Goal: Task Accomplishment & Management: Use online tool/utility

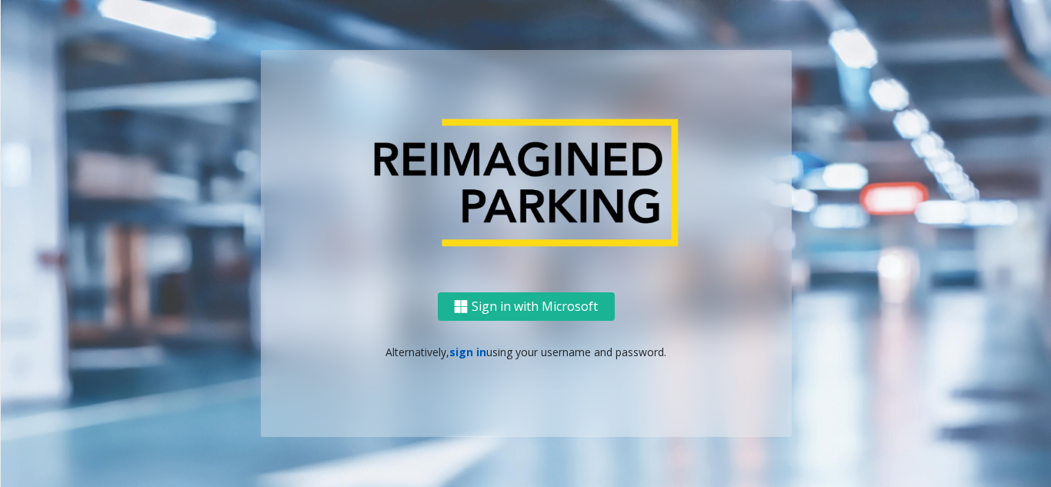
click at [468, 357] on link "sign in" at bounding box center [467, 352] width 37 height 15
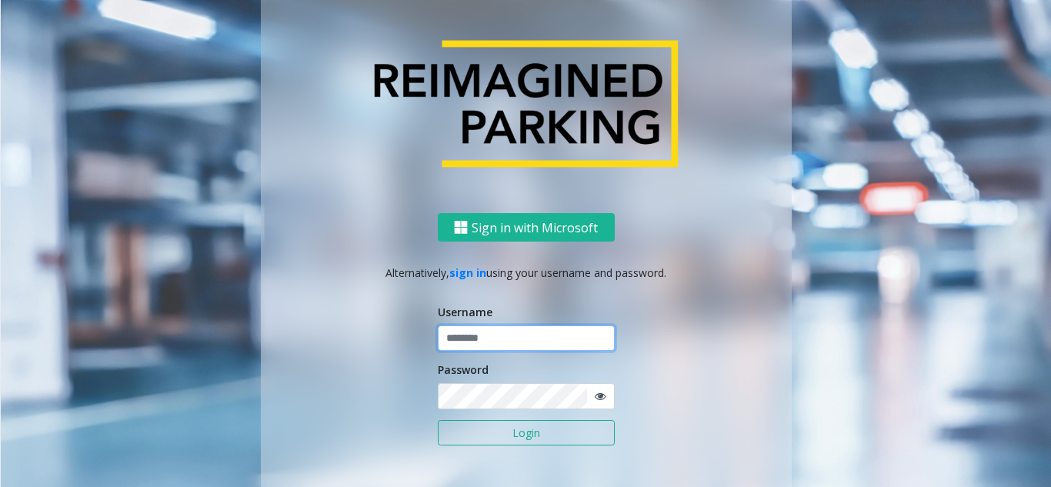
click at [520, 335] on input "text" at bounding box center [526, 338] width 177 height 26
click at [544, 339] on input "text" at bounding box center [526, 338] width 177 height 26
paste input "*******"
type input "*******"
click at [600, 394] on span at bounding box center [600, 396] width 28 height 26
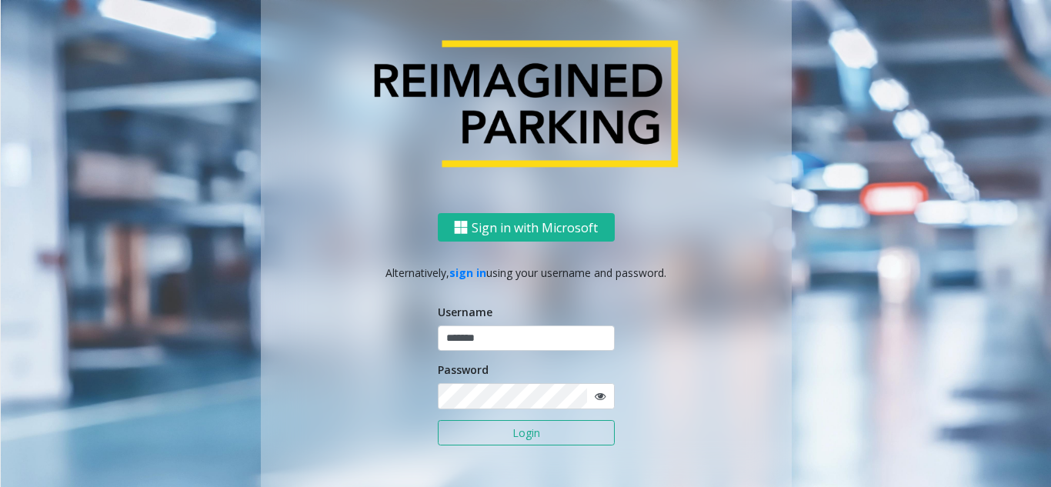
click at [600, 394] on span at bounding box center [600, 396] width 28 height 26
click at [595, 394] on icon at bounding box center [600, 396] width 11 height 11
click at [379, 387] on div "Sign in with Microsoft Alternatively, sign in using your username and password.…" at bounding box center [526, 364] width 531 height 302
click at [553, 433] on button "Login" at bounding box center [526, 433] width 177 height 26
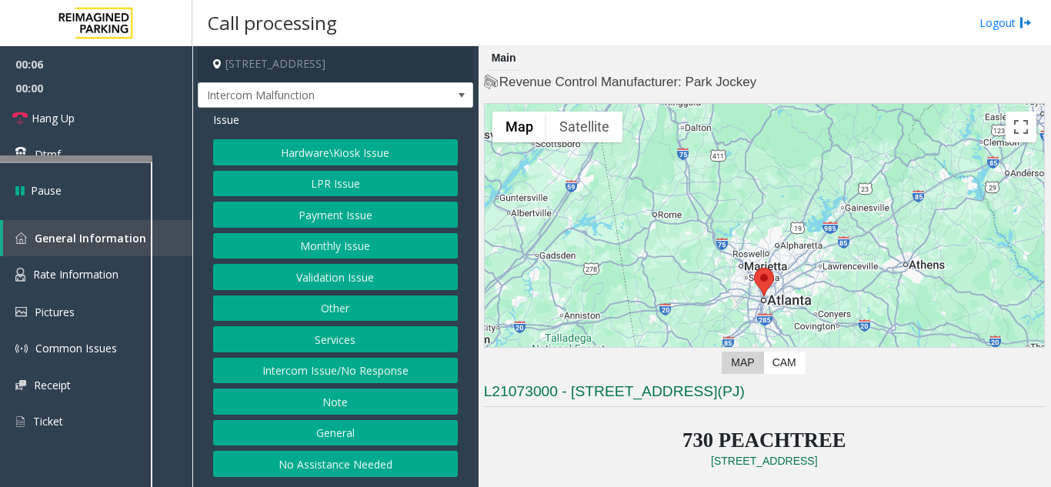
click at [72, 162] on div at bounding box center [75, 158] width 154 height 6
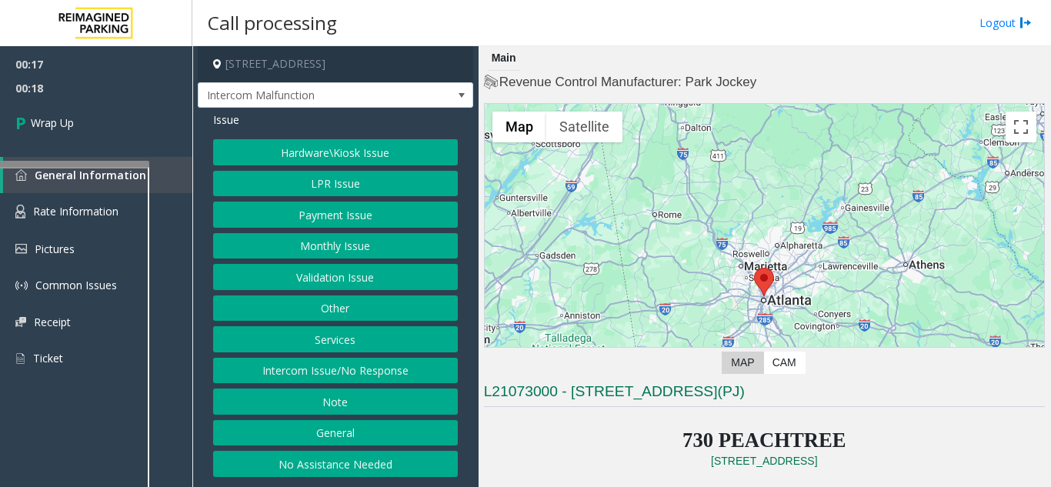
scroll to position [231, 0]
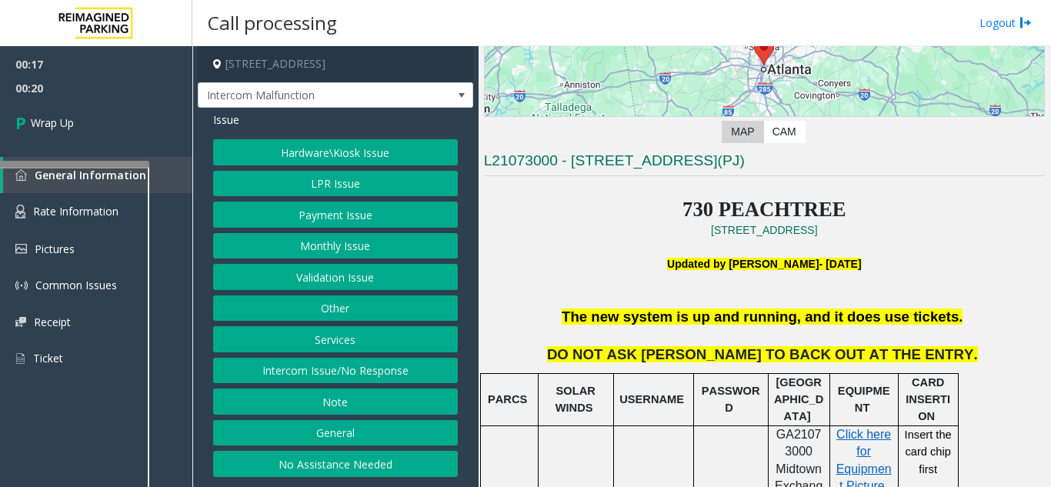
click at [313, 381] on button "Intercom Issue/No Response" at bounding box center [335, 371] width 245 height 26
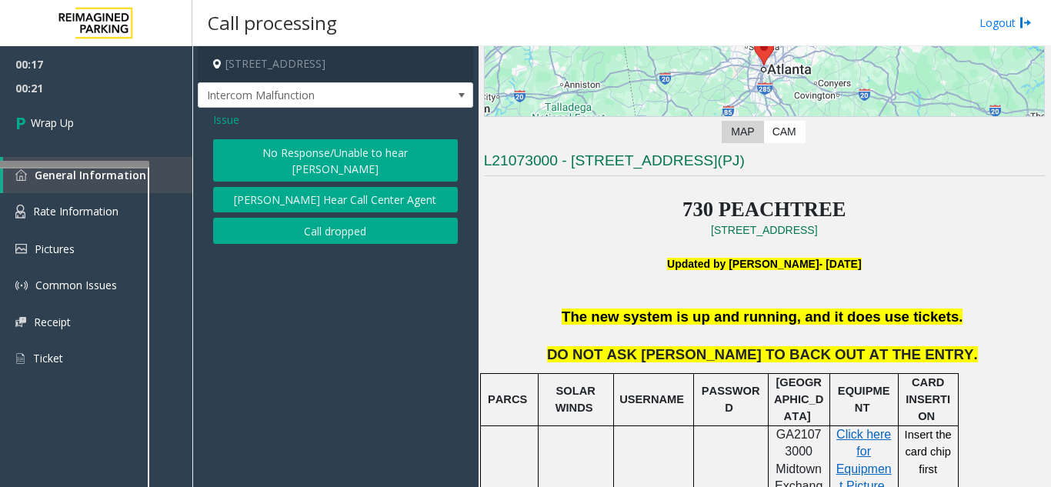
click at [314, 156] on button "No Response/Unable to hear [PERSON_NAME]" at bounding box center [335, 160] width 245 height 42
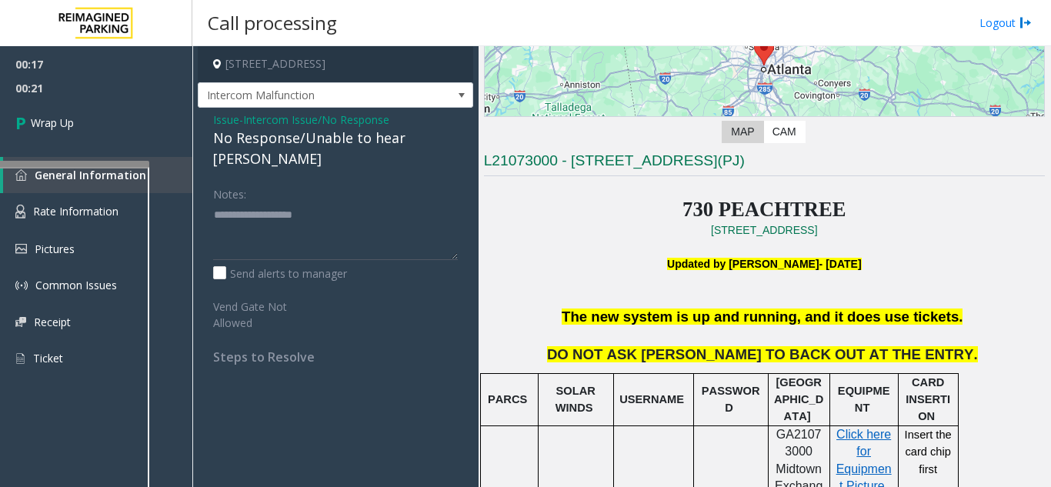
click at [296, 140] on div "No Response/Unable to hear [PERSON_NAME]" at bounding box center [335, 149] width 245 height 42
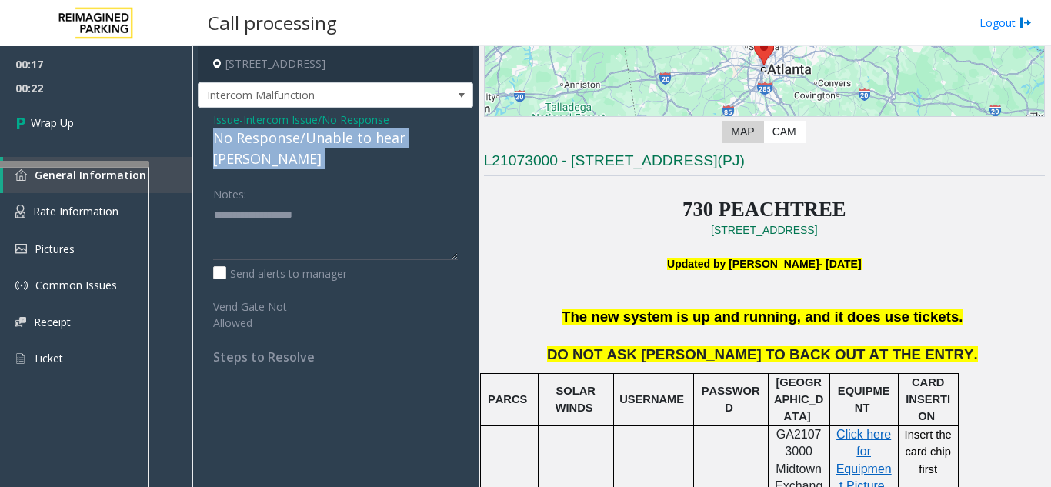
click at [296, 140] on div "No Response/Unable to hear [PERSON_NAME]" at bounding box center [335, 149] width 245 height 42
copy div "No Response/Unable to hear [PERSON_NAME]"
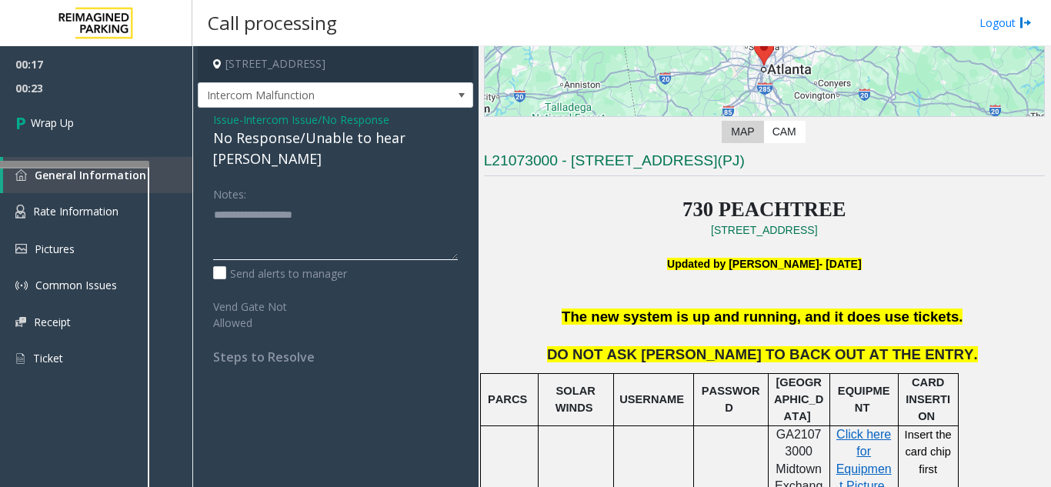
click at [295, 225] on textarea at bounding box center [335, 231] width 245 height 58
paste textarea "**********"
drag, startPoint x: 393, startPoint y: 195, endPoint x: 170, endPoint y: 220, distance: 224.5
click at [170, 220] on app-root "00:17 00:25 Wrap Up General Information Rate Information Pictures Common Issues…" at bounding box center [525, 243] width 1051 height 487
type textarea "**********"
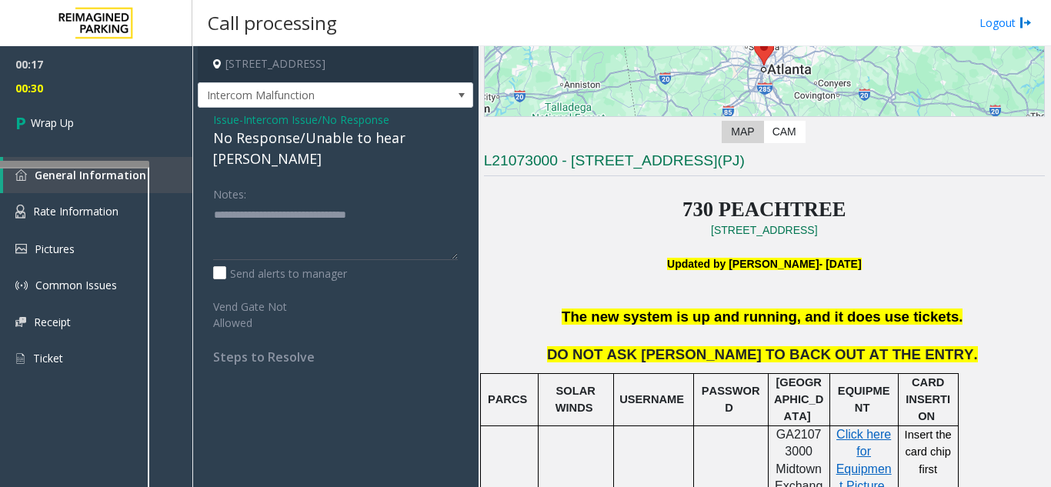
click at [372, 125] on span "Intercom Issue/No Response" at bounding box center [316, 120] width 146 height 16
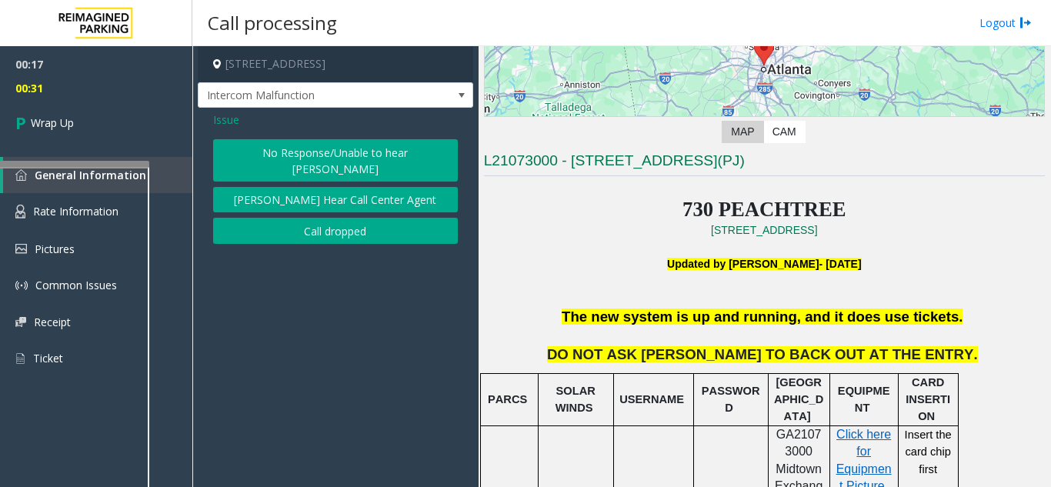
click at [345, 218] on button "Call dropped" at bounding box center [335, 231] width 245 height 26
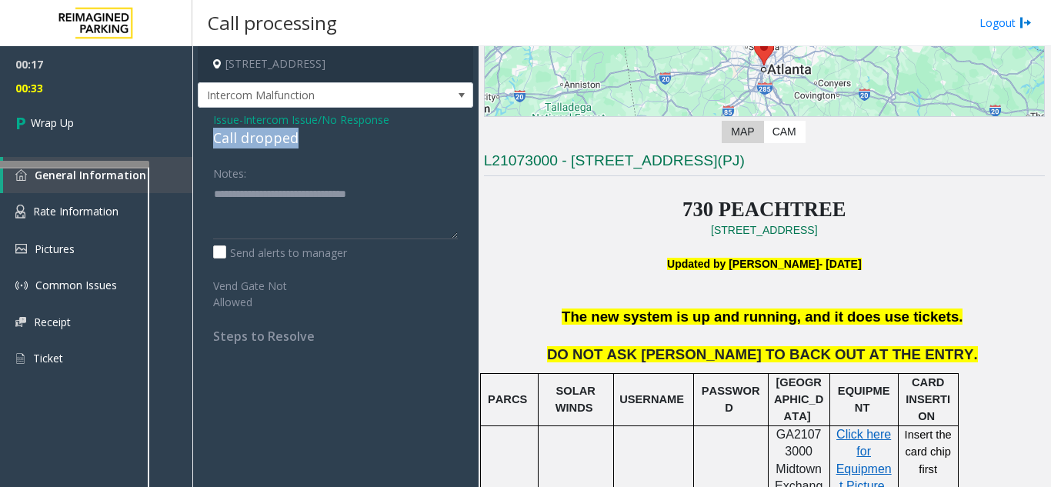
drag, startPoint x: 305, startPoint y: 133, endPoint x: 211, endPoint y: 139, distance: 94.1
click at [211, 139] on div "Issue - Intercom Issue/No Response Call dropped Notes: Send alerts to manager V…" at bounding box center [335, 234] width 275 height 252
copy div "Call dropped"
drag, startPoint x: 421, startPoint y: 176, endPoint x: 416, endPoint y: 188, distance: 12.4
click at [417, 182] on div "Notes:" at bounding box center [335, 199] width 245 height 79
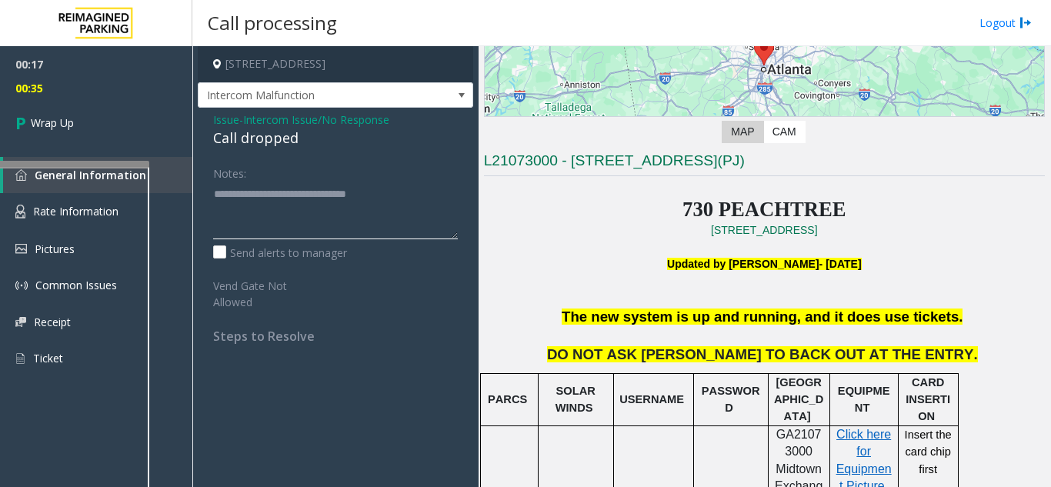
drag, startPoint x: 409, startPoint y: 201, endPoint x: 201, endPoint y: 187, distance: 208.9
click at [201, 187] on div "Issue - Intercom Issue/No Response Call dropped Notes: Send alerts to manager V…" at bounding box center [335, 234] width 275 height 252
paste textarea
click at [312, 201] on textarea at bounding box center [335, 211] width 245 height 58
click at [341, 193] on textarea at bounding box center [335, 211] width 245 height 58
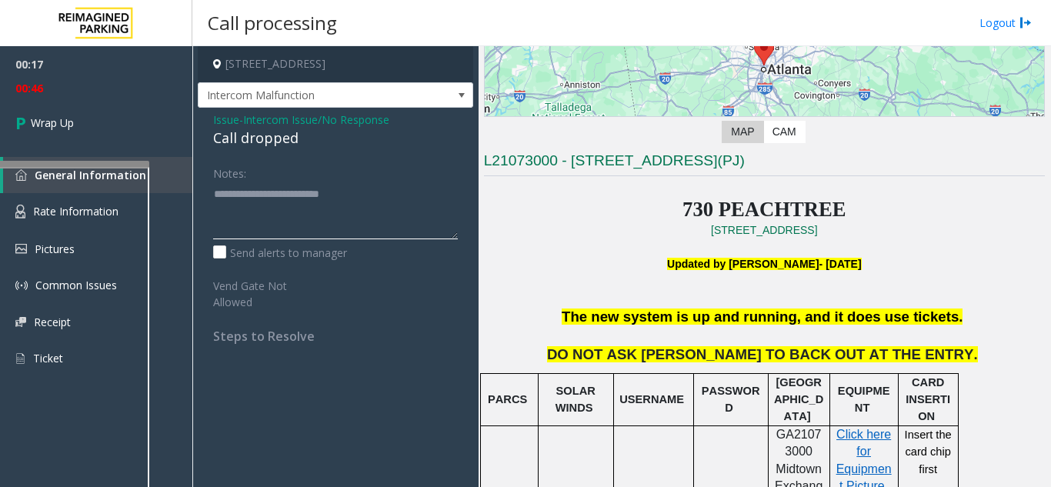
click at [348, 192] on textarea at bounding box center [335, 211] width 245 height 58
type textarea "**********"
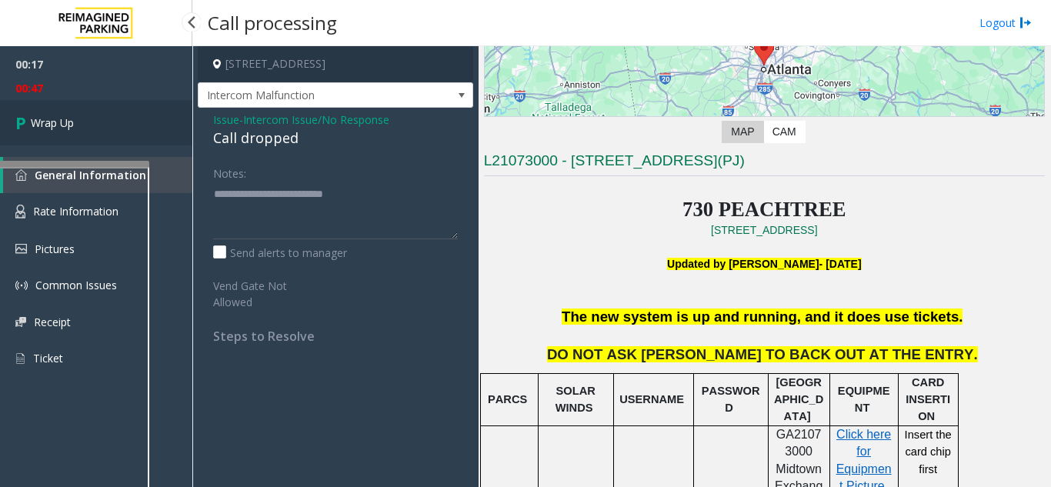
click at [30, 121] on icon at bounding box center [22, 122] width 15 height 25
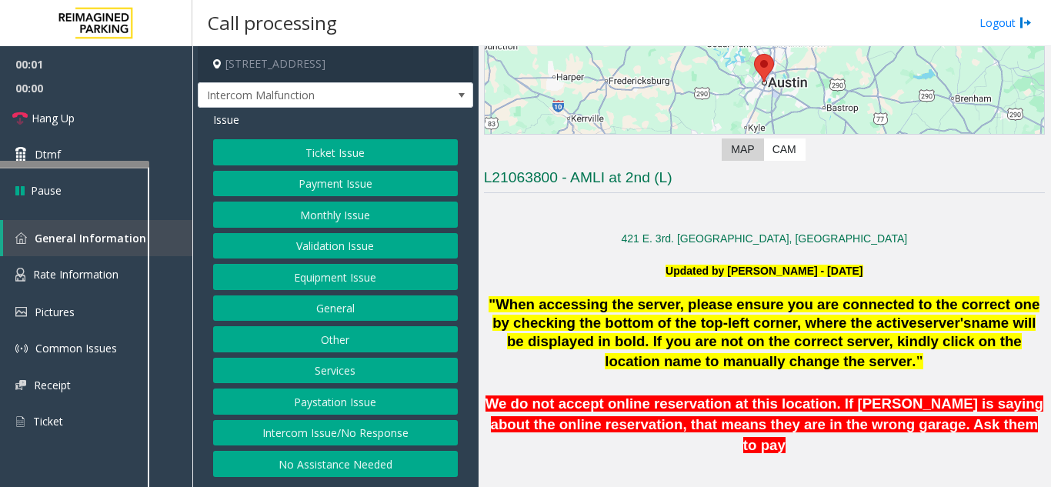
scroll to position [231, 0]
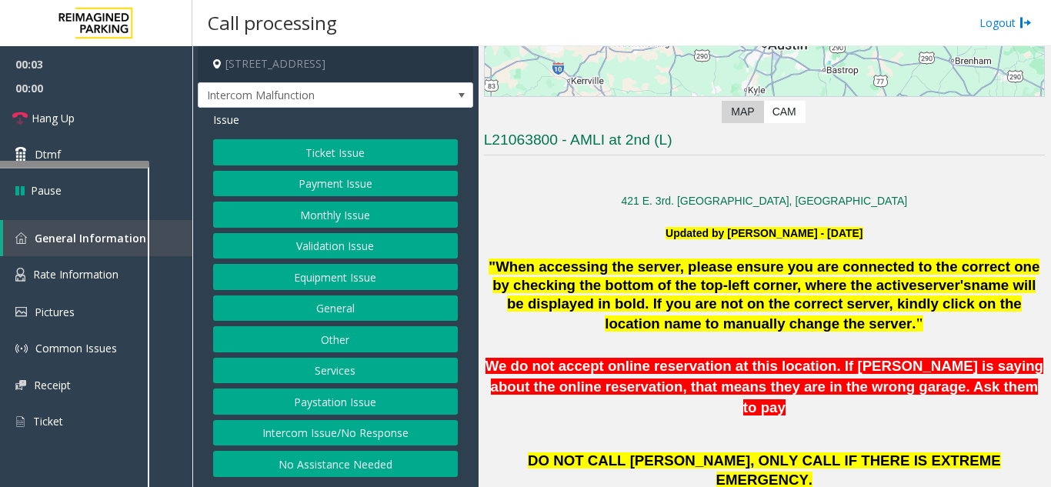
click at [360, 432] on button "Intercom Issue/No Response" at bounding box center [335, 433] width 245 height 26
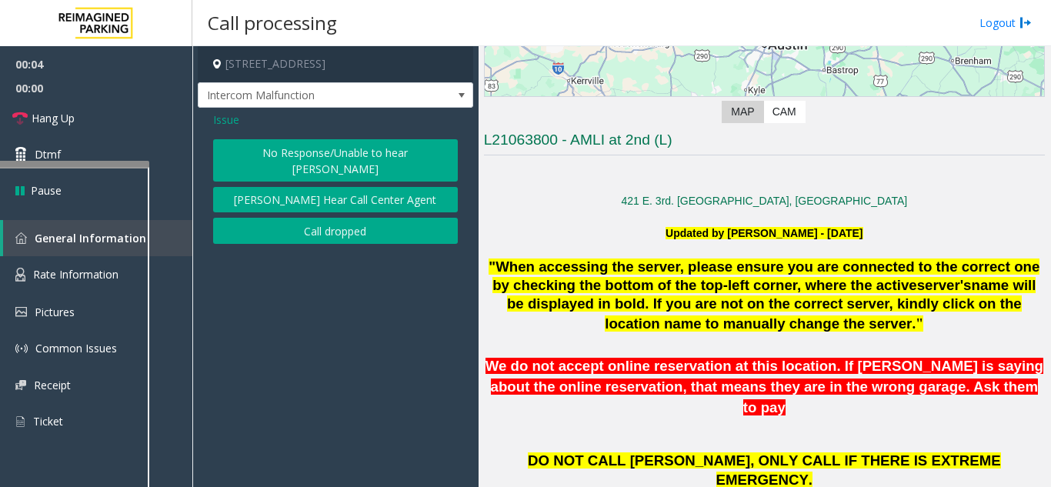
click at [312, 150] on button "No Response/Unable to hear [PERSON_NAME]" at bounding box center [335, 160] width 245 height 42
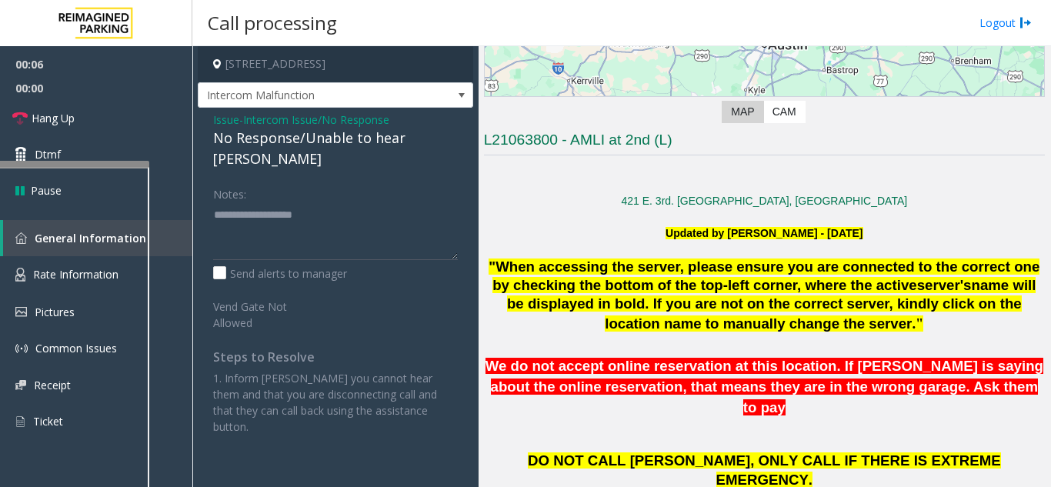
click at [297, 138] on div "No Response/Unable to hear [PERSON_NAME]" at bounding box center [335, 149] width 245 height 42
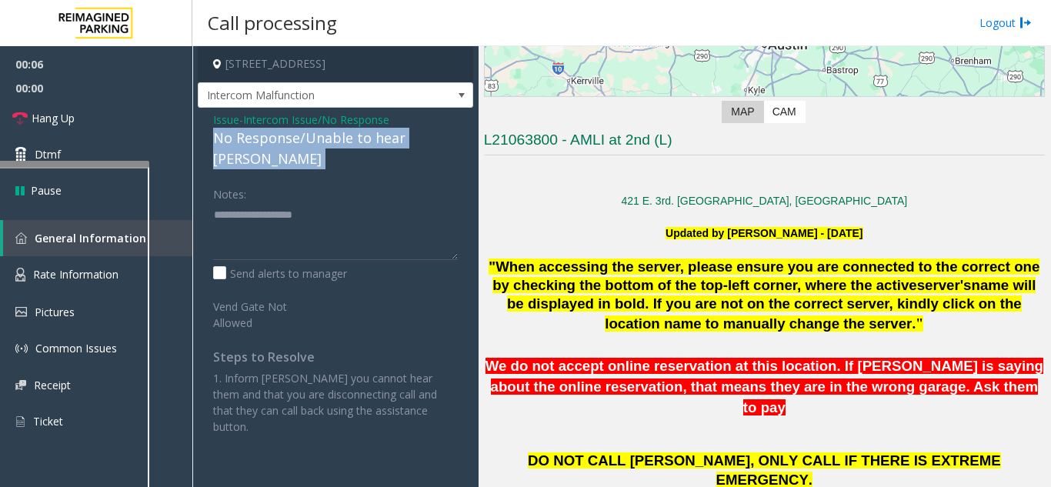
click at [297, 138] on div "No Response/Unable to hear [PERSON_NAME]" at bounding box center [335, 149] width 245 height 42
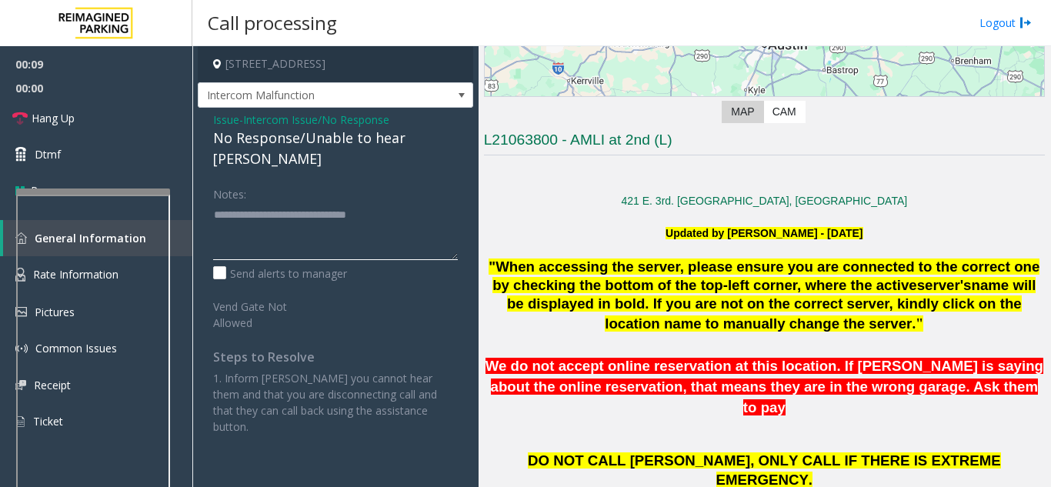
click at [135, 192] on div at bounding box center [93, 191] width 154 height 6
type textarea "**********"
click at [108, 113] on link "Hang Up" at bounding box center [96, 118] width 192 height 36
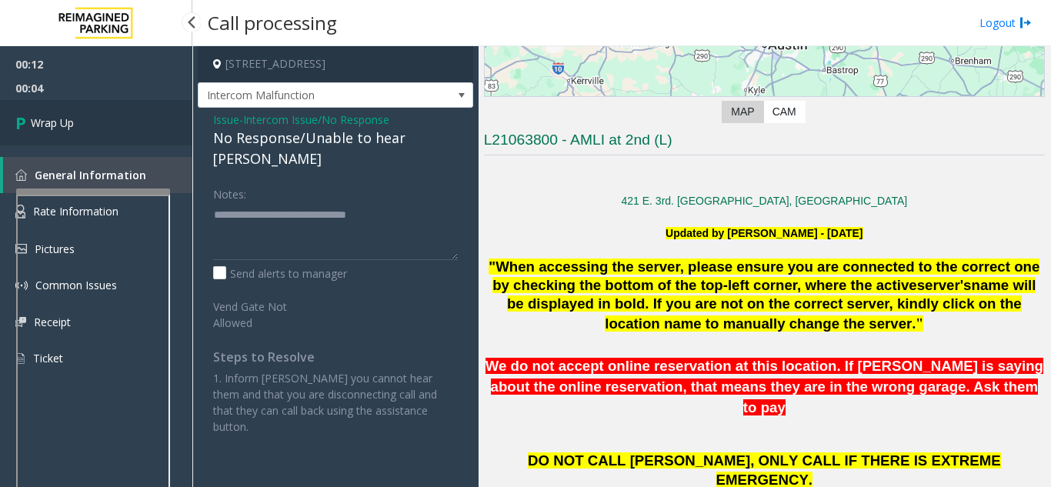
click at [108, 113] on link "Wrap Up" at bounding box center [96, 122] width 192 height 45
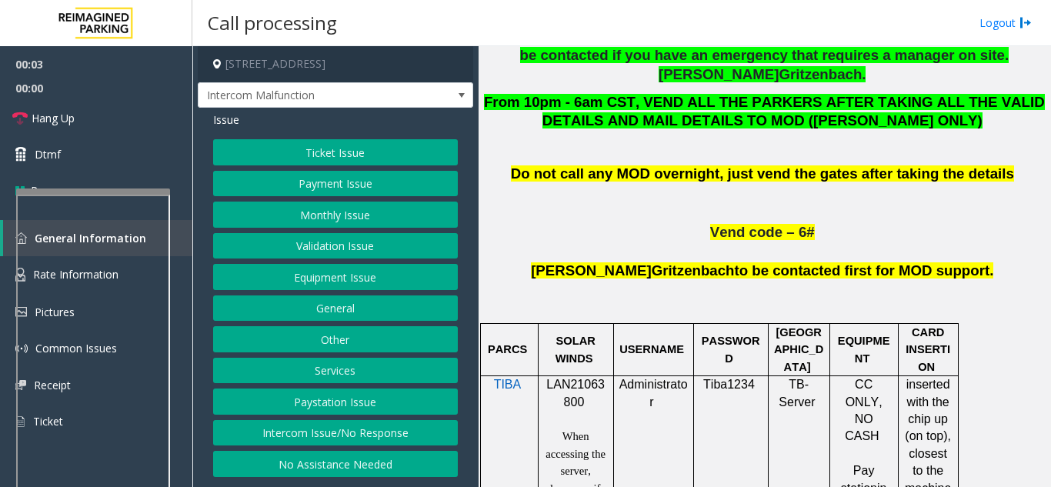
scroll to position [923, 0]
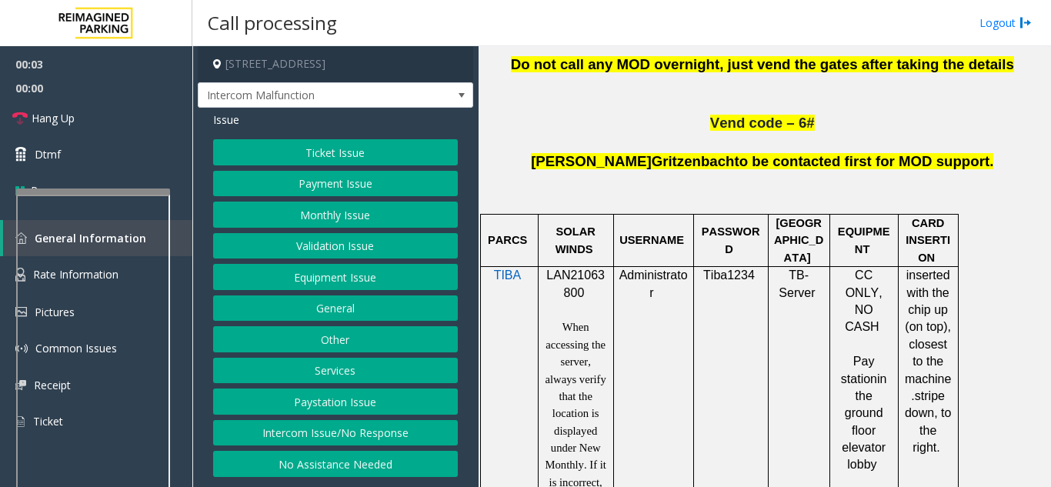
click at [580, 268] on span "LAN21063800" at bounding box center [575, 283] width 58 height 30
copy p "LAN21063800"
click at [341, 148] on button "Ticket Issue" at bounding box center [335, 152] width 245 height 26
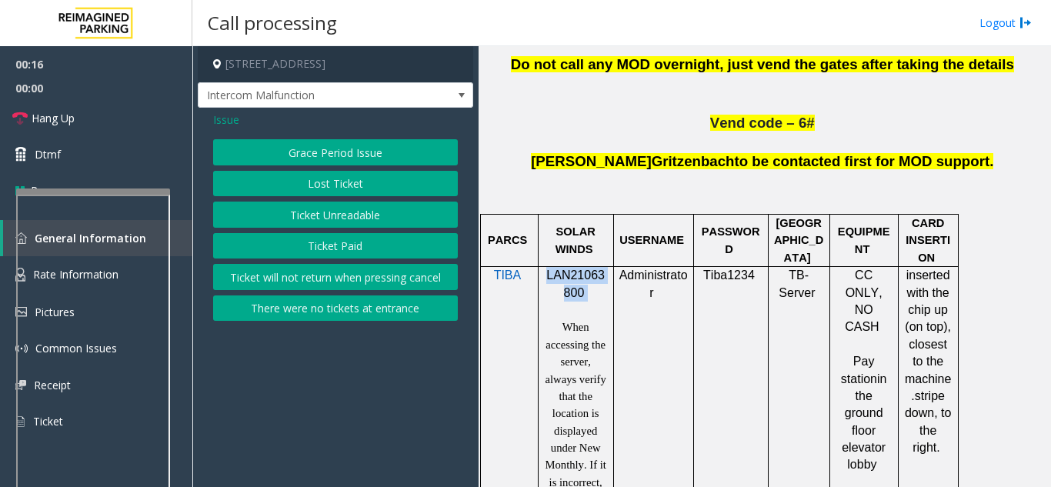
click at [350, 248] on button "Ticket Paid" at bounding box center [335, 246] width 245 height 26
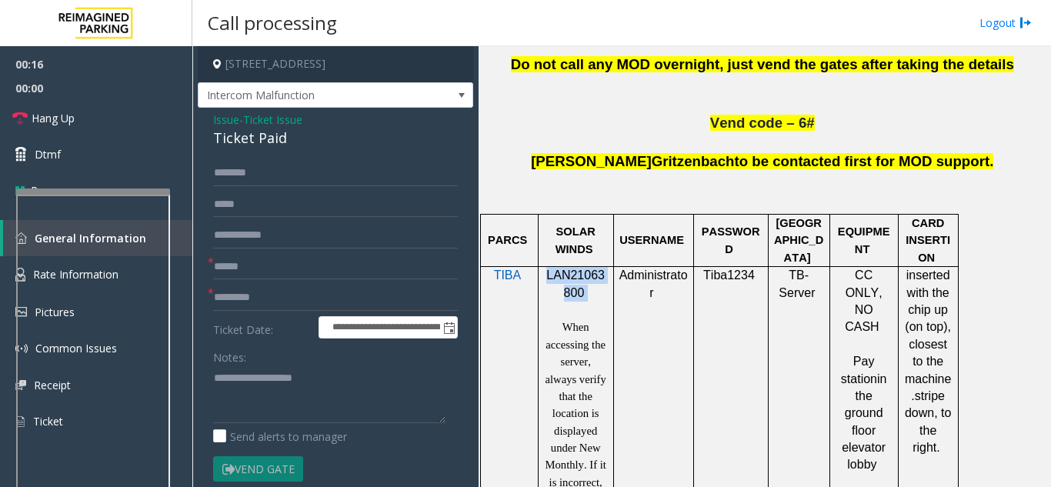
scroll to position [77, 0]
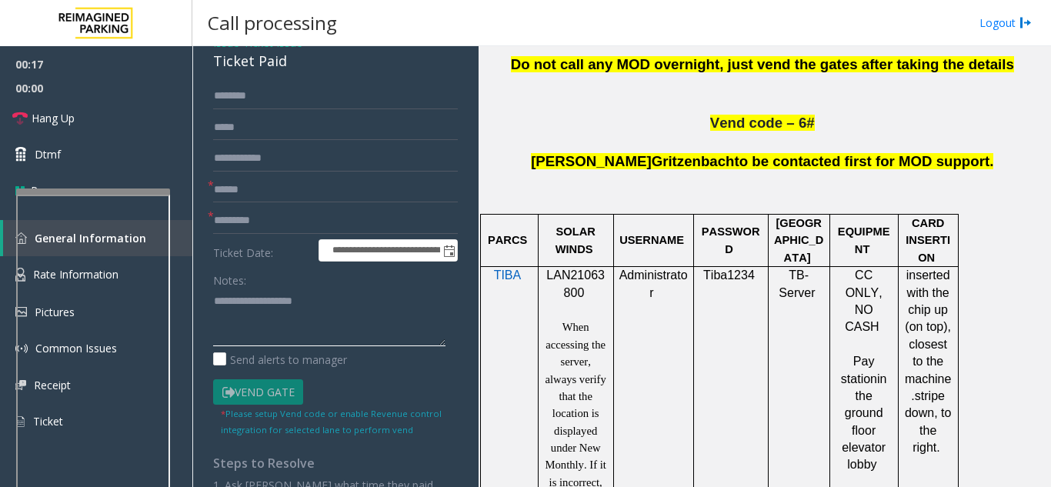
click at [243, 312] on textarea at bounding box center [329, 317] width 232 height 58
type textarea "******** *****"
click at [259, 190] on input "text" at bounding box center [335, 190] width 245 height 26
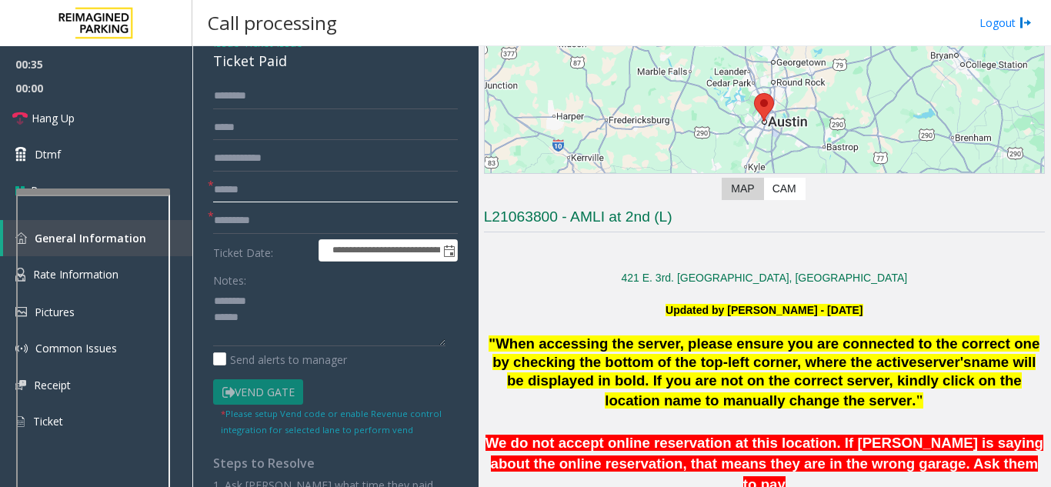
scroll to position [0, 0]
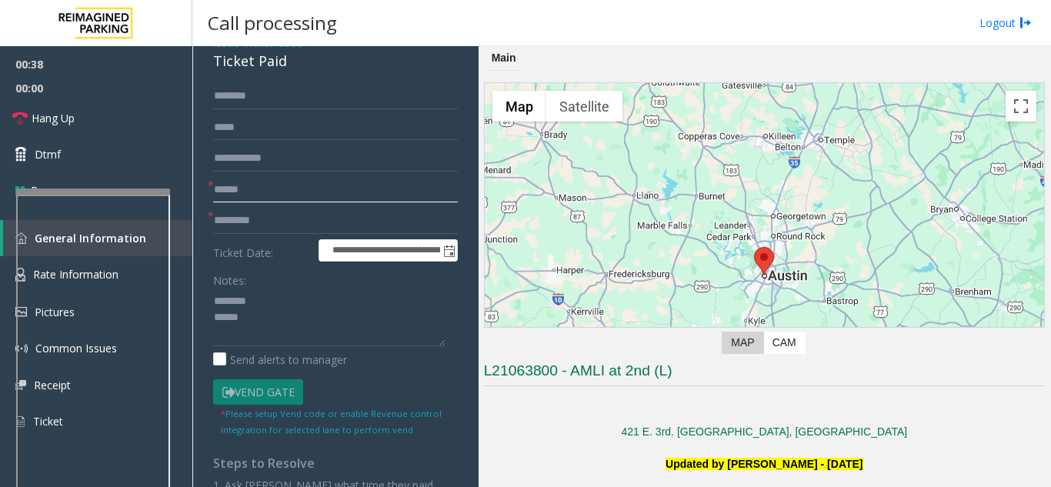
type input "******"
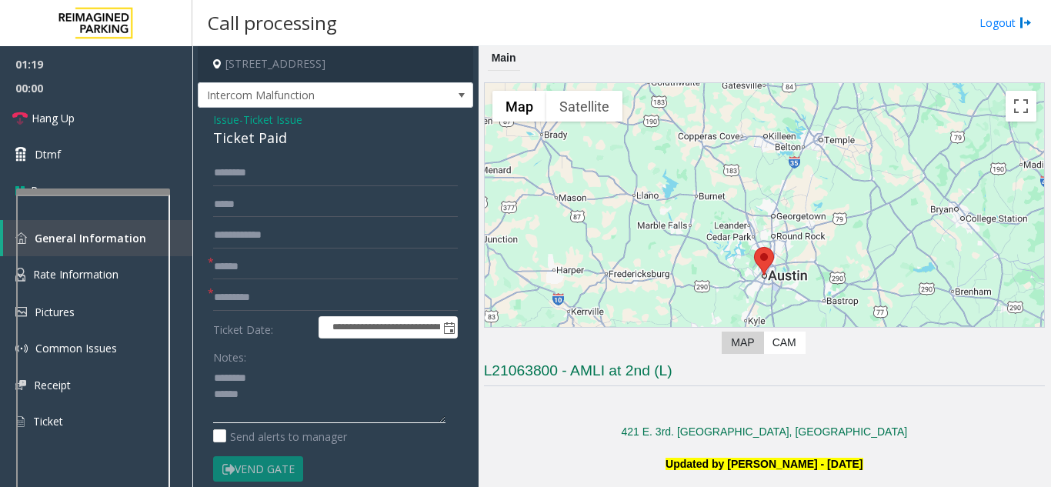
drag, startPoint x: 258, startPoint y: 398, endPoint x: 253, endPoint y: 408, distance: 11.4
click at [258, 399] on textarea at bounding box center [329, 394] width 232 height 58
type textarea "******** ****** ***"
click at [266, 298] on input "text" at bounding box center [335, 298] width 245 height 26
type input "*****"
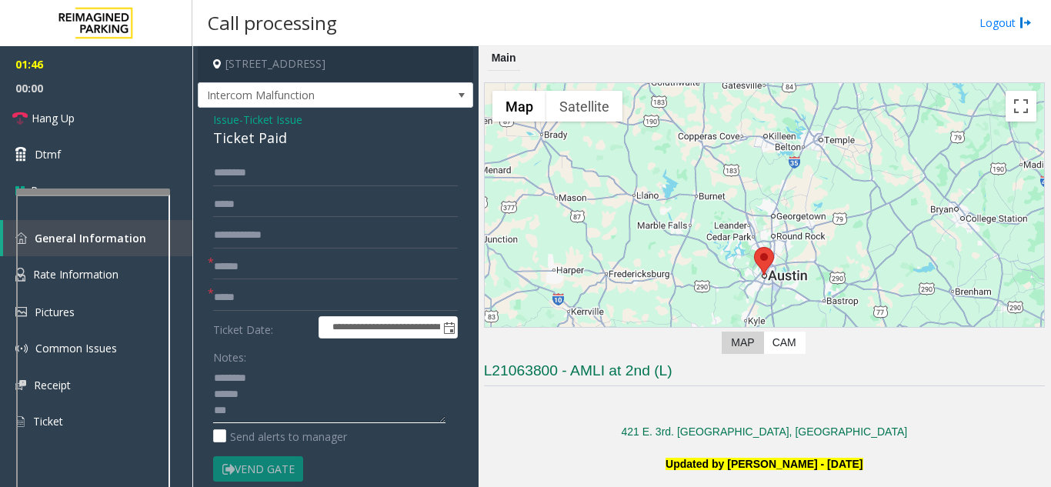
click at [256, 413] on textarea at bounding box center [329, 394] width 232 height 58
click at [216, 395] on textarea at bounding box center [329, 394] width 232 height 58
click at [215, 415] on textarea at bounding box center [329, 394] width 232 height 58
click at [75, 127] on link "Hang Up" at bounding box center [96, 118] width 192 height 36
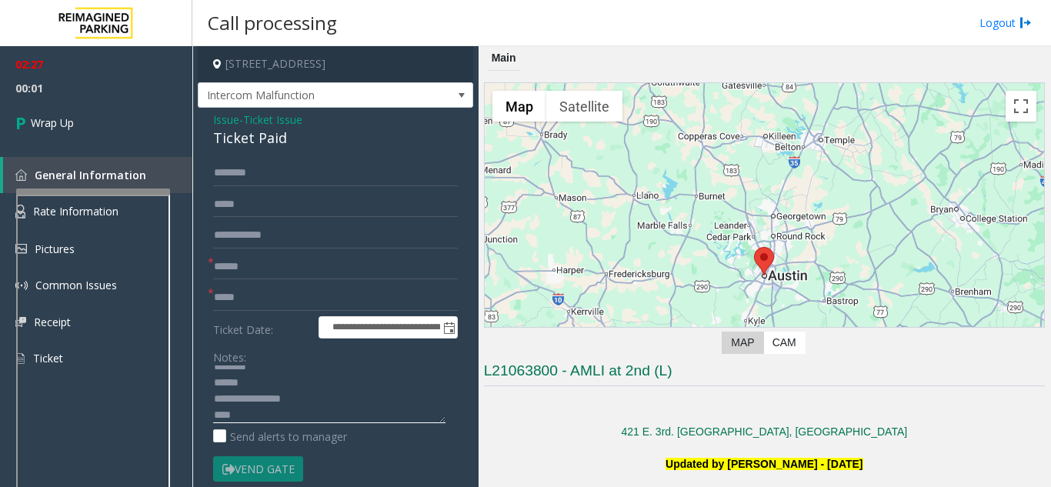
click at [216, 421] on textarea at bounding box center [329, 394] width 232 height 58
click at [260, 137] on div "Ticket Paid" at bounding box center [335, 138] width 245 height 21
copy div "Ticket Paid"
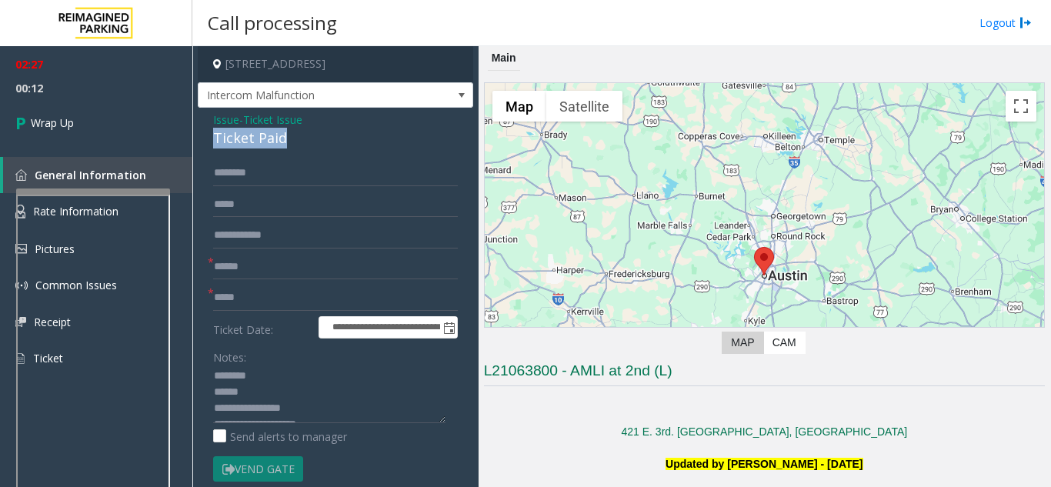
scroll to position [0, 0]
click at [255, 379] on textarea at bounding box center [329, 394] width 232 height 58
paste textarea "**********"
click at [257, 415] on textarea at bounding box center [329, 394] width 232 height 58
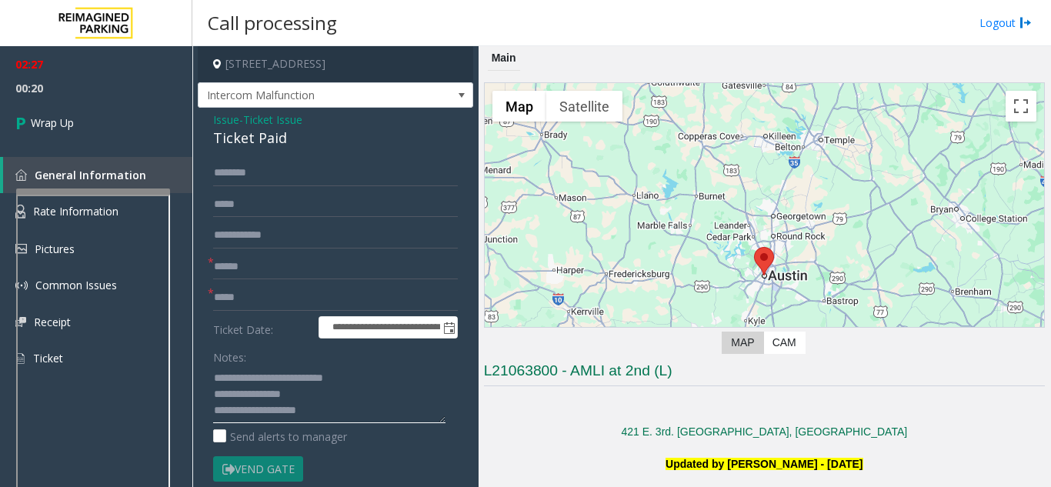
drag, startPoint x: 322, startPoint y: 413, endPoint x: 372, endPoint y: 414, distance: 50.8
click at [372, 414] on textarea at bounding box center [329, 394] width 232 height 58
click at [325, 385] on textarea at bounding box center [329, 394] width 232 height 58
drag, startPoint x: 322, startPoint y: 381, endPoint x: 349, endPoint y: 381, distance: 26.9
click at [349, 381] on textarea at bounding box center [329, 394] width 232 height 58
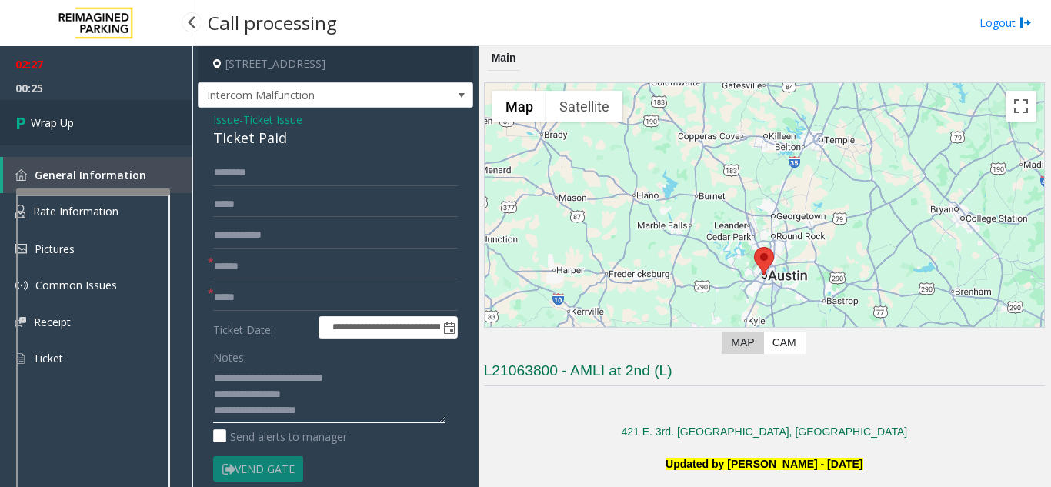
type textarea "**********"
click at [115, 132] on link "Wrap Up" at bounding box center [96, 122] width 192 height 45
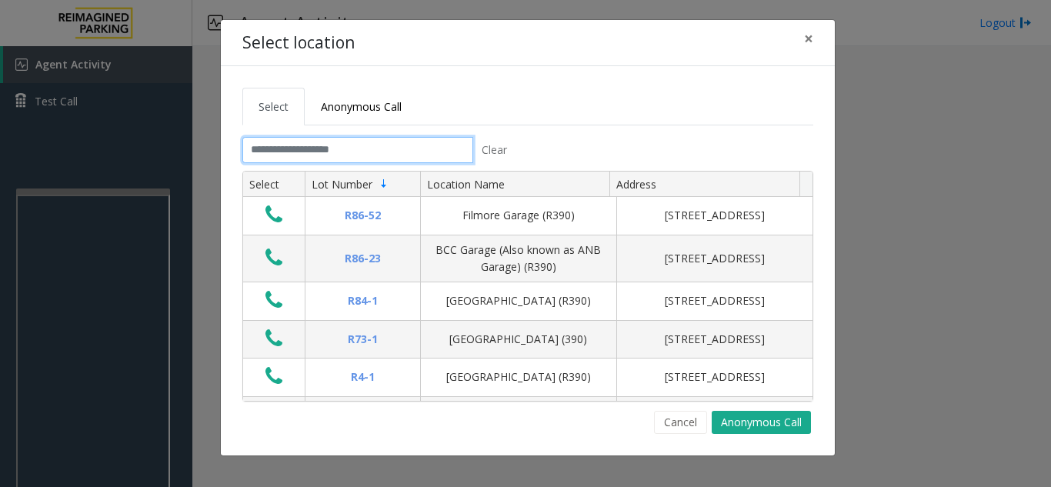
click at [292, 159] on input "text" at bounding box center [357, 150] width 231 height 26
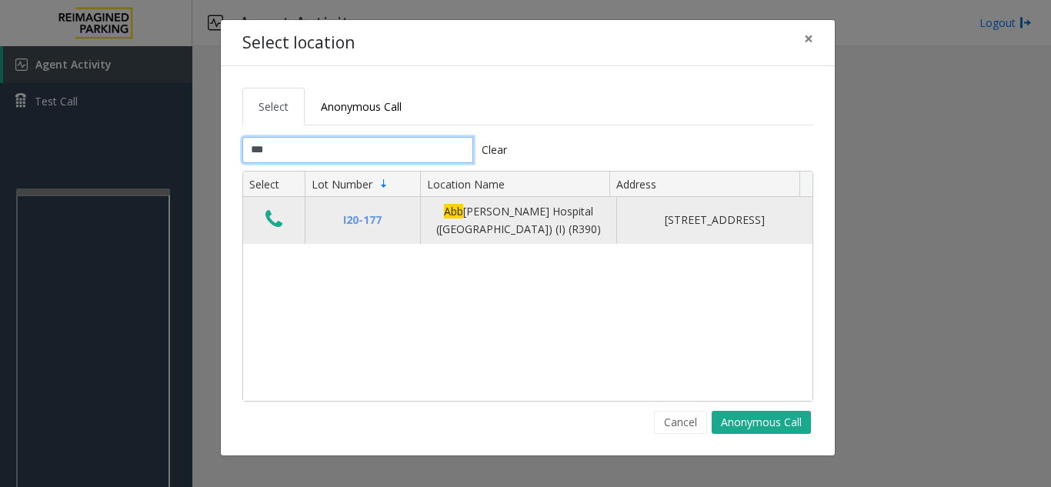
type input "***"
click at [262, 225] on button "Data table" at bounding box center [274, 220] width 26 height 25
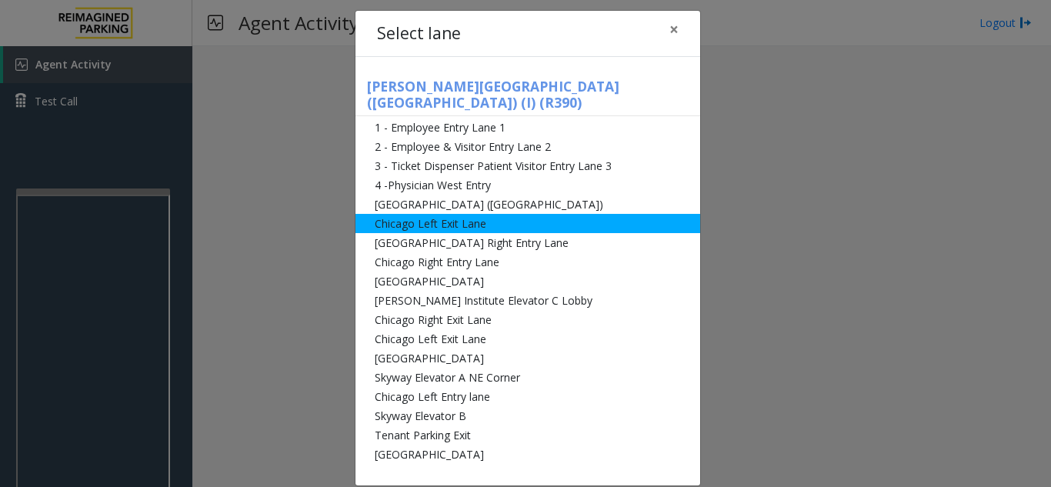
scroll to position [12, 0]
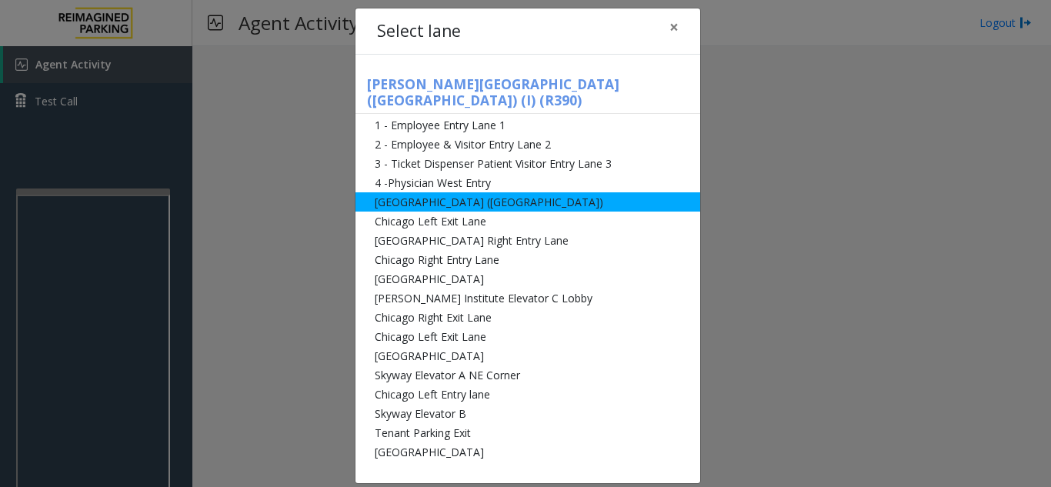
click at [446, 192] on li "[GEOGRAPHIC_DATA] ([GEOGRAPHIC_DATA])" at bounding box center [527, 201] width 345 height 19
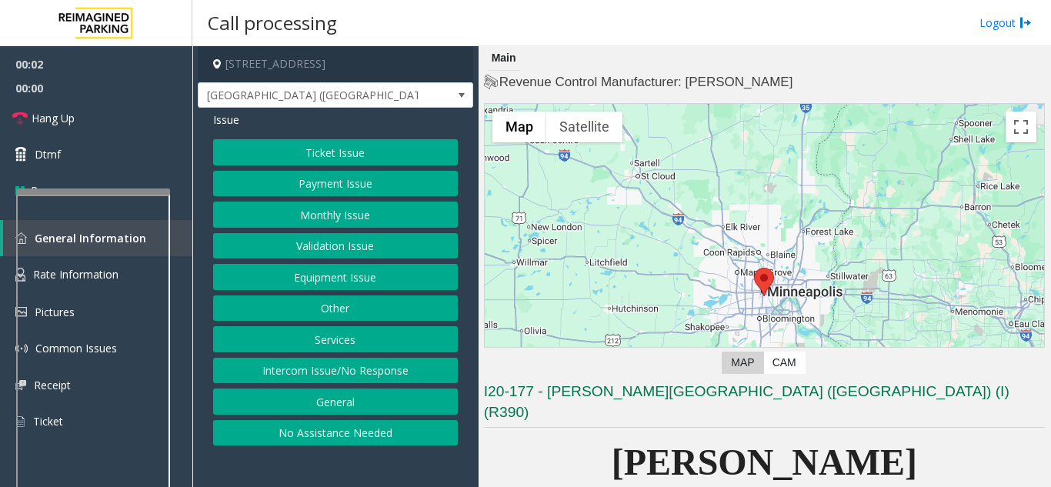
click at [375, 275] on button "Equipment Issue" at bounding box center [335, 277] width 245 height 26
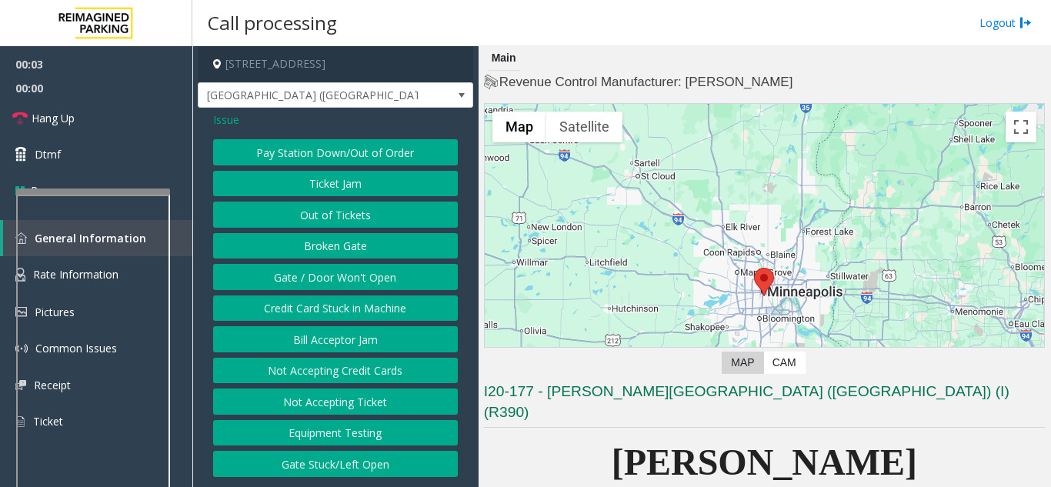
click at [356, 285] on button "Gate / Door Won't Open" at bounding box center [335, 277] width 245 height 26
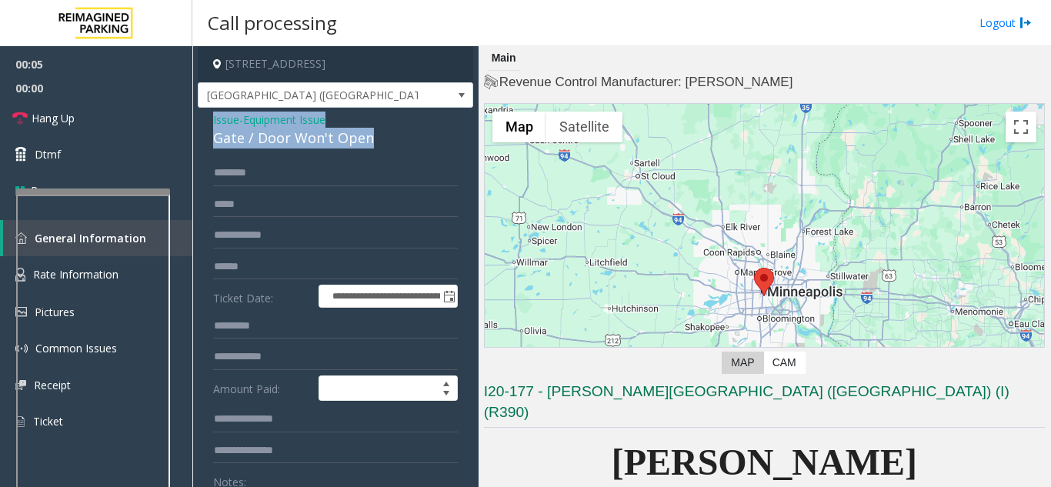
drag, startPoint x: 379, startPoint y: 142, endPoint x: 215, endPoint y: 125, distance: 165.5
copy div "Issue - Equipment Issue Gate / Door Won't Open"
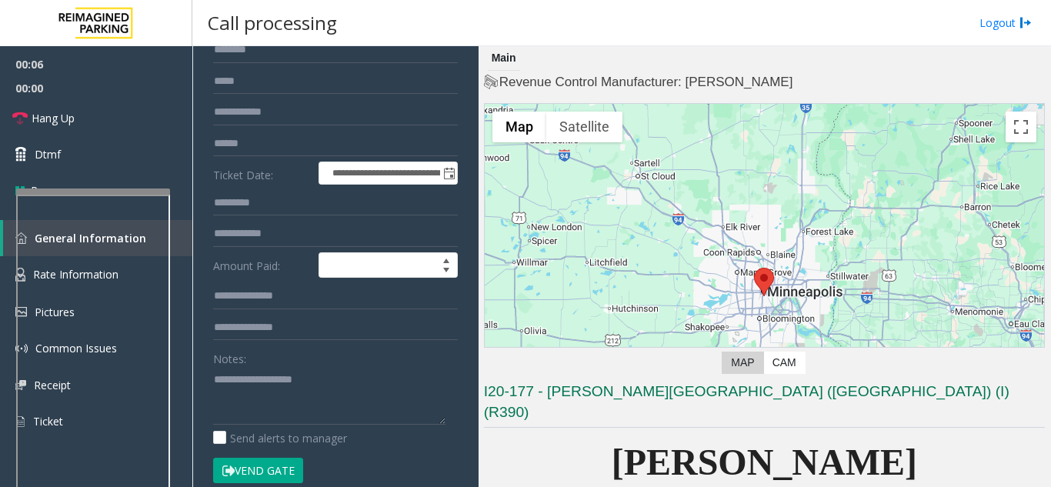
scroll to position [231, 0]
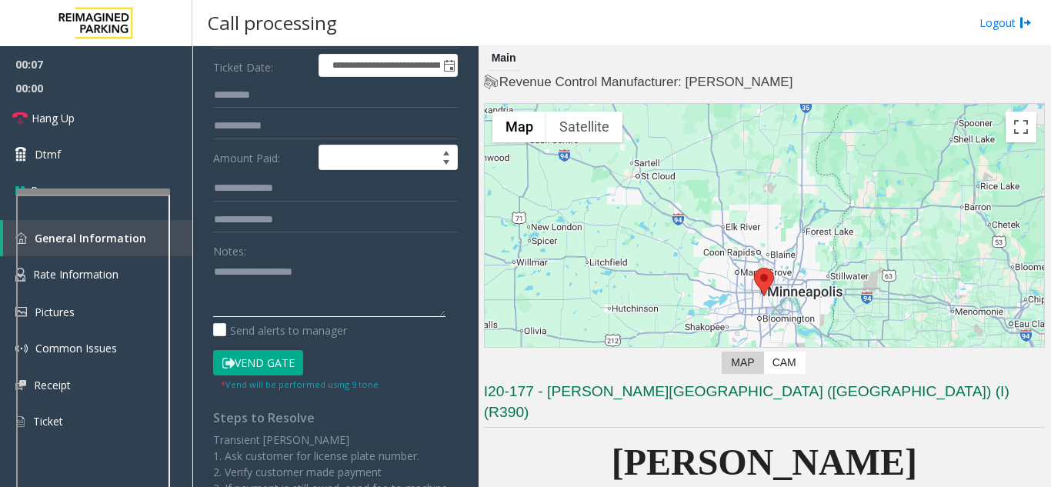
paste textarea "**********"
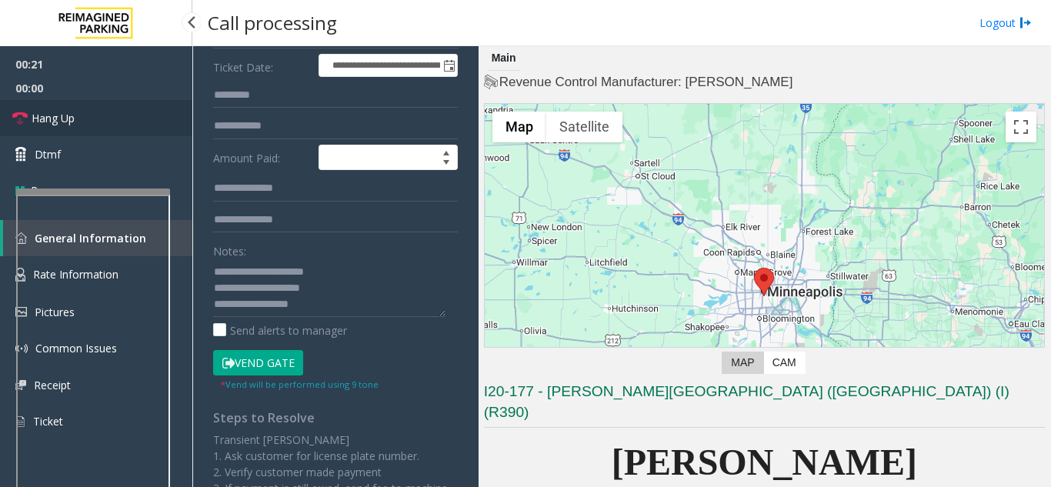
click at [102, 128] on link "Hang Up" at bounding box center [96, 118] width 192 height 36
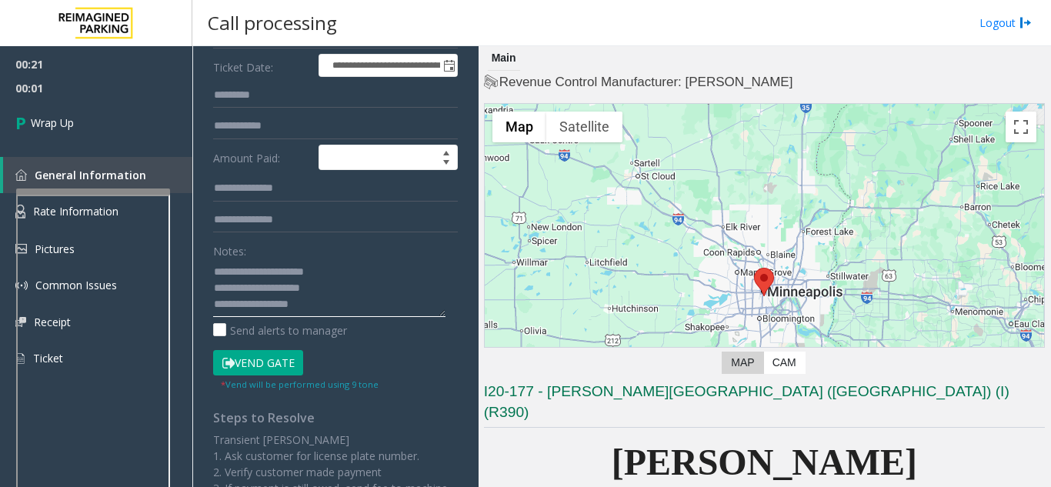
click at [310, 308] on textarea at bounding box center [329, 288] width 232 height 58
type textarea "**********"
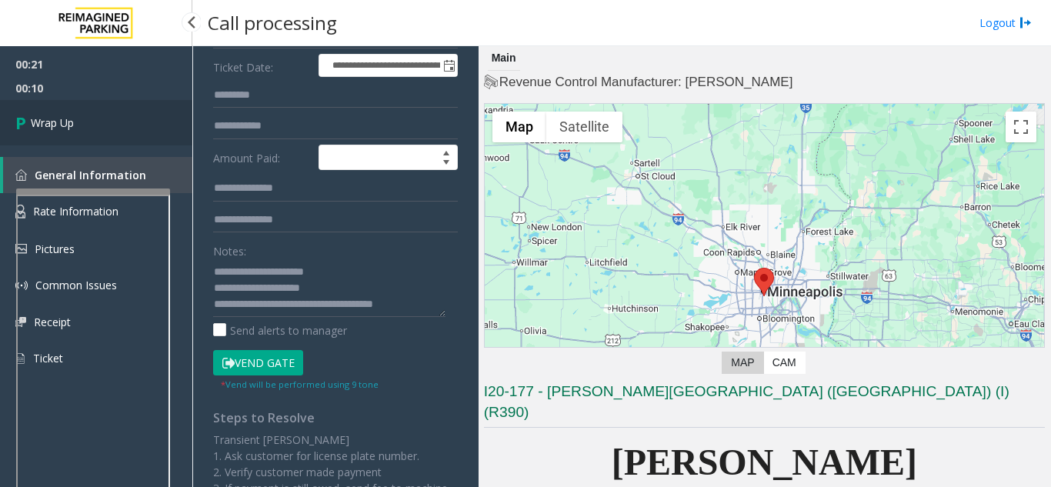
click at [78, 119] on link "Wrap Up" at bounding box center [96, 122] width 192 height 45
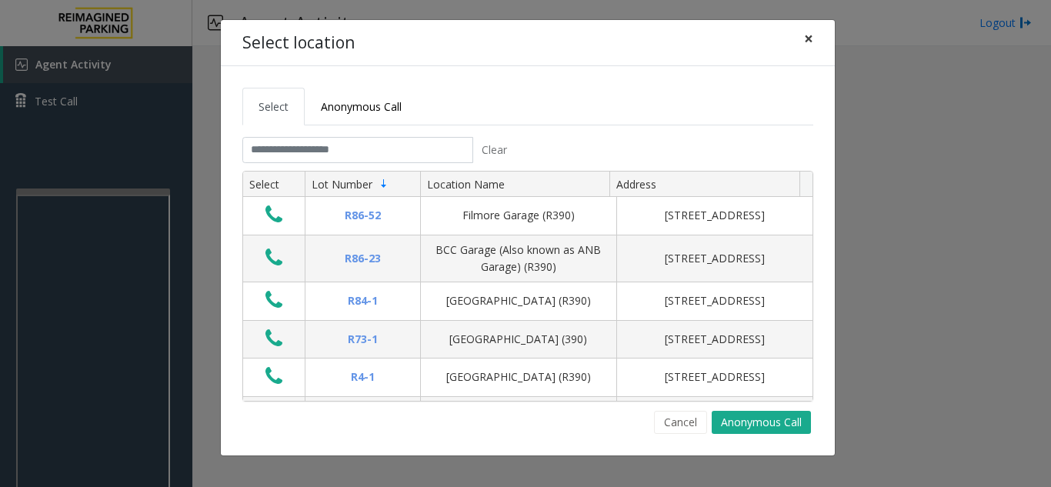
click at [806, 38] on span "×" at bounding box center [808, 39] width 9 height 22
click at [808, 36] on span "×" at bounding box center [808, 39] width 9 height 22
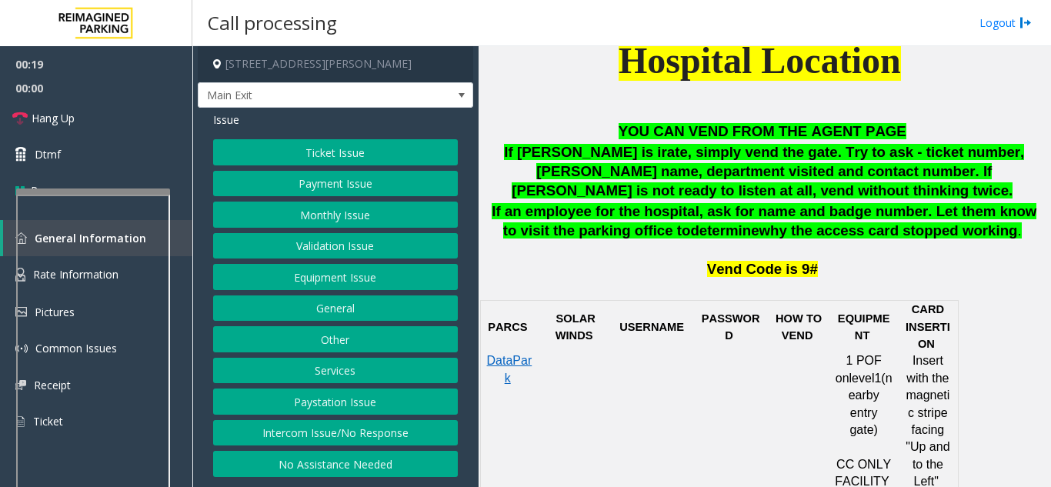
scroll to position [692, 0]
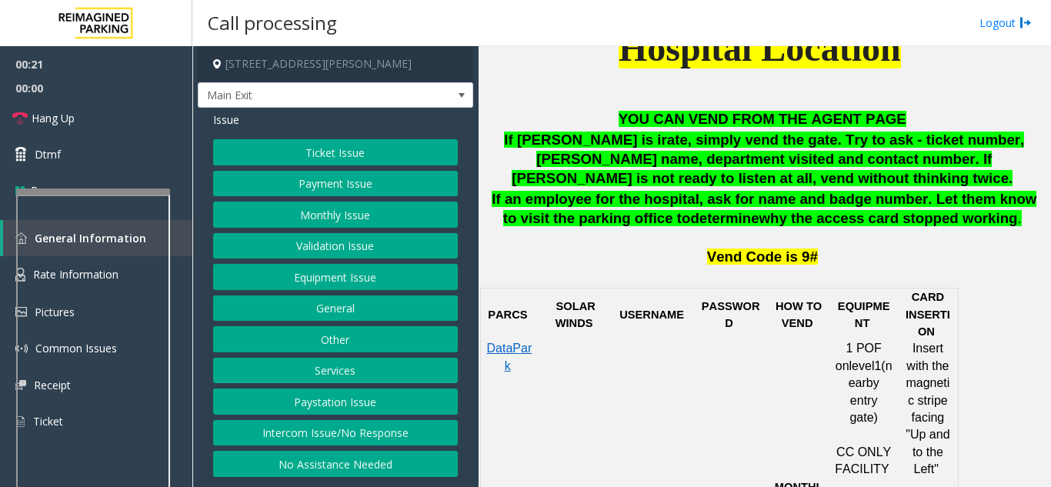
click at [334, 224] on button "Monthly Issue" at bounding box center [335, 215] width 245 height 26
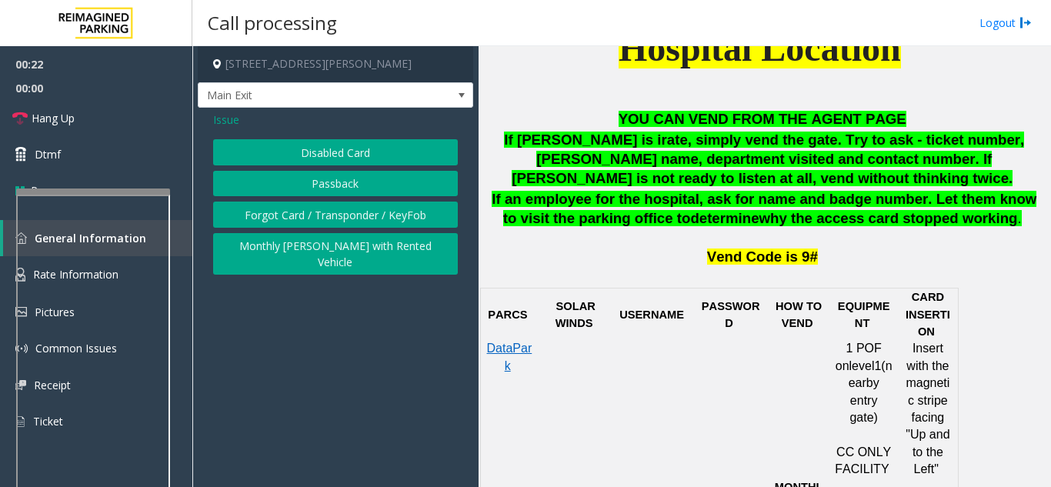
click at [335, 159] on button "Disabled Card" at bounding box center [335, 152] width 245 height 26
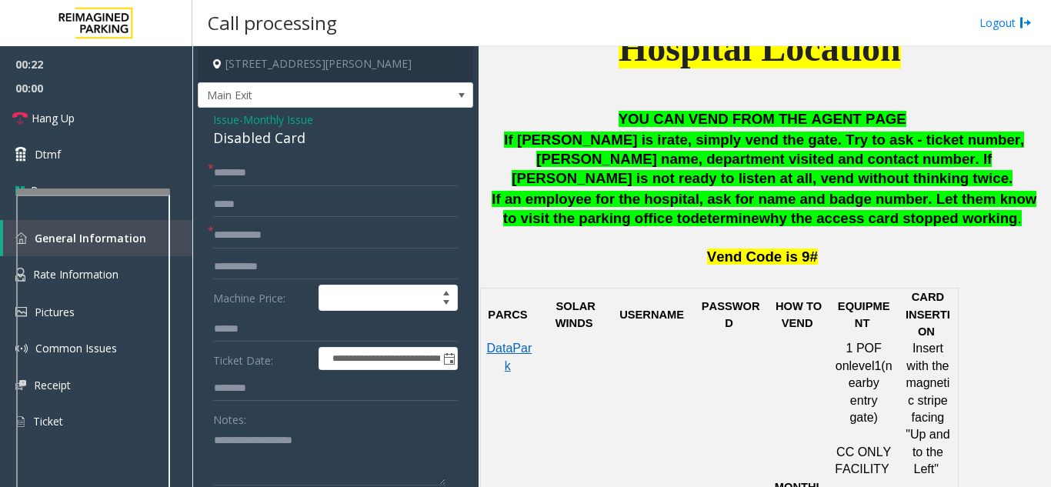
scroll to position [77, 0]
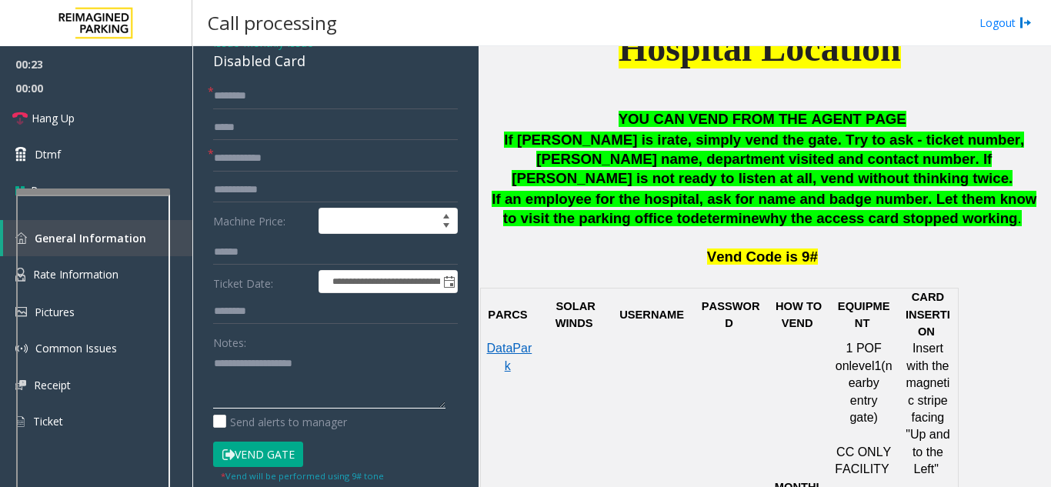
click at [255, 364] on textarea at bounding box center [329, 380] width 232 height 58
drag, startPoint x: 297, startPoint y: 369, endPoint x: 276, endPoint y: 380, distance: 23.4
drag, startPoint x: 253, startPoint y: 375, endPoint x: 312, endPoint y: 379, distance: 59.4
click at [312, 379] on textarea at bounding box center [329, 380] width 232 height 58
type textarea "**********"
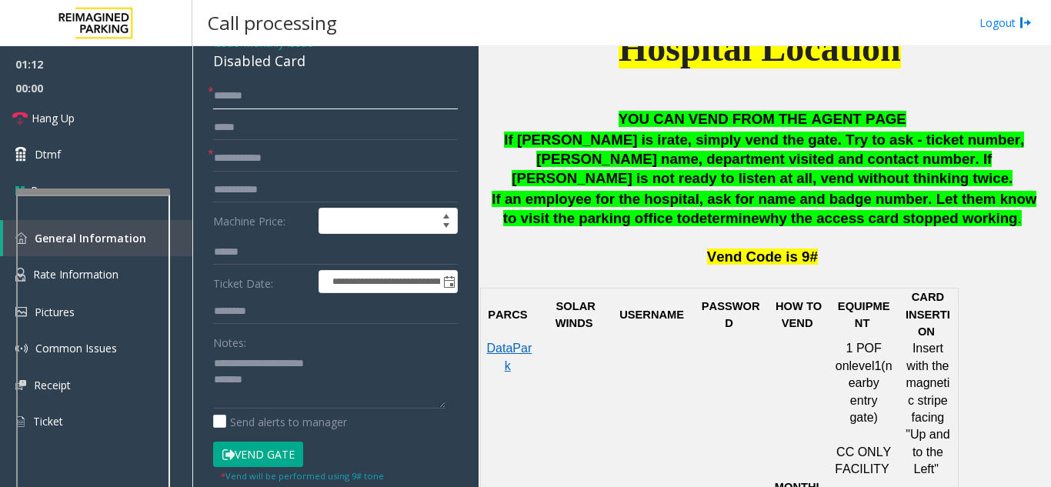
type input "******"
click at [268, 455] on button "Vend Gate" at bounding box center [258, 455] width 90 height 26
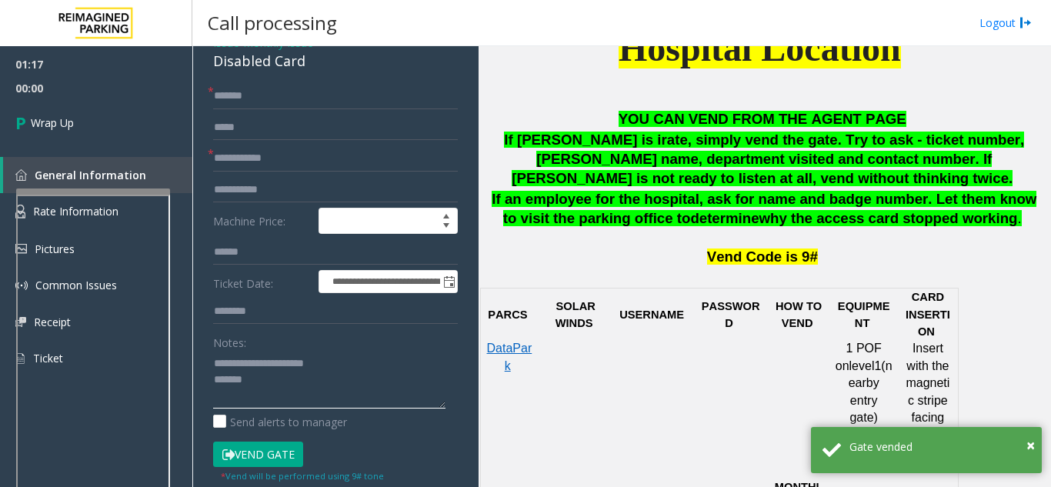
drag, startPoint x: 285, startPoint y: 359, endPoint x: 328, endPoint y: 366, distance: 44.4
click at [345, 362] on textarea at bounding box center [329, 380] width 232 height 58
type textarea "**********"
type input "*********"
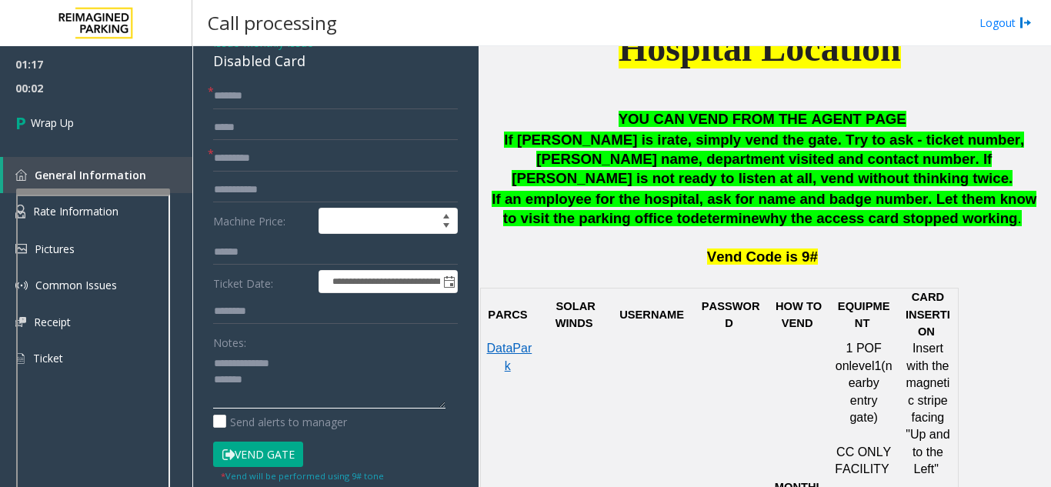
drag, startPoint x: 251, startPoint y: 364, endPoint x: 287, endPoint y: 357, distance: 36.8
click at [291, 361] on textarea at bounding box center [329, 380] width 232 height 58
click at [240, 63] on div "Disabled Card" at bounding box center [335, 61] width 245 height 21
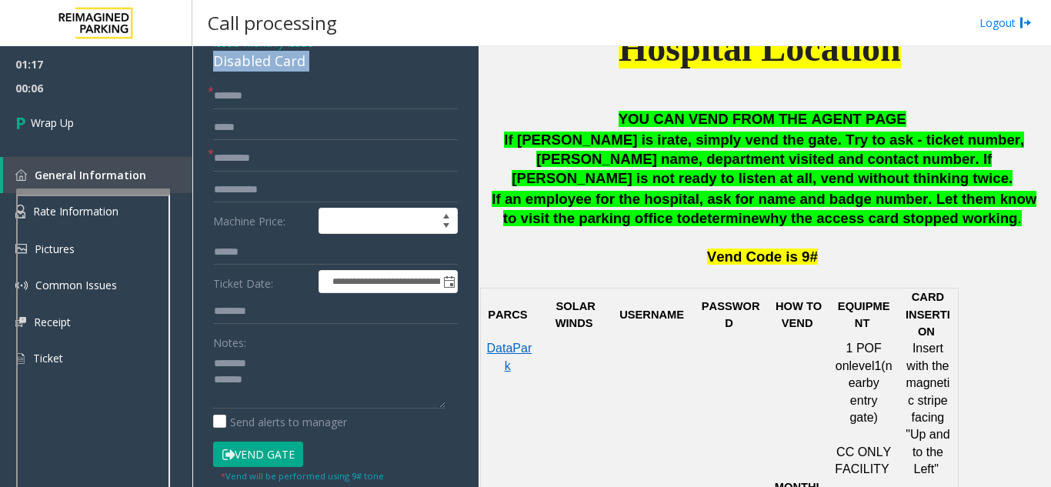
copy div "Disabled Card"
click at [257, 359] on textarea at bounding box center [329, 380] width 232 height 58
paste textarea "**********"
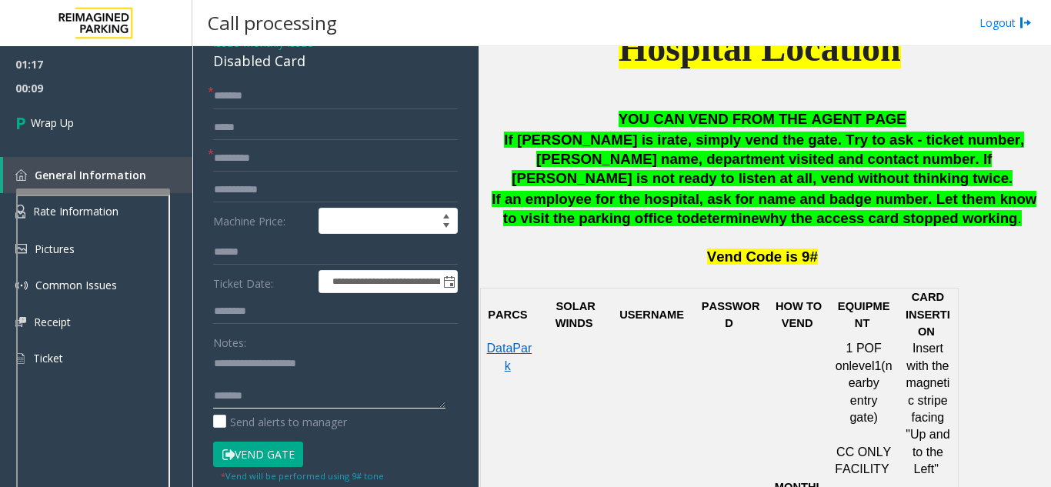
drag, startPoint x: 268, startPoint y: 401, endPoint x: 251, endPoint y: 388, distance: 20.9
click at [269, 400] on textarea at bounding box center [329, 380] width 232 height 58
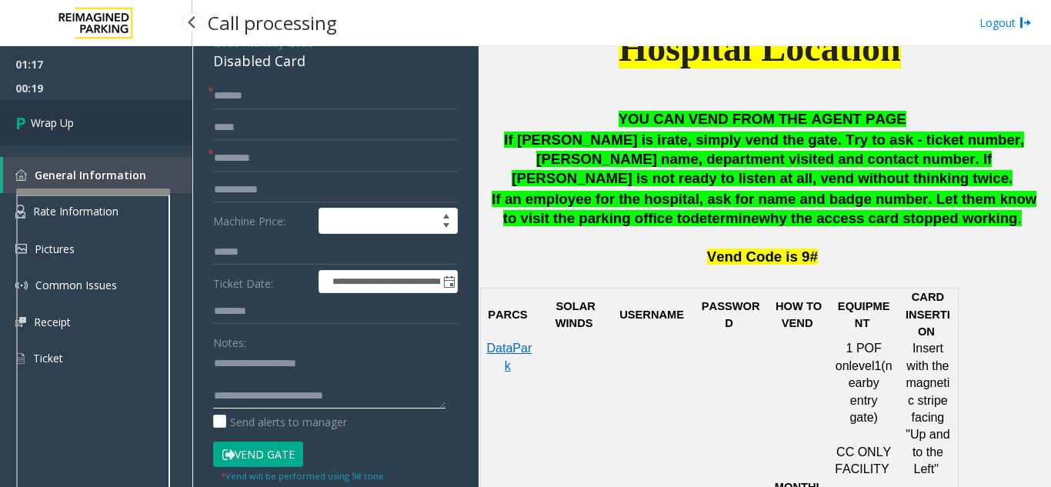
type textarea "**********"
click at [118, 123] on link "Wrap Up" at bounding box center [96, 122] width 192 height 45
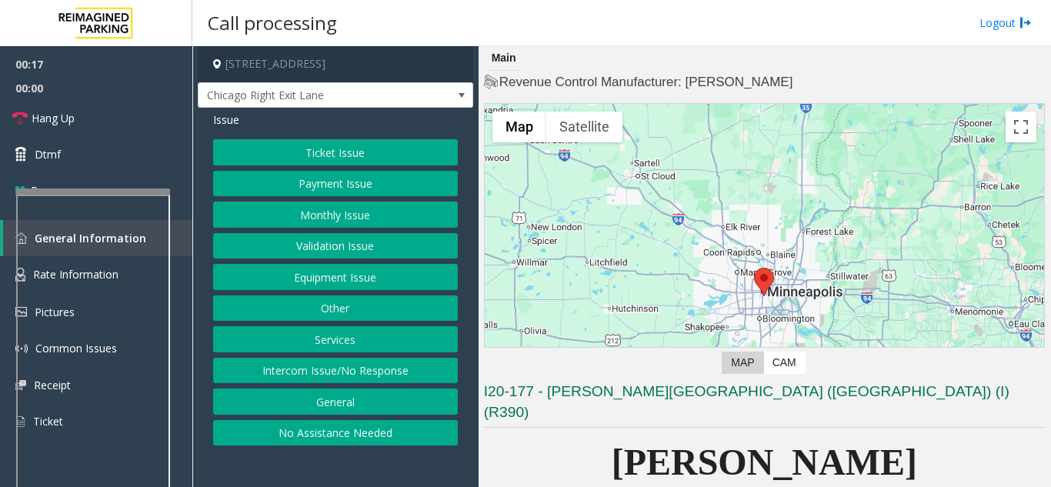
click at [379, 160] on button "Ticket Issue" at bounding box center [335, 152] width 245 height 26
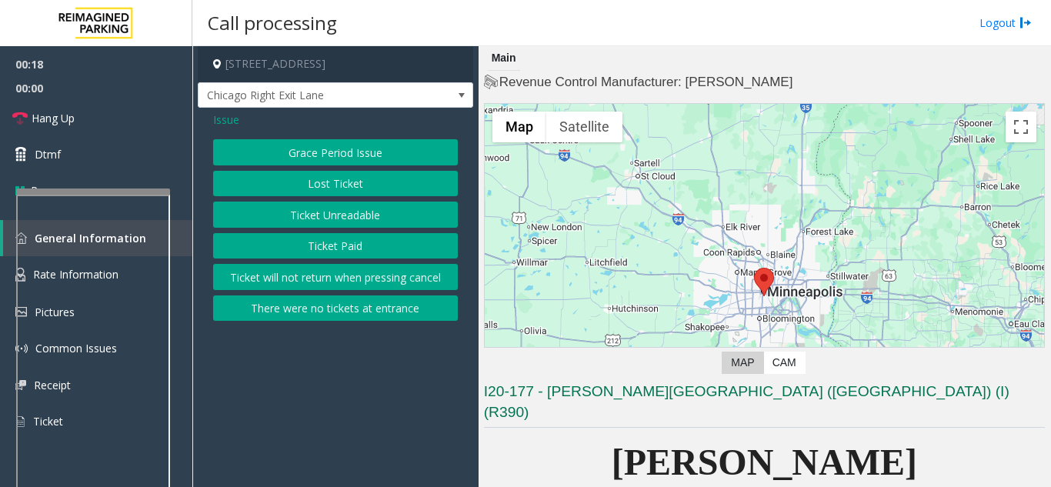
click at [372, 215] on button "Ticket Unreadable" at bounding box center [335, 215] width 245 height 26
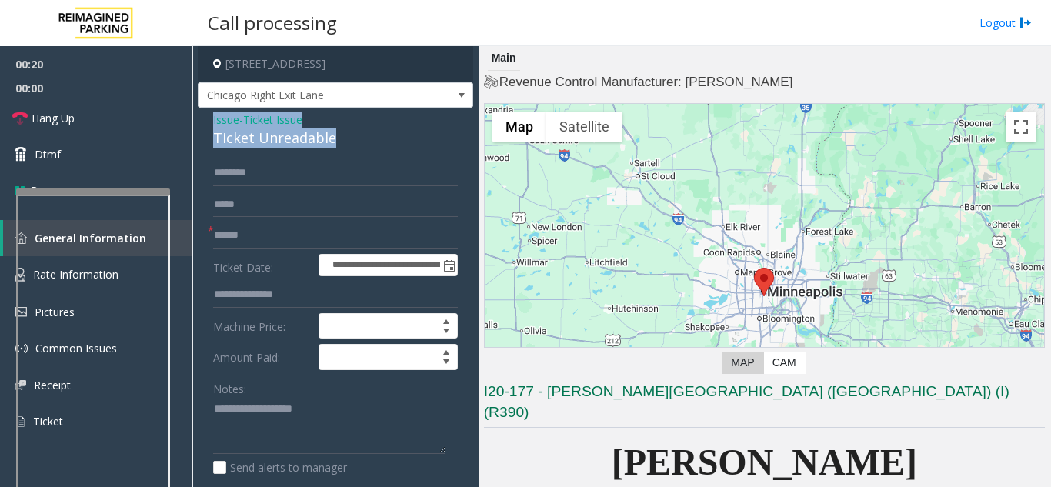
drag, startPoint x: 322, startPoint y: 141, endPoint x: 234, endPoint y: 131, distance: 89.0
click at [204, 114] on div "**********" at bounding box center [335, 483] width 275 height 751
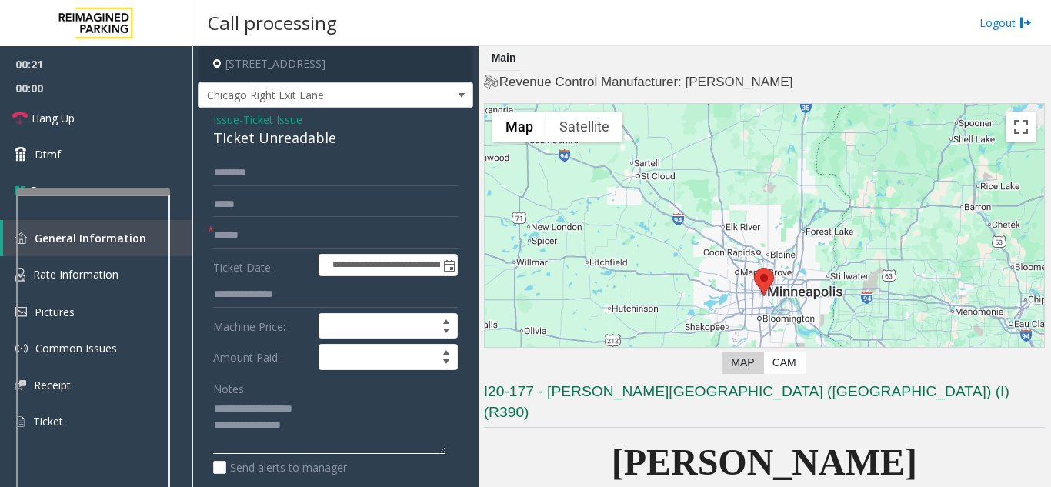
click at [312, 430] on textarea at bounding box center [329, 426] width 232 height 58
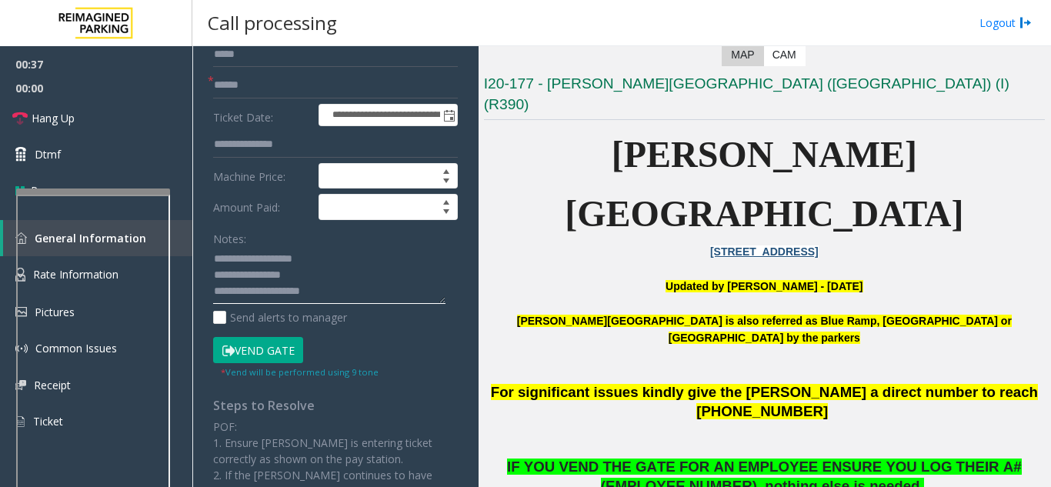
scroll to position [154, 0]
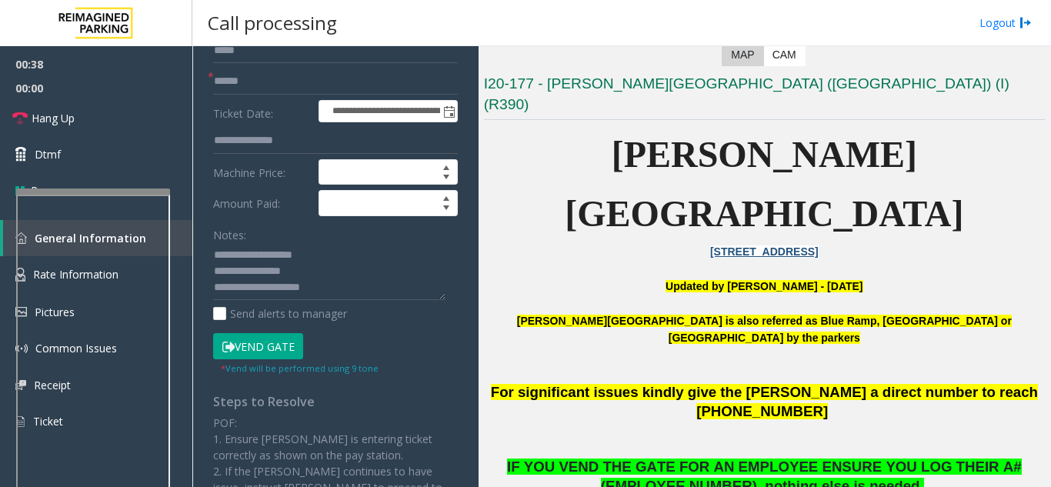
click at [262, 335] on button "Vend Gate" at bounding box center [258, 346] width 90 height 26
click at [288, 356] on button "Vend Gate" at bounding box center [258, 346] width 90 height 26
click at [315, 287] on textarea at bounding box center [329, 272] width 232 height 58
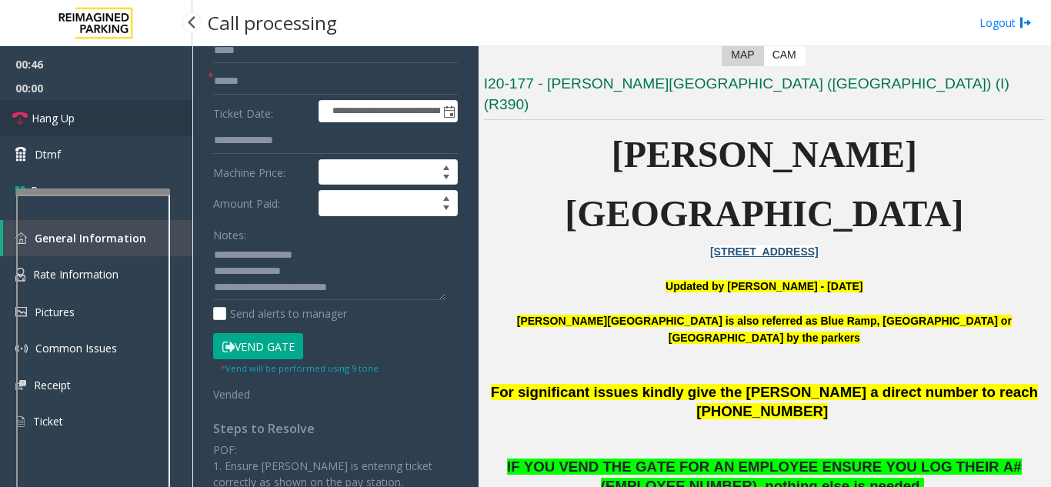
click at [87, 125] on link "Hang Up" at bounding box center [96, 118] width 192 height 36
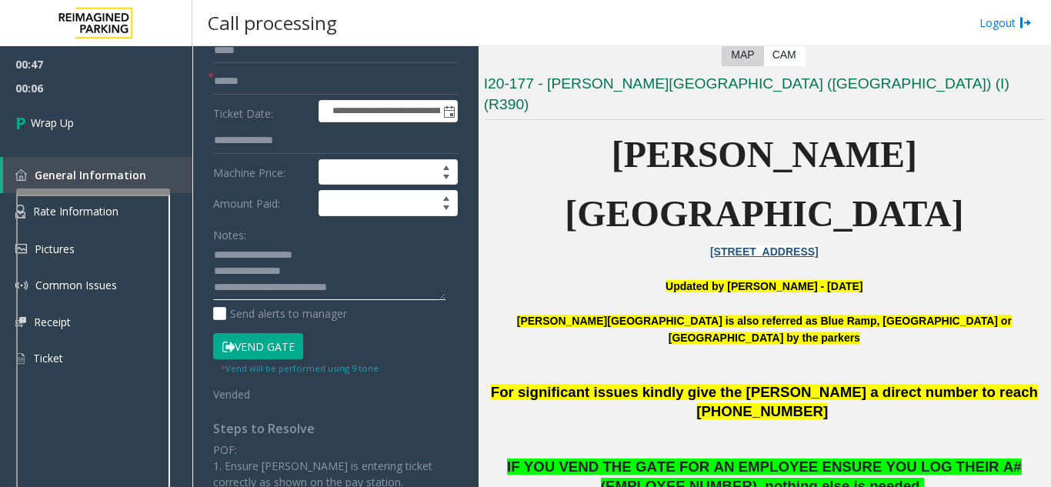
click at [383, 290] on textarea at bounding box center [329, 272] width 232 height 58
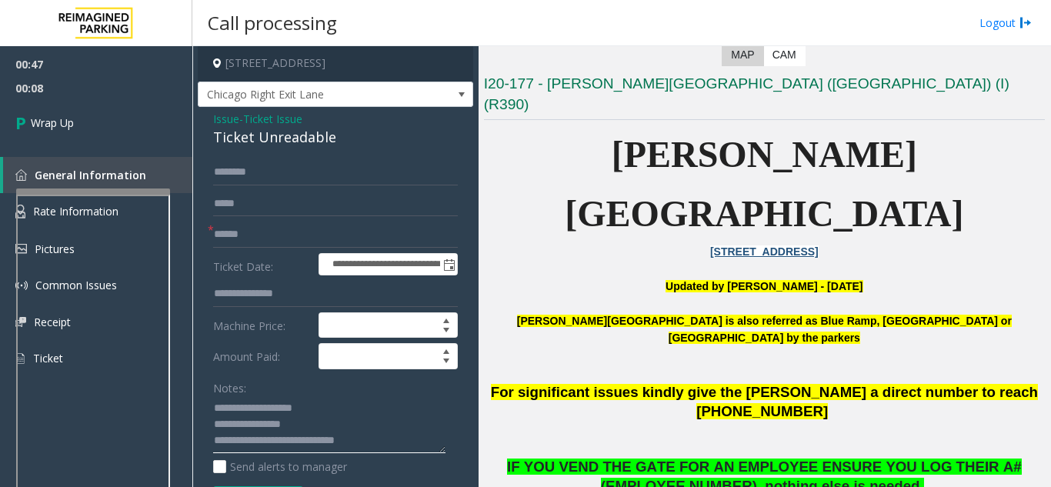
scroll to position [0, 0]
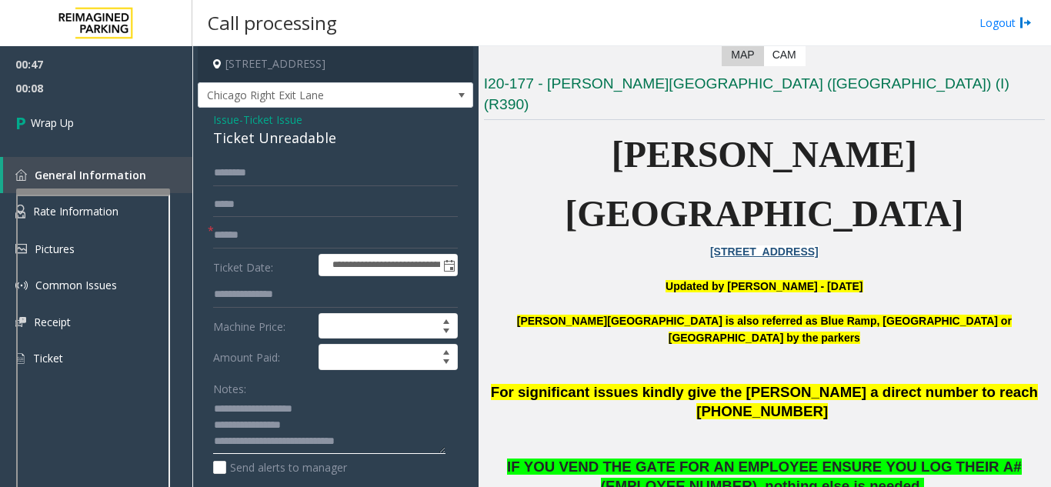
type textarea "**********"
click at [233, 242] on input "text" at bounding box center [335, 235] width 245 height 26
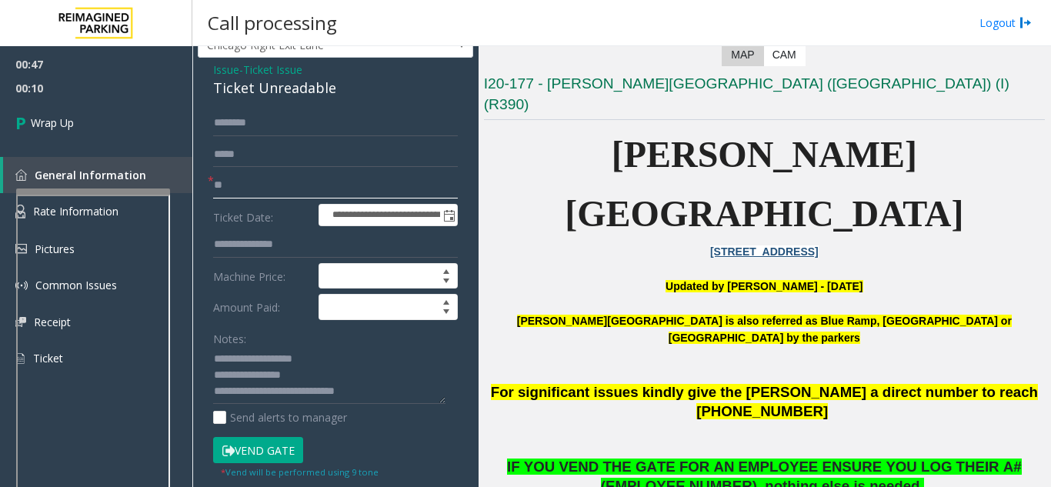
scroll to position [77, 0]
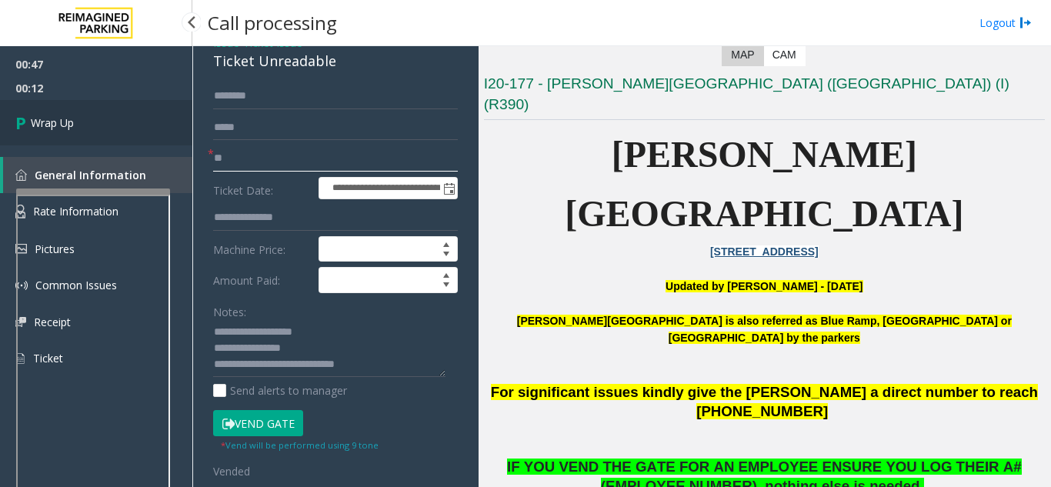
type input "**"
click at [92, 123] on link "Wrap Up" at bounding box center [96, 122] width 192 height 45
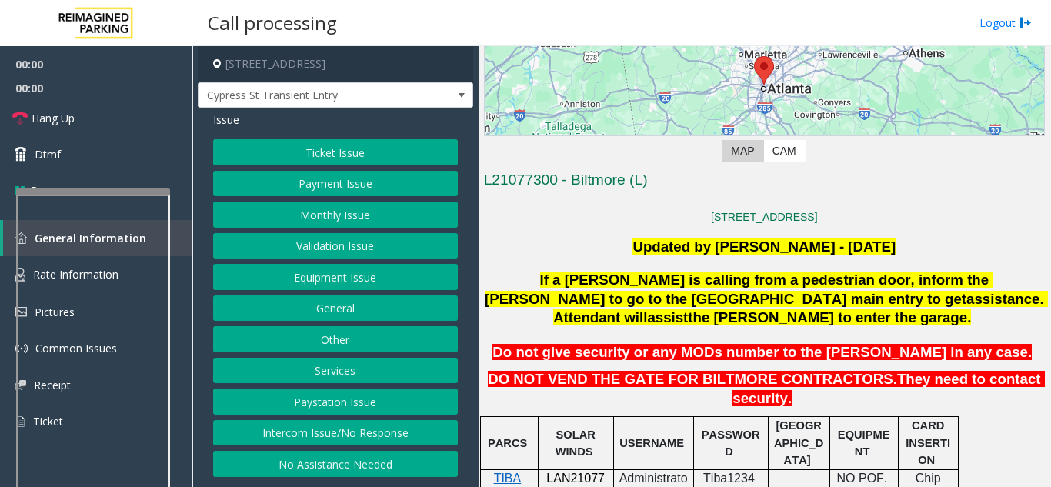
scroll to position [231, 0]
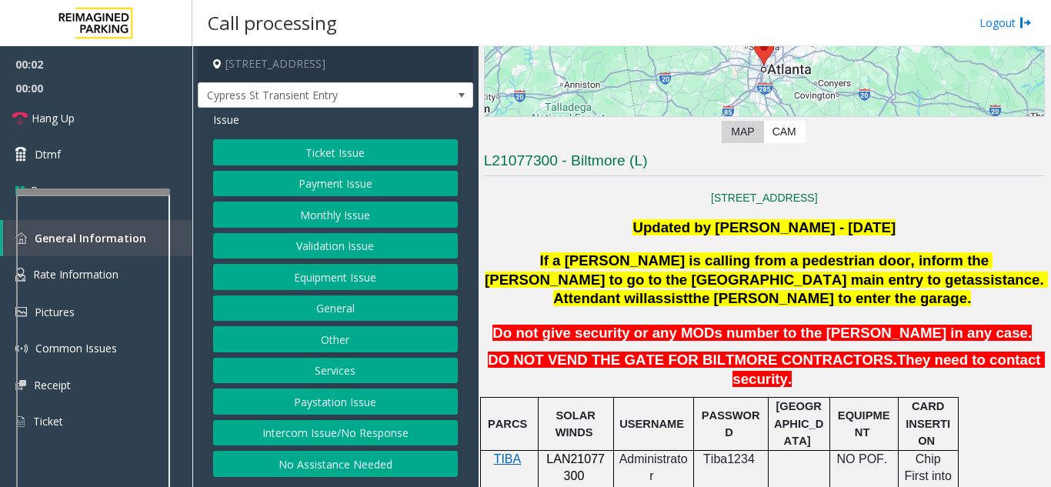
click at [556, 452] on span "LAN21077300" at bounding box center [575, 467] width 58 height 30
click at [555, 452] on span "LAN21077300" at bounding box center [575, 467] width 58 height 30
copy p "LAN21077300"
drag, startPoint x: 929, startPoint y: 259, endPoint x: 712, endPoint y: 275, distance: 218.3
click at [989, 263] on span "If a parker is calling from a pedestrian door, inform the parker to go to the 5…" at bounding box center [739, 269] width 508 height 35
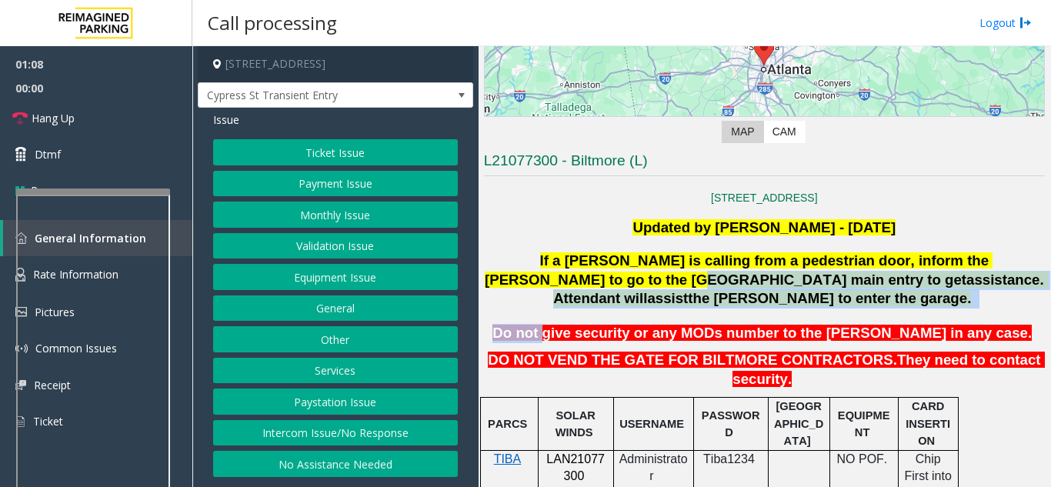
drag, startPoint x: 530, startPoint y: 287, endPoint x: 555, endPoint y: 259, distance: 37.6
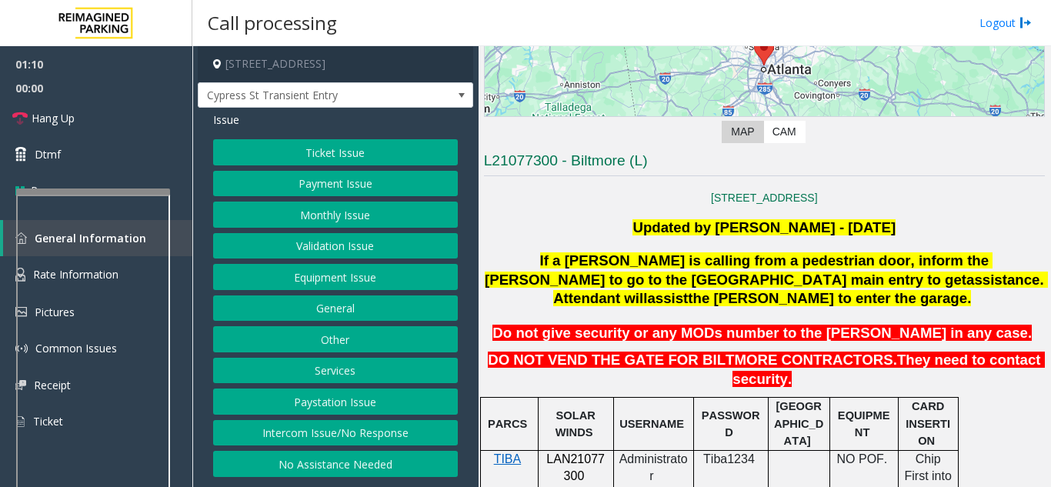
click at [359, 290] on button "Equipment Issue" at bounding box center [335, 277] width 245 height 26
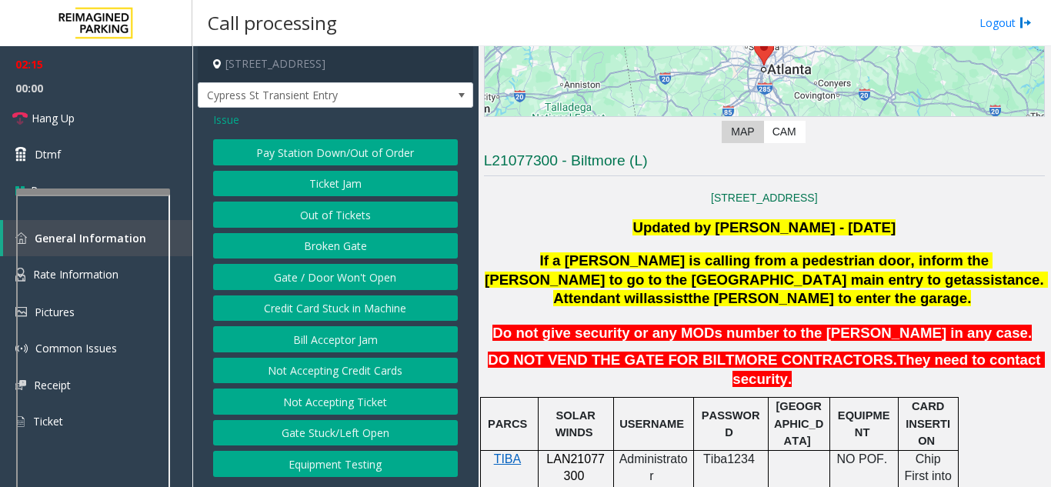
click at [348, 287] on button "Gate / Door Won't Open" at bounding box center [335, 277] width 245 height 26
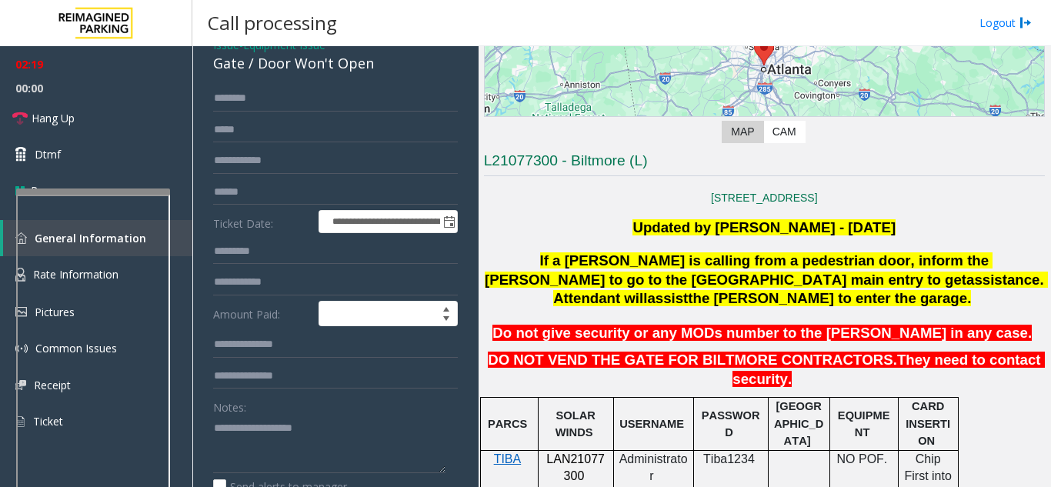
scroll to position [0, 0]
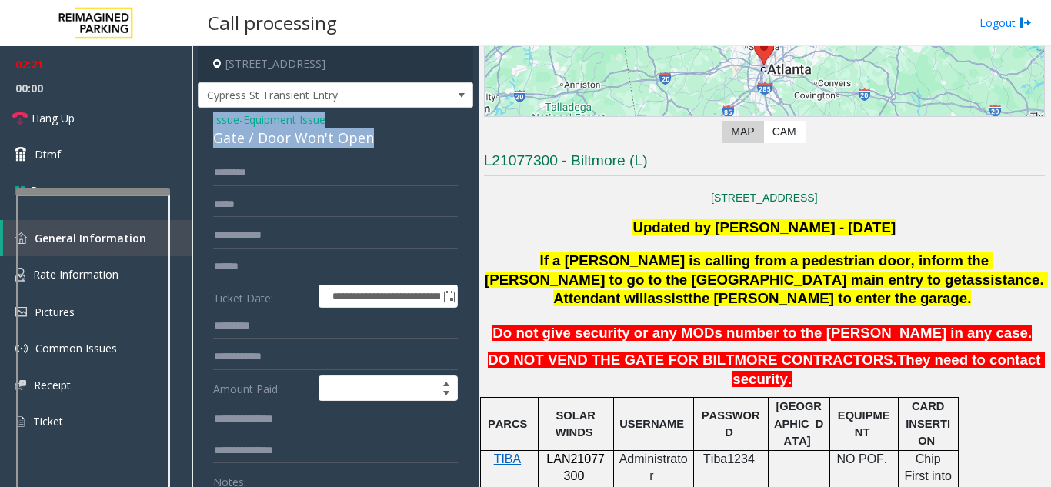
drag, startPoint x: 390, startPoint y: 155, endPoint x: 207, endPoint y: 135, distance: 184.3
copy div "Issue - Equipment Issue Gate / Door Won't Open"
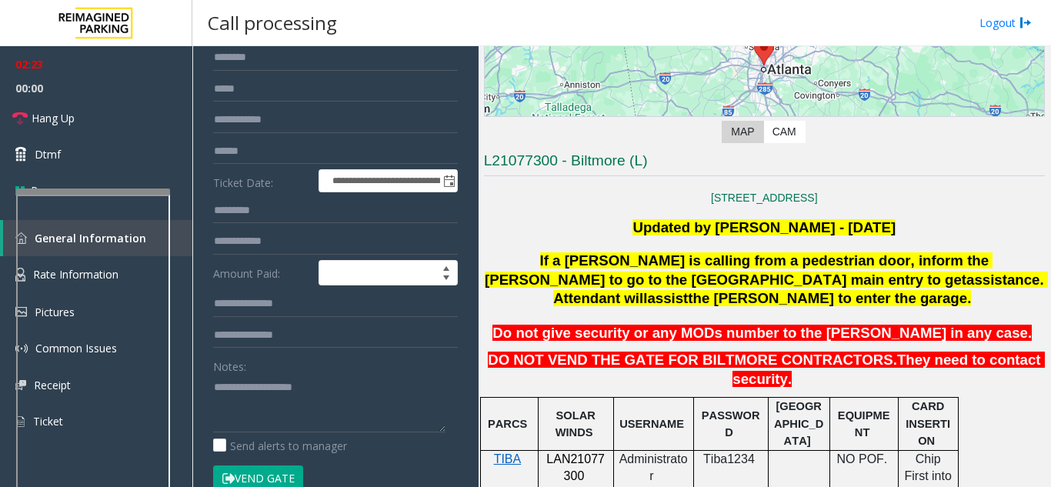
scroll to position [231, 0]
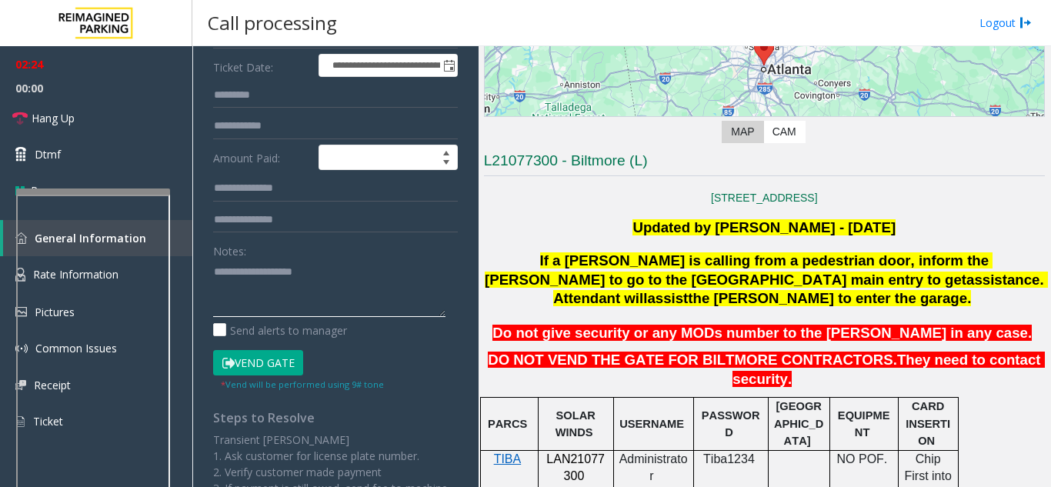
paste textarea "**********"
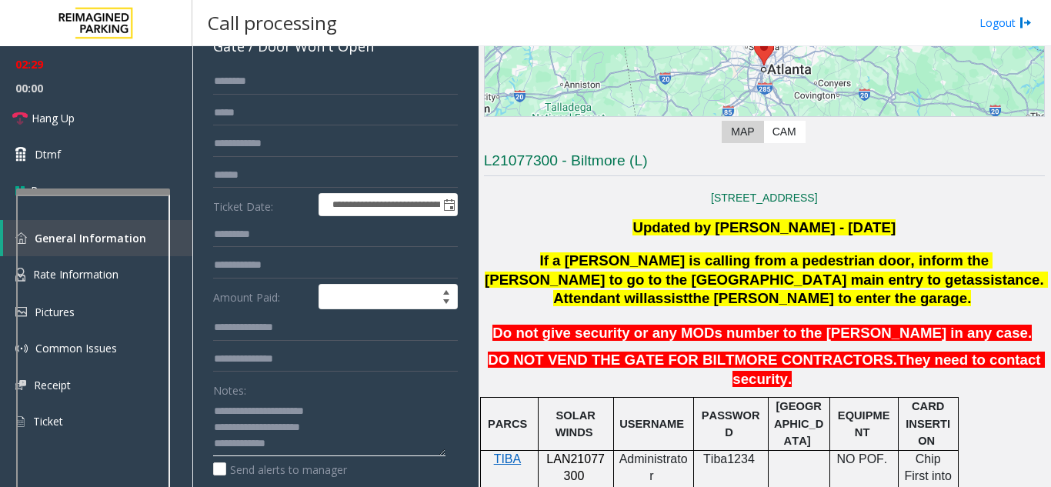
scroll to position [77, 0]
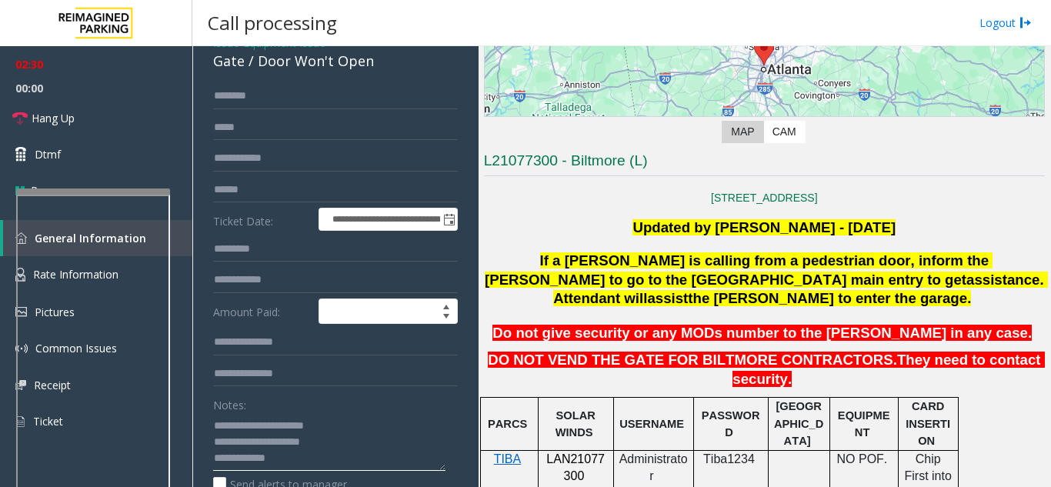
type textarea "**********"
click at [251, 109] on input "text" at bounding box center [335, 96] width 245 height 26
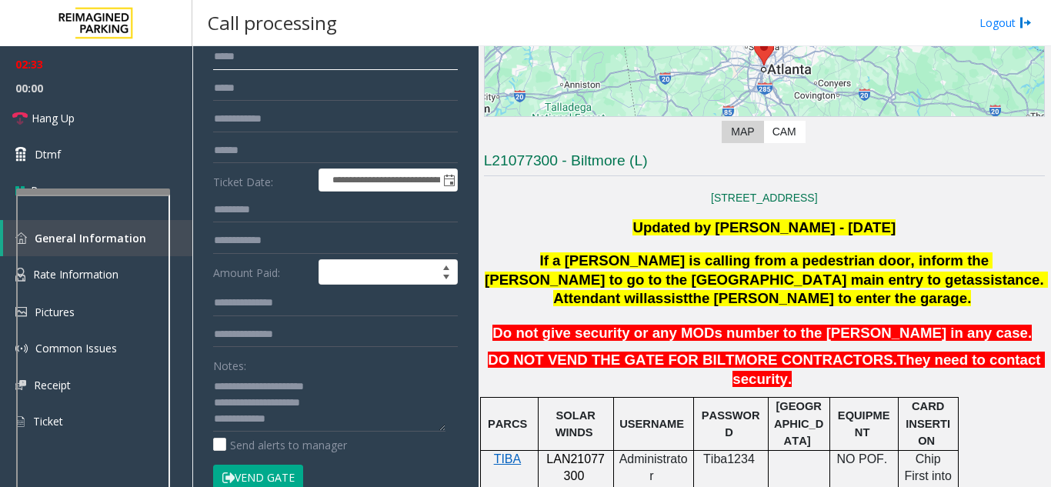
scroll to position [154, 0]
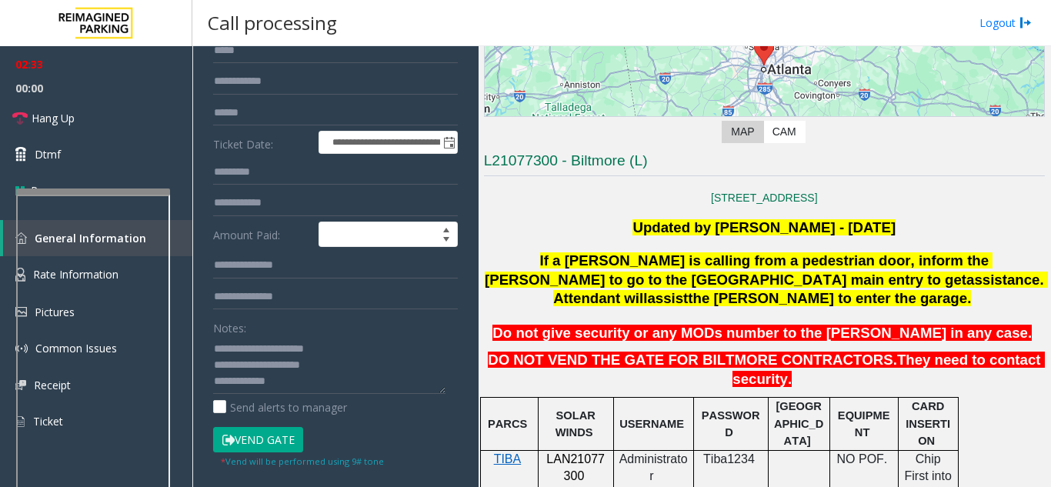
type input "****"
click at [262, 453] on button "Vend Gate" at bounding box center [258, 440] width 90 height 26
click at [280, 394] on textarea at bounding box center [329, 365] width 232 height 58
click at [61, 130] on link "Hang Up" at bounding box center [96, 118] width 192 height 36
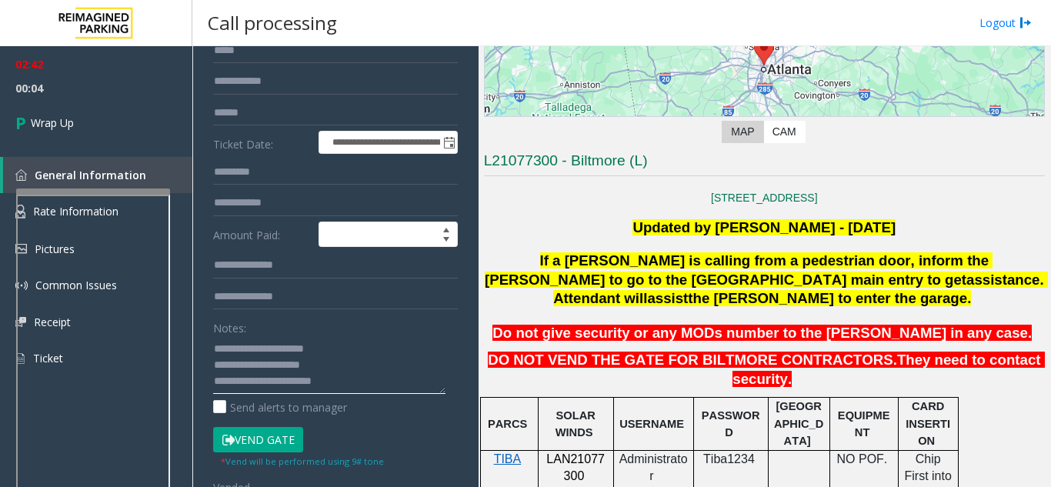
click at [336, 394] on textarea at bounding box center [329, 365] width 232 height 58
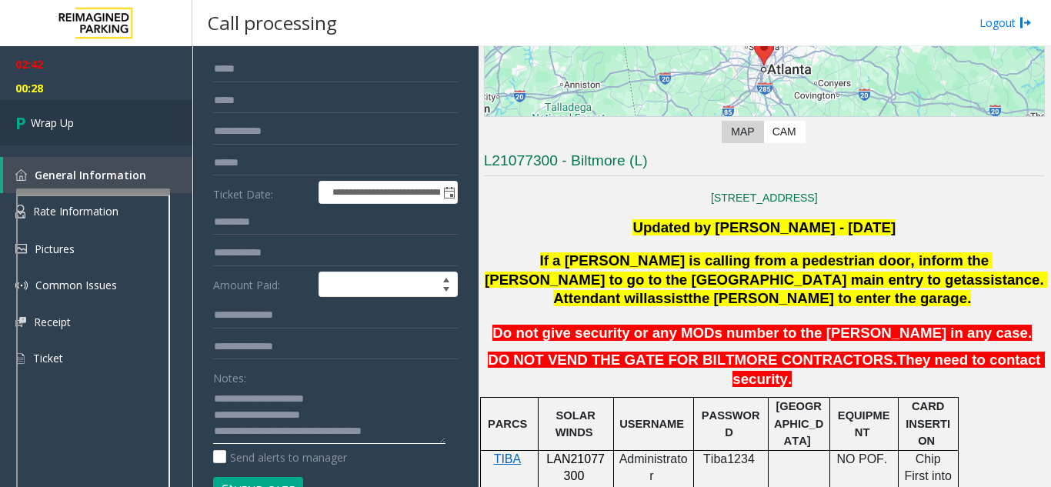
scroll to position [77, 0]
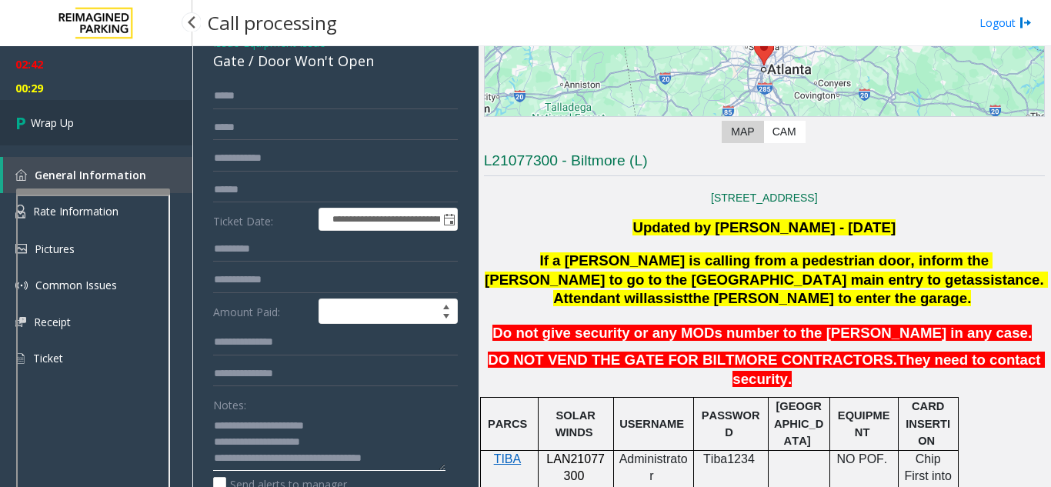
type textarea "**********"
click at [122, 129] on link "Wrap Up" at bounding box center [96, 122] width 192 height 45
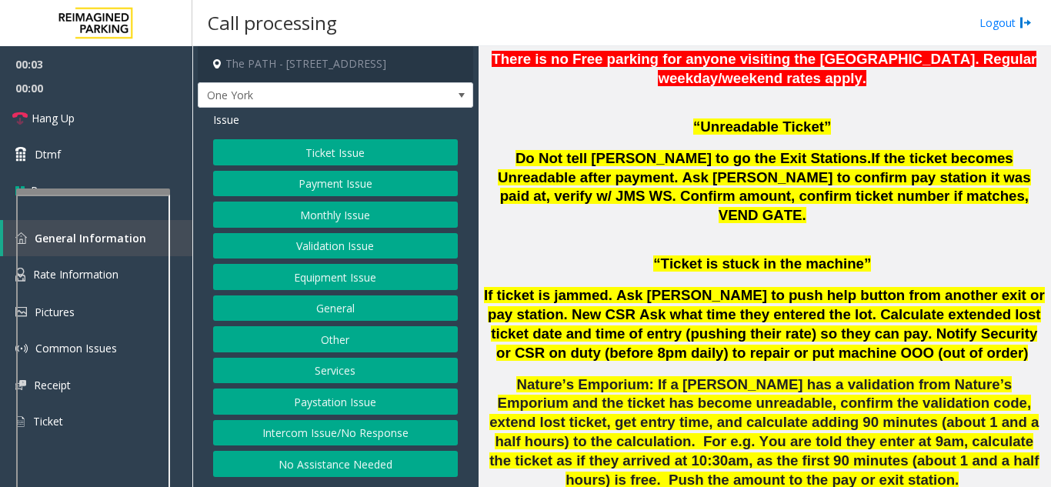
scroll to position [1308, 0]
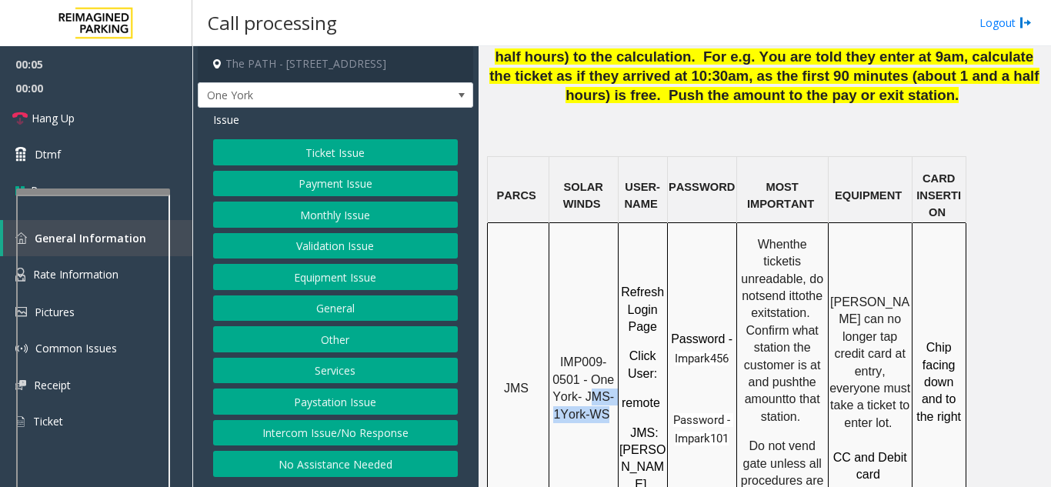
drag, startPoint x: 588, startPoint y: 243, endPoint x: 606, endPoint y: 262, distance: 26.7
click at [606, 354] on p "IMP009-0501 - One York- JMS-1York-WS" at bounding box center [583, 388] width 67 height 69
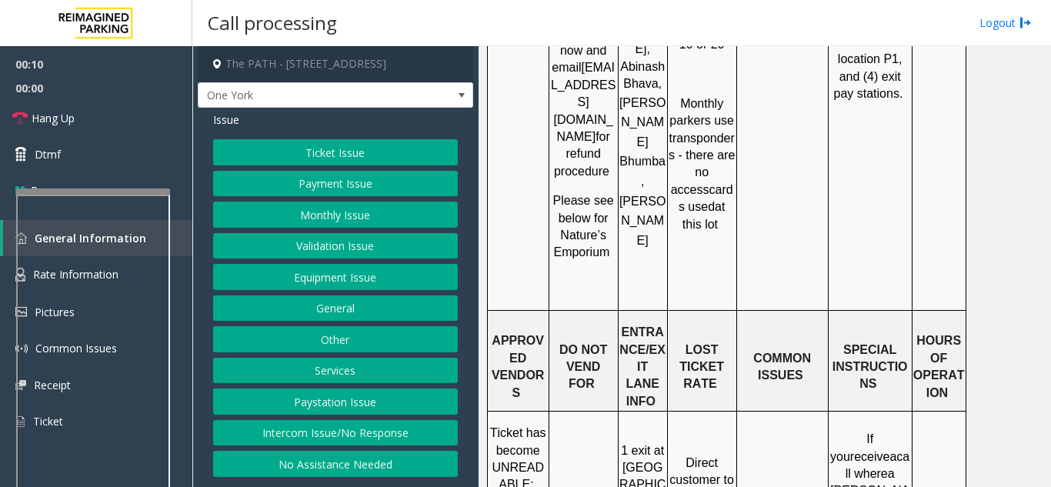
scroll to position [2231, 0]
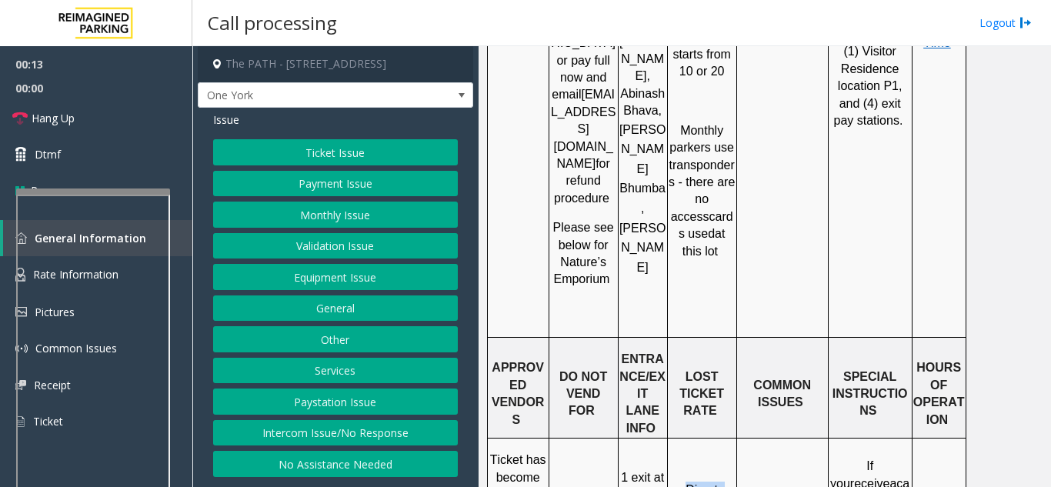
drag, startPoint x: 685, startPoint y: 150, endPoint x: 704, endPoint y: 168, distance: 26.7
drag, startPoint x: 693, startPoint y: 195, endPoint x: 721, endPoint y: 211, distance: 32.1
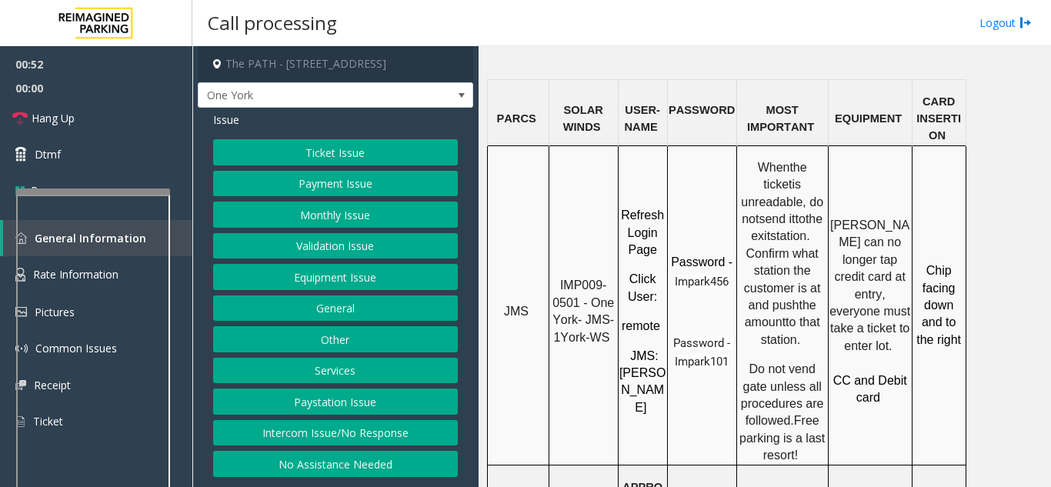
scroll to position [1308, 0]
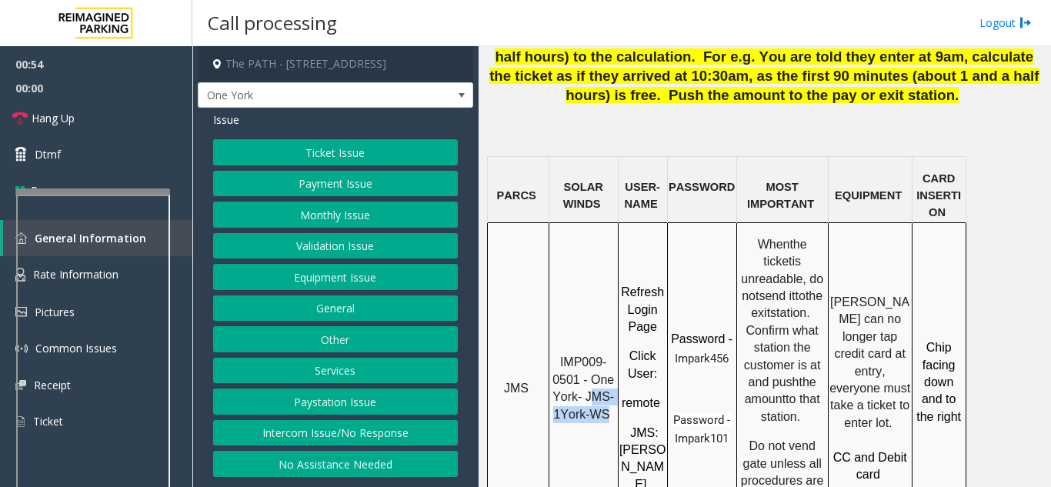
drag, startPoint x: 588, startPoint y: 242, endPoint x: 607, endPoint y: 262, distance: 27.2
click at [607, 354] on p "IMP009-0501 - One York- JMS-1York-WS" at bounding box center [583, 388] width 67 height 69
copy span "MS-1York-WS"
click at [392, 152] on button "Ticket Issue" at bounding box center [335, 152] width 245 height 26
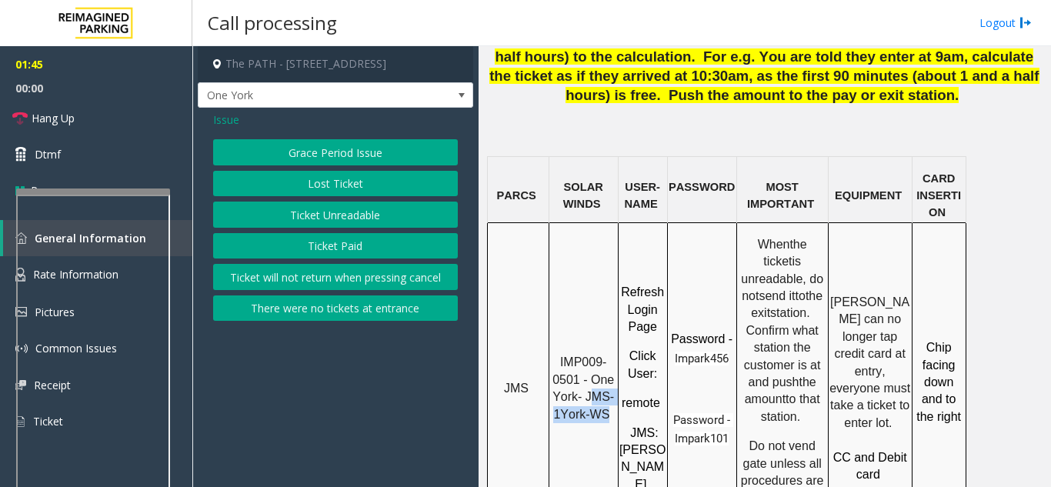
click at [325, 189] on button "Lost Ticket" at bounding box center [335, 184] width 245 height 26
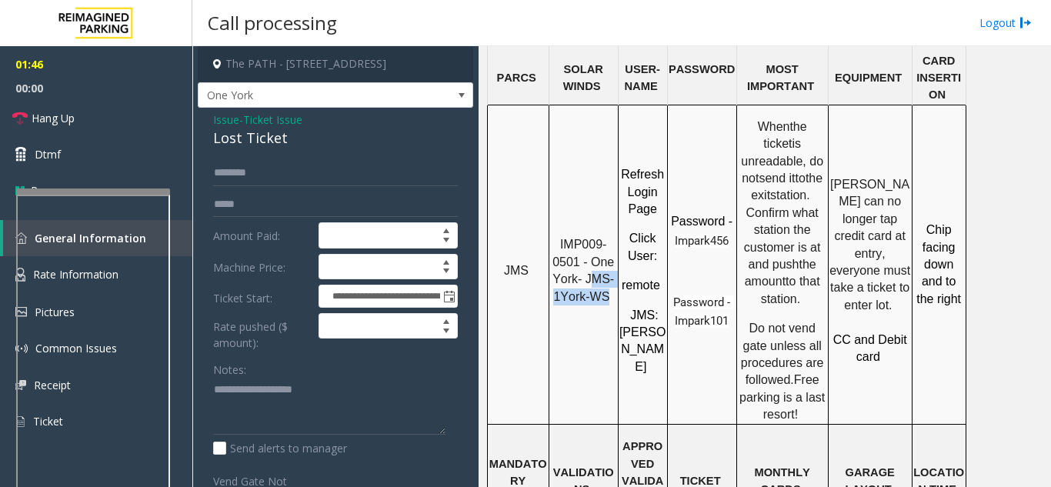
scroll to position [1462, 0]
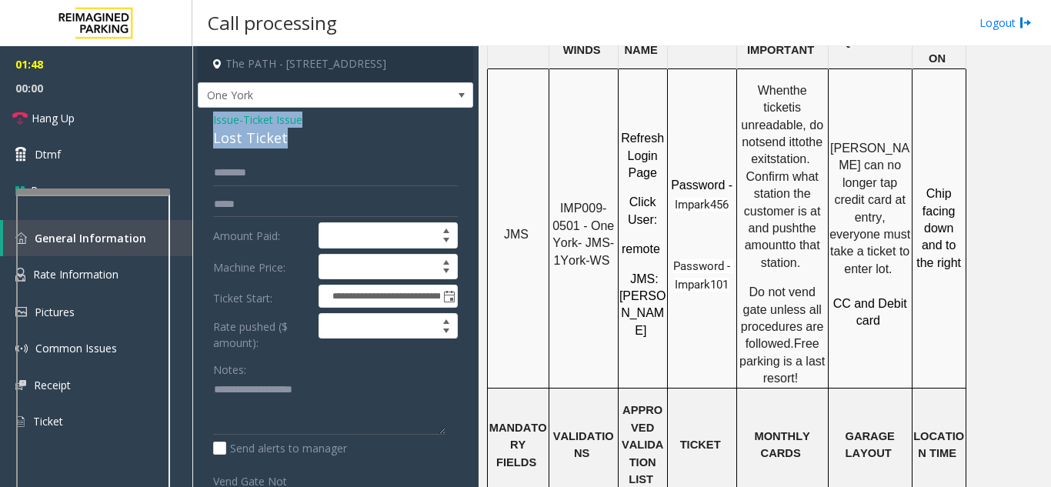
drag, startPoint x: 268, startPoint y: 136, endPoint x: 202, endPoint y: 109, distance: 70.7
click at [202, 109] on div "**********" at bounding box center [335, 390] width 275 height 565
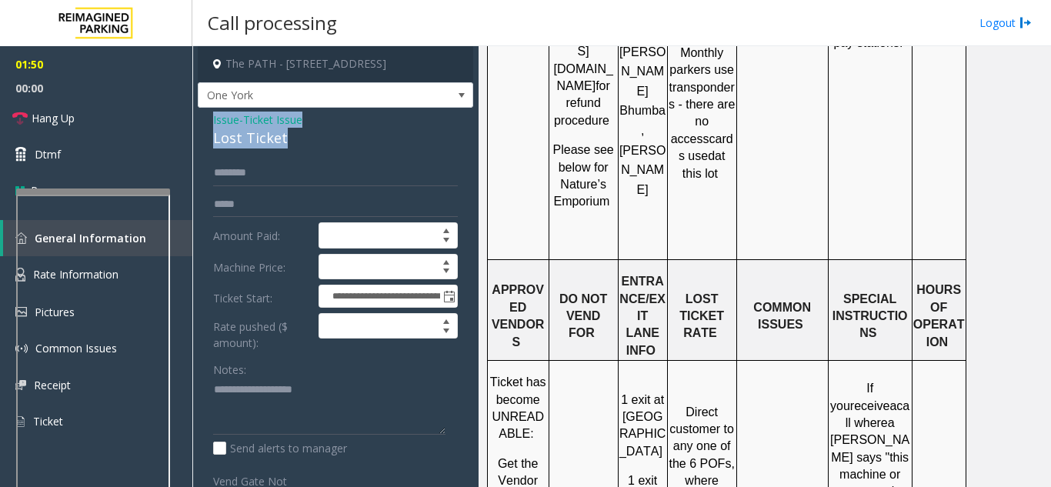
scroll to position [2308, 0]
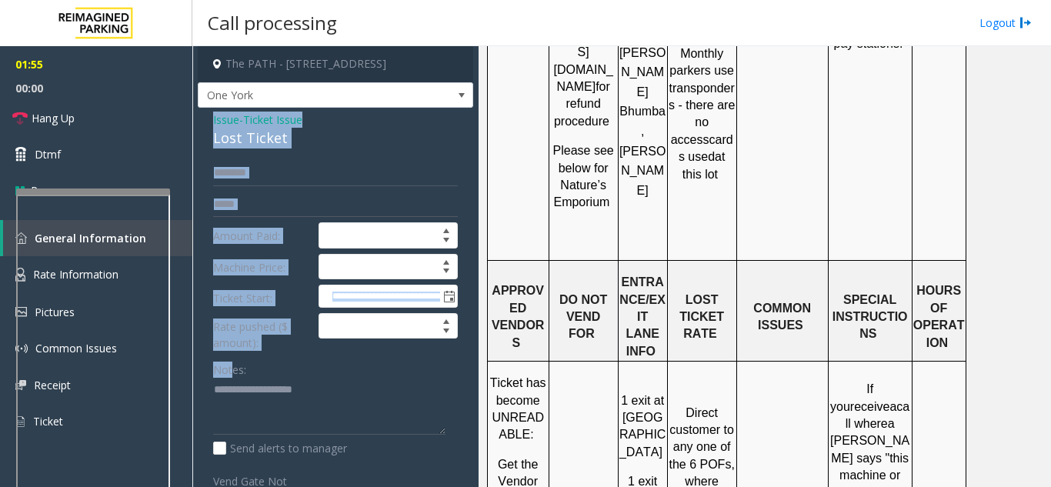
drag, startPoint x: 206, startPoint y: 122, endPoint x: 231, endPoint y: 367, distance: 246.6
click at [231, 367] on div "**********" at bounding box center [335, 390] width 275 height 565
click at [304, 156] on div "**********" at bounding box center [335, 390] width 275 height 565
click at [291, 153] on div "**********" at bounding box center [335, 390] width 275 height 565
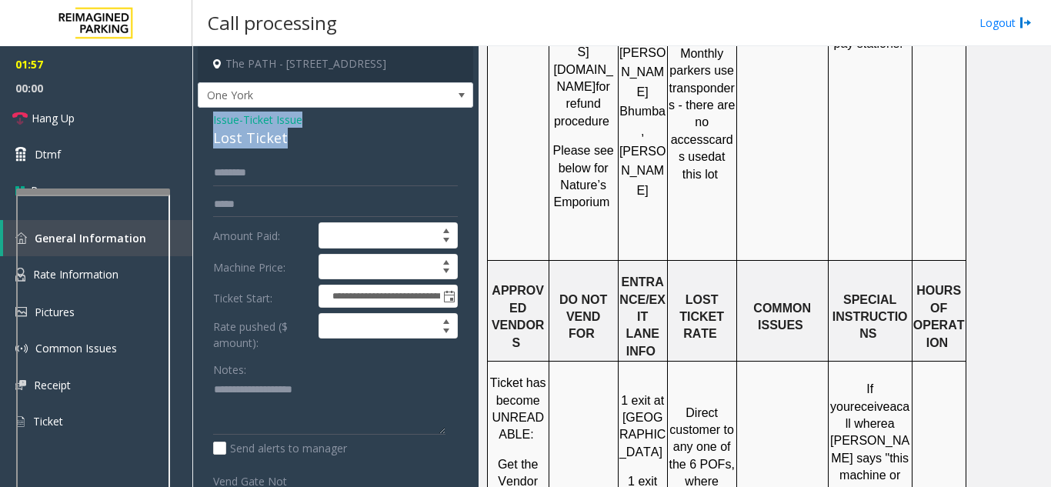
drag, startPoint x: 280, startPoint y: 147, endPoint x: 235, endPoint y: 133, distance: 47.5
click at [207, 113] on div "**********" at bounding box center [335, 390] width 275 height 565
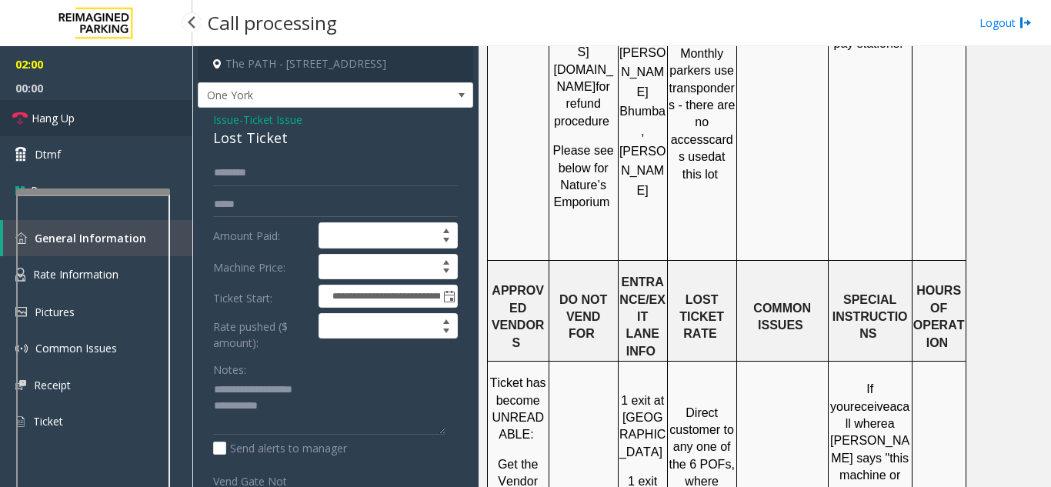
click at [105, 115] on link "Hang Up" at bounding box center [96, 118] width 192 height 36
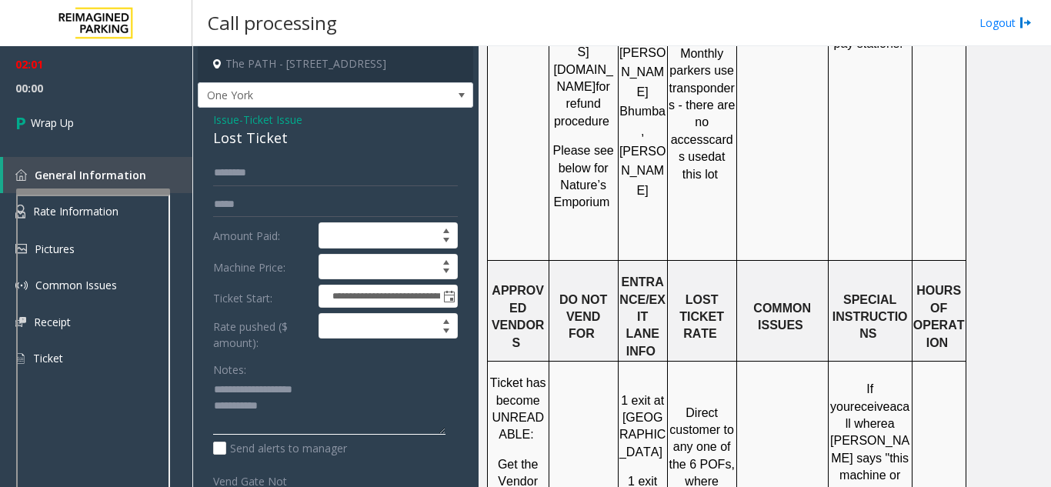
click at [301, 407] on textarea at bounding box center [329, 407] width 232 height 58
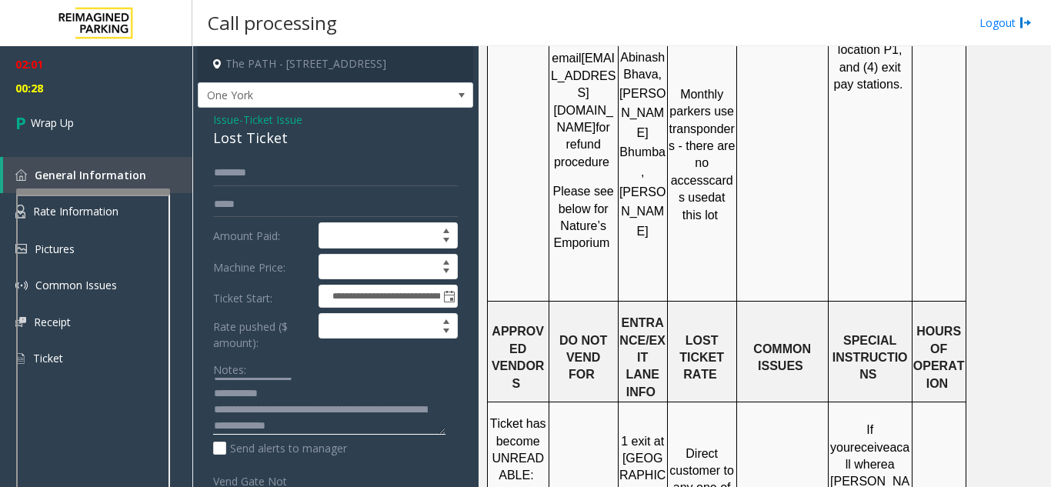
scroll to position [2231, 0]
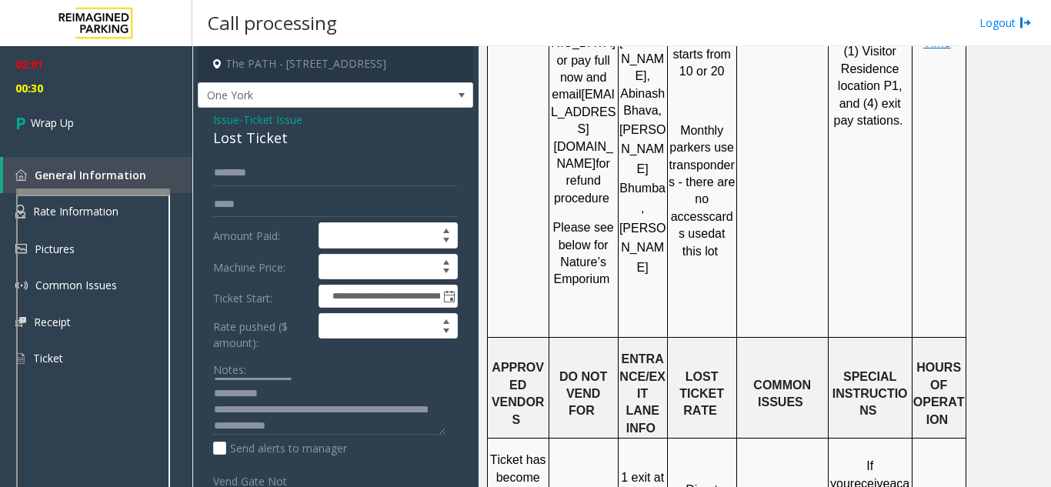
click at [324, 425] on textarea at bounding box center [329, 407] width 232 height 58
click at [402, 423] on textarea at bounding box center [329, 407] width 232 height 58
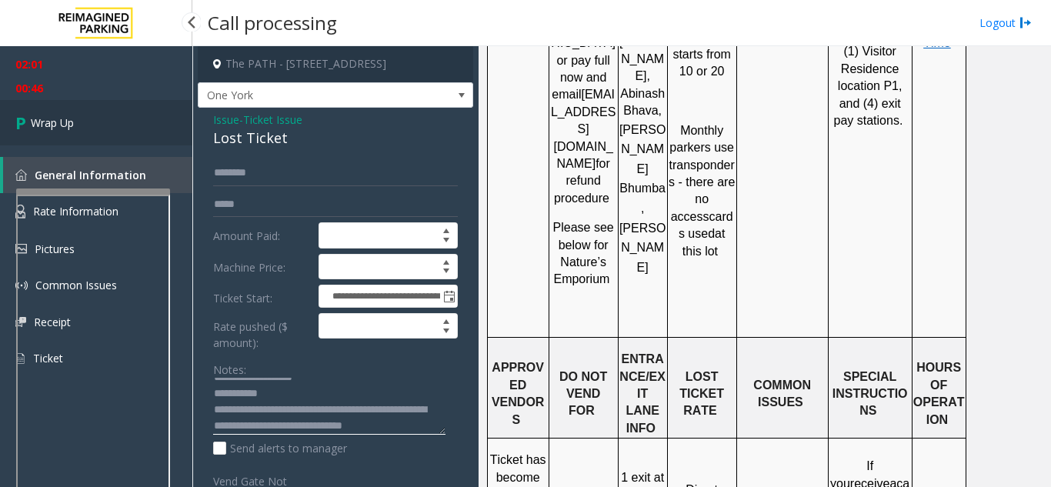
type textarea "**********"
click at [122, 121] on link "Wrap Up" at bounding box center [96, 122] width 192 height 45
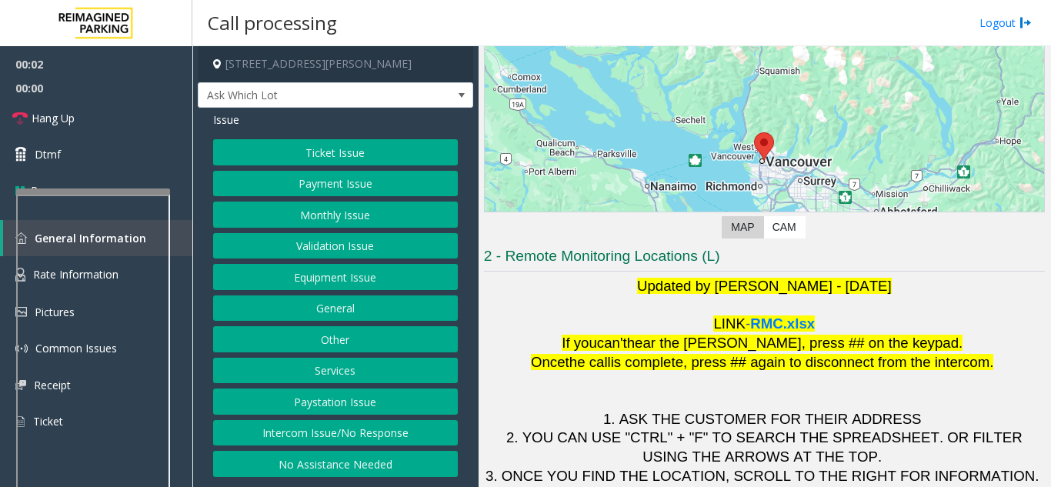
scroll to position [154, 0]
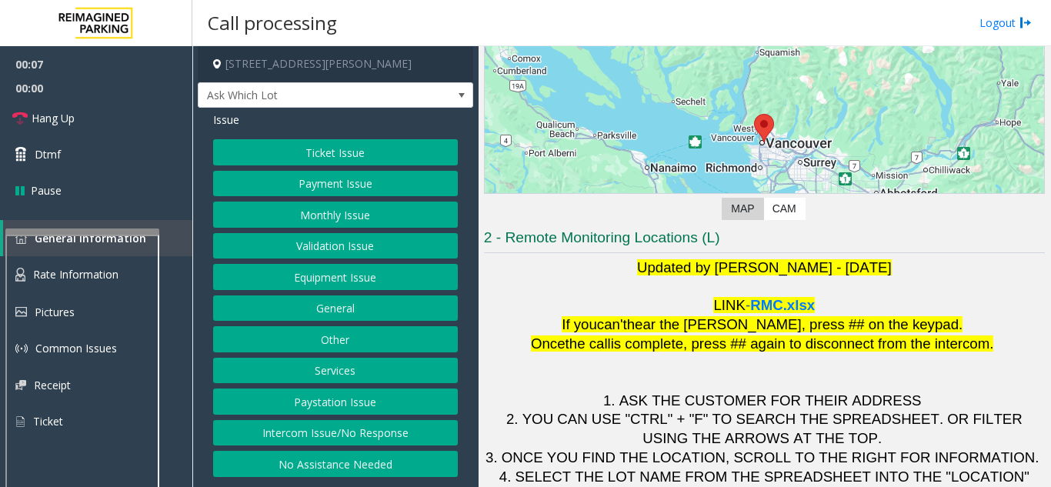
click at [110, 238] on div at bounding box center [82, 408] width 154 height 361
click at [331, 258] on button "Validation Issue" at bounding box center [335, 246] width 245 height 26
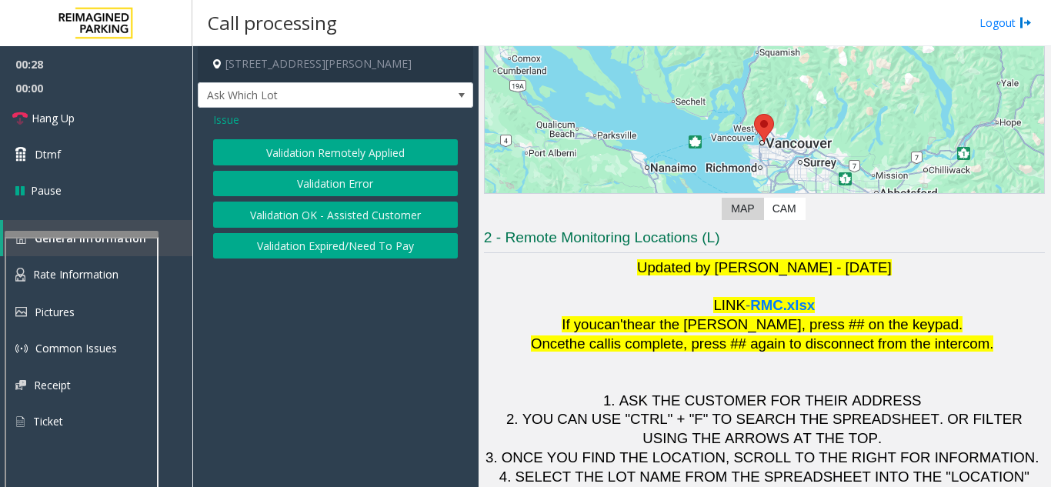
click at [219, 122] on span "Issue" at bounding box center [226, 120] width 26 height 16
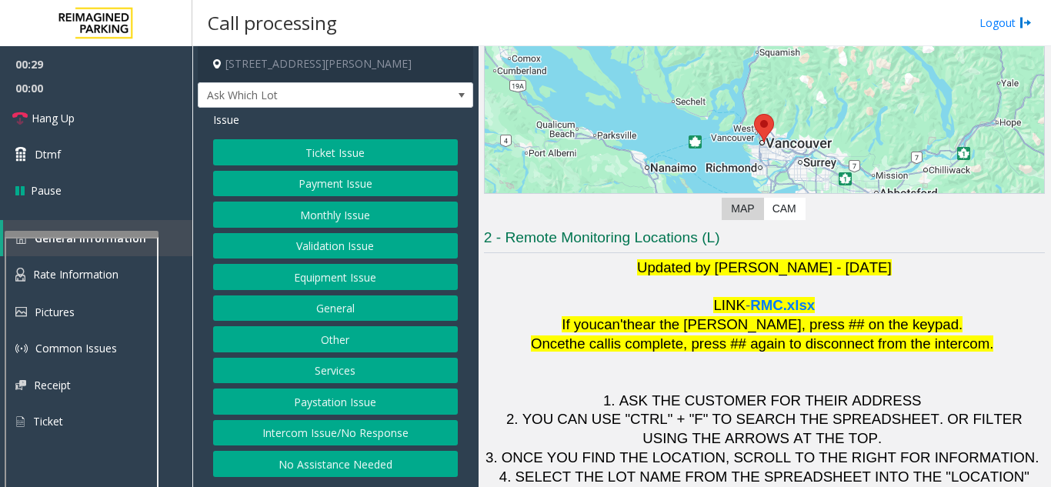
click at [279, 145] on button "Ticket Issue" at bounding box center [335, 152] width 245 height 26
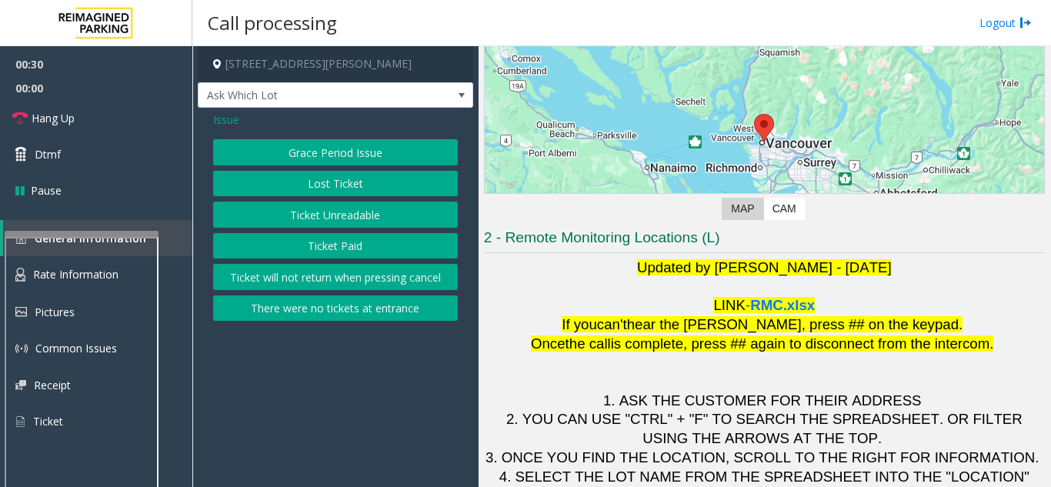
click at [329, 308] on button "There were no tickets at entrance" at bounding box center [335, 308] width 245 height 26
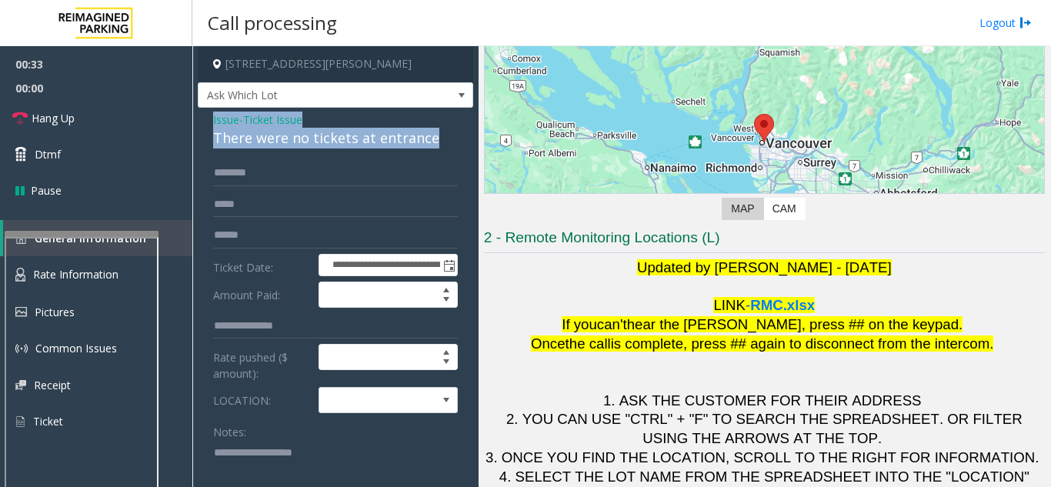
drag, startPoint x: 434, startPoint y: 142, endPoint x: 209, endPoint y: 115, distance: 226.2
click at [209, 114] on div "**********" at bounding box center [335, 489] width 275 height 762
copy div "Issue - Ticket Issue There were no tickets at entrance"
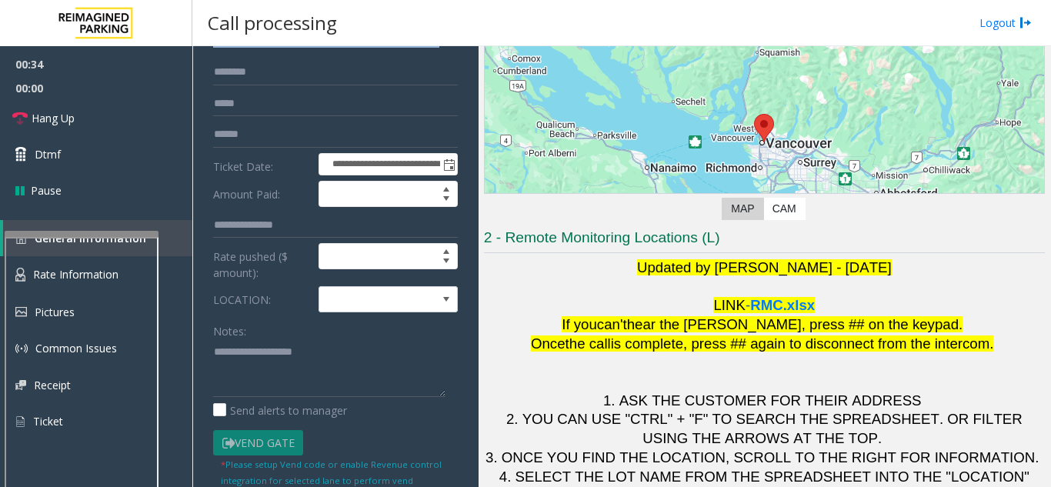
scroll to position [231, 0]
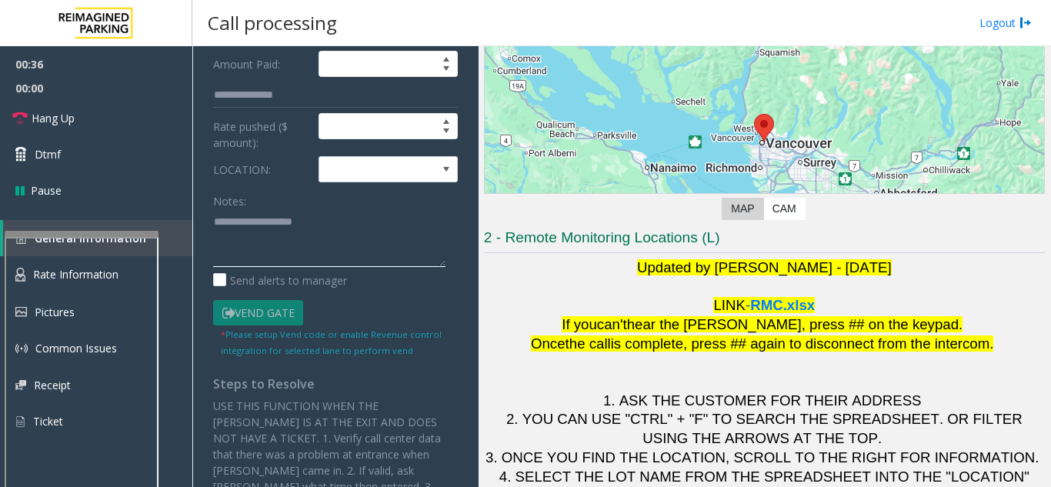
paste textarea "**********"
click at [378, 245] on textarea at bounding box center [329, 238] width 232 height 58
click at [399, 235] on textarea at bounding box center [329, 238] width 232 height 58
click at [407, 243] on textarea at bounding box center [329, 238] width 232 height 58
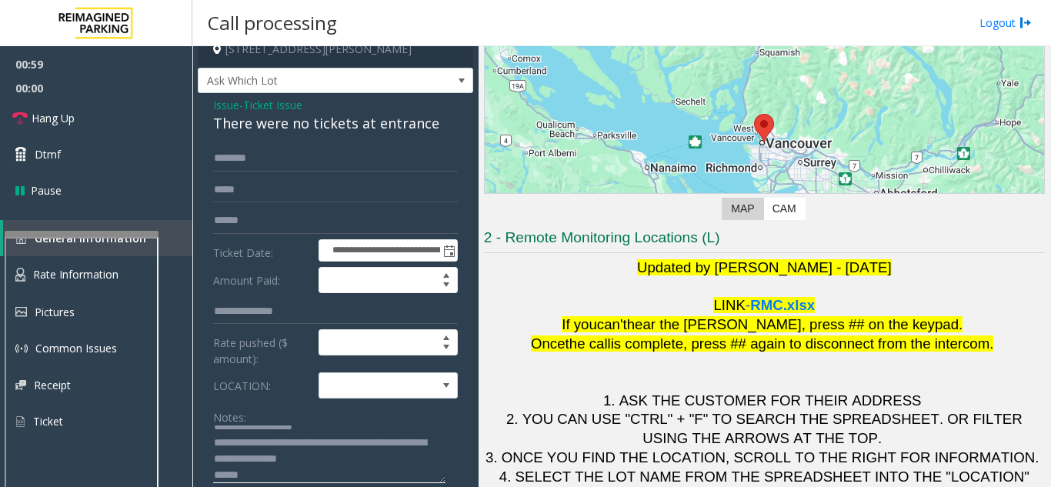
scroll to position [0, 0]
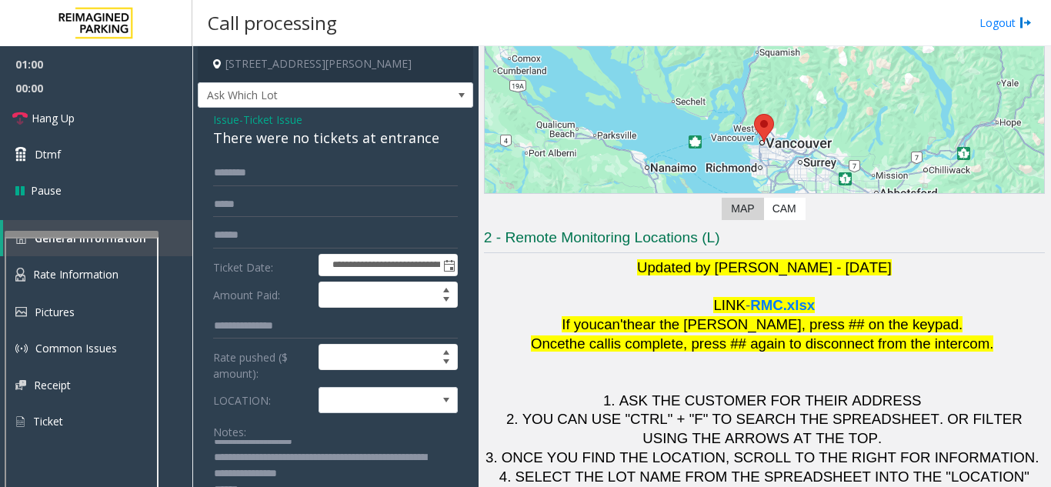
type textarea "**********"
click at [251, 168] on input "text" at bounding box center [335, 173] width 245 height 26
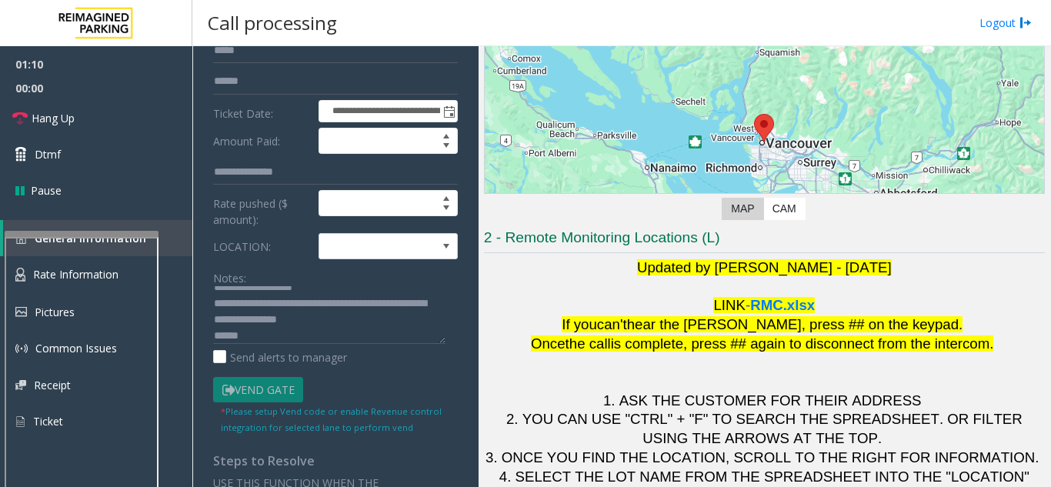
type input "****"
click at [290, 341] on textarea at bounding box center [329, 315] width 232 height 58
click at [279, 337] on textarea at bounding box center [329, 315] width 232 height 58
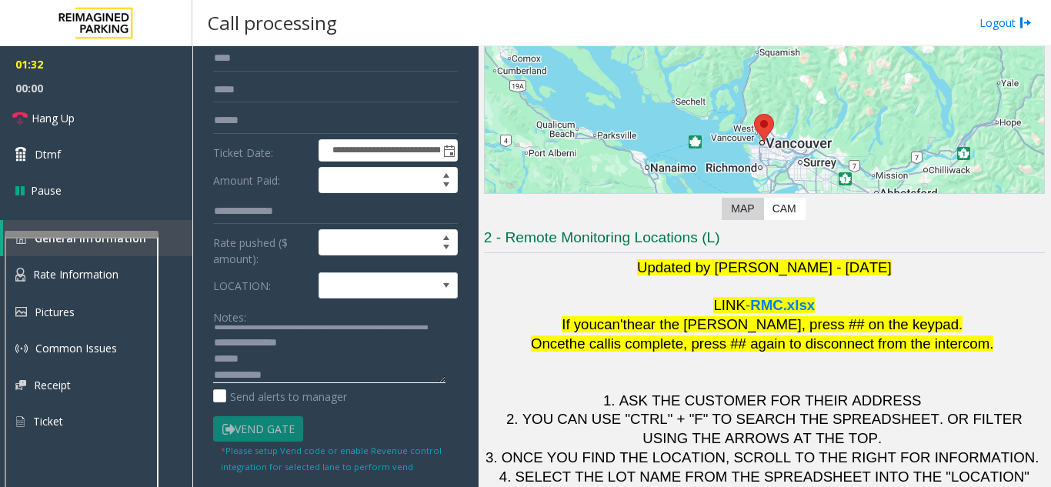
scroll to position [77, 0]
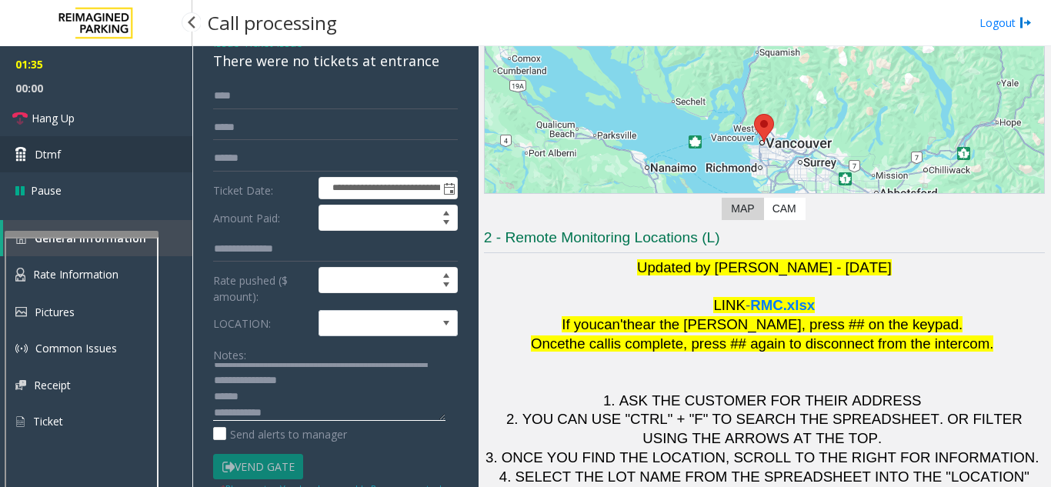
type textarea "**********"
click at [85, 147] on link "Dtmf" at bounding box center [96, 154] width 192 height 36
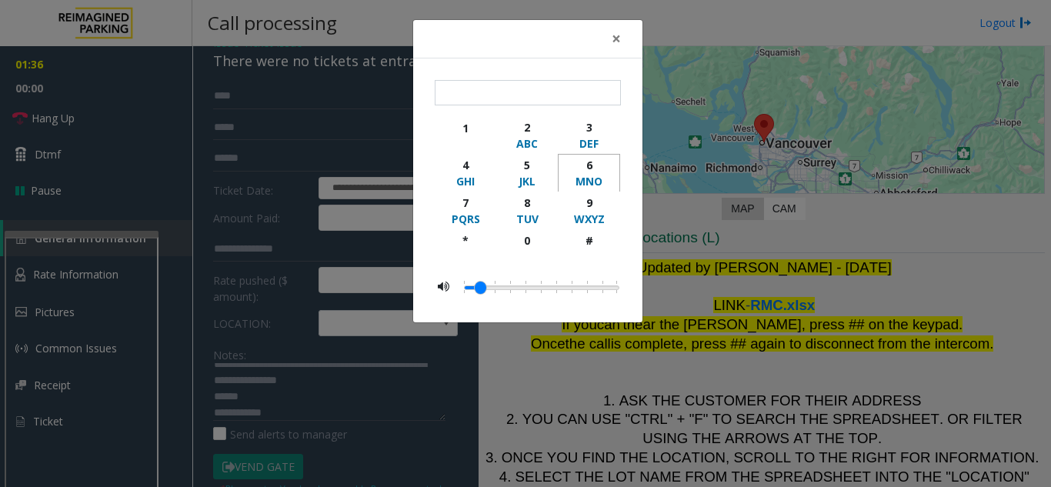
click at [595, 174] on div "MNO" at bounding box center [589, 181] width 42 height 16
type input "*"
click at [271, 204] on div "× * 1 2 ABC 3 DEF 4 GHI 5 JKL 6 MNO 7 PQRS 8 TUV 9 WXYZ * 0 #" at bounding box center [525, 243] width 1051 height 487
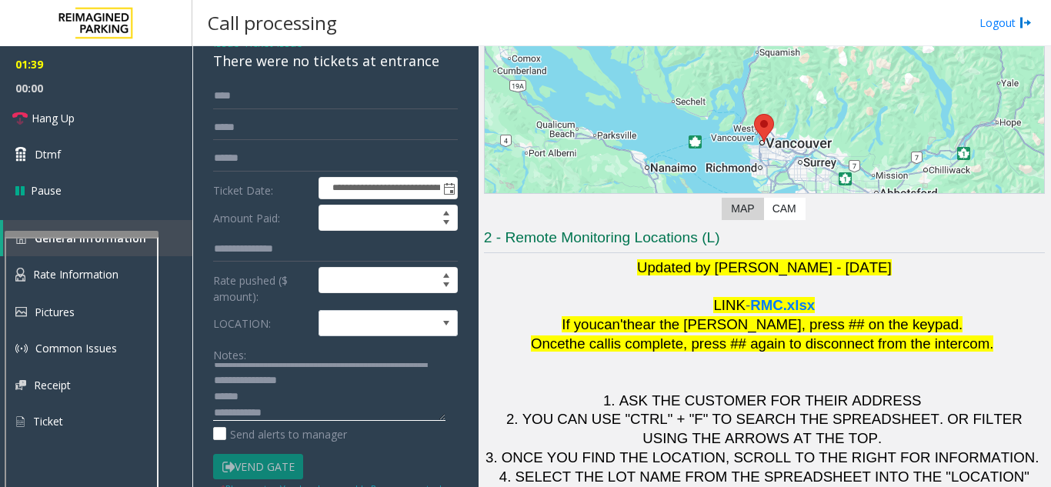
click at [257, 398] on textarea at bounding box center [329, 392] width 232 height 58
type textarea "**********"
click at [68, 136] on link "Dtmf" at bounding box center [96, 154] width 192 height 36
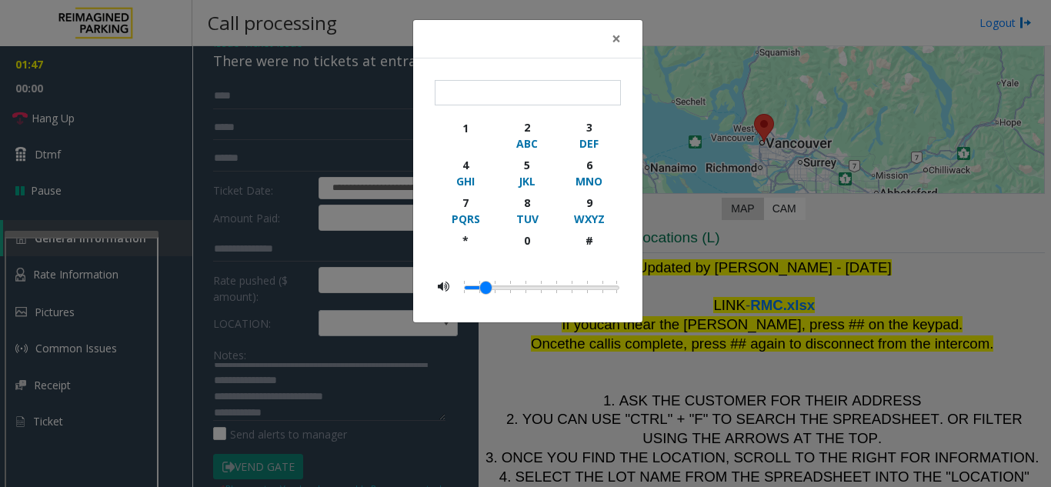
click at [54, 121] on div "× 1 2 ABC 3 DEF 4 GHI 5 JKL 6 MNO 7 PQRS 8 TUV 9 WXYZ * 0 #" at bounding box center [525, 243] width 1051 height 487
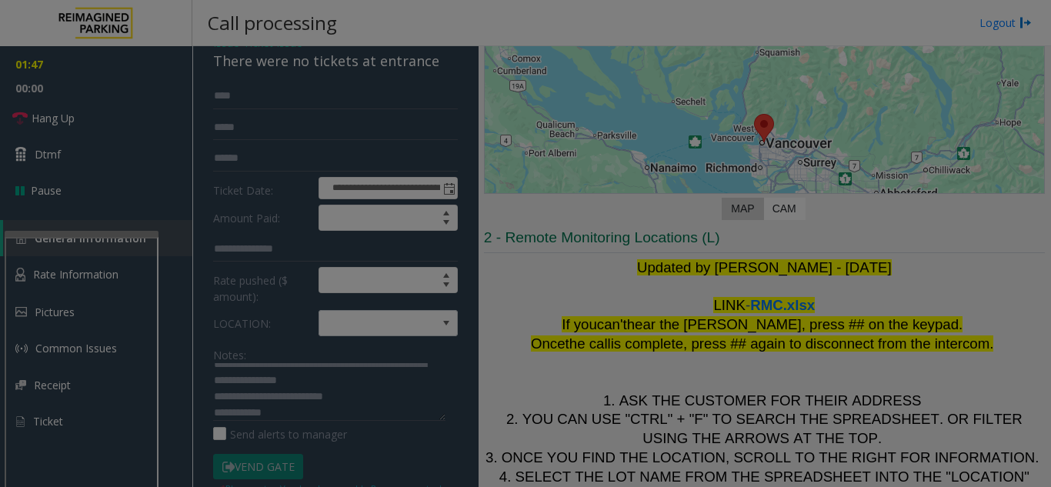
click at [54, 121] on div "× 1 2 ABC 3 DEF 4 GHI 5 JKL 6 MNO 7 PQRS 8 TUV 9 WXYZ * 0 #" at bounding box center [525, 243] width 1051 height 487
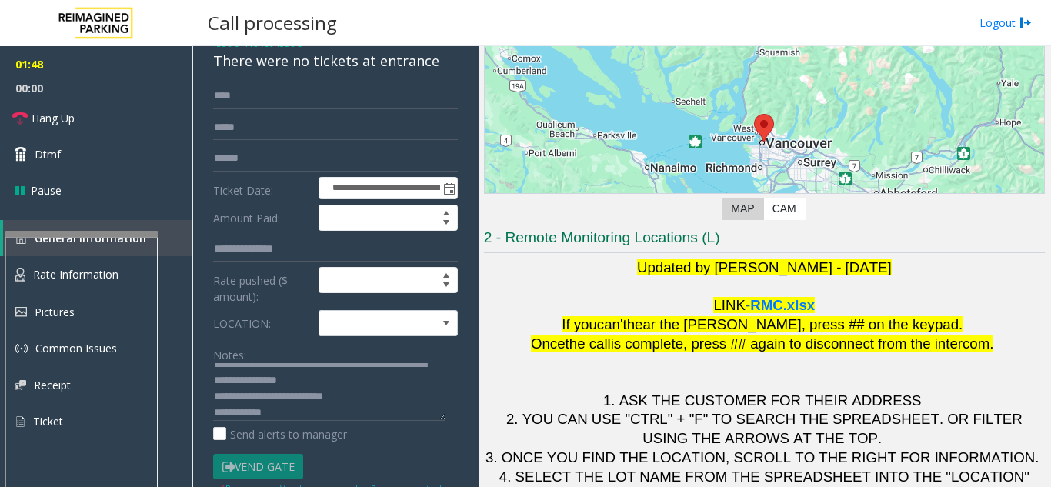
click at [54, 121] on bs-modal-backdrop at bounding box center [525, 243] width 1051 height 487
click at [54, 121] on span "Hang Up" at bounding box center [53, 118] width 43 height 16
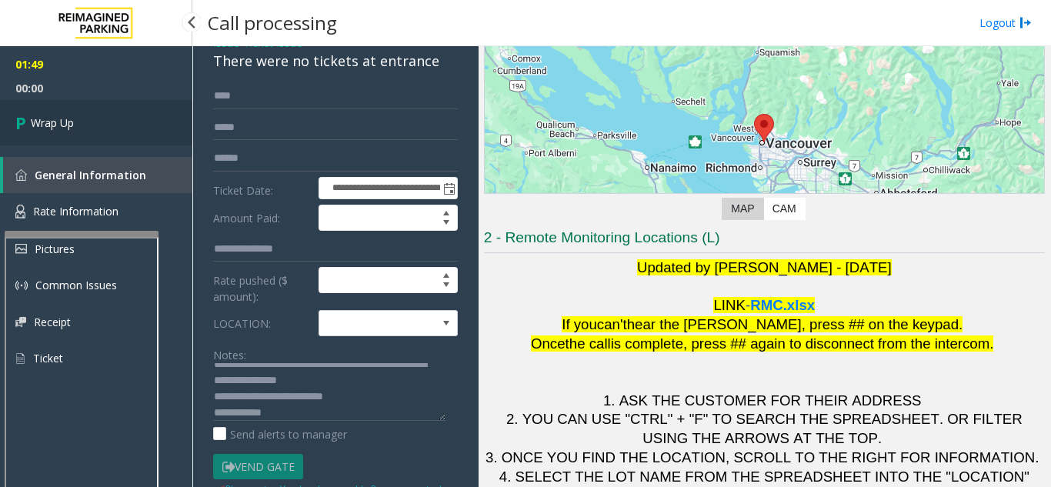
click at [60, 124] on span "Wrap Up" at bounding box center [52, 123] width 43 height 16
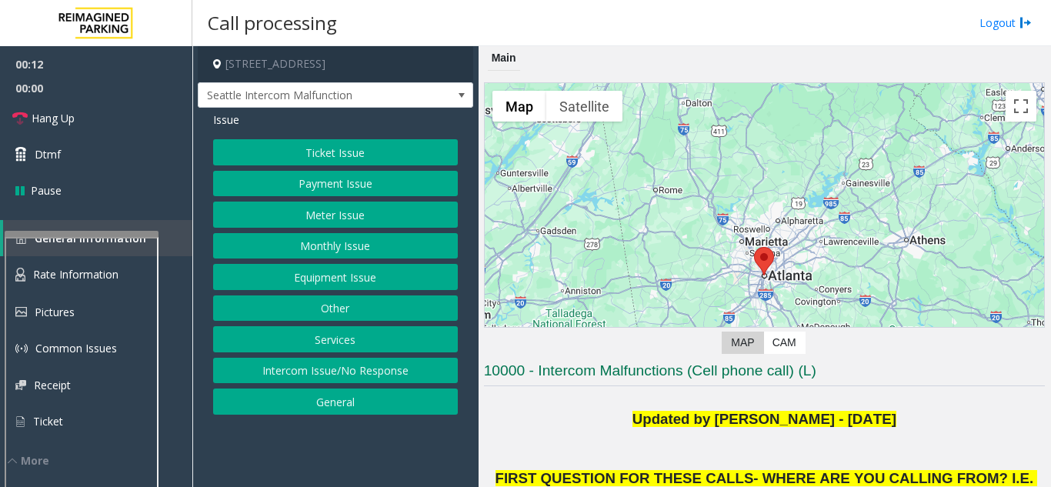
click at [325, 143] on button "Ticket Issue" at bounding box center [335, 152] width 245 height 26
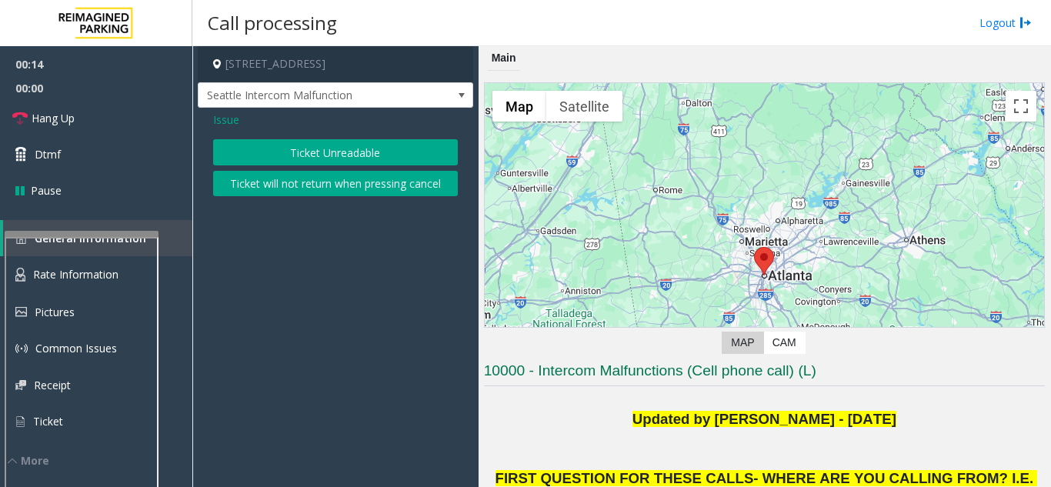
click at [321, 158] on button "Ticket Unreadable" at bounding box center [335, 152] width 245 height 26
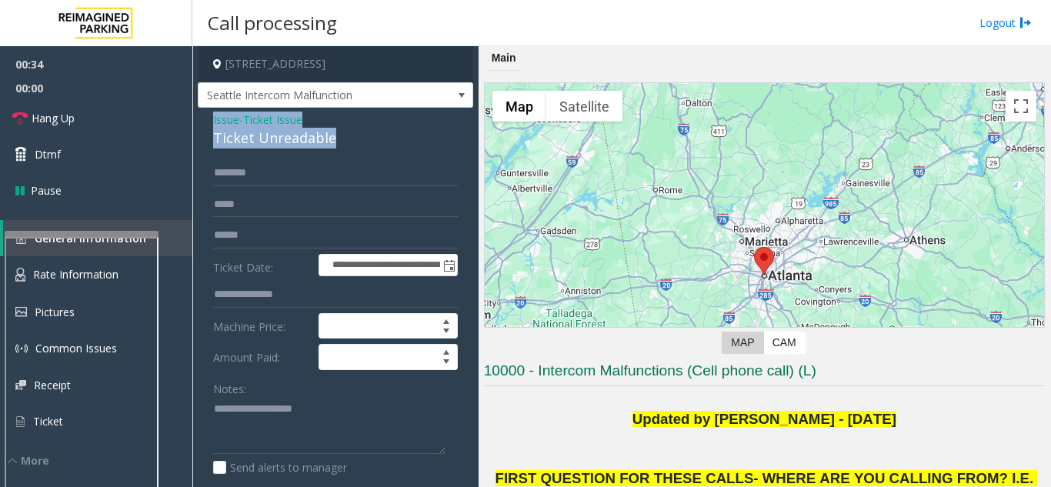
drag, startPoint x: 351, startPoint y: 155, endPoint x: 208, endPoint y: 128, distance: 145.7
click at [208, 128] on div "**********" at bounding box center [335, 475] width 275 height 735
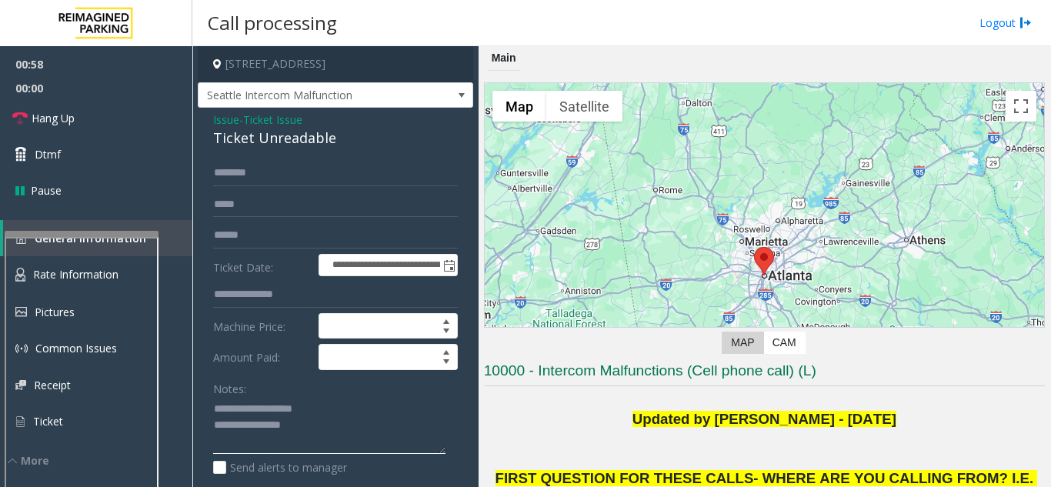
click at [342, 430] on textarea at bounding box center [329, 426] width 232 height 58
click at [333, 436] on textarea at bounding box center [329, 426] width 232 height 58
click at [110, 122] on link "Hang Up" at bounding box center [96, 118] width 192 height 36
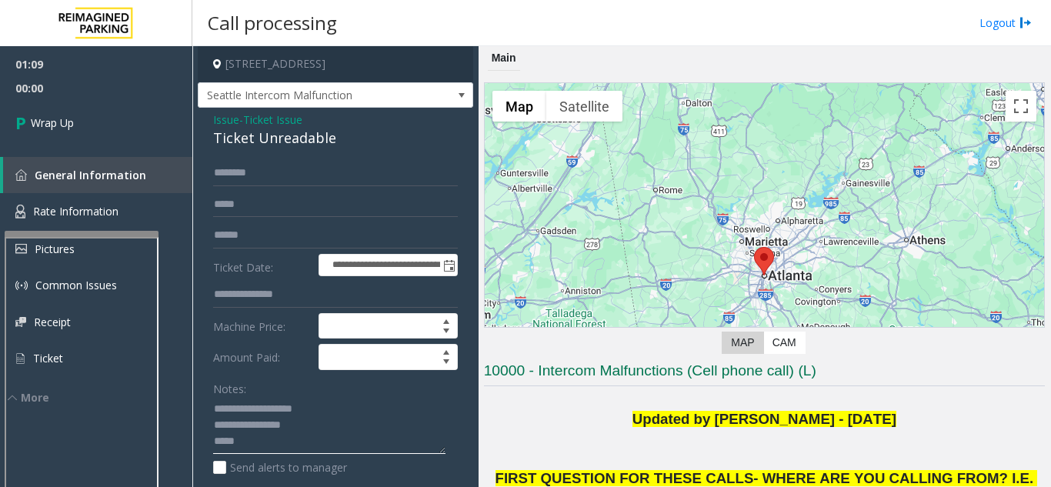
click at [268, 453] on textarea at bounding box center [329, 426] width 232 height 58
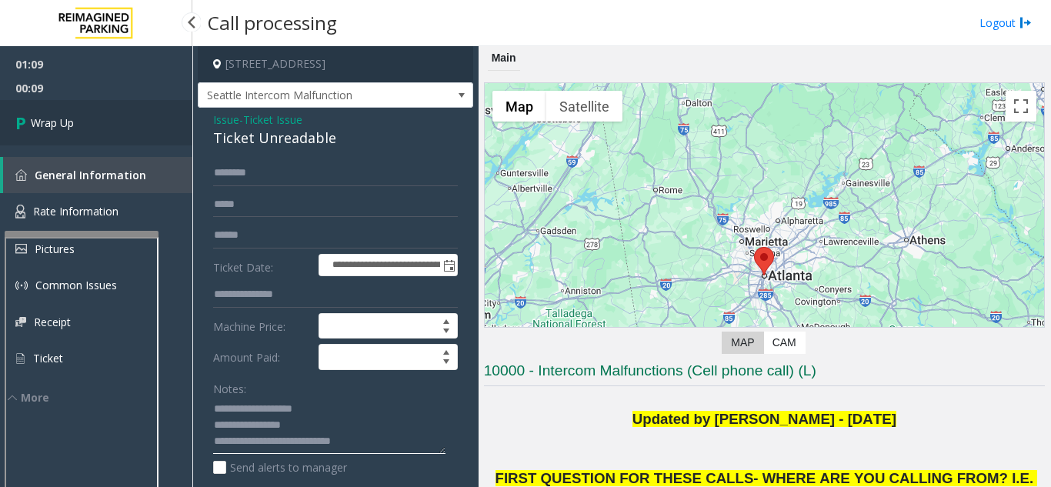
type textarea "**********"
click at [45, 130] on span "Wrap Up" at bounding box center [52, 123] width 43 height 16
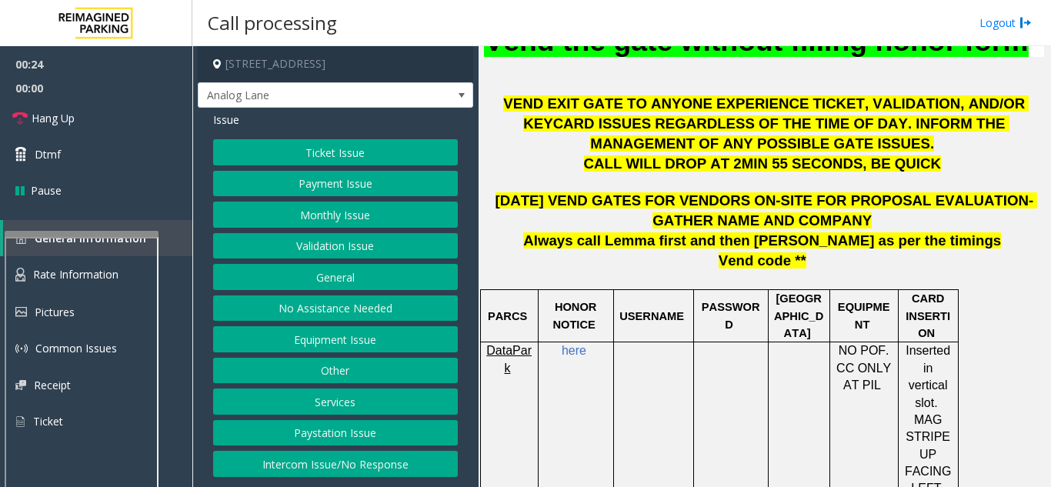
scroll to position [615, 0]
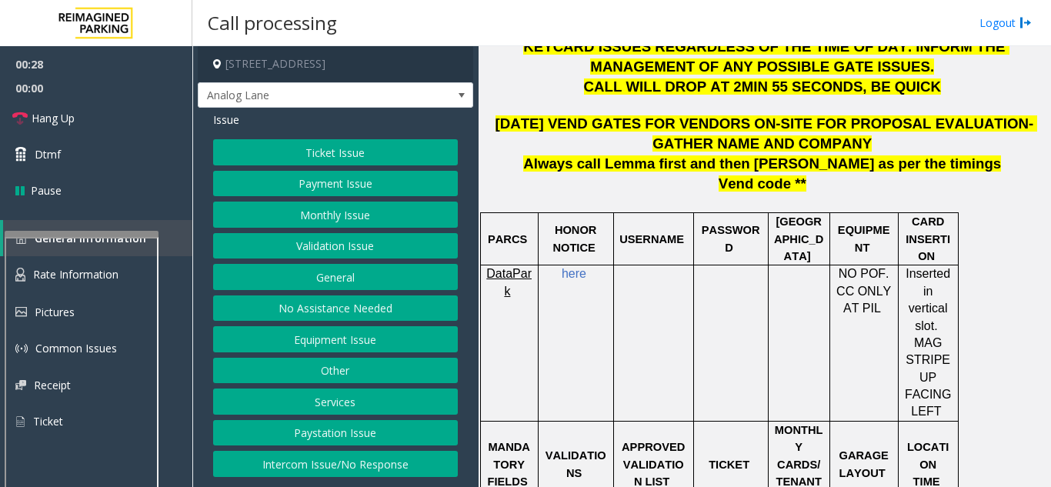
click at [373, 338] on button "Equipment Issue" at bounding box center [335, 339] width 245 height 26
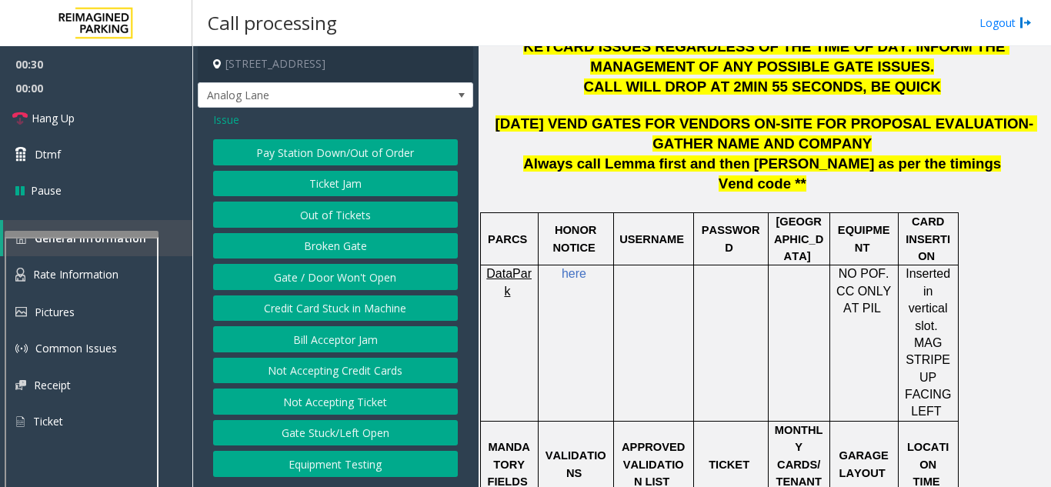
click at [348, 280] on button "Gate / Door Won't Open" at bounding box center [335, 277] width 245 height 26
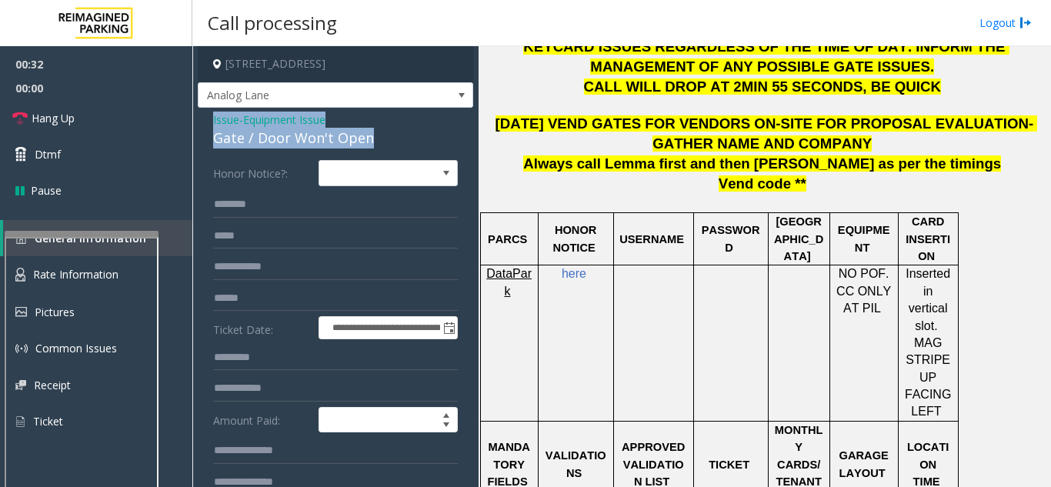
drag, startPoint x: 371, startPoint y: 142, endPoint x: 208, endPoint y: 122, distance: 164.3
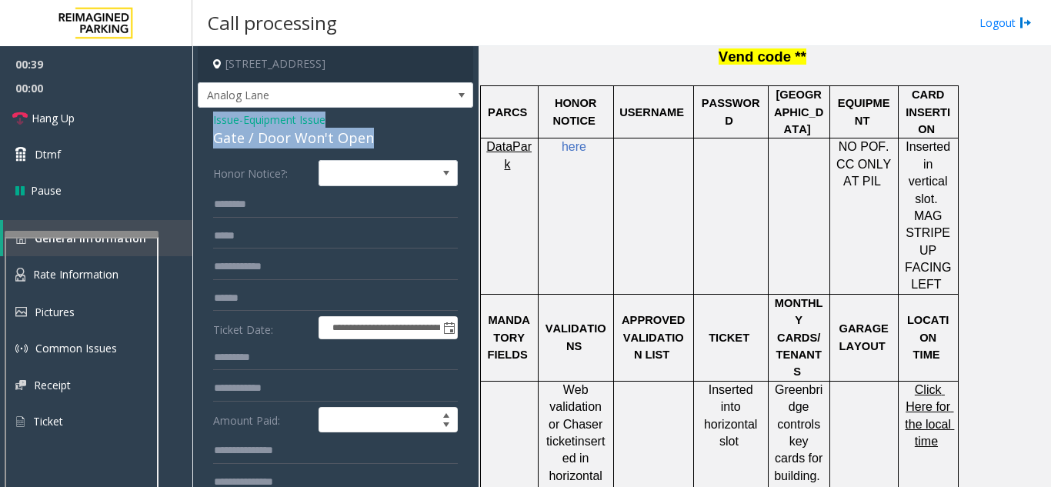
scroll to position [769, 0]
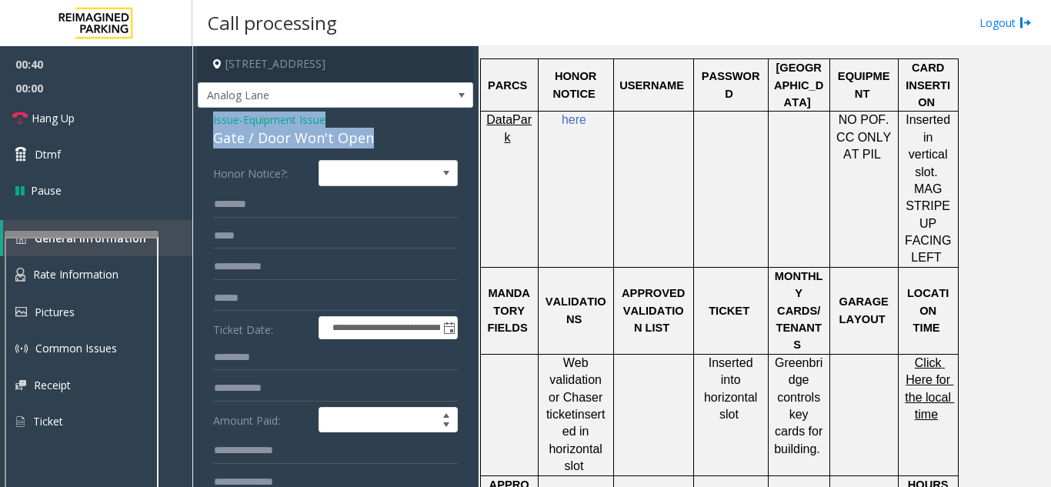
click at [297, 119] on span "Equipment Issue" at bounding box center [284, 120] width 82 height 16
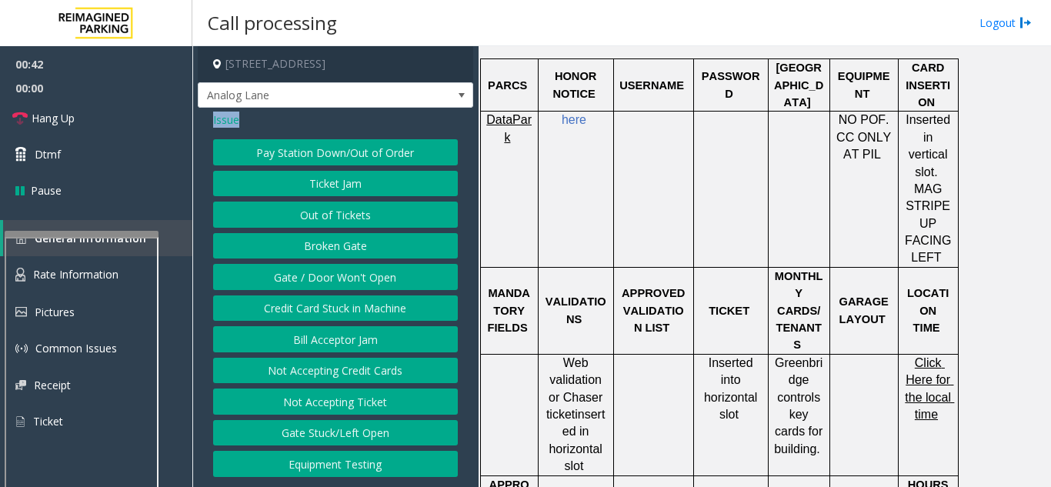
click at [228, 118] on span "Issue" at bounding box center [226, 120] width 26 height 16
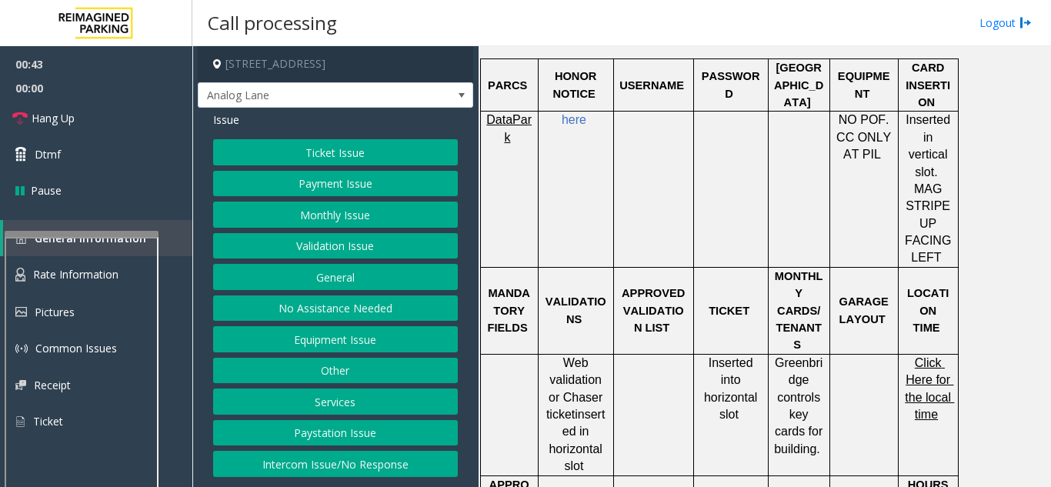
click at [319, 159] on button "Ticket Issue" at bounding box center [335, 152] width 245 height 26
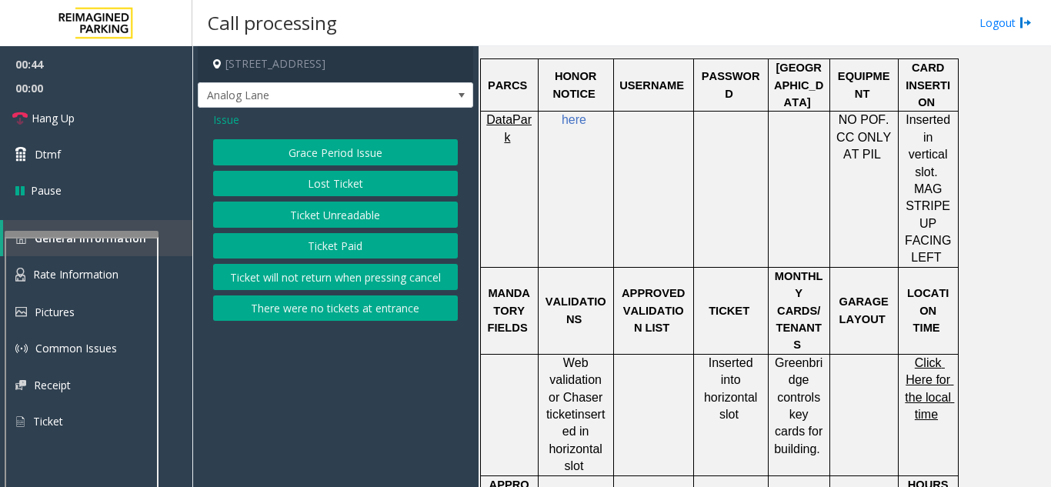
click at [331, 220] on button "Ticket Unreadable" at bounding box center [335, 215] width 245 height 26
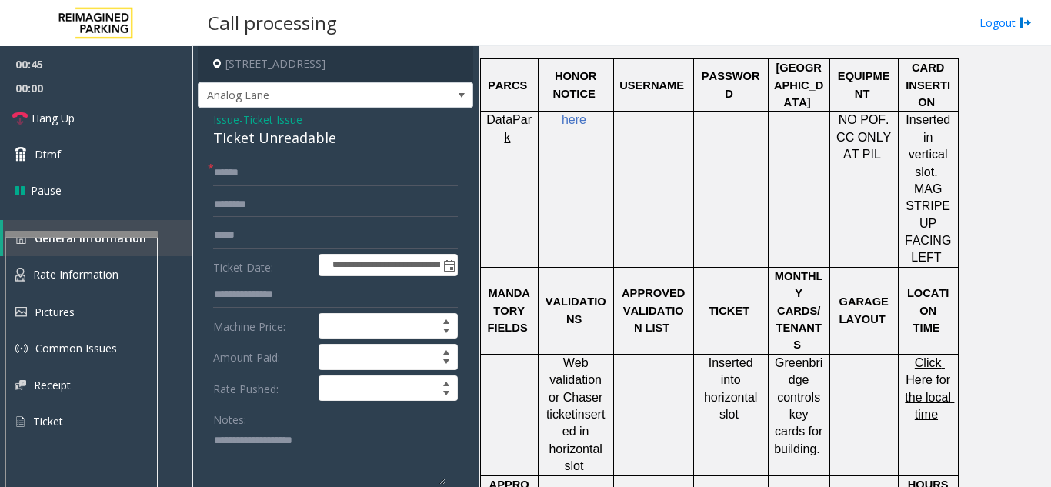
drag, startPoint x: 325, startPoint y: 126, endPoint x: 312, endPoint y: 123, distance: 13.4
click at [312, 123] on div "Issue - Ticket Issue Ticket Unreadable" at bounding box center [335, 130] width 245 height 37
drag, startPoint x: 342, startPoint y: 137, endPoint x: 210, endPoint y: 113, distance: 133.7
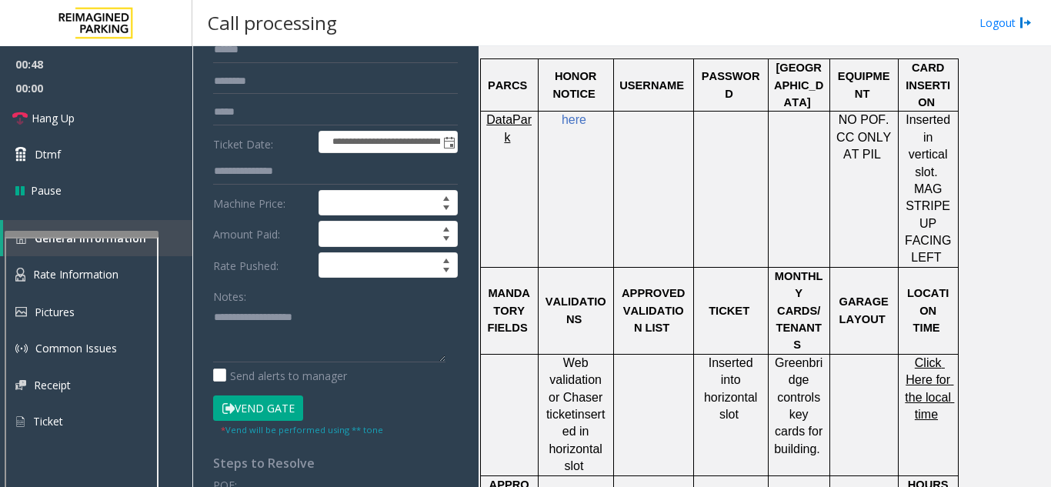
scroll to position [154, 0]
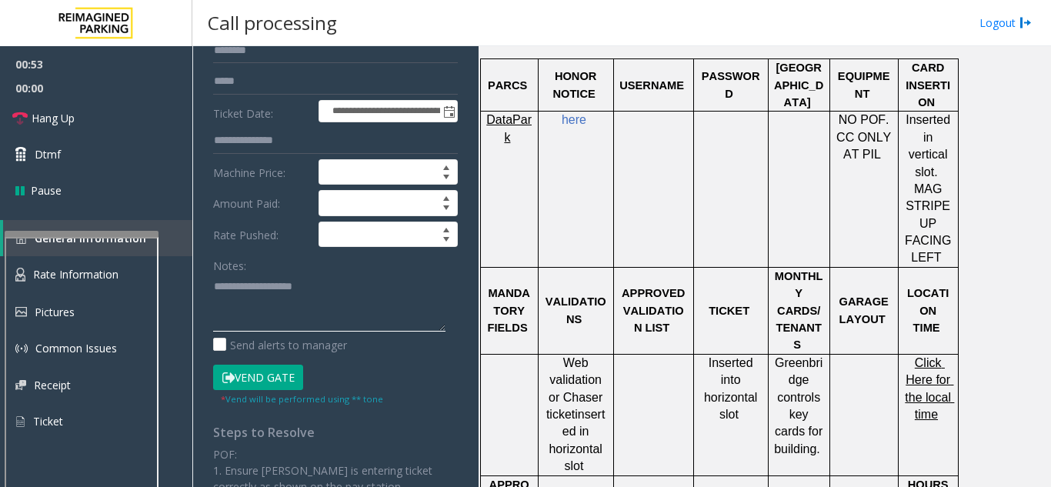
paste textarea "**********"
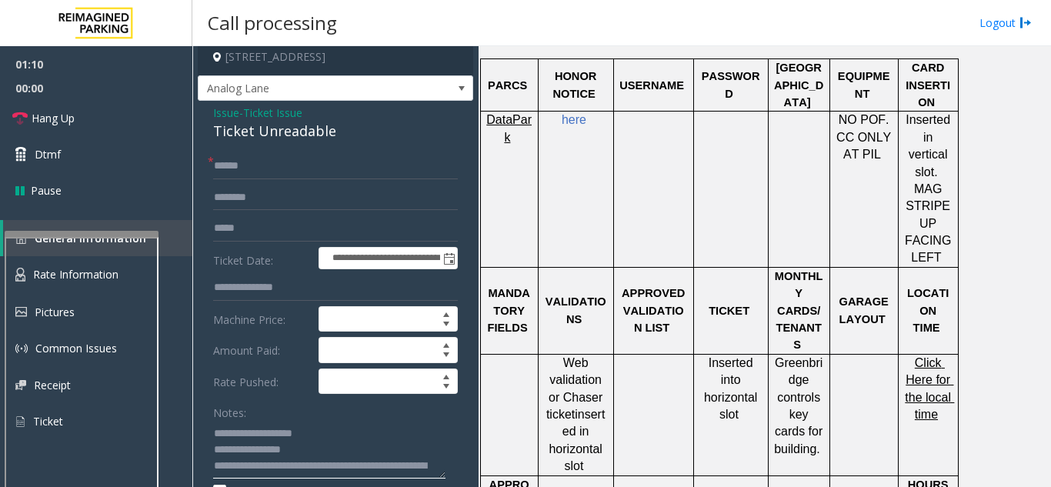
scroll to position [0, 0]
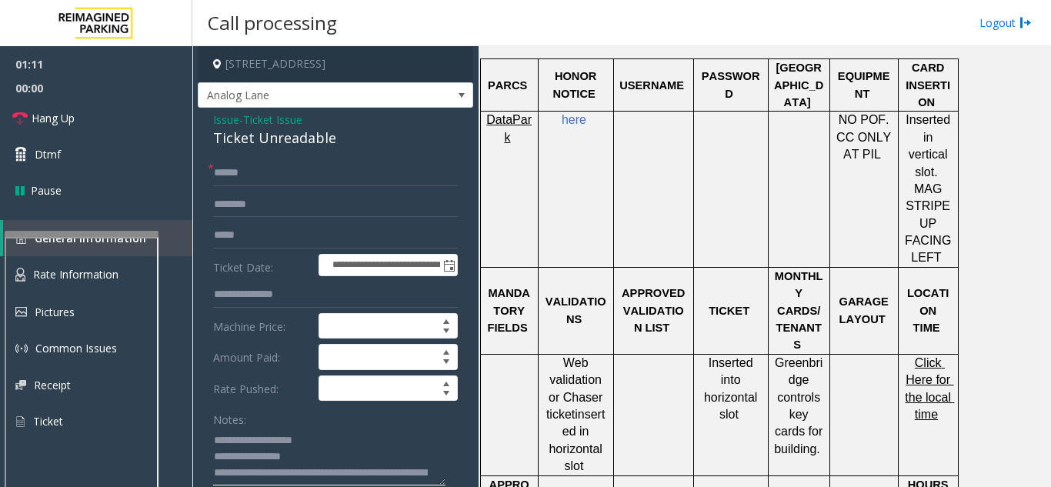
type textarea "**********"
click at [272, 169] on input "text" at bounding box center [335, 173] width 245 height 26
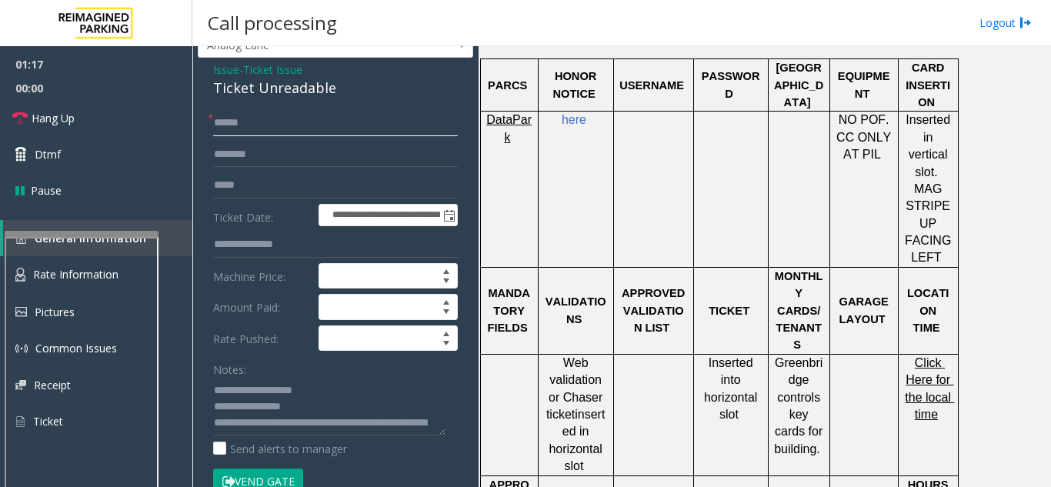
scroll to position [154, 0]
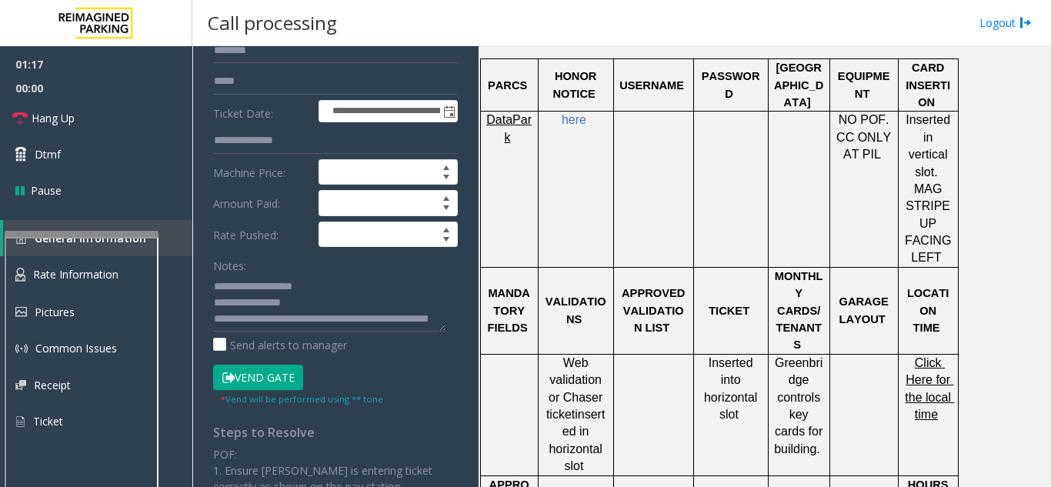
type input "******"
click at [262, 372] on button "Vend Gate" at bounding box center [258, 378] width 90 height 26
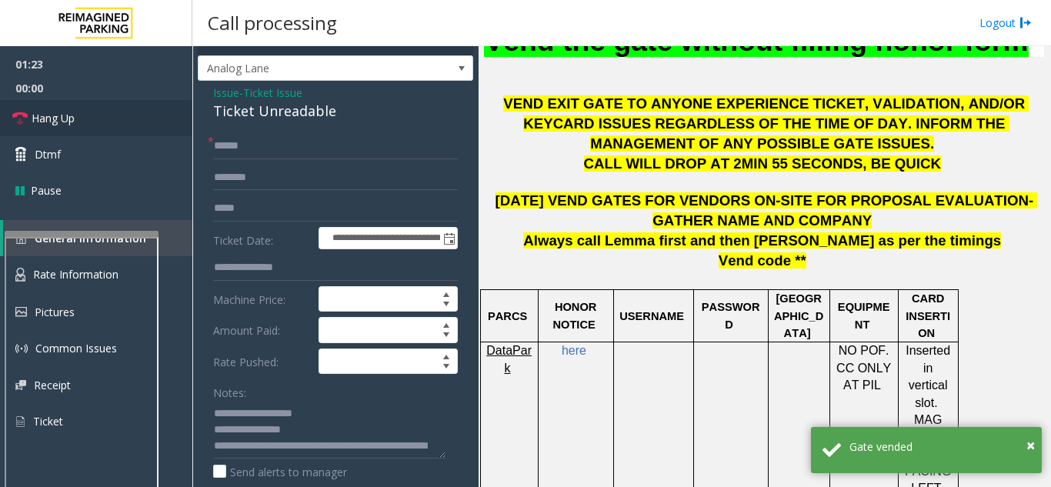
scroll to position [0, 0]
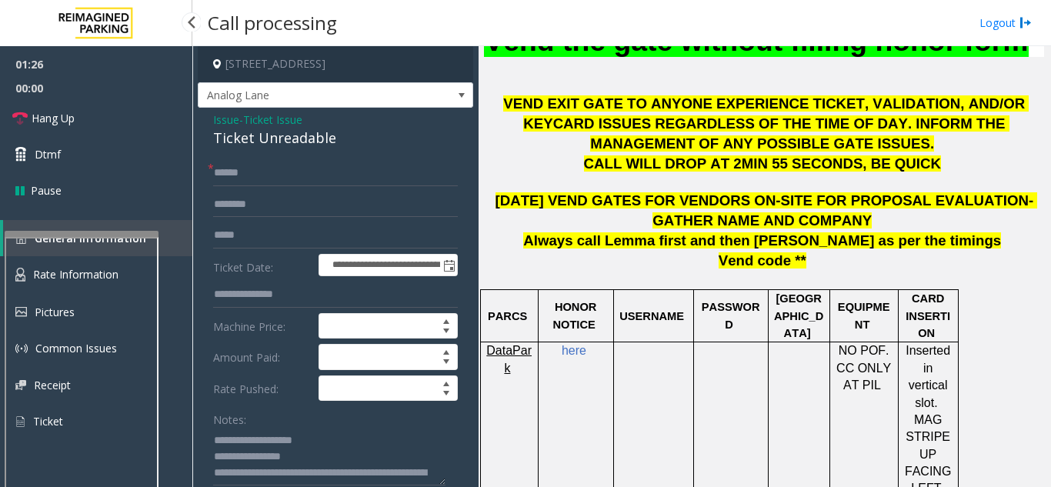
click at [84, 230] on link "General Information" at bounding box center [97, 238] width 189 height 36
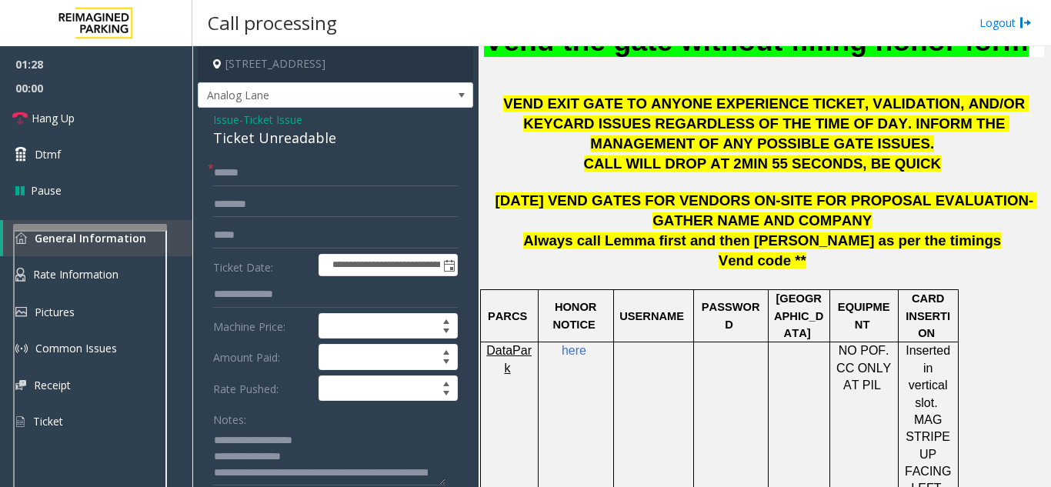
click at [99, 229] on div at bounding box center [90, 227] width 154 height 6
click at [79, 162] on link "Dtmf" at bounding box center [96, 154] width 192 height 36
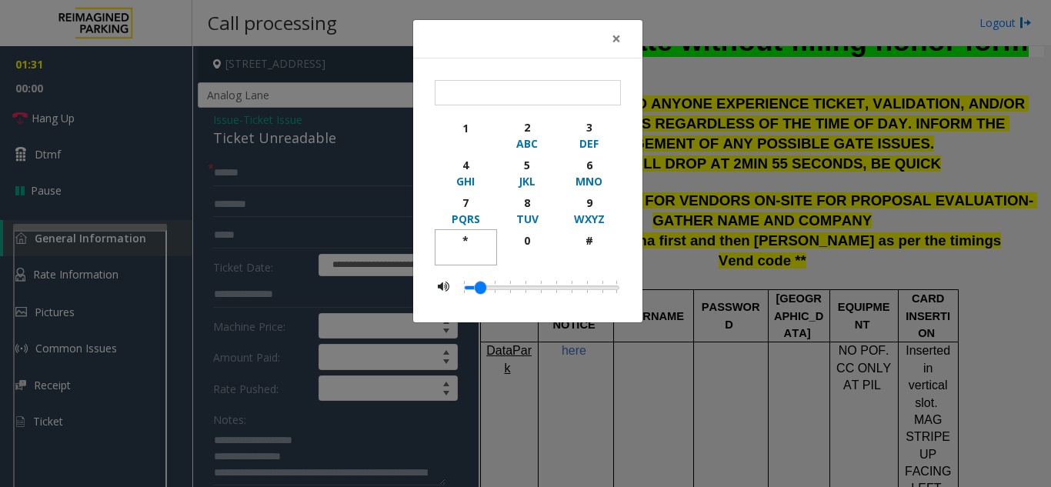
click at [474, 238] on div "*" at bounding box center [466, 240] width 42 height 16
type input "**"
drag, startPoint x: 625, startPoint y: 41, endPoint x: 303, endPoint y: 229, distance: 373.4
click at [625, 42] on button "×" at bounding box center [616, 39] width 31 height 38
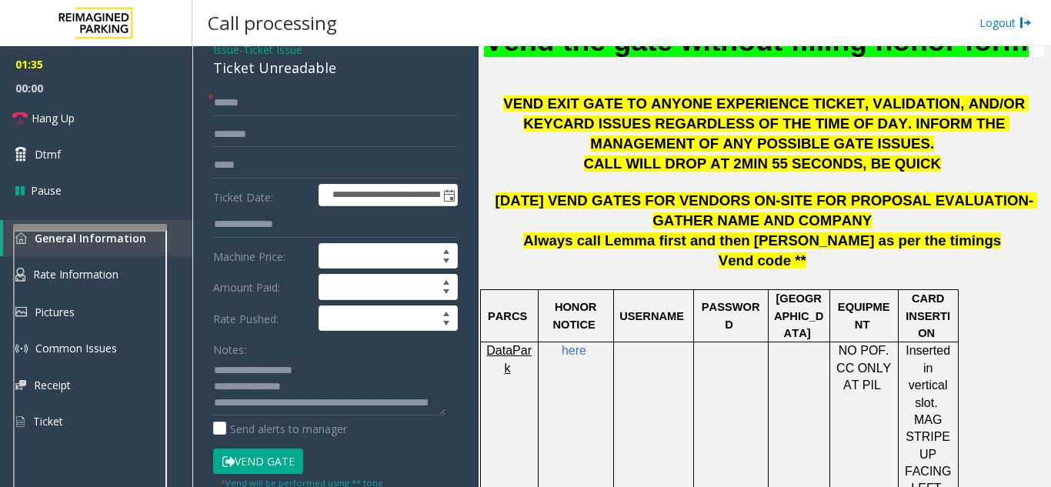
scroll to position [154, 0]
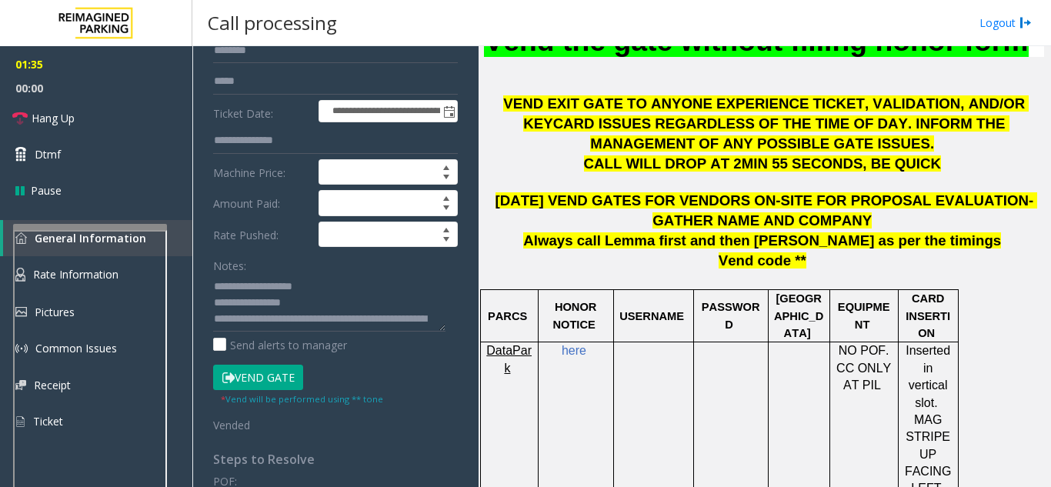
click at [254, 379] on button "Vend Gate" at bounding box center [258, 378] width 90 height 26
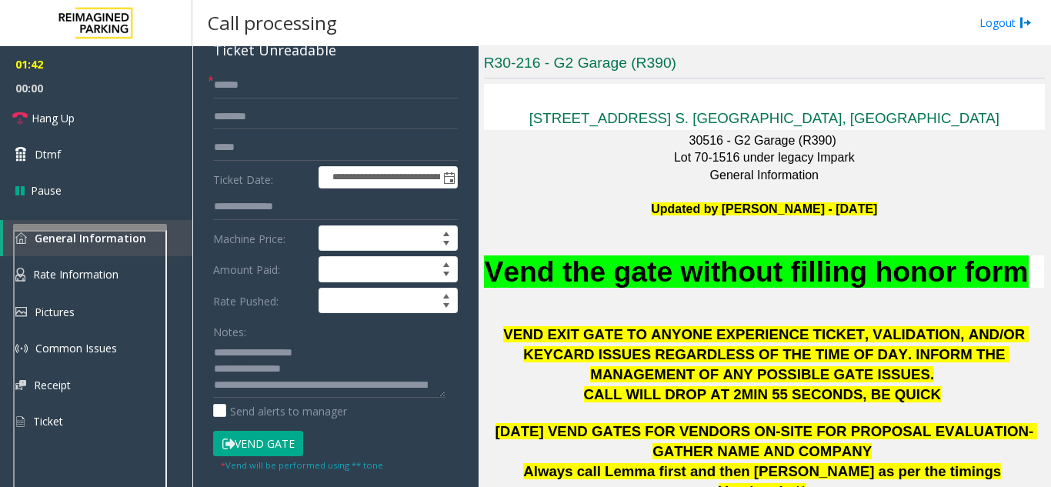
scroll to position [0, 0]
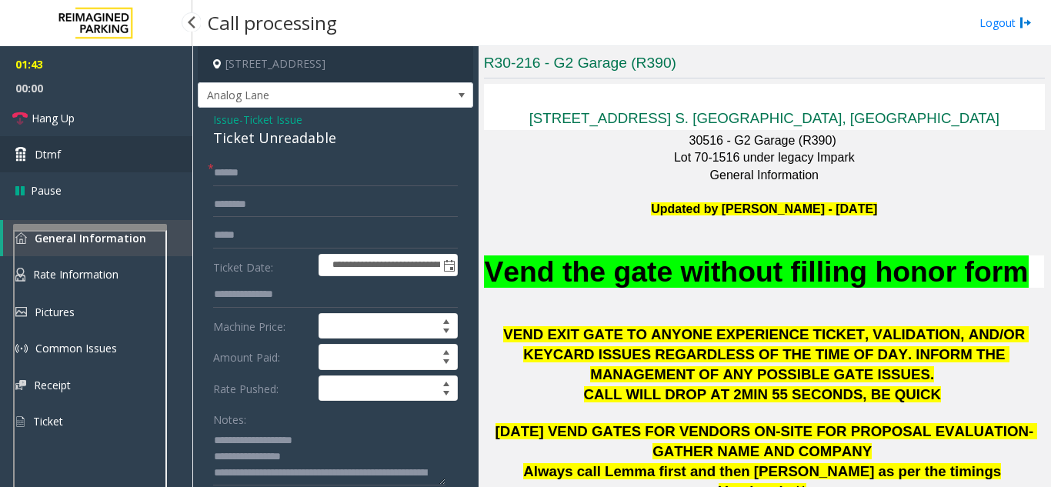
click at [72, 152] on link "Dtmf" at bounding box center [96, 154] width 192 height 36
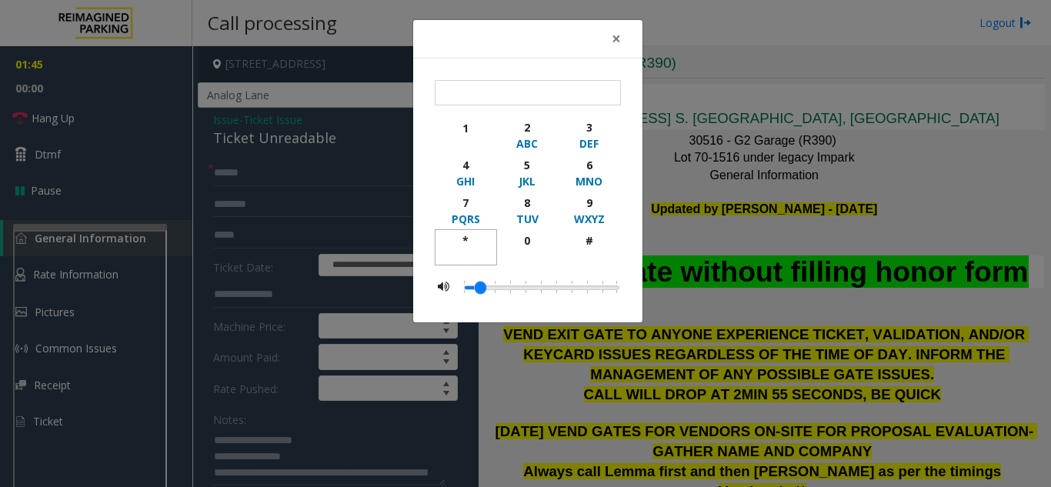
click at [472, 239] on div "*" at bounding box center [466, 240] width 42 height 16
type input "**"
click at [620, 36] on span "×" at bounding box center [616, 39] width 9 height 22
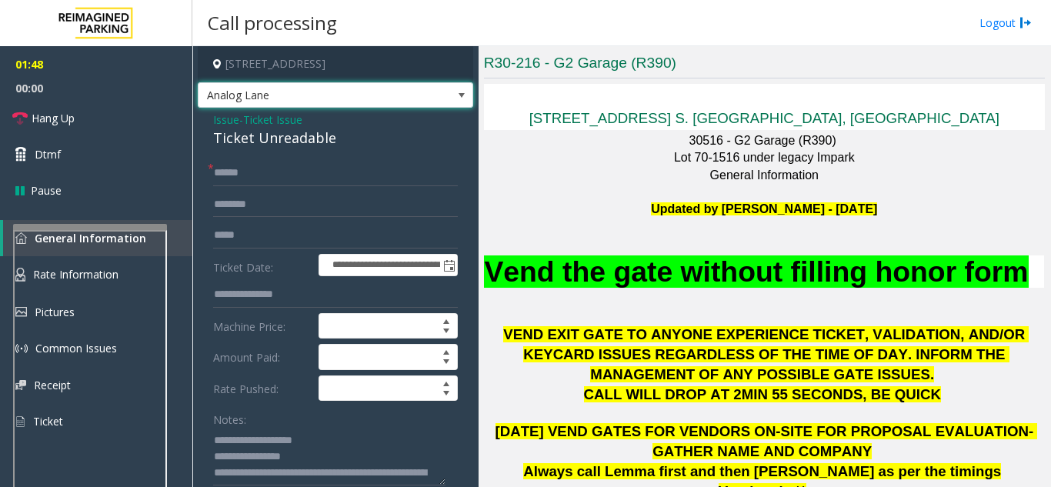
click at [366, 98] on span "Analog Lane" at bounding box center [307, 95] width 219 height 25
click at [323, 174] on input "******" at bounding box center [335, 173] width 245 height 26
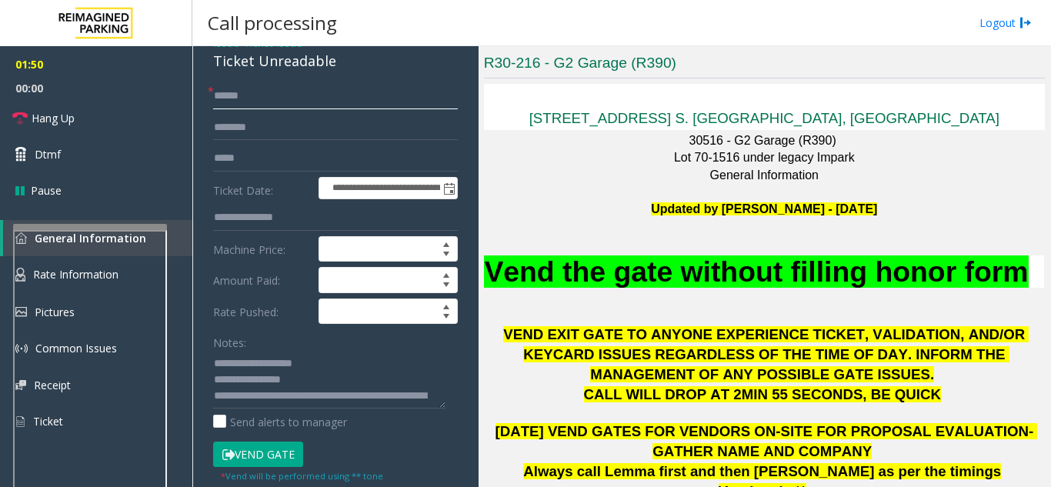
scroll to position [32, 0]
click at [376, 398] on textarea at bounding box center [329, 380] width 232 height 58
click at [265, 456] on button "Vend Gate" at bounding box center [258, 455] width 90 height 26
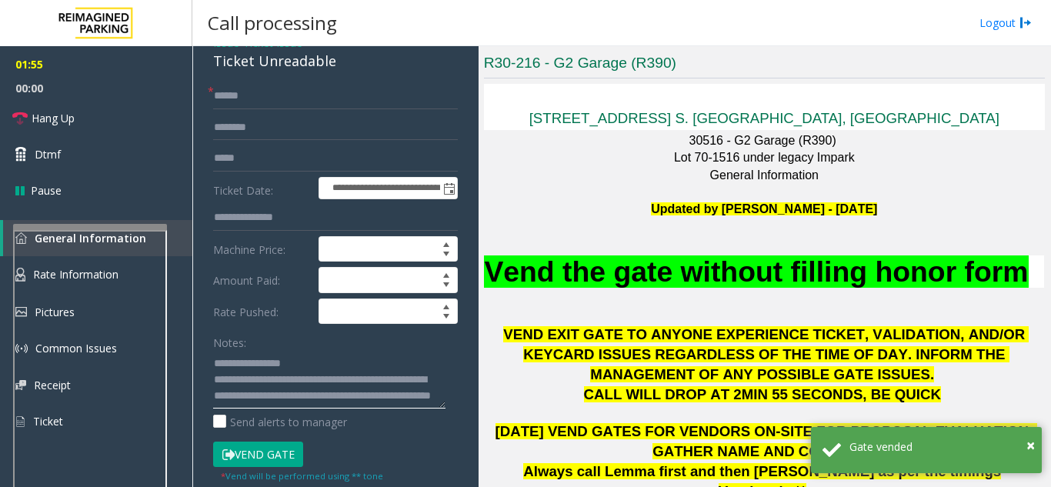
click at [374, 397] on textarea at bounding box center [329, 380] width 232 height 58
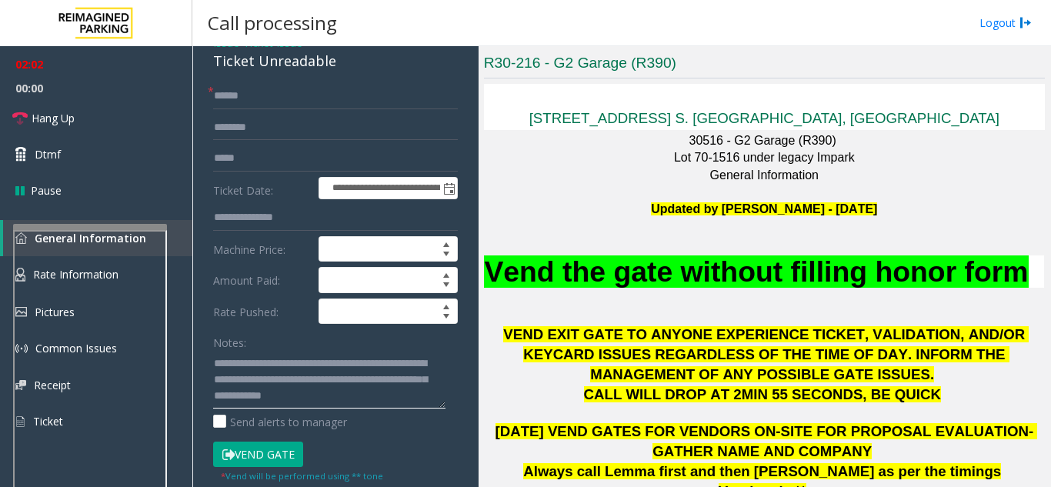
scroll to position [44, 0]
click at [100, 112] on link "Hang Up" at bounding box center [96, 118] width 192 height 36
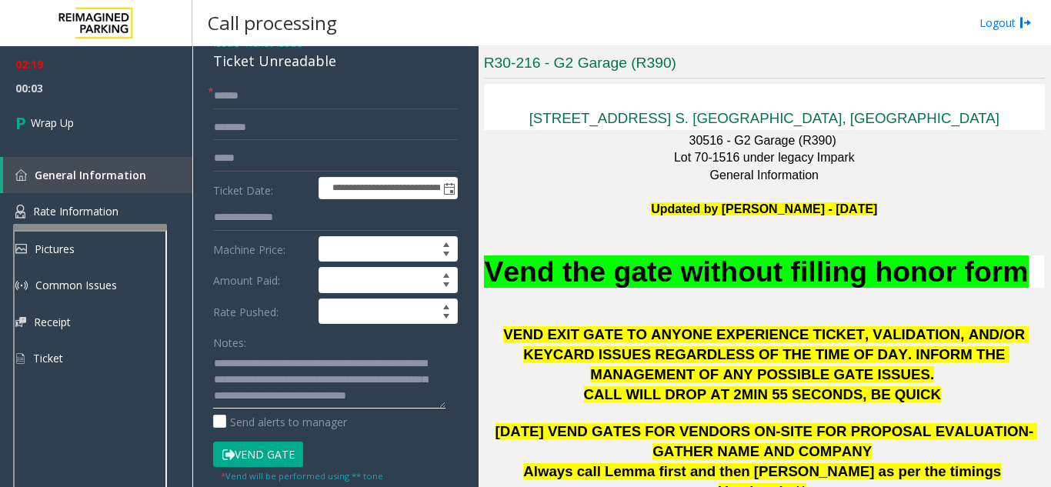
click at [361, 397] on textarea at bounding box center [329, 380] width 232 height 58
type textarea "**********"
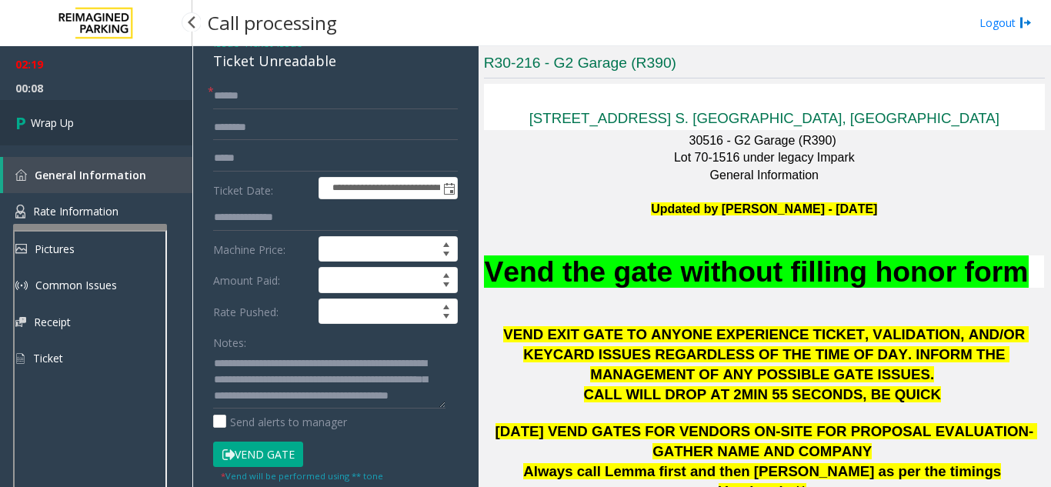
click at [109, 126] on link "Wrap Up" at bounding box center [96, 122] width 192 height 45
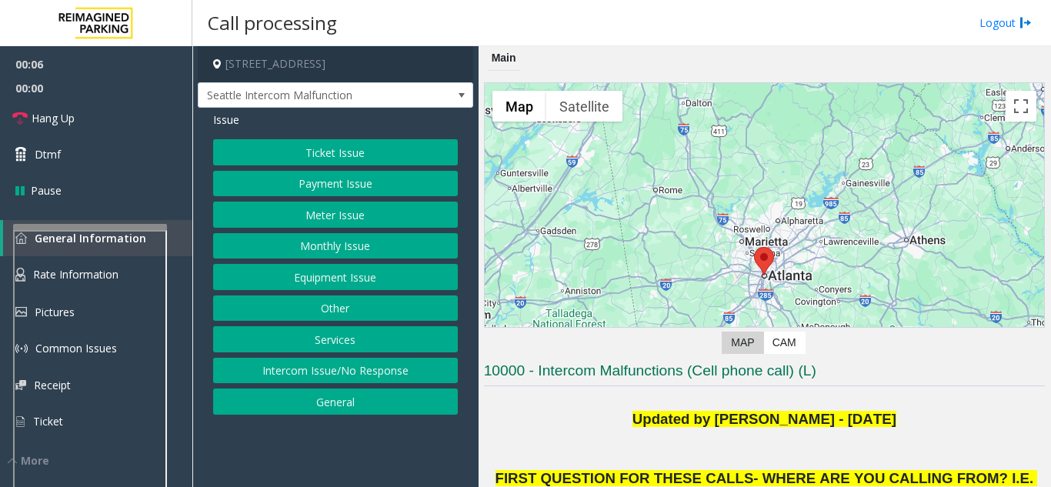
click at [325, 279] on button "Equipment Issue" at bounding box center [335, 277] width 245 height 26
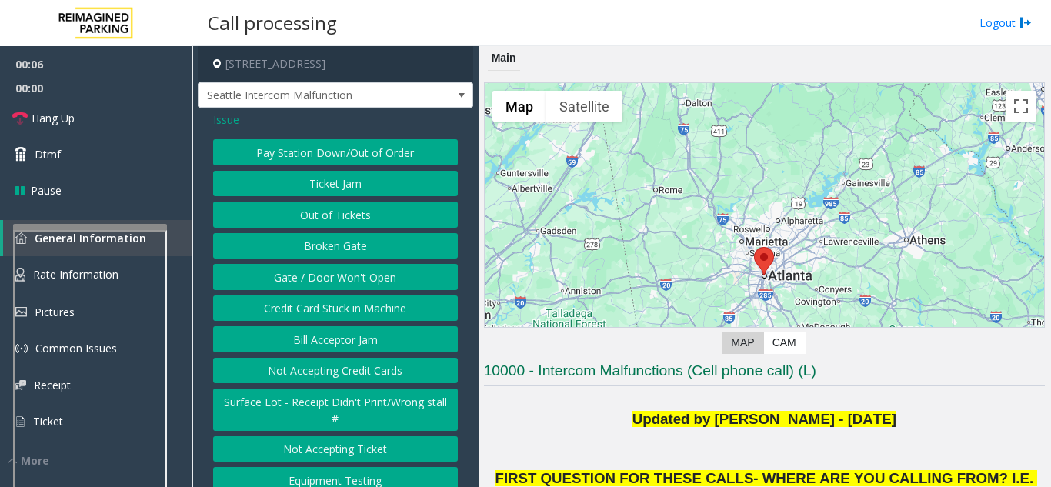
click at [325, 288] on button "Gate / Door Won't Open" at bounding box center [335, 277] width 245 height 26
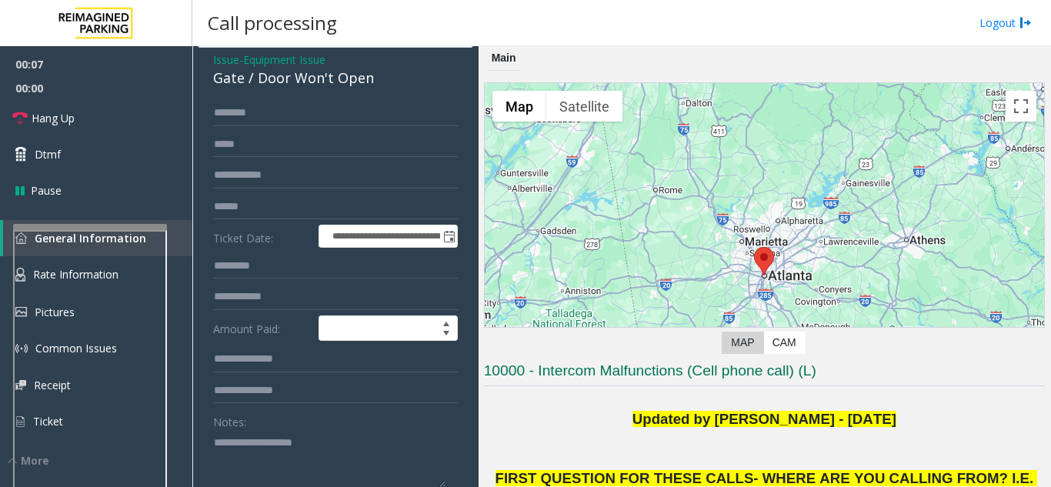
scroll to position [77, 0]
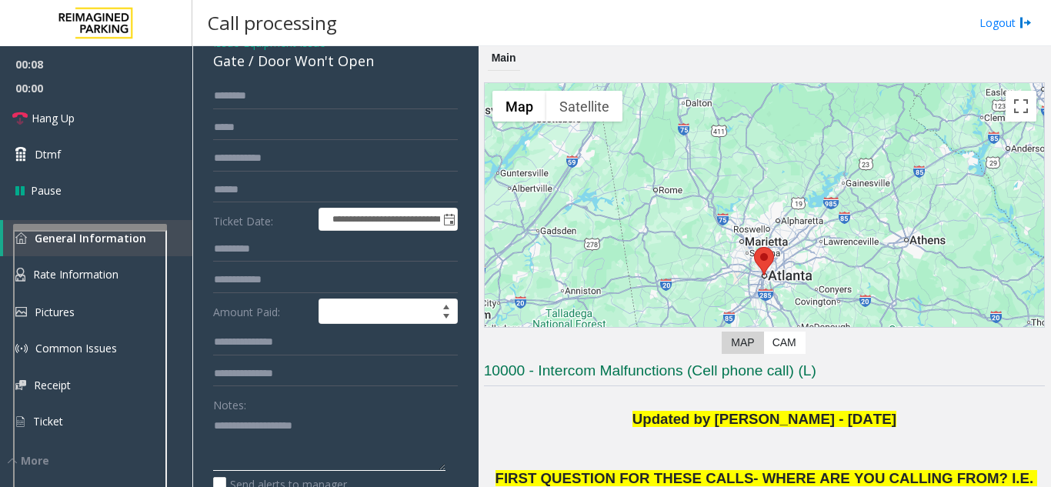
paste textarea "**********"
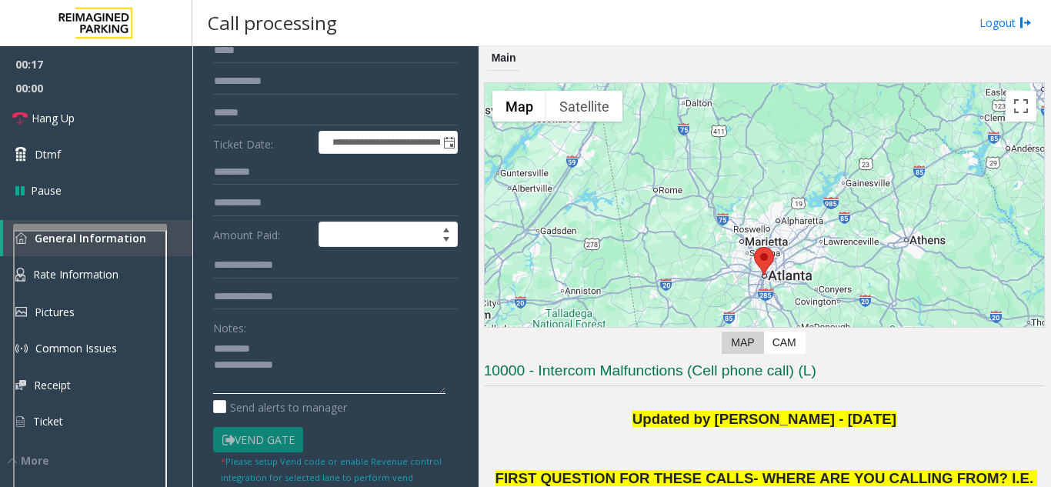
click at [303, 378] on textarea at bounding box center [329, 365] width 232 height 58
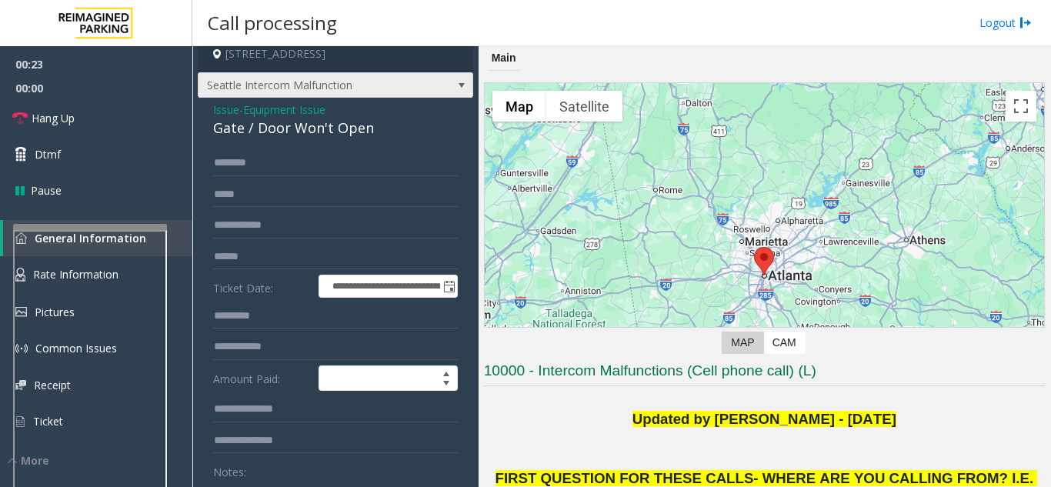
scroll to position [0, 0]
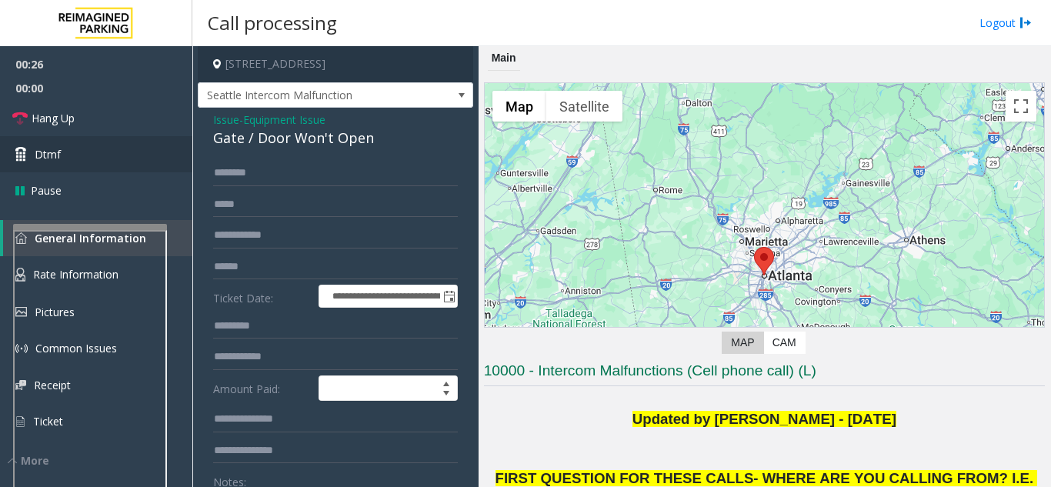
type textarea "**********"
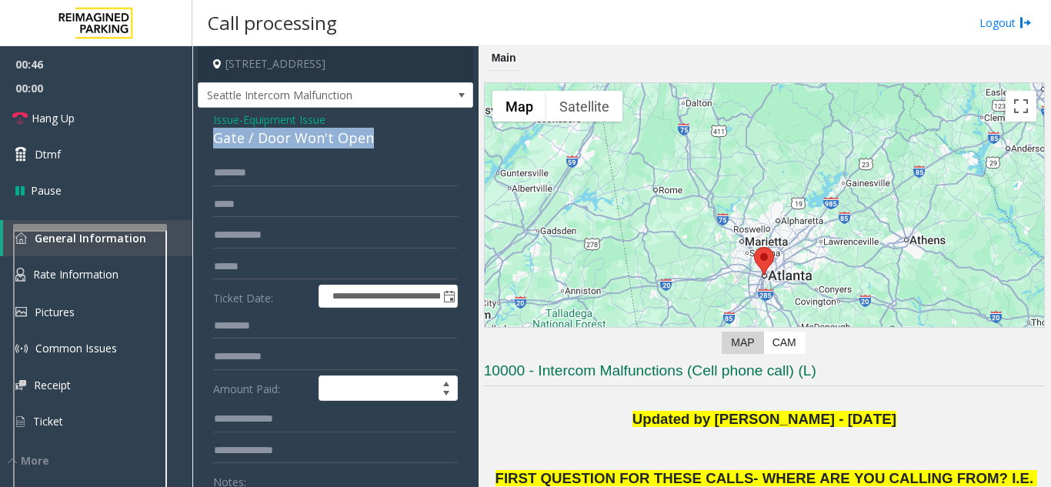
drag, startPoint x: 210, startPoint y: 154, endPoint x: 397, endPoint y: 147, distance: 187.1
click at [397, 147] on div "**********" at bounding box center [335, 449] width 275 height 682
type input "**********"
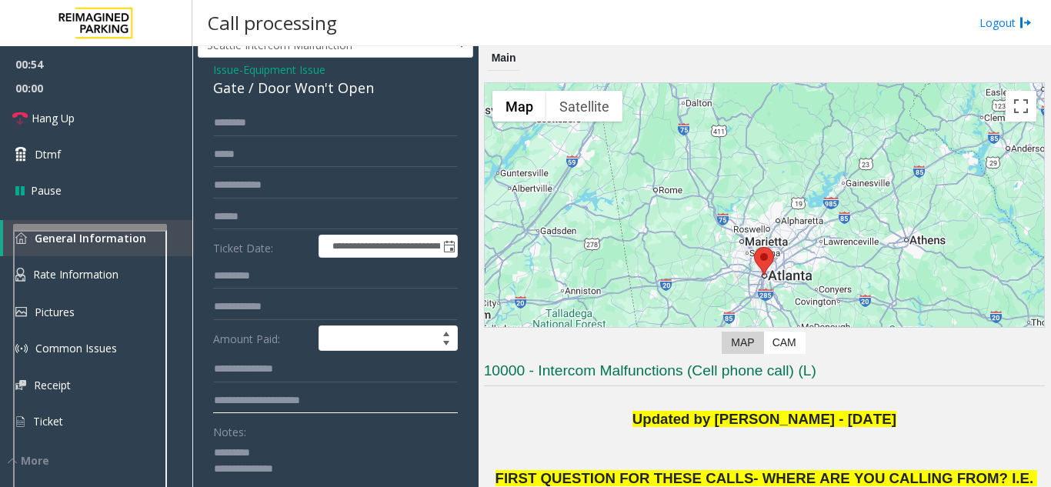
scroll to position [77, 0]
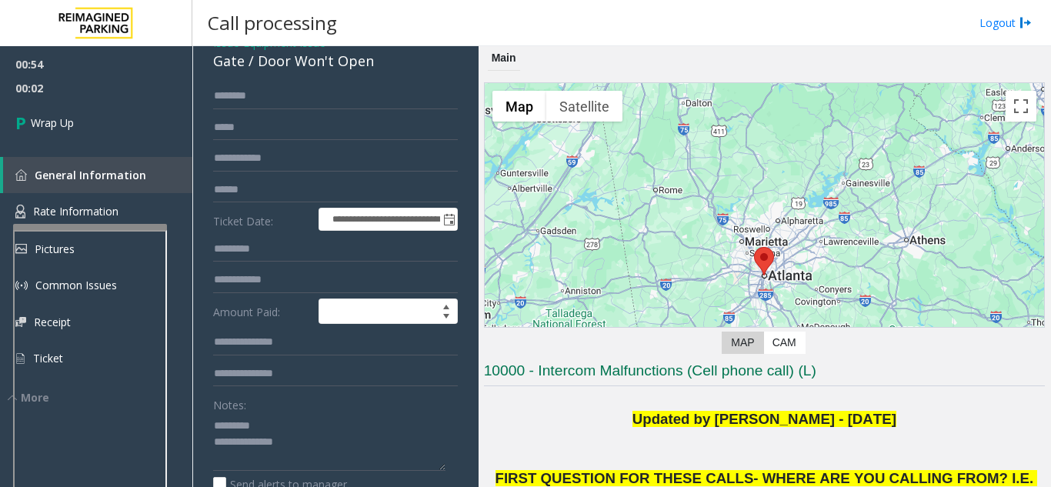
click at [298, 72] on div "Gate / Door Won't Open" at bounding box center [335, 61] width 245 height 21
click at [296, 461] on textarea at bounding box center [329, 442] width 232 height 58
click at [295, 471] on textarea at bounding box center [329, 442] width 232 height 58
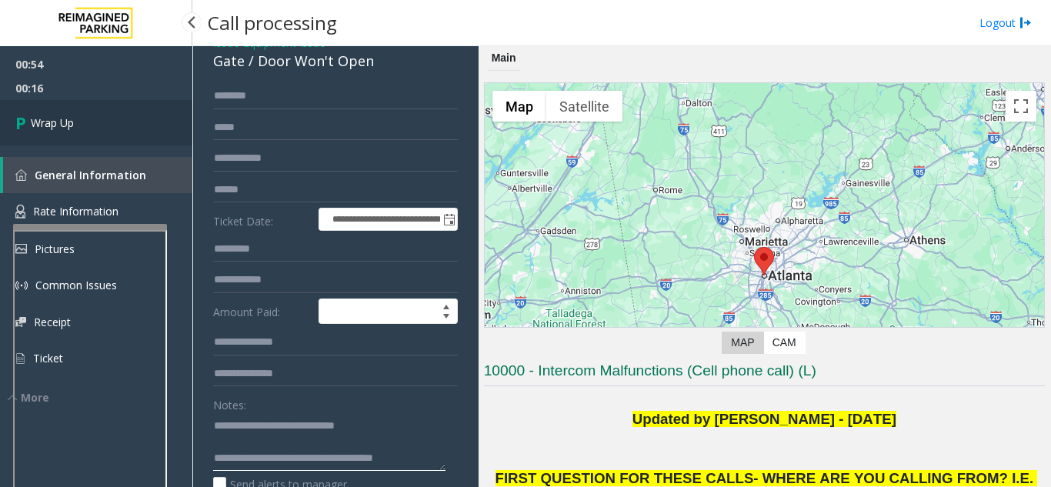
type textarea "**********"
click at [125, 122] on link "Wrap Up" at bounding box center [96, 122] width 192 height 45
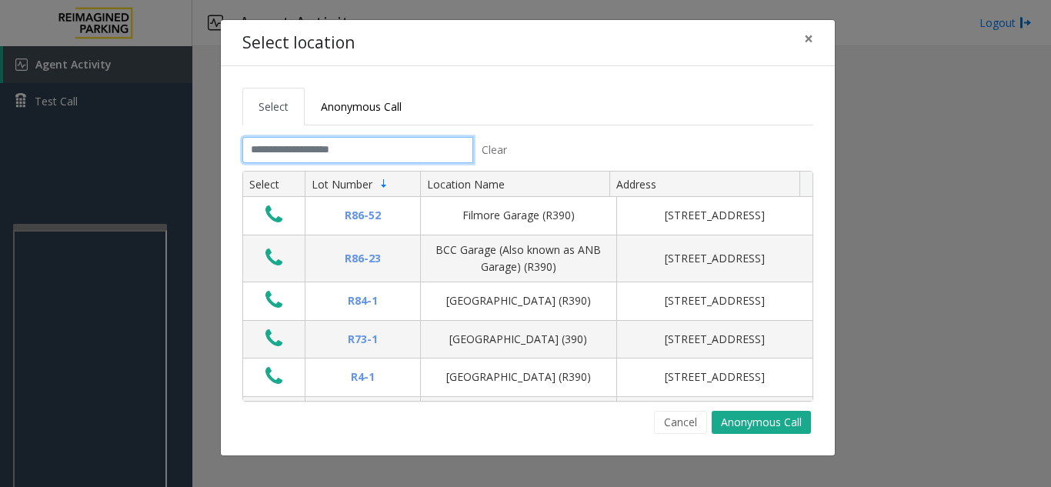
click at [355, 150] on input "text" at bounding box center [357, 150] width 231 height 26
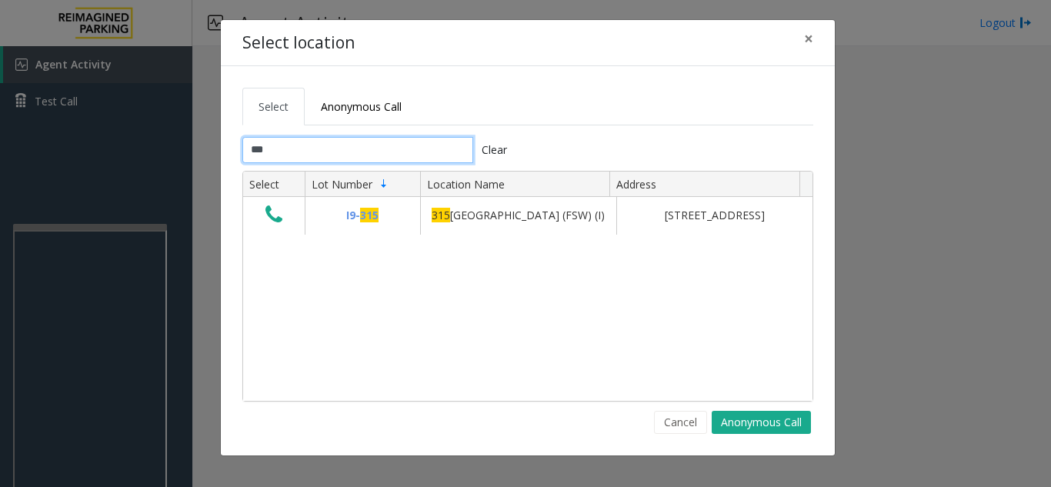
type input "***"
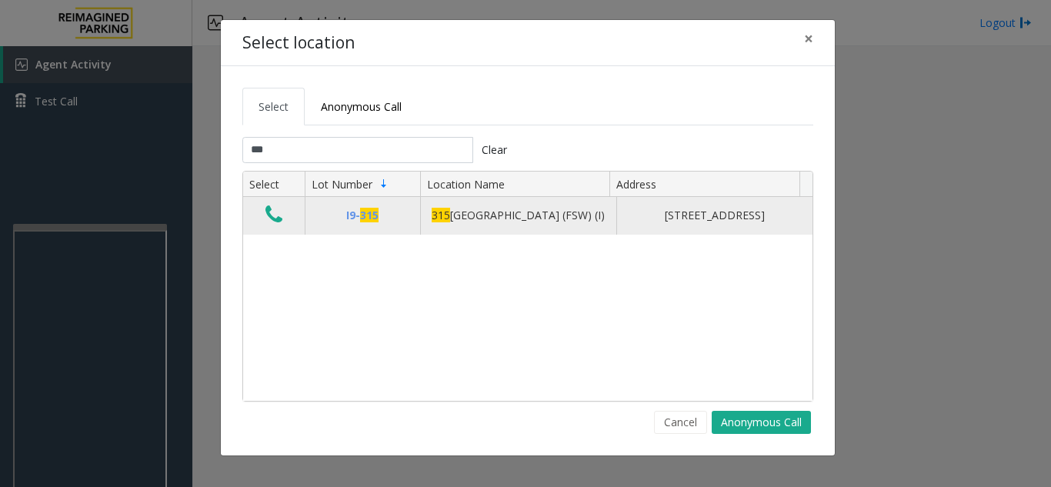
click at [269, 225] on icon "Data table" at bounding box center [273, 215] width 17 height 22
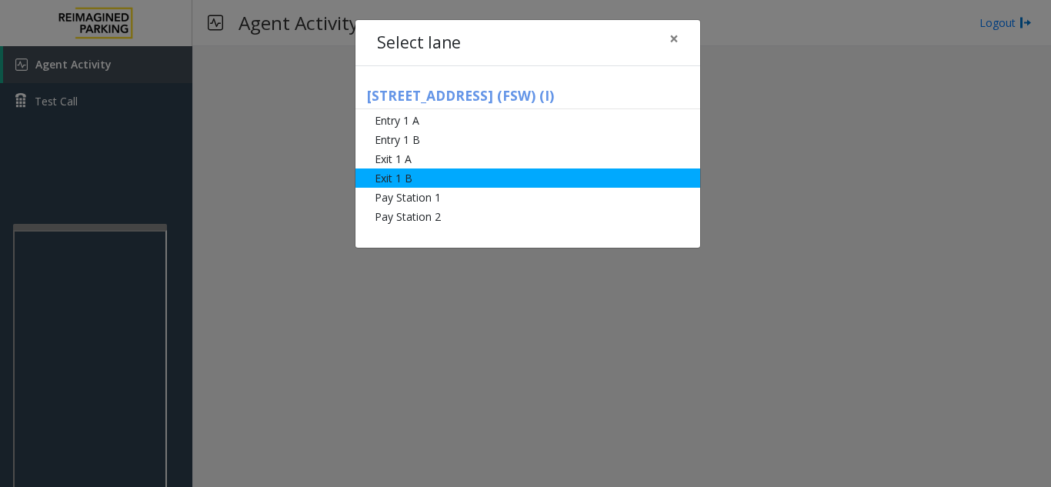
click at [403, 182] on li "Exit 1 B" at bounding box center [527, 177] width 345 height 19
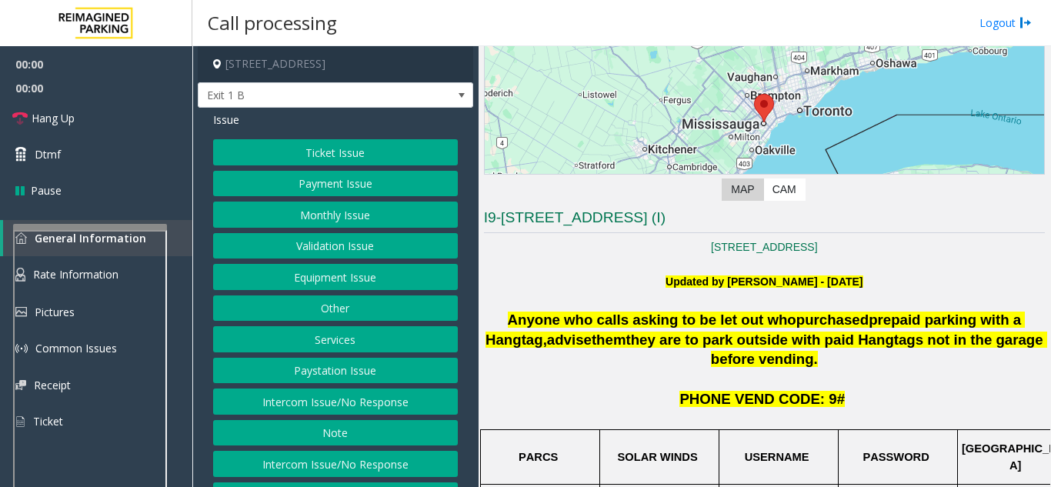
scroll to position [154, 0]
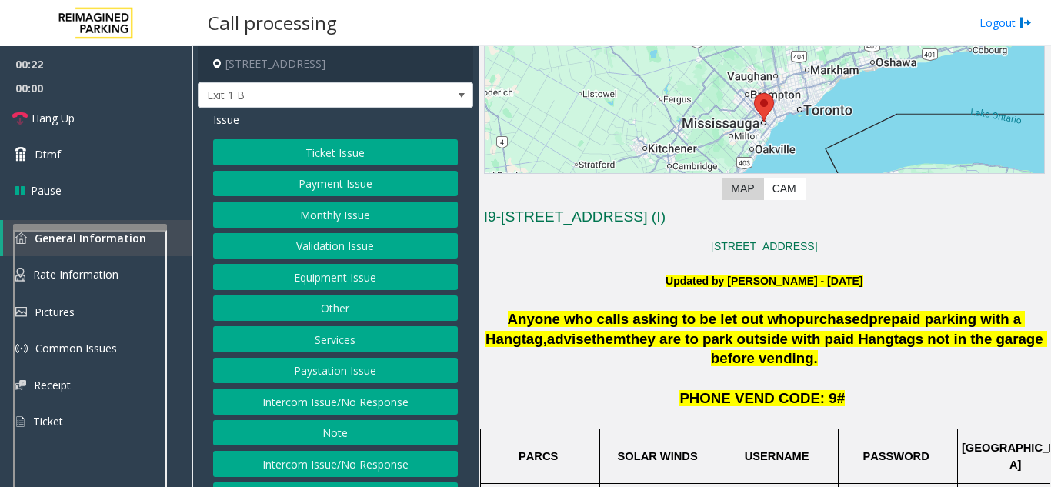
click at [342, 336] on button "Services" at bounding box center [335, 339] width 245 height 26
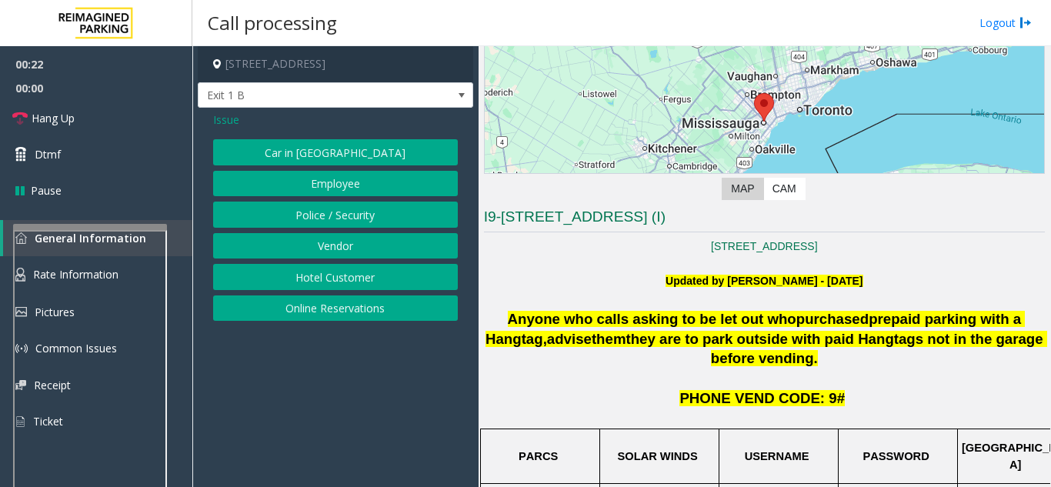
click at [354, 318] on button "Online Reservations" at bounding box center [335, 308] width 245 height 26
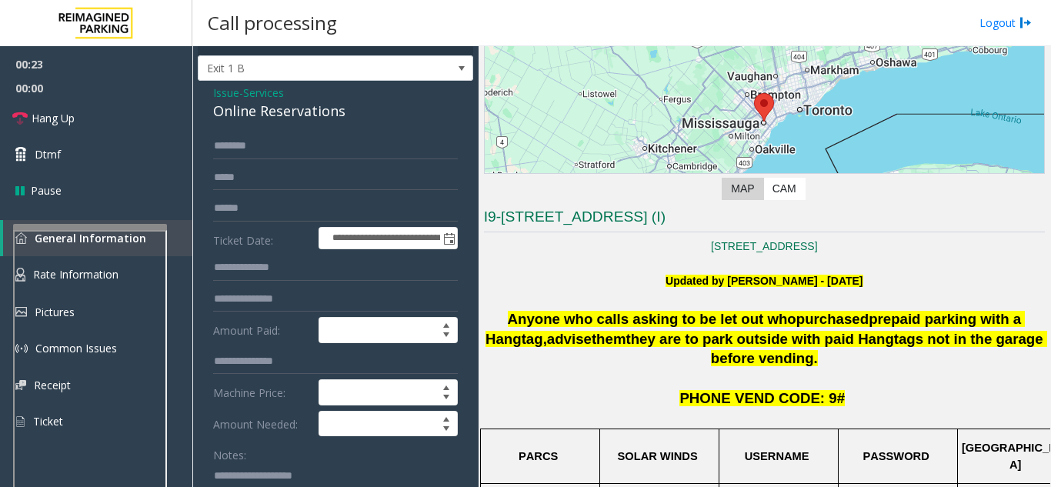
scroll to position [0, 0]
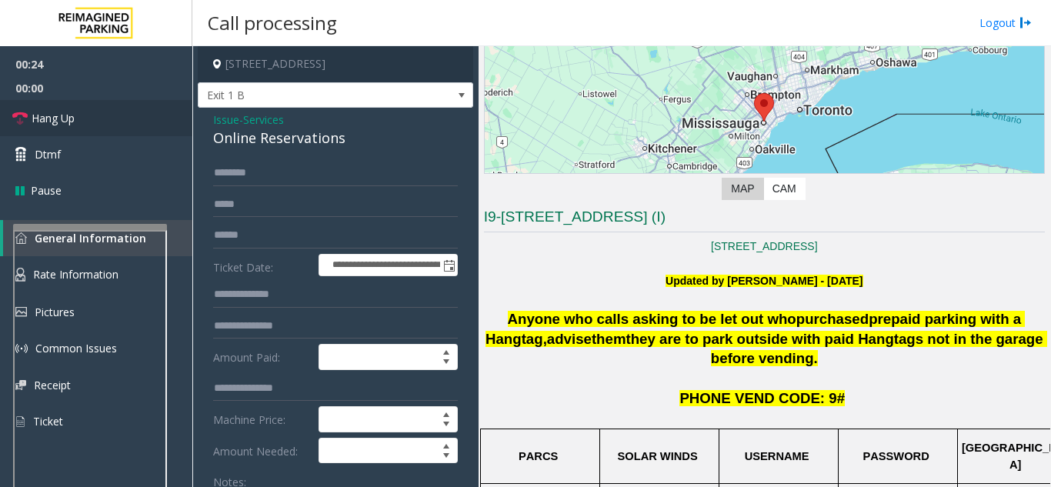
drag, startPoint x: 345, startPoint y: 150, endPoint x: 188, endPoint y: 113, distance: 162.0
click at [188, 113] on app-root "**********" at bounding box center [525, 243] width 1051 height 487
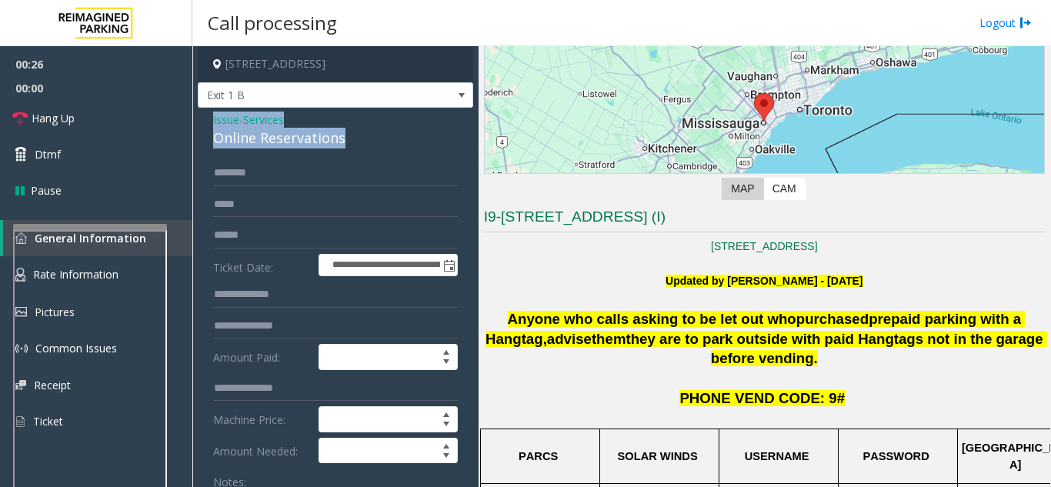
drag, startPoint x: 369, startPoint y: 138, endPoint x: 283, endPoint y: 118, distance: 88.3
click at [194, 122] on app-call-processing-form "**********" at bounding box center [335, 266] width 286 height 441
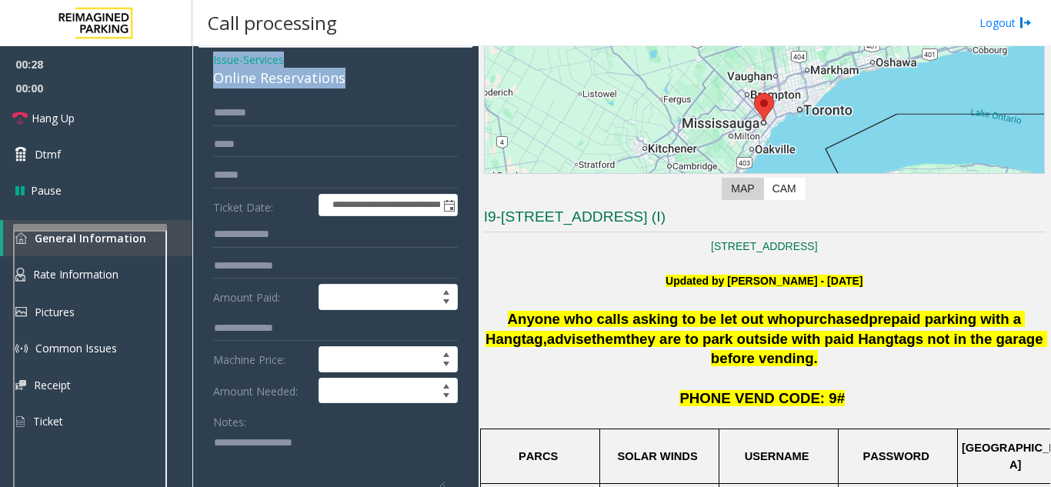
scroll to position [114, 0]
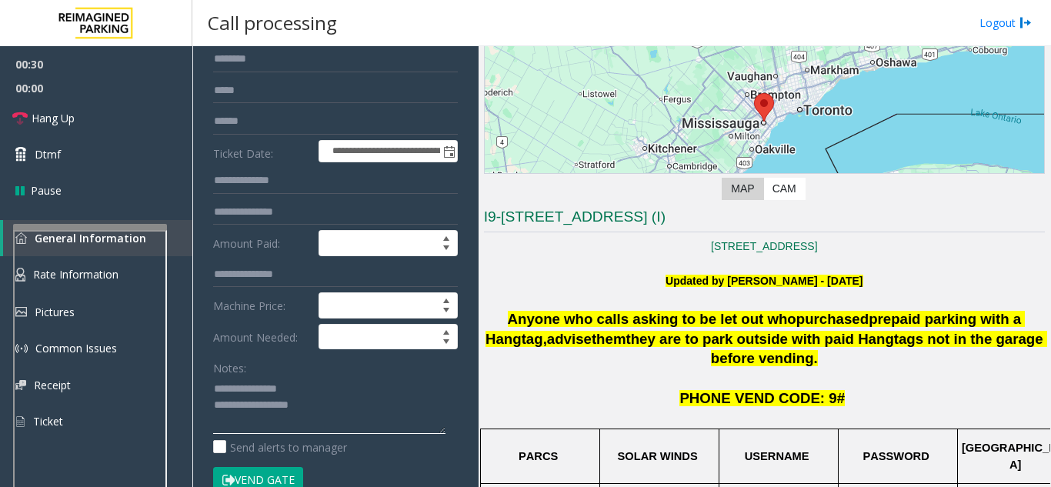
click at [318, 413] on textarea at bounding box center [329, 405] width 232 height 58
click at [332, 412] on textarea at bounding box center [329, 405] width 232 height 58
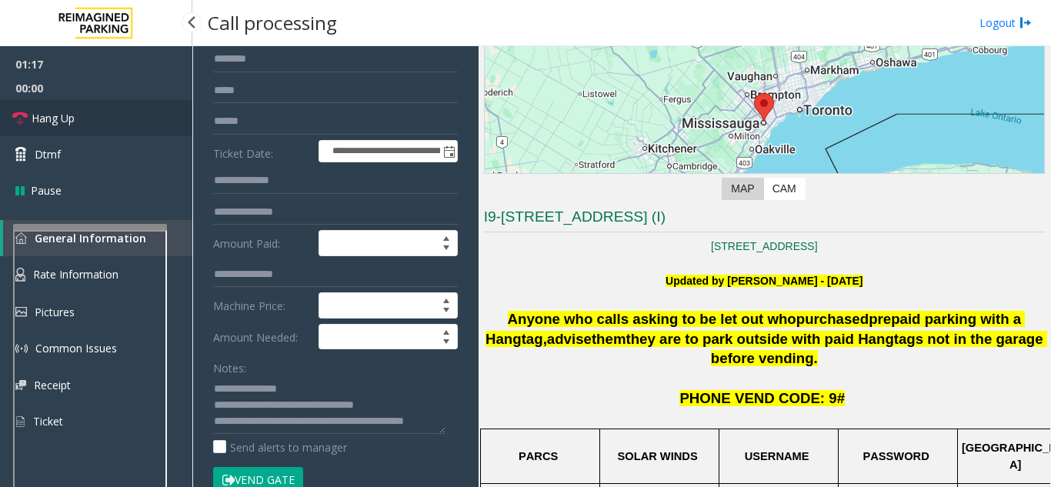
click at [98, 122] on link "Hang Up" at bounding box center [96, 118] width 192 height 36
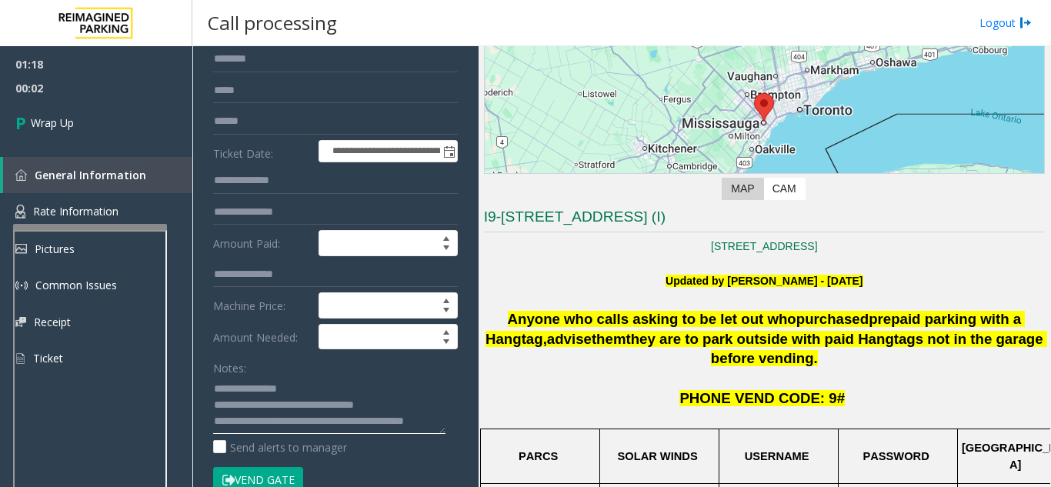
paste textarea "**********"
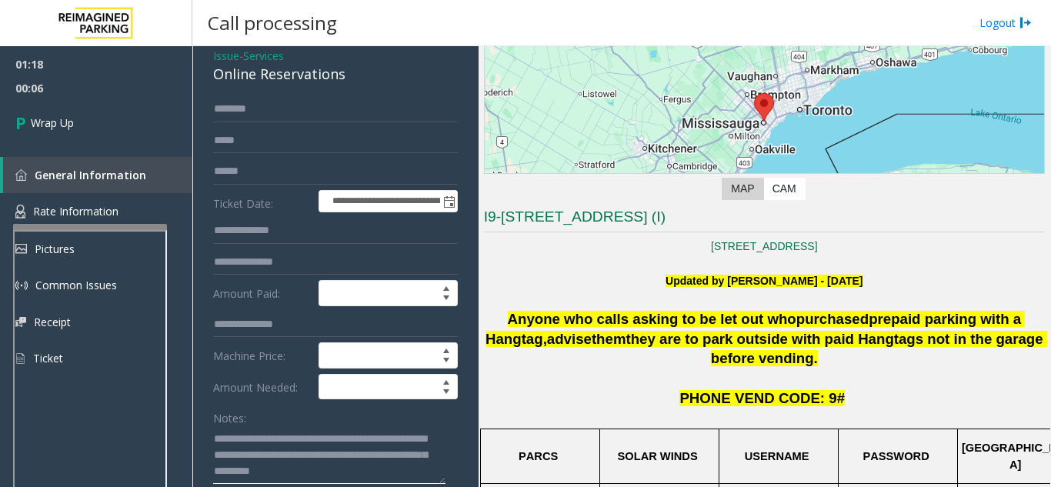
scroll to position [37, 0]
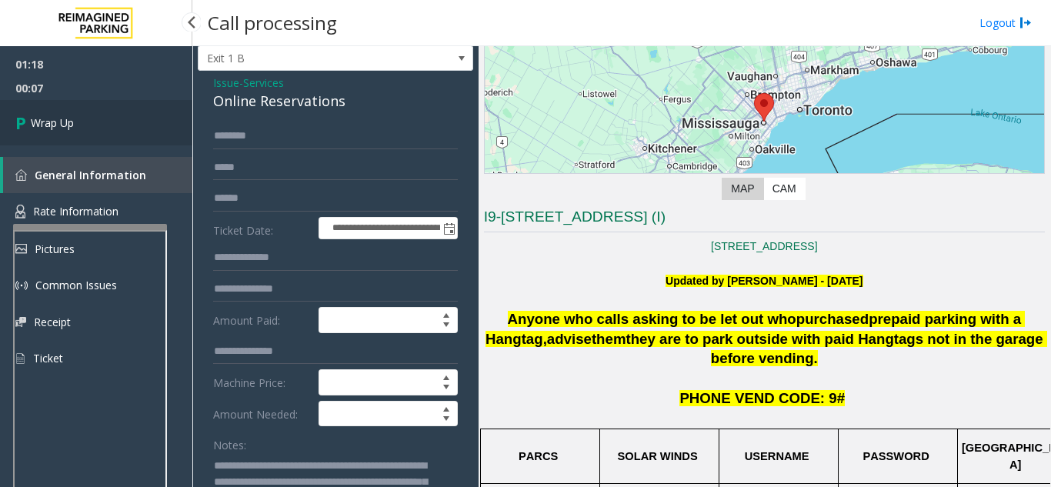
type textarea "**********"
click at [51, 107] on link "Wrap Up" at bounding box center [96, 122] width 192 height 45
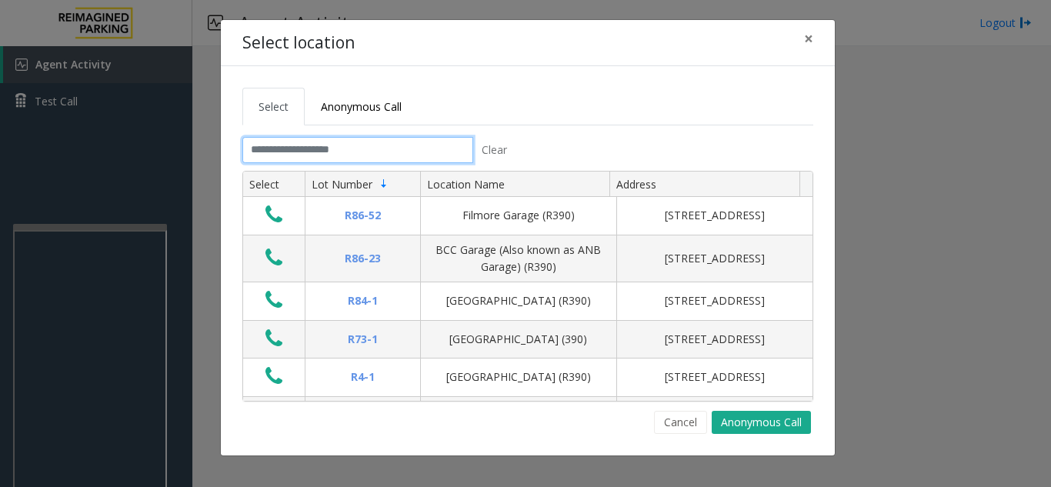
click at [288, 158] on input "text" at bounding box center [357, 150] width 231 height 26
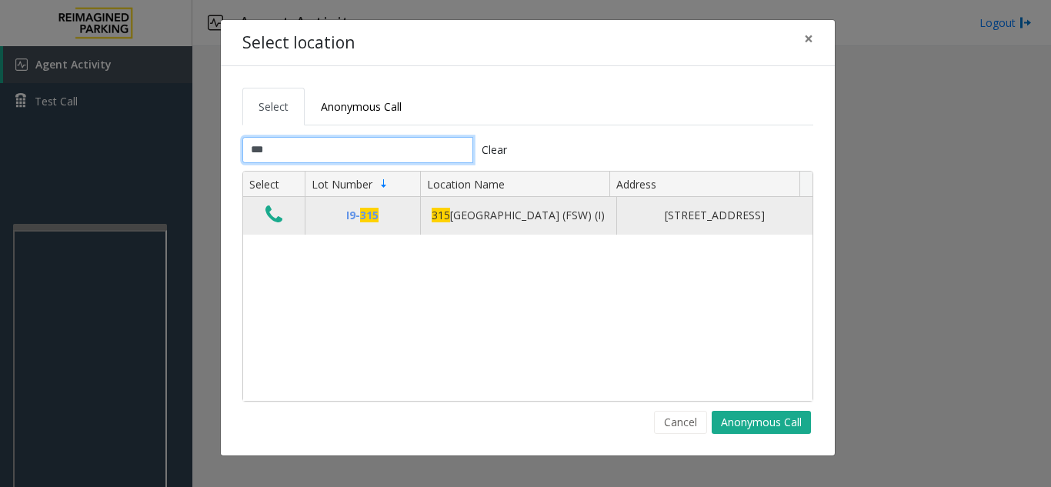
type input "***"
click at [268, 225] on icon "Data table" at bounding box center [273, 215] width 17 height 22
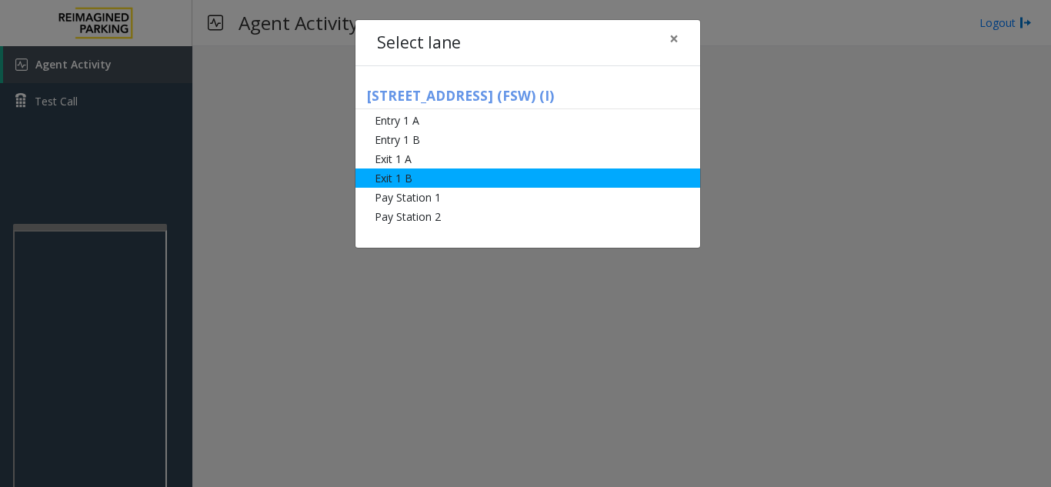
click at [385, 178] on li "Exit 1 B" at bounding box center [527, 177] width 345 height 19
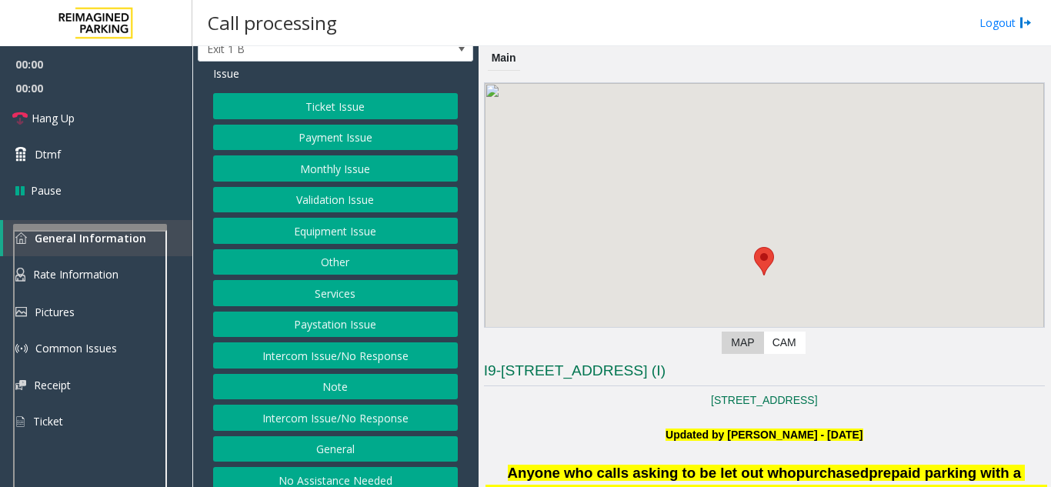
scroll to position [60, 0]
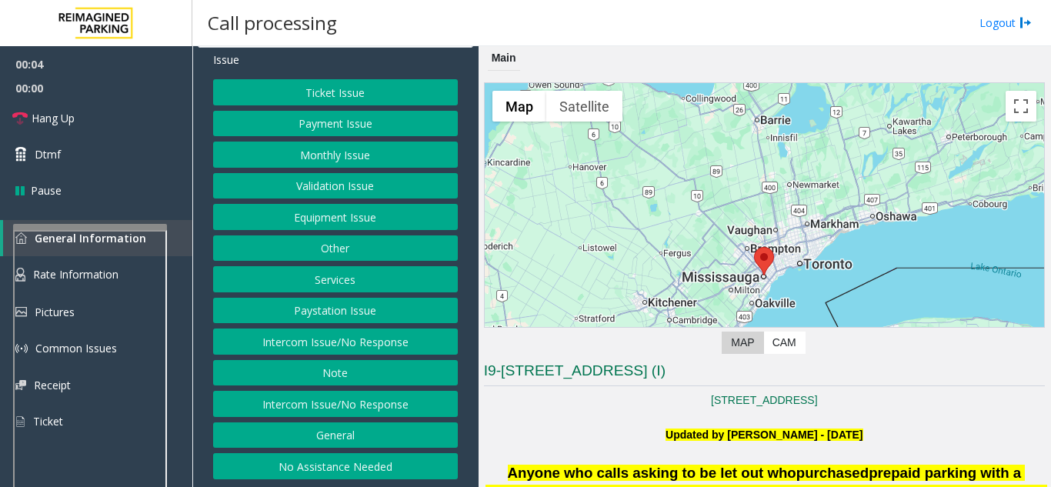
click at [343, 289] on button "Services" at bounding box center [335, 279] width 245 height 26
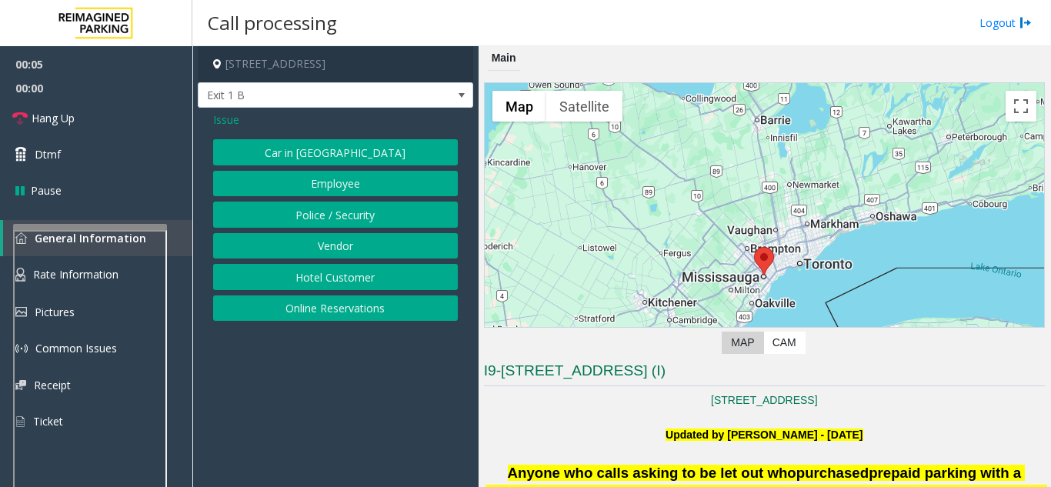
click at [342, 304] on button "Online Reservations" at bounding box center [335, 308] width 245 height 26
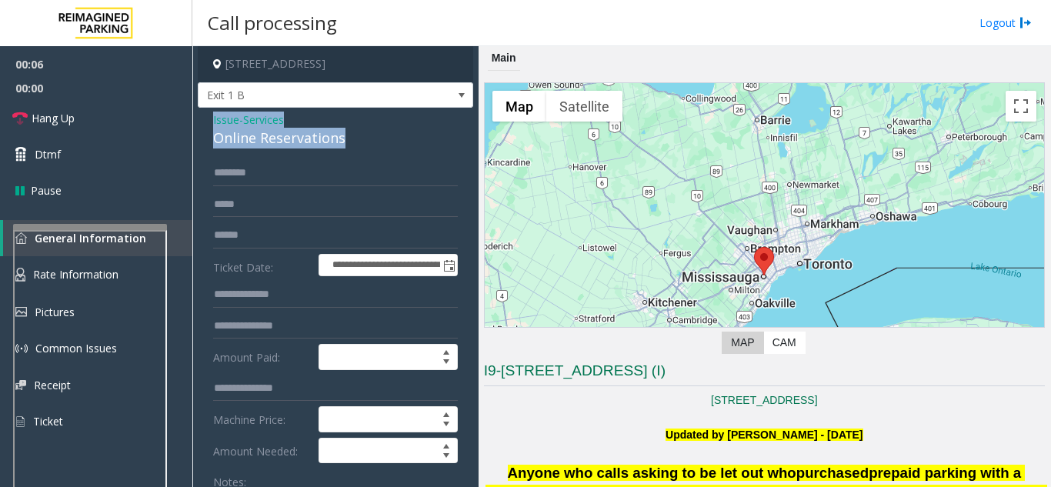
drag, startPoint x: 348, startPoint y: 139, endPoint x: 199, endPoint y: 109, distance: 152.2
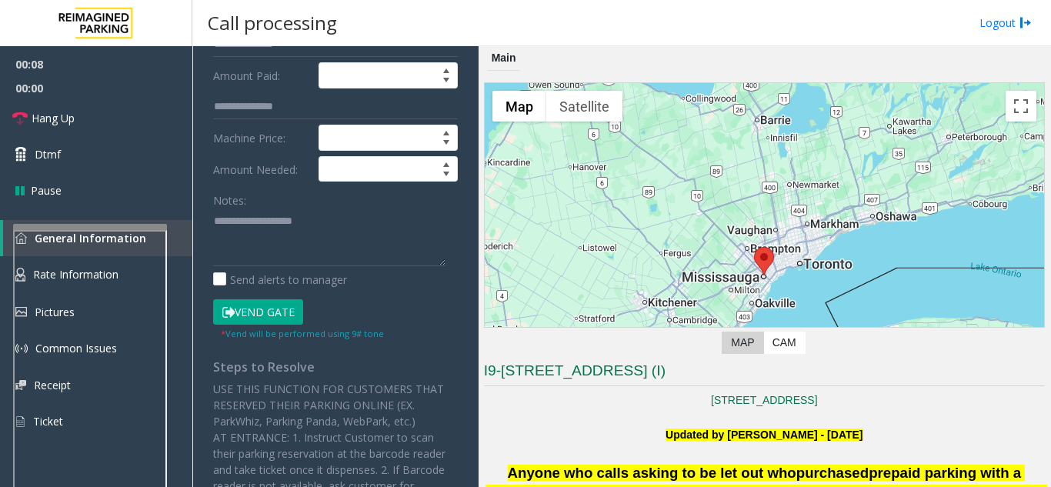
scroll to position [308, 0]
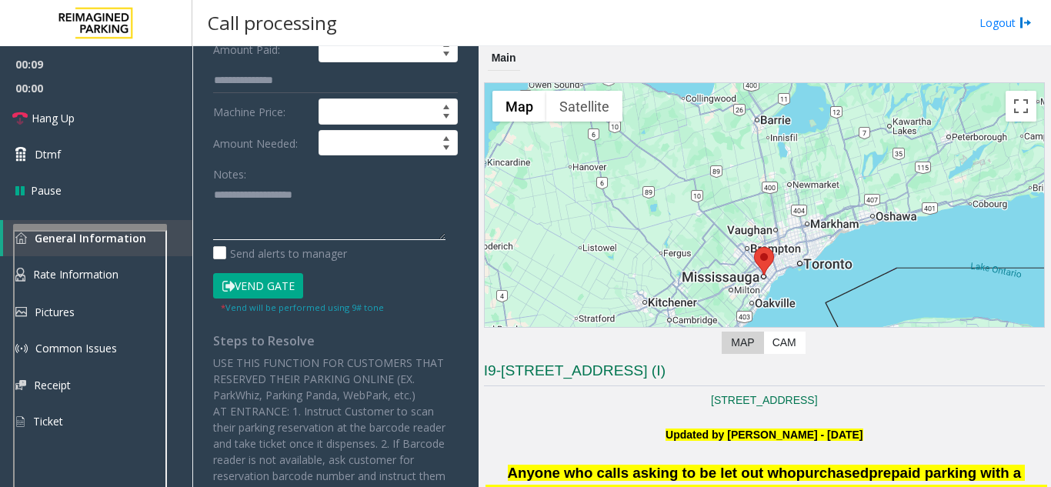
paste textarea "**********"
click at [215, 232] on textarea at bounding box center [329, 211] width 232 height 58
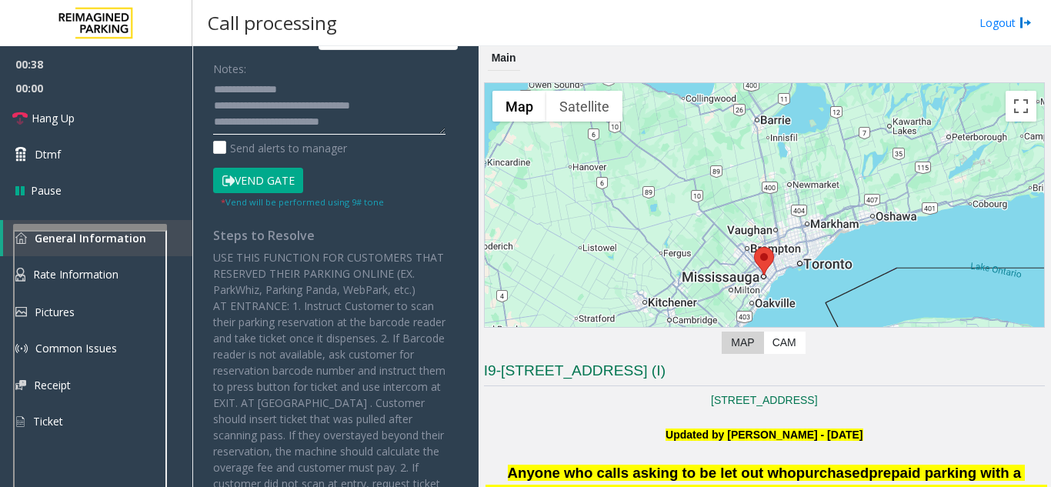
scroll to position [538, 0]
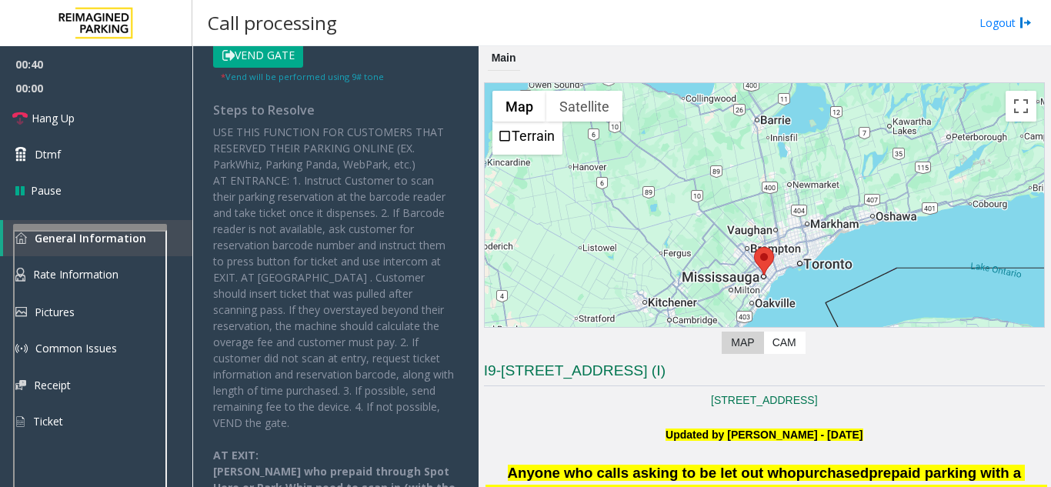
click at [250, 58] on button "Vend Gate" at bounding box center [258, 55] width 90 height 26
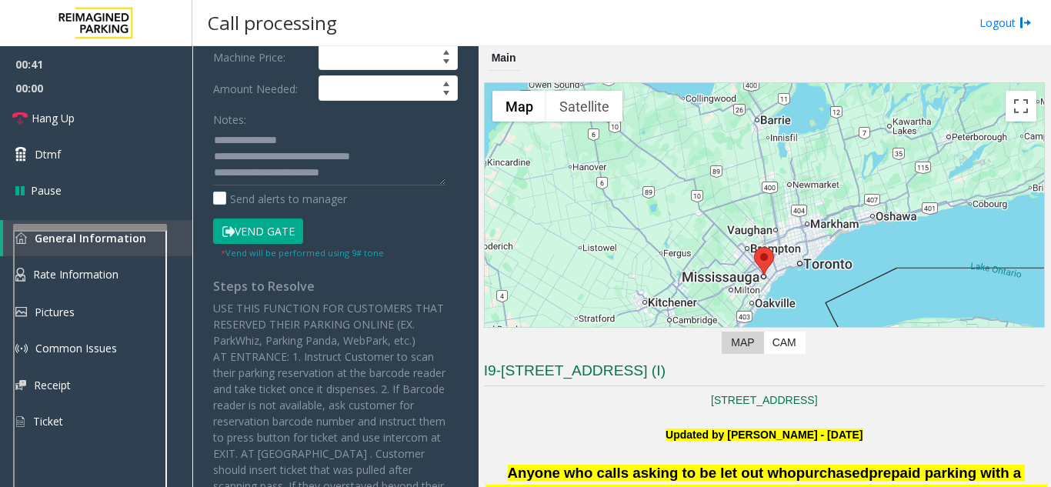
scroll to position [308, 0]
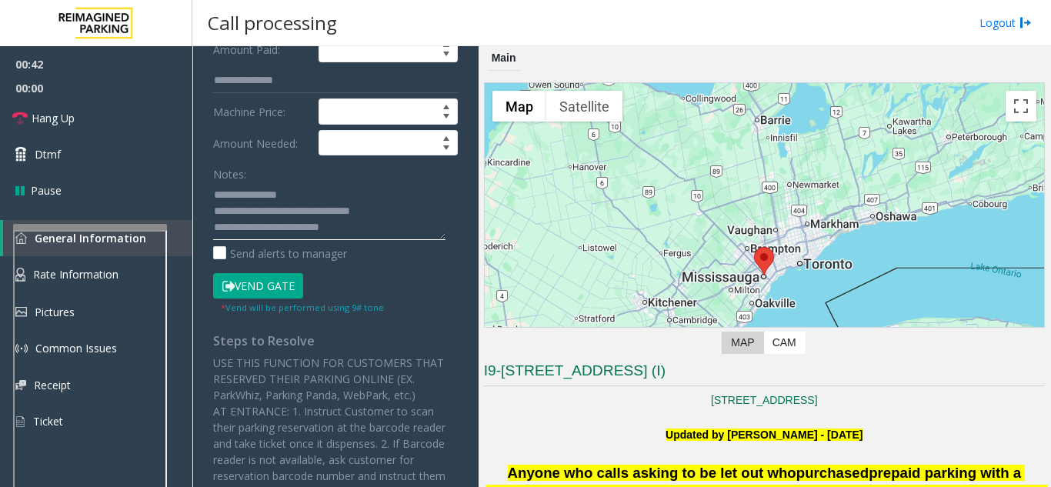
click at [346, 232] on textarea at bounding box center [329, 211] width 232 height 58
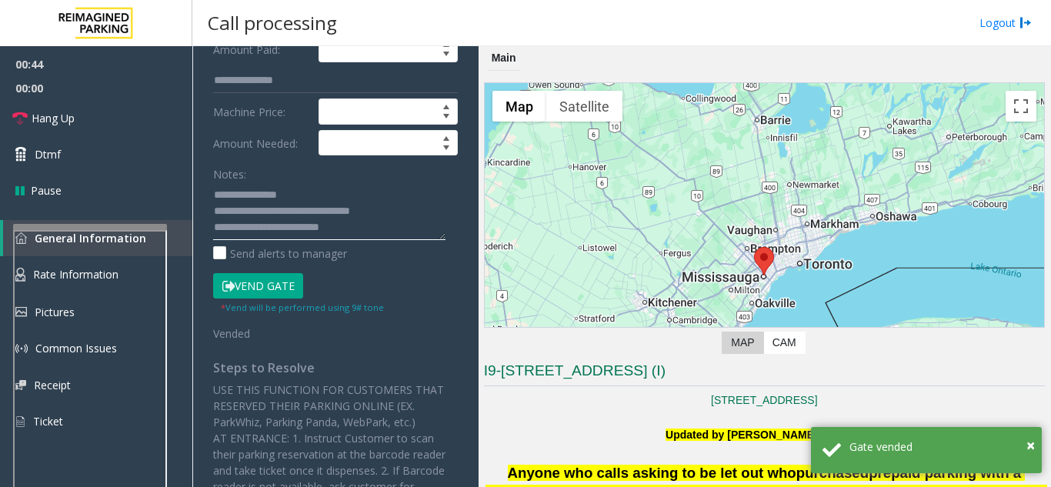
click at [355, 227] on textarea at bounding box center [329, 211] width 232 height 58
click at [402, 216] on textarea at bounding box center [329, 211] width 232 height 58
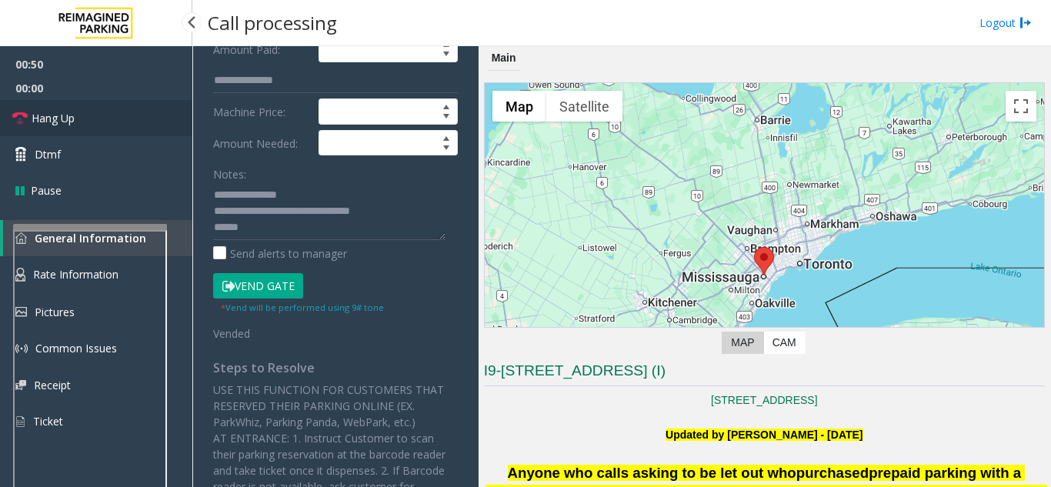
click at [107, 109] on link "Hang Up" at bounding box center [96, 118] width 192 height 36
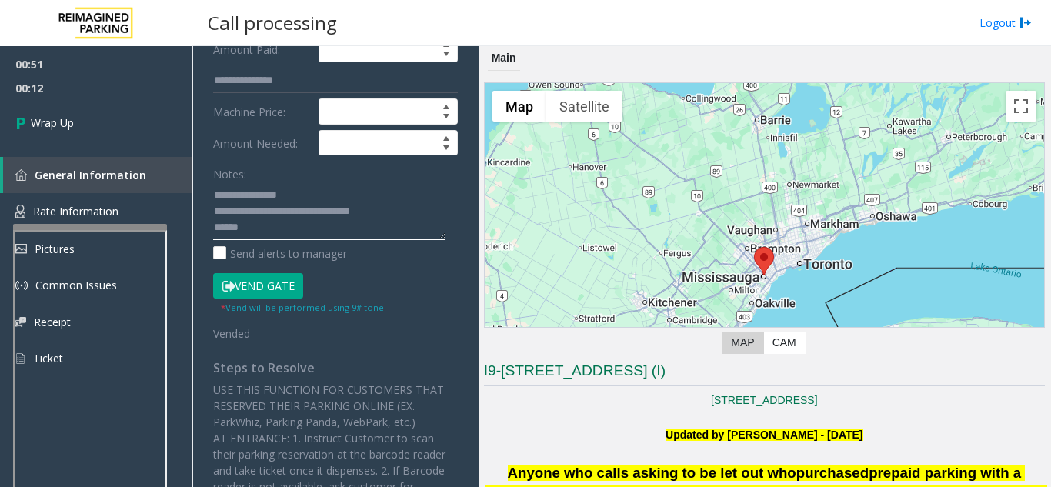
click at [312, 235] on textarea at bounding box center [329, 211] width 232 height 58
paste textarea "**********"
click at [241, 216] on textarea at bounding box center [329, 211] width 232 height 58
paste textarea "**********"
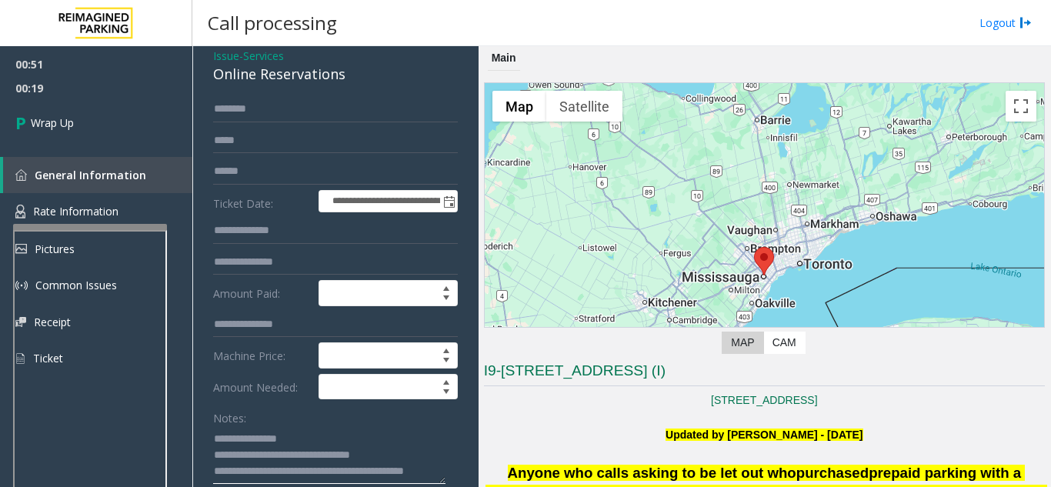
scroll to position [0, 0]
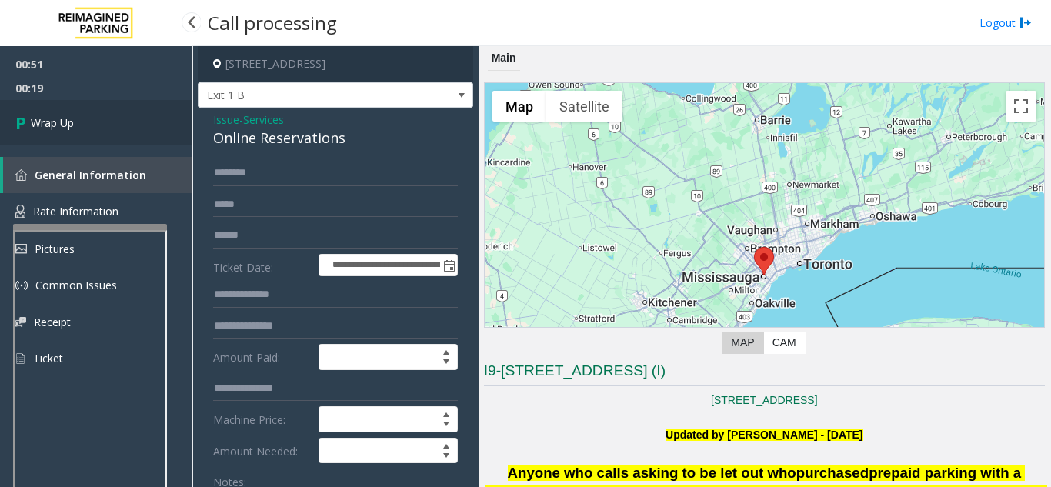
type textarea "**********"
click at [95, 124] on link "Wrap Up" at bounding box center [96, 122] width 192 height 45
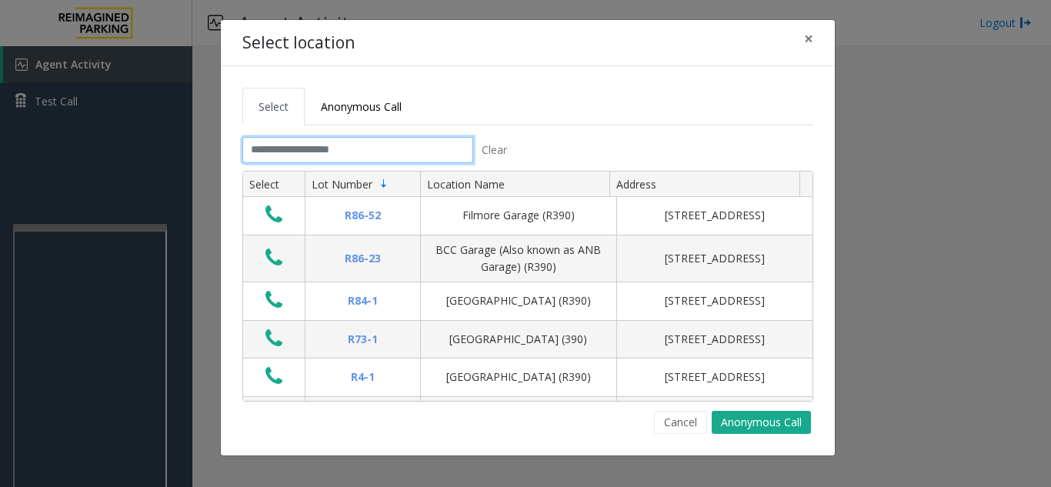
click at [282, 158] on input "text" at bounding box center [357, 150] width 231 height 26
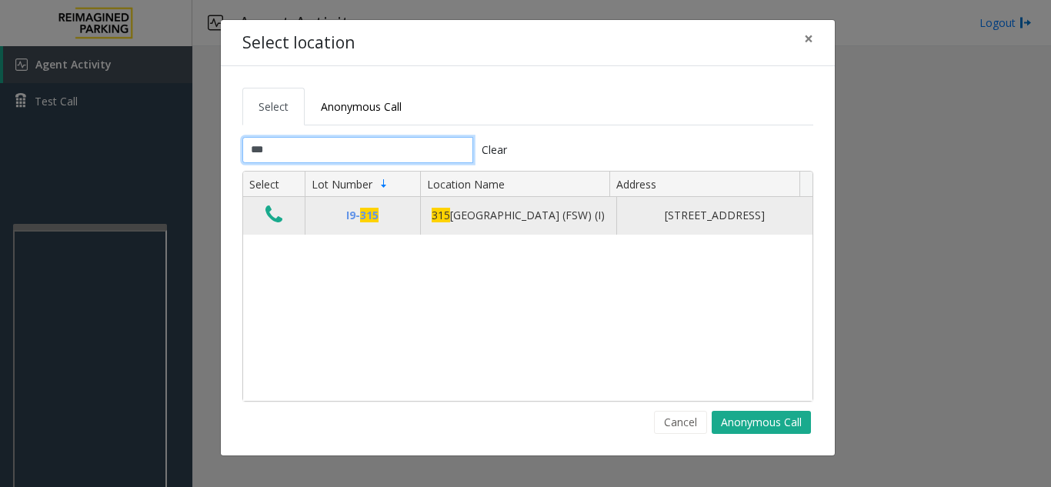
type input "***"
click at [269, 221] on icon "Data table" at bounding box center [273, 215] width 17 height 22
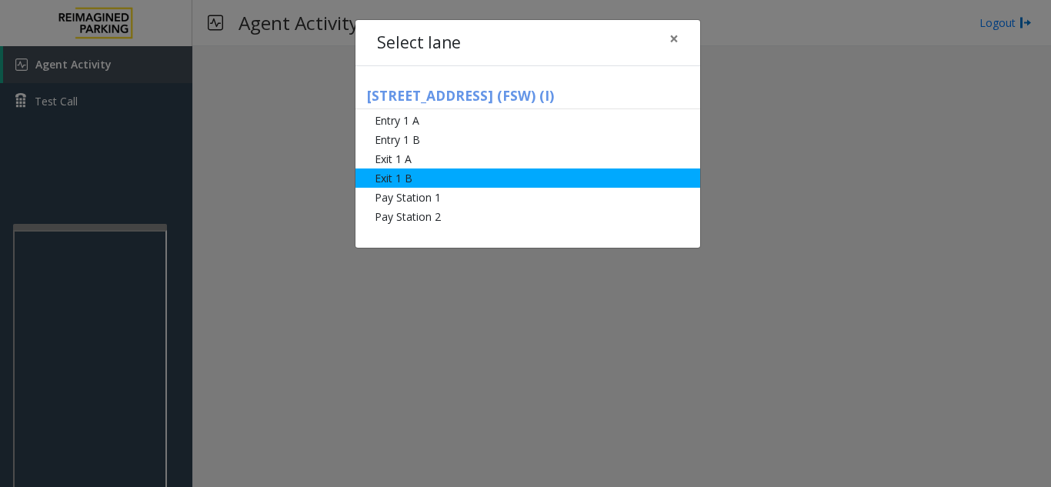
click at [409, 177] on li "Exit 1 B" at bounding box center [527, 177] width 345 height 19
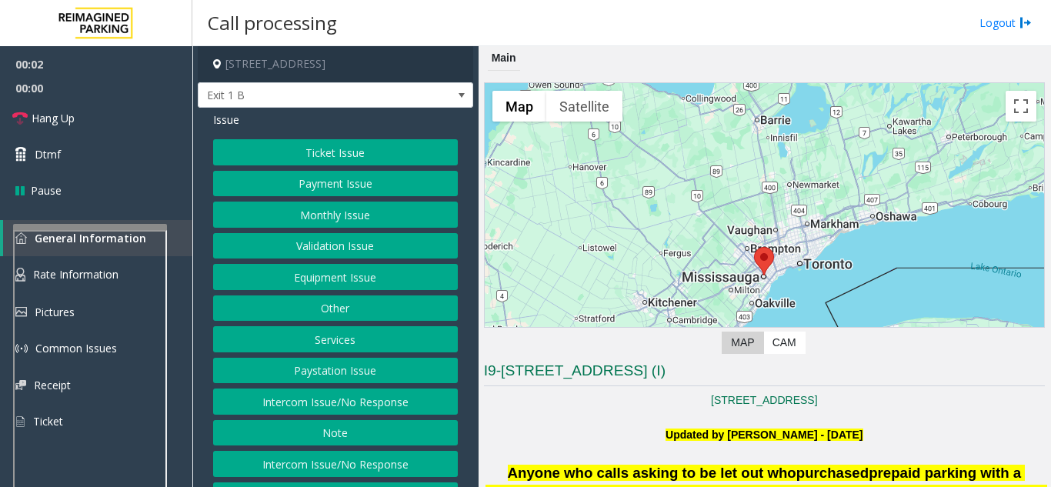
click at [344, 346] on button "Services" at bounding box center [335, 339] width 245 height 26
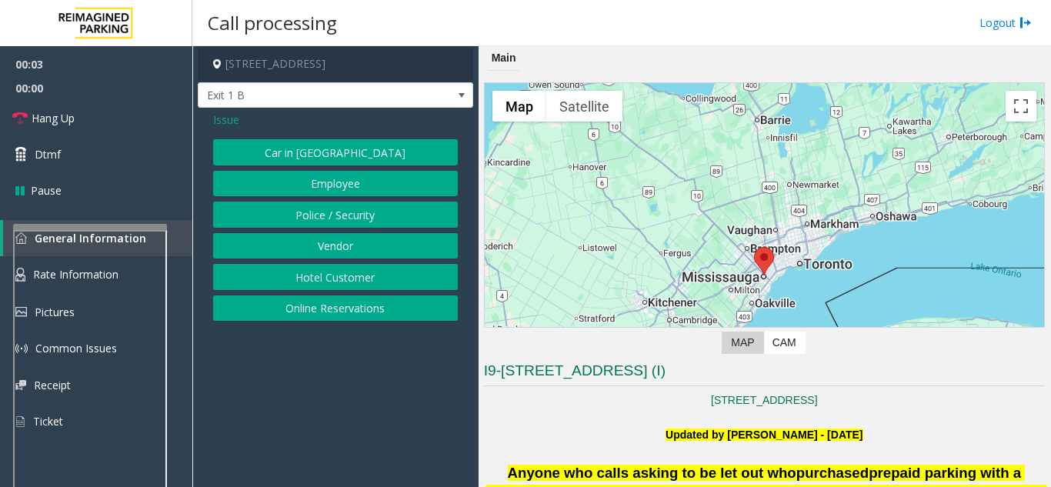
click at [316, 305] on button "Online Reservations" at bounding box center [335, 308] width 245 height 26
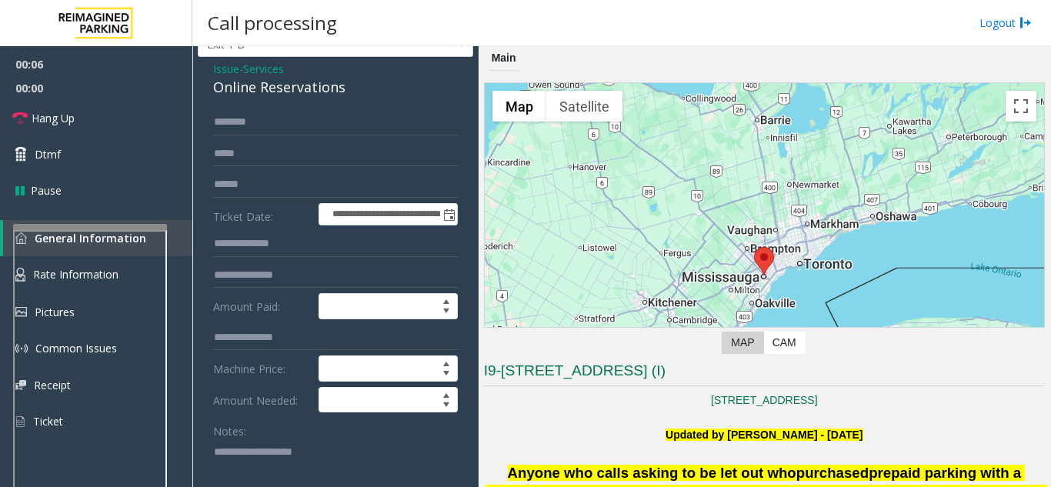
scroll to position [77, 0]
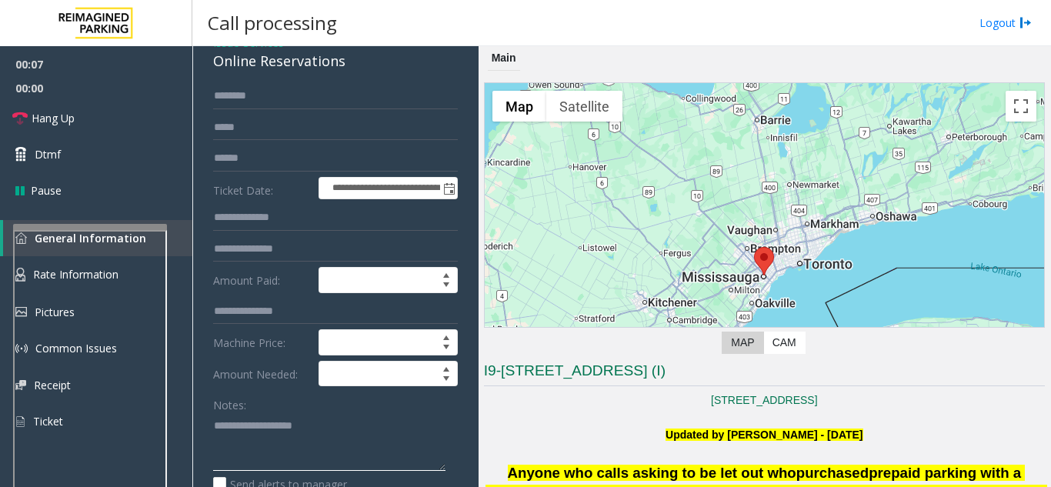
paste textarea "**********"
click at [215, 55] on div "Online Reservations" at bounding box center [335, 61] width 245 height 21
click at [218, 461] on textarea at bounding box center [329, 442] width 232 height 58
click at [221, 461] on textarea at bounding box center [329, 442] width 232 height 58
click at [223, 461] on textarea at bounding box center [329, 442] width 232 height 58
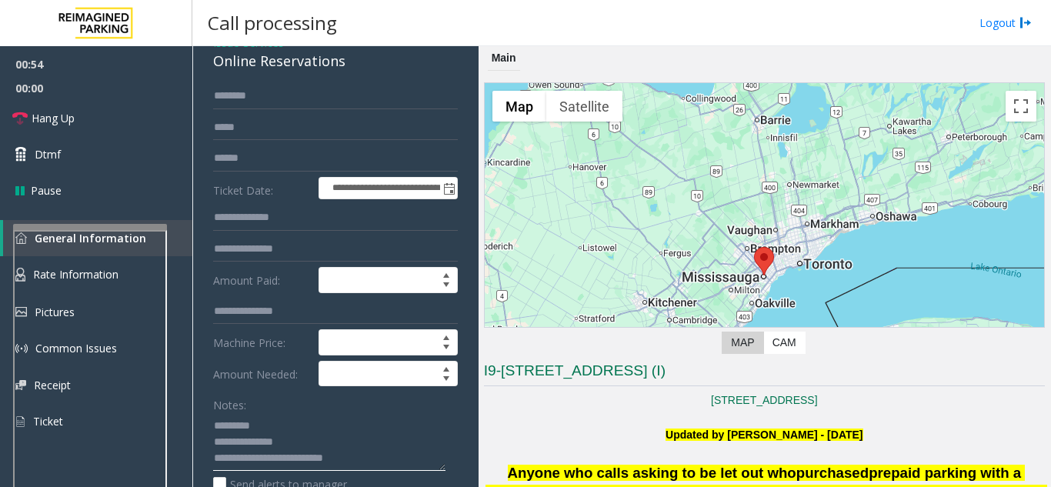
drag, startPoint x: 343, startPoint y: 453, endPoint x: 505, endPoint y: 439, distance: 162.9
click at [492, 448] on div "**********" at bounding box center [621, 266] width 858 height 441
click at [221, 461] on textarea at bounding box center [329, 442] width 232 height 58
click at [224, 461] on textarea at bounding box center [329, 442] width 232 height 58
drag, startPoint x: 215, startPoint y: 461, endPoint x: 403, endPoint y: 460, distance: 188.5
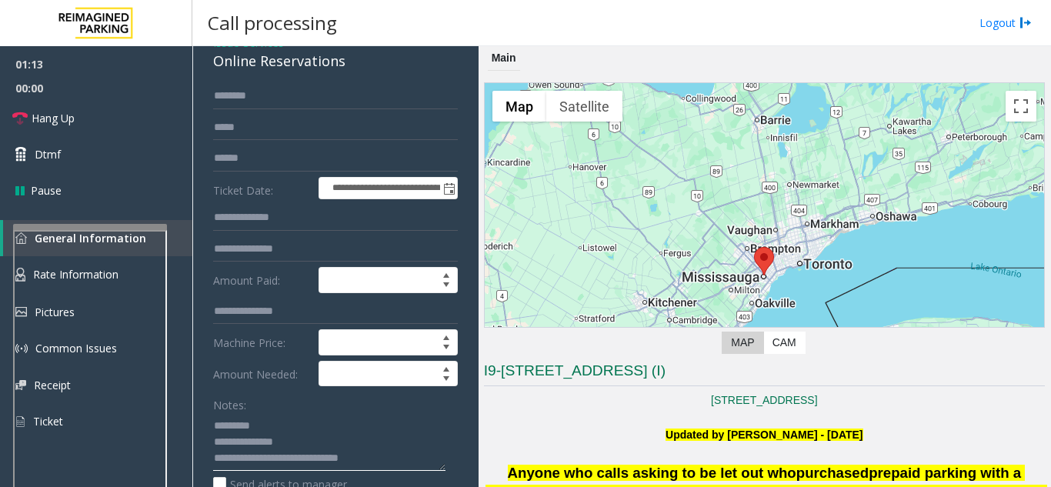
click at [403, 460] on textarea at bounding box center [329, 442] width 232 height 58
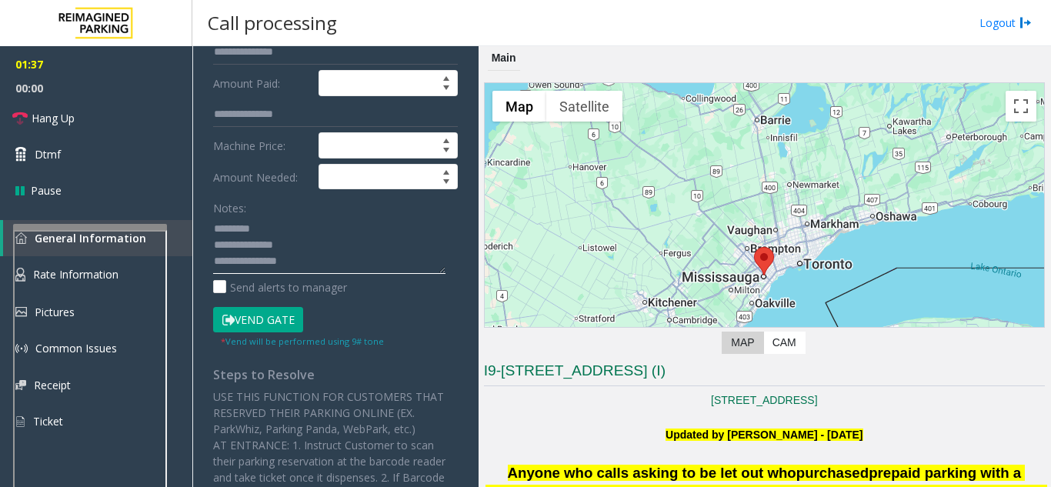
scroll to position [308, 0]
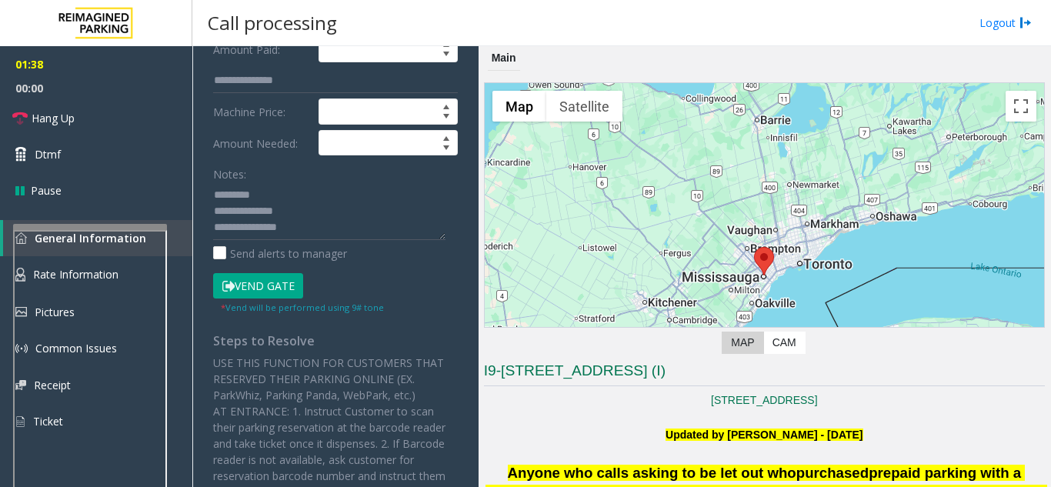
click at [263, 282] on button "Vend Gate" at bounding box center [258, 286] width 90 height 26
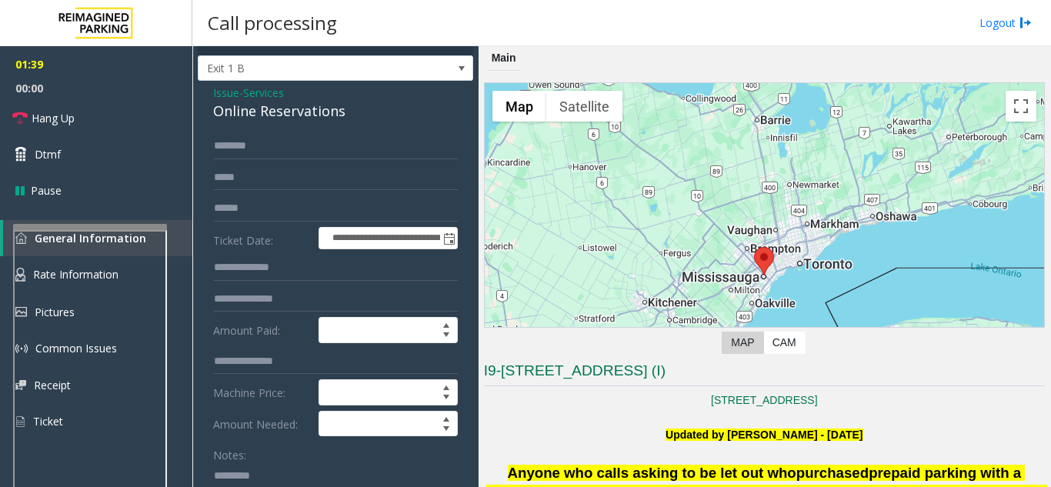
scroll to position [0, 0]
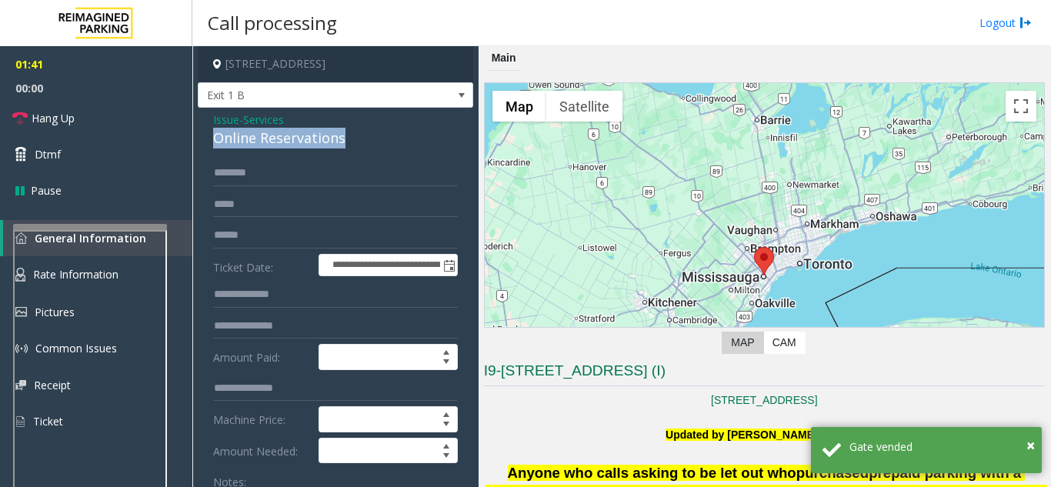
drag, startPoint x: 210, startPoint y: 135, endPoint x: 339, endPoint y: 140, distance: 129.3
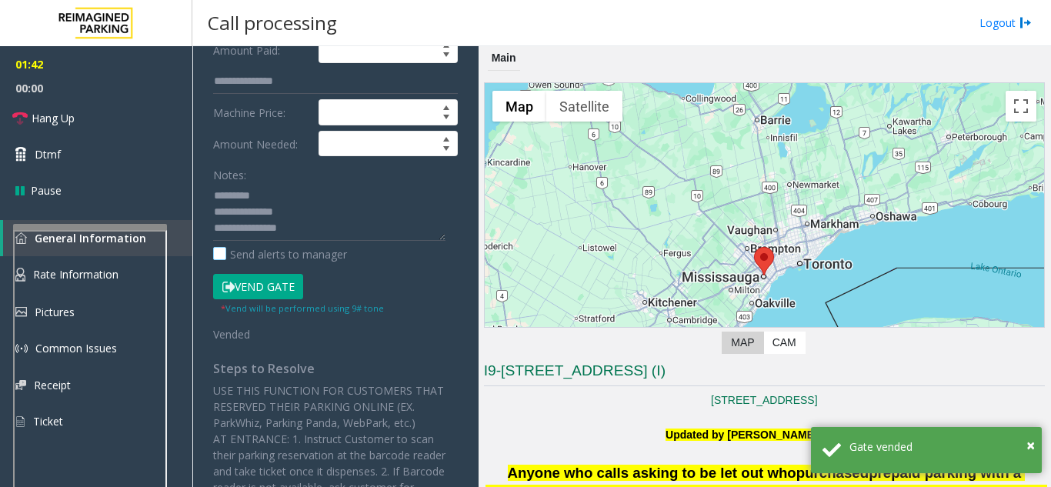
scroll to position [308, 0]
paste textarea "**********"
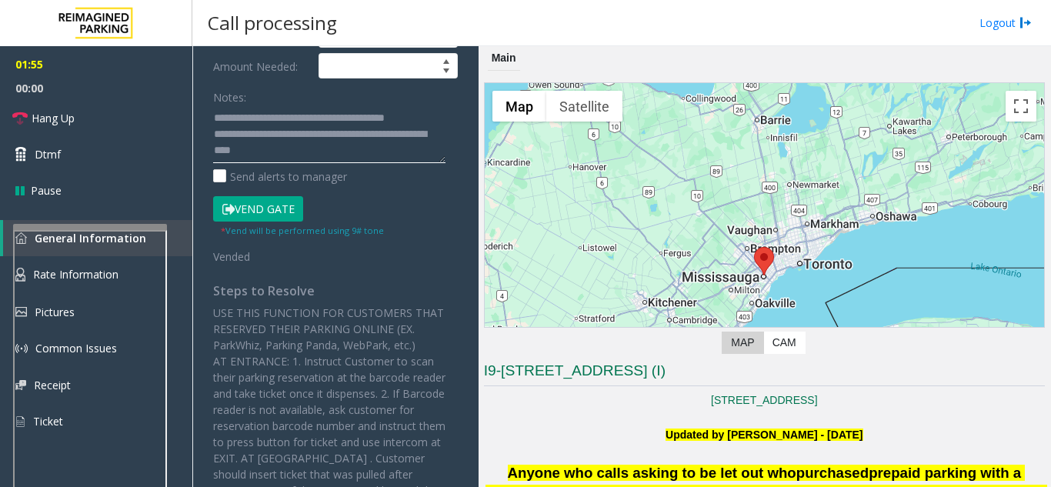
scroll to position [32, 0]
click at [213, 153] on textarea at bounding box center [329, 134] width 232 height 58
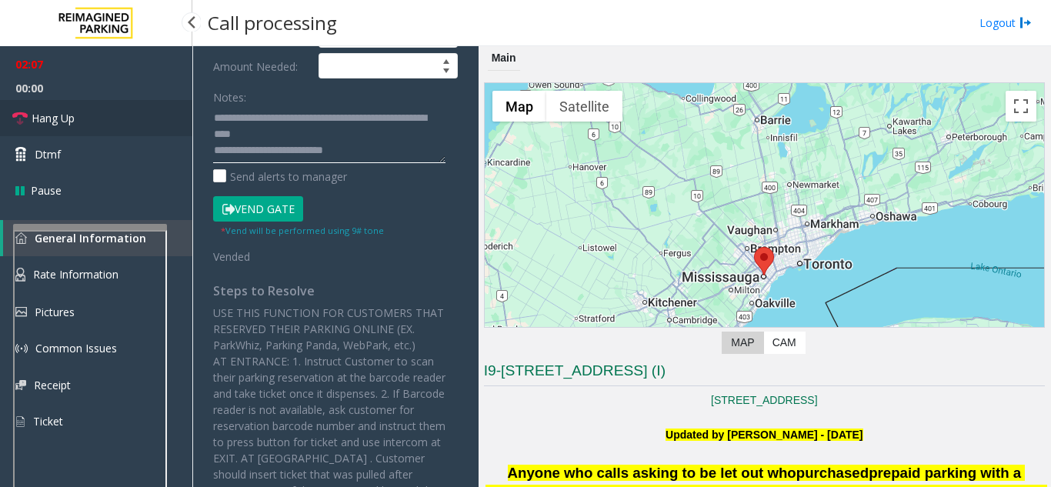
type textarea "**********"
click at [69, 104] on link "Hang Up" at bounding box center [96, 118] width 192 height 36
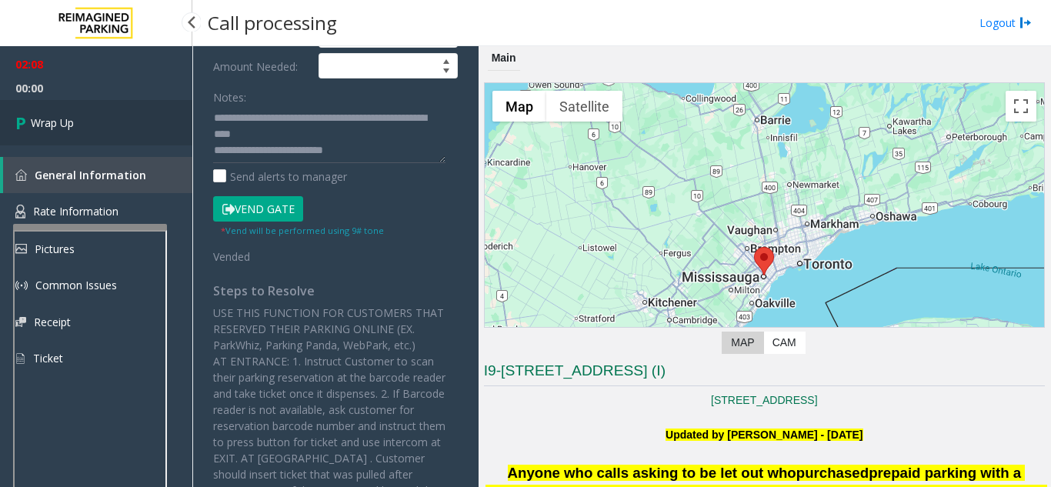
click at [71, 124] on span "Wrap Up" at bounding box center [52, 123] width 43 height 16
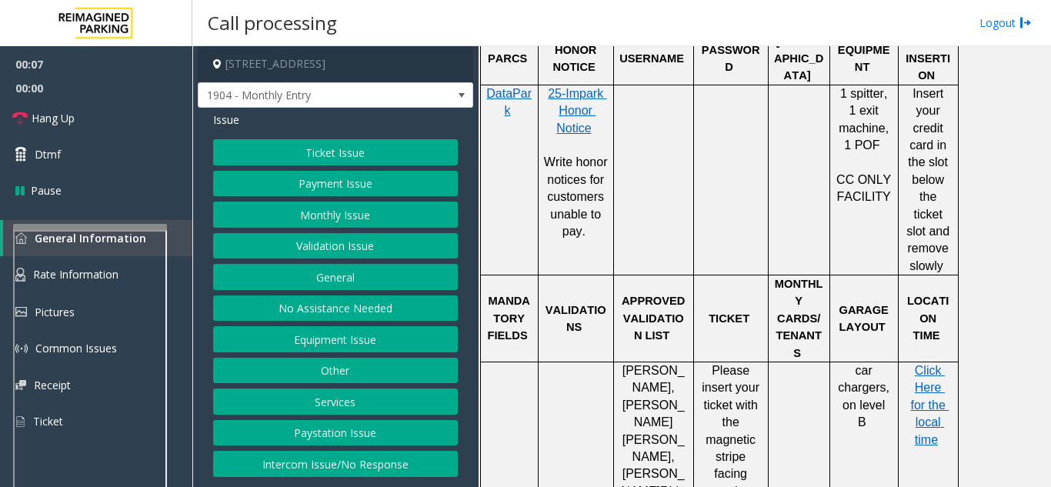
scroll to position [1077, 0]
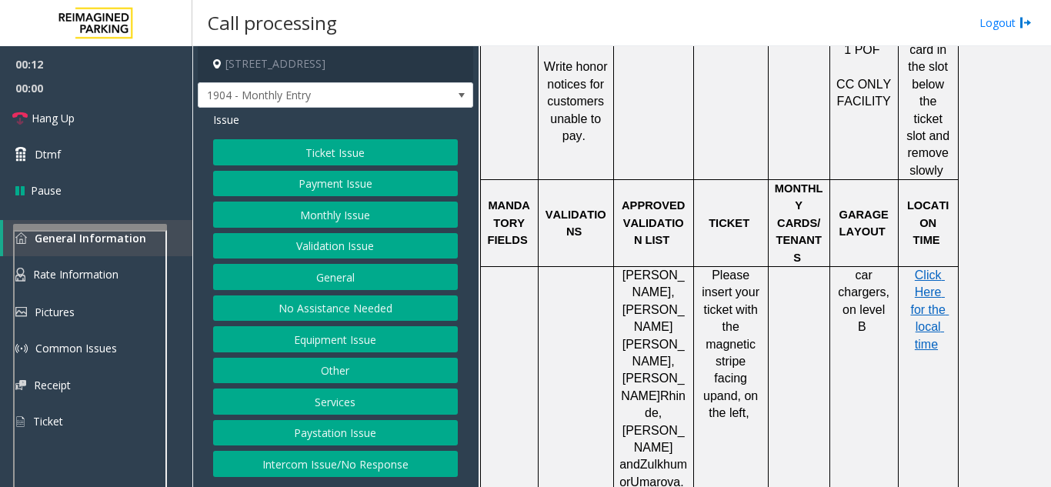
click at [329, 365] on button "Other" at bounding box center [335, 371] width 245 height 26
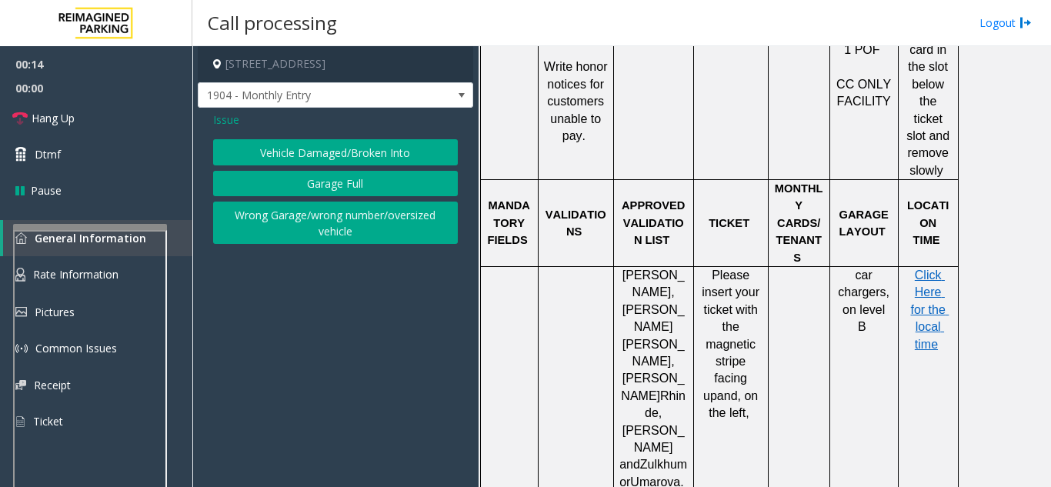
click at [221, 133] on div "Issue Vehicle Damaged/Broken Into Garage Full Wrong Garage/wrong number/oversiz…" at bounding box center [335, 180] width 275 height 144
click at [220, 125] on span "Issue" at bounding box center [226, 120] width 26 height 16
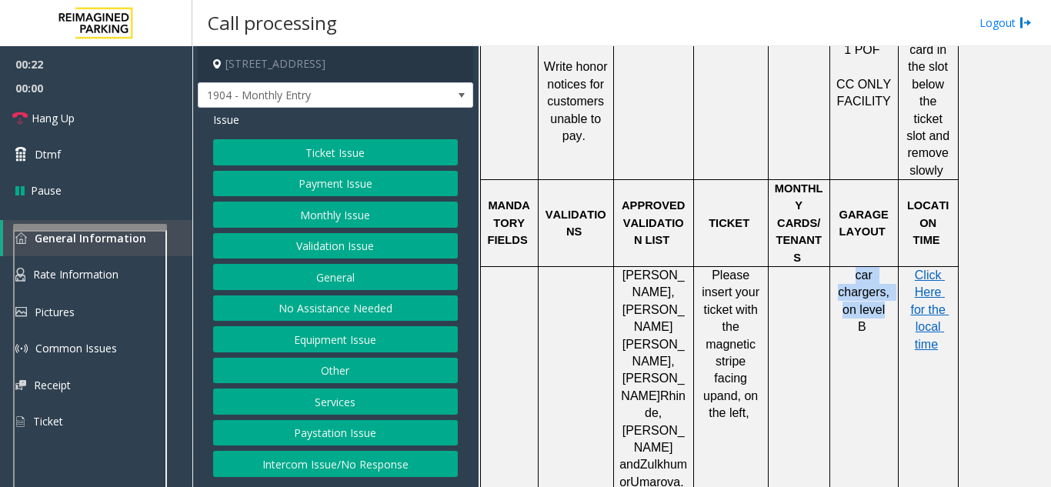
drag, startPoint x: 855, startPoint y: 205, endPoint x: 877, endPoint y: 239, distance: 40.1
click at [877, 268] on span "car chargers, on level B" at bounding box center [865, 300] width 55 height 65
click at [338, 340] on button "Equipment Issue" at bounding box center [335, 339] width 245 height 26
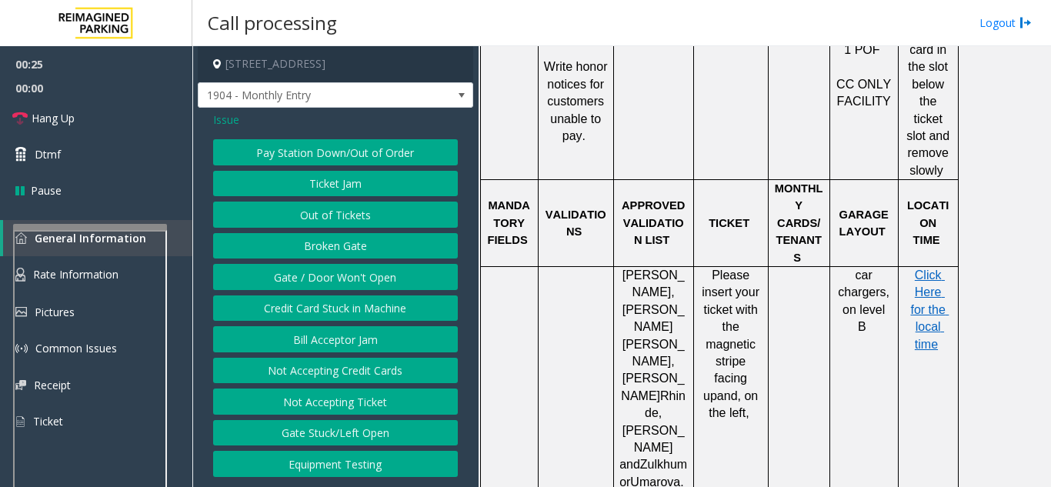
click at [341, 291] on div "Pay Station Down/Out of Order Ticket Jam Out of Tickets Broken Gate Gate / Door…" at bounding box center [335, 308] width 245 height 338
click at [334, 282] on button "Gate / Door Won't Open" at bounding box center [335, 277] width 245 height 26
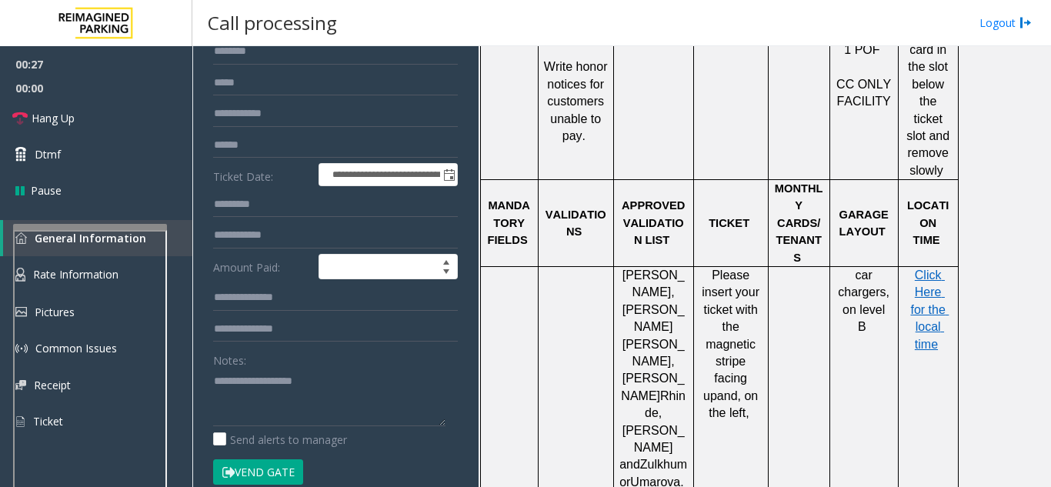
scroll to position [154, 0]
click at [265, 388] on textarea at bounding box center [329, 397] width 232 height 58
click at [261, 376] on textarea at bounding box center [329, 397] width 232 height 58
drag, startPoint x: 858, startPoint y: 205, endPoint x: 883, endPoint y: 220, distance: 29.7
click at [883, 268] on span "car chargers, on level B" at bounding box center [865, 300] width 55 height 65
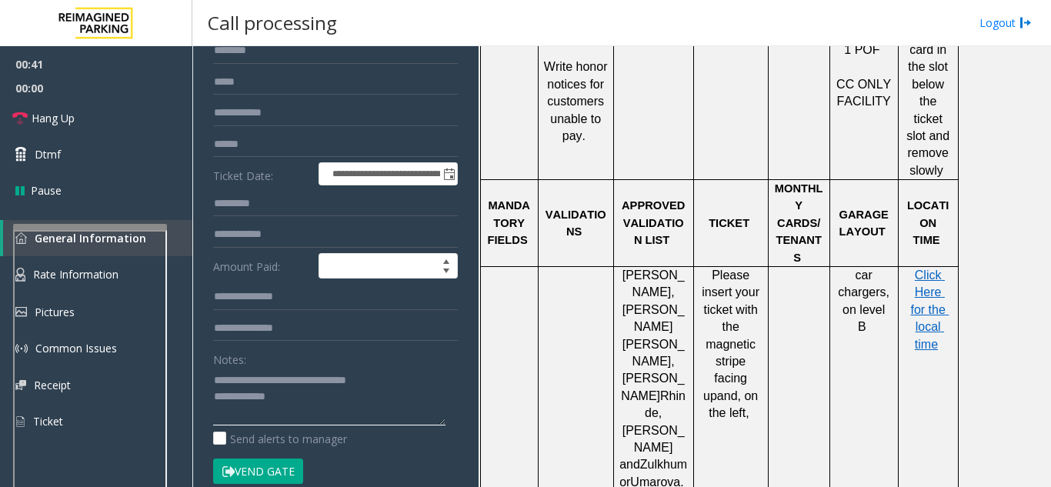
click at [317, 406] on textarea at bounding box center [329, 397] width 232 height 58
drag, startPoint x: 854, startPoint y: 206, endPoint x: 888, endPoint y: 243, distance: 50.1
click at [888, 267] on p "car chargers, on level B" at bounding box center [863, 301] width 57 height 69
click at [363, 400] on textarea at bounding box center [329, 397] width 232 height 58
click at [56, 116] on span "Hang Up" at bounding box center [53, 118] width 43 height 16
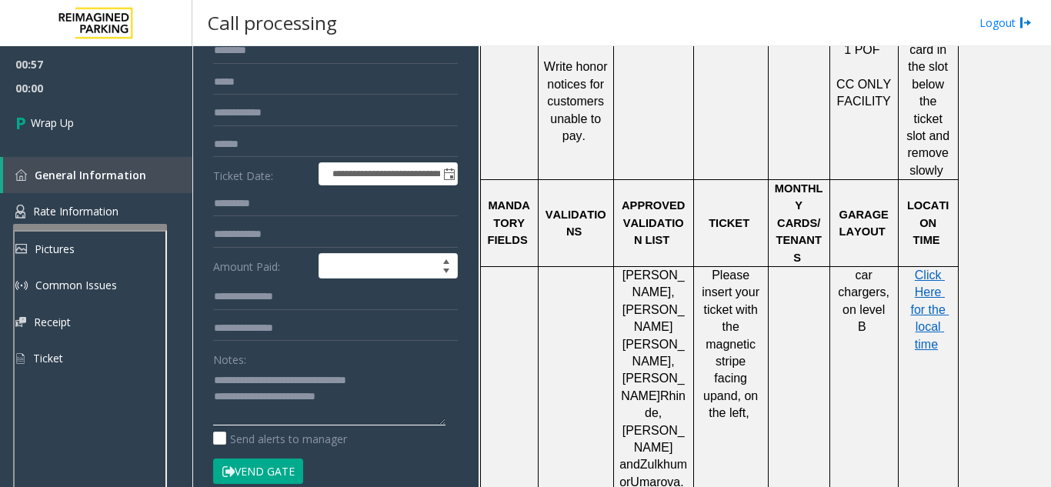
click at [389, 411] on textarea at bounding box center [329, 397] width 232 height 58
paste textarea "**********"
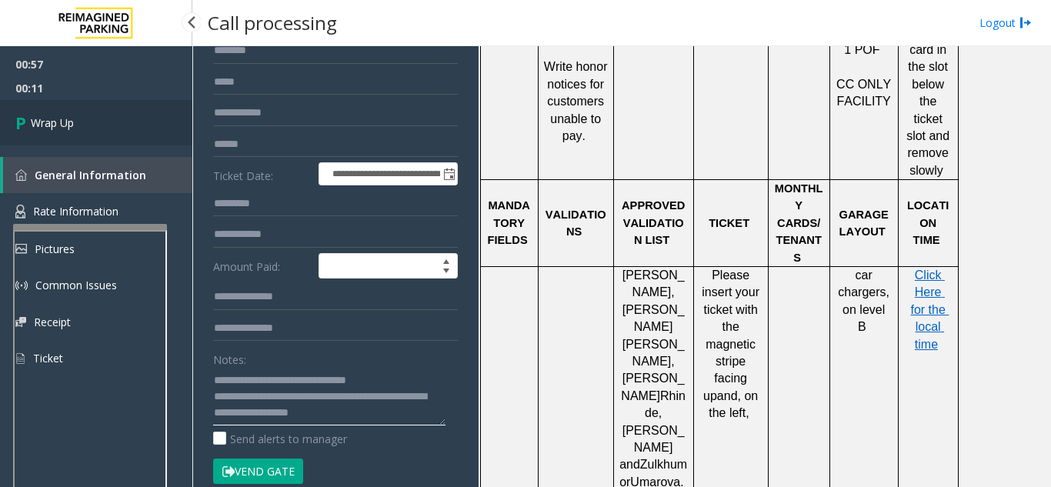
type textarea "**********"
click at [148, 110] on link "Wrap Up" at bounding box center [96, 122] width 192 height 45
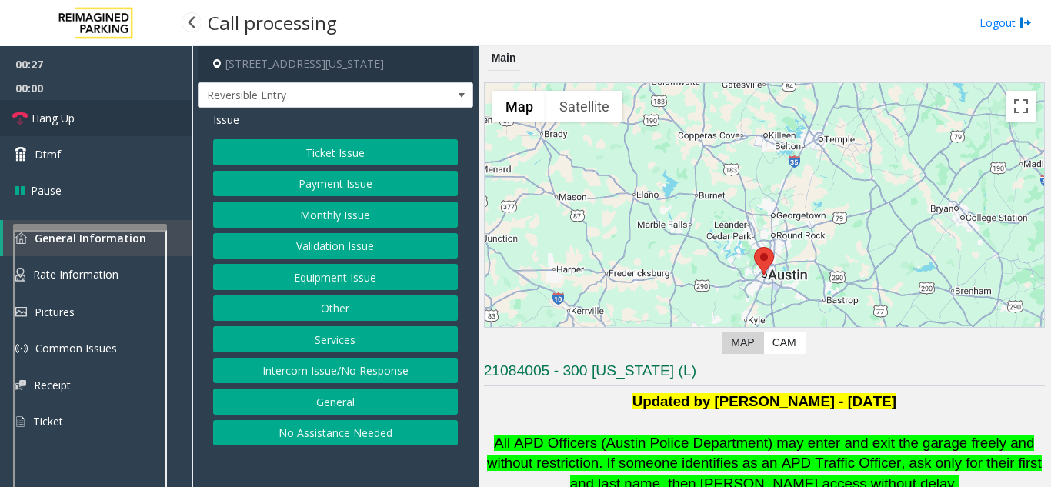
click at [92, 112] on link "Hang Up" at bounding box center [96, 118] width 192 height 36
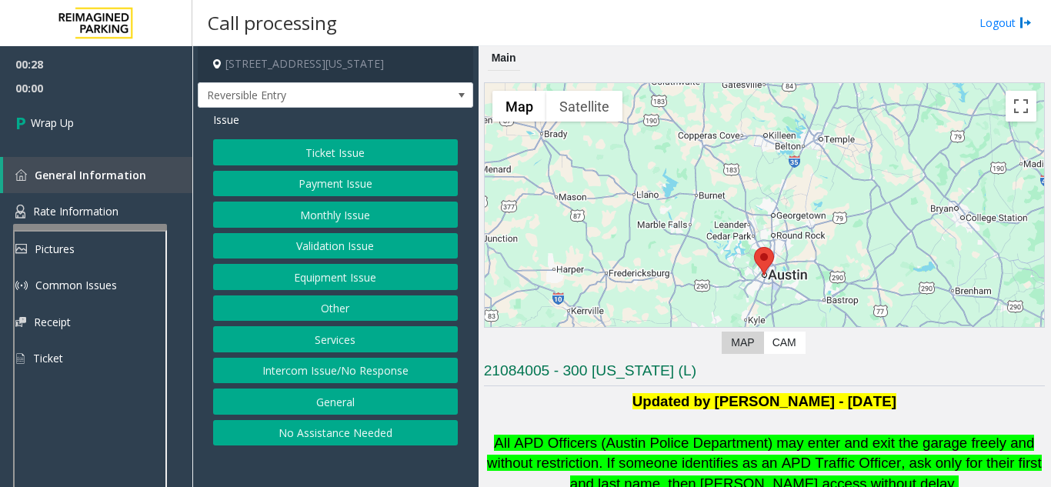
drag, startPoint x: 371, startPoint y: 371, endPoint x: 360, endPoint y: 350, distance: 23.4
click at [371, 371] on button "Intercom Issue/No Response" at bounding box center [335, 371] width 245 height 26
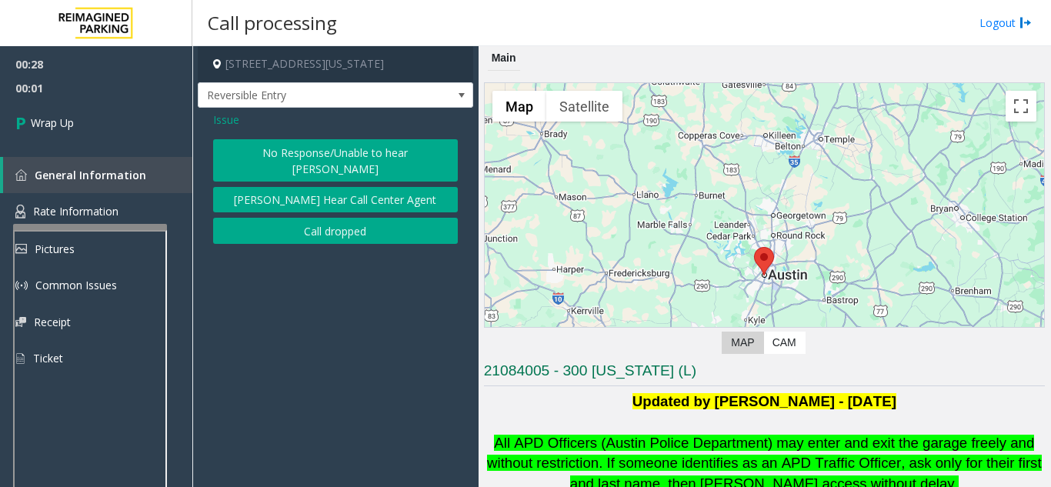
click at [294, 145] on button "No Response/Unable to hear [PERSON_NAME]" at bounding box center [335, 160] width 245 height 42
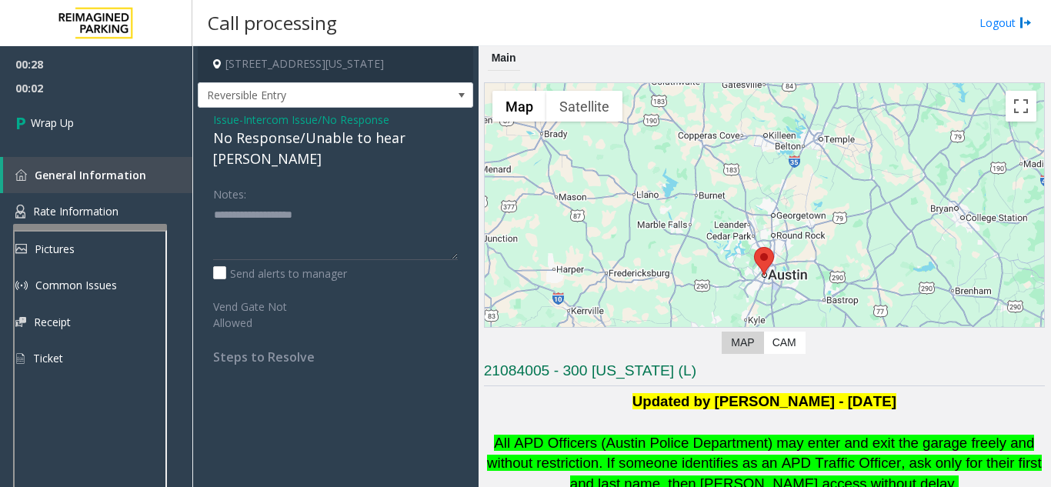
click at [271, 145] on div "No Response/Unable to hear [PERSON_NAME]" at bounding box center [335, 149] width 245 height 42
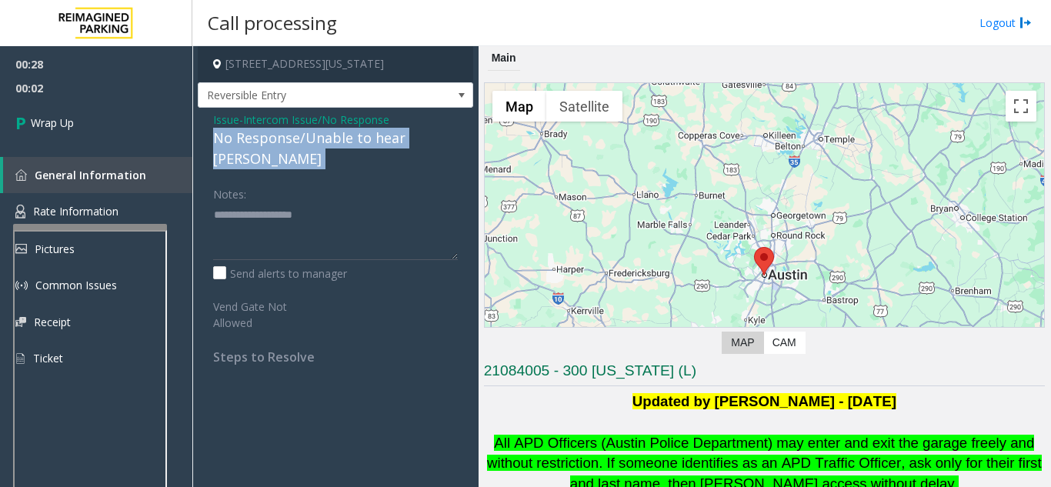
click at [271, 145] on div "No Response/Unable to hear [PERSON_NAME]" at bounding box center [335, 149] width 245 height 42
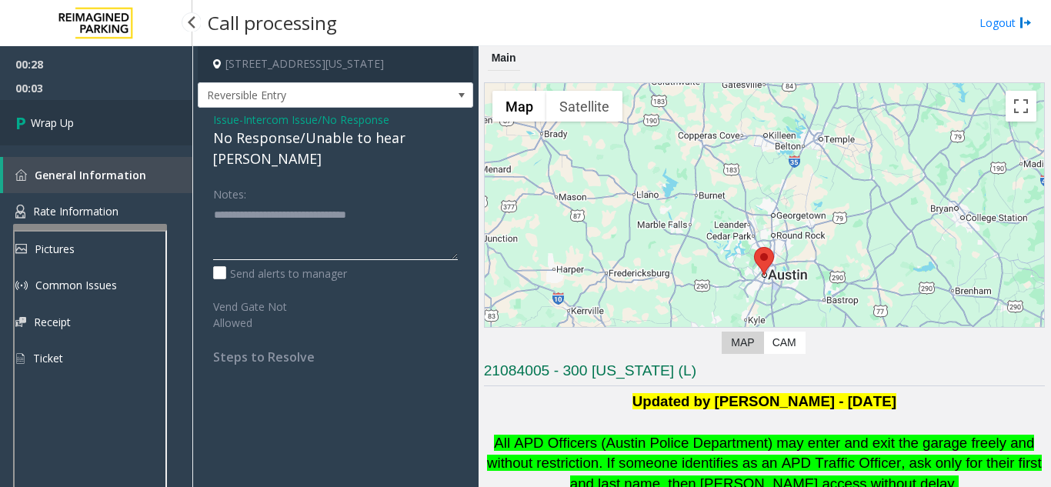
type textarea "**********"
click at [121, 128] on link "Wrap Up" at bounding box center [96, 122] width 192 height 45
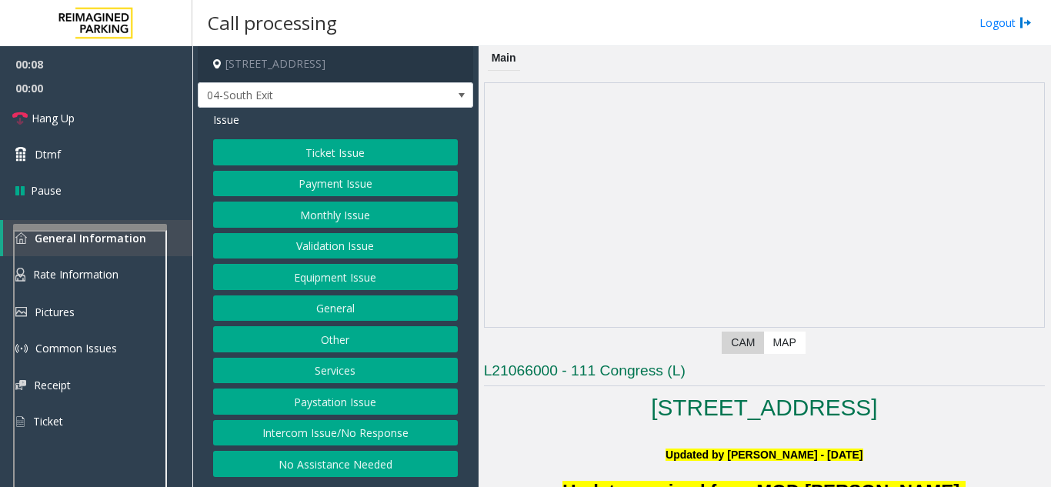
click at [308, 162] on button "Ticket Issue" at bounding box center [335, 152] width 245 height 26
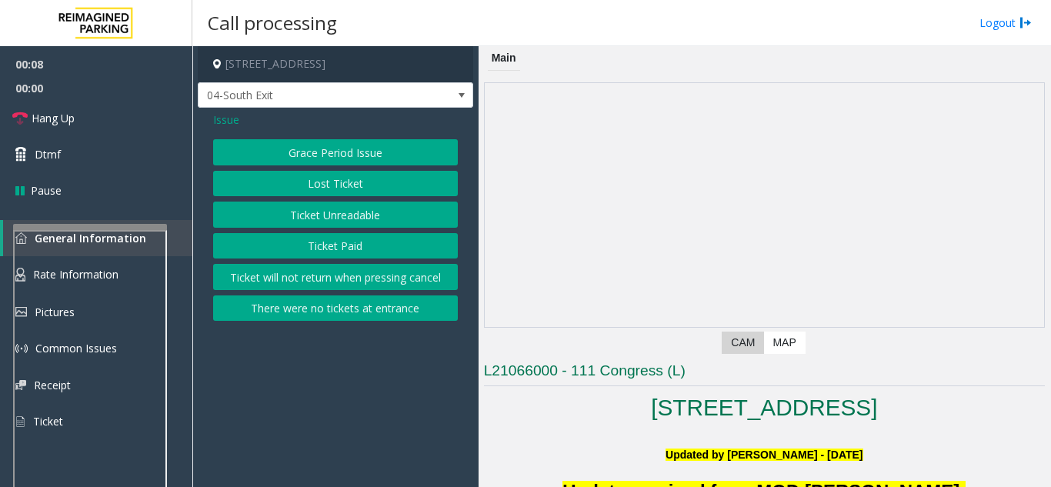
click at [358, 312] on button "There were no tickets at entrance" at bounding box center [335, 308] width 245 height 26
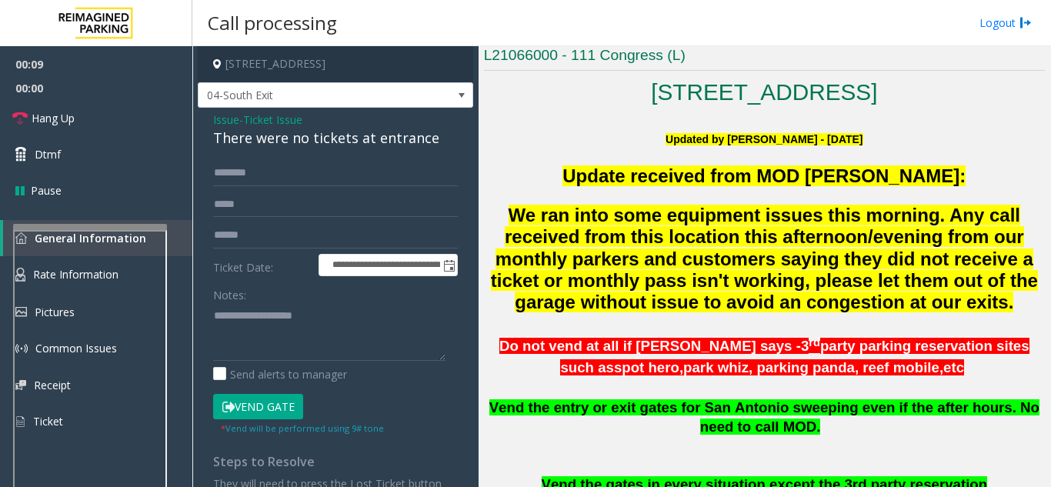
scroll to position [462, 0]
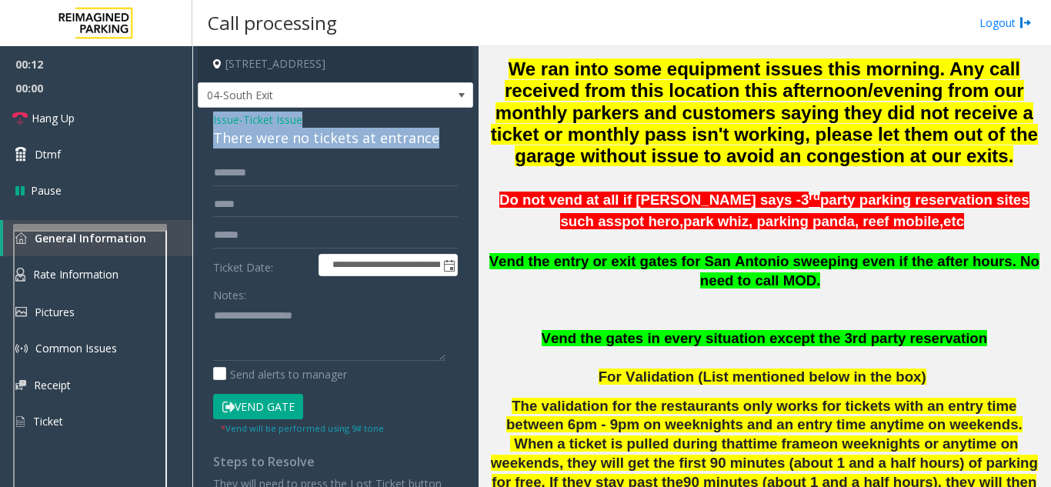
drag, startPoint x: 430, startPoint y: 138, endPoint x: 207, endPoint y: 122, distance: 223.6
click at [207, 122] on div "**********" at bounding box center [335, 372] width 275 height 528
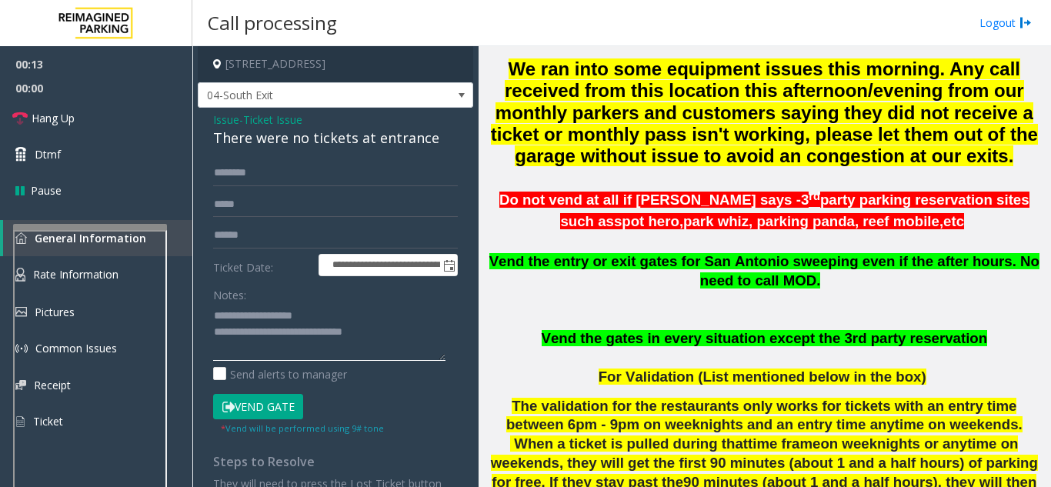
click at [337, 343] on textarea at bounding box center [329, 332] width 232 height 58
click at [379, 340] on textarea at bounding box center [329, 332] width 232 height 58
click at [390, 332] on textarea at bounding box center [329, 332] width 232 height 58
drag, startPoint x: 237, startPoint y: 353, endPoint x: 276, endPoint y: 351, distance: 39.3
click at [282, 351] on textarea at bounding box center [329, 332] width 232 height 58
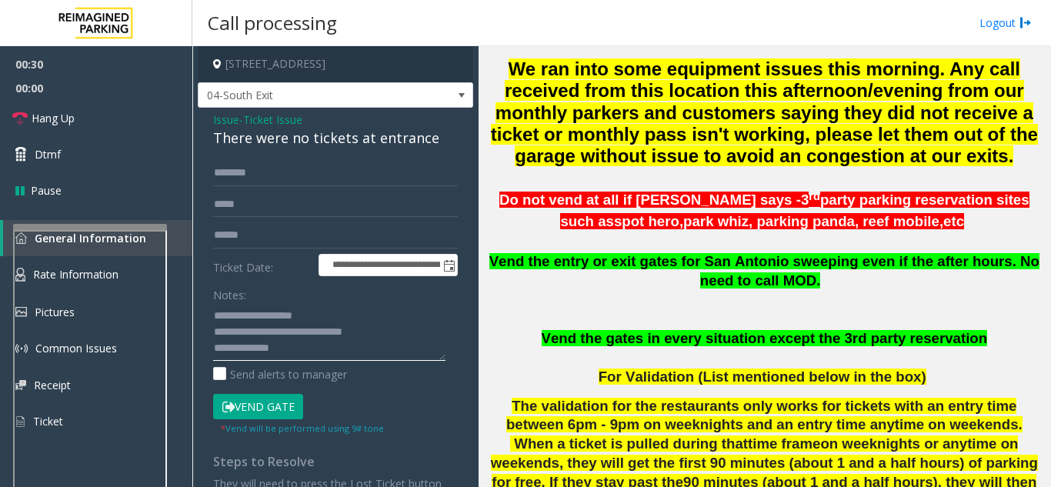
type textarea "**********"
type input "*******"
type textarea "**********"
click at [257, 395] on button "Vend Gate" at bounding box center [258, 407] width 90 height 26
click at [258, 397] on button "Vend Gate" at bounding box center [258, 407] width 90 height 26
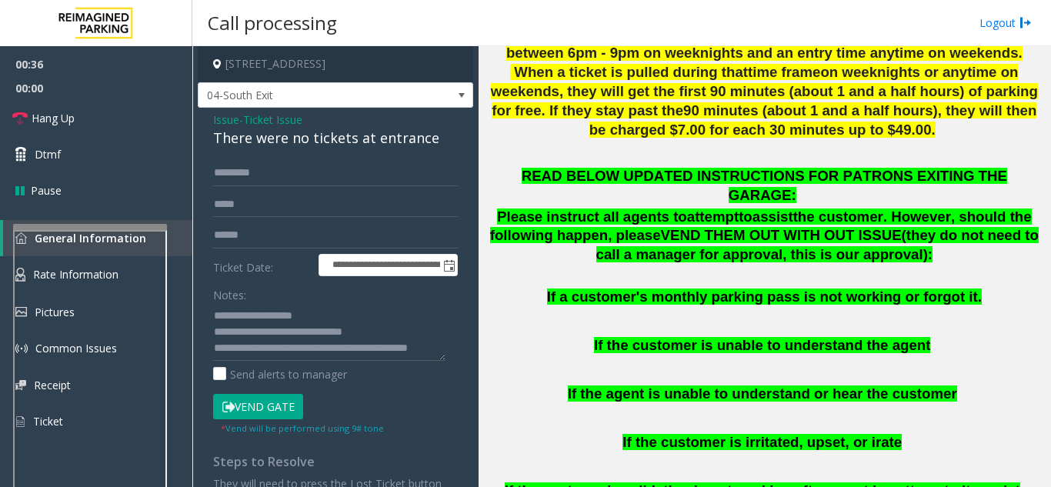
scroll to position [923, 0]
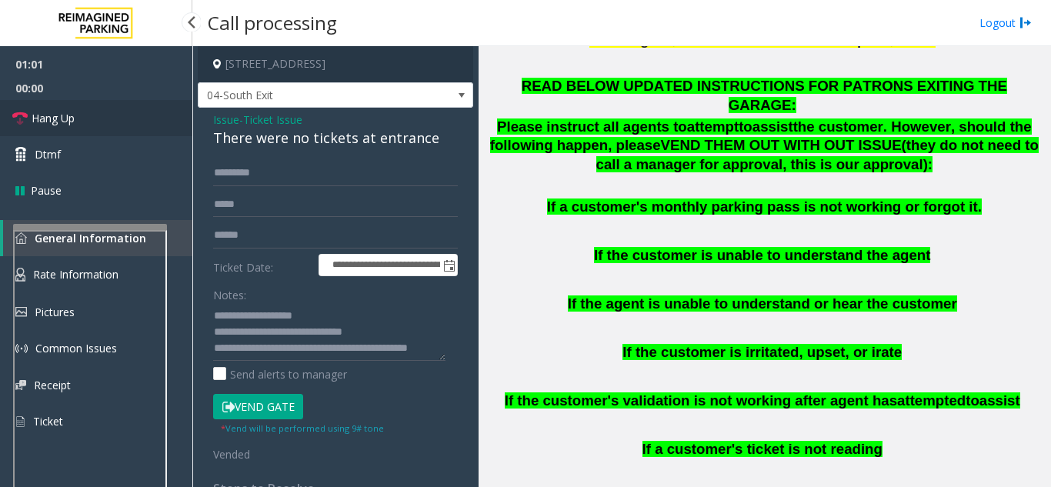
click at [113, 125] on link "Hang Up" at bounding box center [96, 118] width 192 height 36
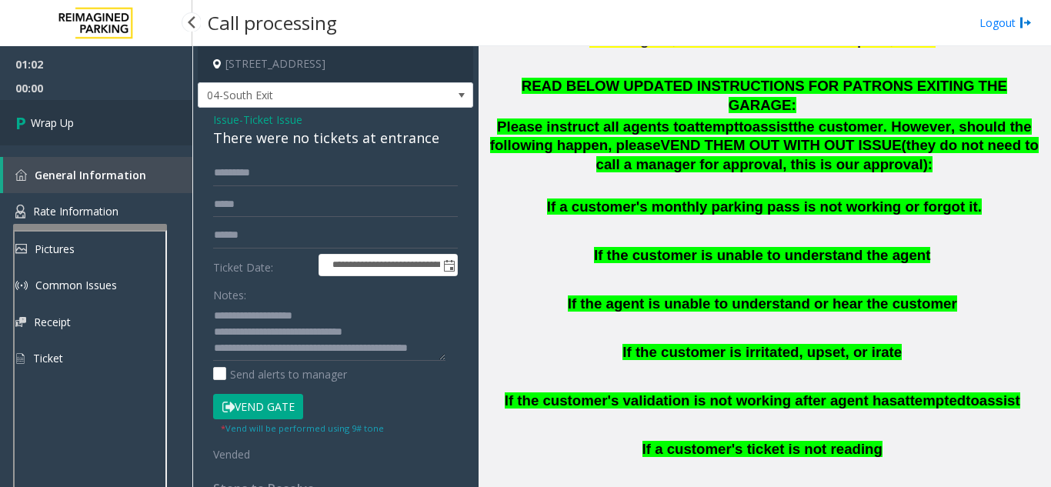
click at [113, 125] on link "Wrap Up" at bounding box center [96, 122] width 192 height 45
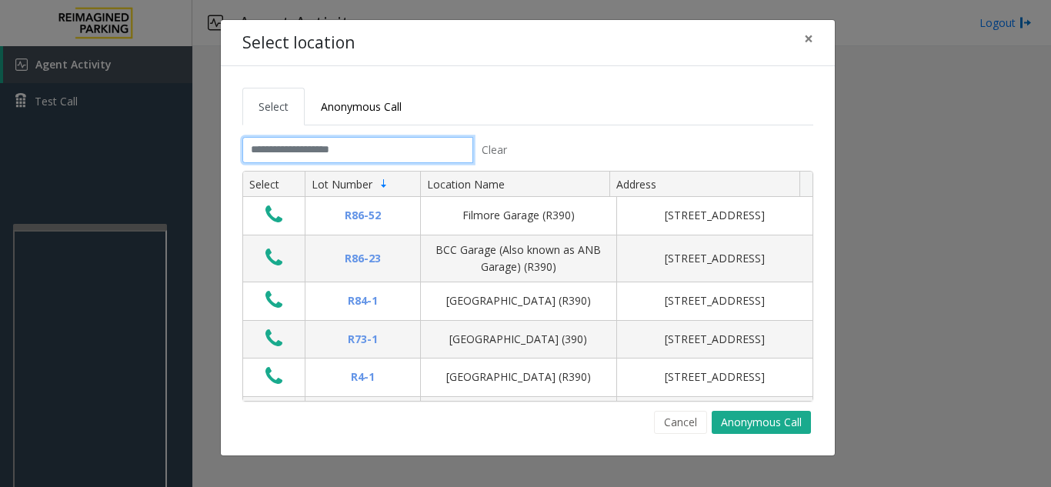
click at [294, 145] on input "text" at bounding box center [357, 150] width 231 height 26
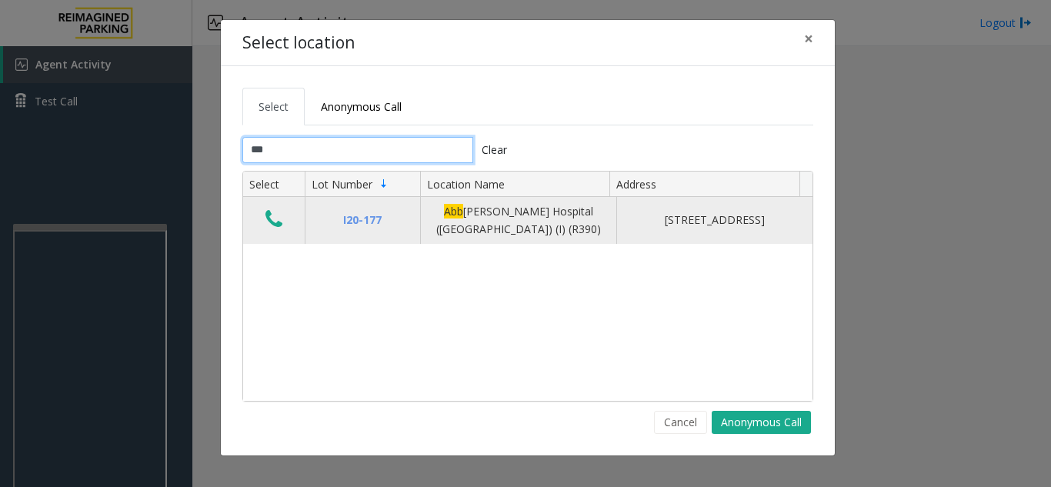
type input "***"
click at [268, 217] on icon "Data table" at bounding box center [273, 219] width 17 height 22
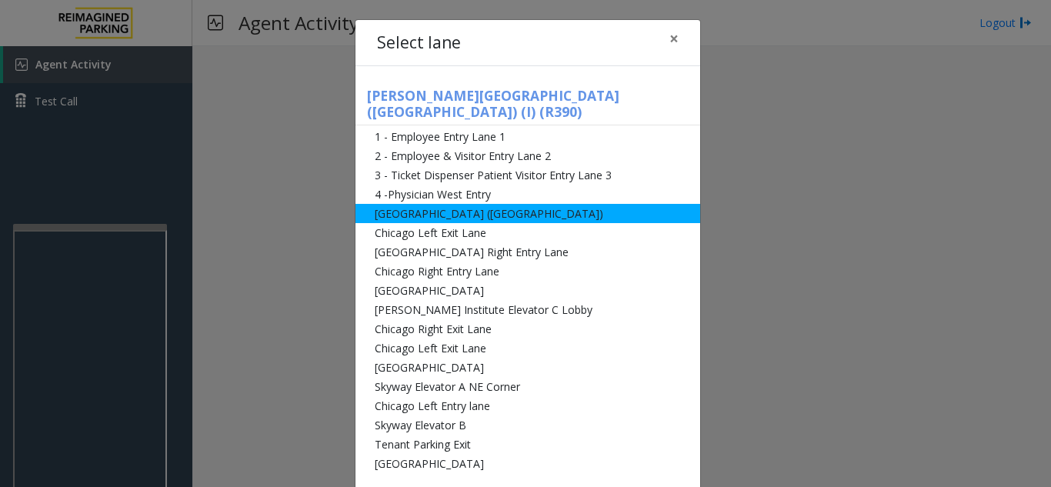
click at [437, 204] on li "[GEOGRAPHIC_DATA] ([GEOGRAPHIC_DATA])" at bounding box center [527, 213] width 345 height 19
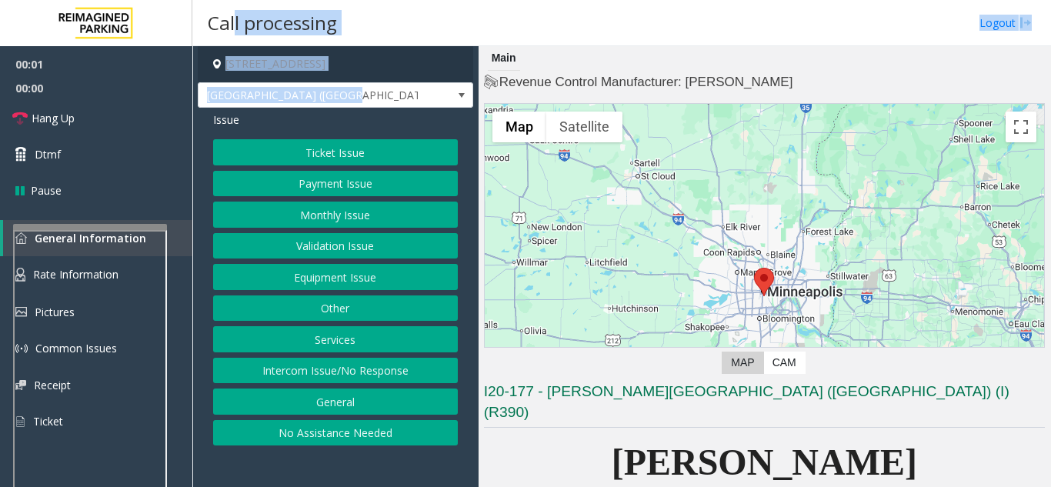
drag, startPoint x: 246, startPoint y: -10, endPoint x: 228, endPoint y: -27, distance: 24.5
click at [228, 0] on html "00:01 00:00 Hang Up Dtmf Pause General Information Rate Information Pictures Co…" at bounding box center [525, 243] width 1051 height 487
click at [337, 152] on button "Ticket Issue" at bounding box center [335, 152] width 245 height 26
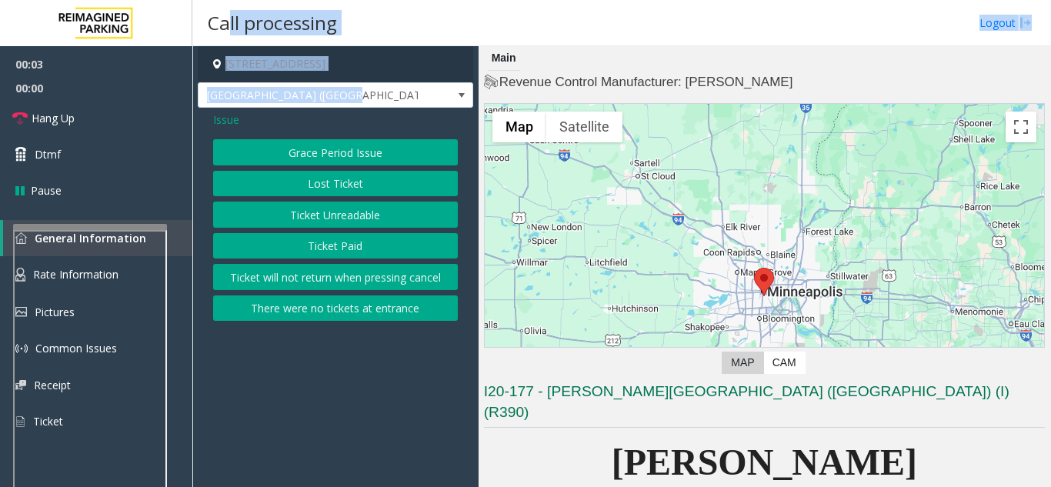
click at [373, 225] on button "Ticket Unreadable" at bounding box center [335, 215] width 245 height 26
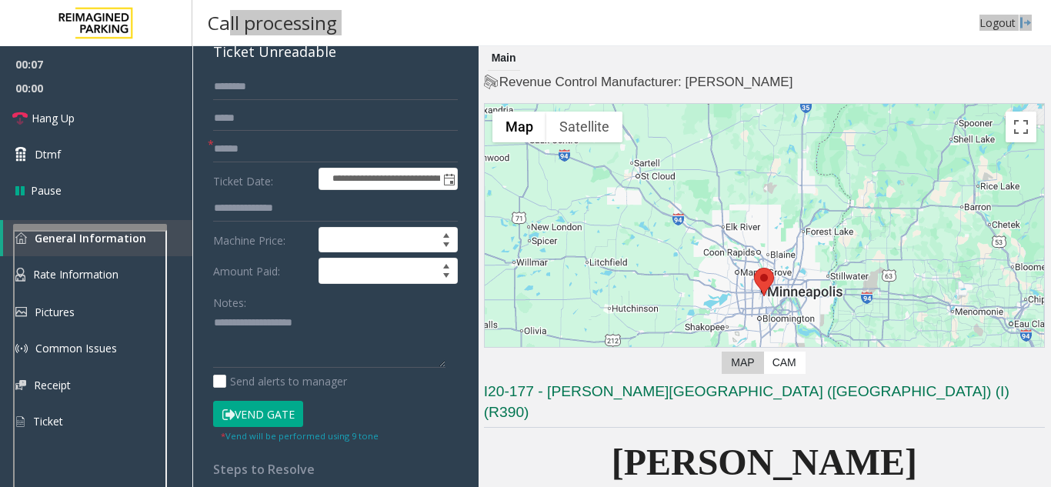
scroll to position [154, 0]
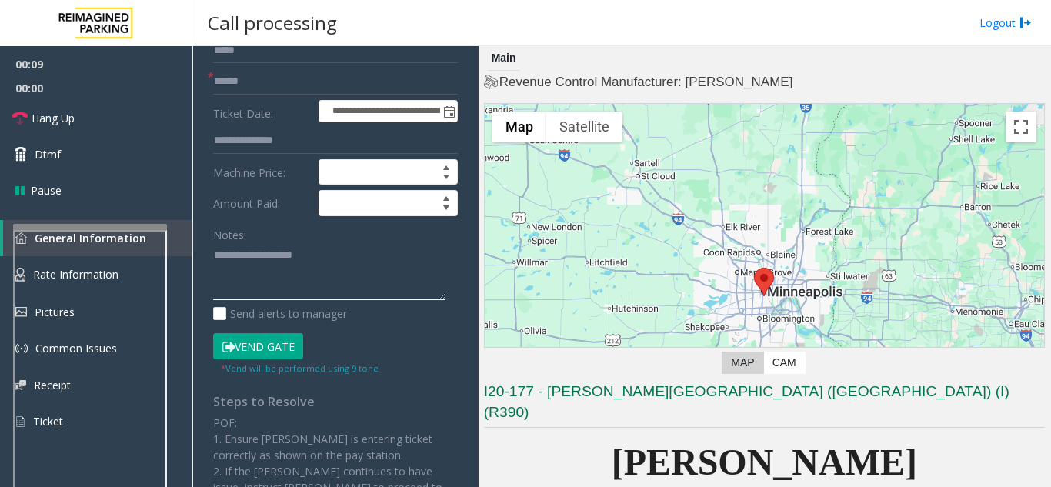
paste textarea "**********"
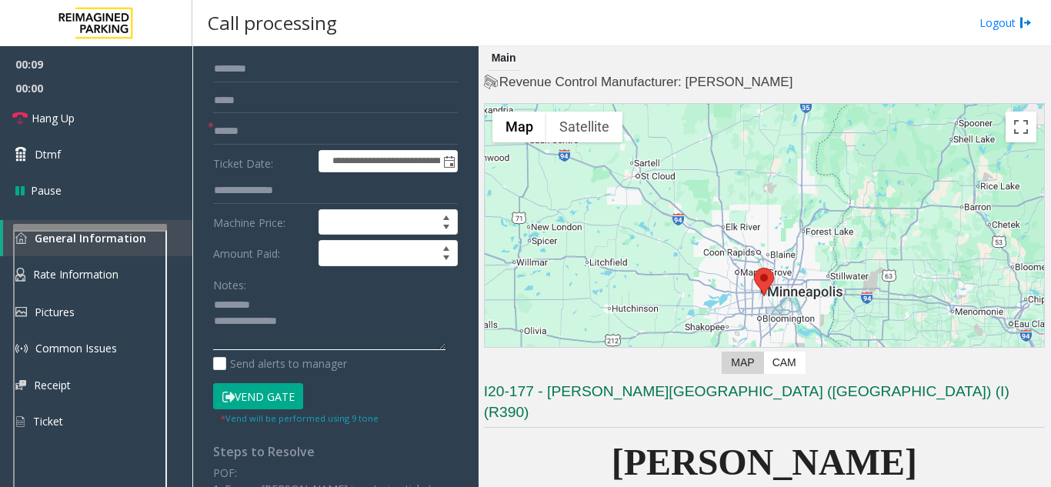
scroll to position [77, 0]
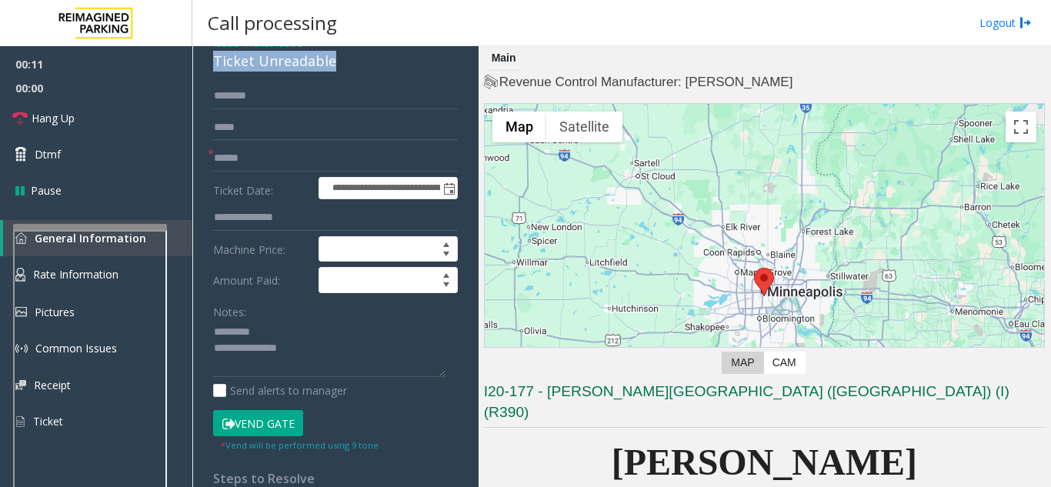
drag, startPoint x: 210, startPoint y: 63, endPoint x: 333, endPoint y: 71, distance: 123.3
click at [333, 71] on div "**********" at bounding box center [335, 406] width 275 height 751
type textarea "**********"
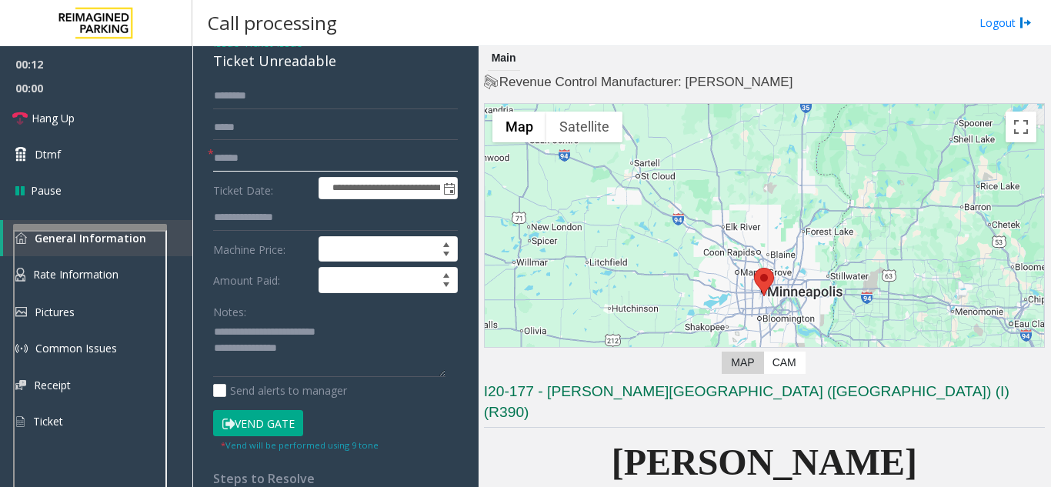
click at [284, 155] on input "text" at bounding box center [335, 158] width 245 height 26
type input "**"
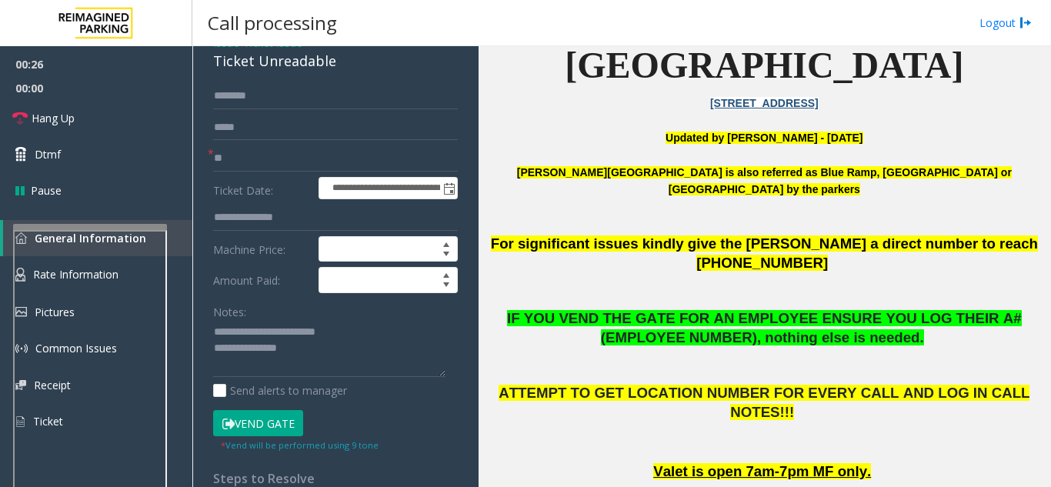
scroll to position [462, 0]
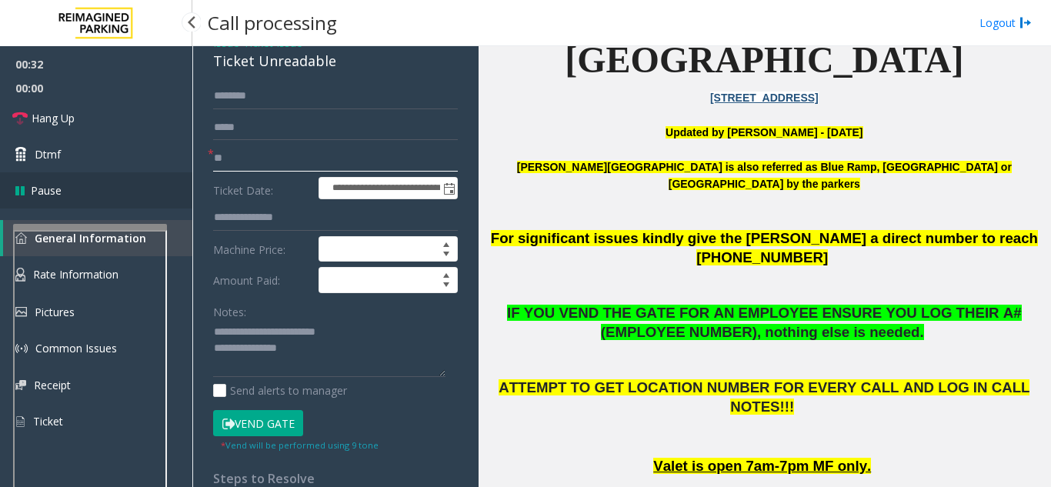
drag, startPoint x: 246, startPoint y: 162, endPoint x: 188, endPoint y: 179, distance: 60.9
click at [188, 179] on app-root "**********" at bounding box center [525, 243] width 1051 height 487
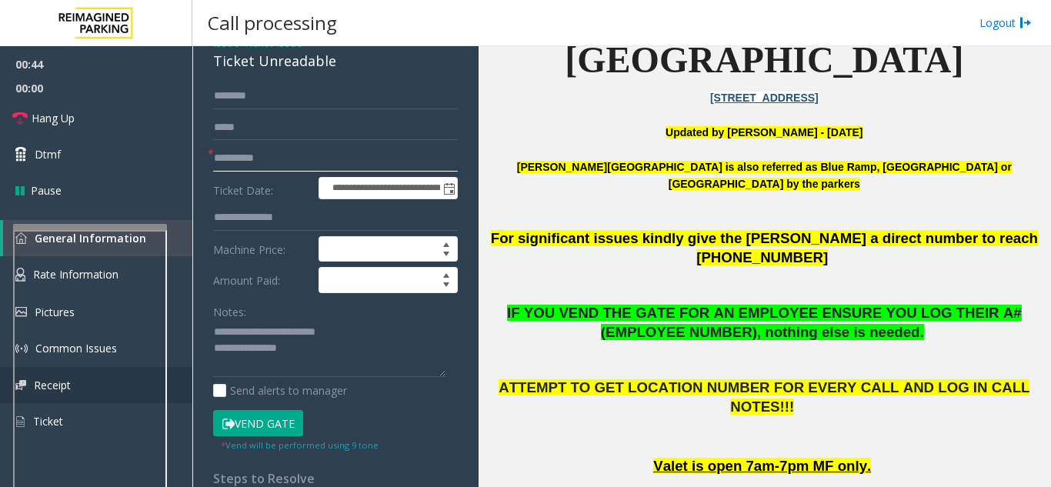
type input "**********"
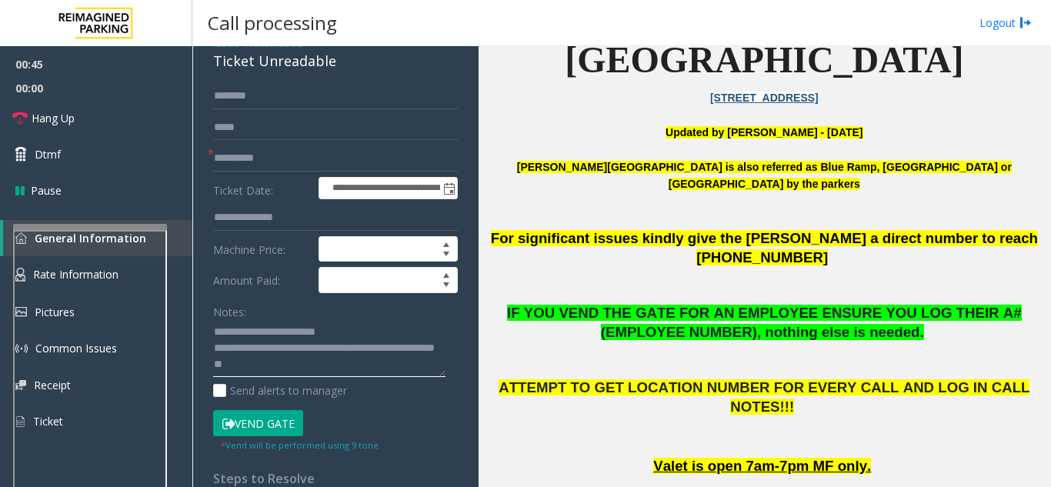
type textarea "**********"
click at [265, 427] on button "Vend Gate" at bounding box center [258, 423] width 90 height 26
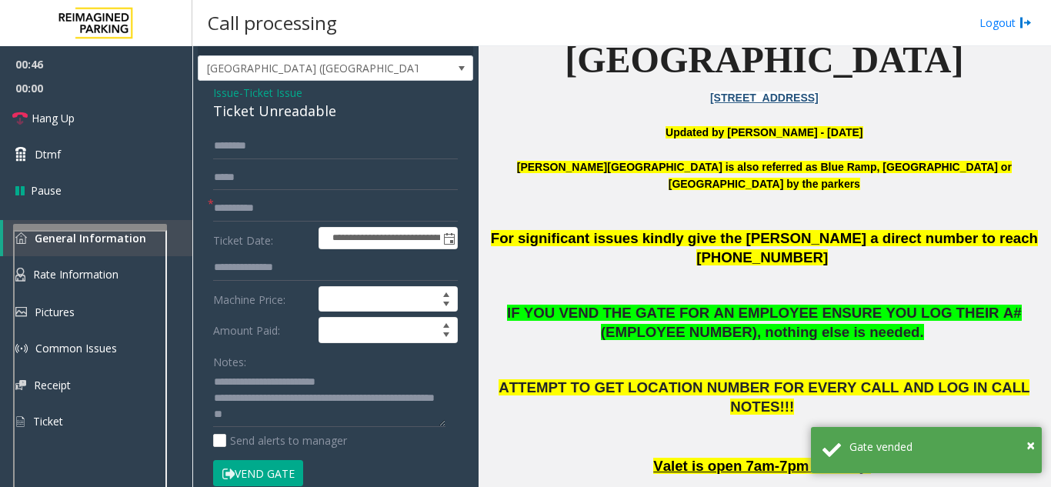
scroll to position [0, 0]
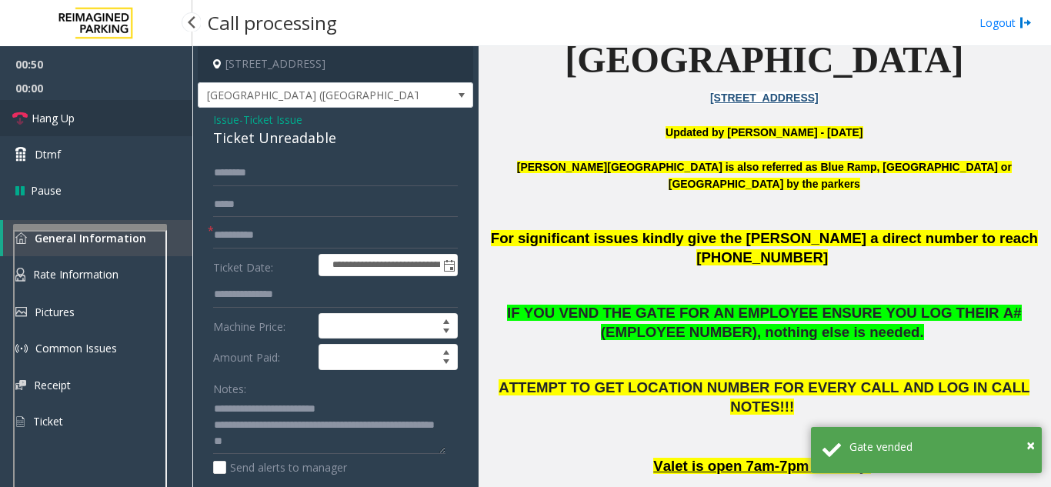
click at [45, 122] on span "Hang Up" at bounding box center [53, 118] width 43 height 16
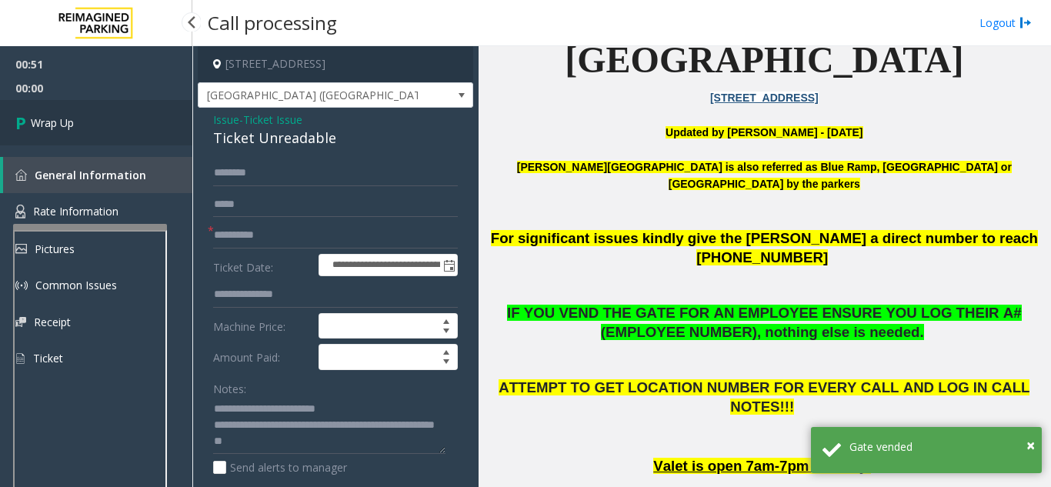
click at [45, 122] on span "Wrap Up" at bounding box center [52, 123] width 43 height 16
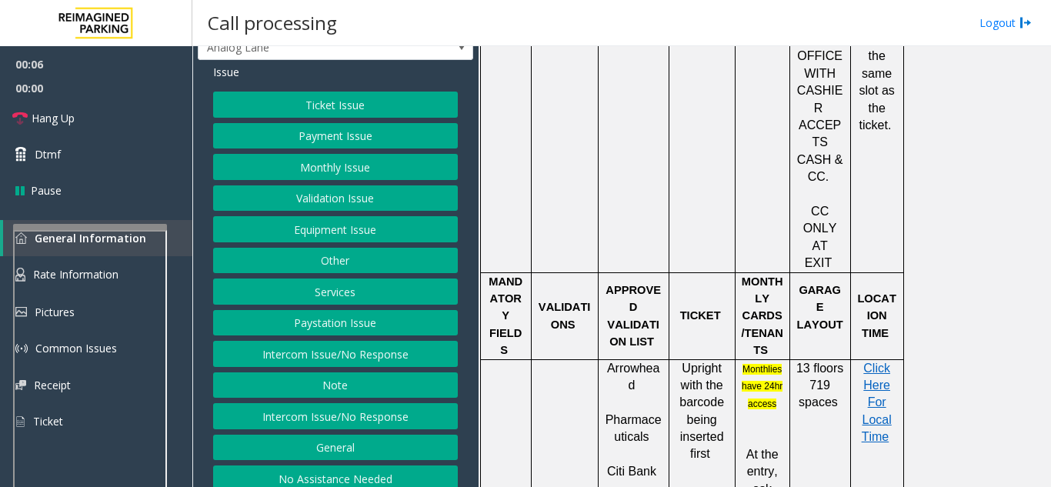
scroll to position [73, 0]
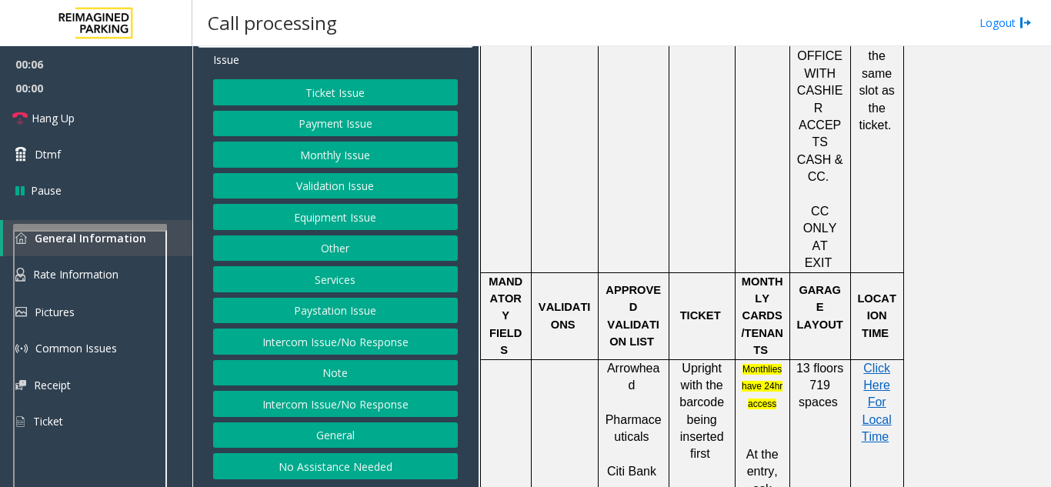
click at [362, 334] on button "Intercom Issue/No Response" at bounding box center [335, 341] width 245 height 26
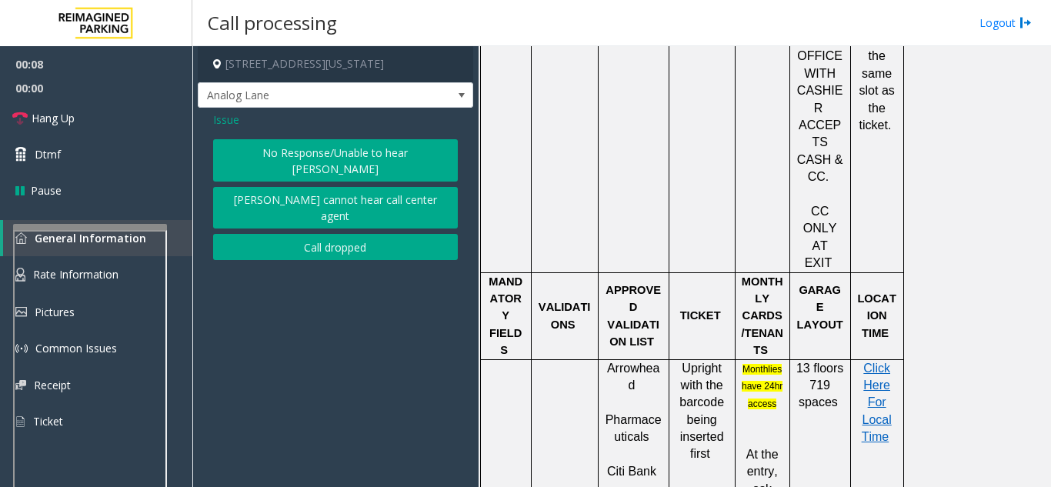
click at [279, 167] on div "No Response/Unable to hear parker Parker cannot hear call center agent Call dro…" at bounding box center [335, 199] width 245 height 121
click at [279, 145] on button "No Response/Unable to hear [PERSON_NAME]" at bounding box center [335, 160] width 245 height 42
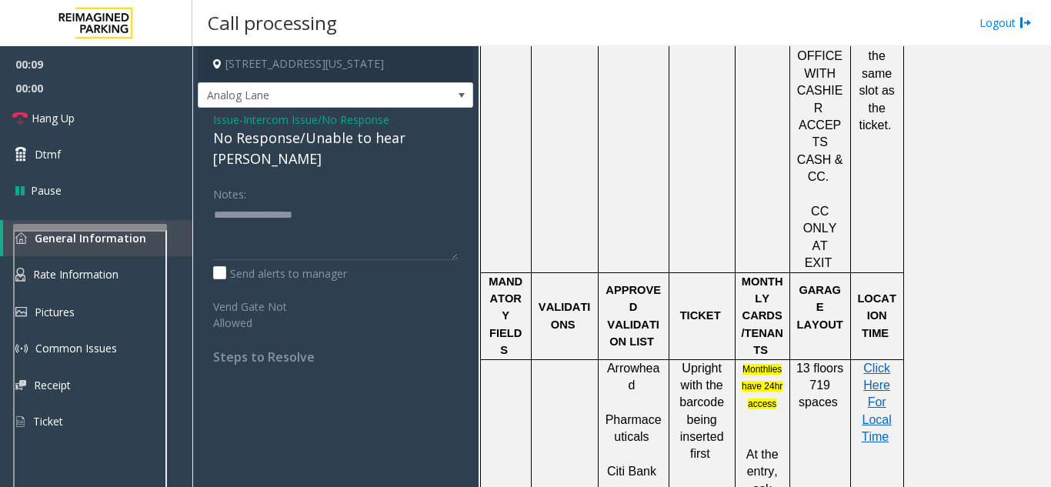
click at [268, 145] on div "No Response/Unable to hear [PERSON_NAME]" at bounding box center [335, 149] width 245 height 42
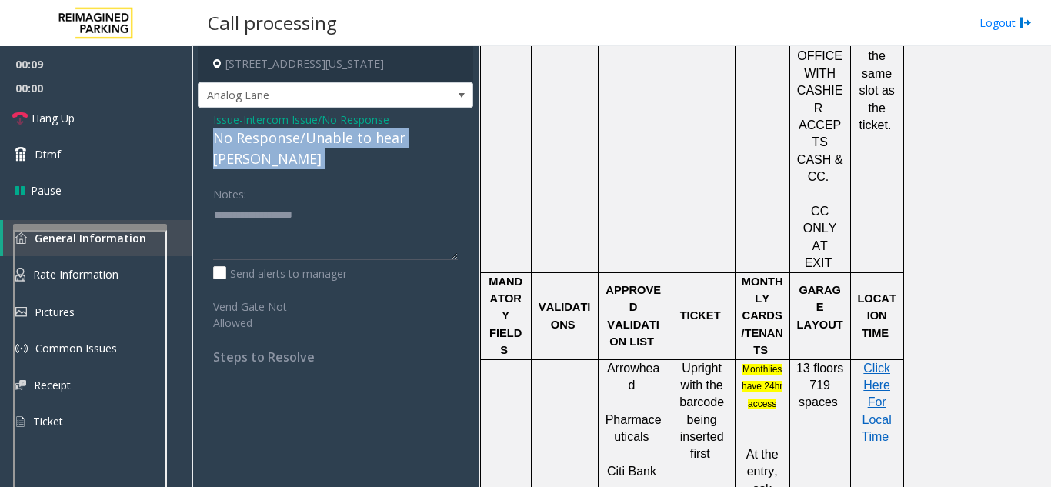
click at [268, 145] on div "No Response/Unable to hear [PERSON_NAME]" at bounding box center [335, 149] width 245 height 42
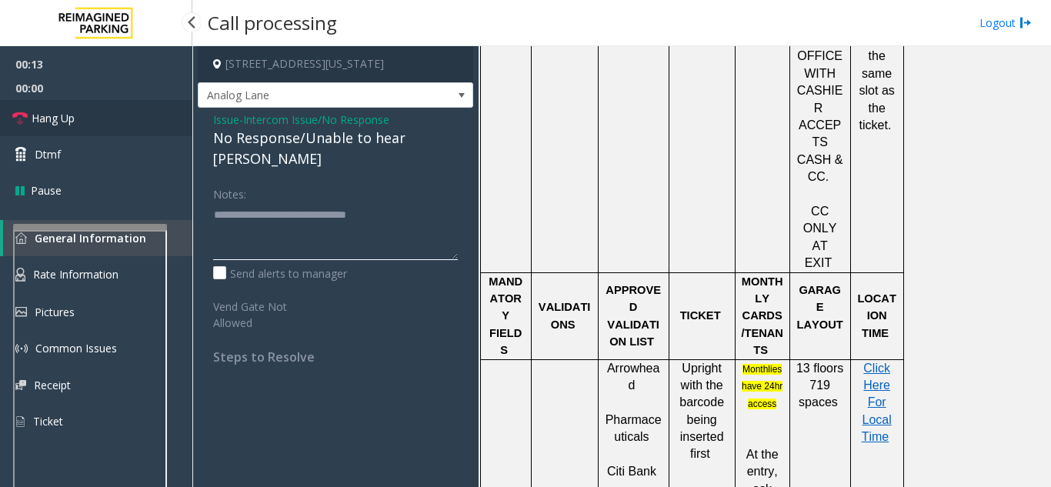
type textarea "**********"
click at [89, 132] on link "Hang Up" at bounding box center [96, 118] width 192 height 36
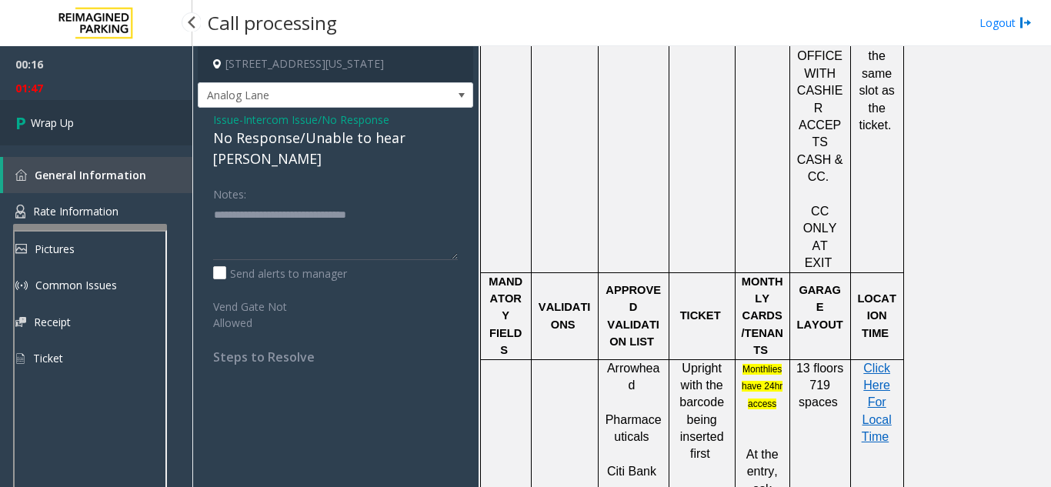
click at [90, 132] on link "Wrap Up" at bounding box center [96, 122] width 192 height 45
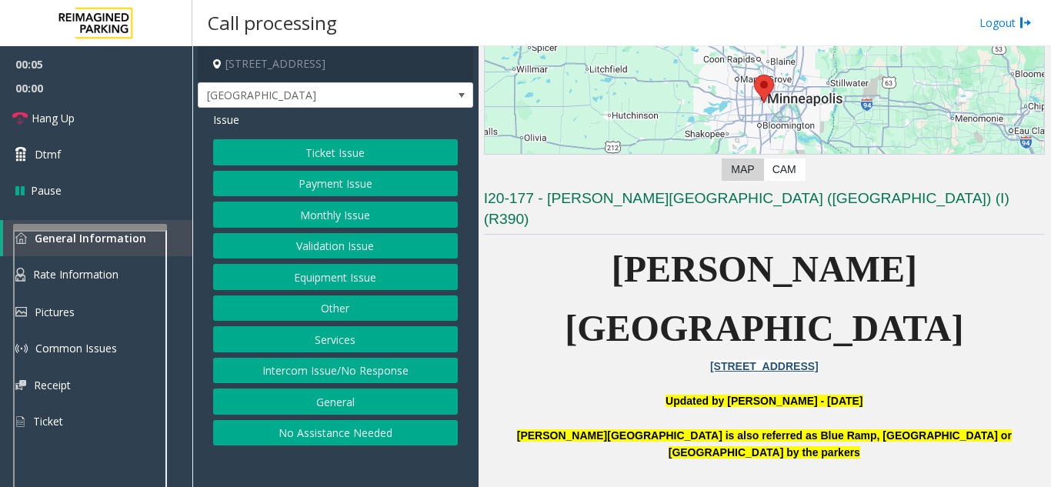
scroll to position [231, 0]
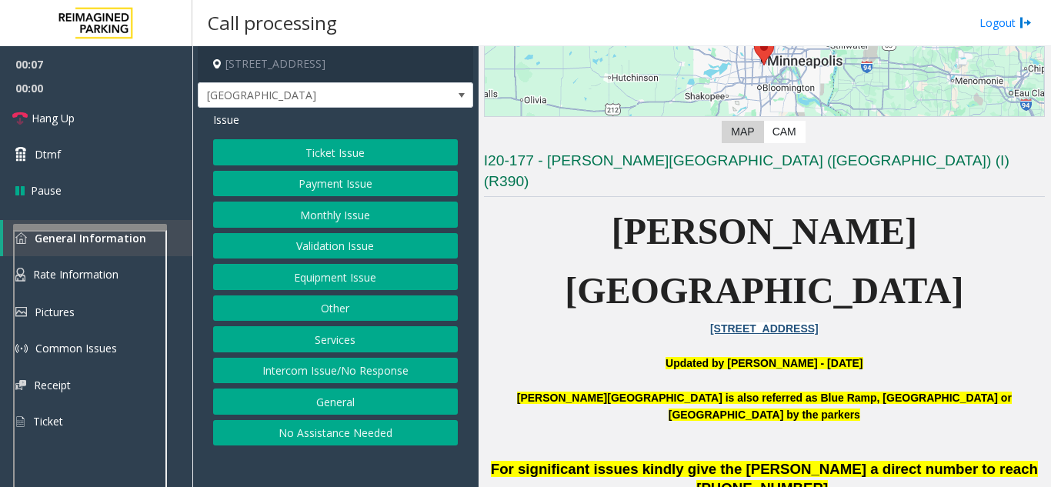
click at [348, 271] on button "Equipment Issue" at bounding box center [335, 277] width 245 height 26
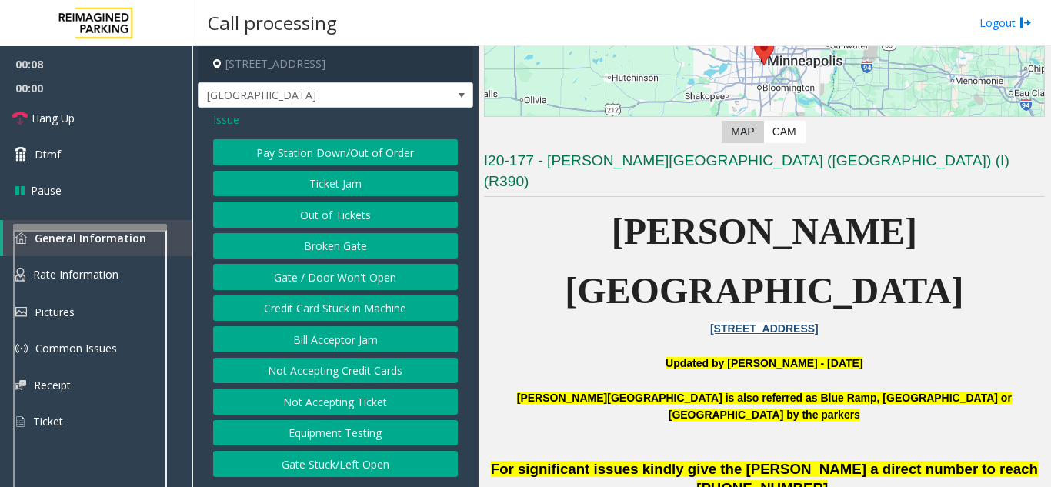
click at [351, 276] on button "Gate / Door Won't Open" at bounding box center [335, 277] width 245 height 26
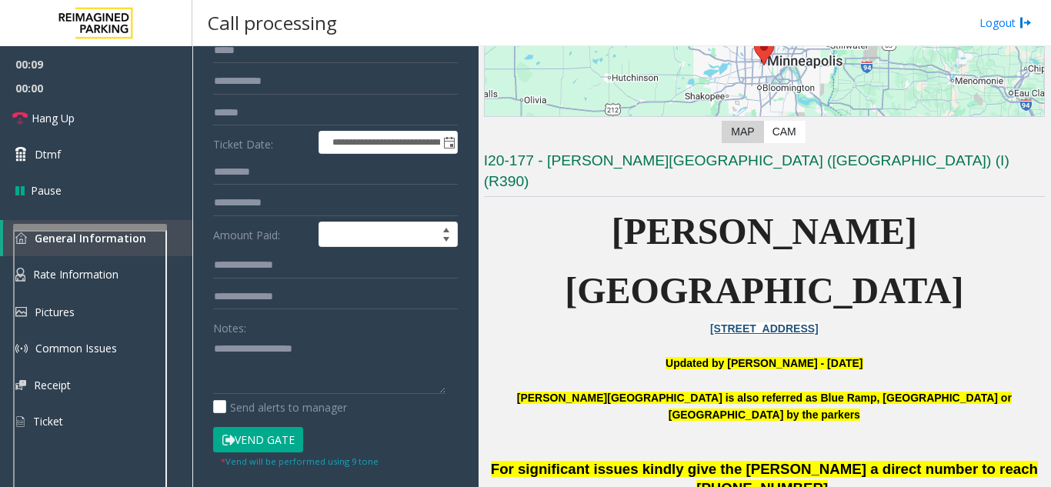
scroll to position [0, 0]
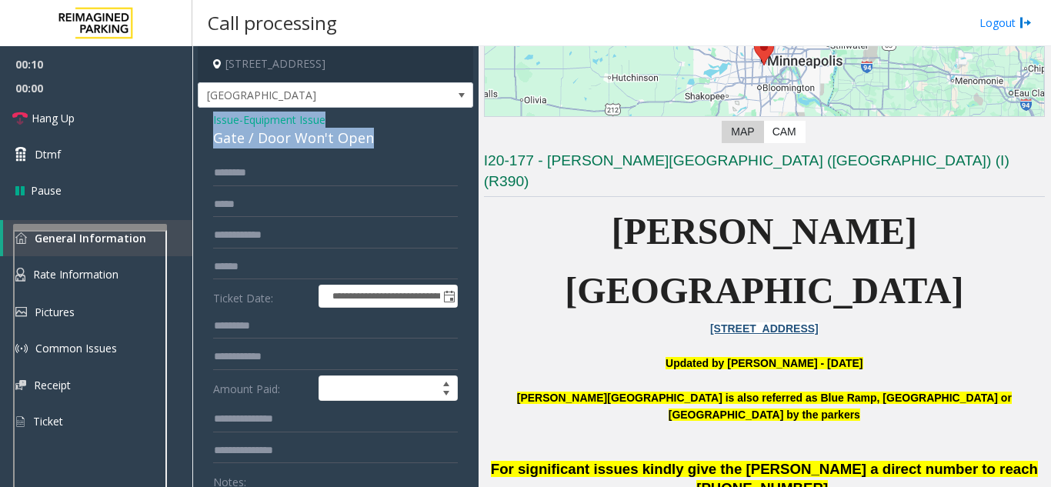
drag, startPoint x: 359, startPoint y: 138, endPoint x: 207, endPoint y: 119, distance: 153.4
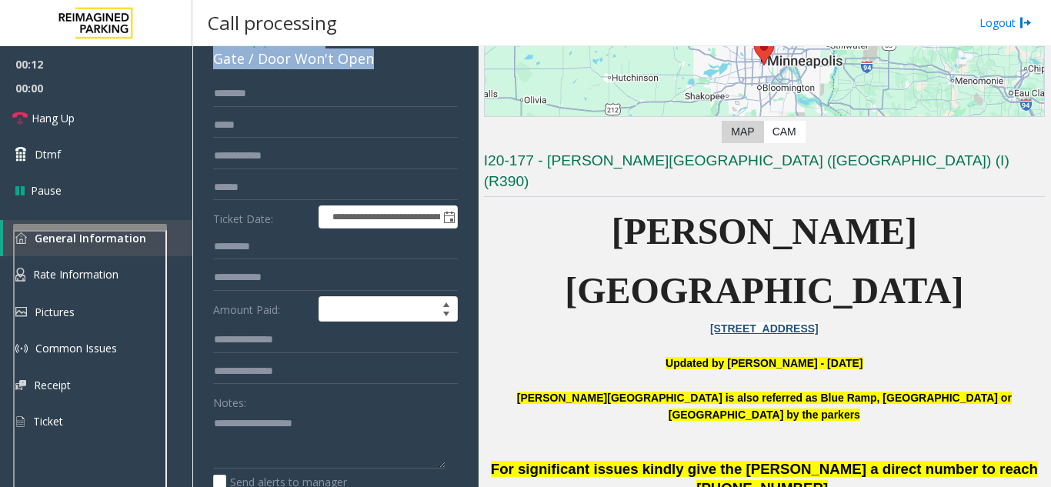
scroll to position [154, 0]
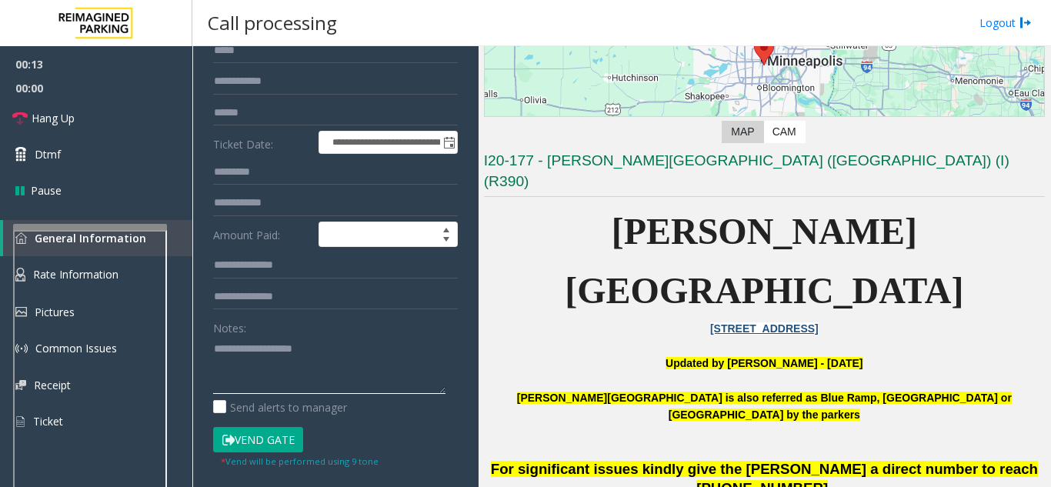
paste textarea "**********"
click at [242, 443] on button "Vend Gate" at bounding box center [258, 440] width 90 height 26
click at [239, 384] on textarea at bounding box center [329, 365] width 232 height 58
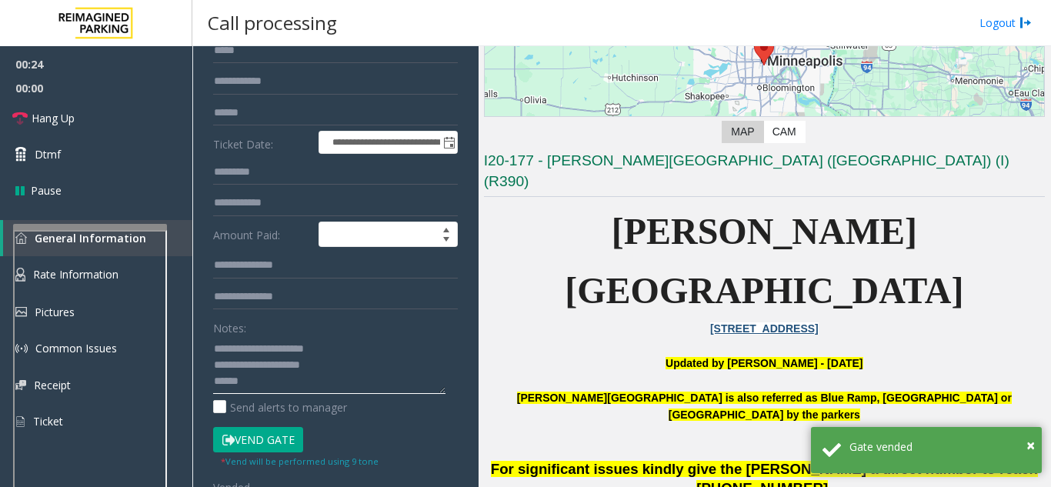
drag, startPoint x: 248, startPoint y: 372, endPoint x: 261, endPoint y: 382, distance: 15.9
click at [261, 382] on textarea at bounding box center [329, 365] width 232 height 58
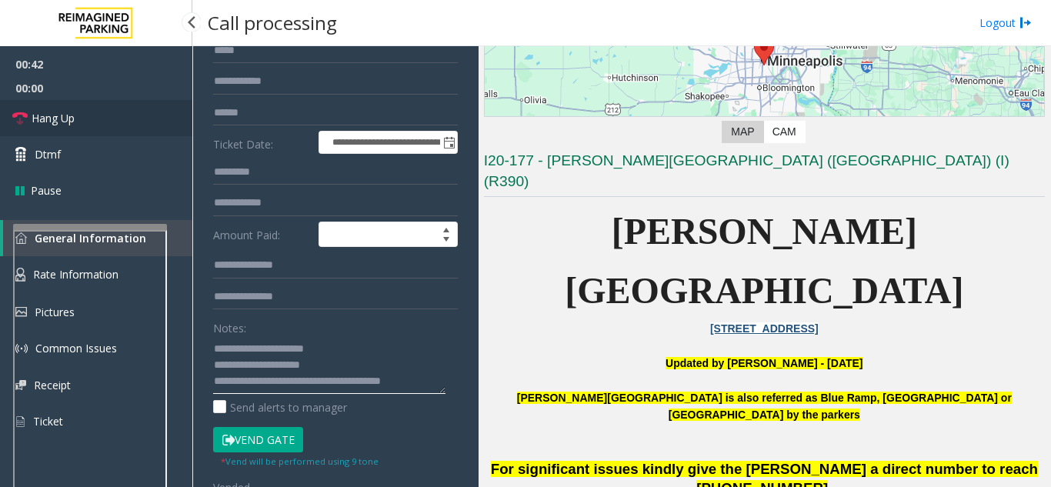
type textarea "**********"
click at [85, 112] on link "Hang Up" at bounding box center [96, 118] width 192 height 36
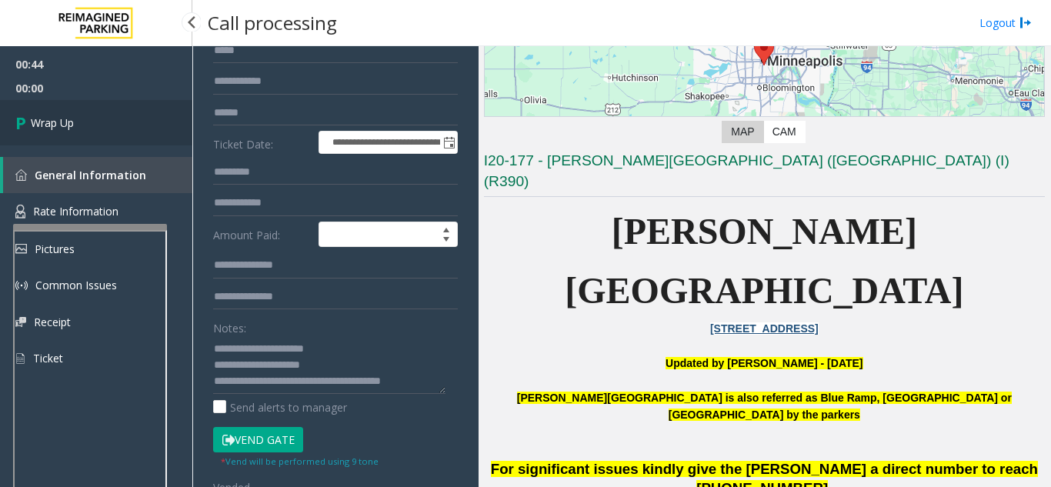
click at [136, 128] on link "Wrap Up" at bounding box center [96, 122] width 192 height 45
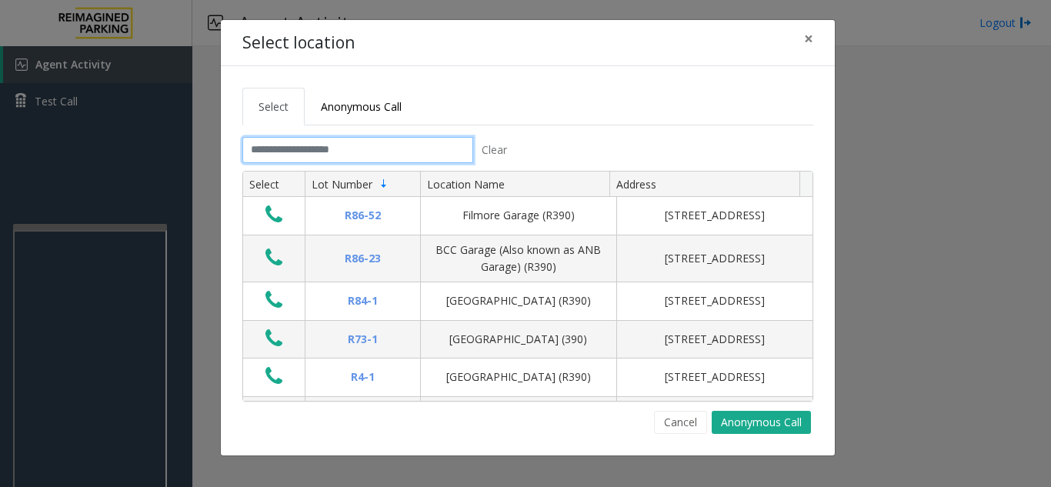
click at [275, 149] on input "text" at bounding box center [357, 150] width 231 height 26
click at [312, 145] on input "text" at bounding box center [357, 150] width 231 height 26
drag, startPoint x: 809, startPoint y: 31, endPoint x: 632, endPoint y: 5, distance: 178.7
click at [804, 32] on span "×" at bounding box center [808, 39] width 9 height 22
click at [306, 142] on input "text" at bounding box center [357, 150] width 231 height 26
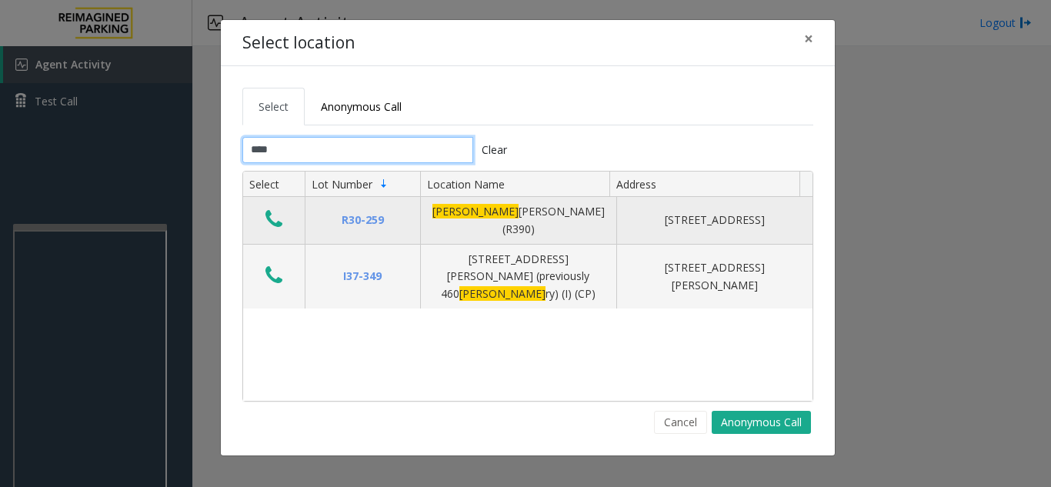
type input "****"
click at [270, 209] on icon "Data table" at bounding box center [273, 219] width 17 height 22
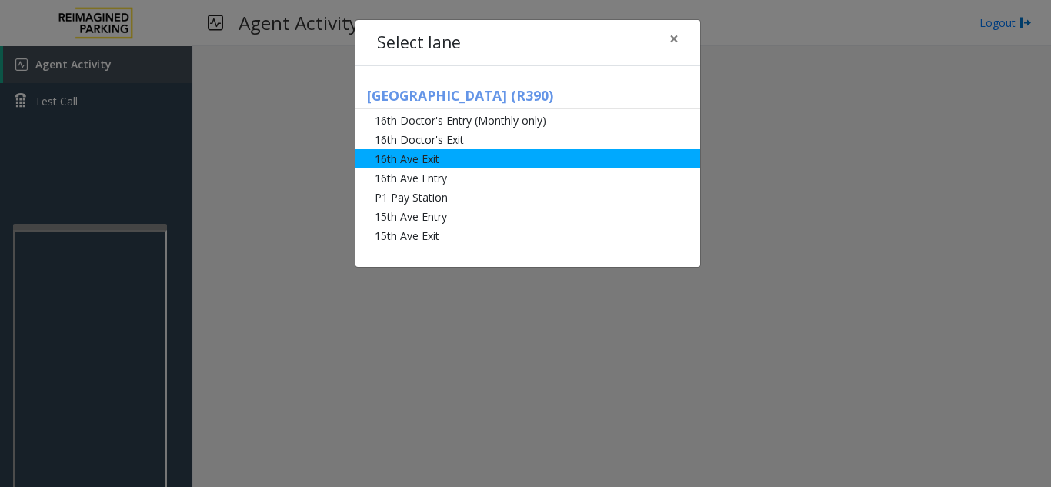
click at [428, 159] on li "16th Ave Exit" at bounding box center [527, 158] width 345 height 19
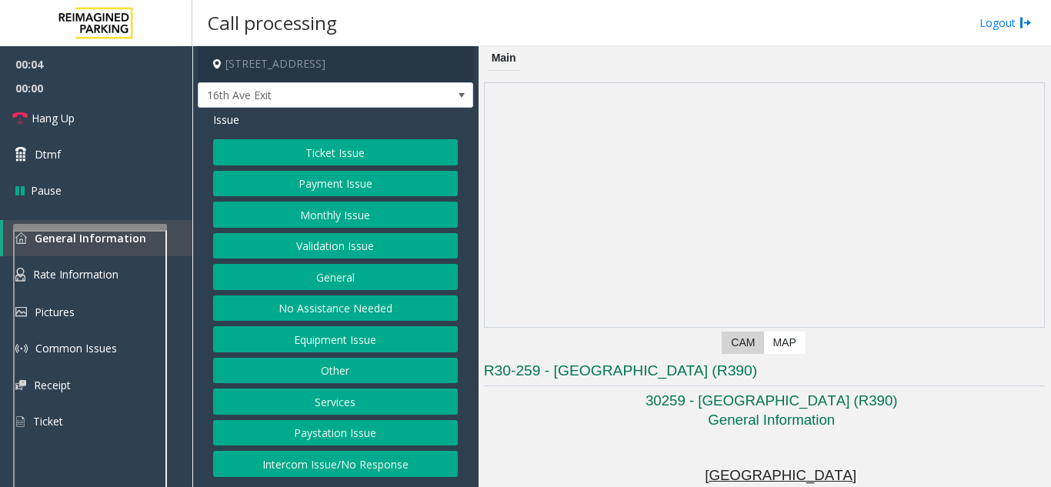
click at [306, 78] on h4 "[STREET_ADDRESS]" at bounding box center [335, 64] width 275 height 36
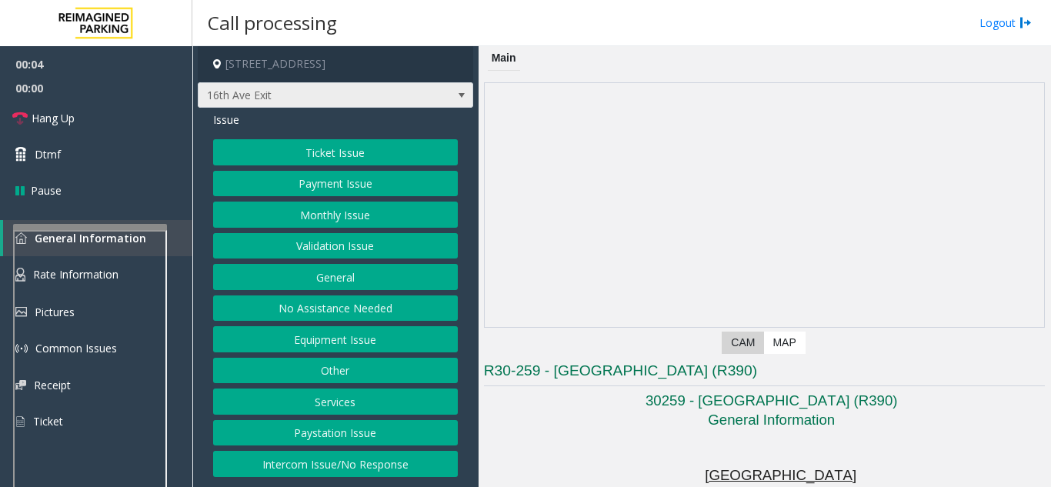
click at [307, 88] on span "16th Ave Exit" at bounding box center [307, 95] width 219 height 25
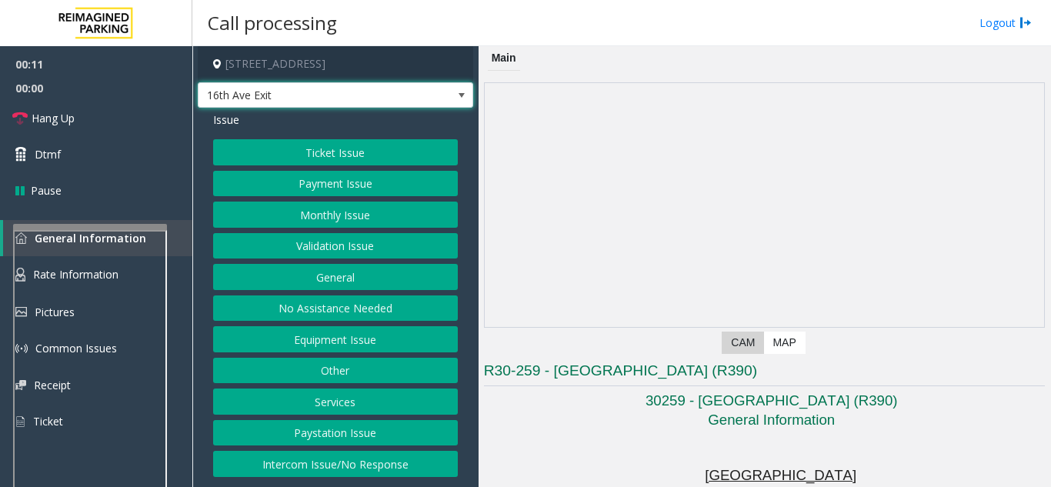
click at [284, 95] on span "16th Ave Exit" at bounding box center [307, 95] width 219 height 25
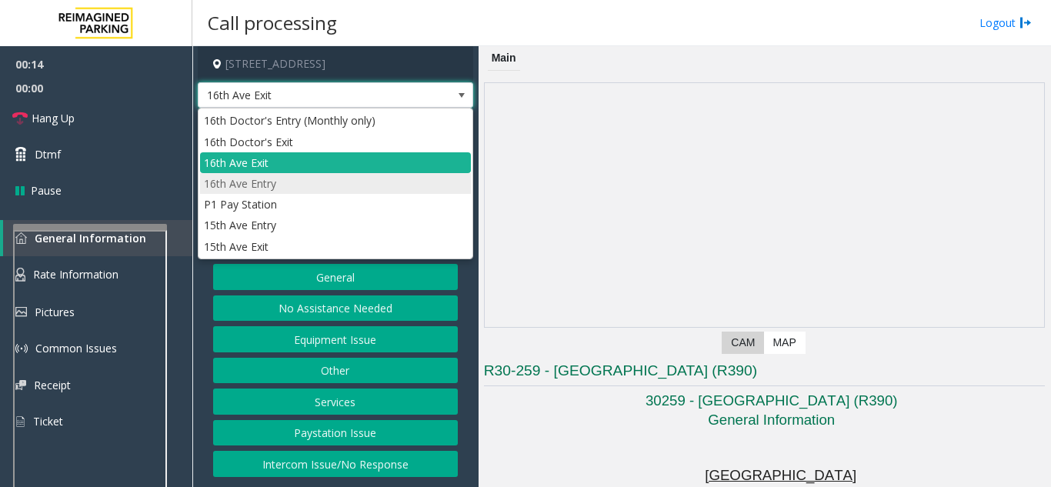
click at [282, 187] on li "16th Ave Entry" at bounding box center [335, 183] width 271 height 21
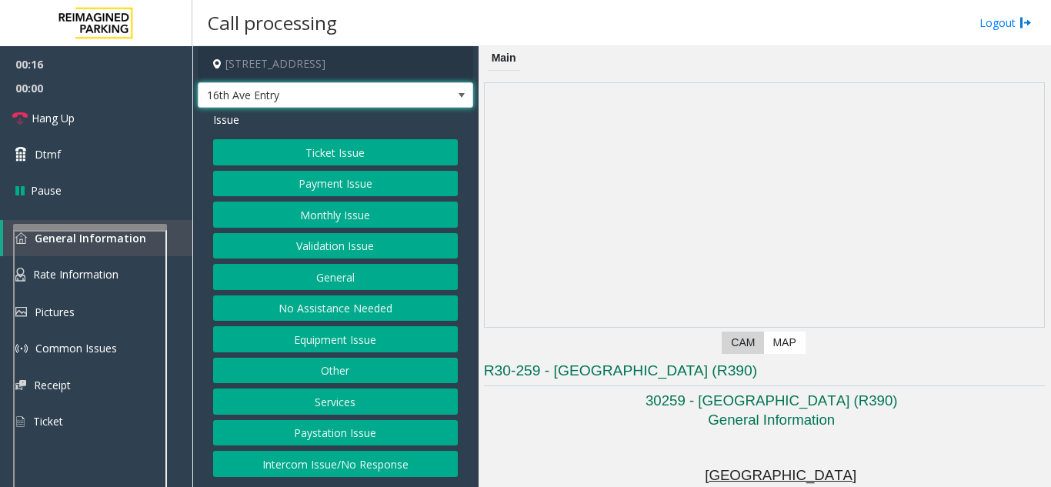
click at [361, 215] on button "Monthly Issue" at bounding box center [335, 215] width 245 height 26
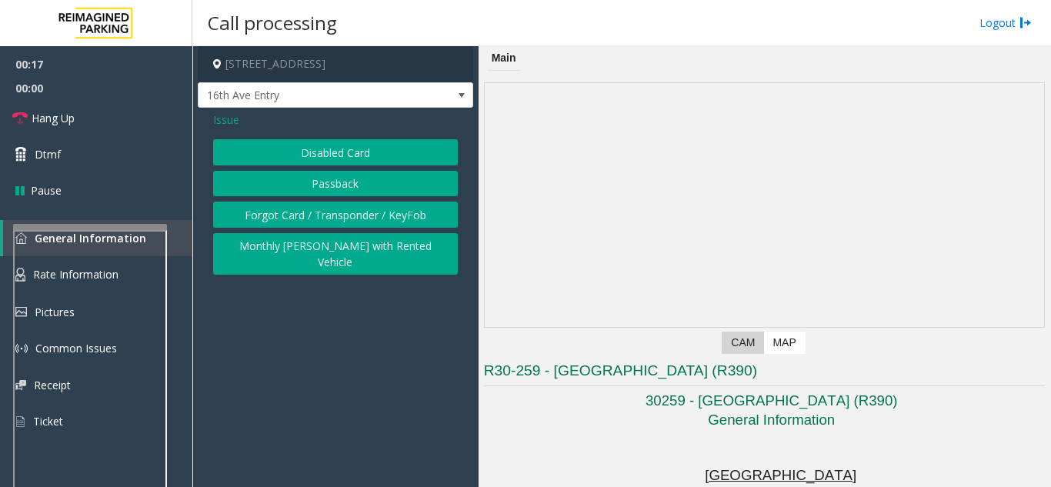
click at [337, 156] on button "Disabled Card" at bounding box center [335, 152] width 245 height 26
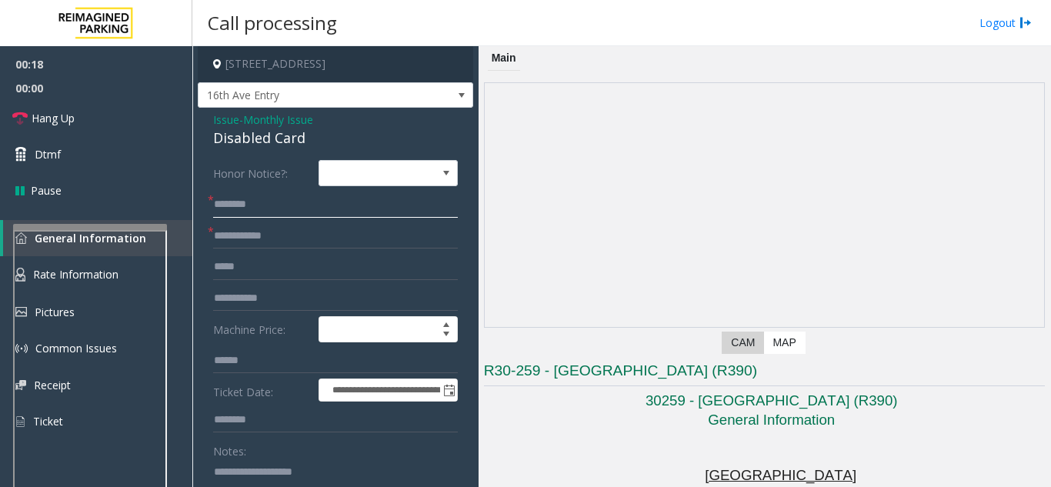
click at [257, 209] on input "text" at bounding box center [335, 205] width 245 height 26
click at [288, 242] on input "text" at bounding box center [335, 236] width 245 height 26
type input "******"
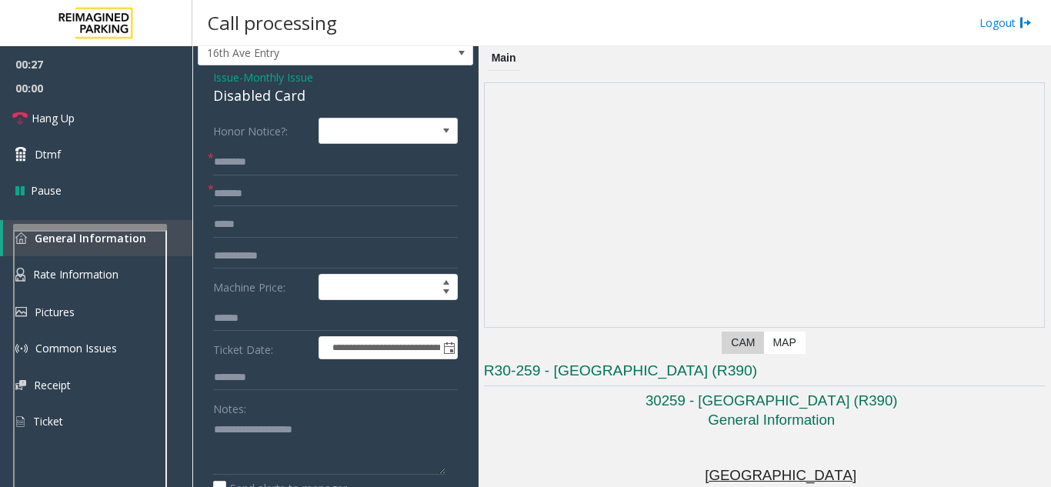
scroll to position [45, 0]
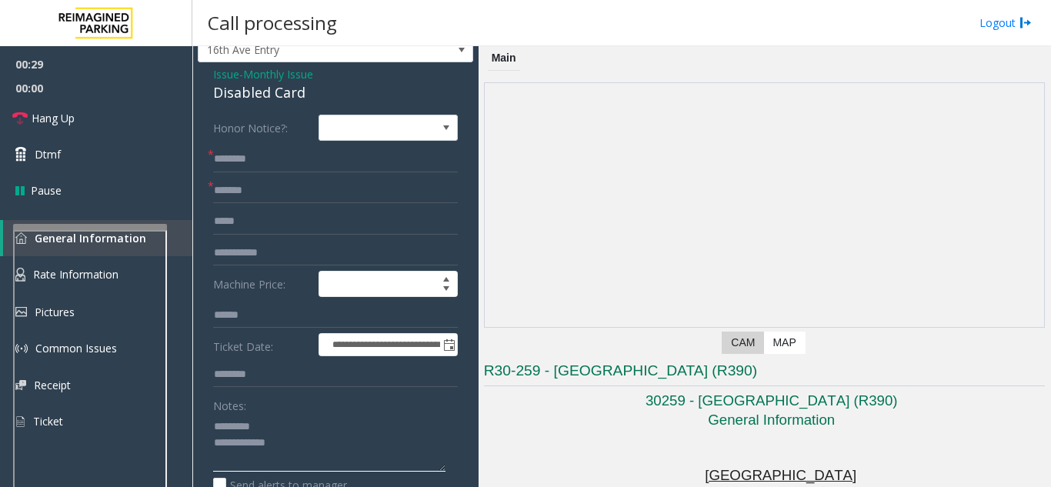
type textarea "**********"
click at [242, 148] on input "text" at bounding box center [335, 159] width 245 height 26
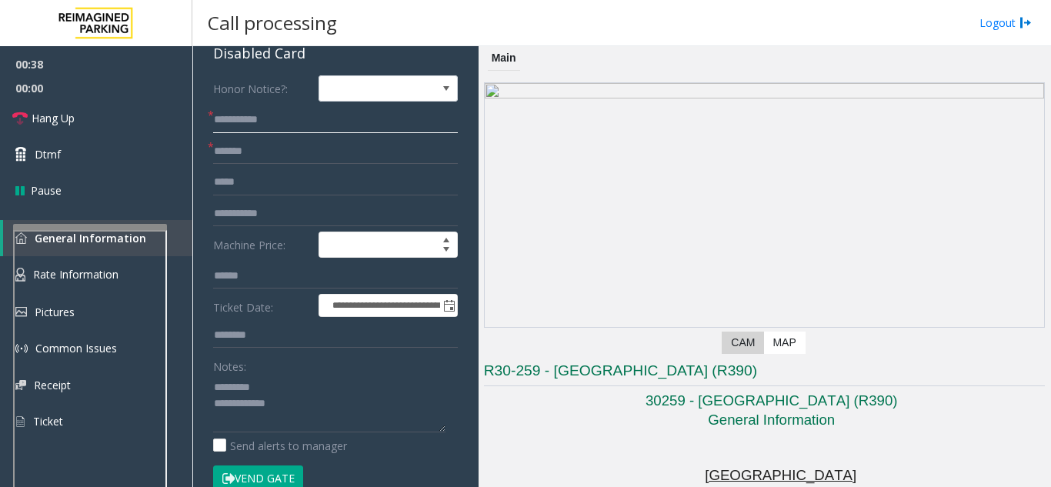
scroll to position [122, 0]
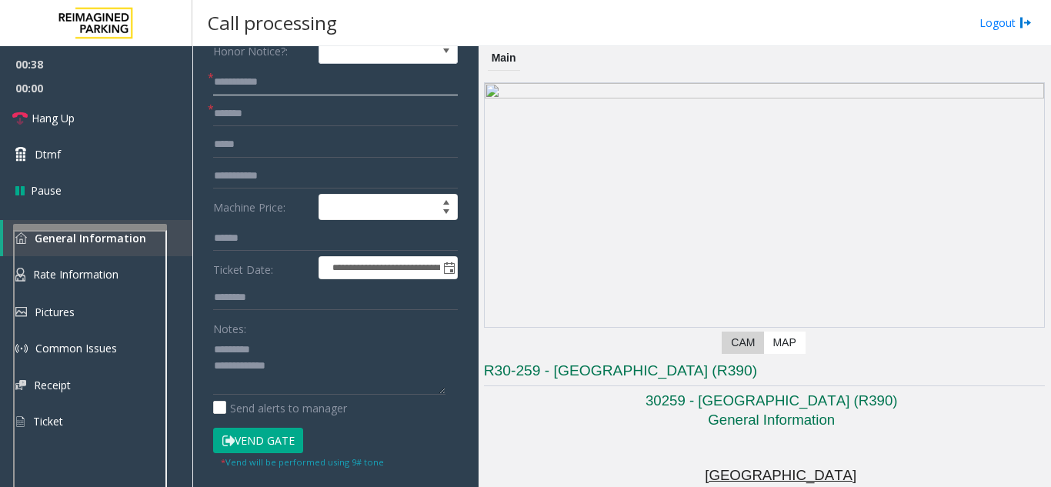
type input "**********"
click at [259, 440] on button "Vend Gate" at bounding box center [258, 441] width 90 height 26
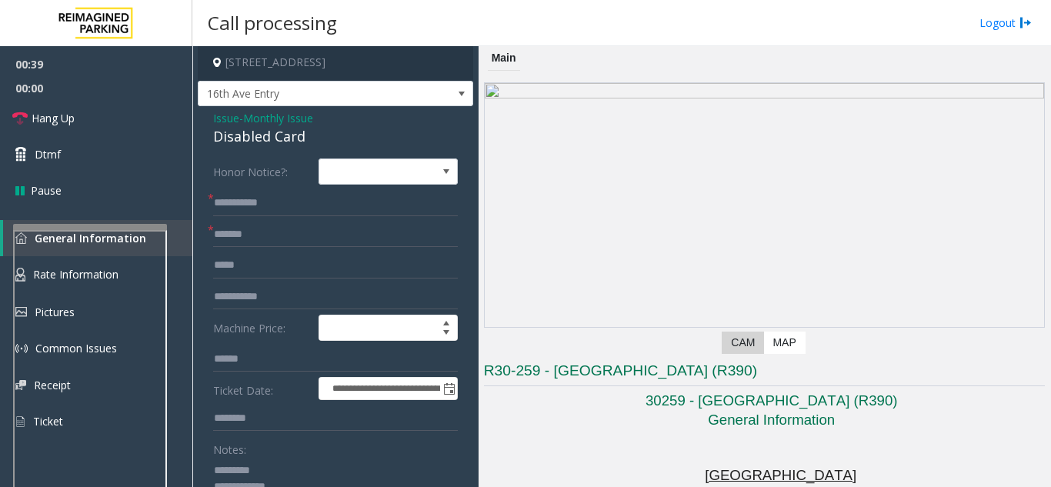
scroll to position [0, 0]
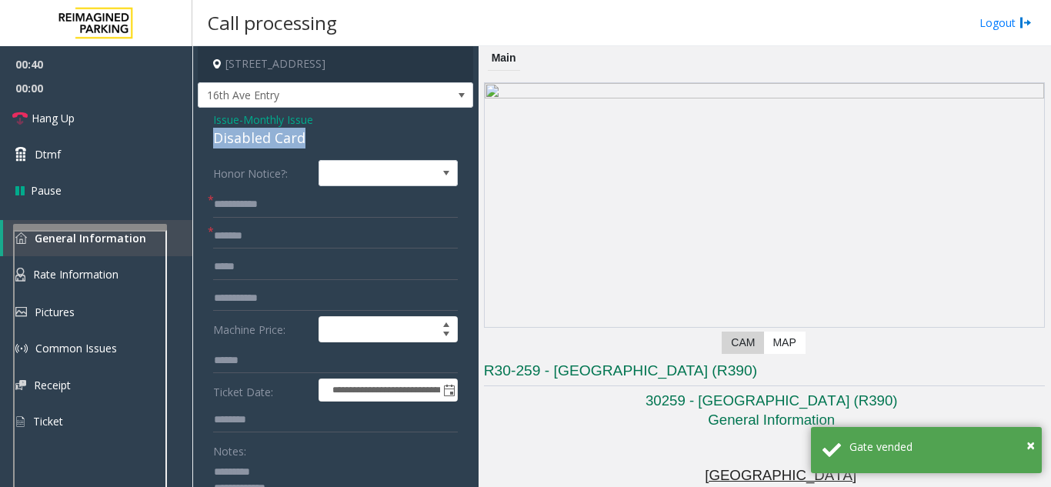
drag, startPoint x: 212, startPoint y: 134, endPoint x: 305, endPoint y: 138, distance: 92.4
type textarea "**********"
click at [286, 205] on input "**********" at bounding box center [335, 205] width 245 height 26
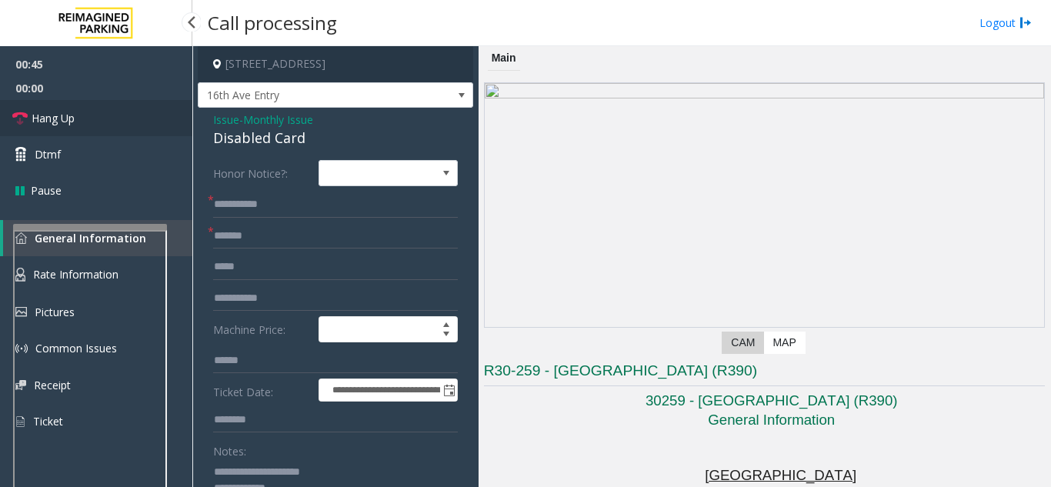
click at [58, 122] on span "Hang Up" at bounding box center [53, 118] width 43 height 16
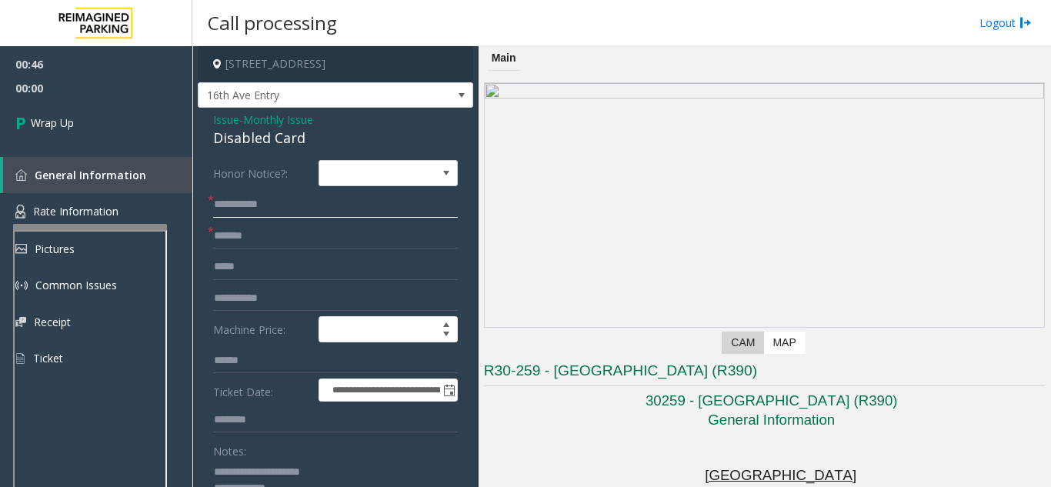
click at [296, 199] on input "**********" at bounding box center [335, 205] width 245 height 26
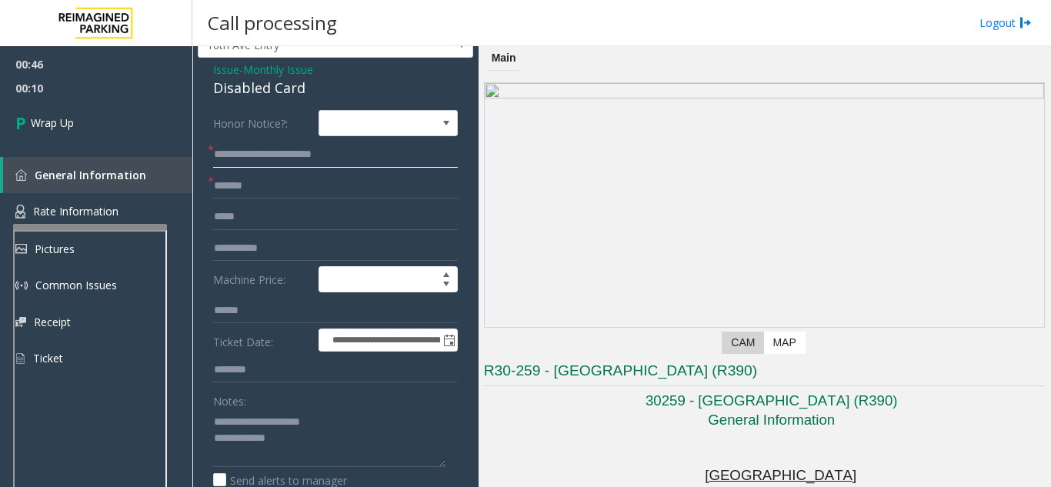
scroll to position [77, 0]
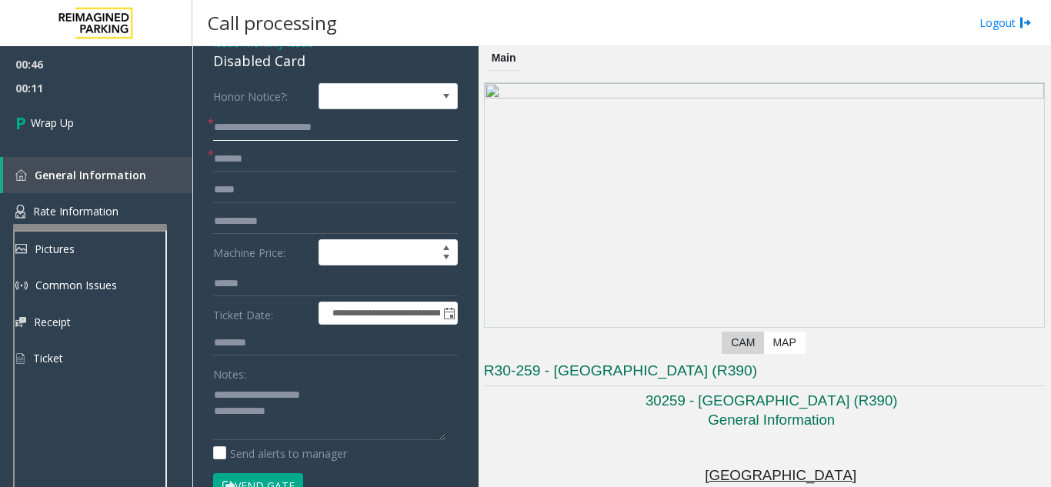
type input "**********"
click at [278, 416] on textarea at bounding box center [329, 411] width 232 height 58
paste textarea "**********"
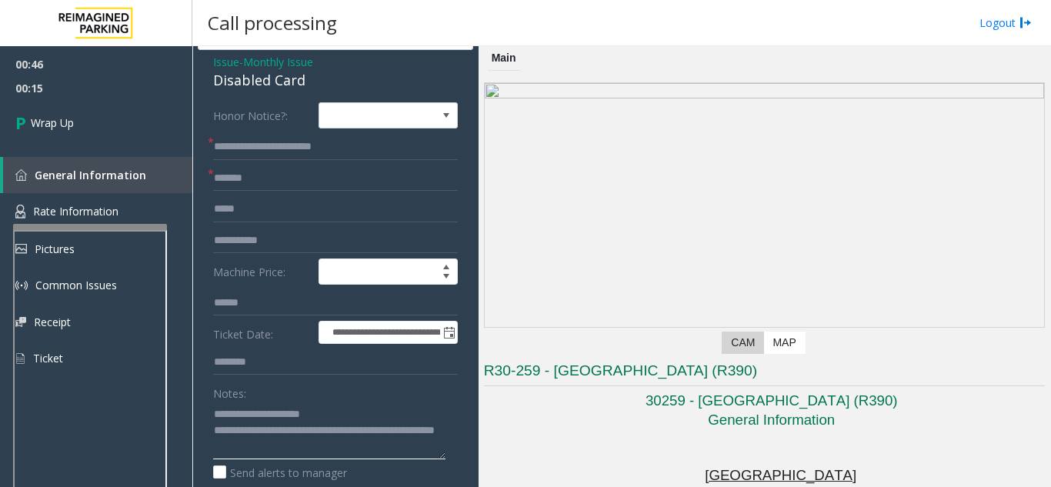
scroll to position [0, 0]
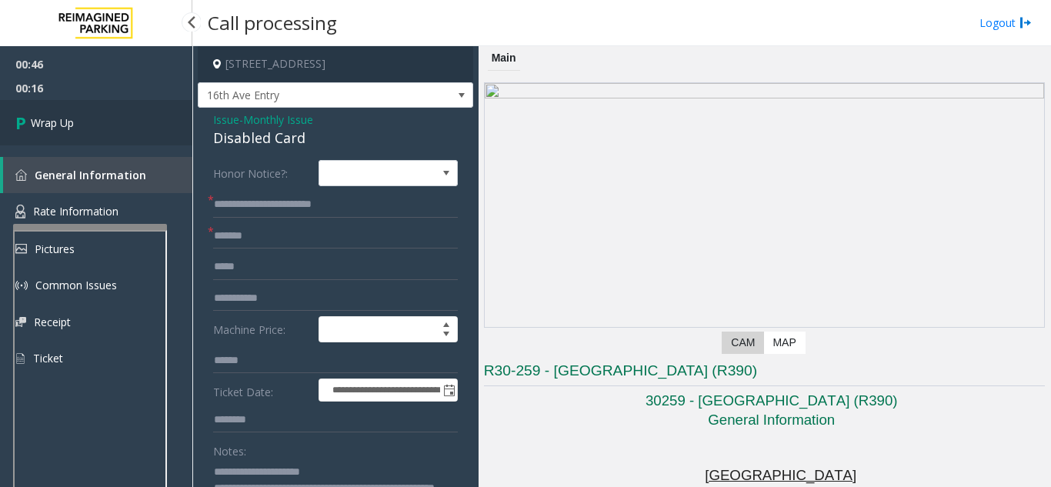
type textarea "**********"
click at [112, 144] on link "Wrap Up" at bounding box center [96, 122] width 192 height 45
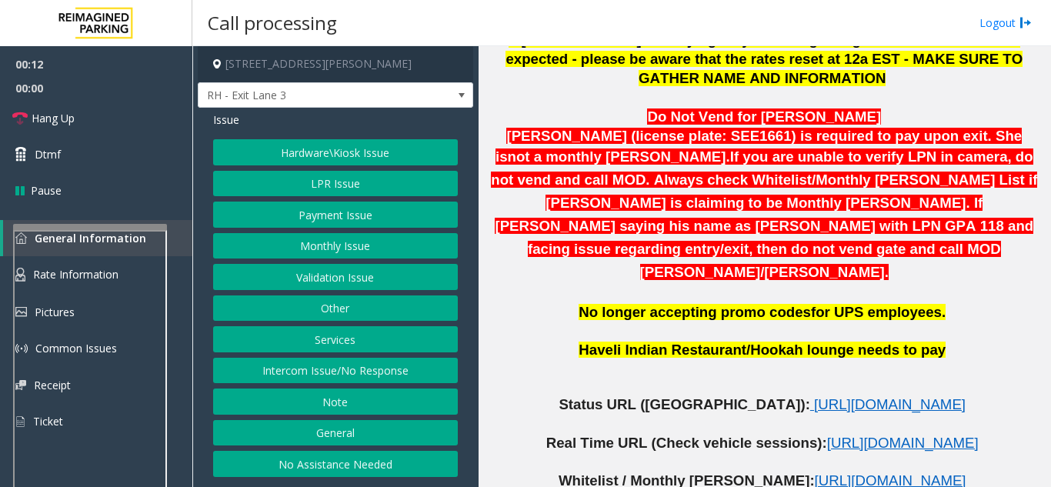
scroll to position [769, 0]
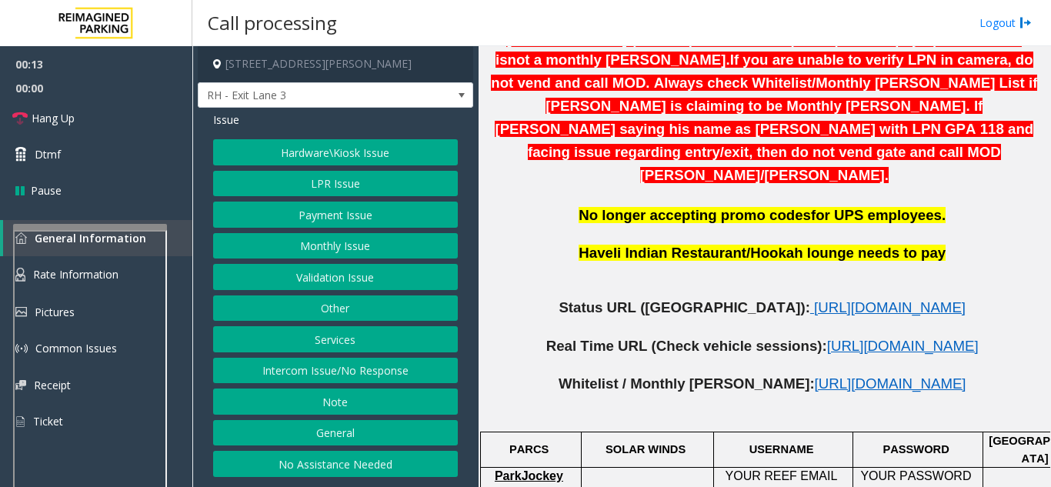
click at [796, 318] on p at bounding box center [764, 327] width 561 height 19
click at [814, 299] on span "https://www.parkjockey.com/en-us/manage/1633/status" at bounding box center [890, 307] width 152 height 16
click at [343, 248] on button "Monthly Issue" at bounding box center [335, 246] width 245 height 26
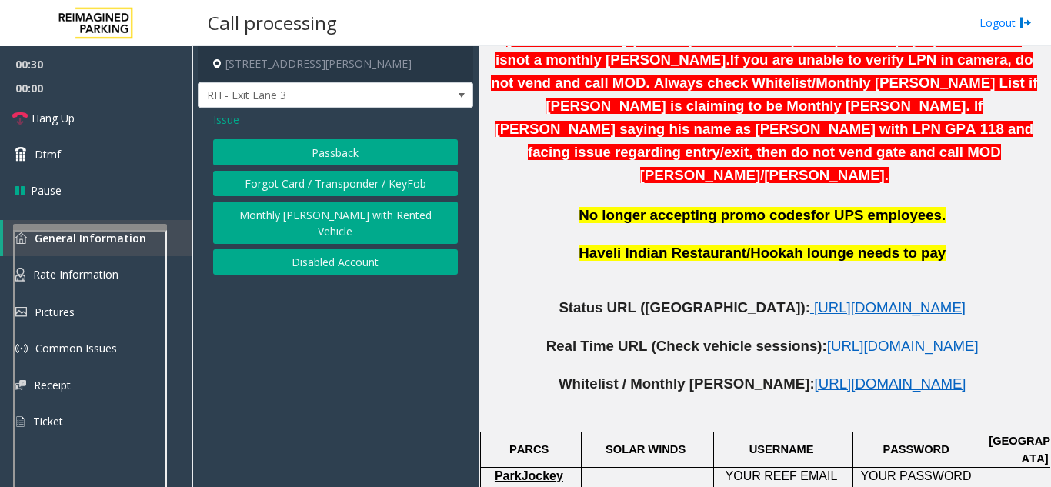
click at [222, 122] on span "Issue" at bounding box center [226, 120] width 26 height 16
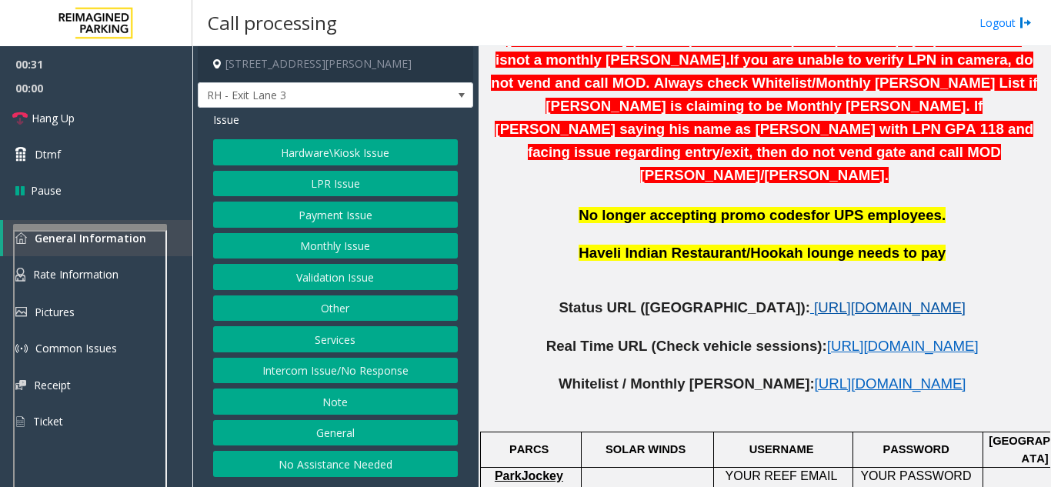
click at [814, 299] on span "https://www.parkjockey.com/en-us/manage/1633/status" at bounding box center [890, 307] width 152 height 16
click at [366, 243] on button "Monthly Issue" at bounding box center [335, 246] width 245 height 26
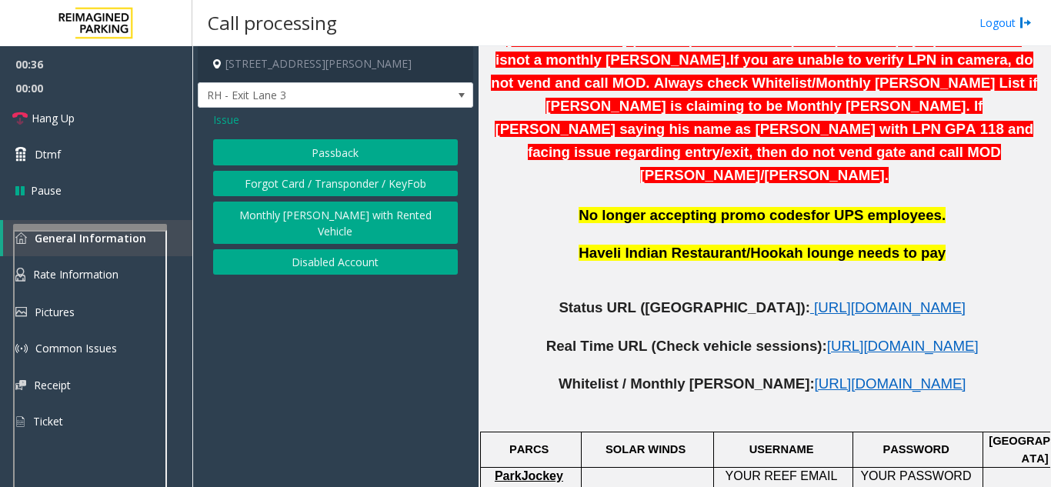
click at [351, 157] on button "Passback" at bounding box center [335, 152] width 245 height 26
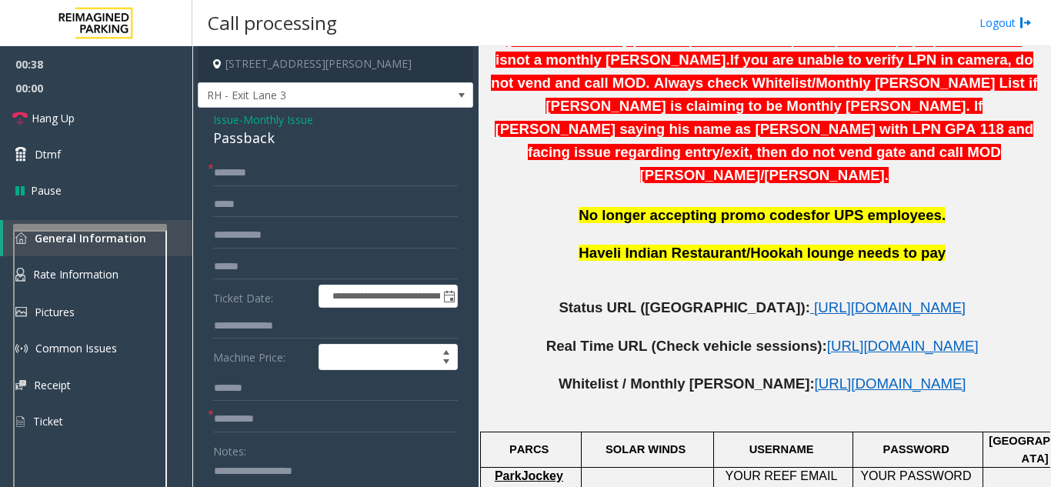
paste textarea "**********"
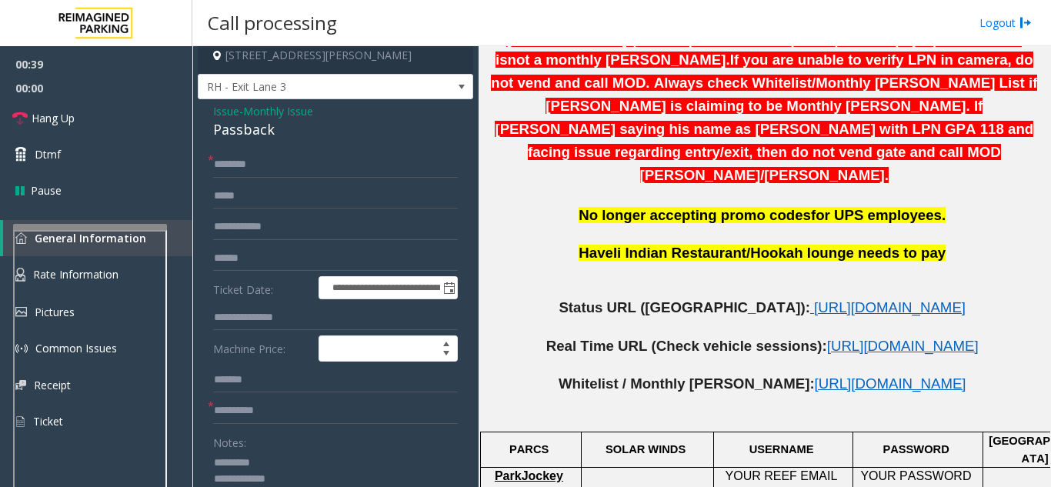
scroll to position [239, 0]
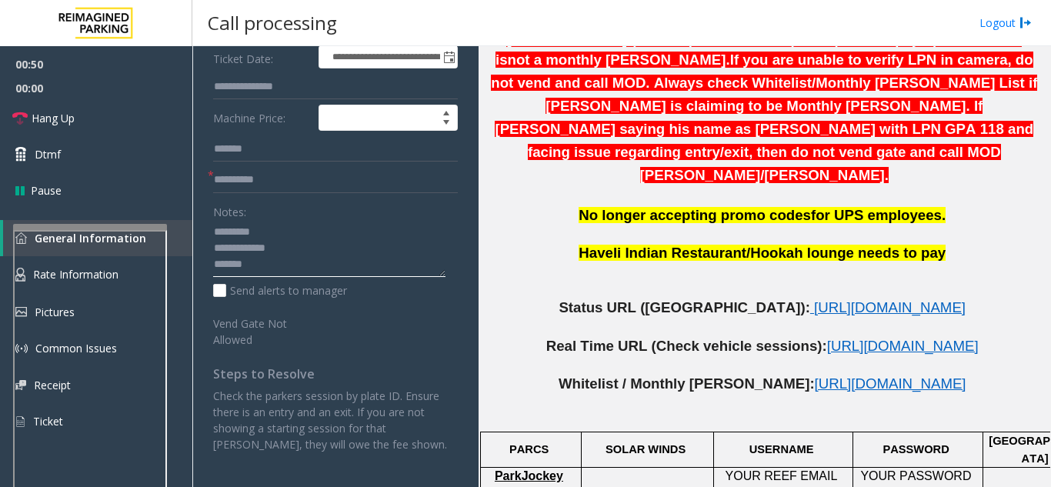
type textarea "**********"
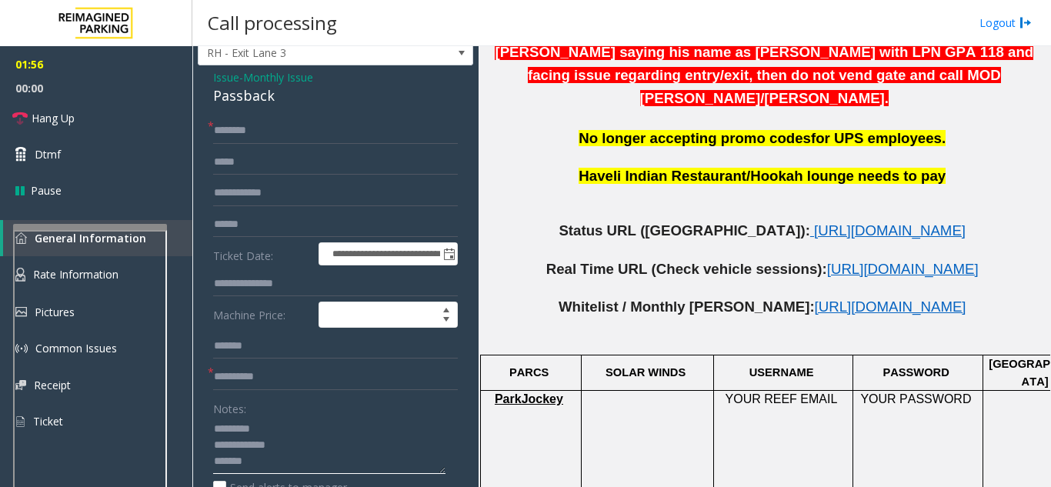
scroll to position [0, 0]
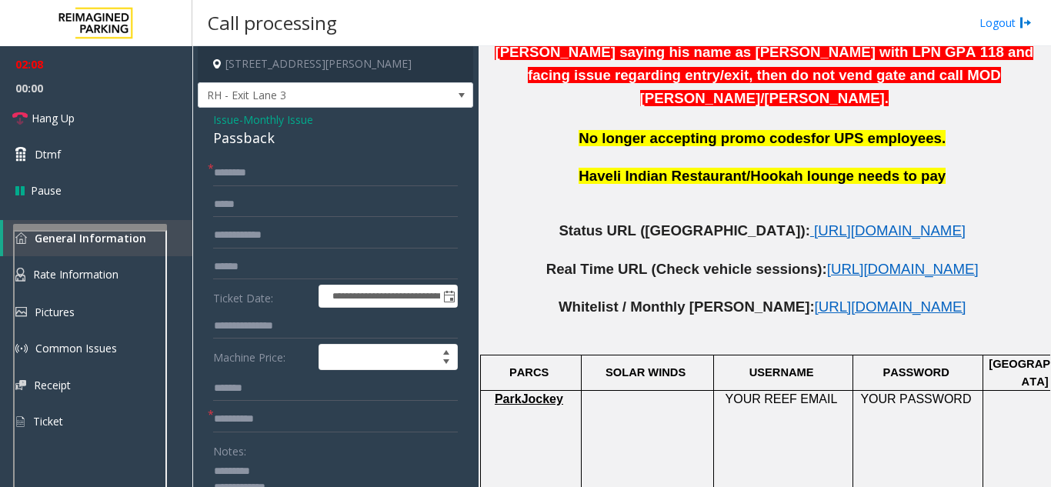
click at [273, 116] on span "Monthly Issue" at bounding box center [278, 120] width 70 height 16
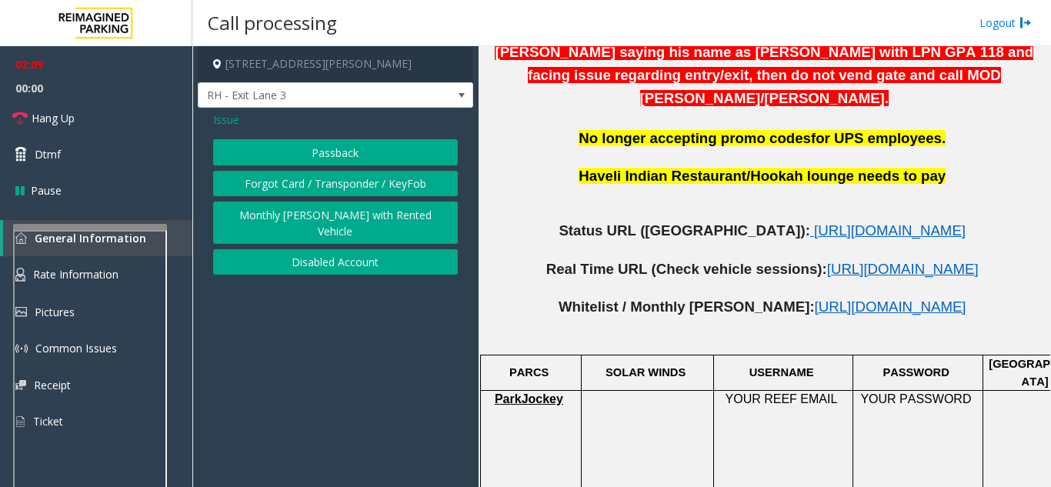
click at [228, 125] on span "Issue" at bounding box center [226, 120] width 26 height 16
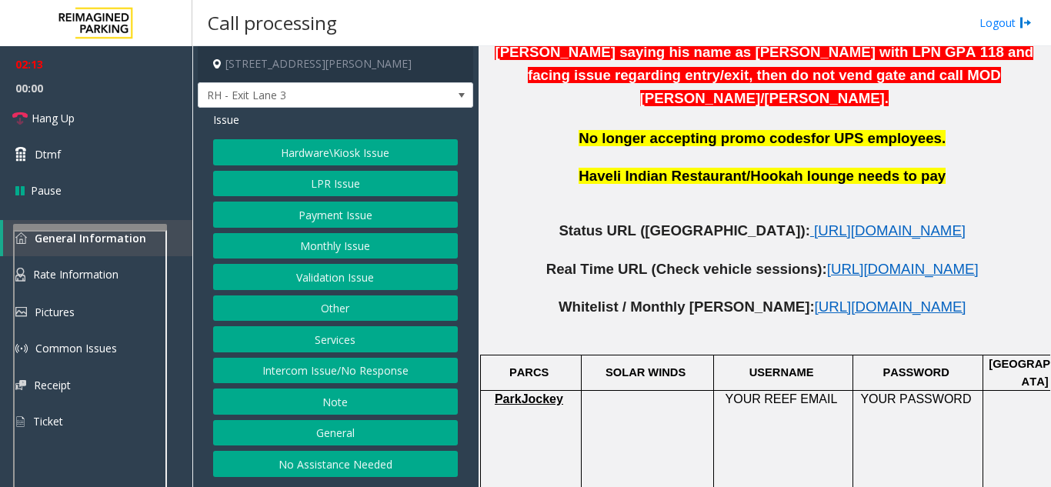
click at [352, 248] on button "Monthly Issue" at bounding box center [335, 246] width 245 height 26
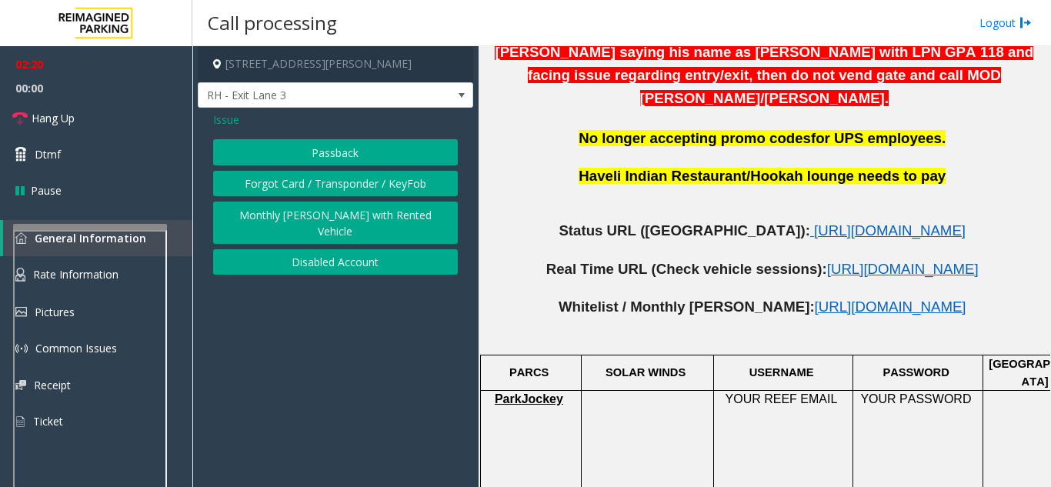
click at [228, 114] on span "Issue" at bounding box center [226, 120] width 26 height 16
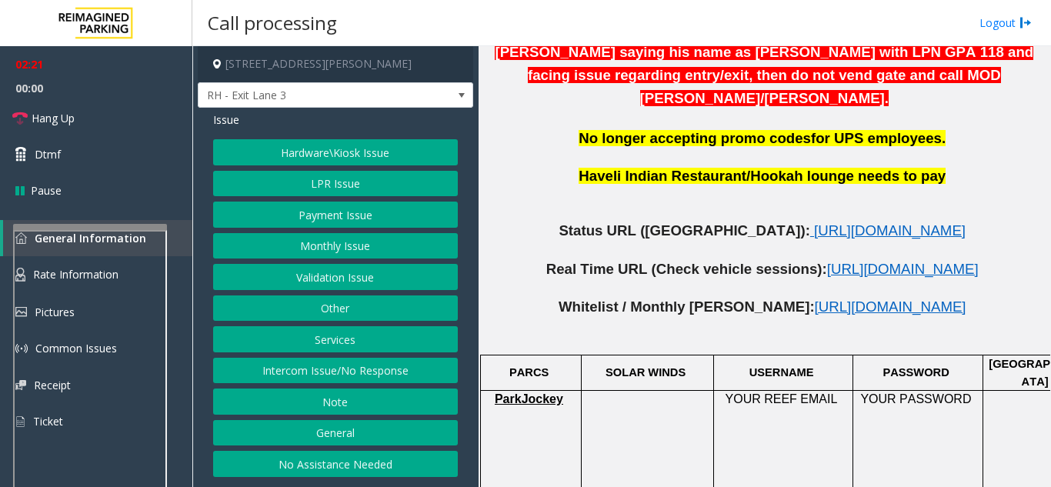
click at [338, 350] on button "Services" at bounding box center [335, 339] width 245 height 26
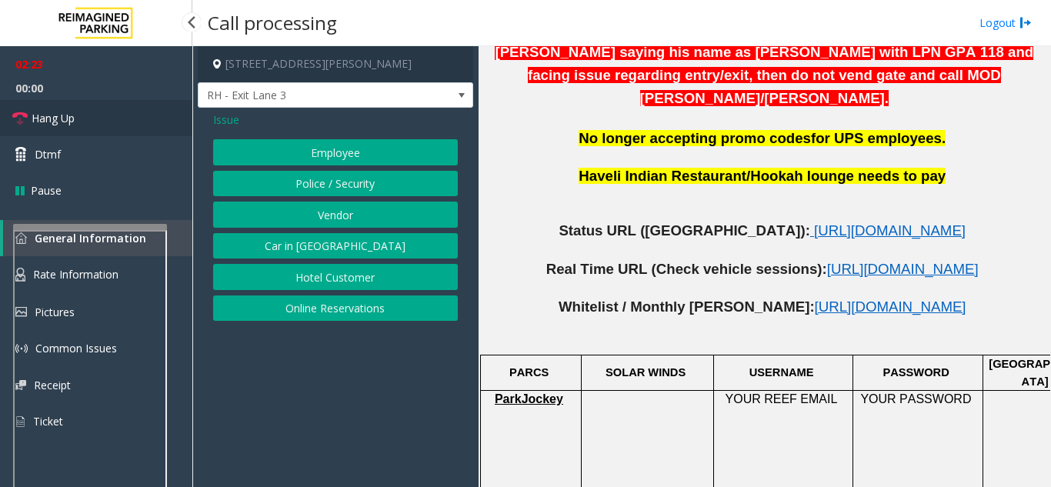
click at [103, 120] on link "Hang Up" at bounding box center [96, 118] width 192 height 36
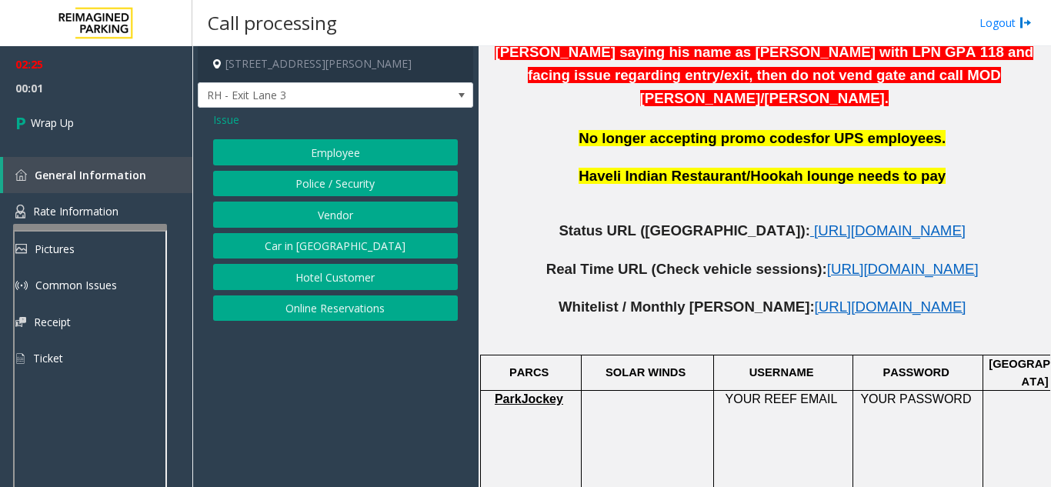
click at [232, 124] on span "Issue" at bounding box center [226, 120] width 26 height 16
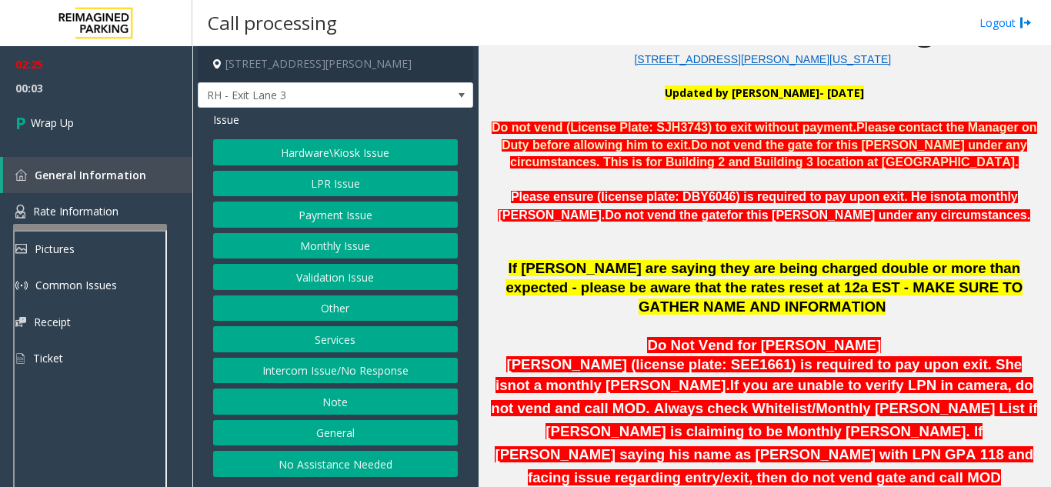
scroll to position [308, 0]
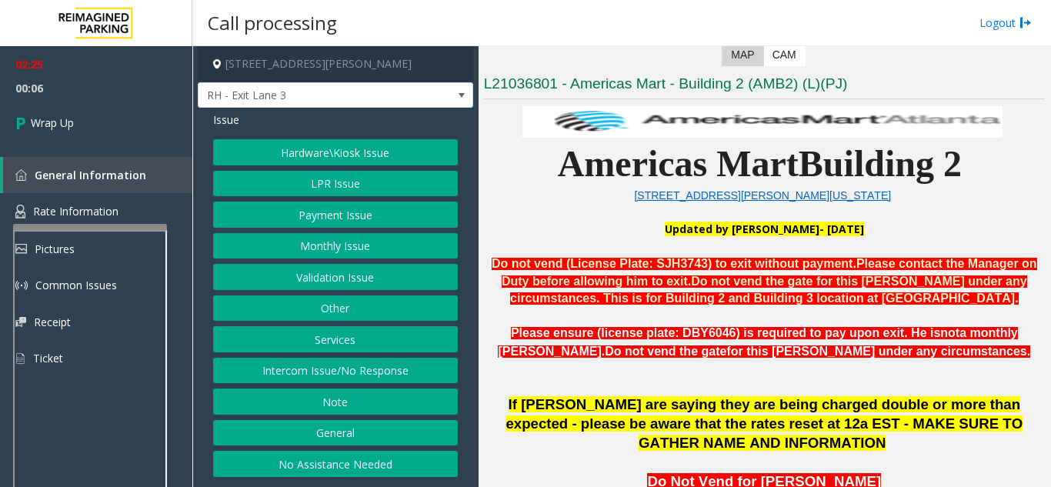
click at [282, 148] on button "Hardware\Kiosk Issue" at bounding box center [335, 152] width 245 height 26
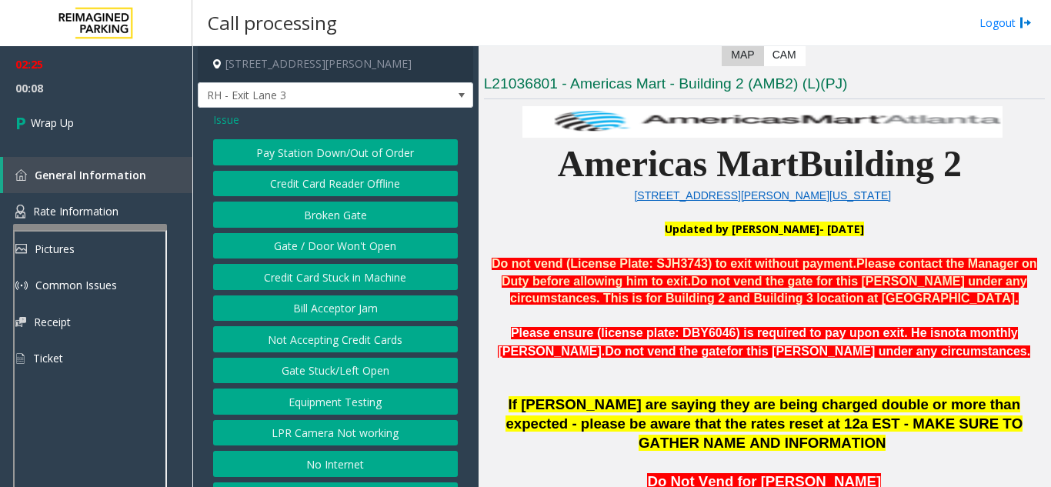
click at [293, 246] on button "Gate / Door Won't Open" at bounding box center [335, 246] width 245 height 26
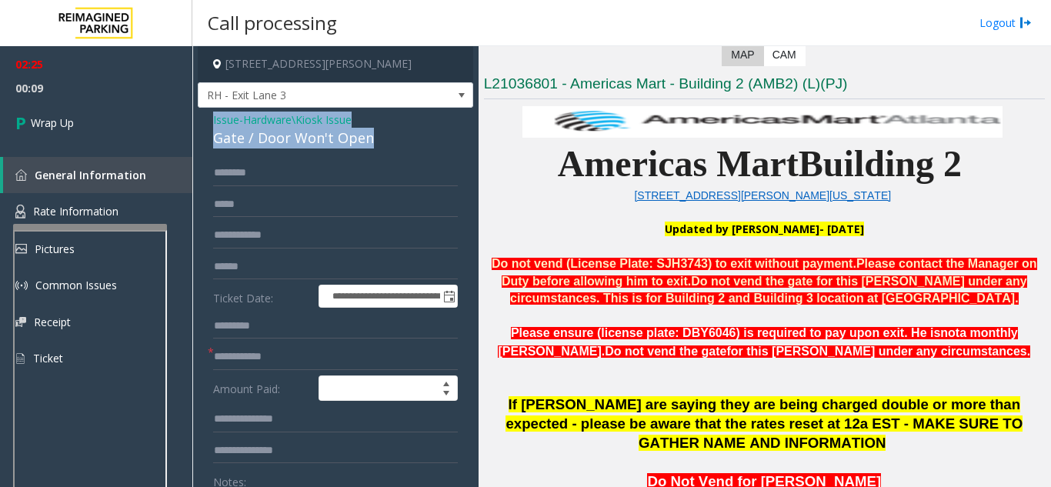
drag, startPoint x: 342, startPoint y: 137, endPoint x: 201, endPoint y: 112, distance: 142.9
click at [201, 112] on div "**********" at bounding box center [335, 471] width 275 height 727
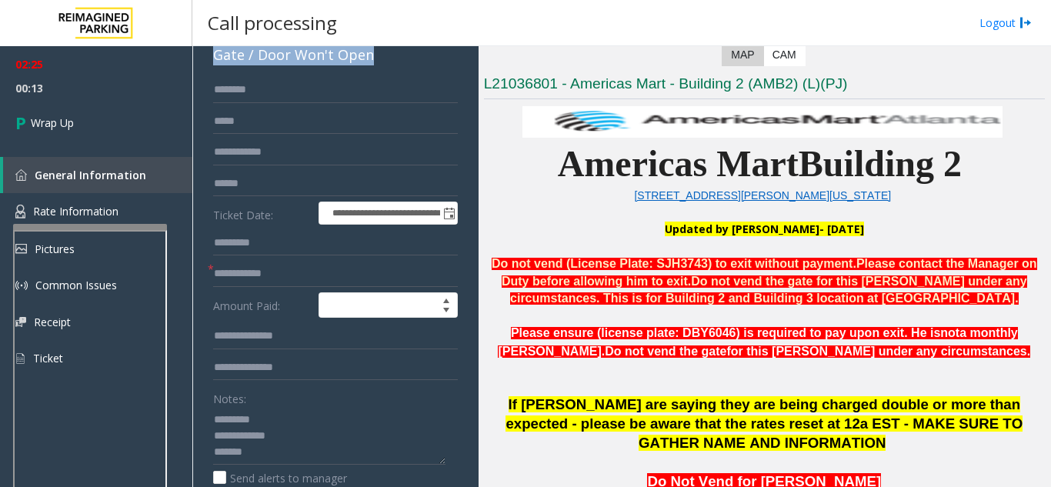
scroll to position [0, 0]
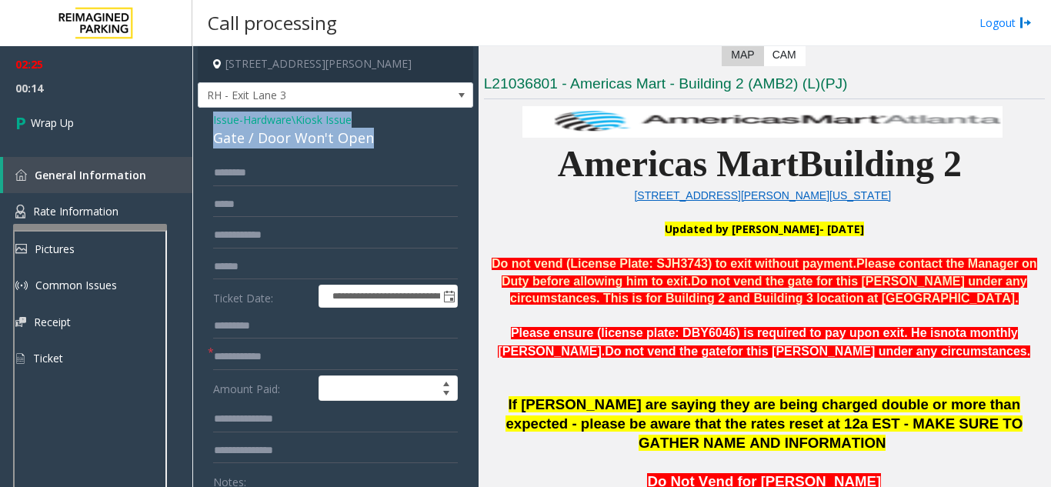
click at [286, 118] on span "Hardware\Kiosk Issue" at bounding box center [297, 120] width 108 height 16
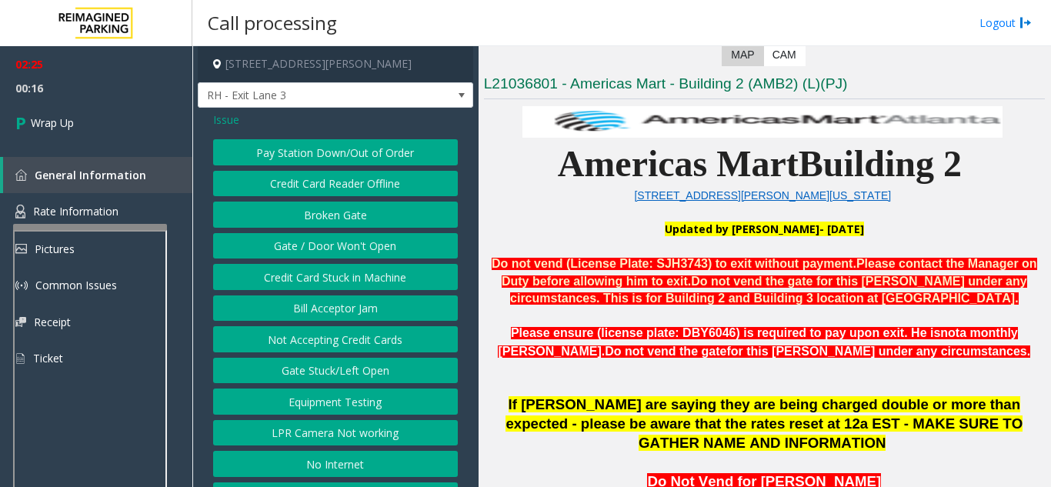
click at [321, 239] on button "Gate / Door Won't Open" at bounding box center [335, 246] width 245 height 26
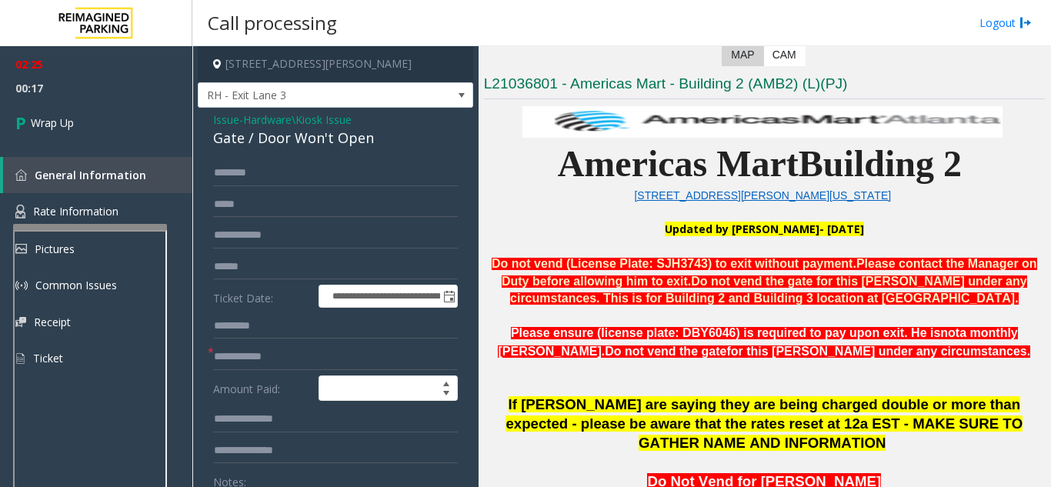
click at [293, 135] on div "Gate / Door Won't Open" at bounding box center [335, 138] width 245 height 21
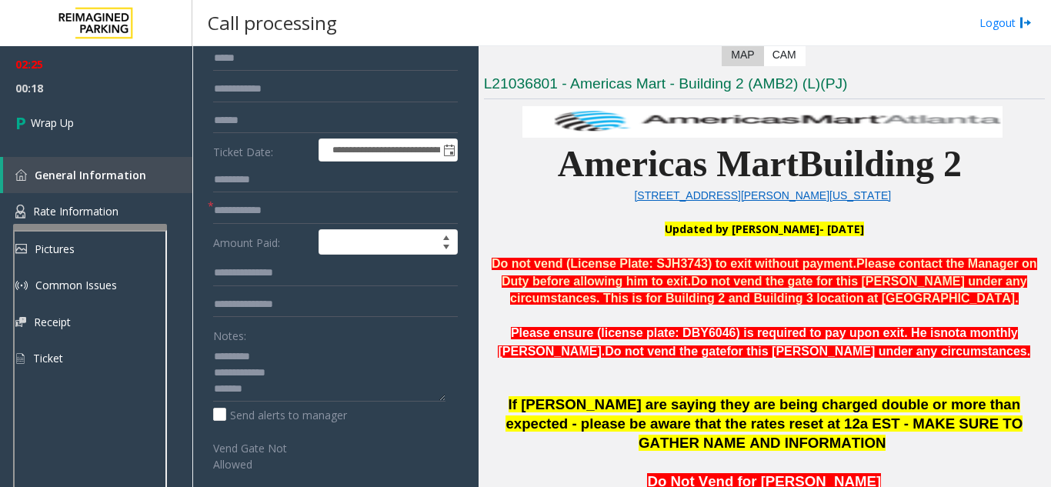
scroll to position [154, 0]
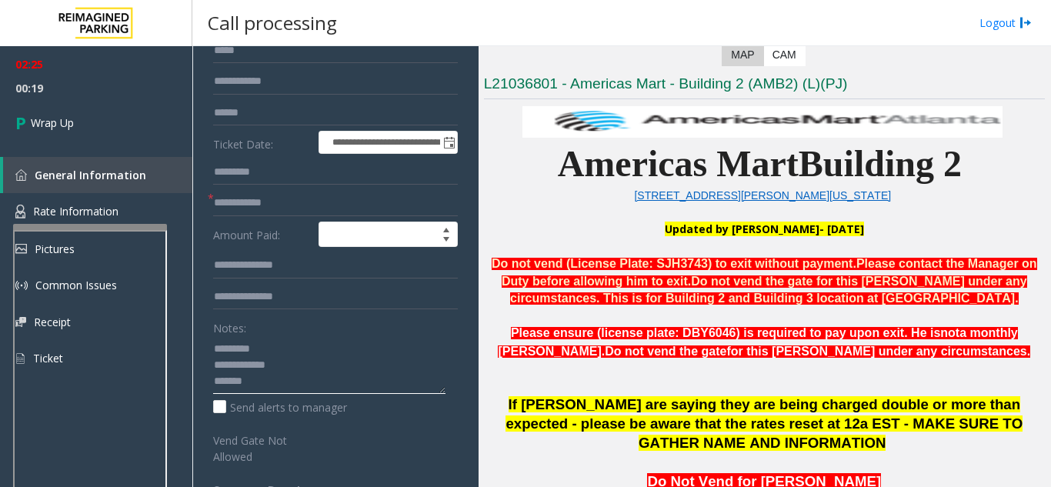
click at [256, 349] on textarea at bounding box center [329, 365] width 232 height 58
paste textarea "**********"
click at [282, 366] on textarea at bounding box center [329, 365] width 232 height 58
paste textarea "**********"
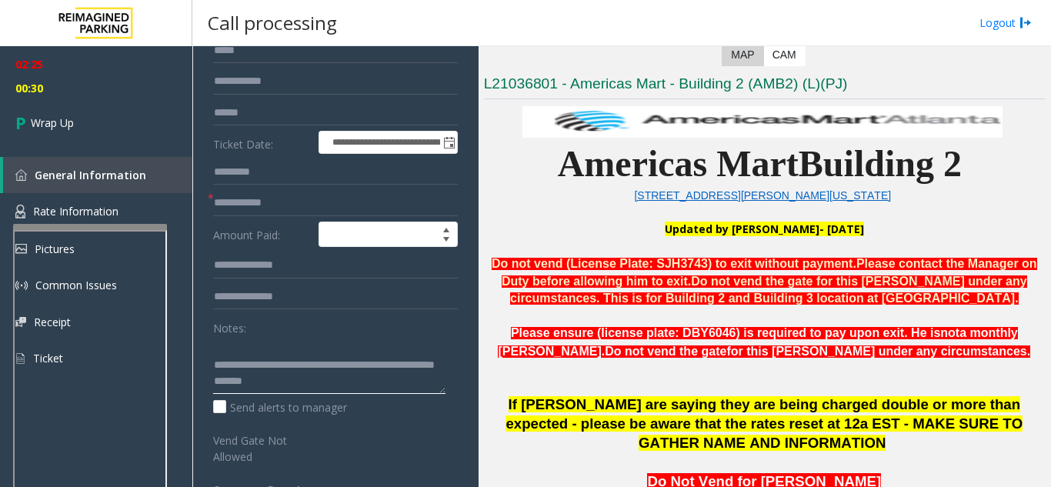
scroll to position [32, 0]
click at [211, 382] on div "**********" at bounding box center [336, 335] width 268 height 659
click at [214, 385] on textarea at bounding box center [329, 365] width 232 height 58
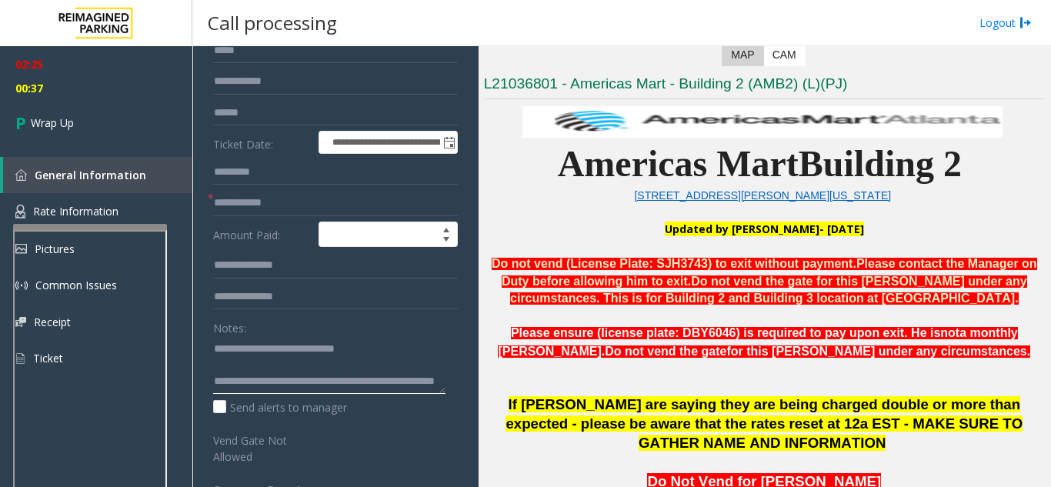
type textarea "**********"
click at [245, 199] on input "text" at bounding box center [335, 203] width 245 height 26
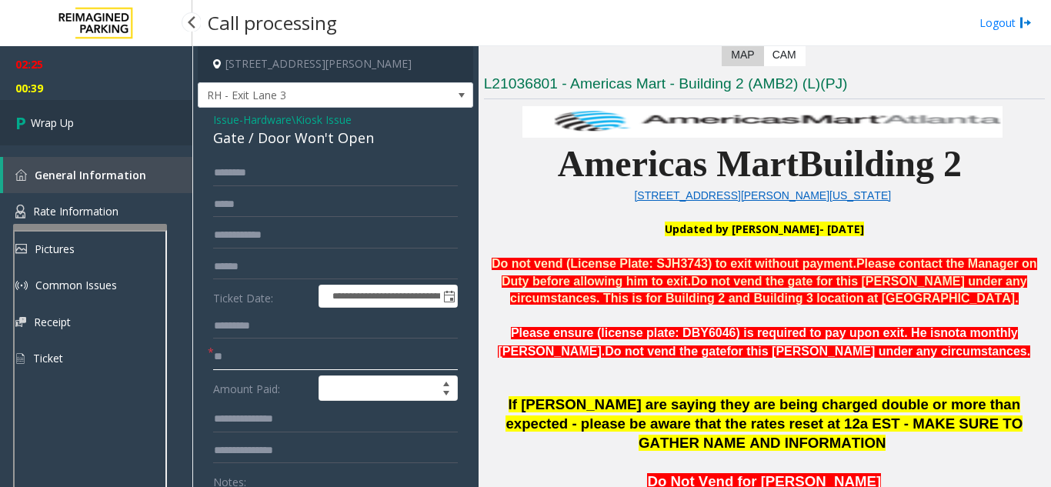
type input "**"
click at [90, 128] on link "Wrap Up" at bounding box center [96, 122] width 192 height 45
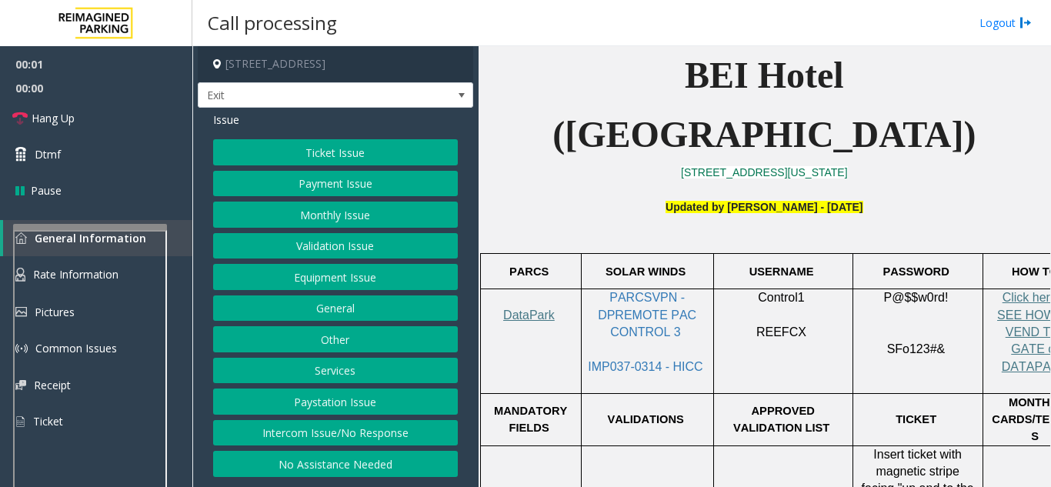
scroll to position [385, 0]
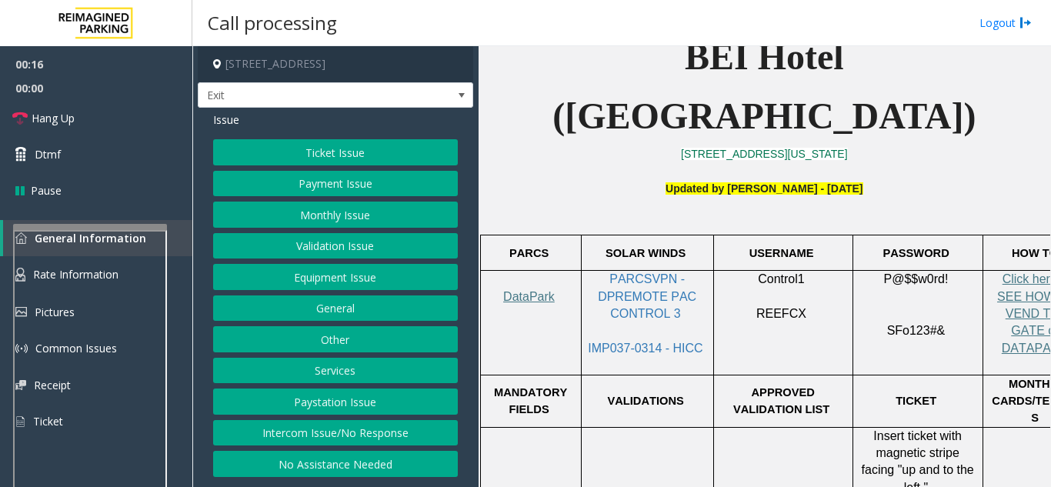
click at [360, 377] on button "Services" at bounding box center [335, 371] width 245 height 26
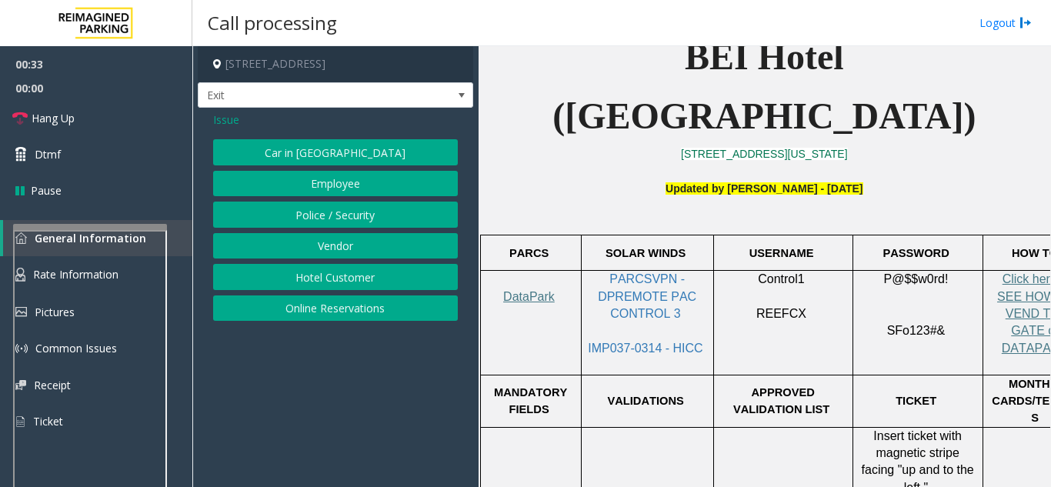
click at [221, 118] on span "Issue" at bounding box center [226, 120] width 26 height 16
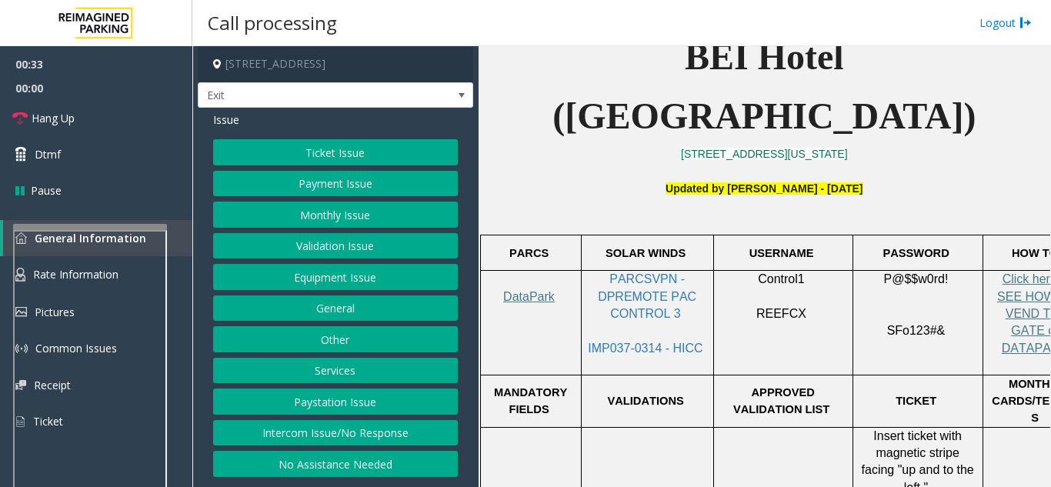
click at [282, 142] on button "Ticket Issue" at bounding box center [335, 152] width 245 height 26
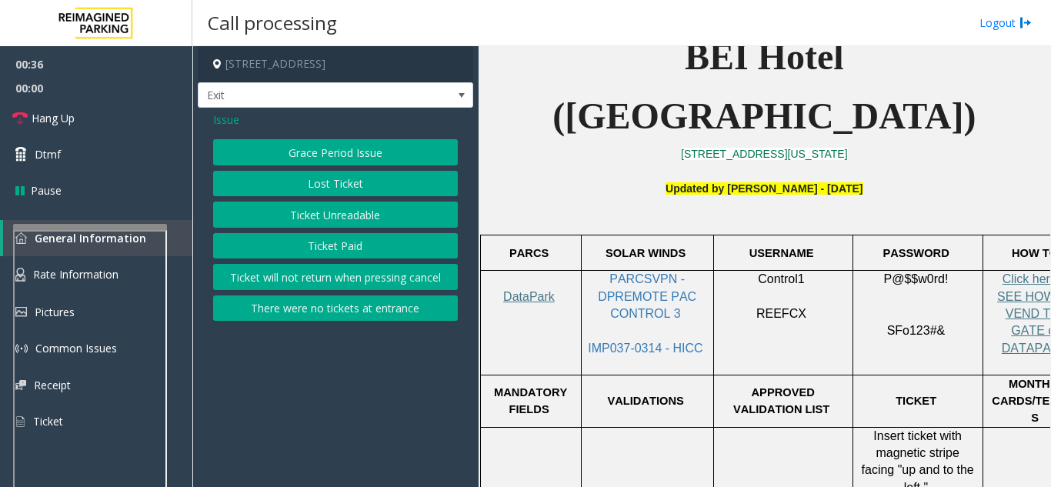
click at [372, 217] on button "Ticket Unreadable" at bounding box center [335, 215] width 245 height 26
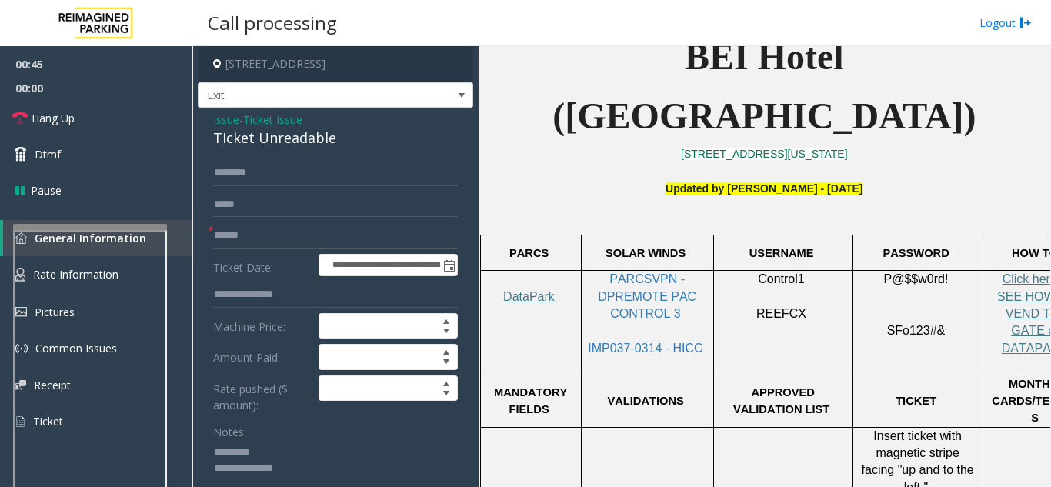
type textarea "**********"
click at [286, 117] on span "Ticket Issue" at bounding box center [272, 120] width 59 height 16
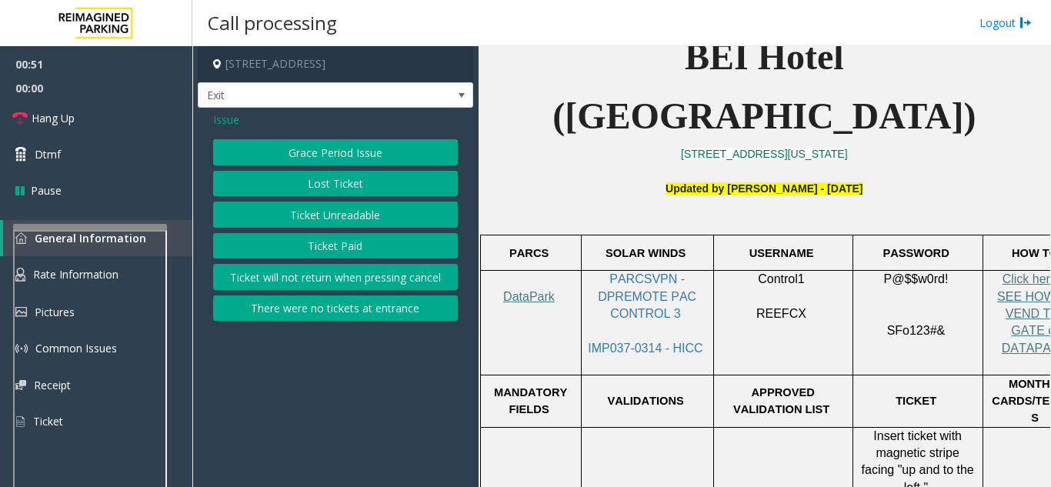
click at [218, 123] on span "Issue" at bounding box center [226, 120] width 26 height 16
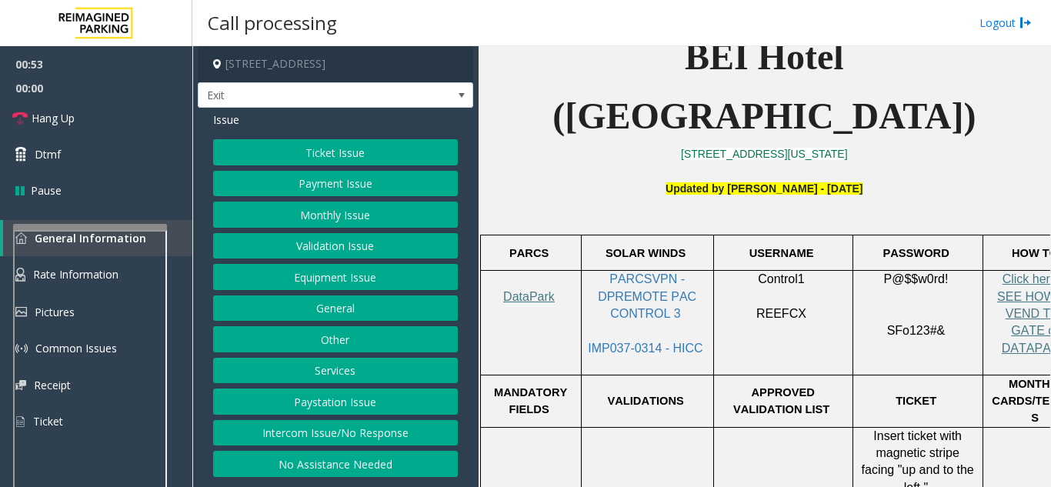
click at [311, 283] on button "Equipment Issue" at bounding box center [335, 277] width 245 height 26
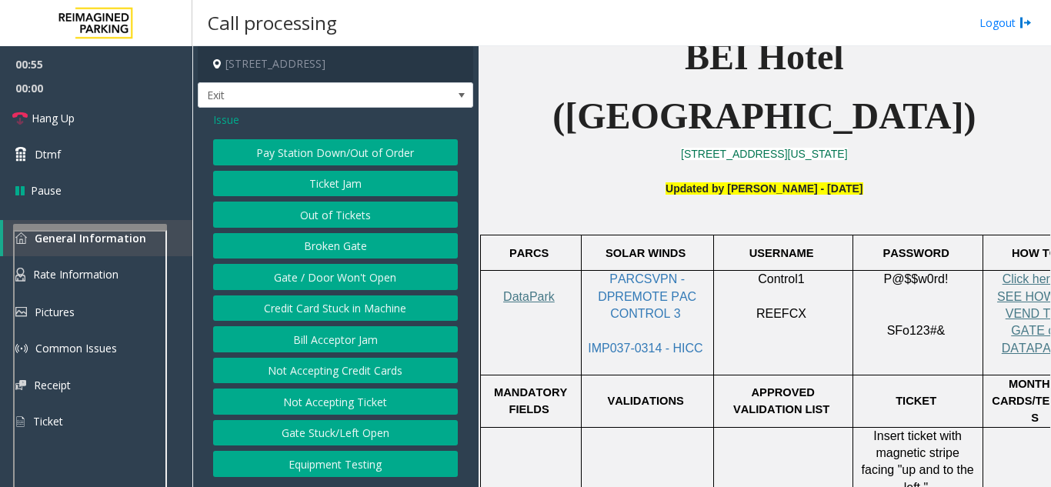
click at [234, 117] on span "Issue" at bounding box center [226, 120] width 26 height 16
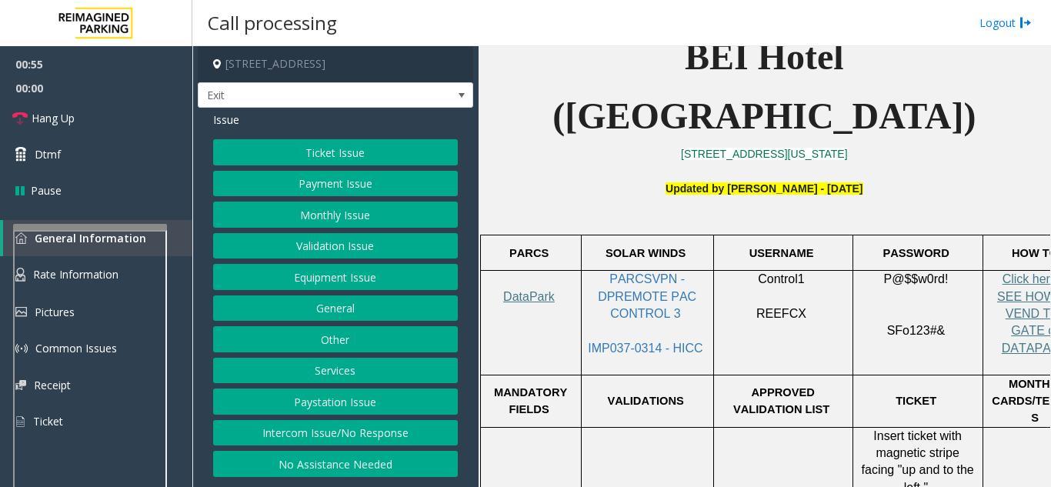
click at [281, 151] on button "Ticket Issue" at bounding box center [335, 152] width 245 height 26
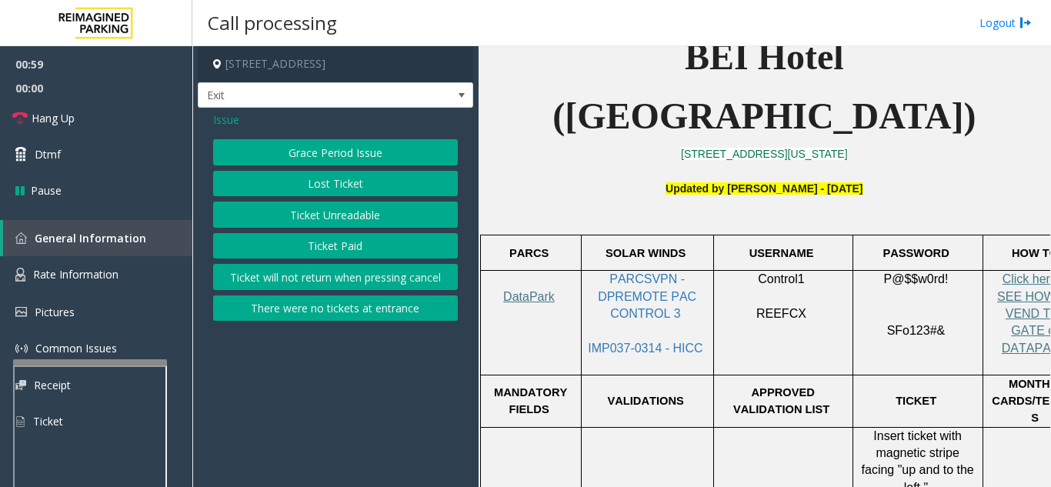
click at [112, 365] on div at bounding box center [90, 362] width 154 height 6
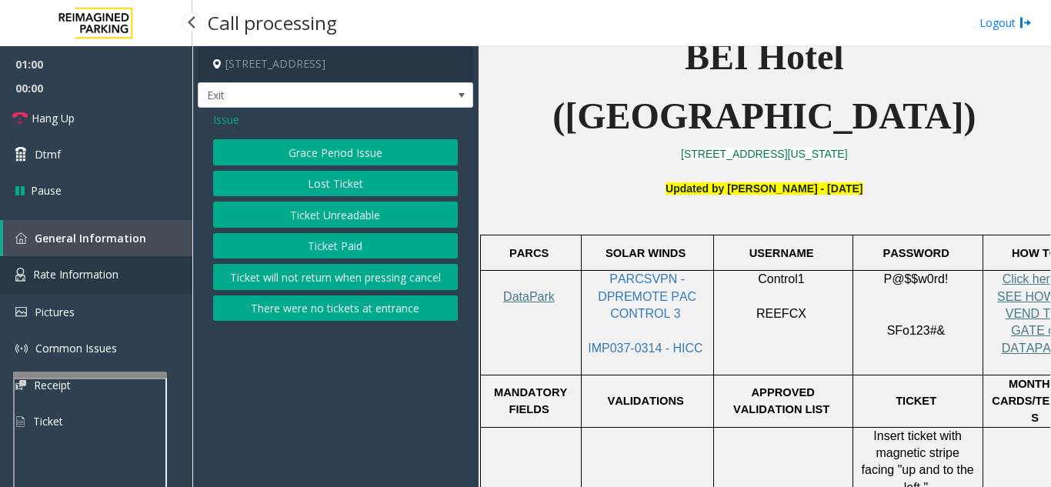
click at [117, 281] on span "Rate Information" at bounding box center [75, 274] width 85 height 15
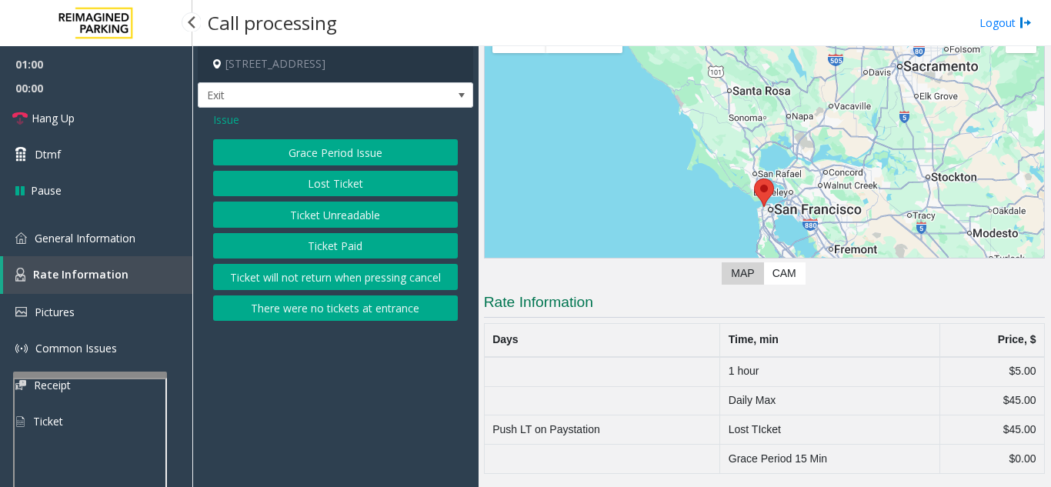
scroll to position [89, 0]
drag, startPoint x: 725, startPoint y: 400, endPoint x: 975, endPoint y: 398, distance: 250.0
click at [975, 398] on tr "Daily Max $45.00" at bounding box center [764, 400] width 560 height 29
click at [87, 248] on link "General Information" at bounding box center [96, 238] width 192 height 36
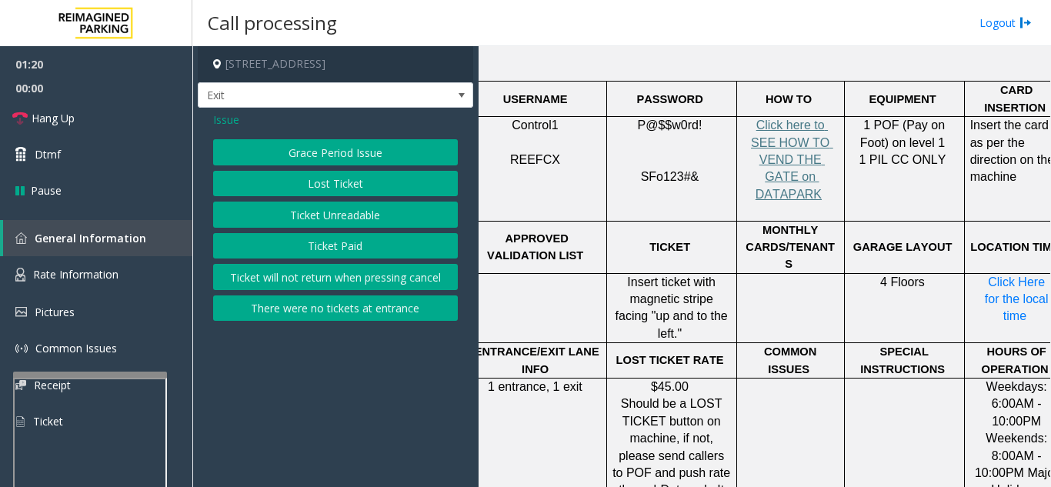
scroll to position [538, 267]
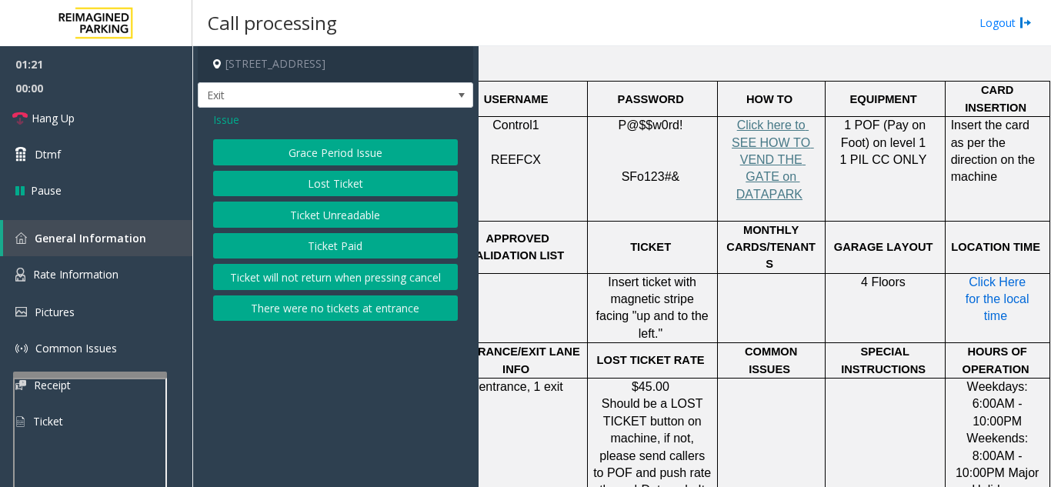
click at [984, 275] on span "Click Here for the local time" at bounding box center [998, 299] width 67 height 48
drag, startPoint x: 230, startPoint y: 120, endPoint x: 242, endPoint y: 127, distance: 13.5
click at [232, 120] on span "Issue" at bounding box center [226, 120] width 26 height 16
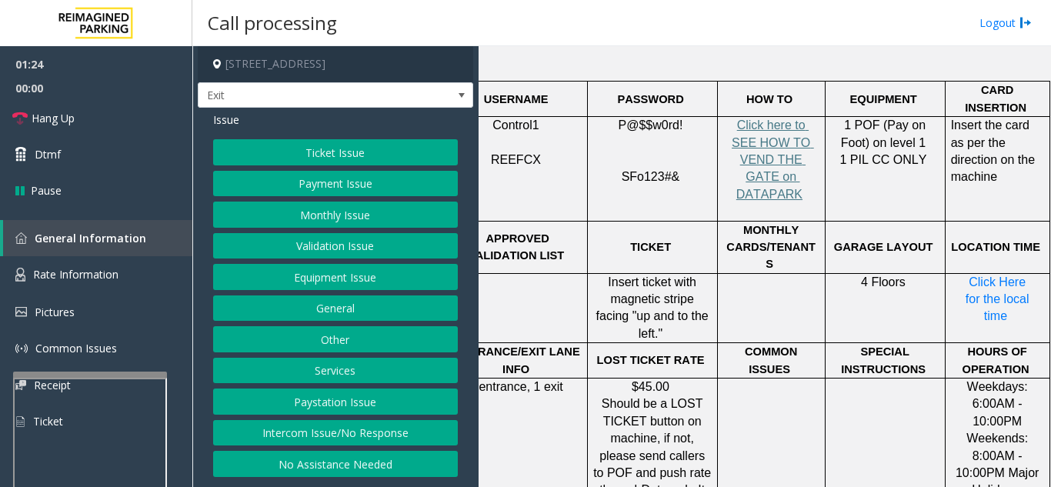
click at [276, 158] on button "Ticket Issue" at bounding box center [335, 152] width 245 height 26
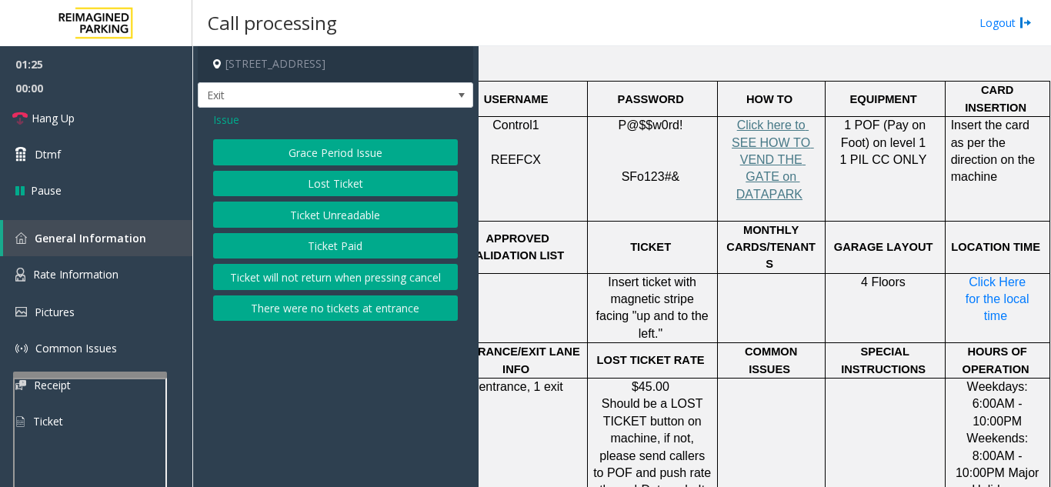
click at [328, 216] on button "Ticket Unreadable" at bounding box center [335, 215] width 245 height 26
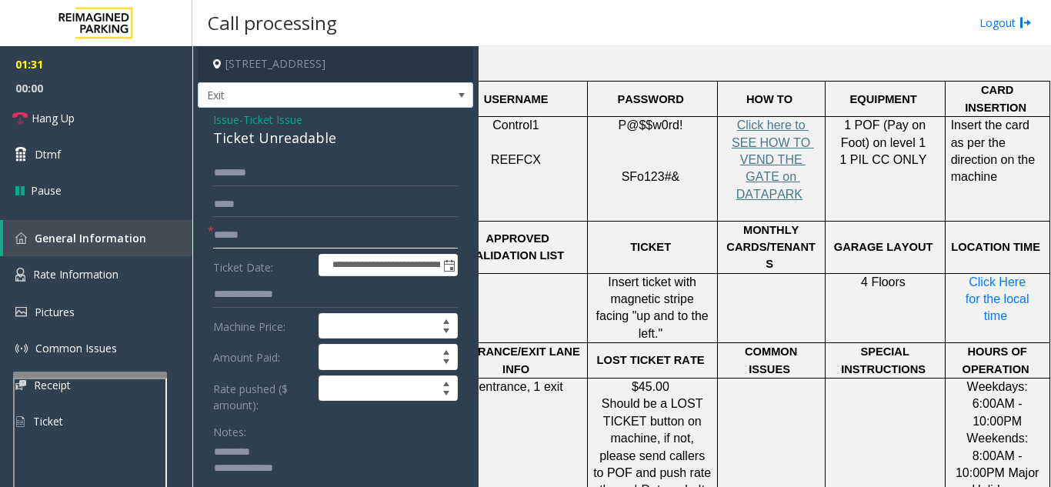
click at [245, 232] on input "text" at bounding box center [335, 235] width 245 height 26
type input "**"
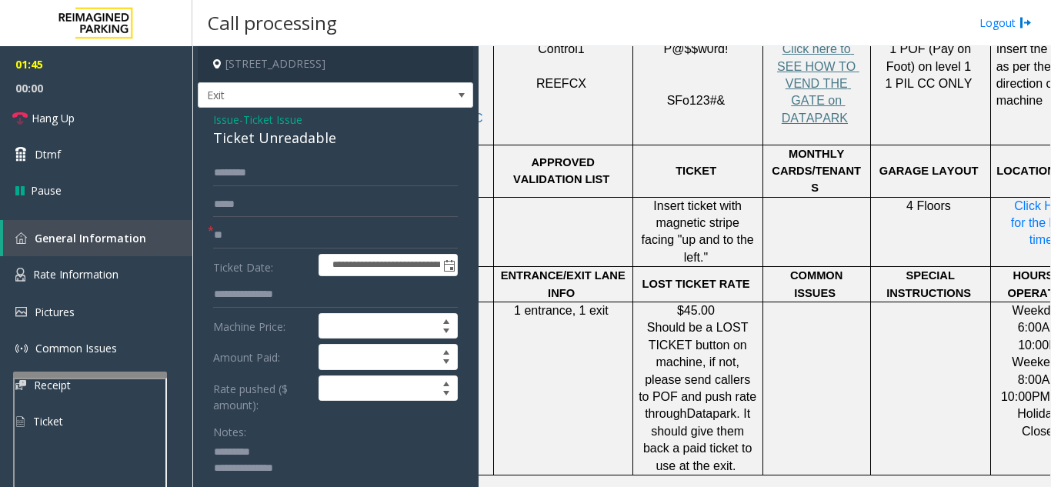
scroll to position [2, 0]
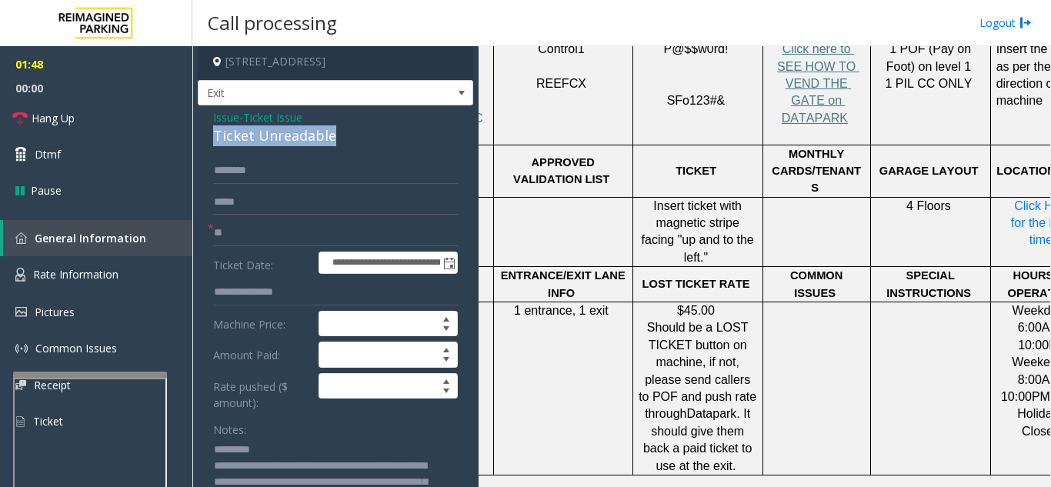
drag, startPoint x: 232, startPoint y: 137, endPoint x: 338, endPoint y: 137, distance: 106.2
click at [338, 137] on div "Ticket Unreadable" at bounding box center [335, 135] width 245 height 21
click at [371, 454] on textarea at bounding box center [329, 467] width 232 height 58
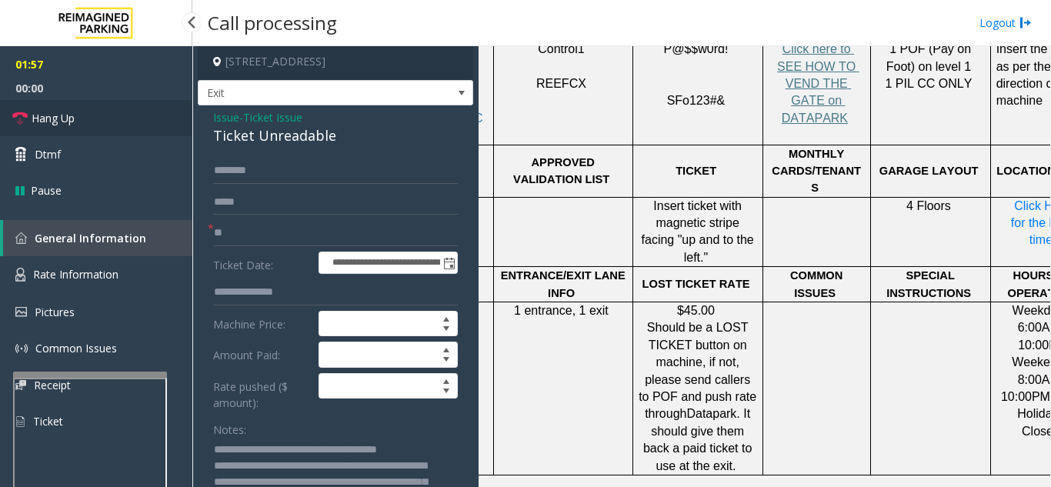
click at [109, 131] on link "Hang Up" at bounding box center [96, 118] width 192 height 36
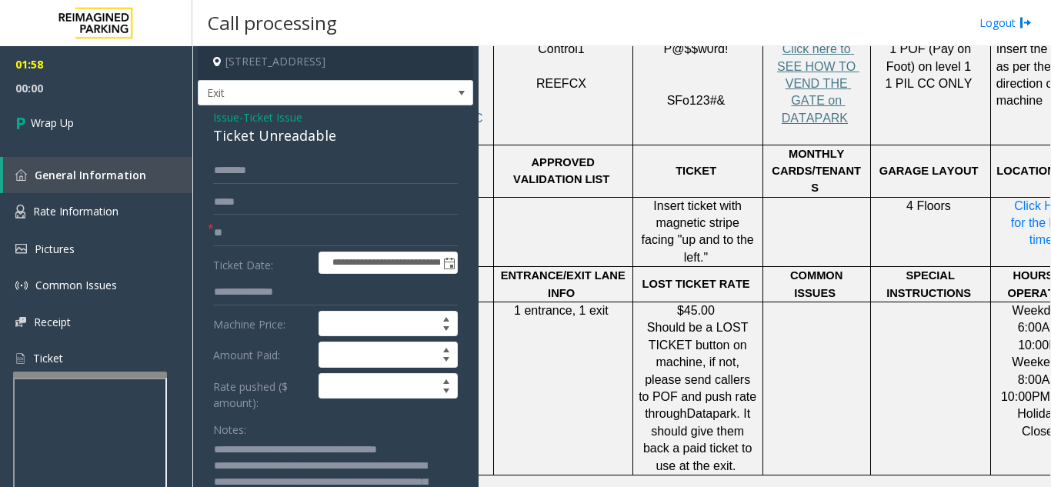
click at [270, 476] on textarea at bounding box center [329, 467] width 232 height 58
click at [265, 469] on textarea at bounding box center [329, 467] width 232 height 58
drag, startPoint x: 264, startPoint y: 468, endPoint x: 268, endPoint y: 483, distance: 15.9
click at [268, 483] on textarea at bounding box center [329, 467] width 232 height 58
click at [264, 470] on textarea at bounding box center [329, 467] width 232 height 58
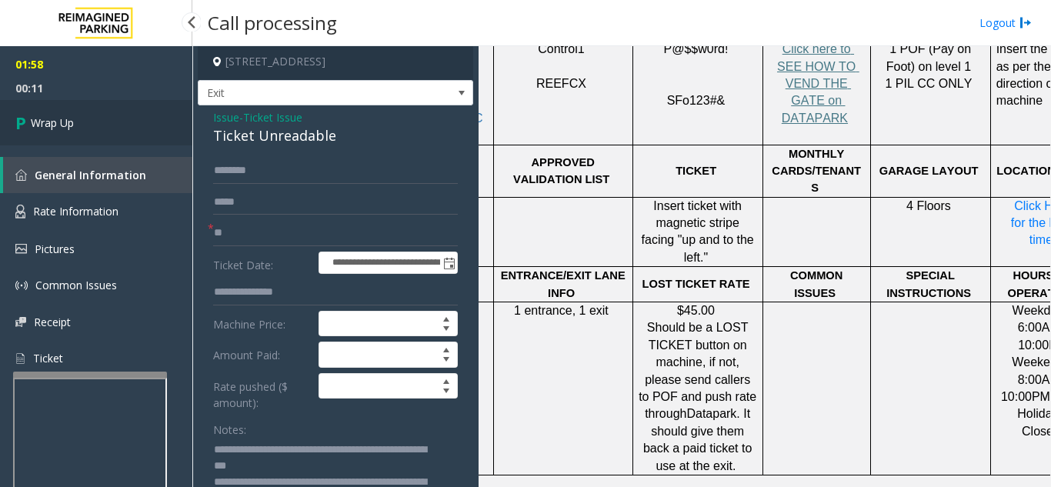
type textarea "**********"
click at [74, 132] on link "Wrap Up" at bounding box center [96, 122] width 192 height 45
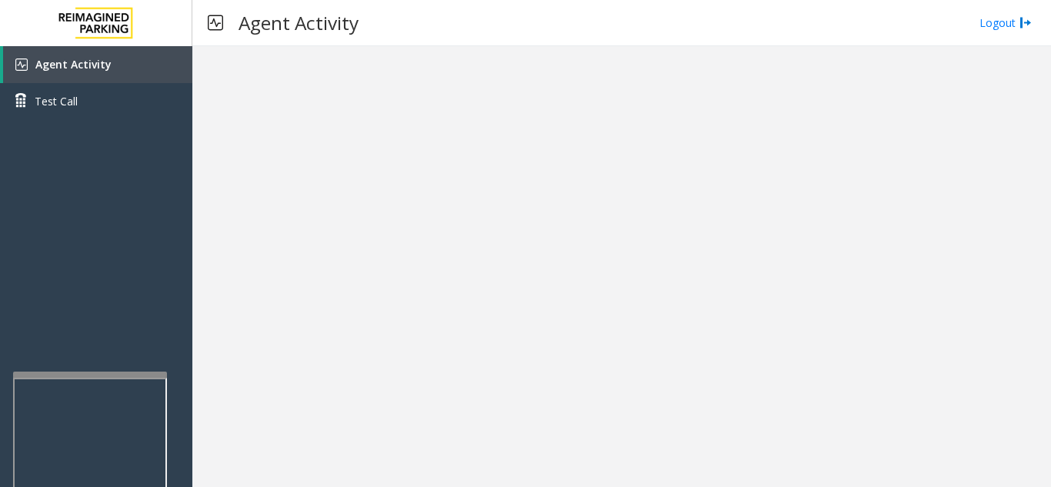
click at [469, 239] on div at bounding box center [621, 266] width 859 height 441
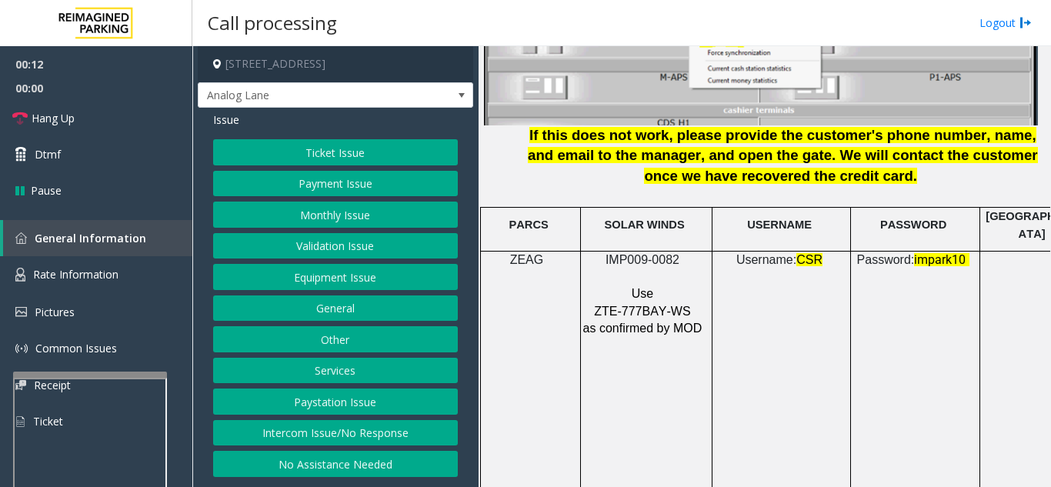
scroll to position [2154, 0]
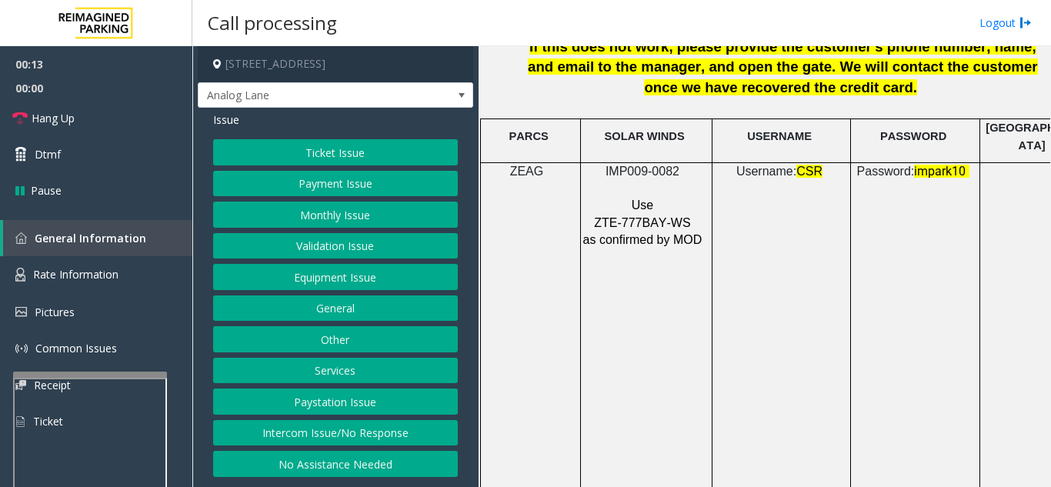
click at [619, 216] on span "ZTE-777BAY-WS" at bounding box center [642, 222] width 96 height 13
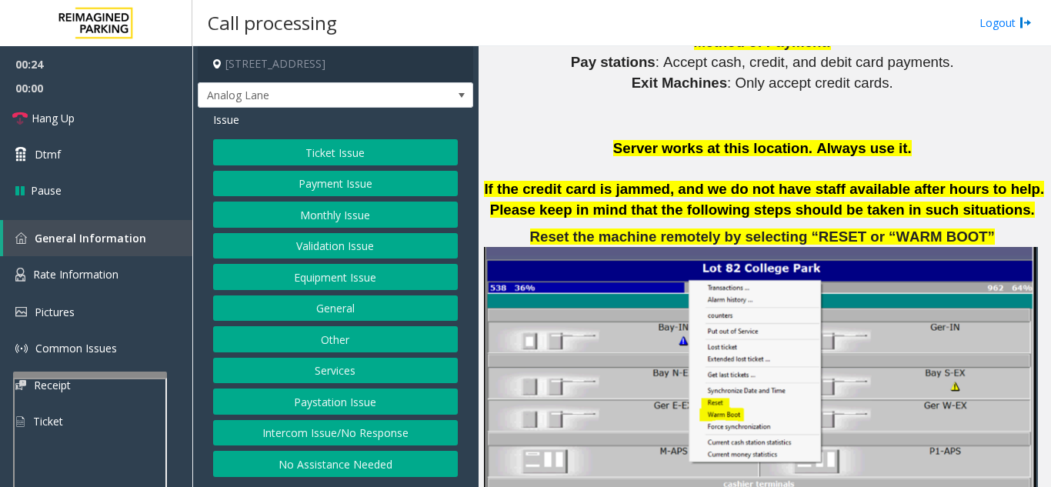
scroll to position [1692, 0]
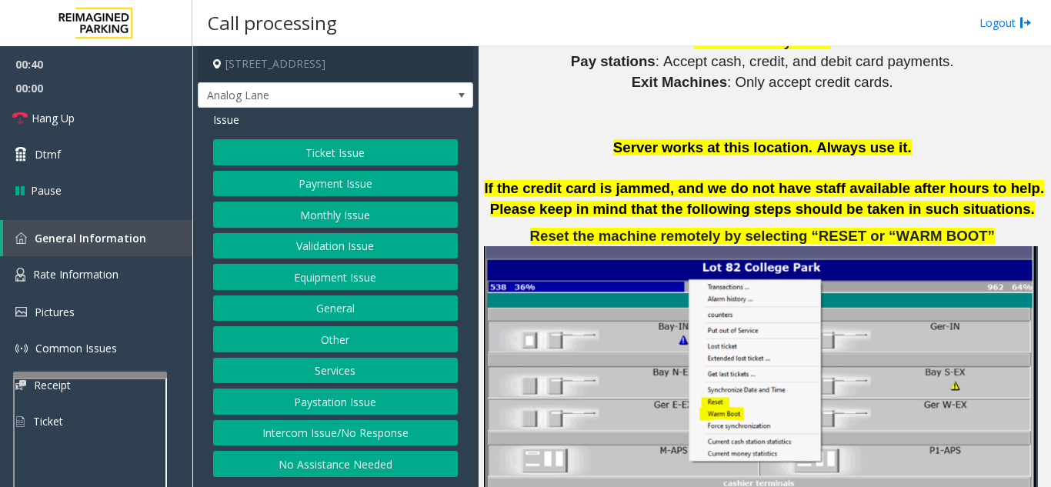
click at [336, 277] on button "Equipment Issue" at bounding box center [335, 277] width 245 height 26
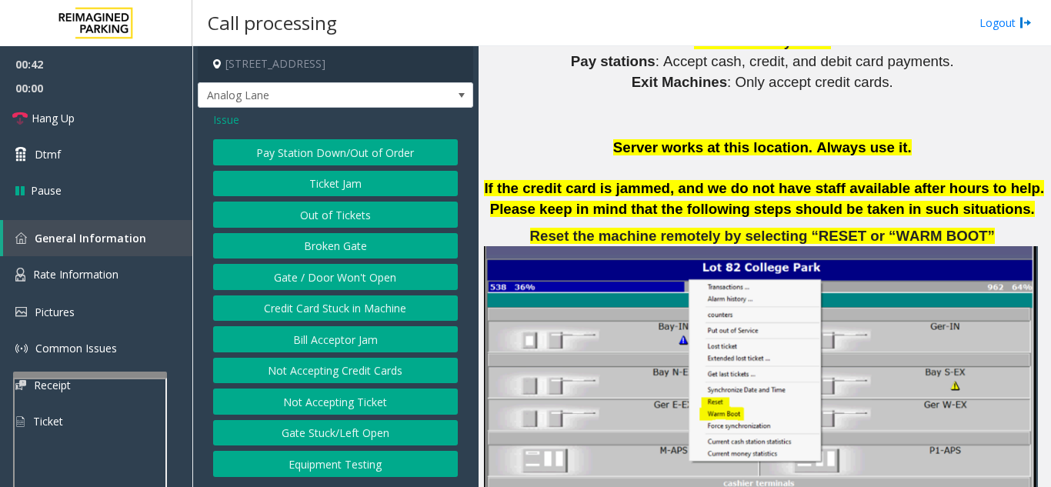
click at [230, 118] on span "Issue" at bounding box center [226, 120] width 26 height 16
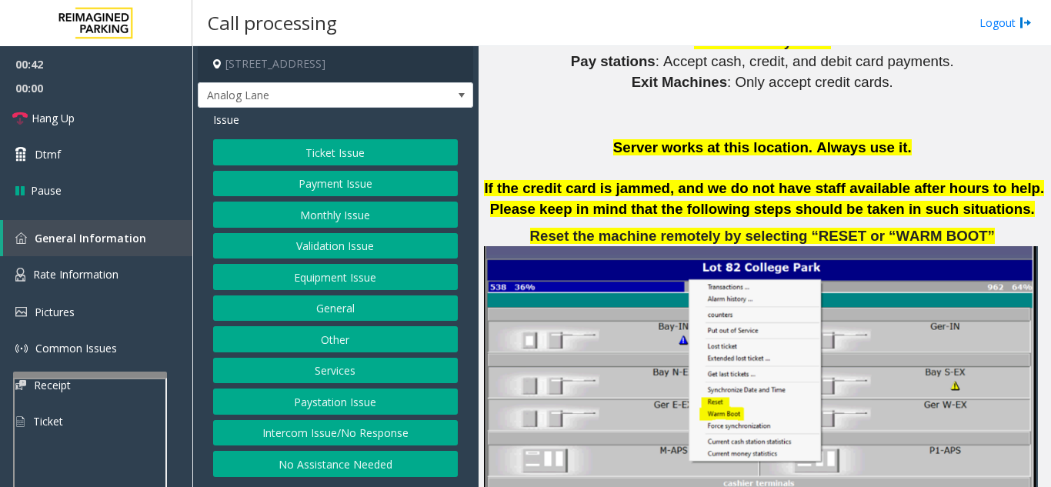
click at [289, 160] on button "Ticket Issue" at bounding box center [335, 152] width 245 height 26
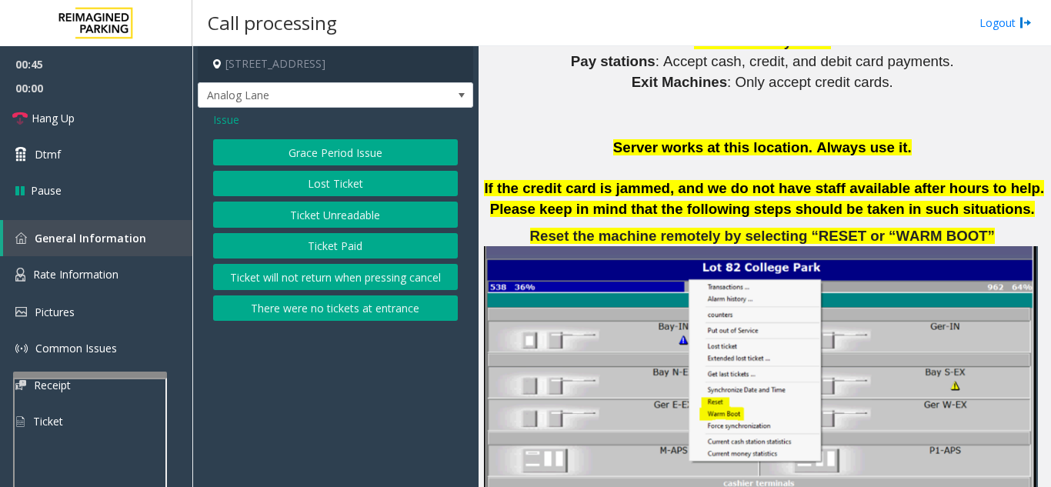
click at [345, 222] on button "Ticket Unreadable" at bounding box center [335, 215] width 245 height 26
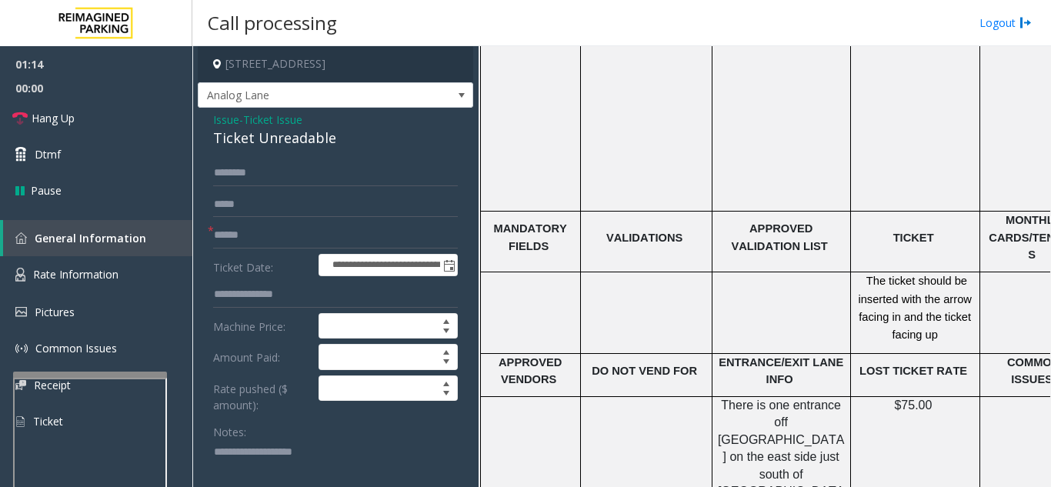
scroll to position [2539, 0]
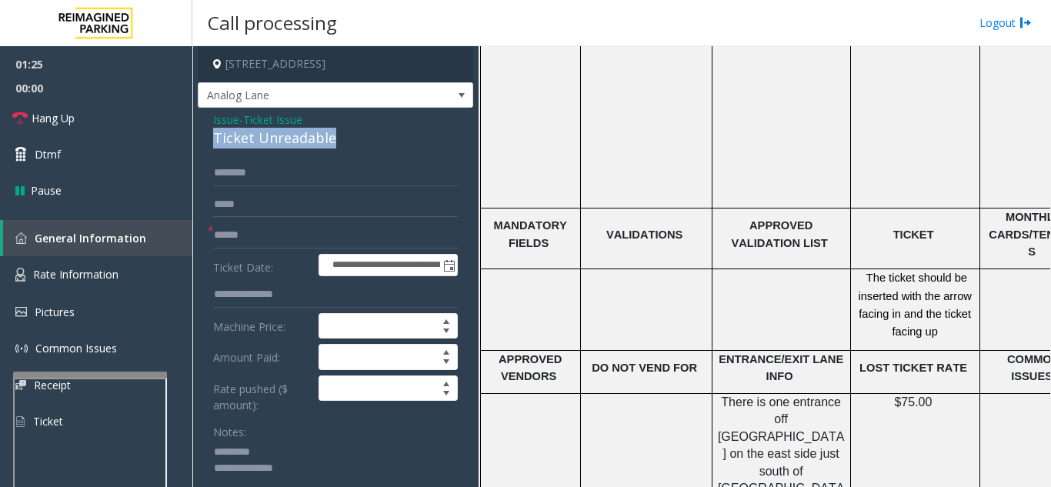
drag, startPoint x: 214, startPoint y: 135, endPoint x: 337, endPoint y: 135, distance: 123.1
click at [337, 135] on div "Ticket Unreadable" at bounding box center [335, 138] width 245 height 21
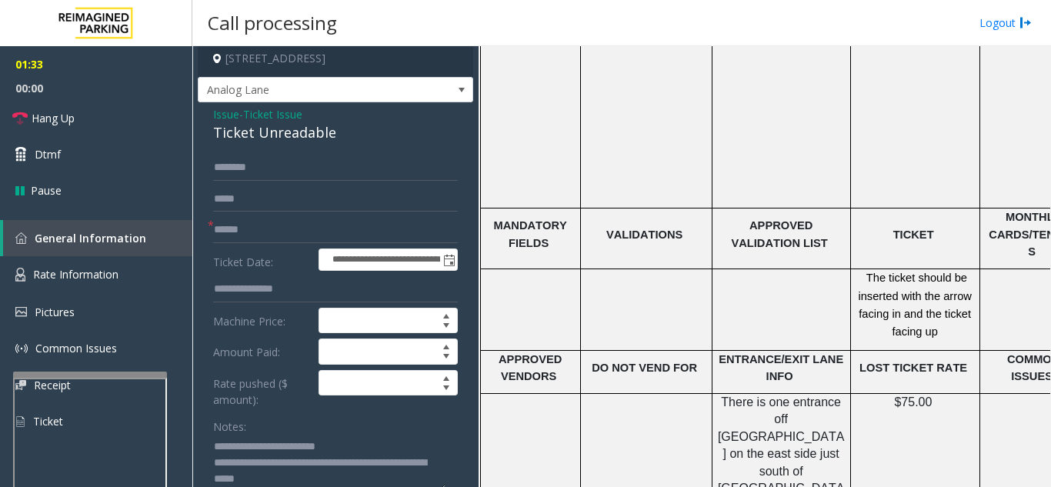
scroll to position [0, 0]
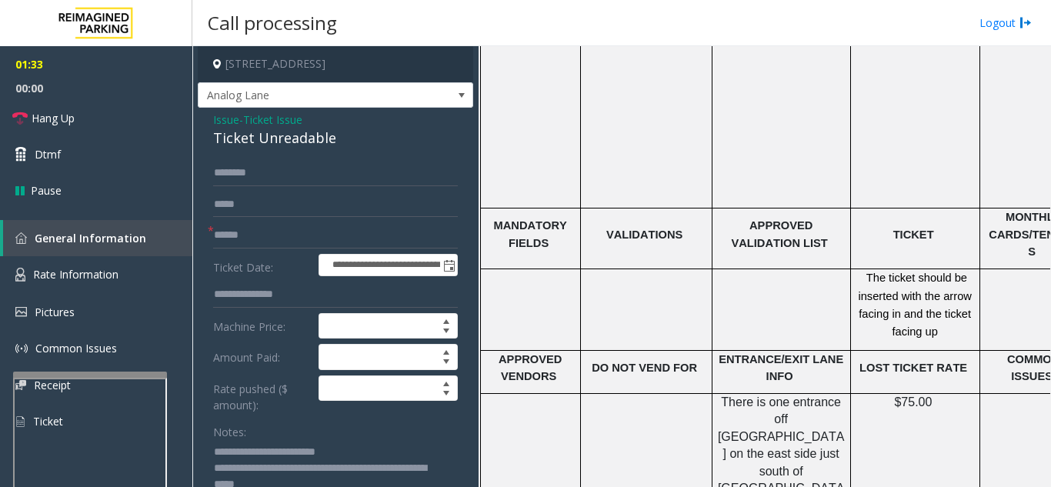
type textarea "**********"
click at [224, 238] on input "text" at bounding box center [335, 235] width 245 height 26
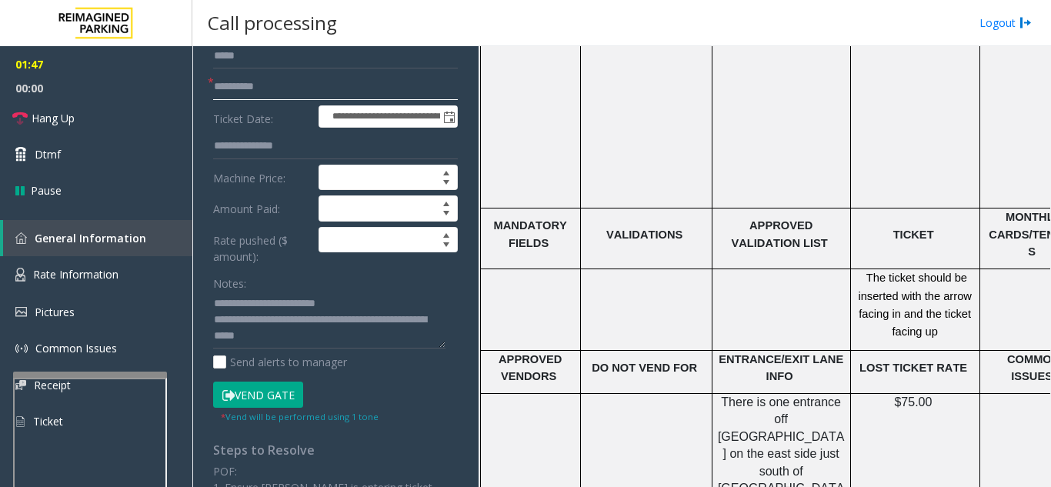
scroll to position [154, 0]
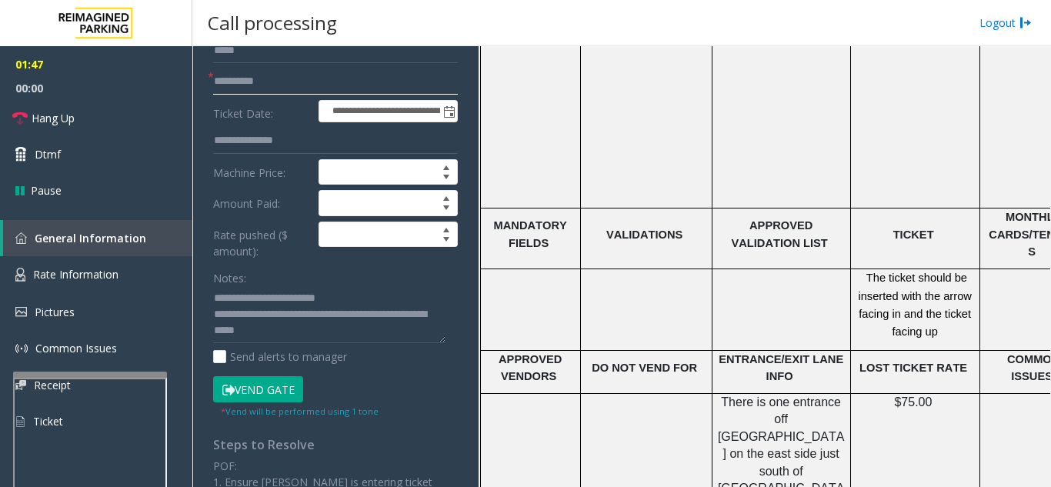
type input "**********"
click at [315, 332] on textarea at bounding box center [329, 315] width 232 height 58
type textarea "**********"
click at [238, 82] on input "**********" at bounding box center [335, 81] width 245 height 26
type input "********"
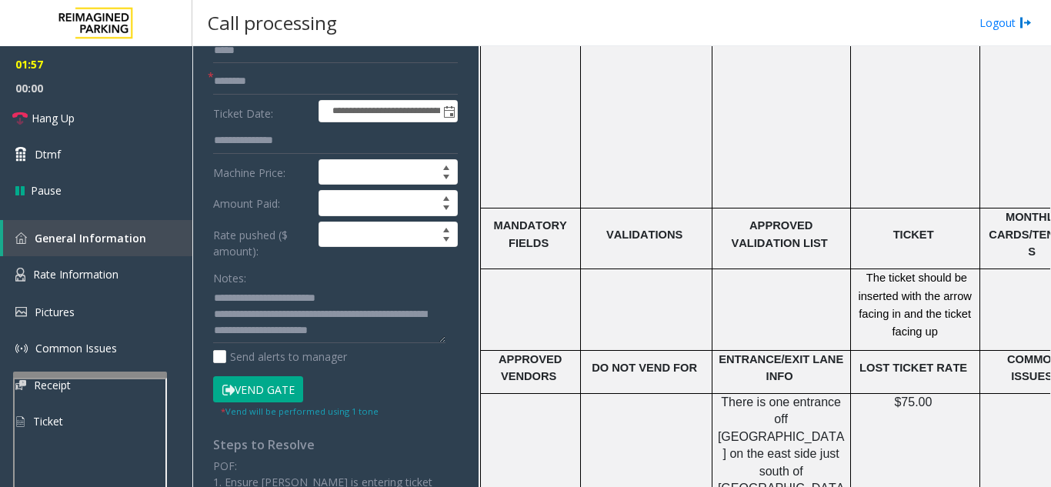
click at [267, 385] on button "Vend Gate" at bounding box center [258, 389] width 90 height 26
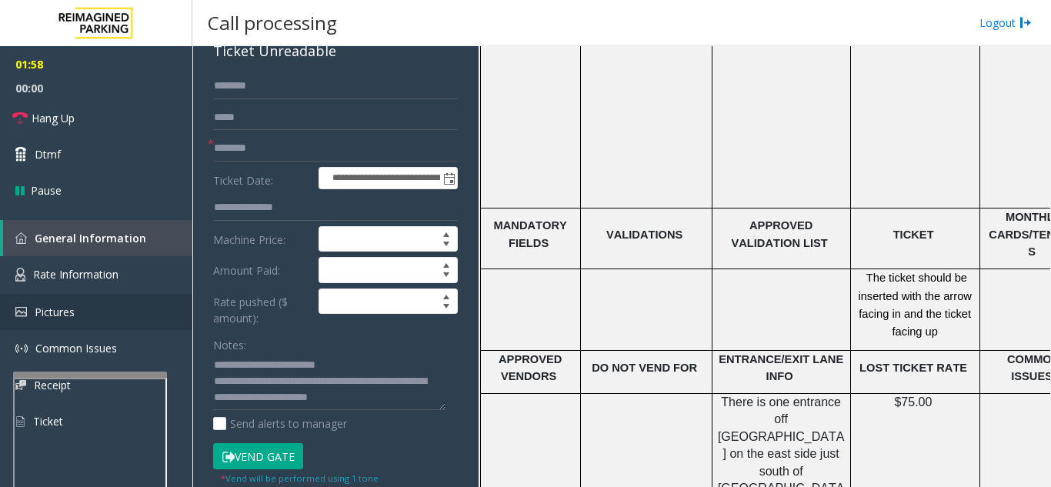
scroll to position [0, 0]
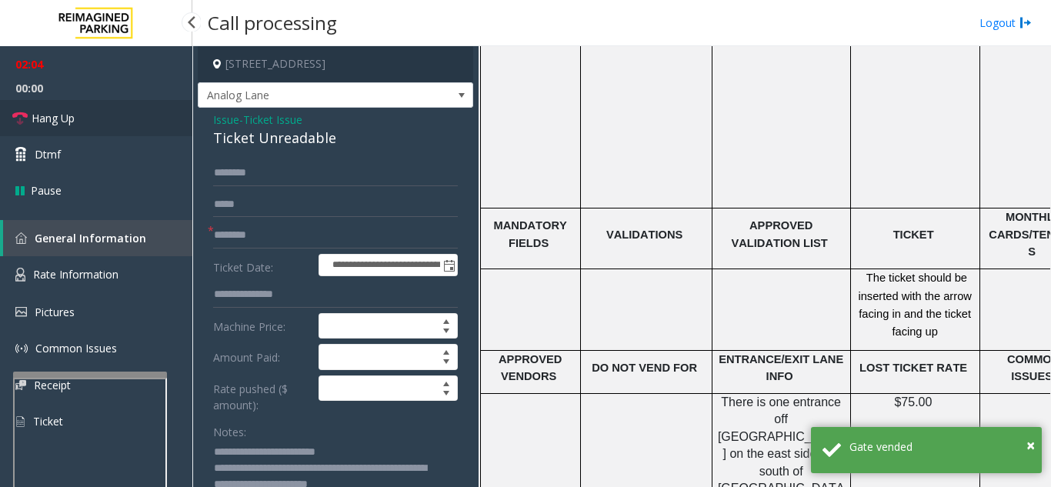
click at [88, 122] on link "Hang Up" at bounding box center [96, 118] width 192 height 36
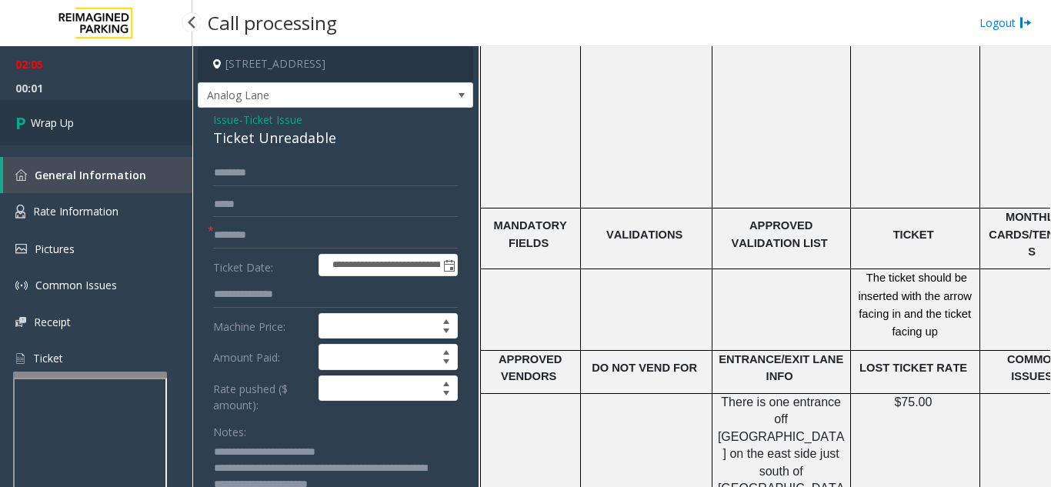
click at [64, 109] on link "Wrap Up" at bounding box center [96, 122] width 192 height 45
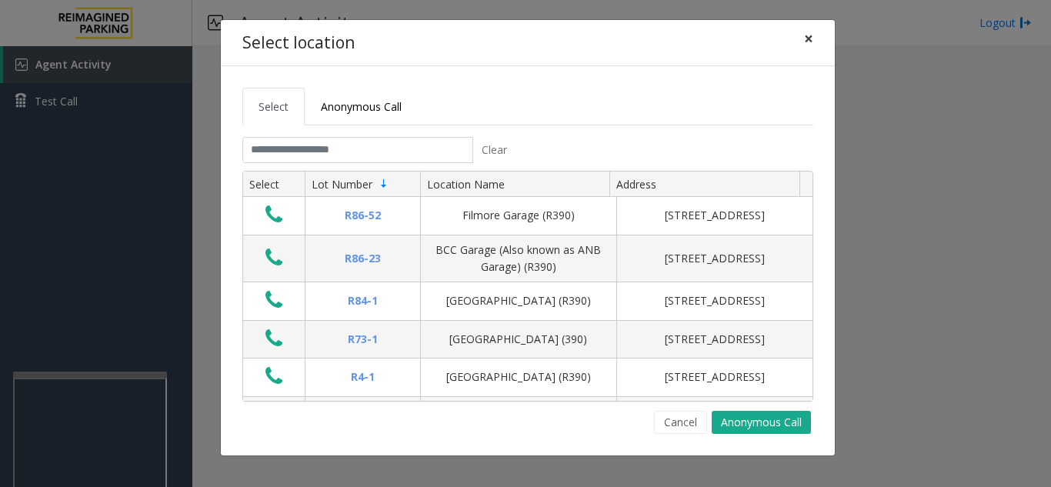
click at [808, 39] on span "×" at bounding box center [808, 39] width 9 height 22
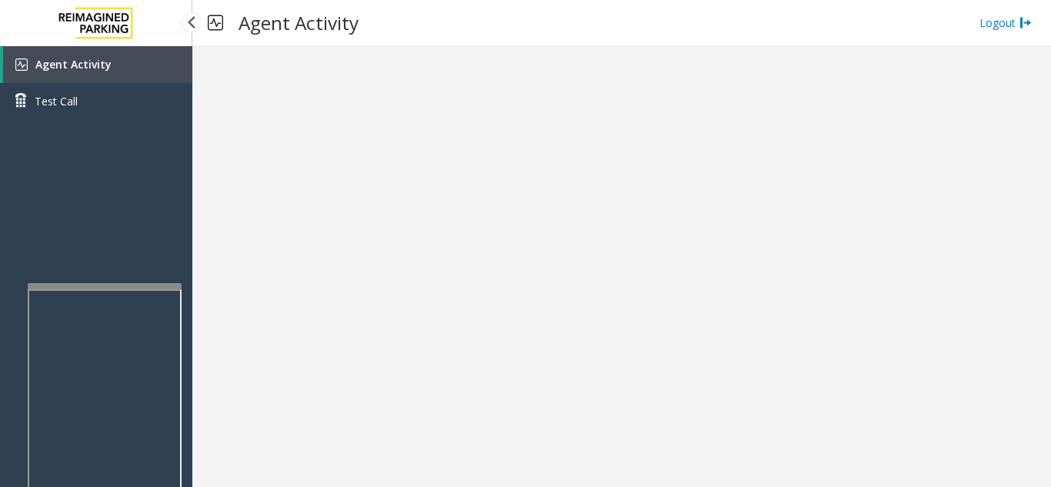
click at [127, 283] on div at bounding box center [105, 286] width 154 height 6
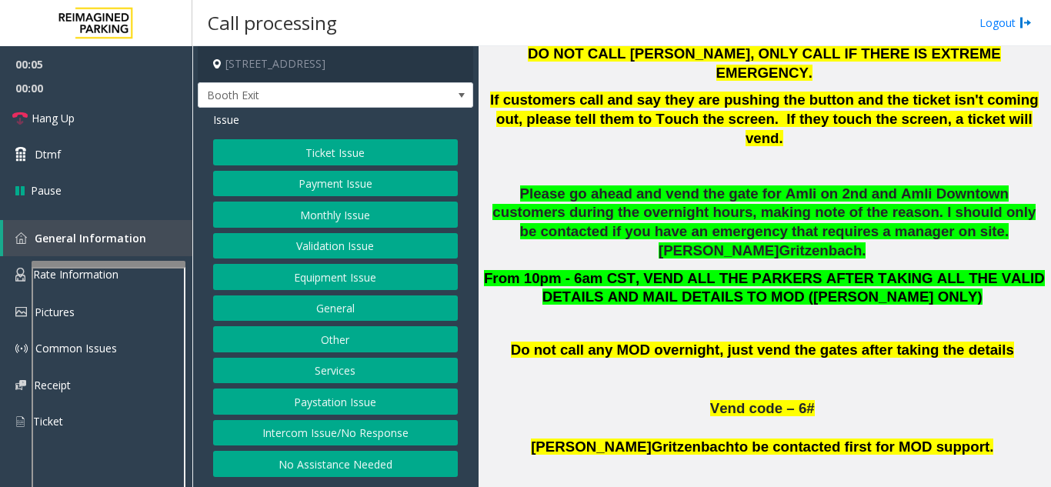
scroll to position [923, 0]
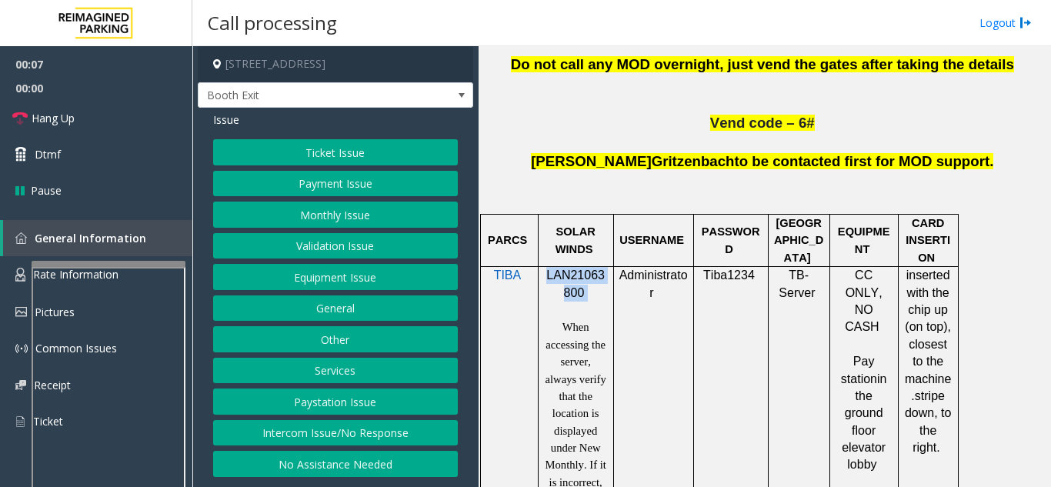
drag, startPoint x: 549, startPoint y: 199, endPoint x: 597, endPoint y: 211, distance: 49.8
click at [598, 267] on p "LAN21063800" at bounding box center [576, 284] width 64 height 35
click at [355, 275] on button "Equipment Issue" at bounding box center [335, 277] width 245 height 26
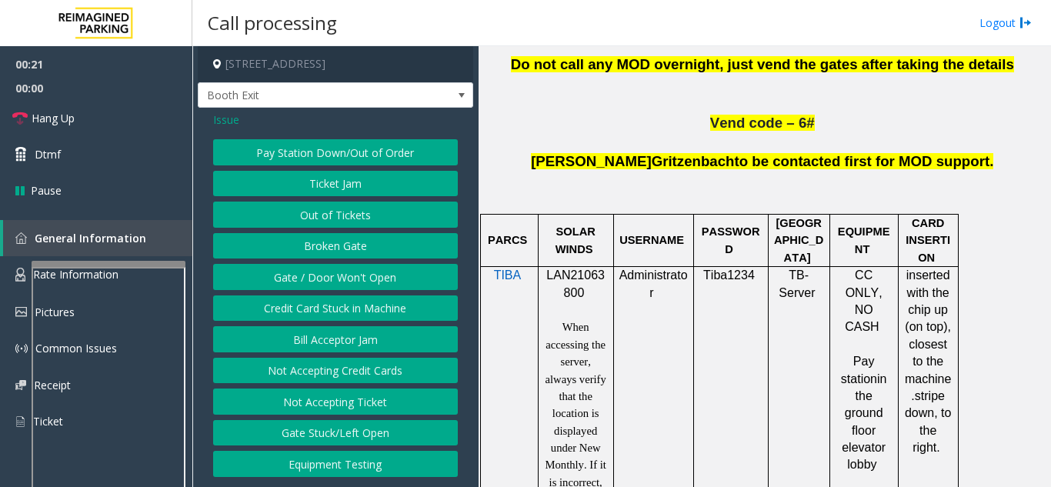
click at [232, 118] on span "Issue" at bounding box center [226, 120] width 26 height 16
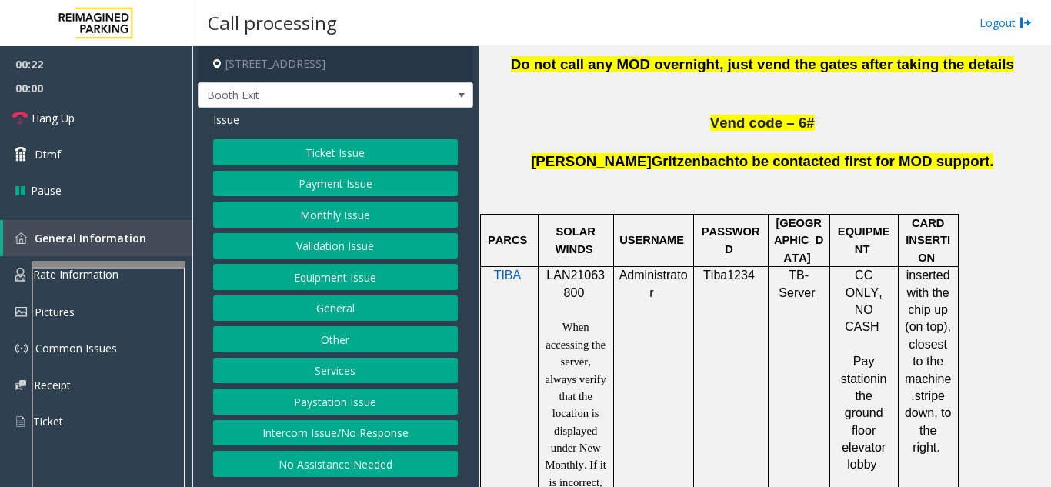
click at [343, 213] on button "Monthly Issue" at bounding box center [335, 215] width 245 height 26
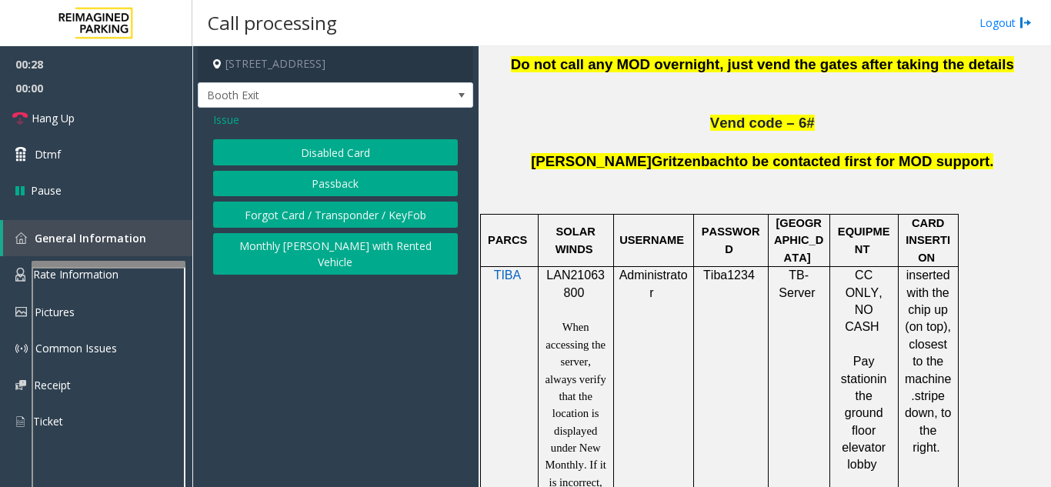
click at [236, 117] on span "Issue" at bounding box center [226, 120] width 26 height 16
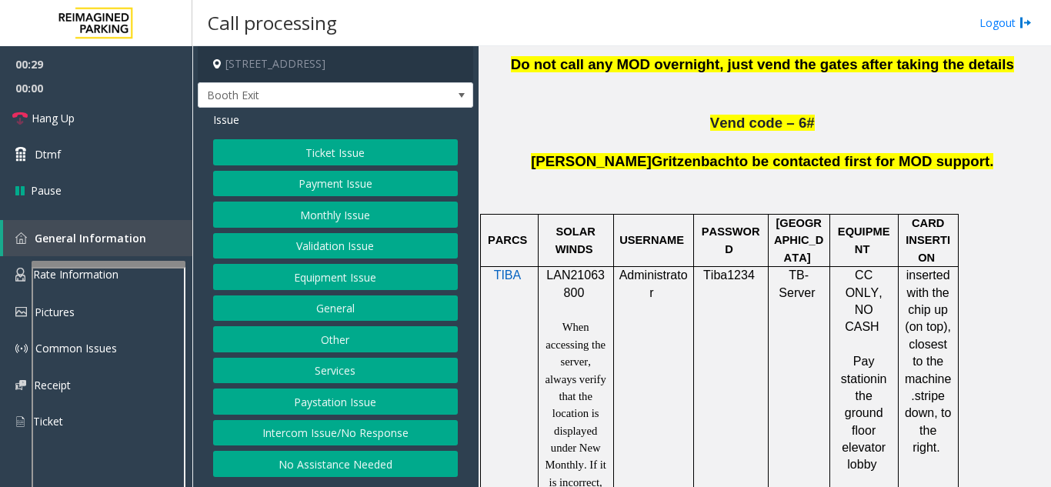
click at [346, 283] on button "Equipment Issue" at bounding box center [335, 277] width 245 height 26
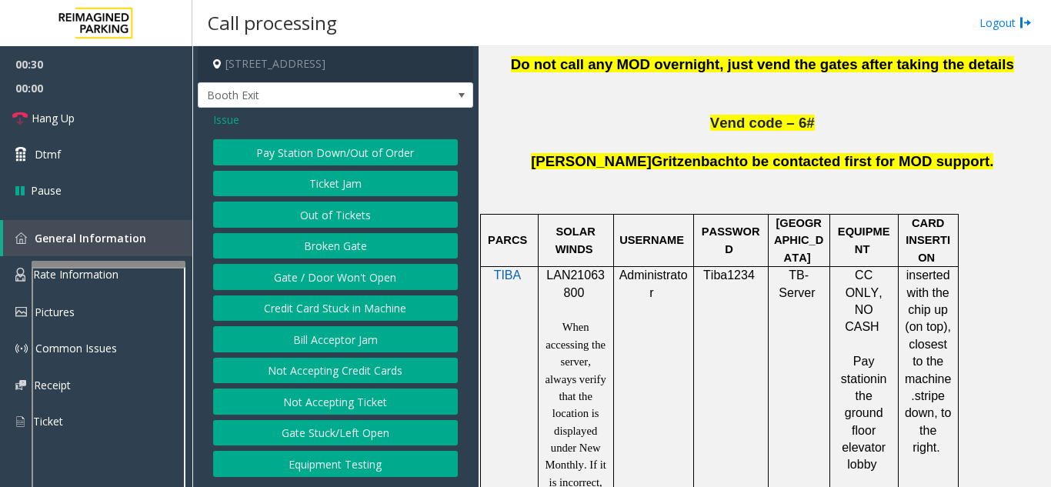
click at [351, 277] on button "Gate / Door Won't Open" at bounding box center [335, 277] width 245 height 26
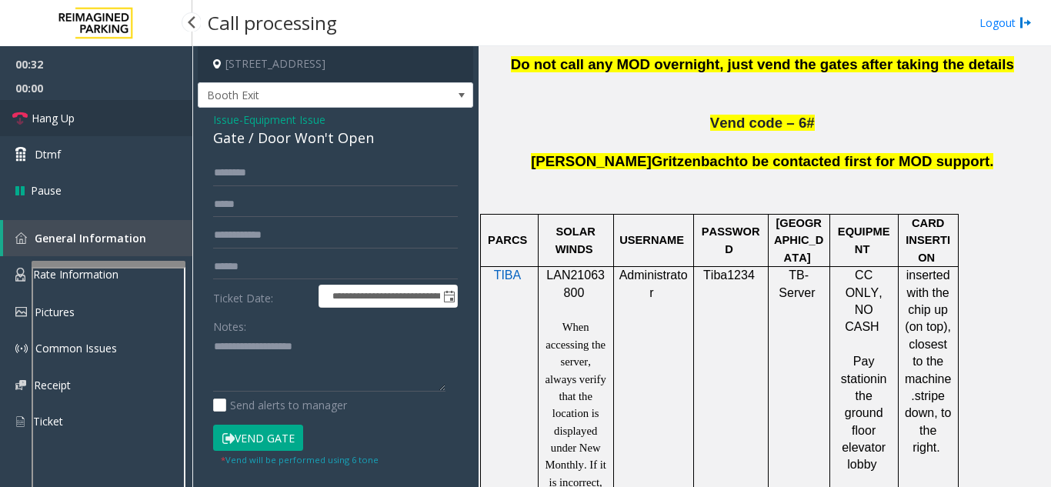
click at [58, 129] on link "Hang Up" at bounding box center [96, 118] width 192 height 36
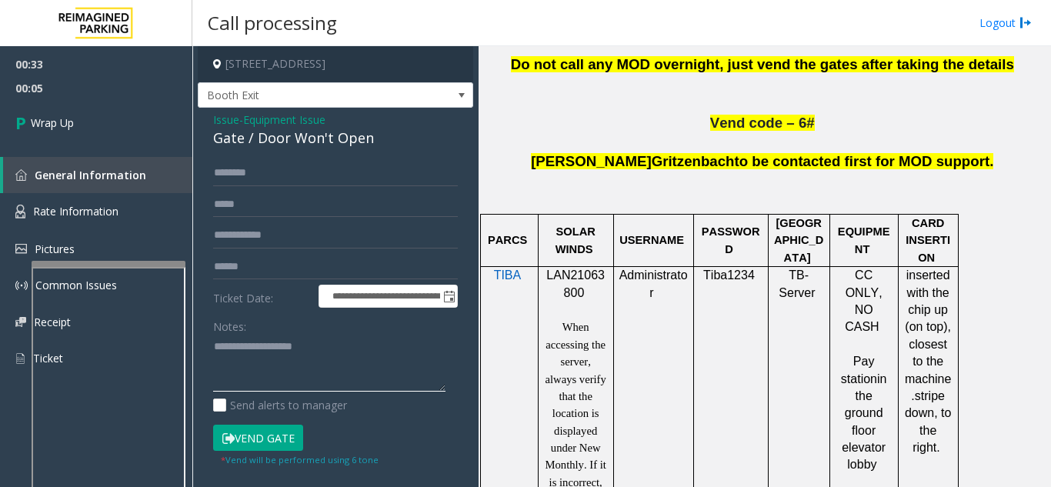
click at [266, 364] on textarea at bounding box center [329, 364] width 232 height 58
paste textarea "**********"
type textarea "**********"
click at [252, 122] on span "Equipment Issue" at bounding box center [284, 120] width 82 height 16
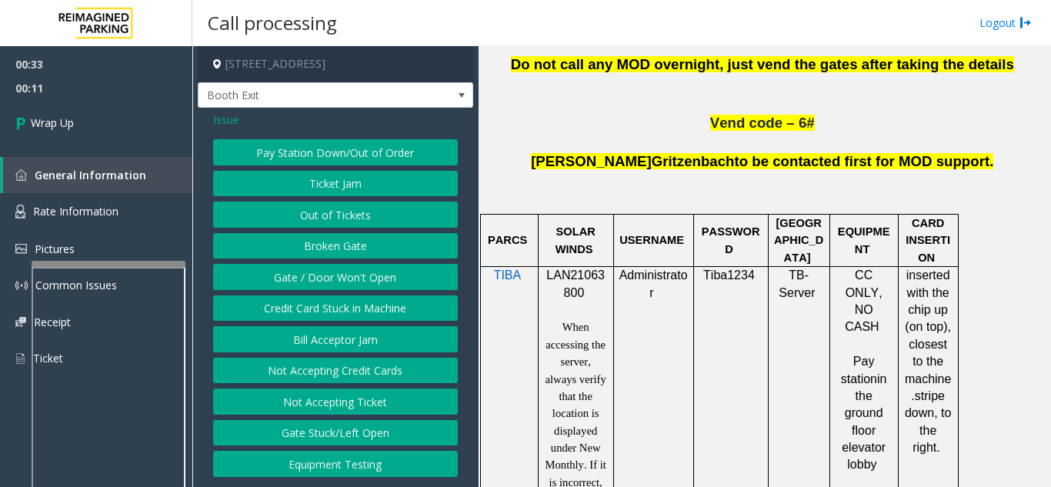
click at [358, 283] on button "Gate / Door Won't Open" at bounding box center [335, 277] width 245 height 26
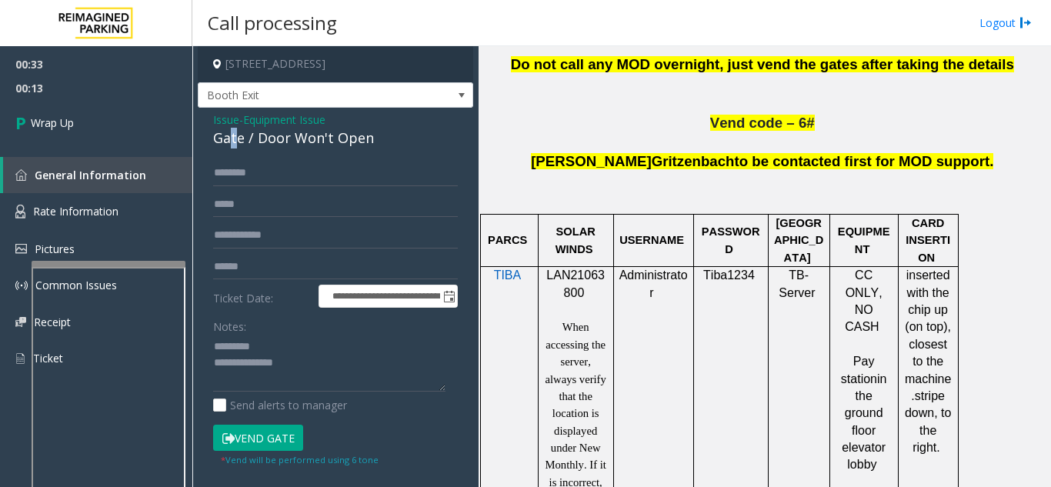
click at [234, 143] on div "Gate / Door Won't Open" at bounding box center [335, 138] width 245 height 21
click at [261, 345] on textarea at bounding box center [329, 364] width 232 height 58
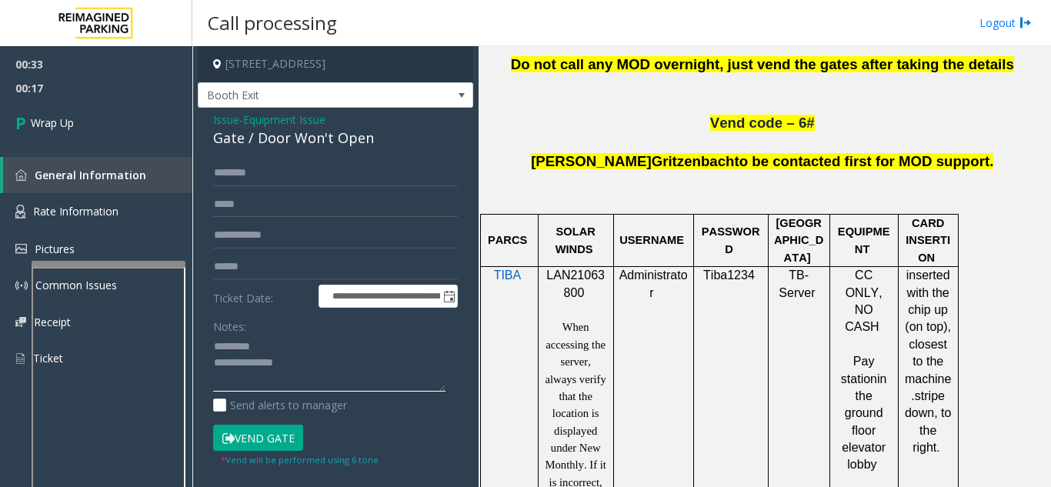
paste textarea "**********"
click at [397, 353] on textarea at bounding box center [329, 364] width 232 height 58
click at [368, 378] on textarea at bounding box center [329, 364] width 232 height 58
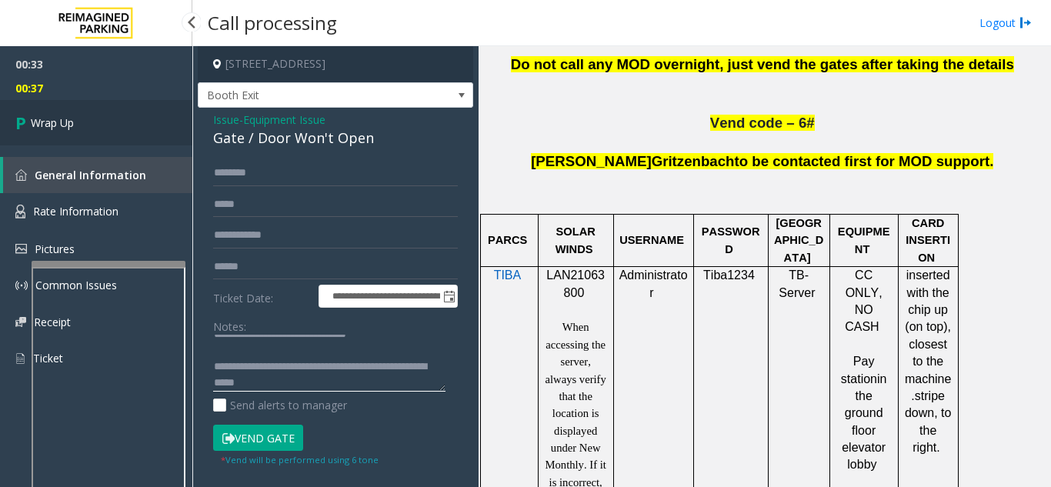
type textarea "**********"
click at [112, 124] on link "Wrap Up" at bounding box center [96, 122] width 192 height 45
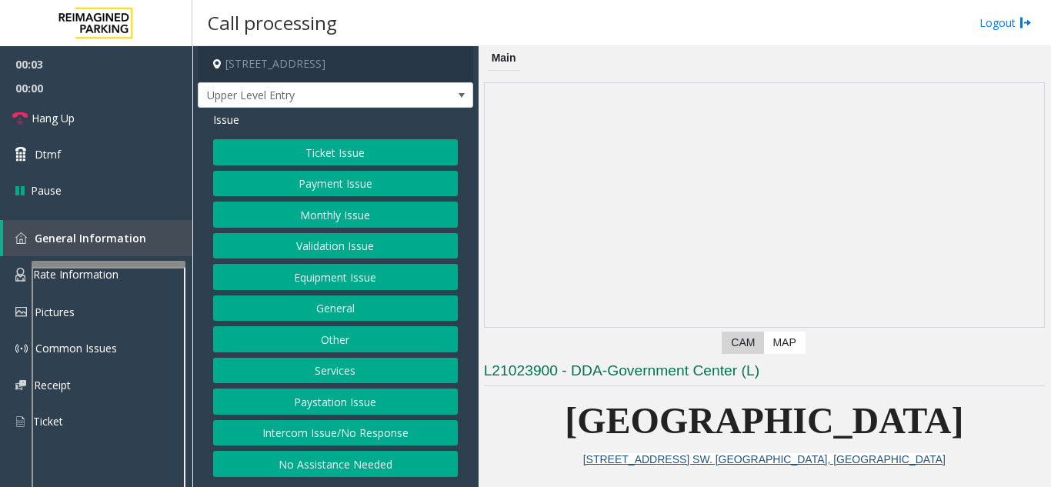
click at [365, 428] on button "Intercom Issue/No Response" at bounding box center [335, 433] width 245 height 26
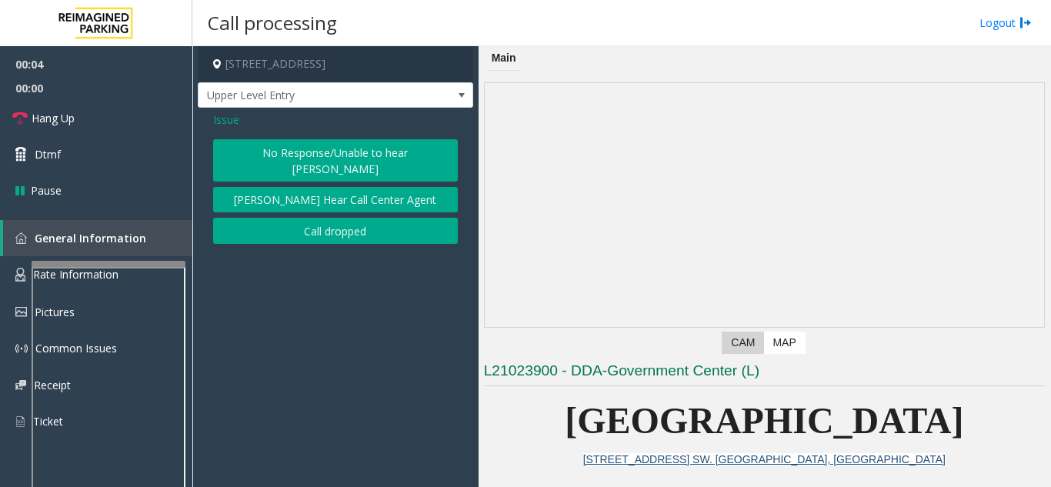
click at [362, 139] on button "No Response/Unable to hear [PERSON_NAME]" at bounding box center [335, 160] width 245 height 42
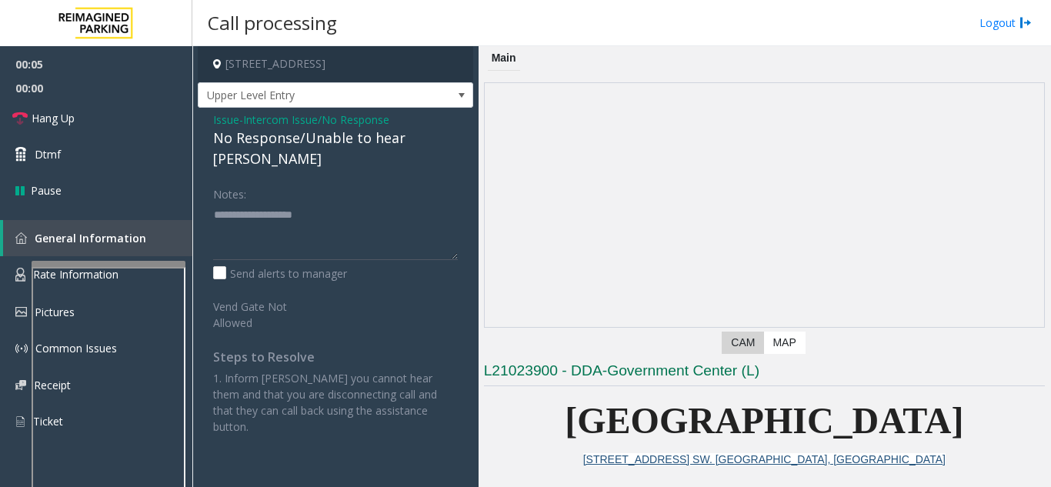
click at [325, 138] on div "No Response/Unable to hear [PERSON_NAME]" at bounding box center [335, 149] width 245 height 42
type textarea "******"
click at [250, 133] on div "No Response/Unable to hear [PERSON_NAME]" at bounding box center [335, 149] width 245 height 42
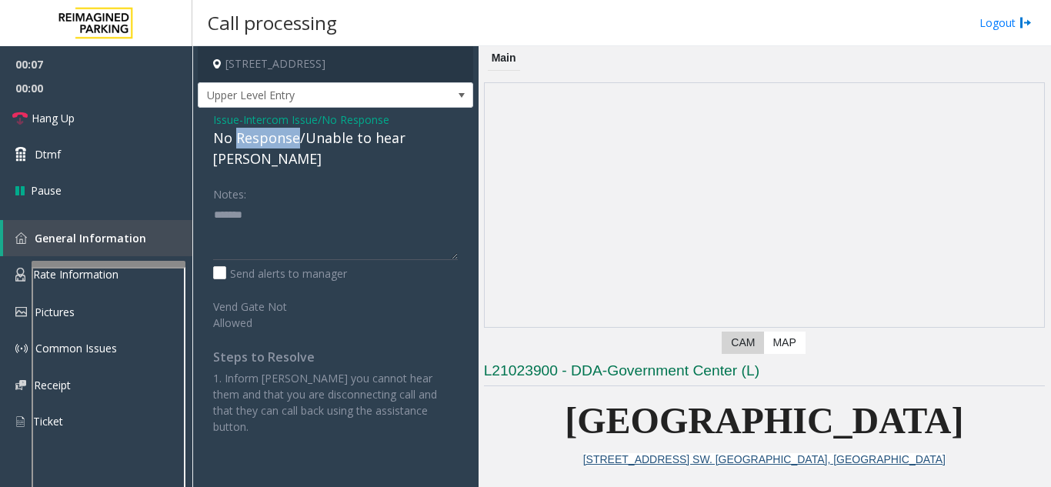
click at [250, 133] on div "No Response/Unable to hear [PERSON_NAME]" at bounding box center [335, 149] width 245 height 42
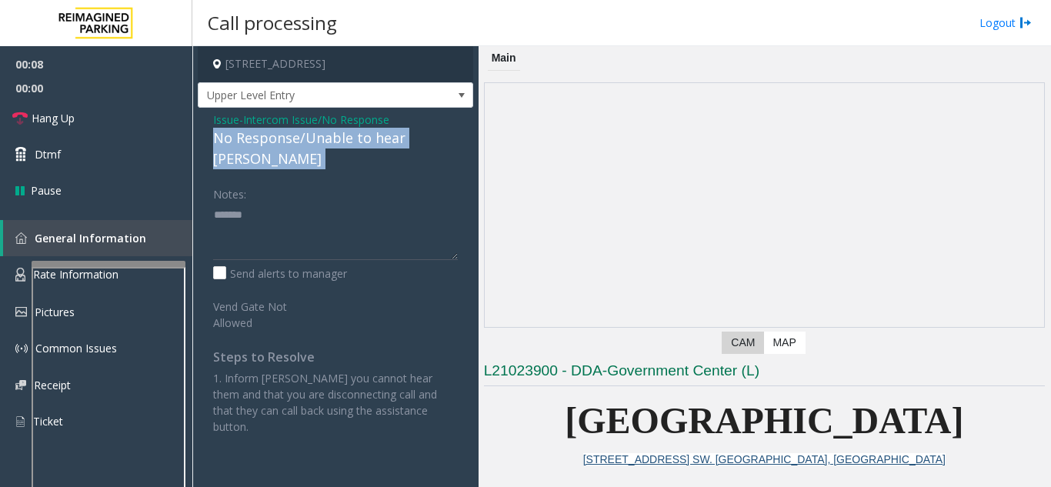
drag, startPoint x: 250, startPoint y: 133, endPoint x: 235, endPoint y: 162, distance: 33.0
click at [251, 133] on div "No Response/Unable to hear [PERSON_NAME]" at bounding box center [335, 149] width 245 height 42
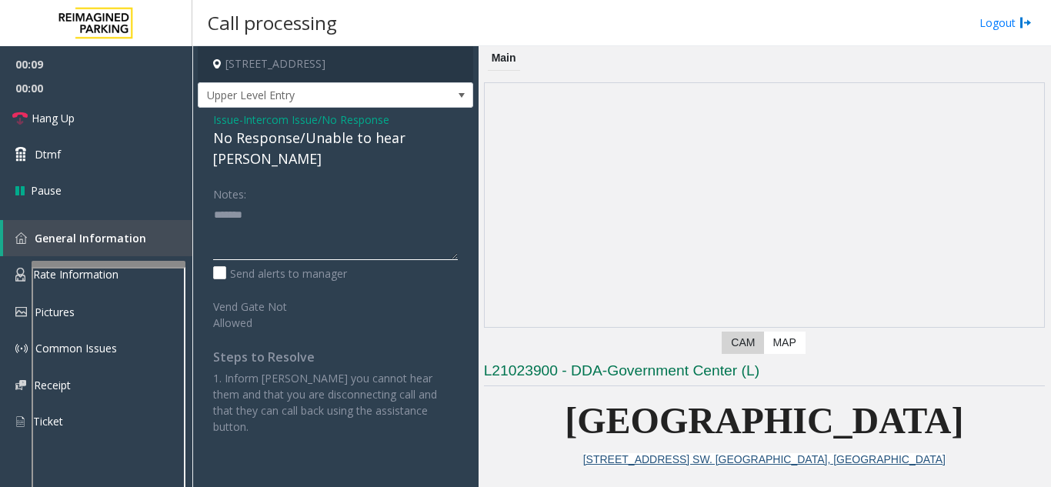
drag, startPoint x: 248, startPoint y: 200, endPoint x: 202, endPoint y: 194, distance: 46.6
click at [202, 194] on div "Notes: Send alerts to manager Vend Gate Not Allowed Steps to Resolve 1. Inform …" at bounding box center [336, 308] width 268 height 254
click at [280, 142] on div "No Response/Unable to hear [PERSON_NAME]" at bounding box center [335, 149] width 245 height 42
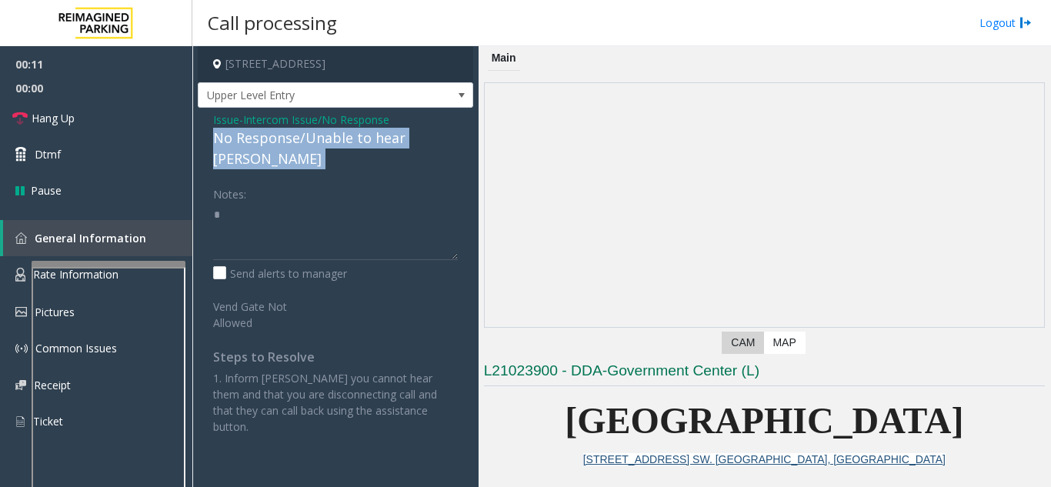
click at [280, 142] on div "No Response/Unable to hear [PERSON_NAME]" at bounding box center [335, 149] width 245 height 42
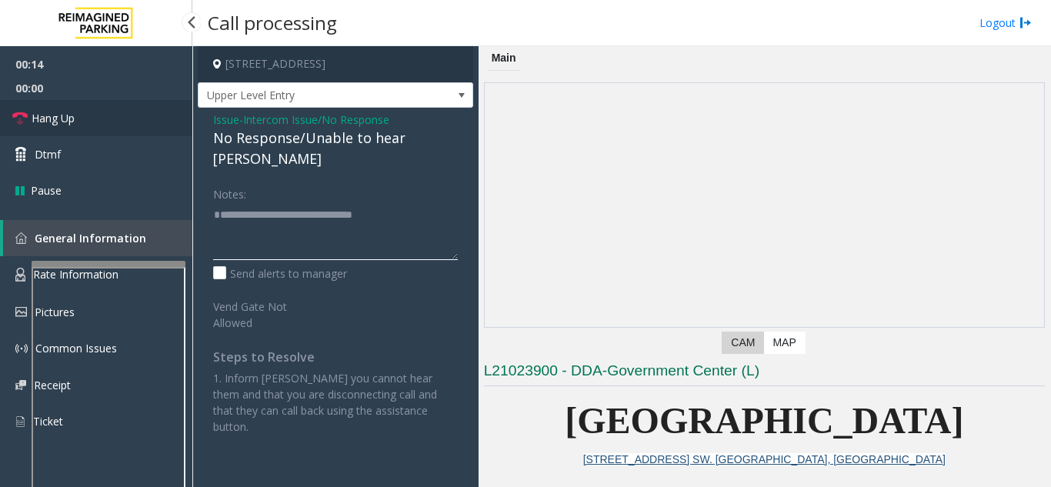
type textarea "**********"
click at [65, 127] on link "Hang Up" at bounding box center [96, 118] width 192 height 36
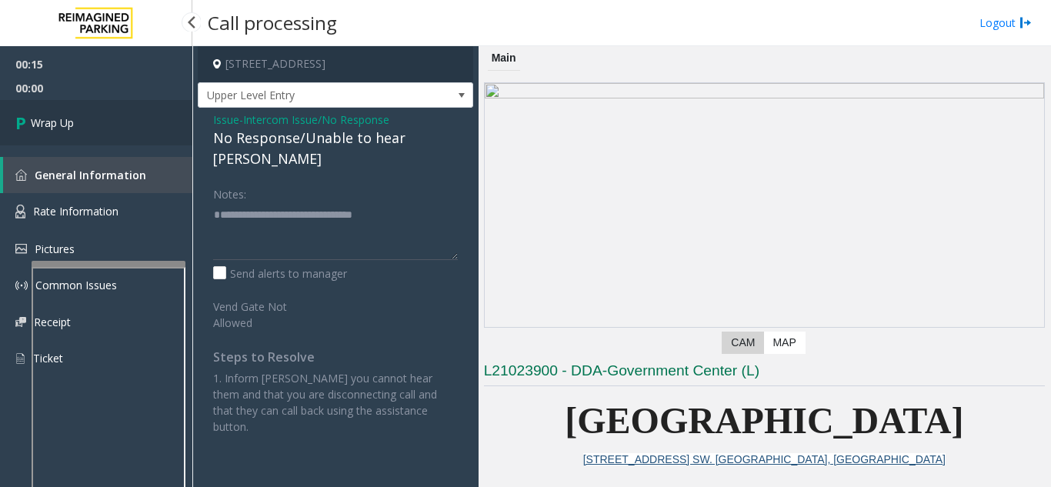
click at [65, 127] on span "Wrap Up" at bounding box center [52, 123] width 43 height 16
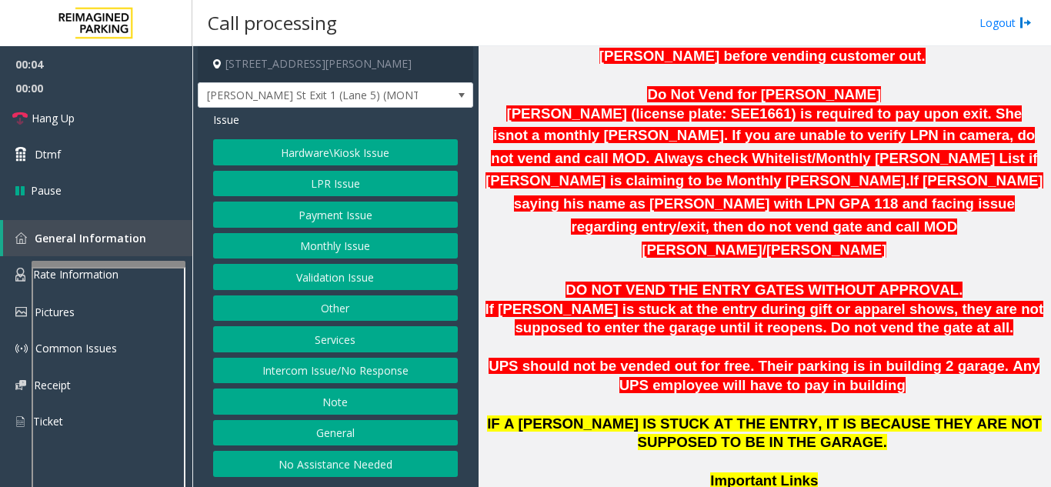
scroll to position [923, 0]
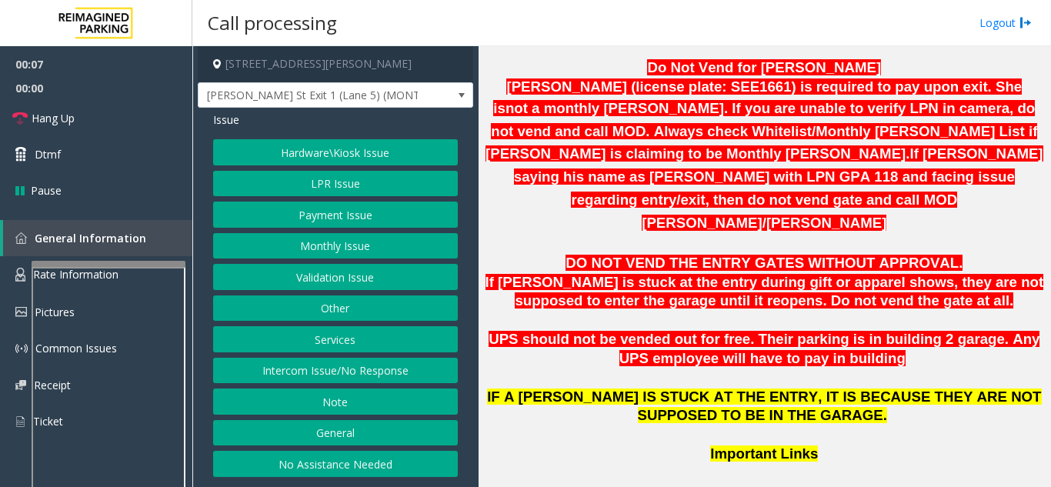
click at [368, 368] on button "Intercom Issue/No Response" at bounding box center [335, 371] width 245 height 26
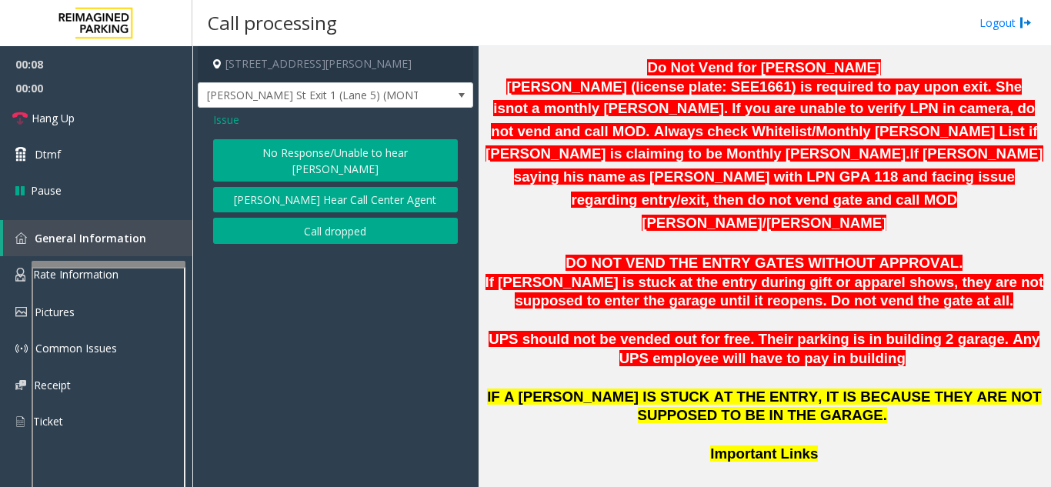
click at [303, 157] on button "No Response/Unable to hear [PERSON_NAME]" at bounding box center [335, 160] width 245 height 42
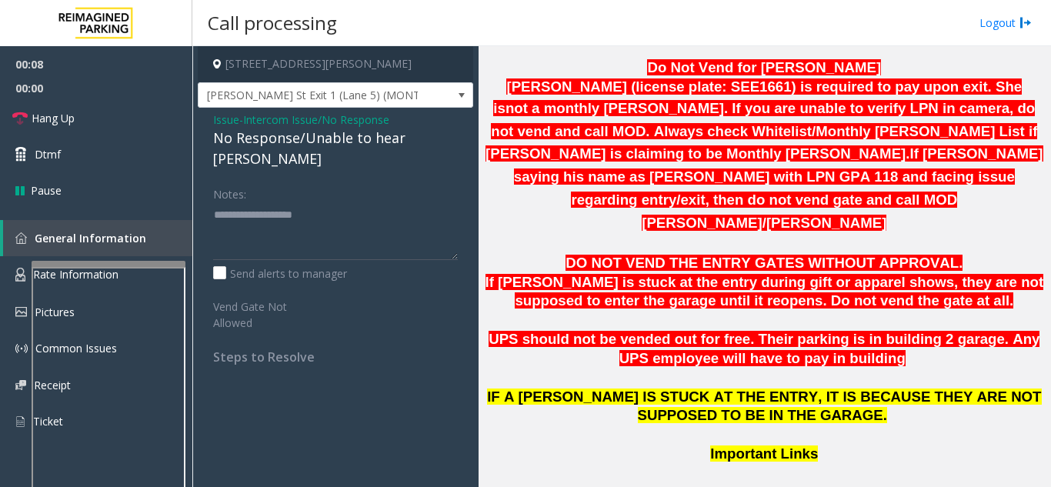
click at [285, 136] on div "No Response/Unable to hear [PERSON_NAME]" at bounding box center [335, 149] width 245 height 42
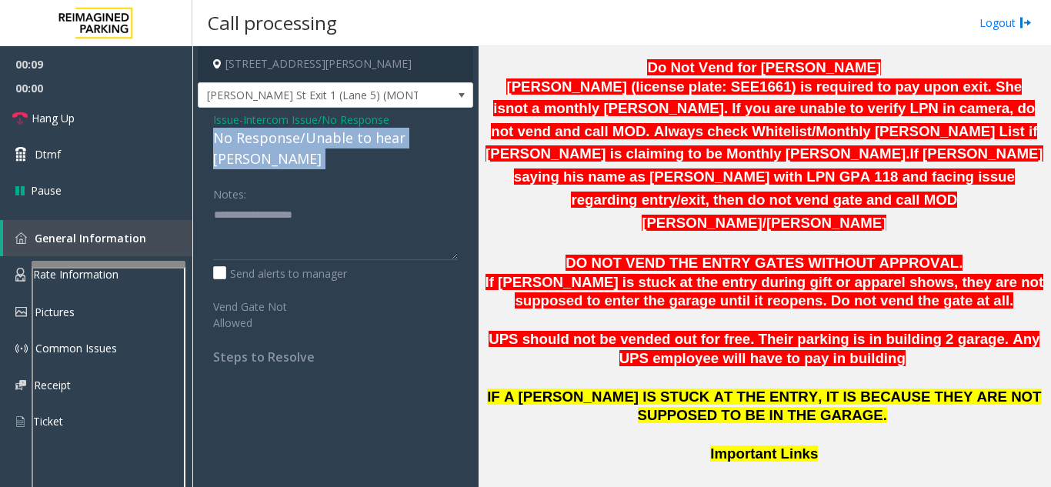
click at [285, 136] on div "No Response/Unable to hear [PERSON_NAME]" at bounding box center [335, 149] width 245 height 42
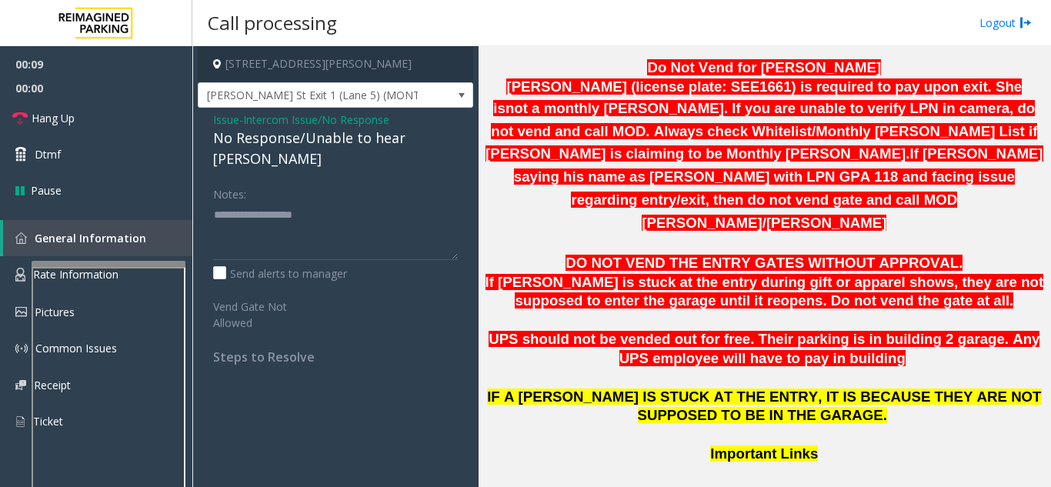
drag, startPoint x: 298, startPoint y: 172, endPoint x: 305, endPoint y: 198, distance: 26.3
click at [305, 198] on div "Issue - Intercom Issue/No Response No Response/Unable to hear parker Notes: Sen…" at bounding box center [335, 244] width 275 height 272
click at [50, 110] on span "Hang Up" at bounding box center [53, 118] width 43 height 16
click at [268, 133] on div "No Response/Unable to hear [PERSON_NAME]" at bounding box center [335, 149] width 245 height 42
click at [267, 134] on div "No Response/Unable to hear [PERSON_NAME]" at bounding box center [335, 149] width 245 height 42
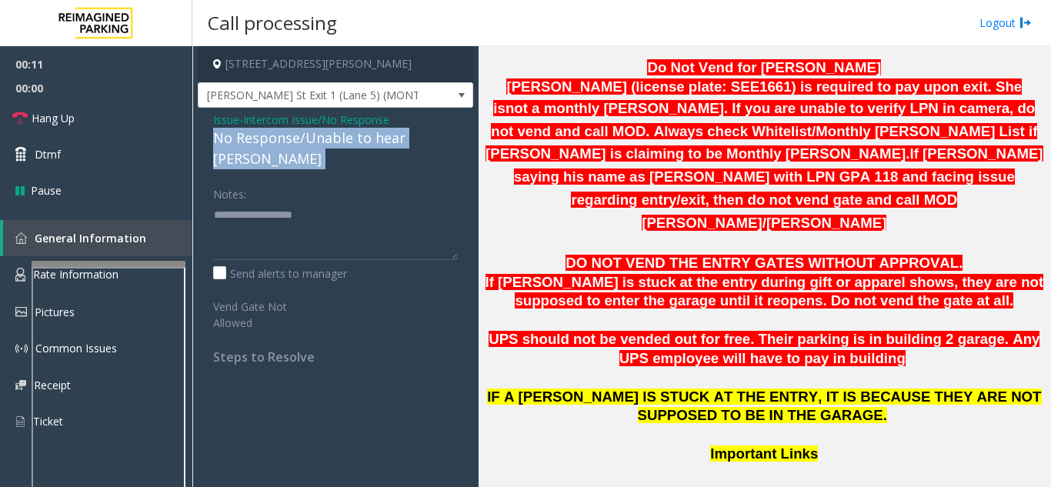
click at [267, 134] on div "No Response/Unable to hear [PERSON_NAME]" at bounding box center [335, 149] width 245 height 42
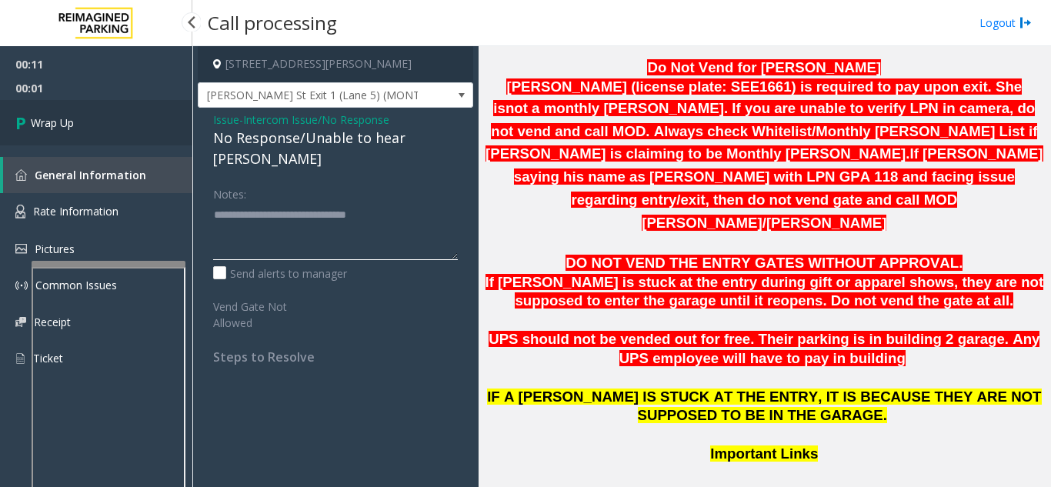
type textarea "**********"
click at [81, 117] on link "Wrap Up" at bounding box center [96, 122] width 192 height 45
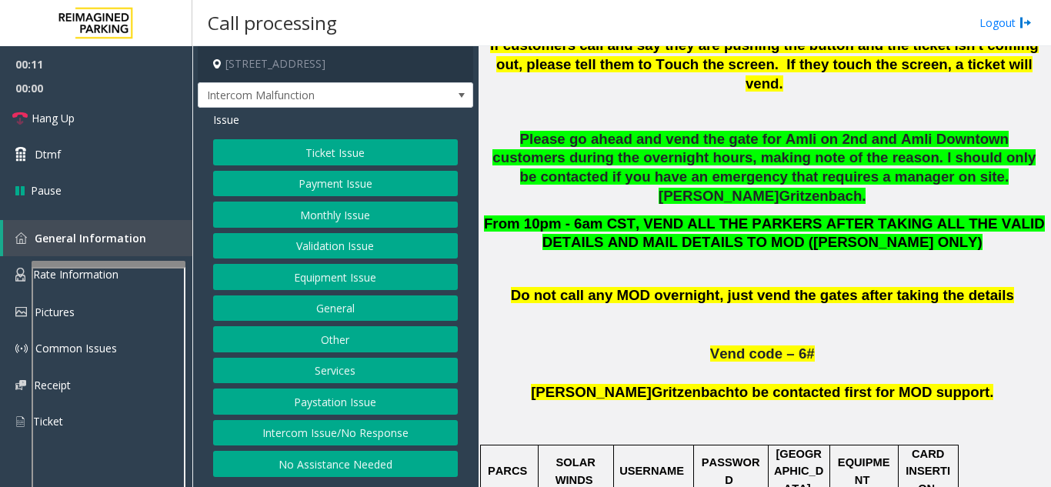
scroll to position [923, 0]
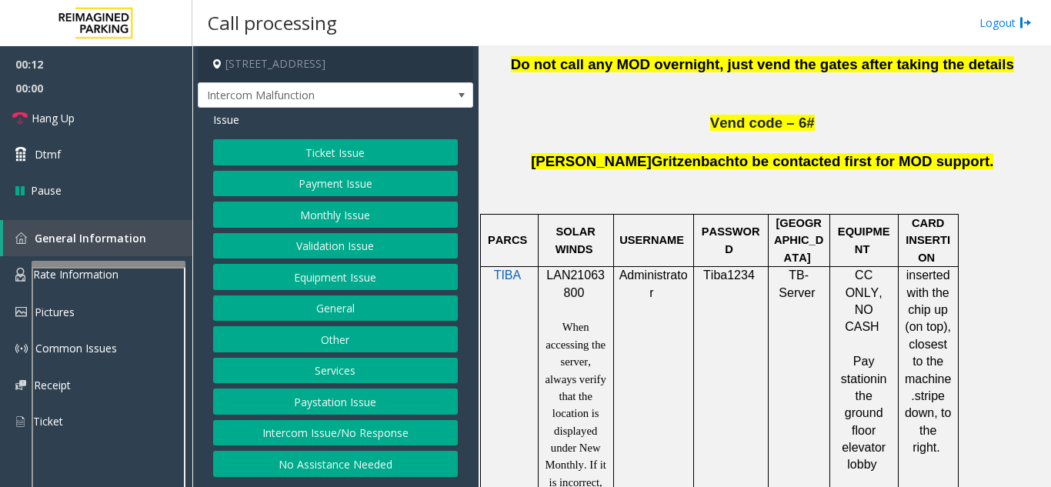
click at [548, 268] on span "LAN21063800" at bounding box center [575, 283] width 58 height 30
click at [302, 147] on button "Ticket Issue" at bounding box center [335, 152] width 245 height 26
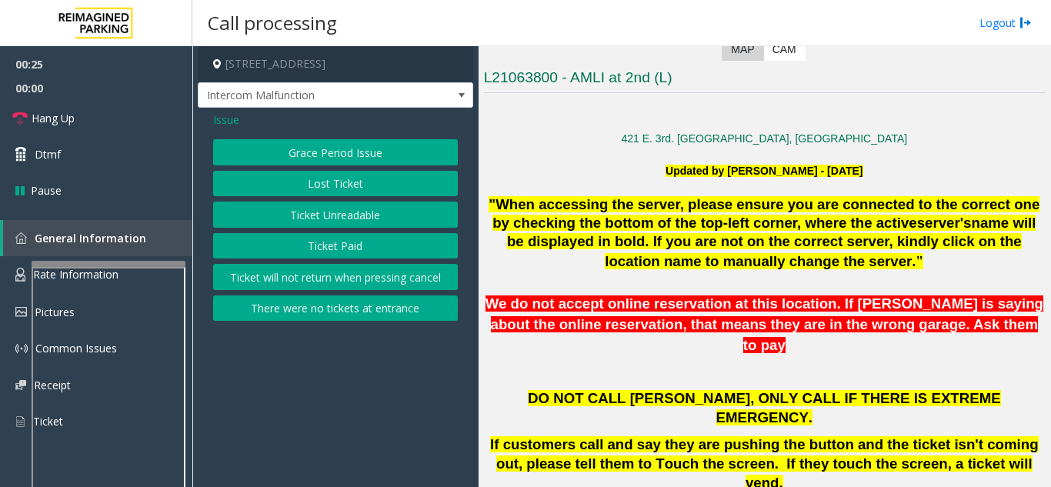
scroll to position [77, 0]
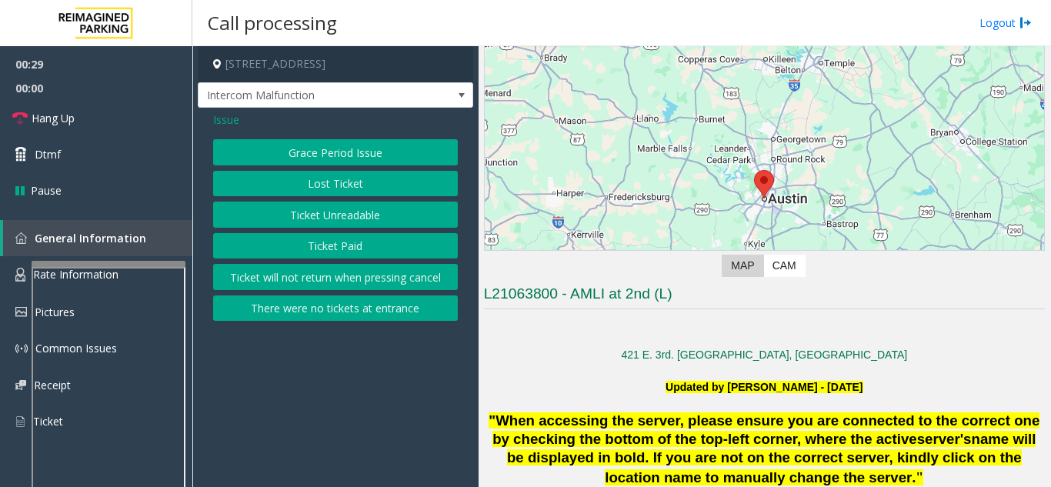
click at [222, 123] on span "Issue" at bounding box center [226, 120] width 26 height 16
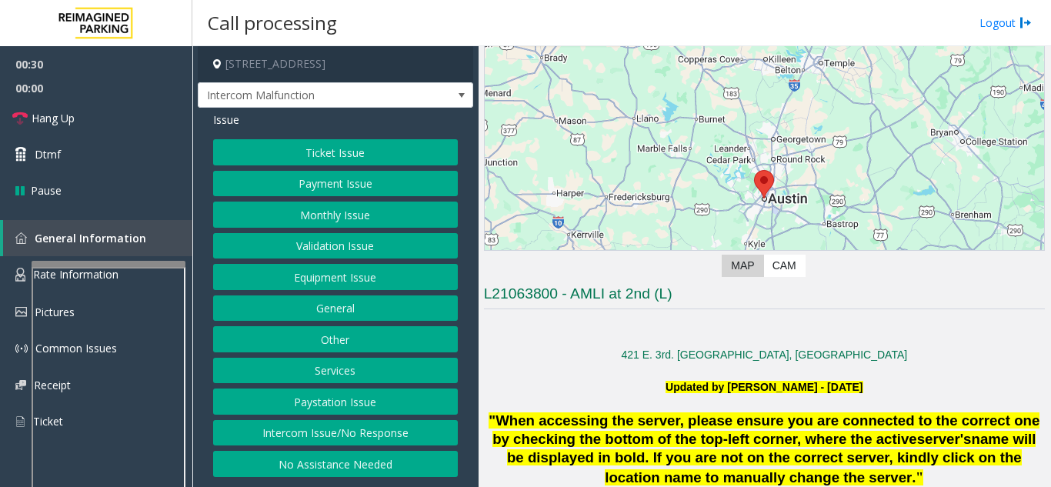
click at [332, 251] on button "Validation Issue" at bounding box center [335, 246] width 245 height 26
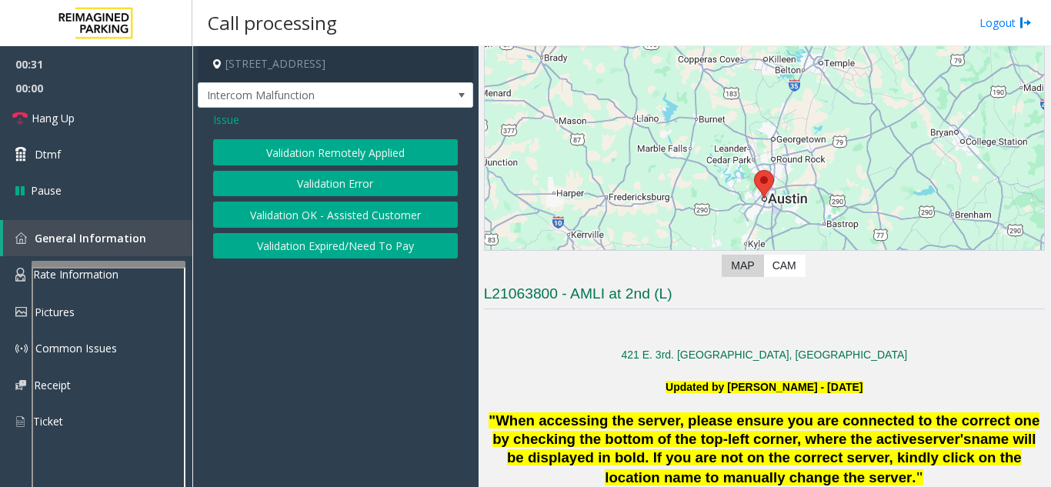
click at [342, 185] on button "Validation Error" at bounding box center [335, 184] width 245 height 26
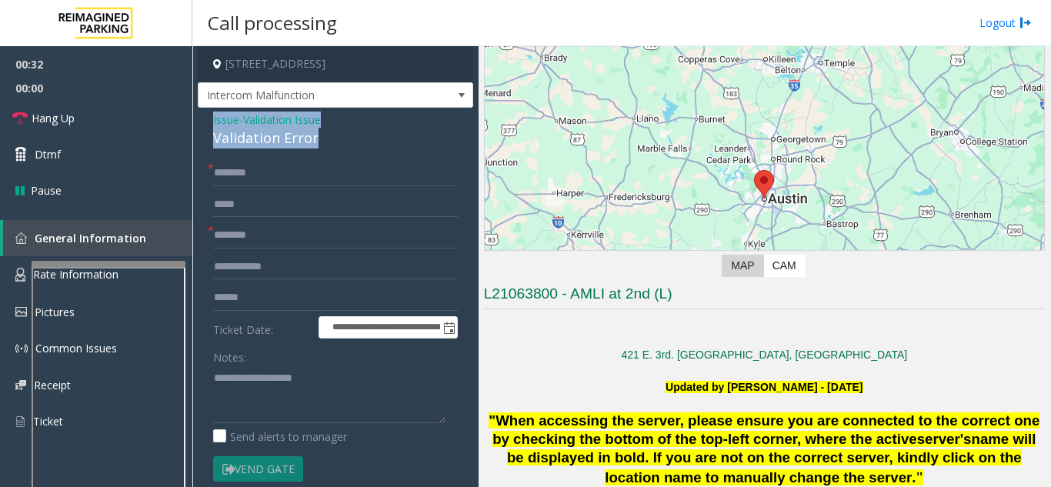
drag, startPoint x: 326, startPoint y: 138, endPoint x: 208, endPoint y: 123, distance: 118.7
click at [198, 118] on div "**********" at bounding box center [335, 443] width 275 height 671
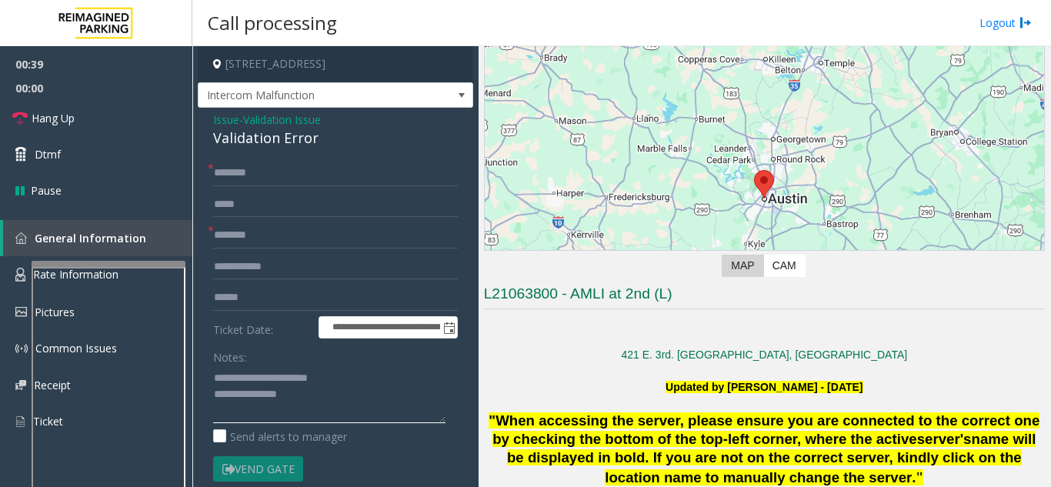
type textarea "**********"
drag, startPoint x: 208, startPoint y: 133, endPoint x: 330, endPoint y: 138, distance: 122.4
click at [330, 138] on div "**********" at bounding box center [335, 443] width 275 height 671
click at [250, 180] on input "text" at bounding box center [335, 173] width 245 height 26
type input "*******"
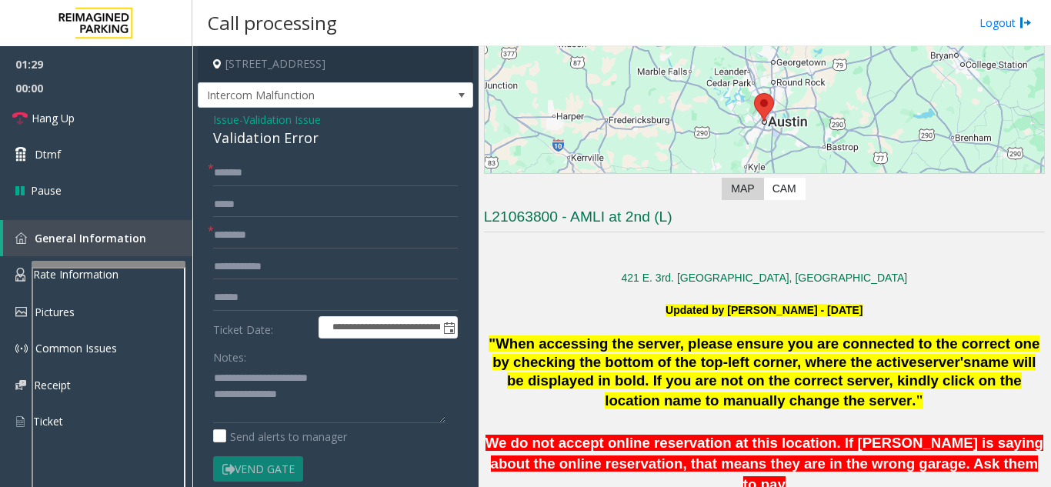
click at [576, 397] on div ""When accessing the server, please ensure you are connected to the correct one …" at bounding box center [764, 373] width 561 height 77
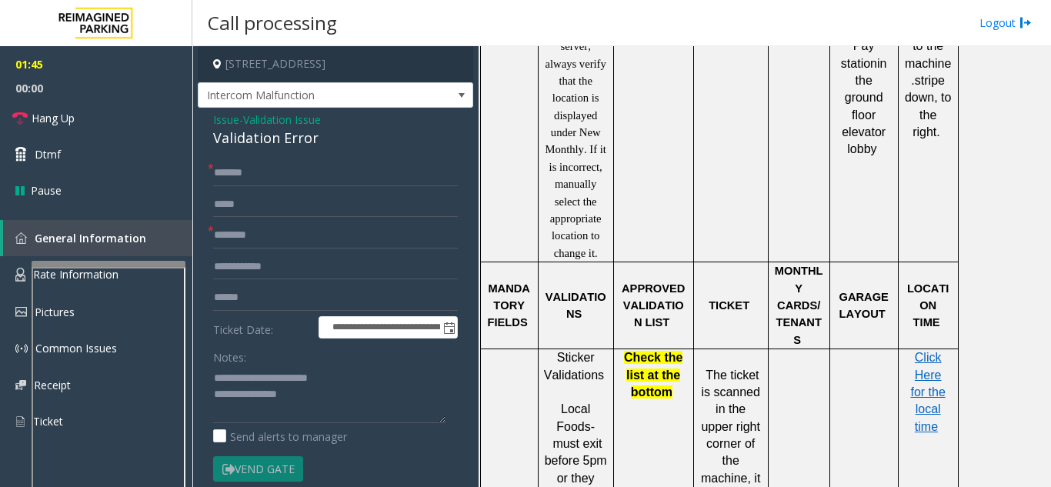
scroll to position [1546, 0]
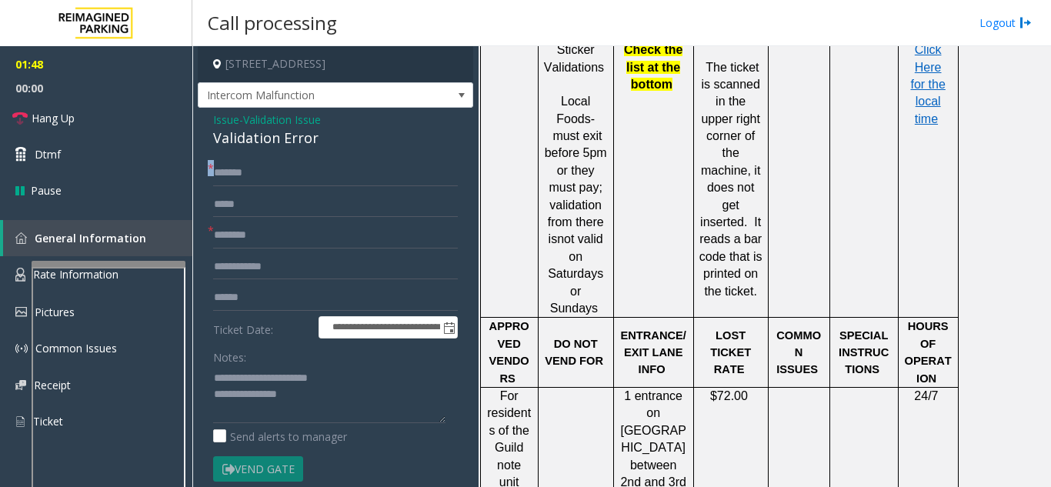
drag, startPoint x: 212, startPoint y: 172, endPoint x: 272, endPoint y: 173, distance: 60.0
click at [272, 173] on div "* *******" at bounding box center [335, 173] width 245 height 26
drag, startPoint x: 235, startPoint y: 168, endPoint x: 240, endPoint y: 188, distance: 20.7
click at [247, 218] on form "**********" at bounding box center [335, 337] width 245 height 354
click at [238, 175] on input "*******" at bounding box center [335, 173] width 245 height 26
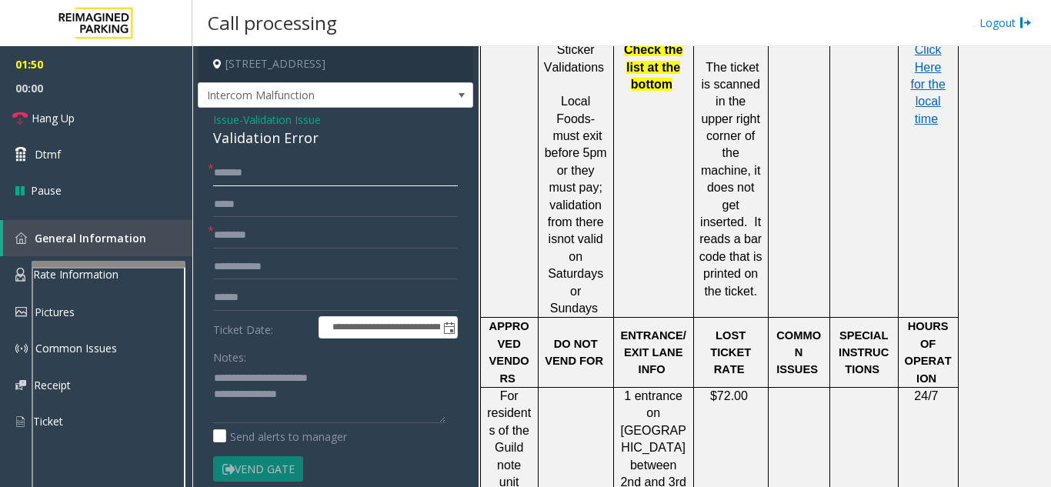
click at [238, 175] on input "*******" at bounding box center [335, 173] width 245 height 26
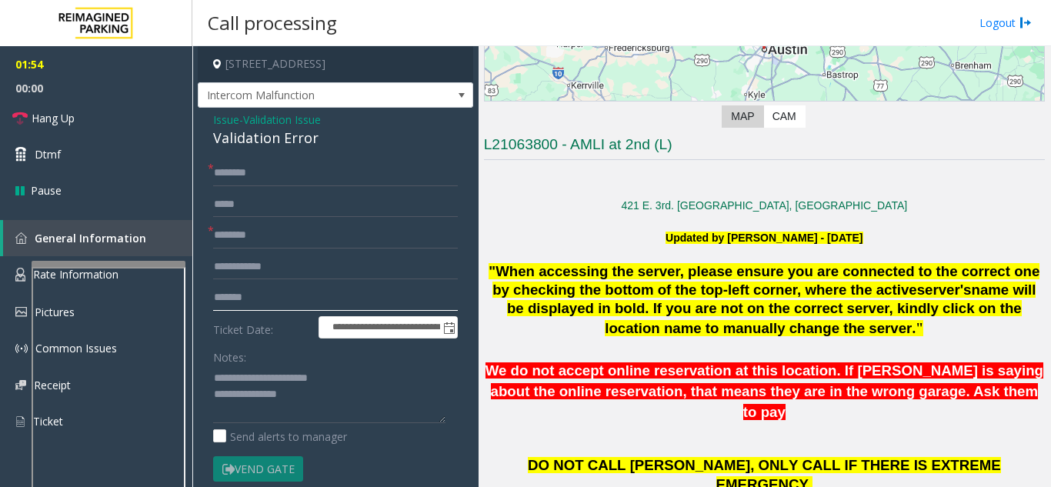
scroll to position [162, 0]
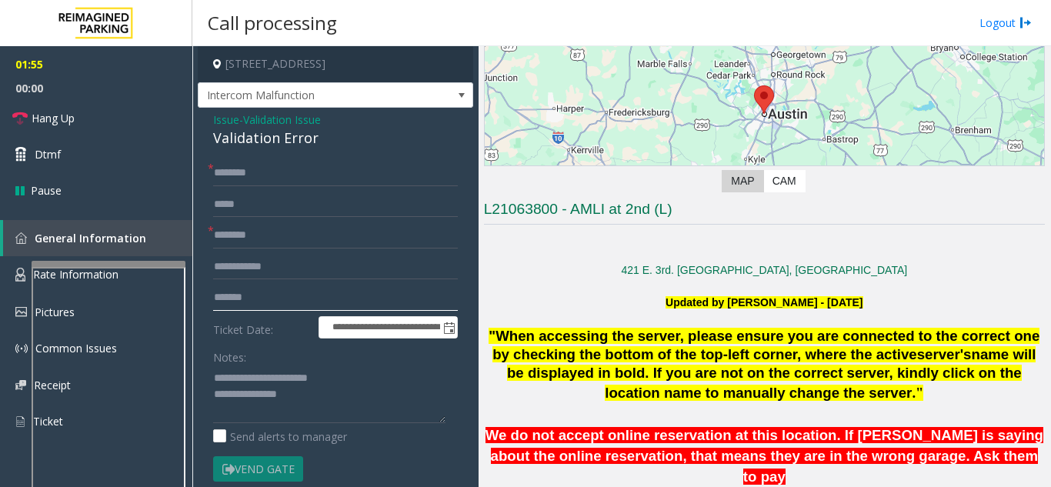
type input "*******"
drag, startPoint x: 575, startPoint y: 206, endPoint x: 649, endPoint y: 212, distance: 74.9
click at [649, 212] on h3 "L21063800 - AMLI at 2nd (L)" at bounding box center [764, 211] width 561 height 25
type input "**********"
click at [268, 158] on div "**********" at bounding box center [335, 443] width 275 height 671
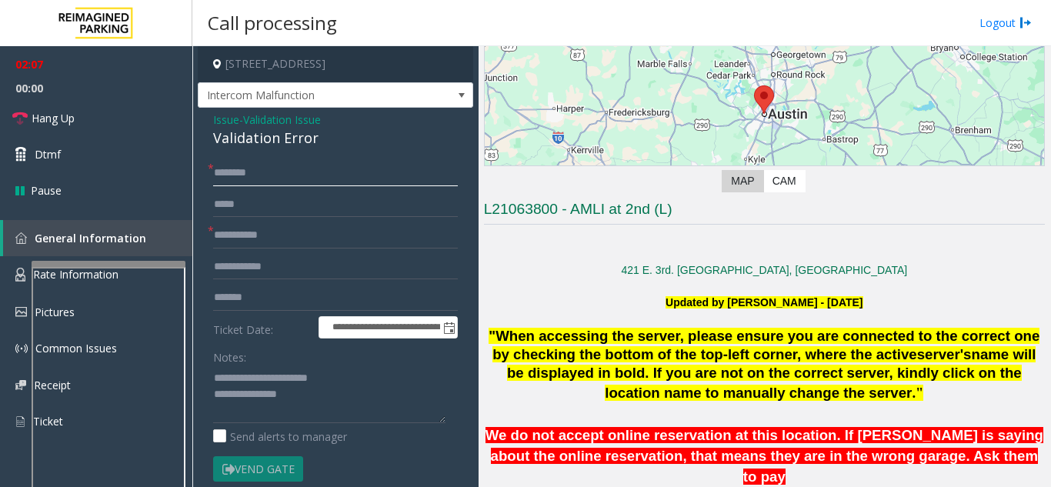
click at [287, 173] on input "text" at bounding box center [335, 173] width 245 height 26
click at [239, 170] on input "text" at bounding box center [335, 173] width 245 height 26
type input "*****"
click at [210, 182] on div "**********" at bounding box center [336, 461] width 268 height 603
click at [306, 400] on textarea at bounding box center [329, 394] width 232 height 58
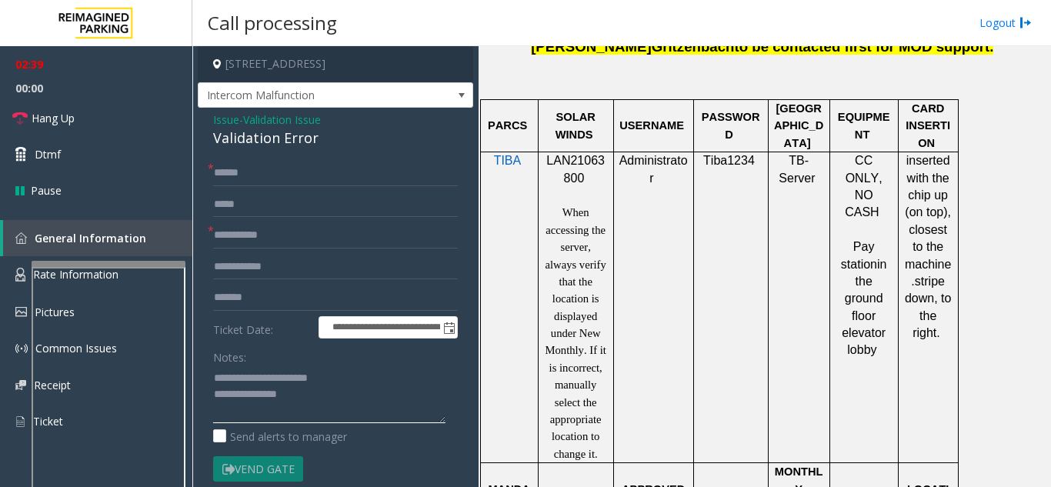
scroll to position [1162, 0]
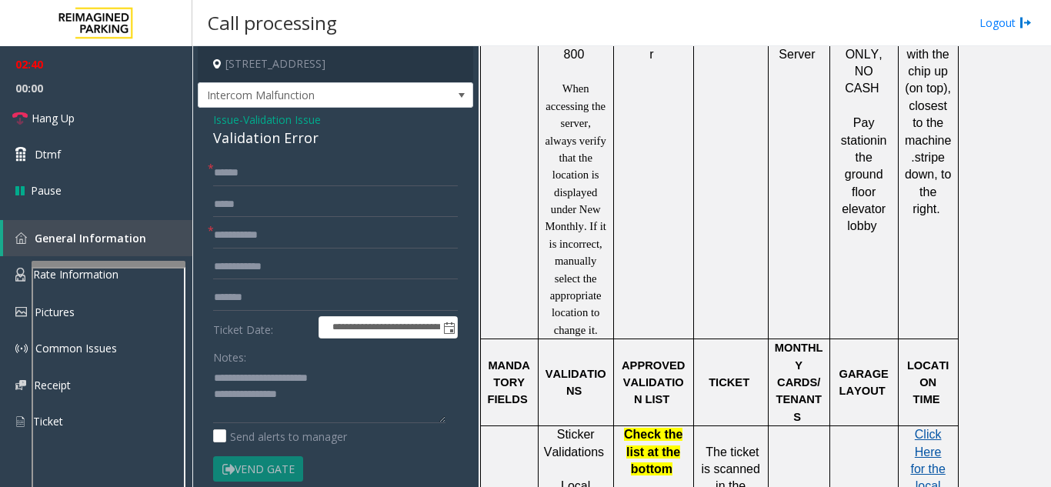
click at [925, 428] on span "Click Here for the local time" at bounding box center [927, 469] width 35 height 82
click at [340, 395] on textarea at bounding box center [329, 394] width 232 height 58
click at [291, 395] on textarea at bounding box center [329, 394] width 232 height 58
click at [208, 418] on div "**********" at bounding box center [336, 461] width 268 height 603
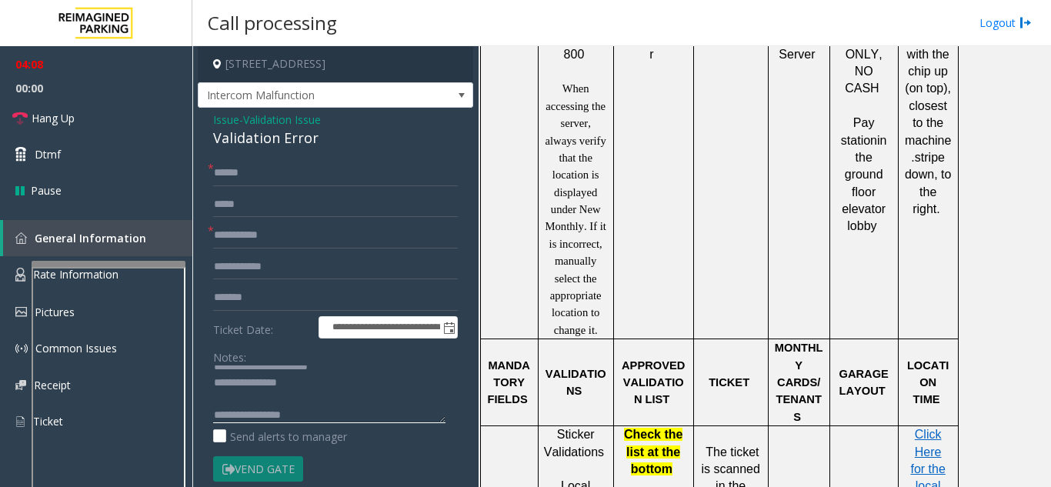
click at [303, 388] on textarea at bounding box center [329, 394] width 232 height 58
click at [328, 404] on textarea at bounding box center [329, 394] width 232 height 58
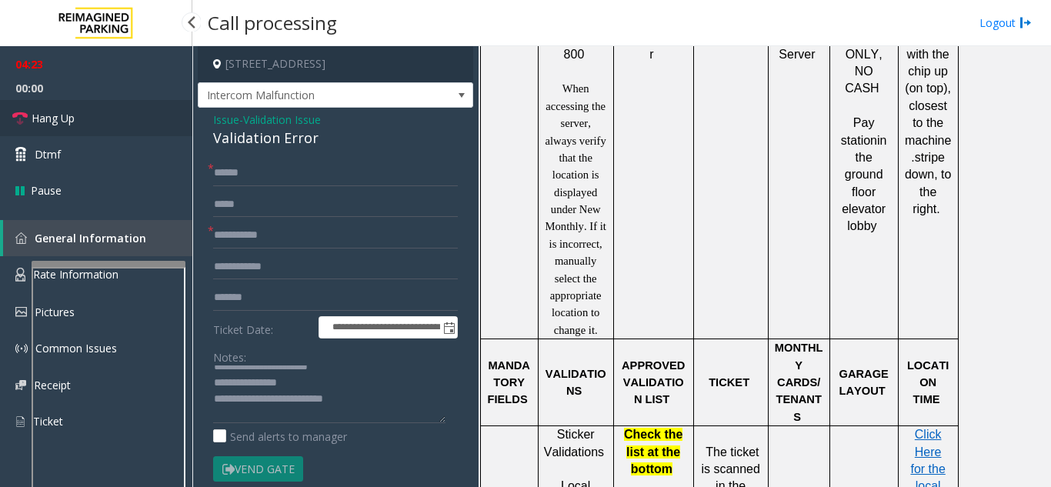
click at [84, 128] on link "Hang Up" at bounding box center [96, 118] width 192 height 36
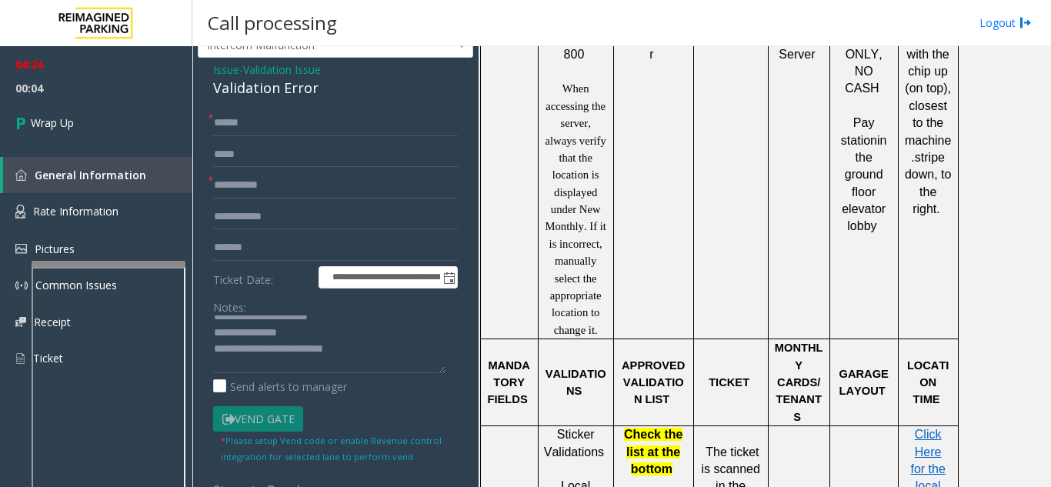
scroll to position [77, 0]
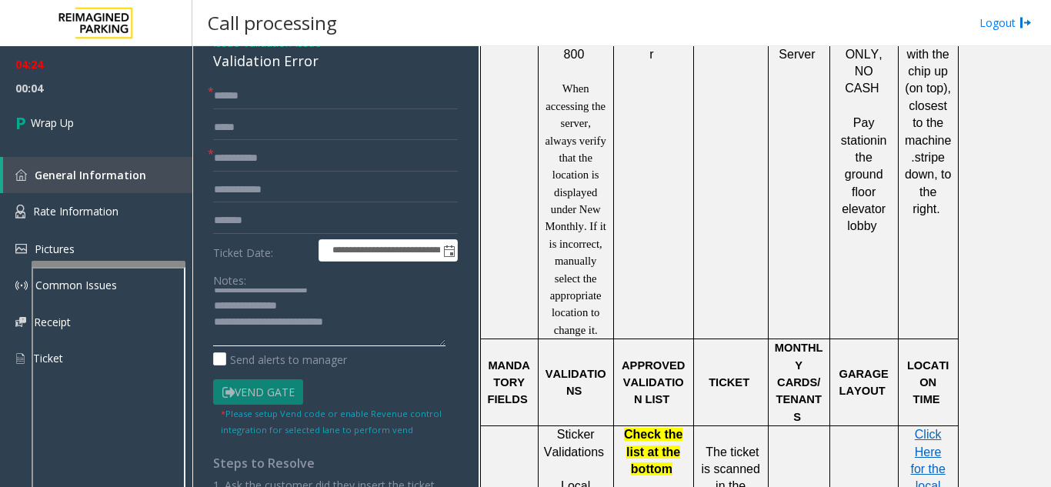
click at [355, 324] on textarea at bounding box center [329, 317] width 232 height 58
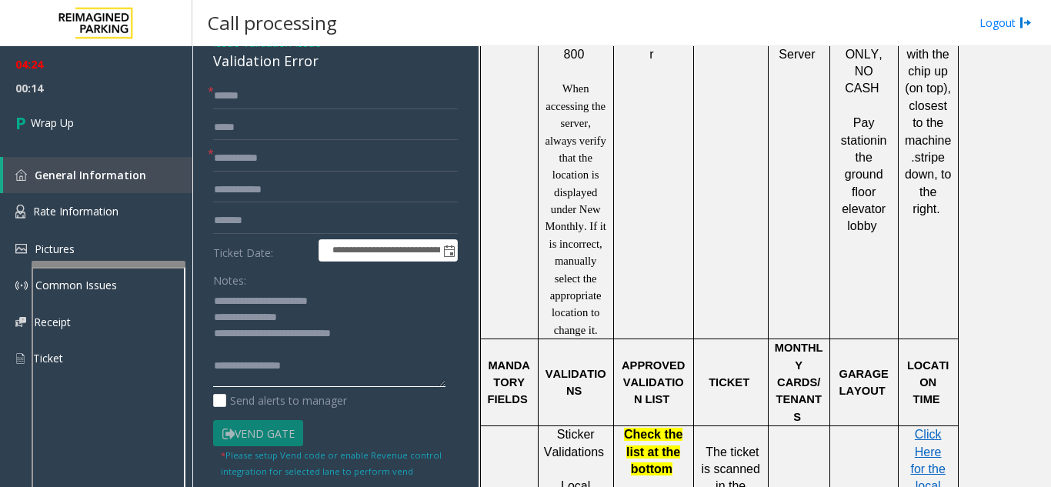
drag, startPoint x: 435, startPoint y: 345, endPoint x: 439, endPoint y: 400, distance: 55.5
click at [439, 387] on textarea at bounding box center [329, 337] width 232 height 98
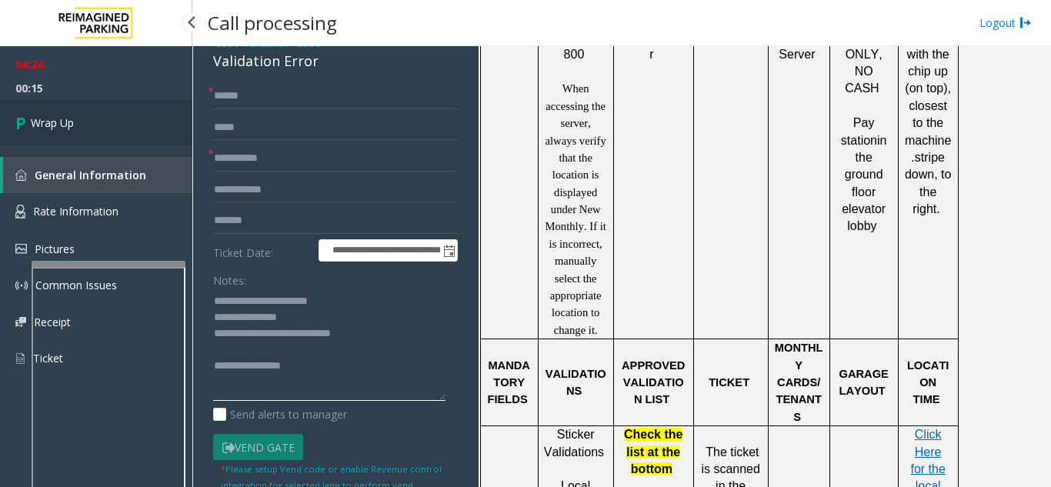
type textarea "**********"
click at [82, 112] on link "Wrap Up" at bounding box center [96, 122] width 192 height 45
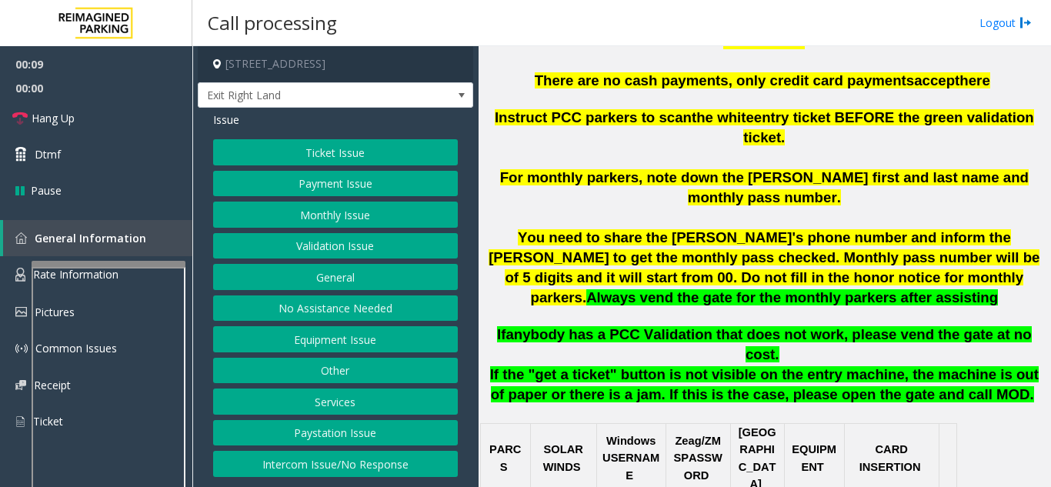
scroll to position [615, 0]
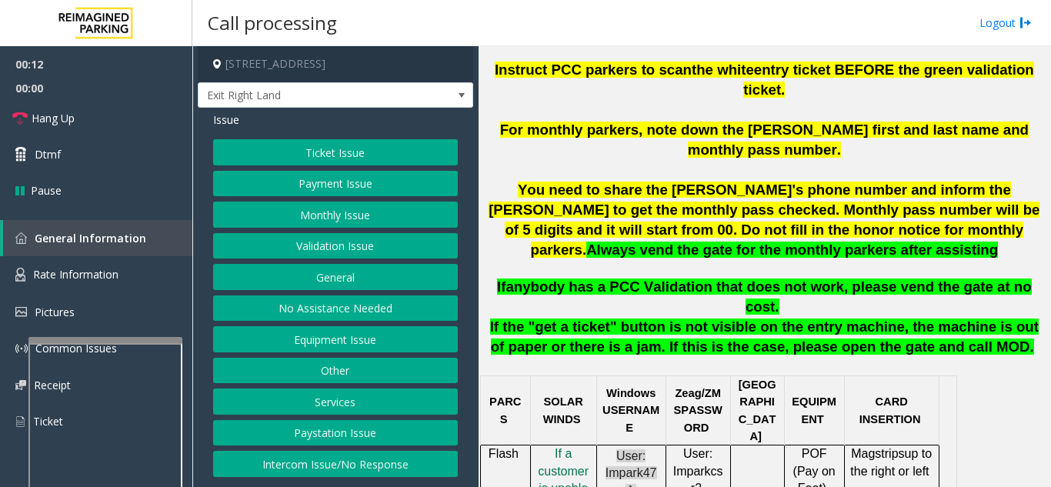
click at [93, 342] on div at bounding box center [105, 340] width 154 height 6
click at [85, 279] on span "Rate Information" at bounding box center [75, 274] width 85 height 15
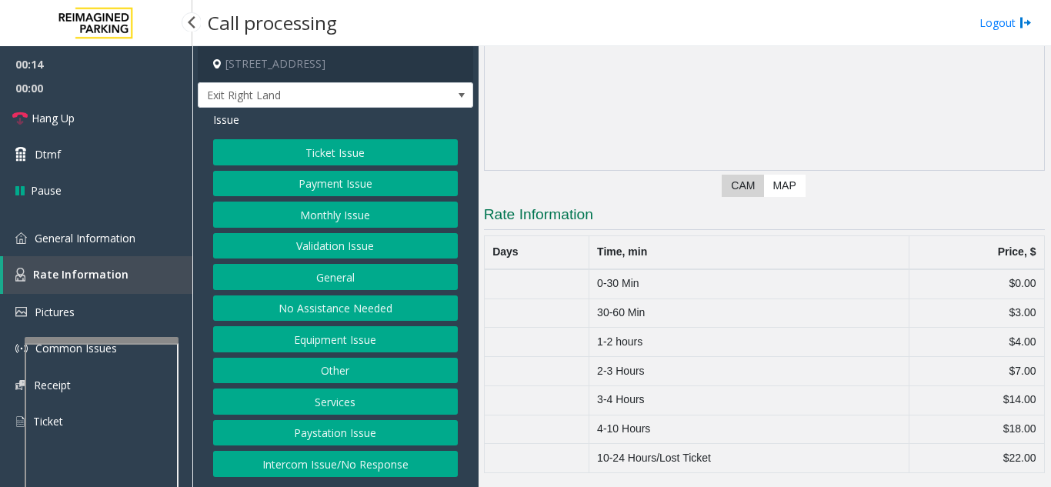
click at [87, 282] on link "Rate Information" at bounding box center [97, 275] width 189 height 38
click at [92, 247] on link "General Information" at bounding box center [96, 238] width 192 height 36
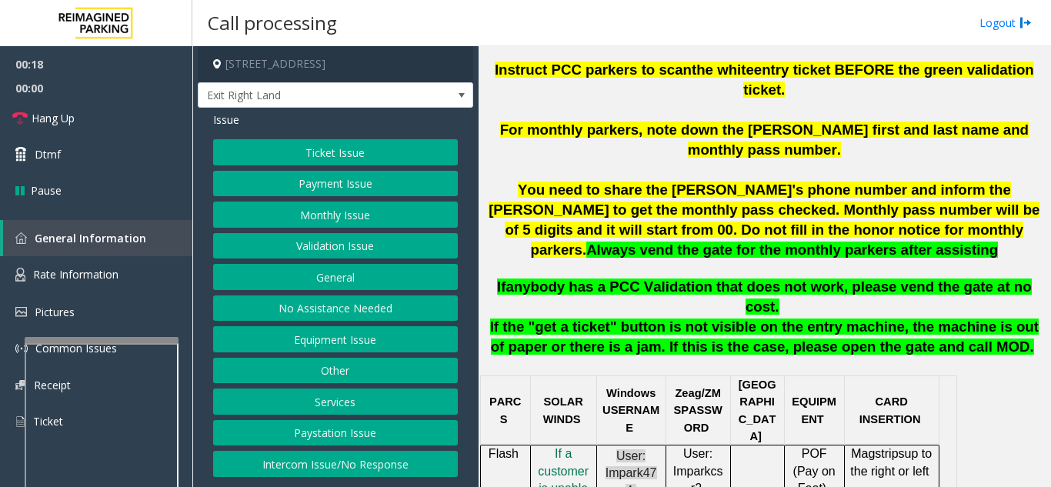
click at [374, 156] on button "Ticket Issue" at bounding box center [335, 152] width 245 height 26
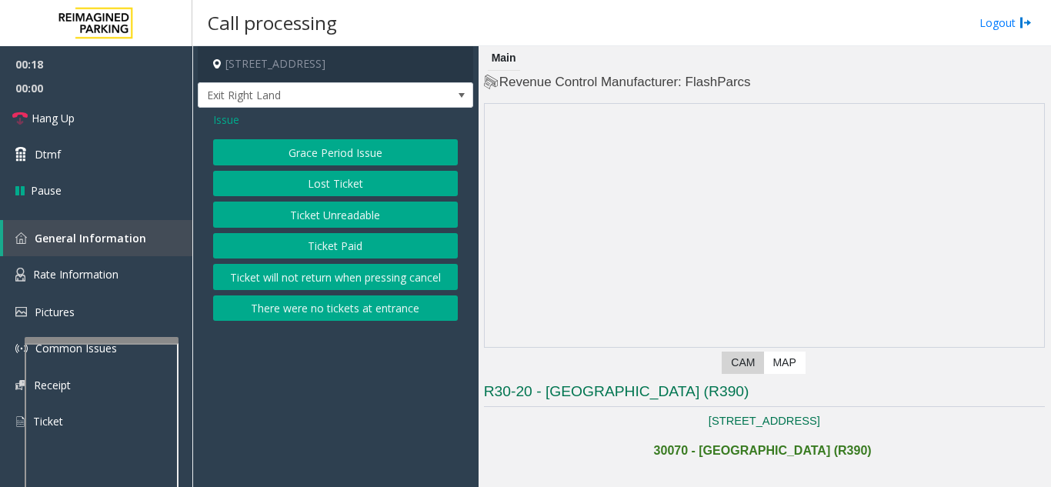
scroll to position [615, 0]
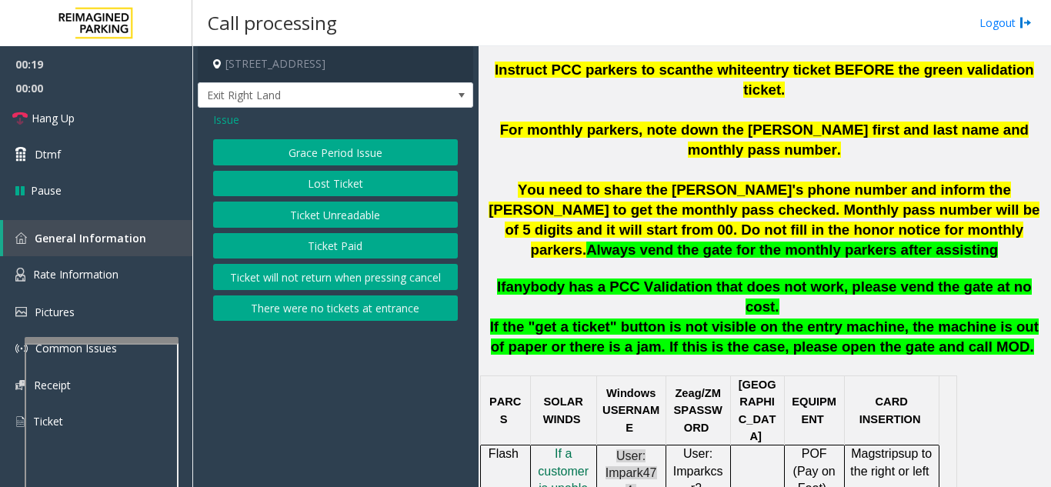
click at [325, 150] on button "Grace Period Issue" at bounding box center [335, 152] width 245 height 26
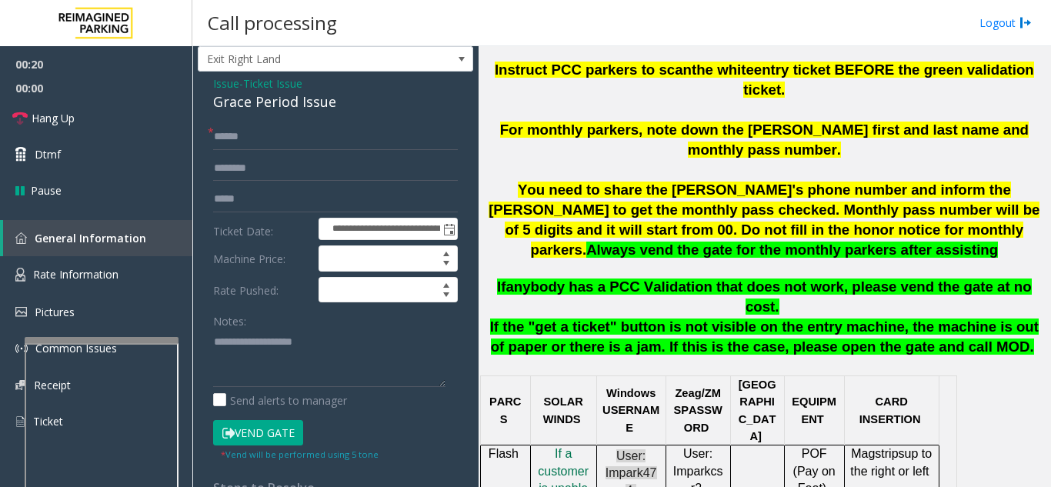
scroll to position [0, 0]
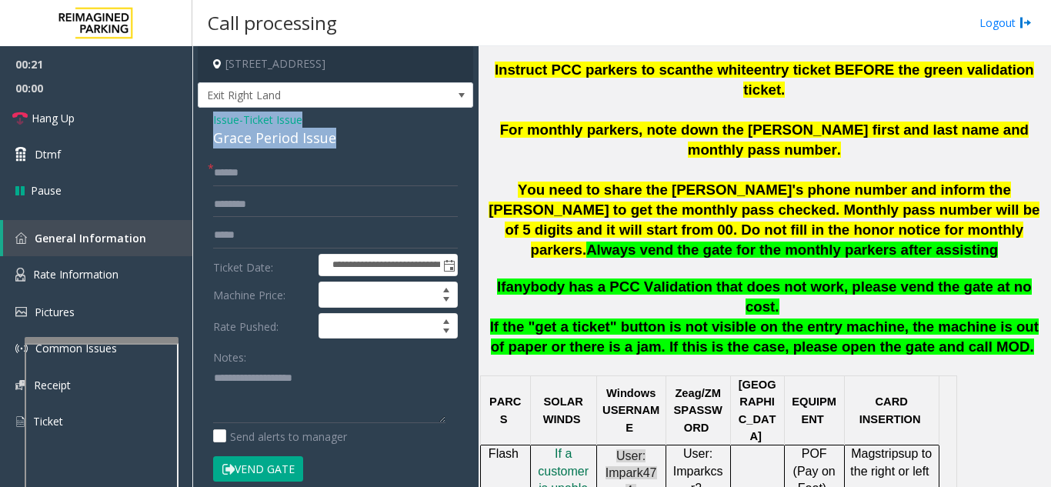
drag, startPoint x: 334, startPoint y: 142, endPoint x: 196, endPoint y: 121, distance: 139.4
click at [196, 121] on app-call-processing-form "**********" at bounding box center [335, 266] width 286 height 441
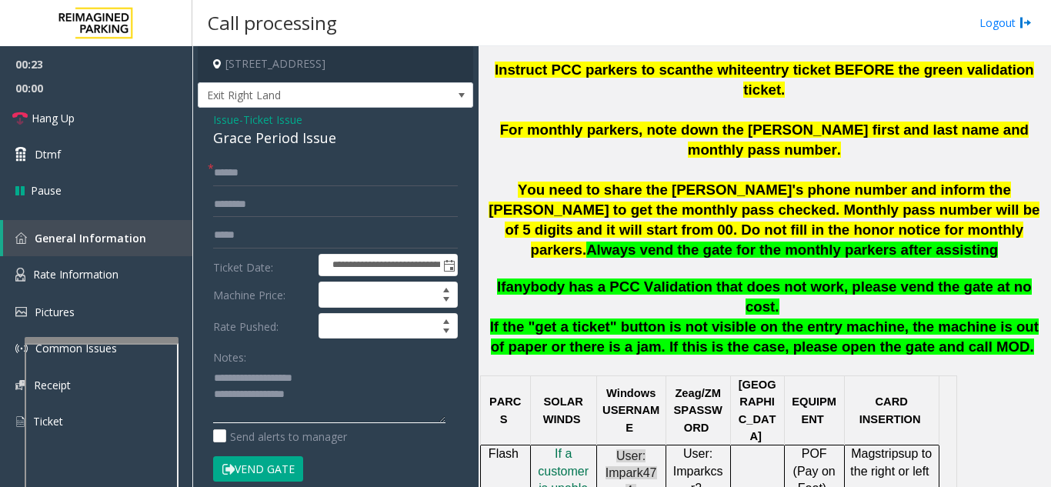
click at [325, 409] on textarea at bounding box center [329, 394] width 232 height 58
click at [322, 398] on textarea at bounding box center [329, 394] width 232 height 58
click at [316, 385] on textarea at bounding box center [329, 394] width 232 height 58
click at [303, 393] on textarea at bounding box center [329, 394] width 232 height 58
click at [305, 396] on textarea at bounding box center [329, 394] width 232 height 58
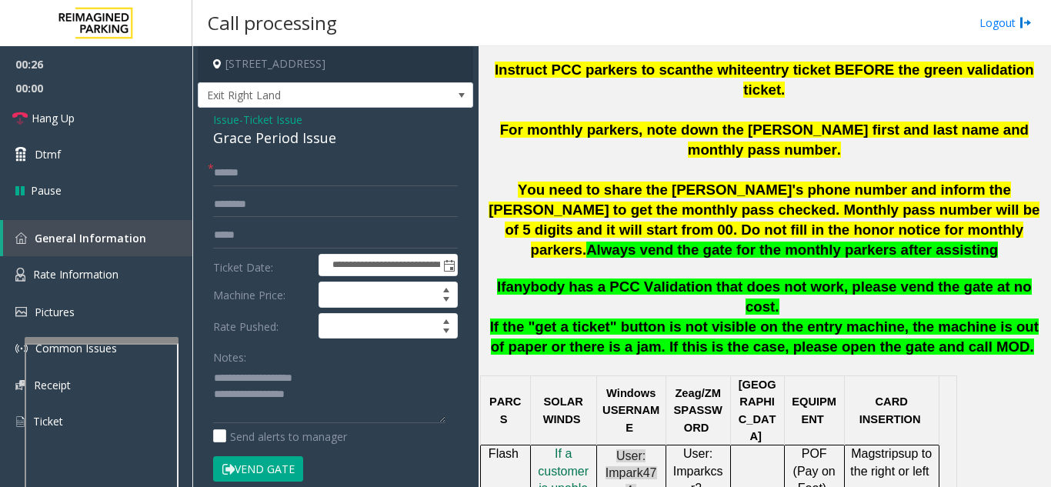
click at [209, 358] on div "**********" at bounding box center [336, 437] width 268 height 555
click at [325, 395] on textarea at bounding box center [329, 394] width 232 height 58
click at [255, 172] on input "text" at bounding box center [335, 173] width 245 height 26
click at [60, 120] on span "Hang Up" at bounding box center [53, 118] width 43 height 16
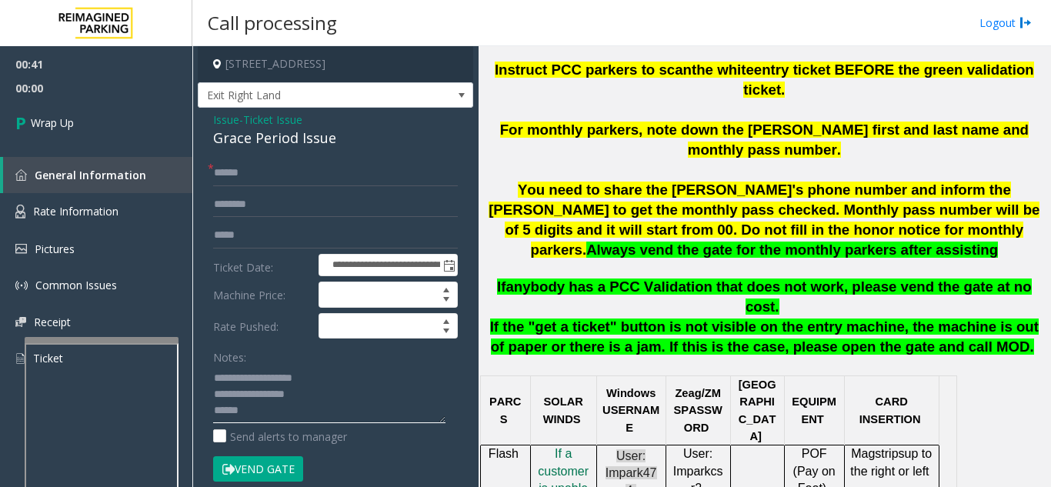
click at [271, 405] on textarea at bounding box center [329, 394] width 232 height 58
type textarea "**********"
click at [228, 164] on input "text" at bounding box center [335, 173] width 245 height 26
click at [235, 176] on input "text" at bounding box center [335, 173] width 245 height 26
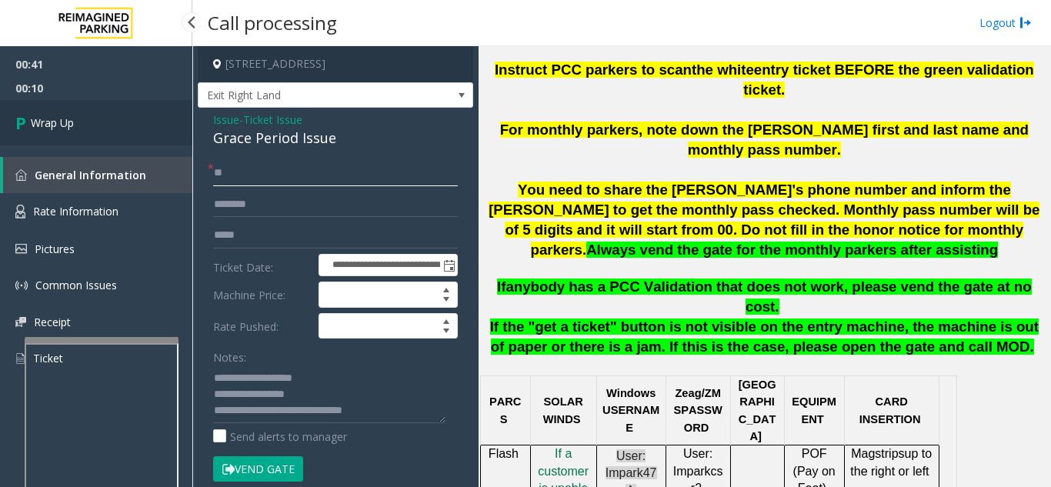
type input "**"
click at [118, 127] on link "Wrap Up" at bounding box center [96, 122] width 192 height 45
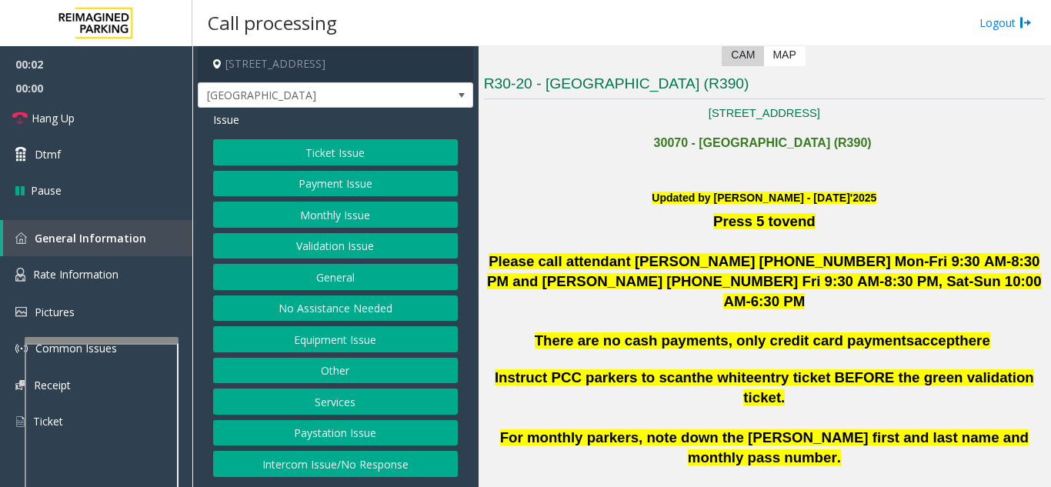
scroll to position [385, 0]
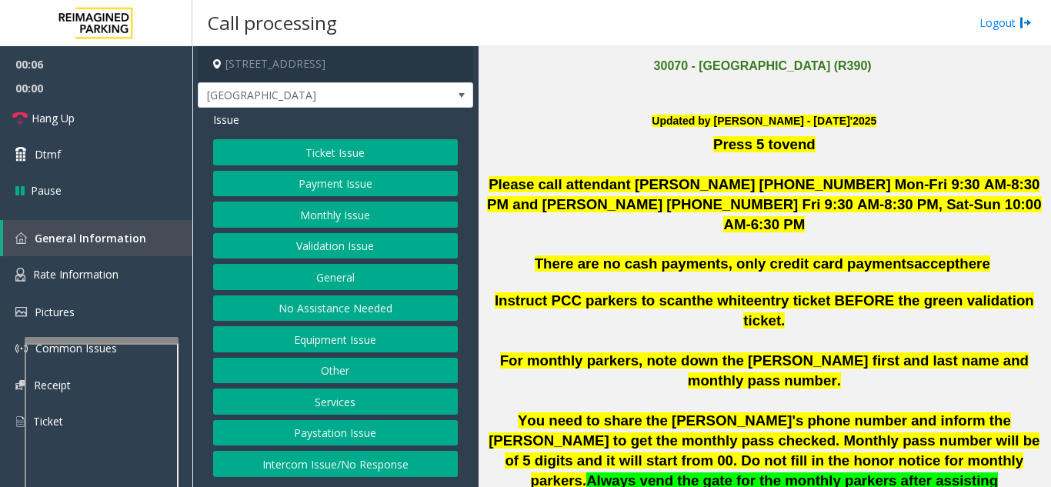
click at [405, 158] on button "Ticket Issue" at bounding box center [335, 152] width 245 height 26
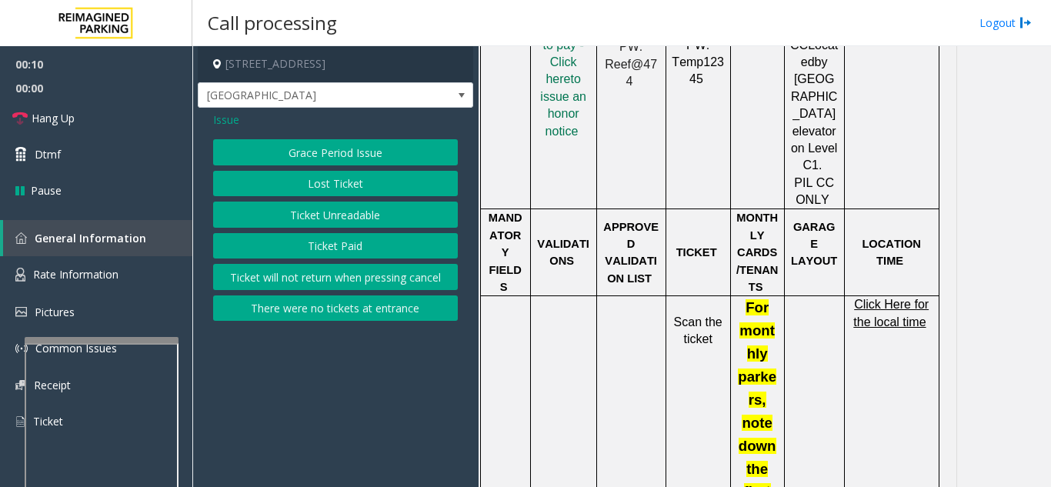
scroll to position [1077, 0]
click at [330, 158] on button "Grace Period Issue" at bounding box center [335, 152] width 245 height 26
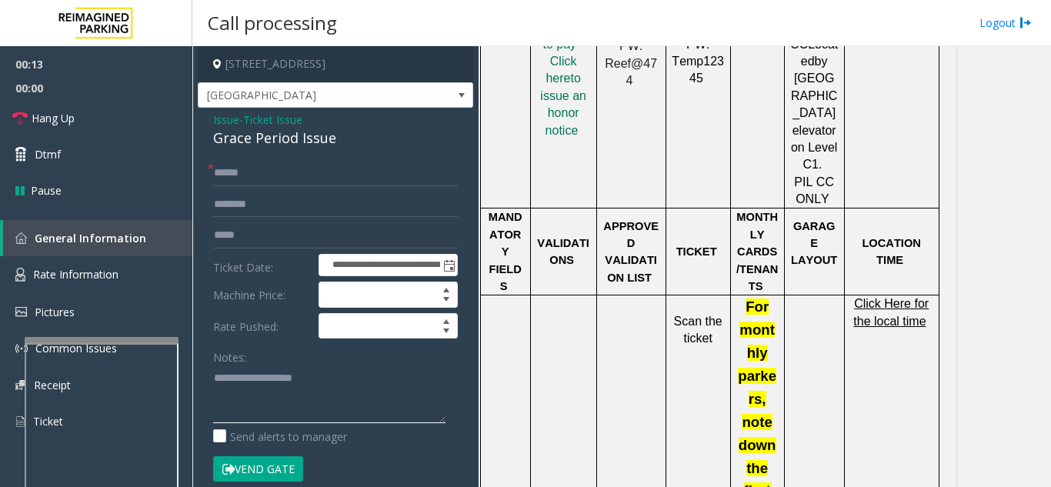
paste textarea "**********"
click at [909, 297] on span "Click Here for the local time" at bounding box center [890, 312] width 75 height 30
drag, startPoint x: 211, startPoint y: 133, endPoint x: 337, endPoint y: 145, distance: 126.7
click at [337, 145] on div "**********" at bounding box center [335, 419] width 275 height 622
drag, startPoint x: 316, startPoint y: 408, endPoint x: 292, endPoint y: 392, distance: 29.0
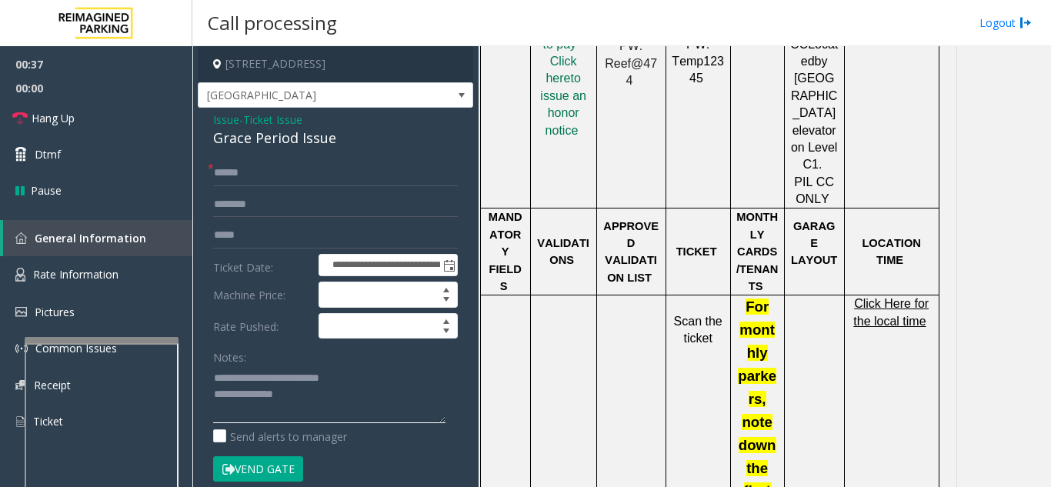
click at [312, 406] on textarea at bounding box center [329, 394] width 232 height 58
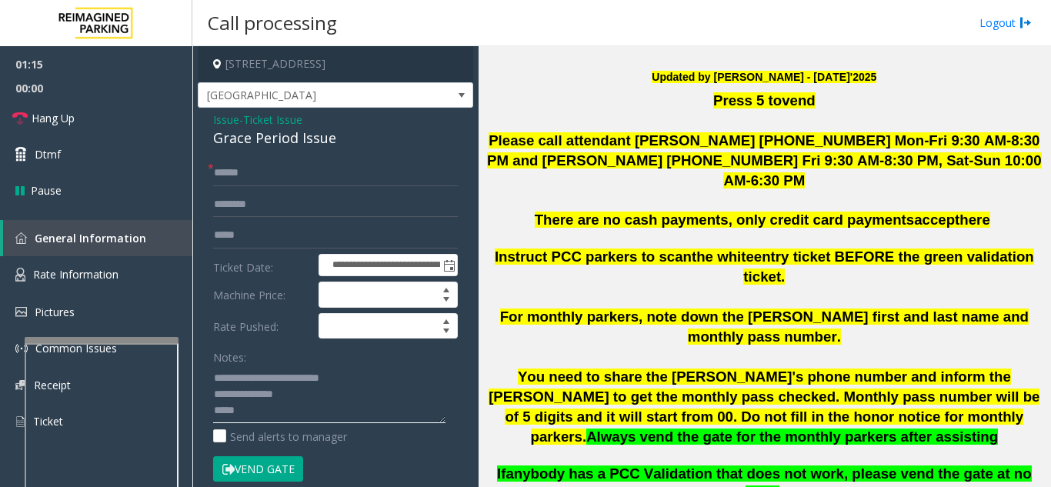
scroll to position [462, 0]
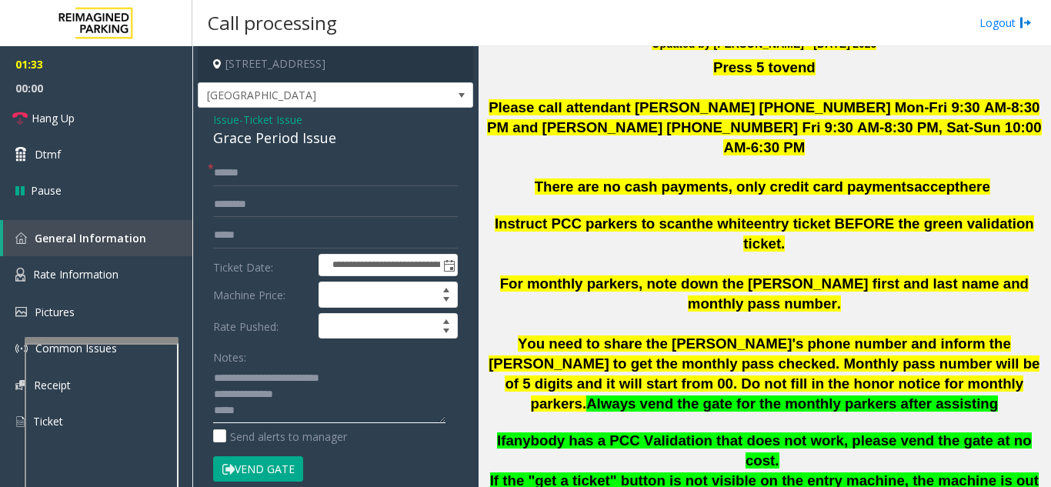
type textarea "**********"
click at [288, 127] on span "Ticket Issue" at bounding box center [272, 120] width 59 height 16
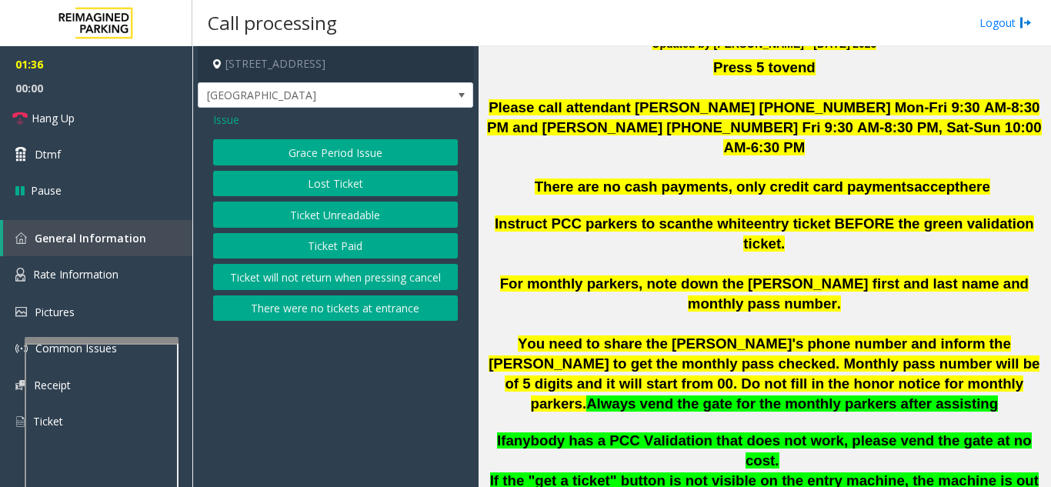
click at [263, 184] on button "Lost Ticket" at bounding box center [335, 184] width 245 height 26
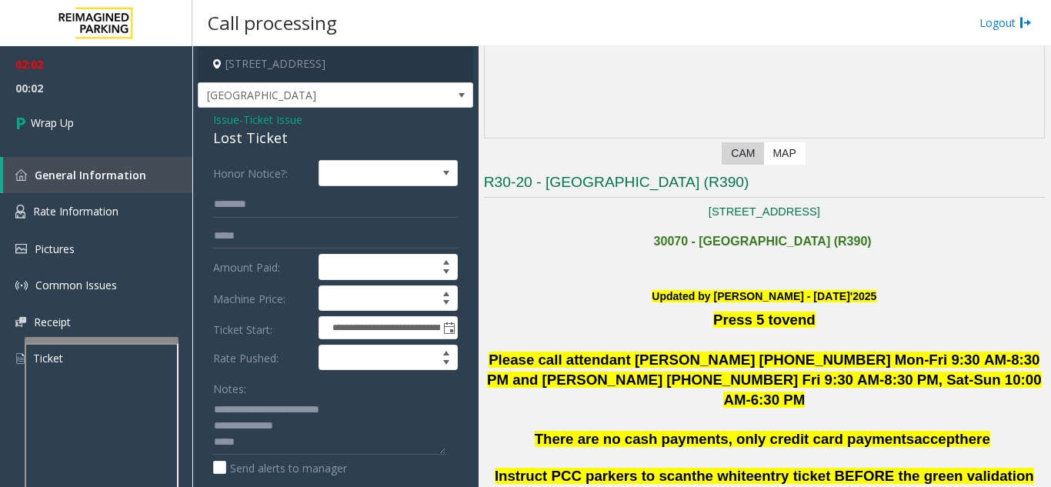
scroll to position [154, 0]
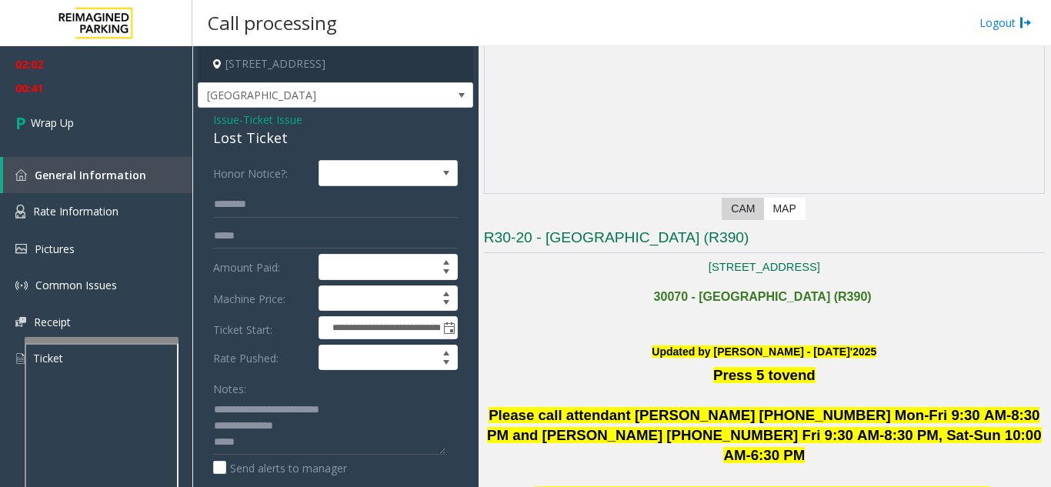
click at [246, 131] on div "Lost Ticket" at bounding box center [335, 138] width 245 height 21
copy div "Lost Ticket"
drag, startPoint x: 248, startPoint y: 409, endPoint x: 368, endPoint y: 408, distance: 120.0
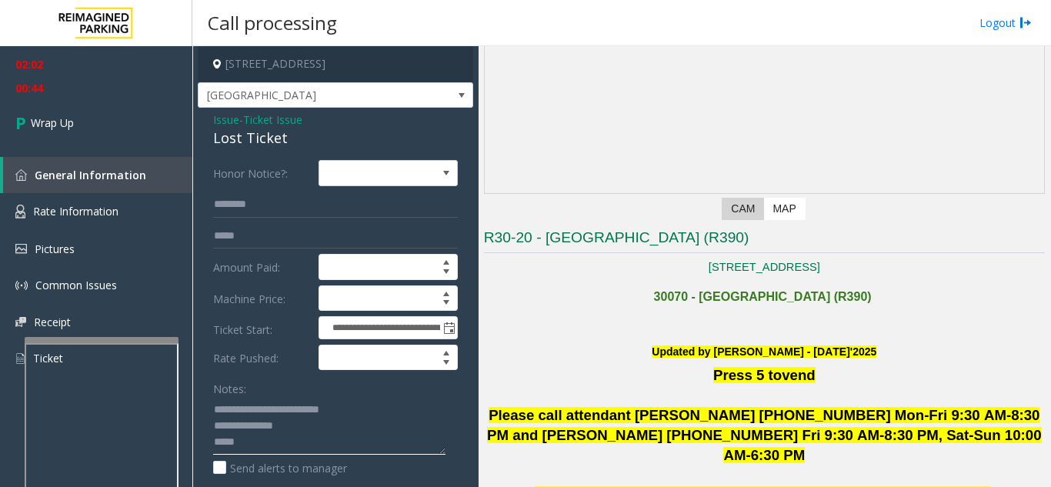
click at [368, 408] on textarea at bounding box center [329, 426] width 232 height 58
paste textarea
click at [315, 443] on textarea at bounding box center [329, 426] width 232 height 58
paste textarea "**********"
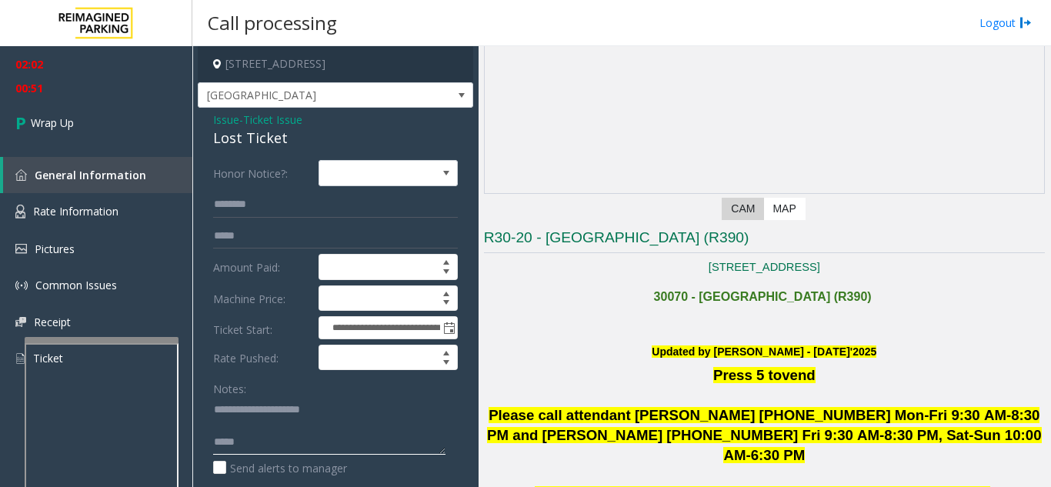
drag, startPoint x: 251, startPoint y: 442, endPoint x: 196, endPoint y: 445, distance: 54.7
click at [196, 445] on app-call-processing-form "**********" at bounding box center [335, 266] width 286 height 441
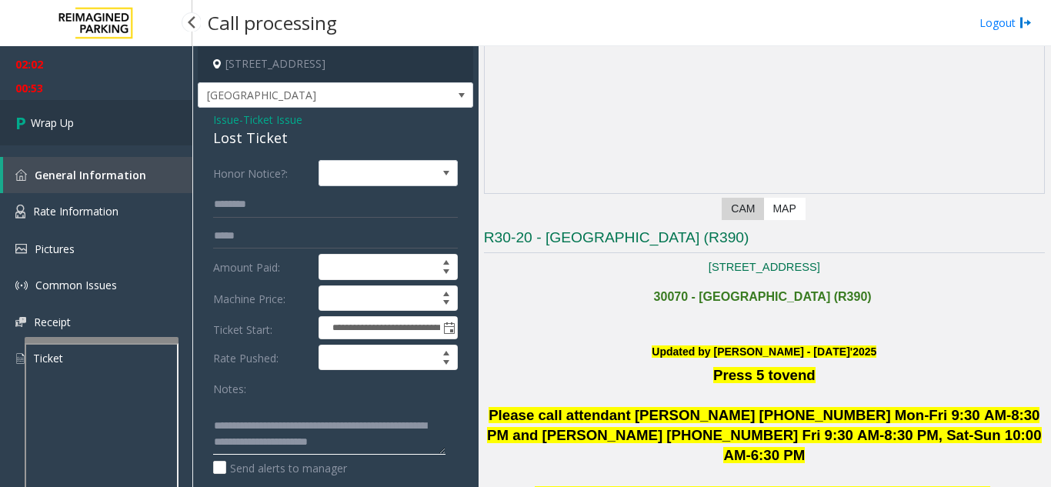
type textarea "**********"
click at [85, 137] on link "Wrap Up" at bounding box center [96, 122] width 192 height 45
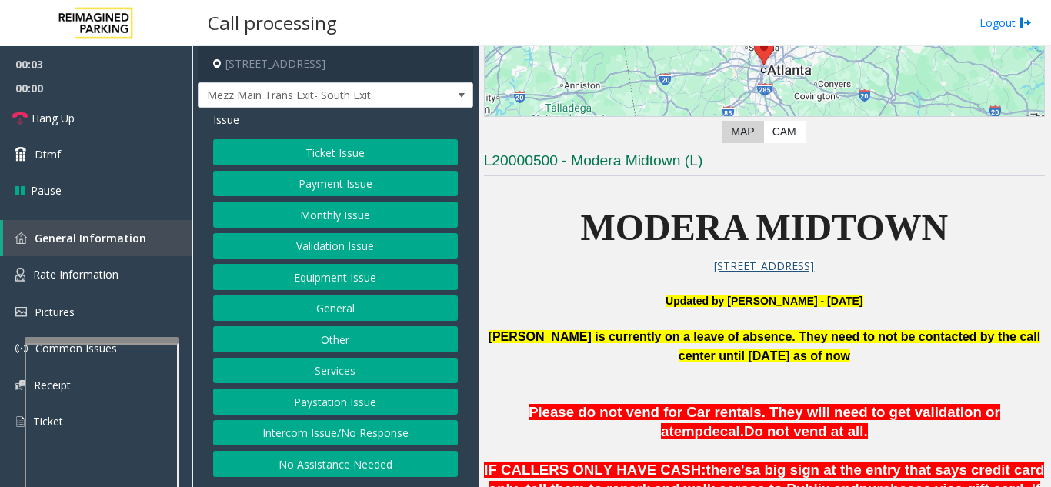
scroll to position [308, 0]
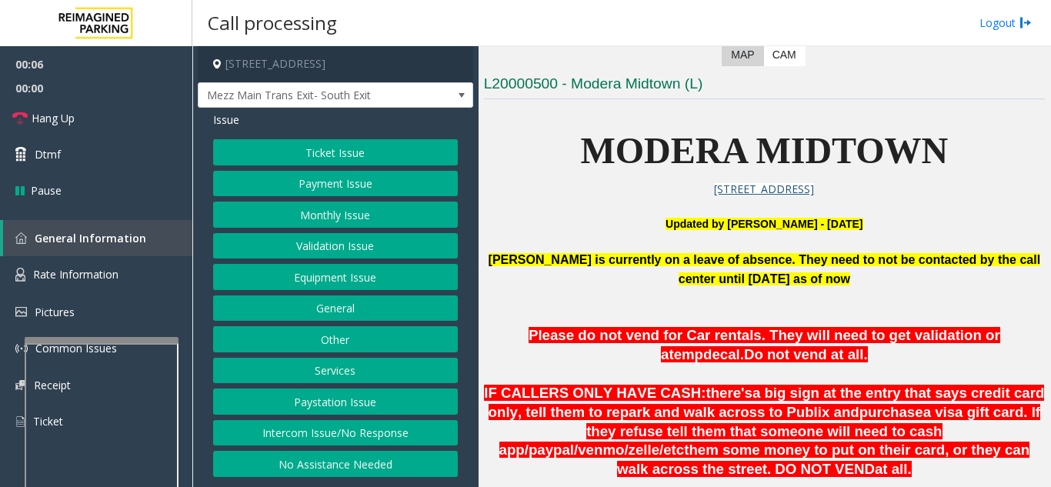
drag, startPoint x: 379, startPoint y: 428, endPoint x: 221, endPoint y: 428, distance: 158.5
click at [360, 440] on button "Intercom Issue/No Response" at bounding box center [335, 433] width 245 height 26
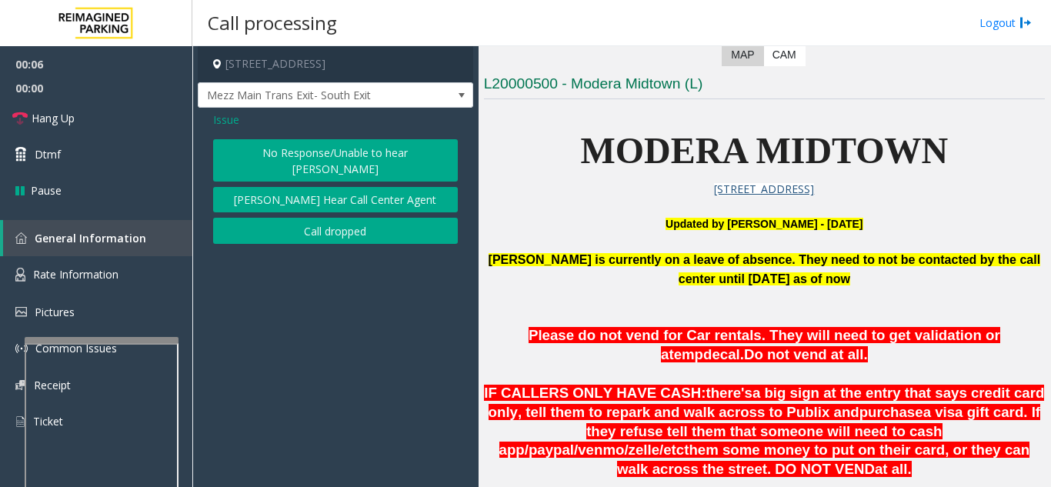
click at [323, 155] on button "No Response/Unable to hear [PERSON_NAME]" at bounding box center [335, 160] width 245 height 42
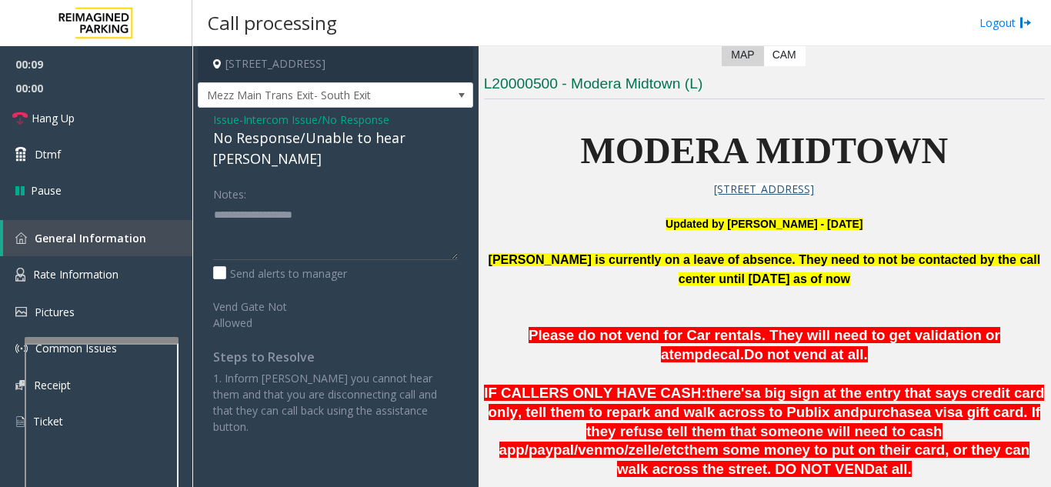
click at [255, 140] on div "No Response/Unable to hear [PERSON_NAME]" at bounding box center [335, 149] width 245 height 42
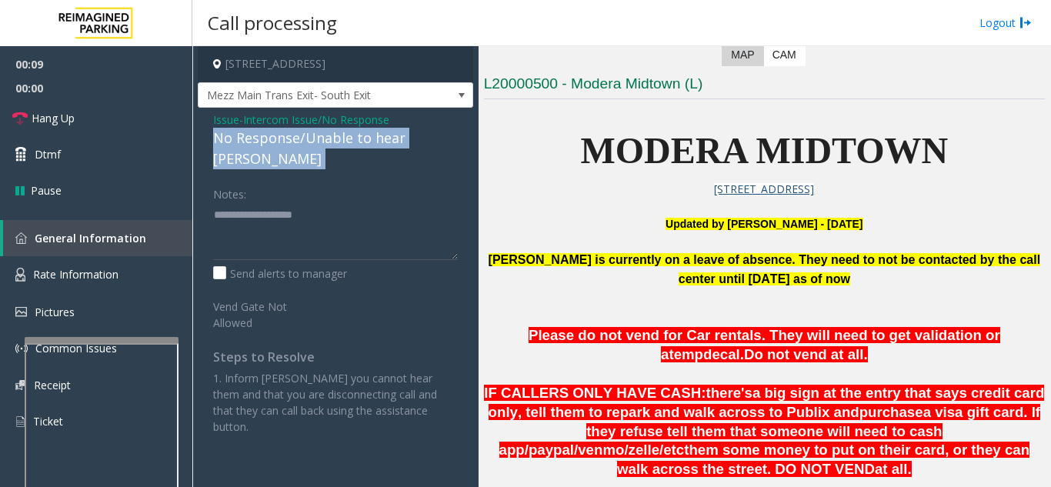
click at [255, 140] on div "No Response/Unable to hear [PERSON_NAME]" at bounding box center [335, 149] width 245 height 42
drag, startPoint x: 255, startPoint y: 140, endPoint x: 234, endPoint y: 201, distance: 64.2
click at [234, 201] on div "Issue - Intercom Issue/No Response No Response/Unable to hear [PERSON_NAME] Not…" at bounding box center [335, 279] width 275 height 342
click at [248, 147] on div "No Response/Unable to hear [PERSON_NAME]" at bounding box center [335, 149] width 245 height 42
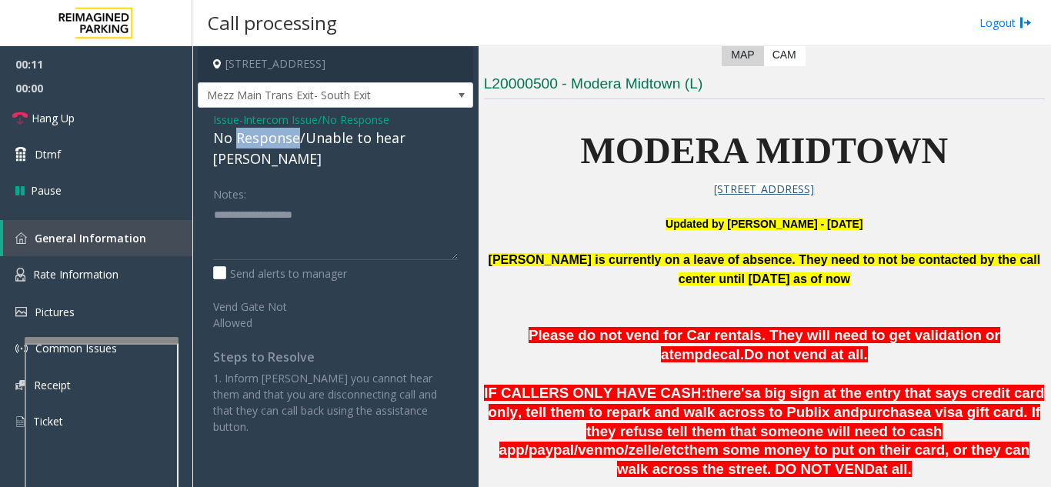
click at [248, 147] on div "No Response/Unable to hear [PERSON_NAME]" at bounding box center [335, 149] width 245 height 42
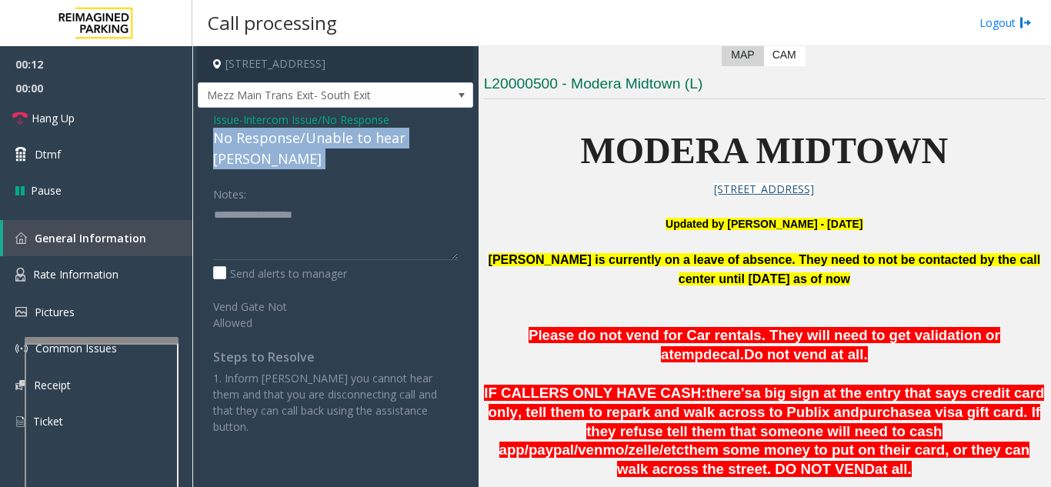
click at [248, 147] on div "No Response/Unable to hear [PERSON_NAME]" at bounding box center [335, 149] width 245 height 42
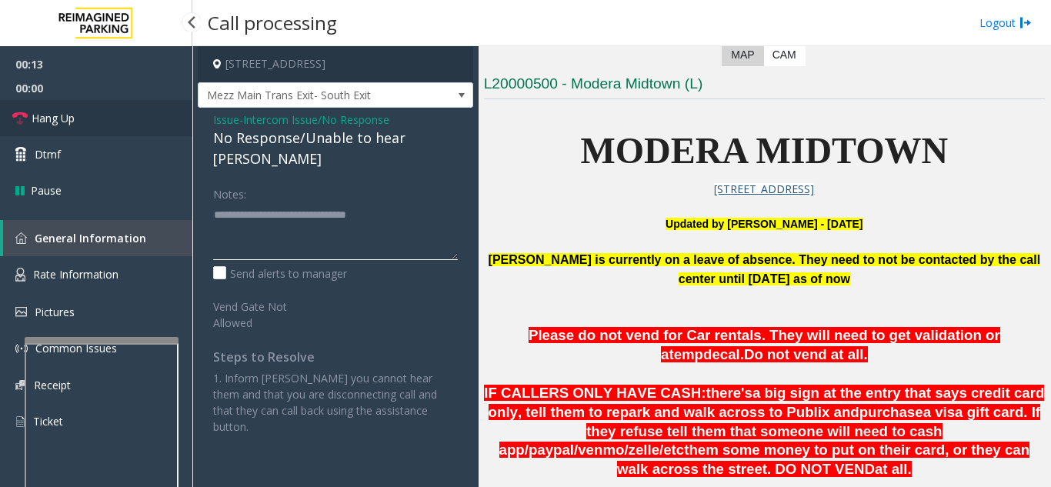
type textarea "**********"
click at [73, 124] on span "Hang Up" at bounding box center [53, 118] width 43 height 16
click at [76, 124] on link "Hang Up" at bounding box center [96, 118] width 192 height 36
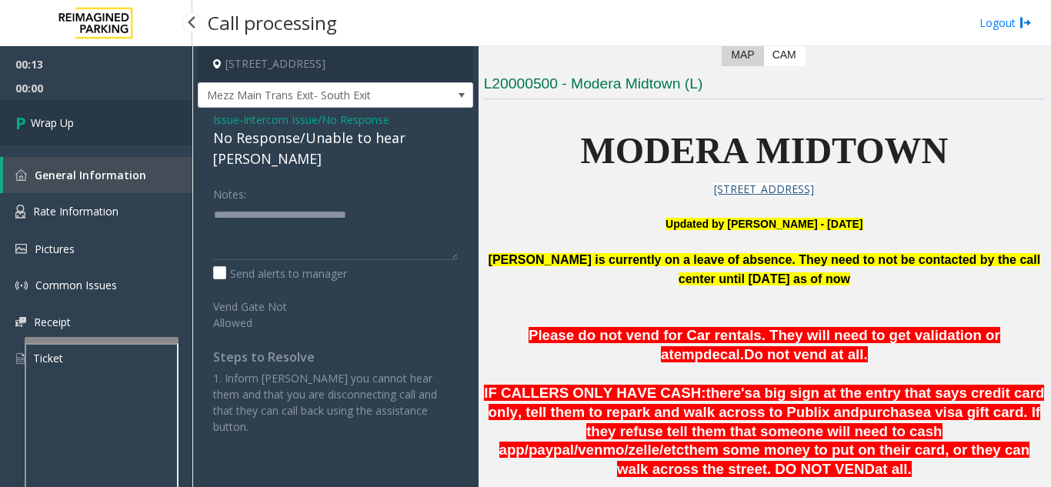
click at [76, 124] on link "Wrap Up" at bounding box center [96, 122] width 192 height 45
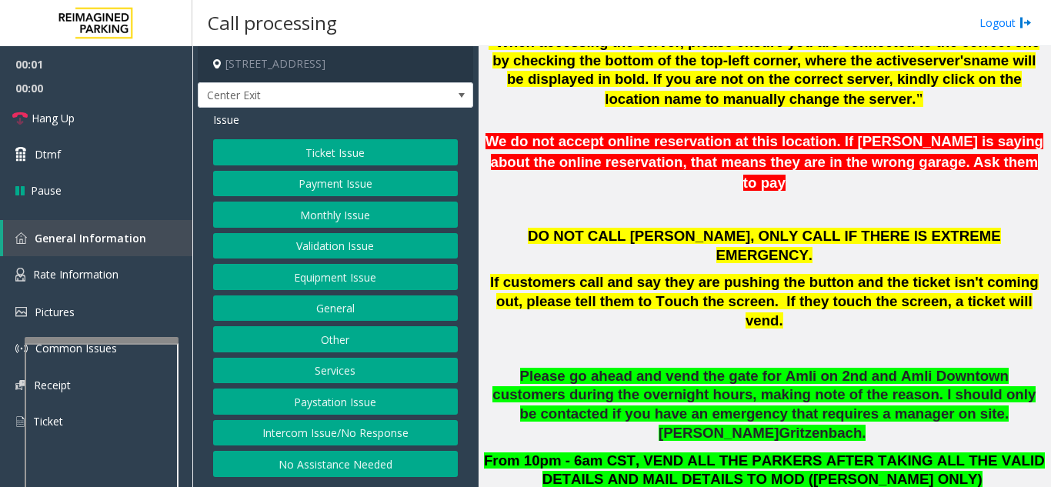
scroll to position [462, 0]
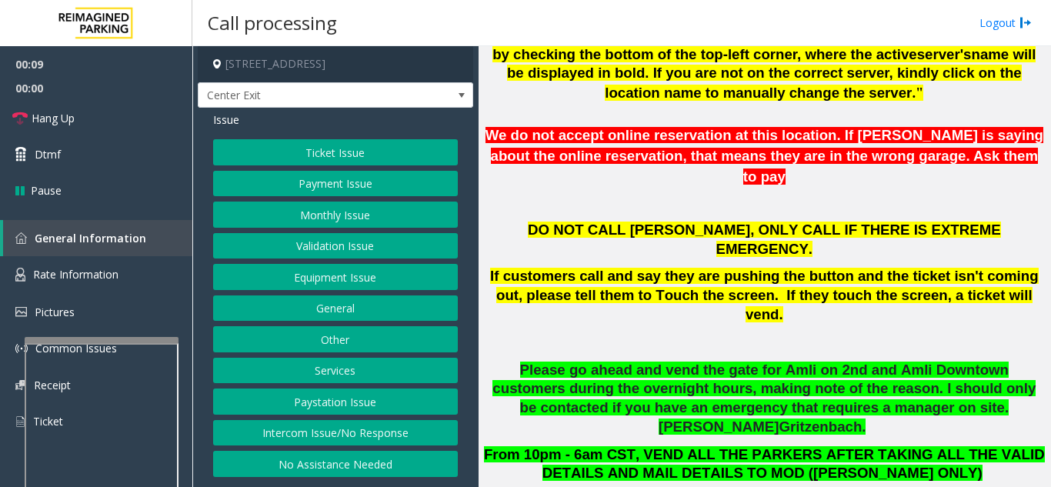
click at [365, 438] on button "Intercom Issue/No Response" at bounding box center [335, 433] width 245 height 26
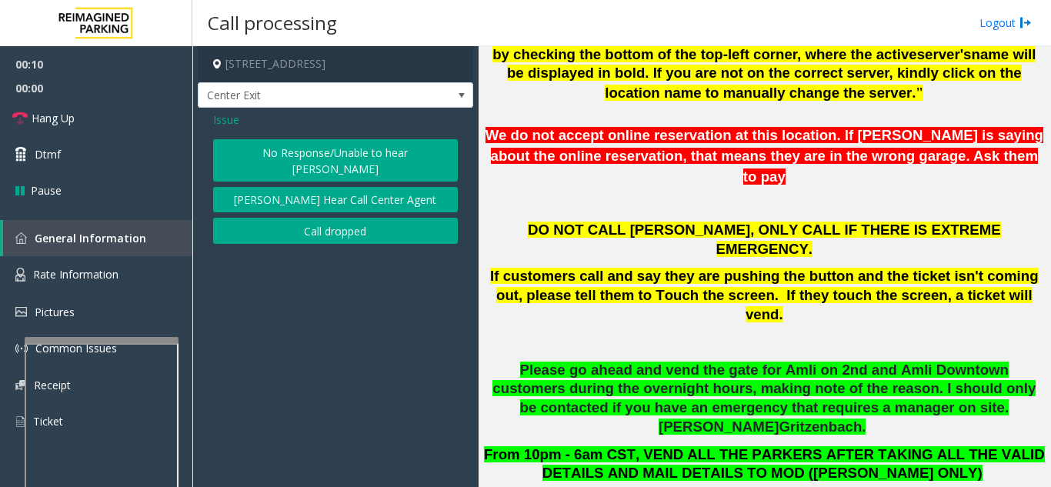
click at [348, 161] on button "No Response/Unable to hear [PERSON_NAME]" at bounding box center [335, 160] width 245 height 42
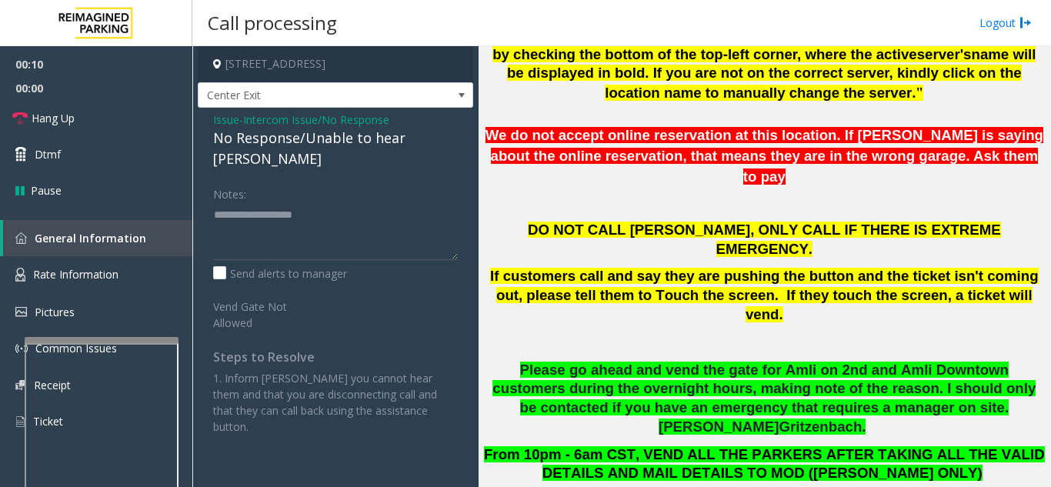
click at [322, 142] on div "No Response/Unable to hear [PERSON_NAME]" at bounding box center [335, 149] width 245 height 42
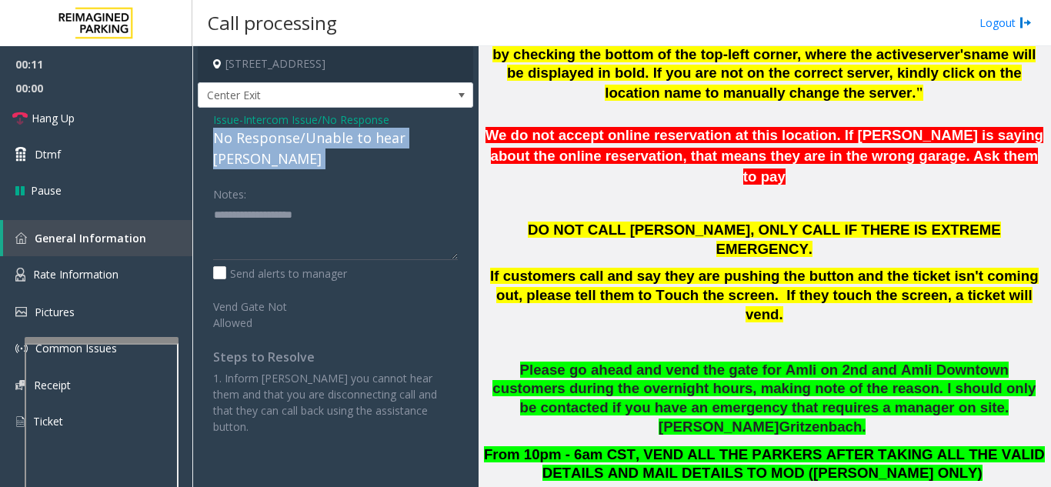
click at [322, 142] on div "No Response/Unable to hear [PERSON_NAME]" at bounding box center [335, 149] width 245 height 42
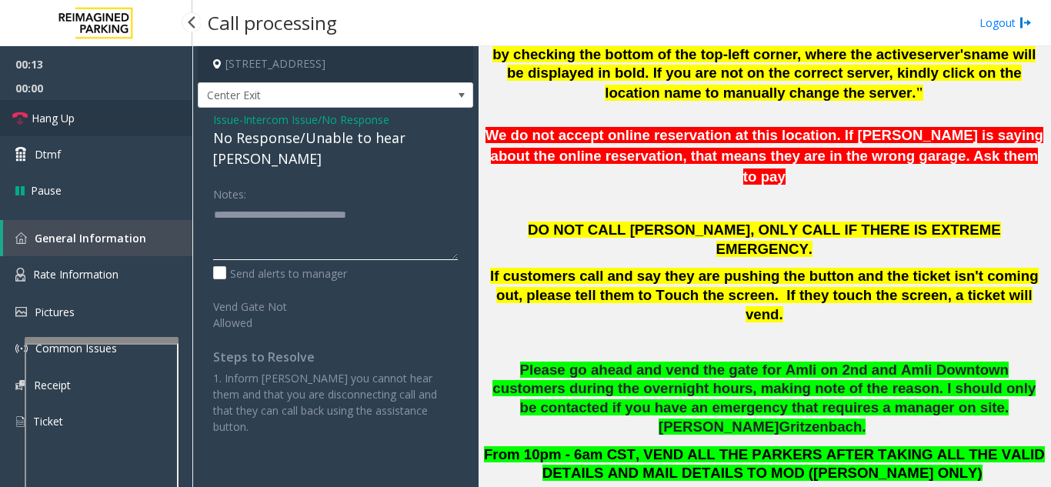
type textarea "**********"
click at [128, 121] on link "Hang Up" at bounding box center [96, 118] width 192 height 36
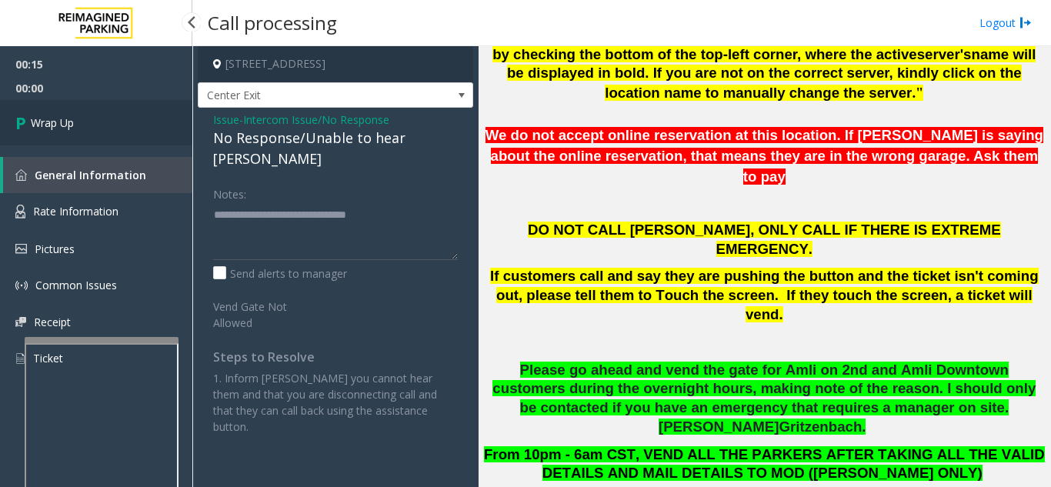
click at [128, 121] on link "Wrap Up" at bounding box center [96, 122] width 192 height 45
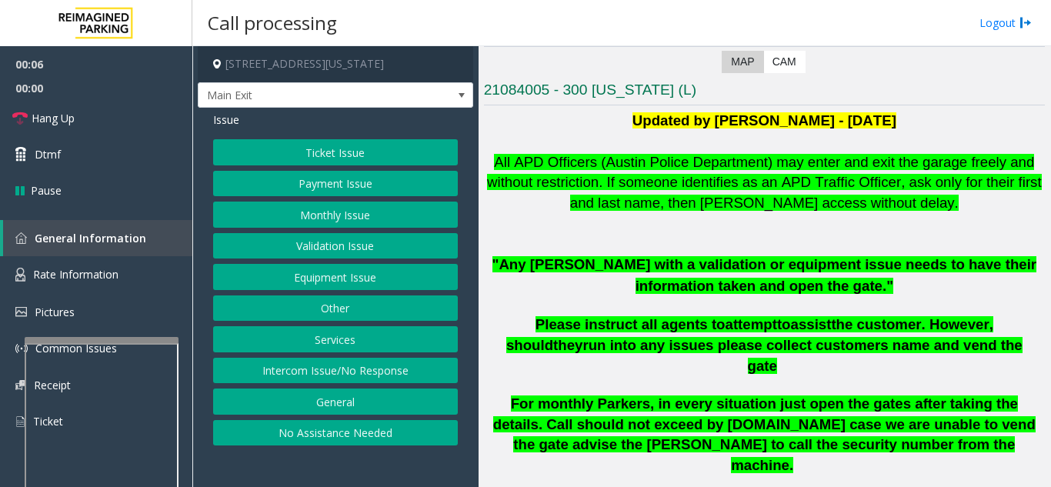
scroll to position [308, 0]
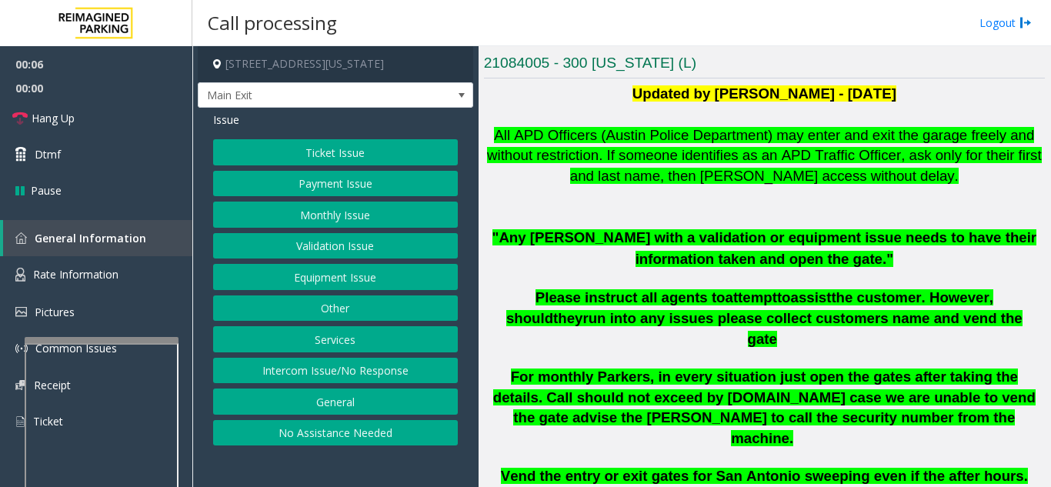
click at [362, 150] on button "Ticket Issue" at bounding box center [335, 152] width 245 height 26
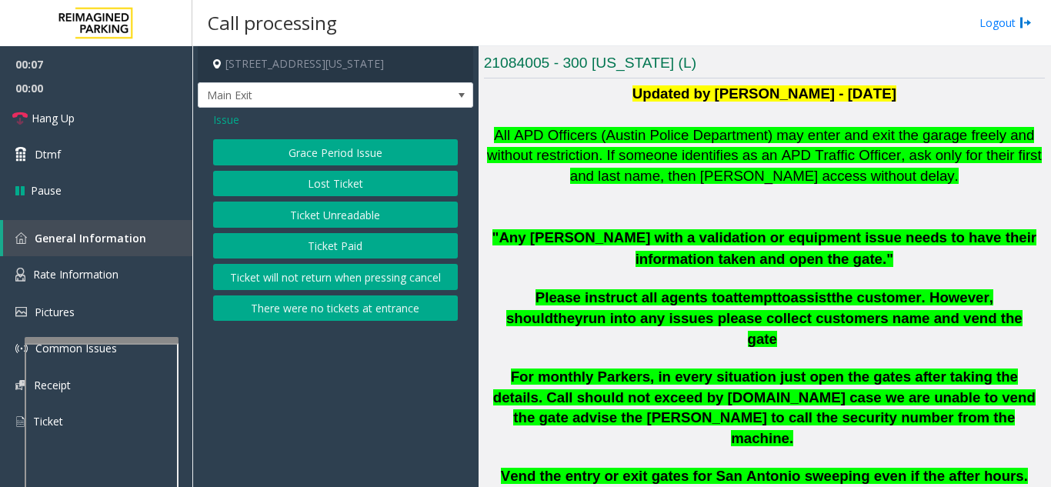
drag, startPoint x: 418, startPoint y: 302, endPoint x: 534, endPoint y: 298, distance: 115.5
click at [418, 304] on button "There were no tickets at entrance" at bounding box center [335, 308] width 245 height 26
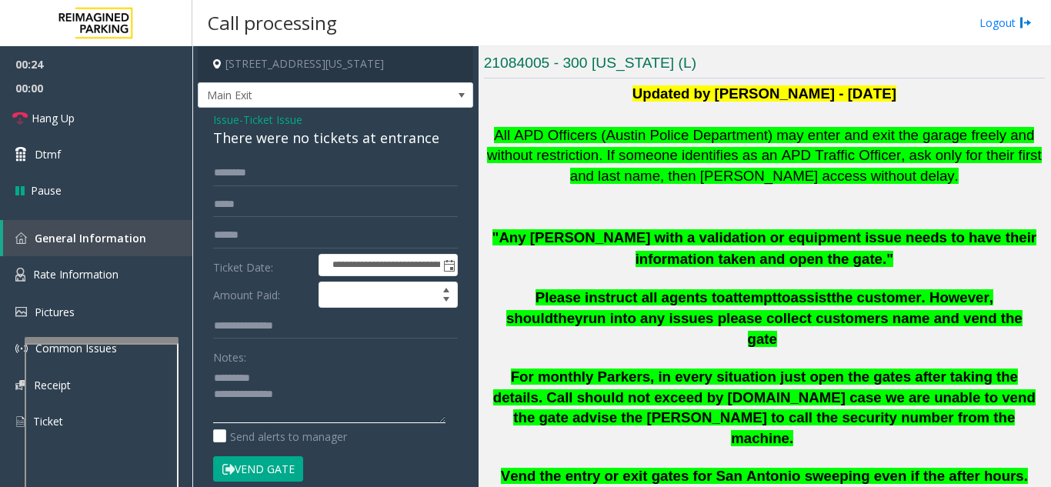
scroll to position [231, 0]
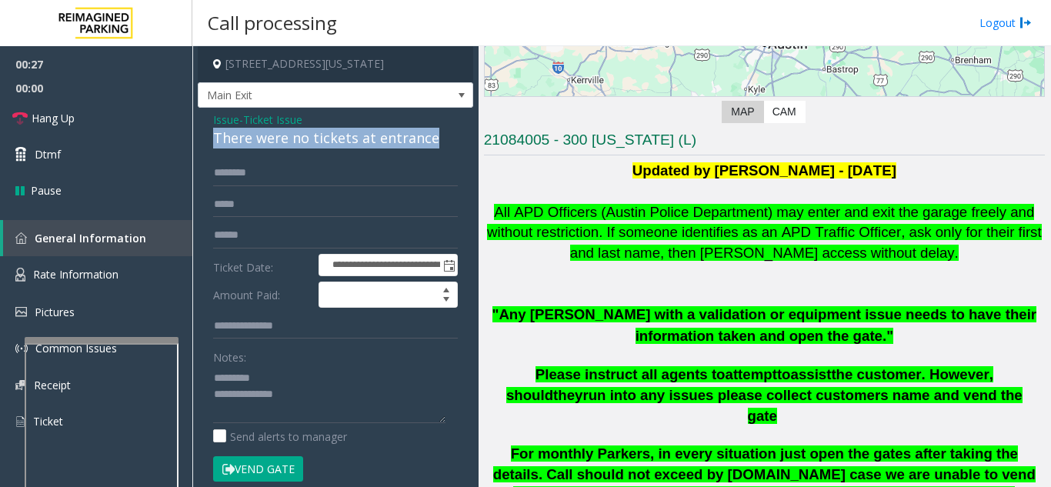
drag, startPoint x: 214, startPoint y: 135, endPoint x: 435, endPoint y: 137, distance: 221.6
click at [439, 138] on div "There were no tickets at entrance" at bounding box center [335, 138] width 245 height 21
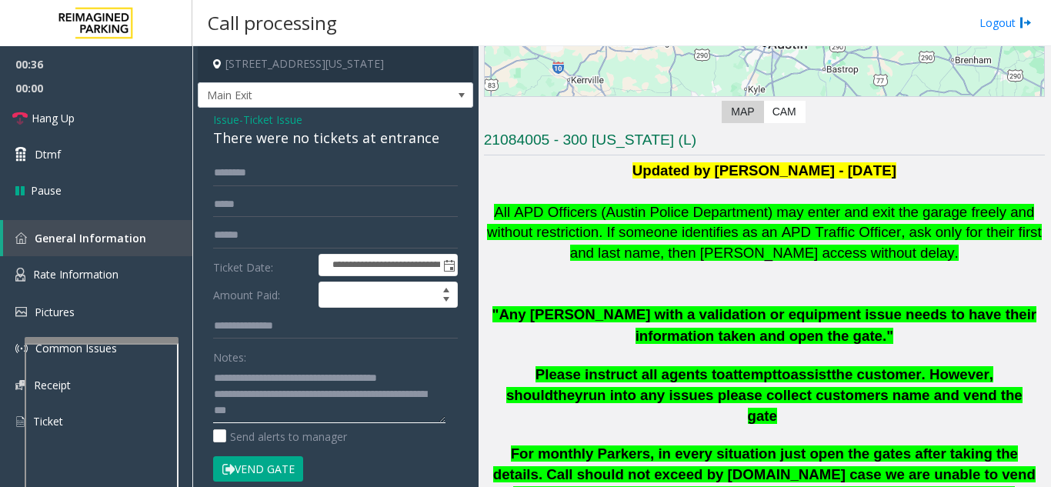
type textarea "**********"
click at [238, 153] on div "**********" at bounding box center [335, 484] width 275 height 752
click at [262, 183] on input "text" at bounding box center [335, 173] width 245 height 26
drag, startPoint x: 264, startPoint y: 172, endPoint x: 189, endPoint y: 179, distance: 75.0
click at [189, 179] on app-root "**********" at bounding box center [525, 243] width 1051 height 487
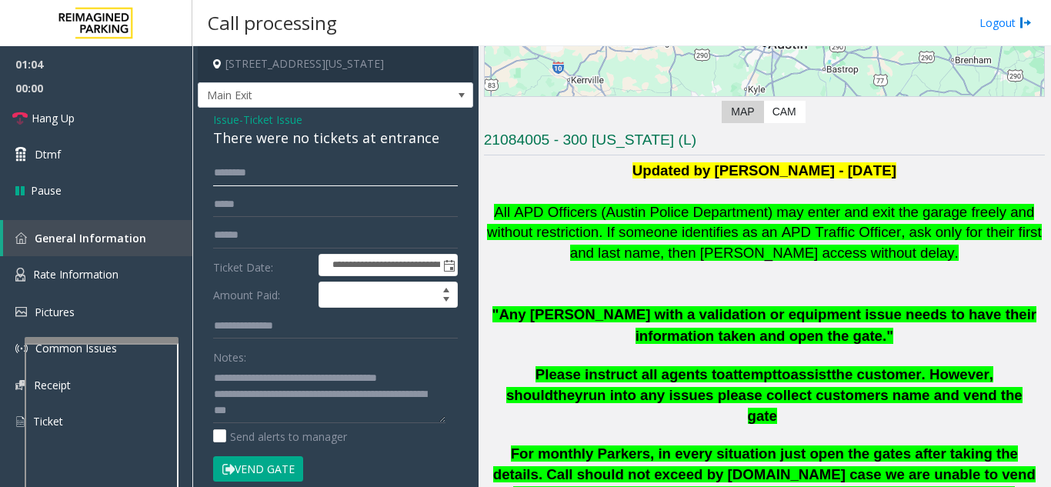
type input "*******"
click at [263, 479] on button "Vend Gate" at bounding box center [258, 469] width 90 height 26
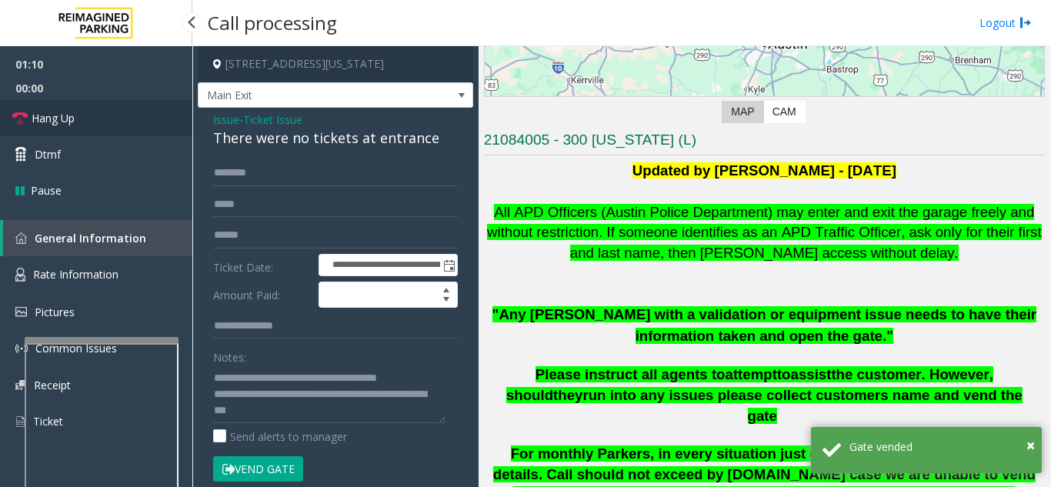
click at [138, 119] on link "Hang Up" at bounding box center [96, 118] width 192 height 36
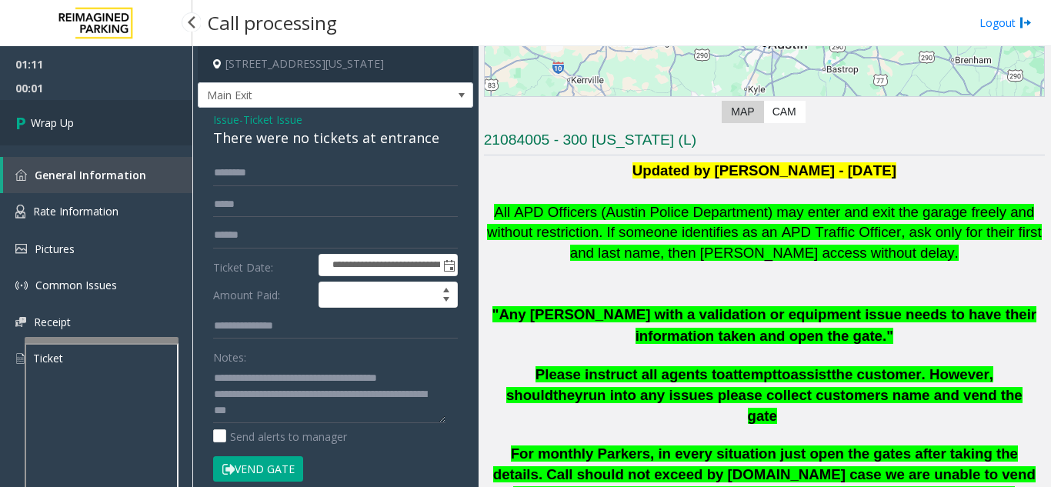
click at [138, 119] on link "Wrap Up" at bounding box center [96, 122] width 192 height 45
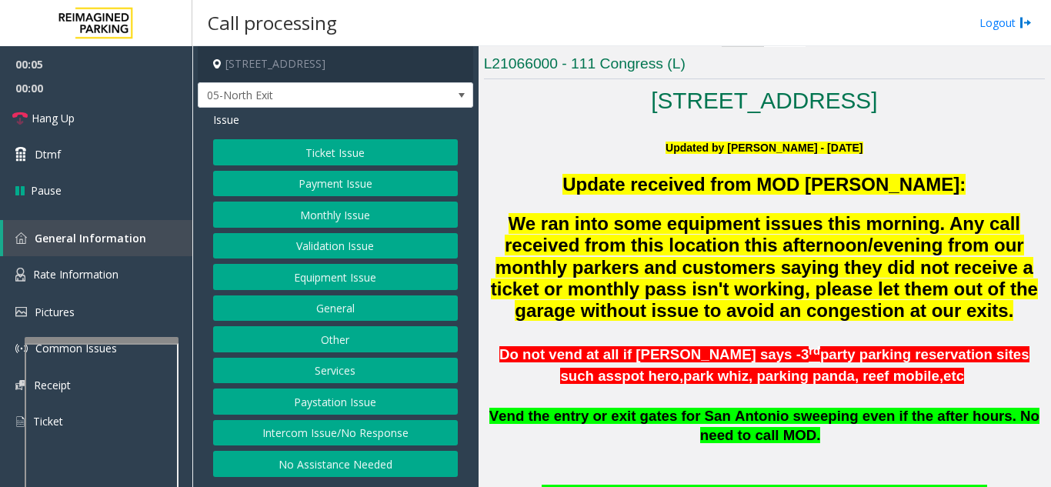
scroll to position [308, 0]
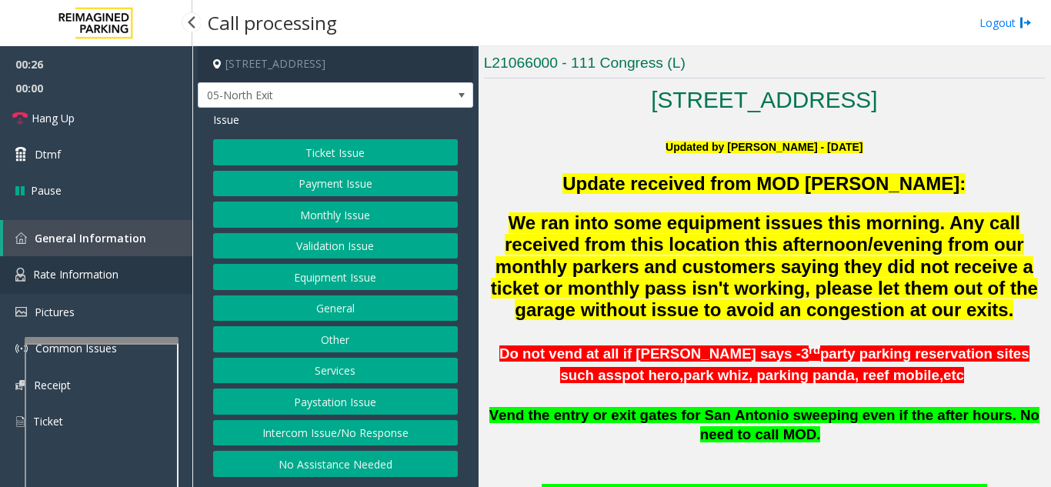
click at [88, 275] on span "Rate Information" at bounding box center [75, 274] width 85 height 15
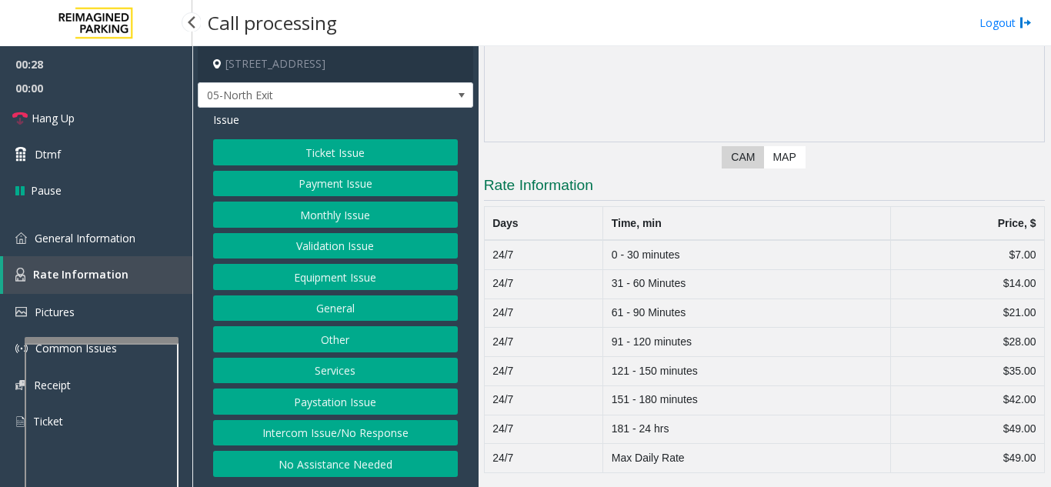
click at [100, 259] on link "Rate Information" at bounding box center [97, 275] width 189 height 38
click at [97, 254] on link "General Information" at bounding box center [96, 238] width 192 height 36
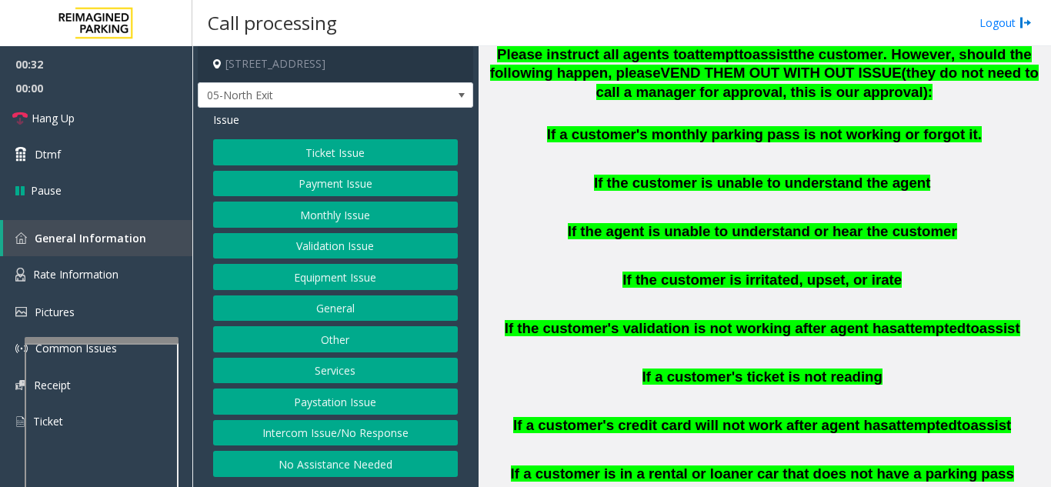
scroll to position [1000, 0]
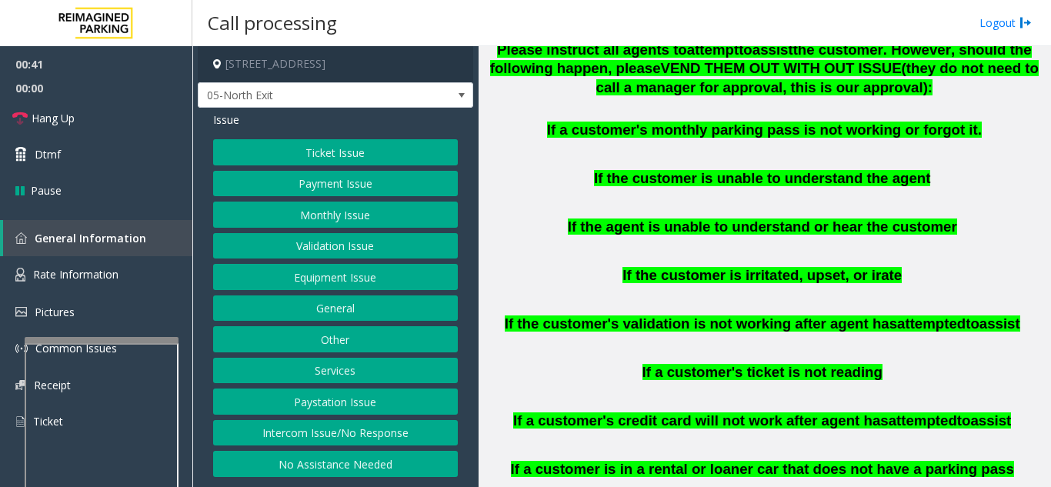
click at [323, 286] on button "Equipment Issue" at bounding box center [335, 277] width 245 height 26
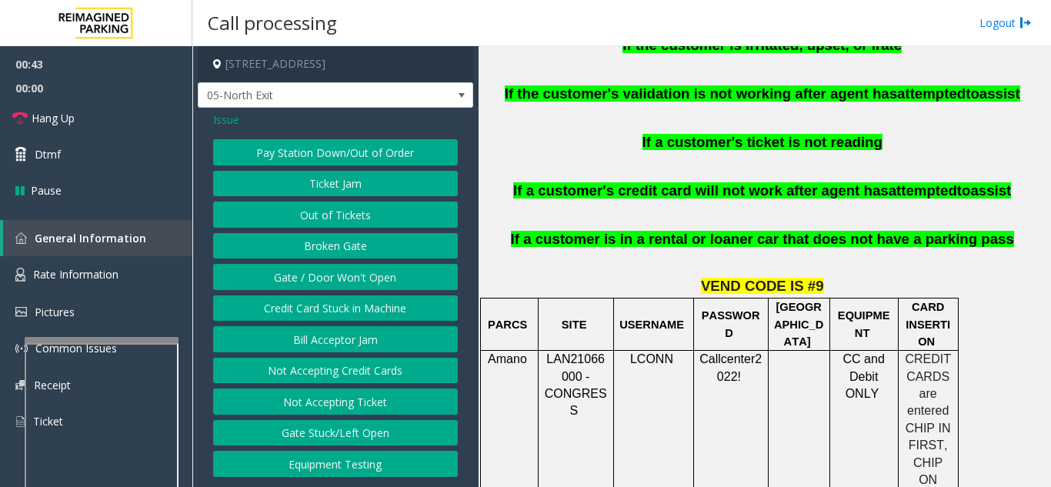
scroll to position [1231, 0]
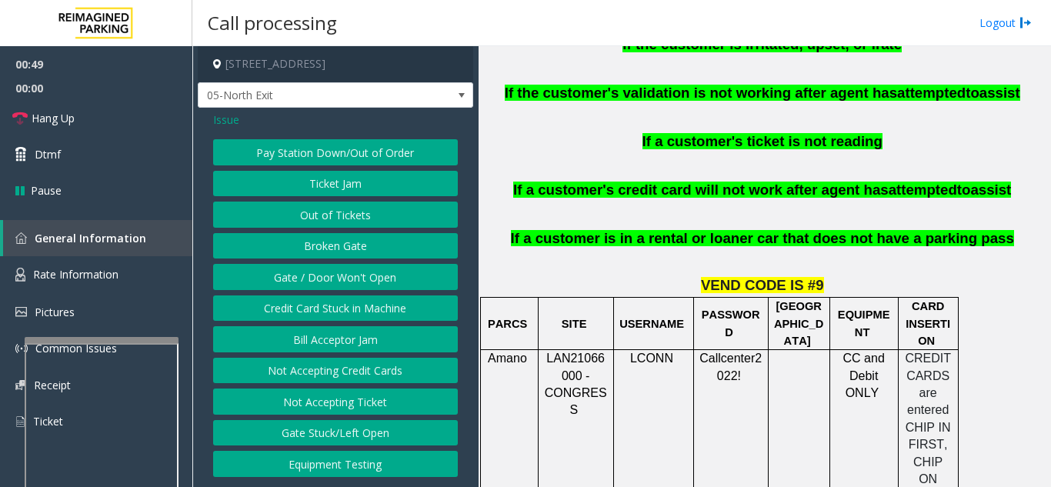
click at [357, 285] on button "Gate / Door Won't Open" at bounding box center [335, 277] width 245 height 26
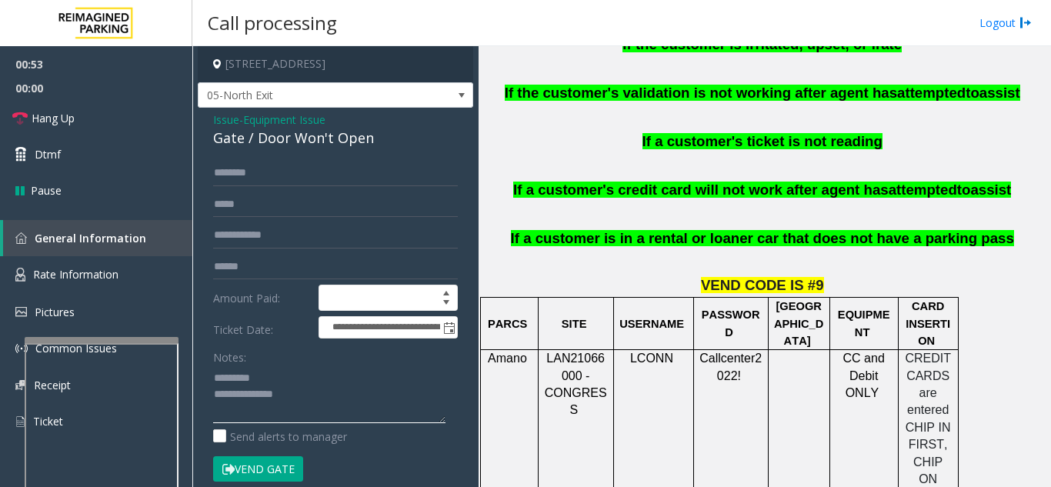
click at [260, 390] on textarea at bounding box center [329, 394] width 232 height 58
click at [255, 381] on textarea at bounding box center [329, 394] width 232 height 58
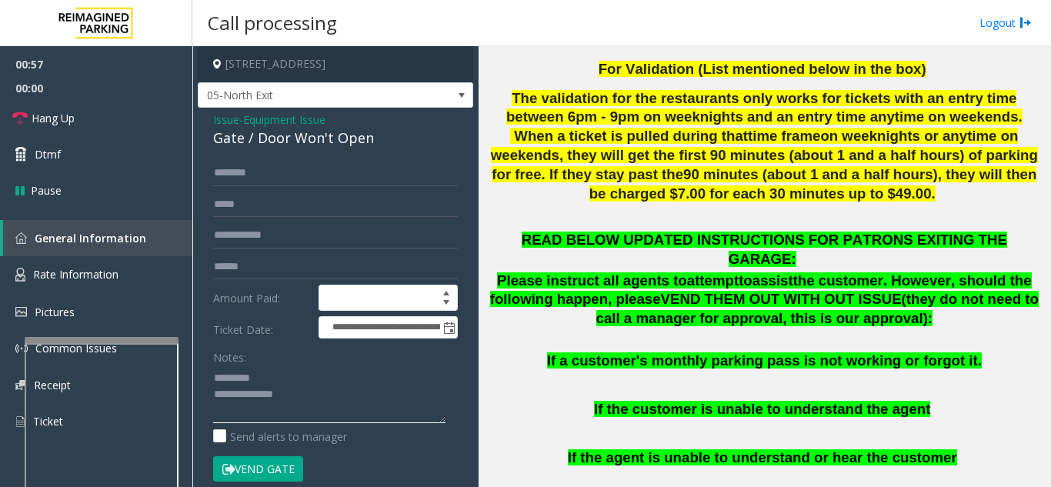
scroll to position [846, 0]
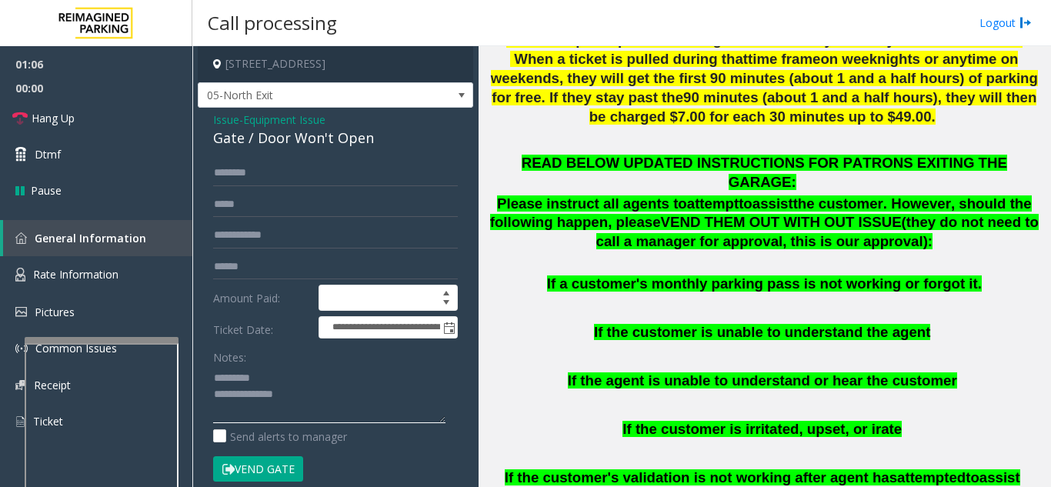
type textarea "**********"
click at [242, 175] on input "text" at bounding box center [335, 173] width 245 height 26
drag, startPoint x: 275, startPoint y: 178, endPoint x: 198, endPoint y: 179, distance: 77.7
click at [198, 179] on div "**********" at bounding box center [335, 435] width 275 height 655
type input "********"
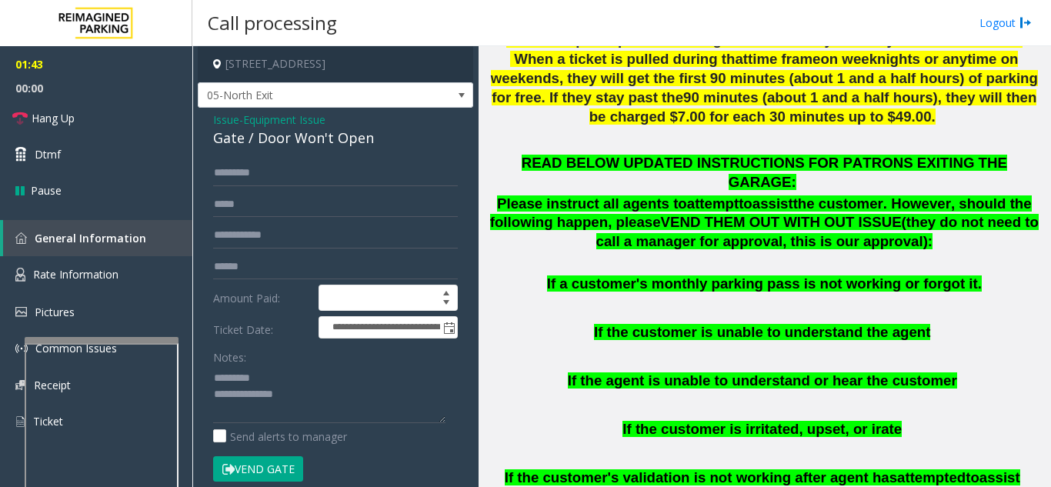
click at [242, 460] on button "Vend Gate" at bounding box center [258, 469] width 90 height 26
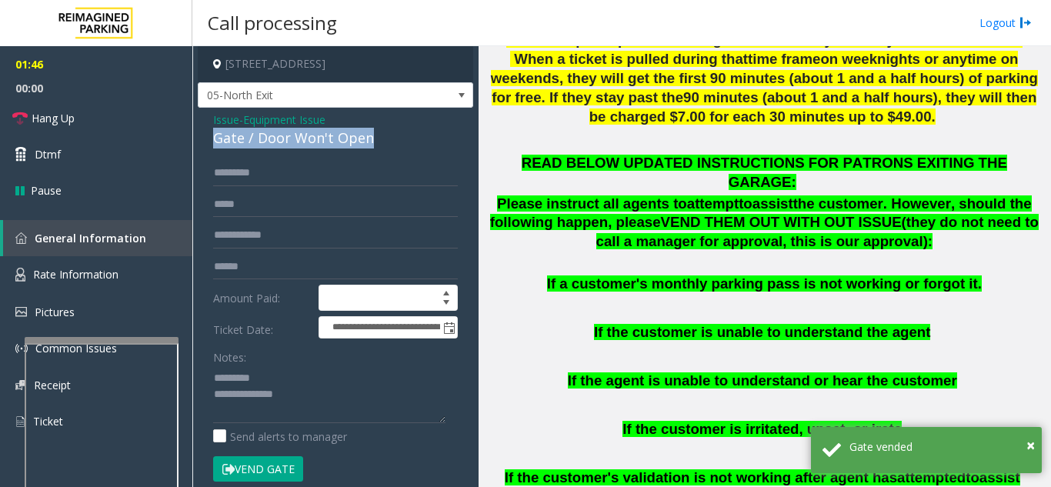
drag, startPoint x: 205, startPoint y: 139, endPoint x: 370, endPoint y: 134, distance: 165.5
click at [370, 134] on div "**********" at bounding box center [335, 449] width 275 height 682
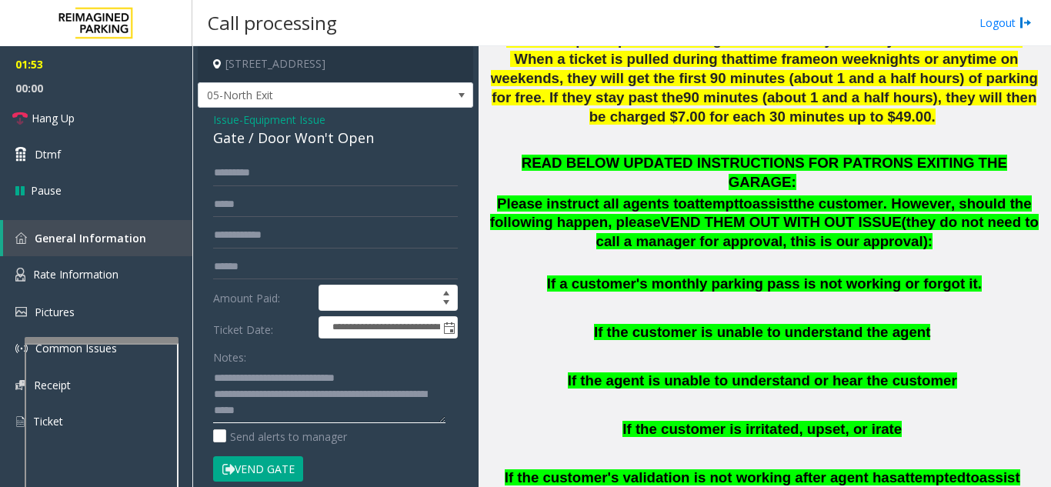
type textarea "**********"
click at [258, 248] on input "text" at bounding box center [335, 235] width 245 height 26
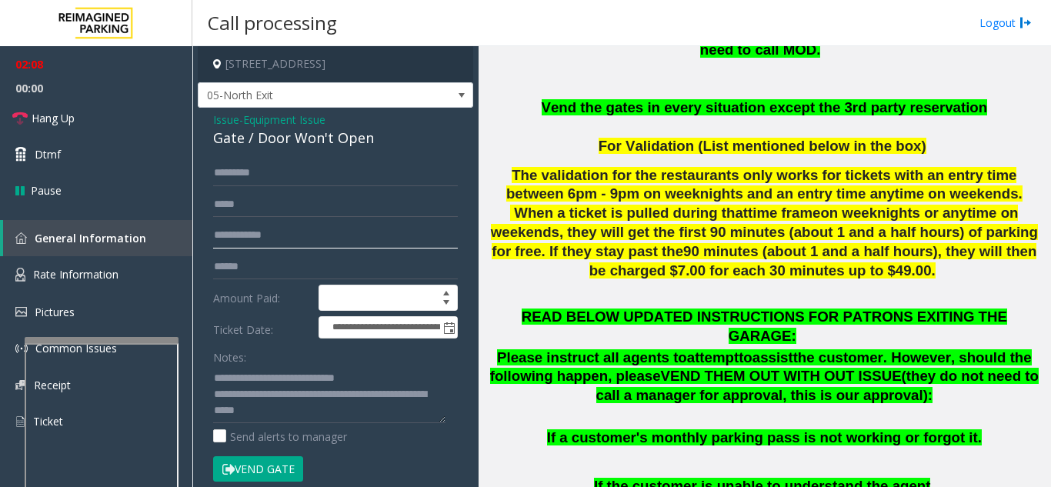
scroll to position [615, 0]
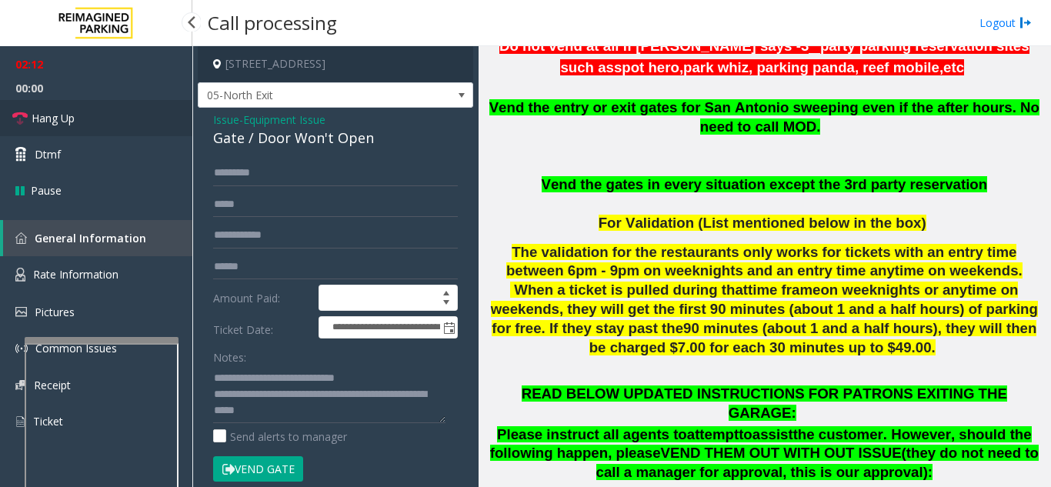
click at [82, 115] on link "Hang Up" at bounding box center [96, 118] width 192 height 36
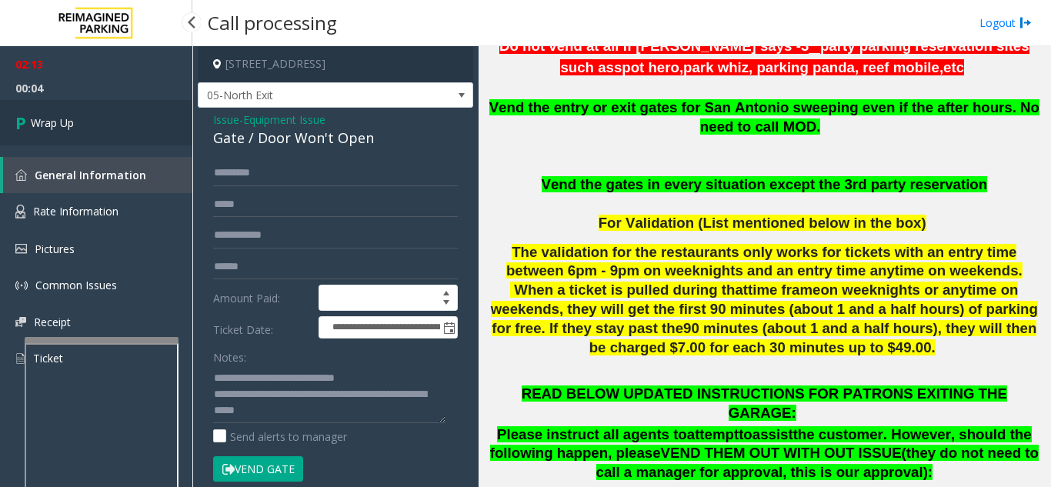
click at [124, 128] on link "Wrap Up" at bounding box center [96, 122] width 192 height 45
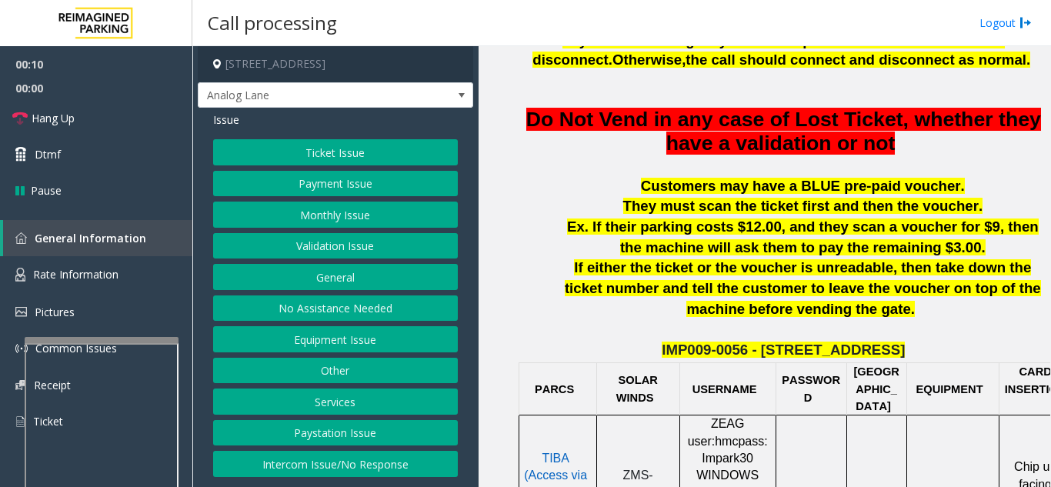
scroll to position [385, 0]
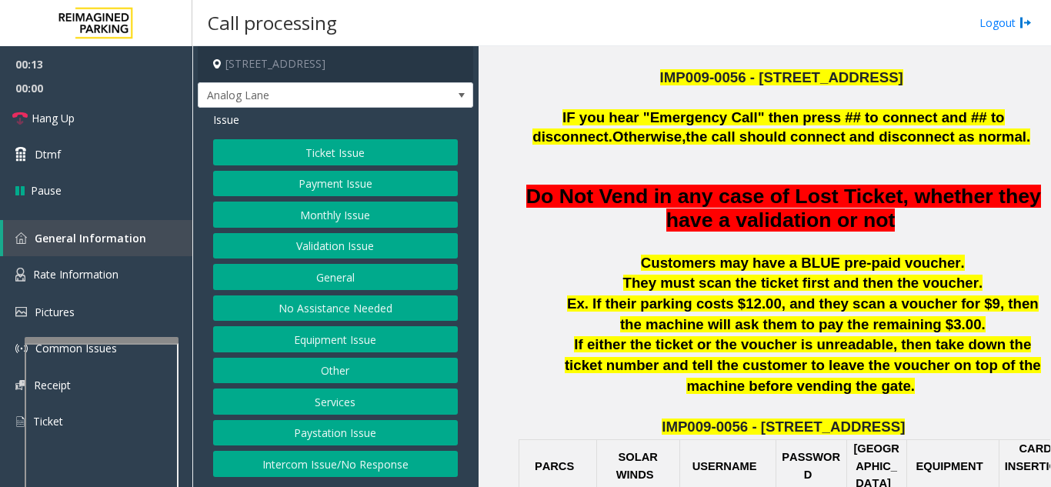
click at [365, 400] on button "Services" at bounding box center [335, 401] width 245 height 26
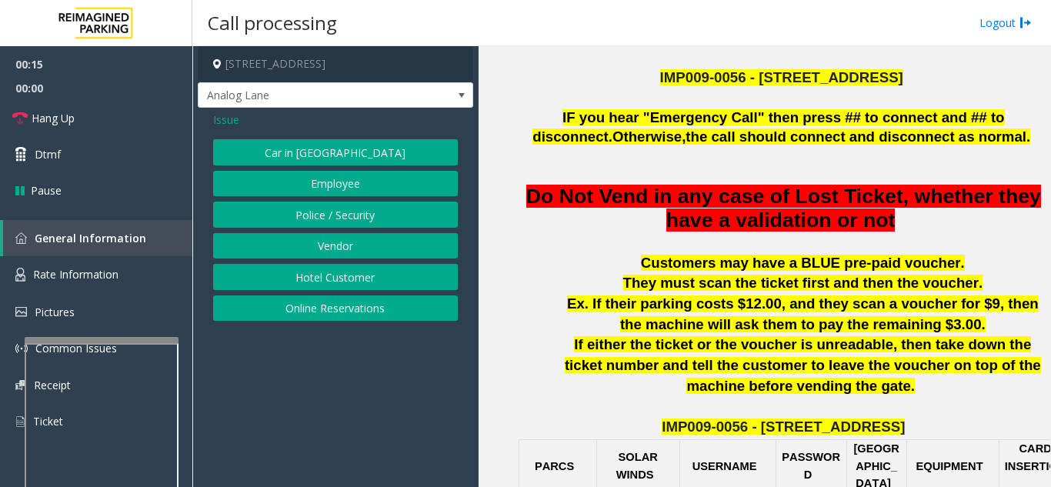
click at [311, 223] on button "Police / Security" at bounding box center [335, 215] width 245 height 26
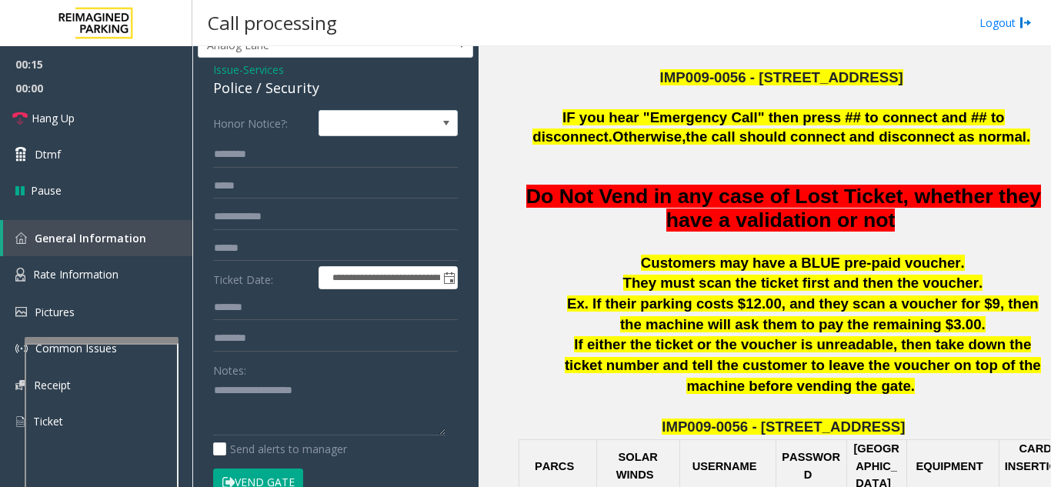
scroll to position [77, 0]
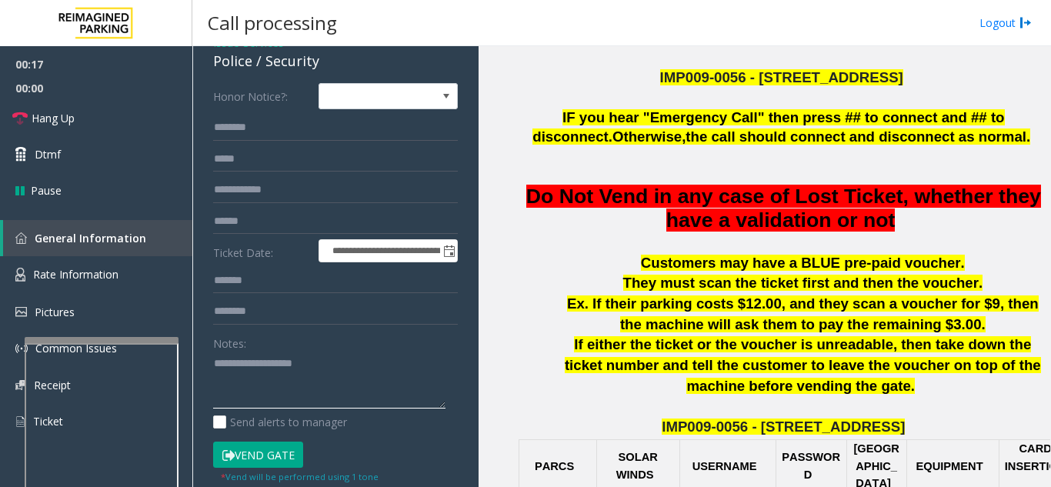
paste textarea "**********"
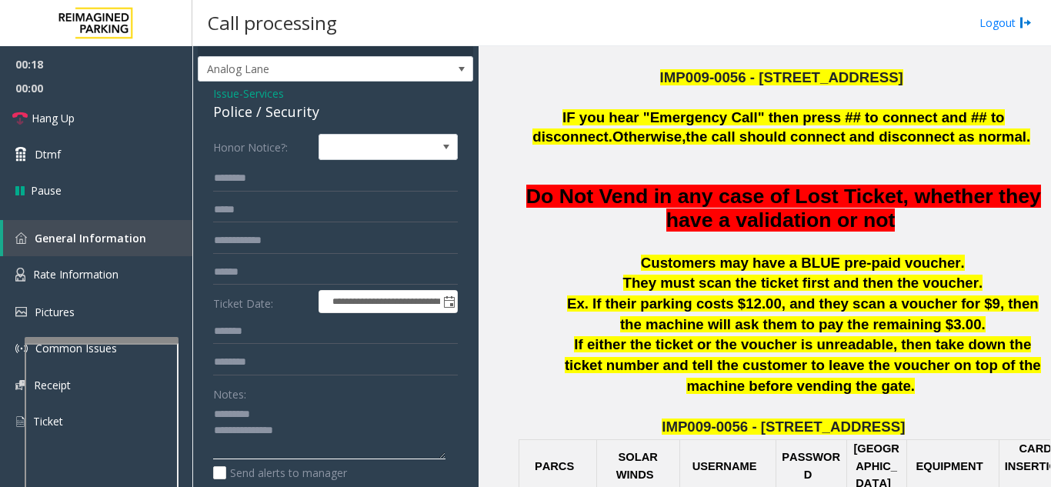
scroll to position [0, 0]
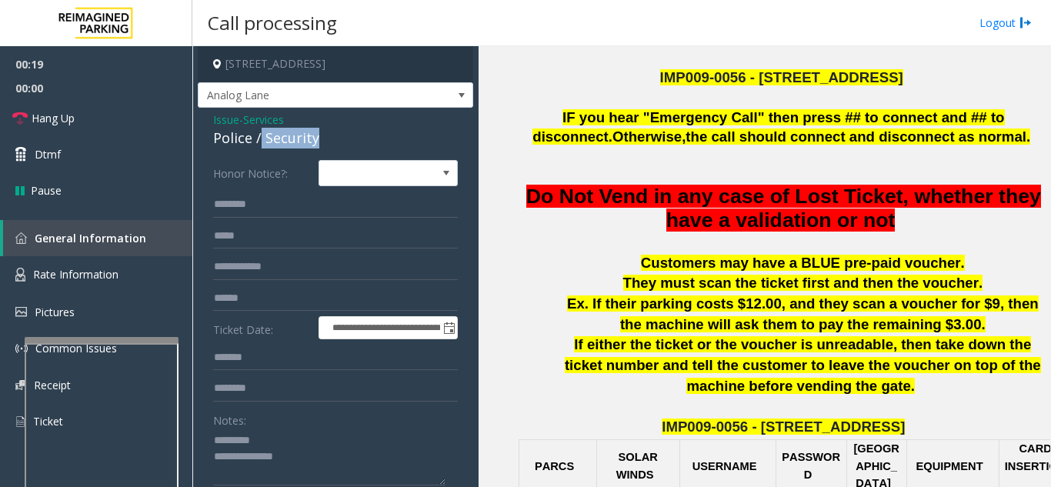
drag, startPoint x: 261, startPoint y: 141, endPoint x: 320, endPoint y: 143, distance: 59.3
click at [320, 143] on div "Police / Security" at bounding box center [335, 138] width 245 height 21
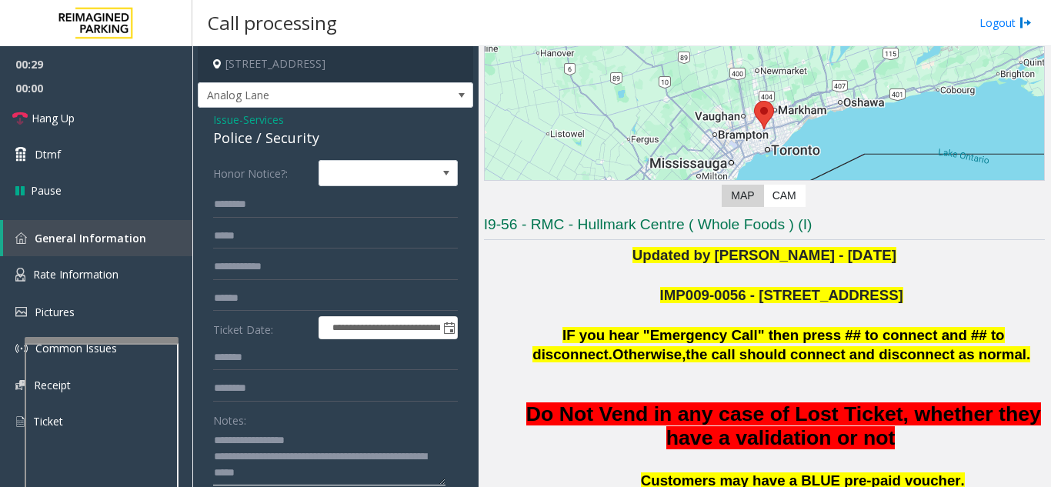
scroll to position [154, 0]
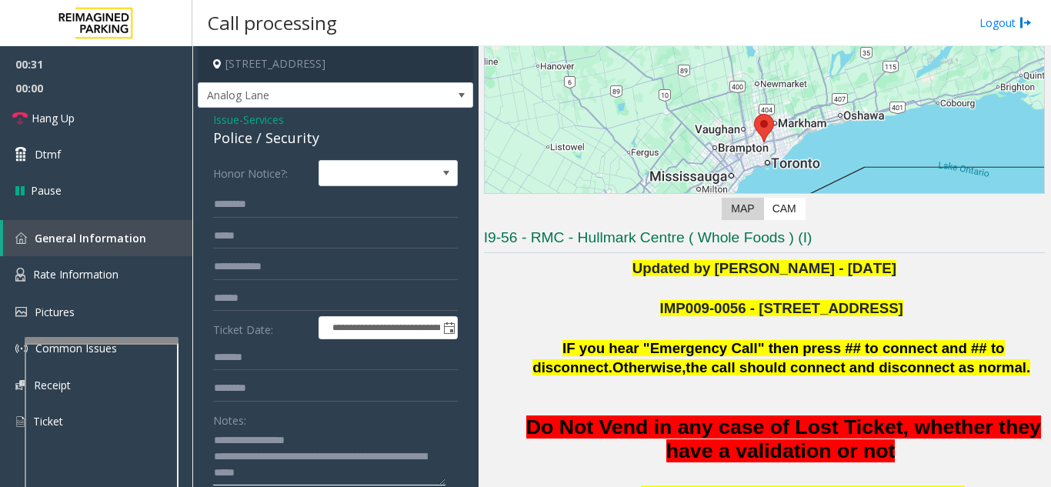
type textarea "**********"
click at [281, 268] on input "text" at bounding box center [335, 267] width 245 height 26
type input "*******"
click at [239, 208] on input "text" at bounding box center [335, 205] width 245 height 26
type input "*******"
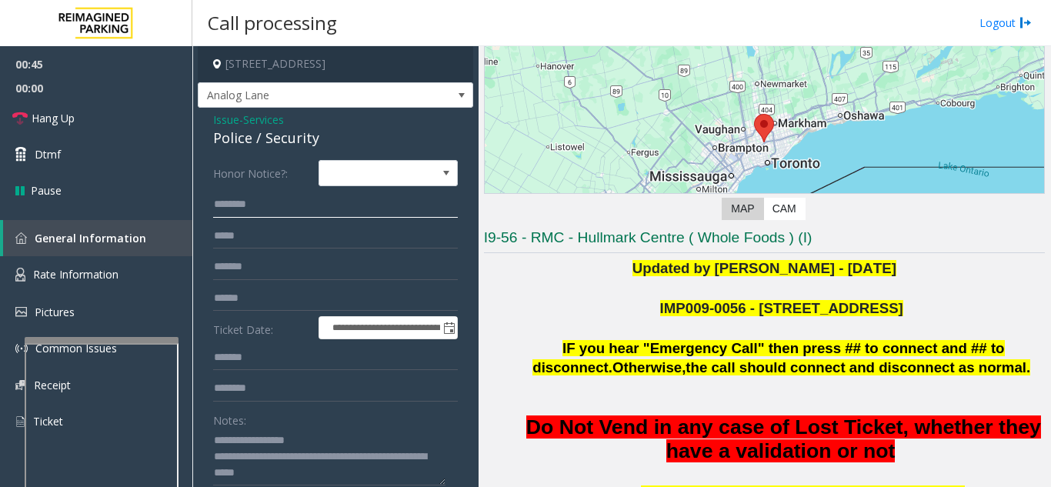
drag, startPoint x: 274, startPoint y: 209, endPoint x: 242, endPoint y: 209, distance: 32.3
click at [204, 211] on div "**********" at bounding box center [336, 428] width 268 height 537
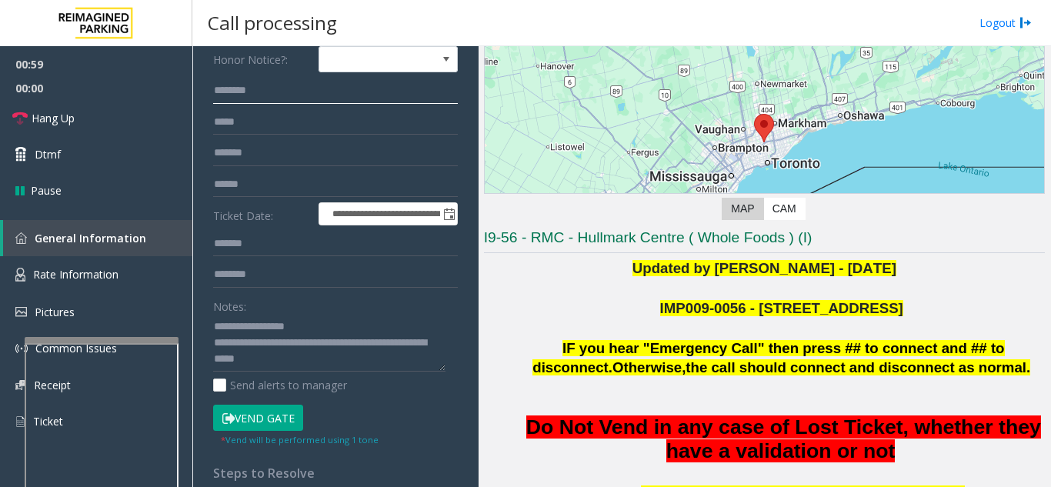
scroll to position [225, 0]
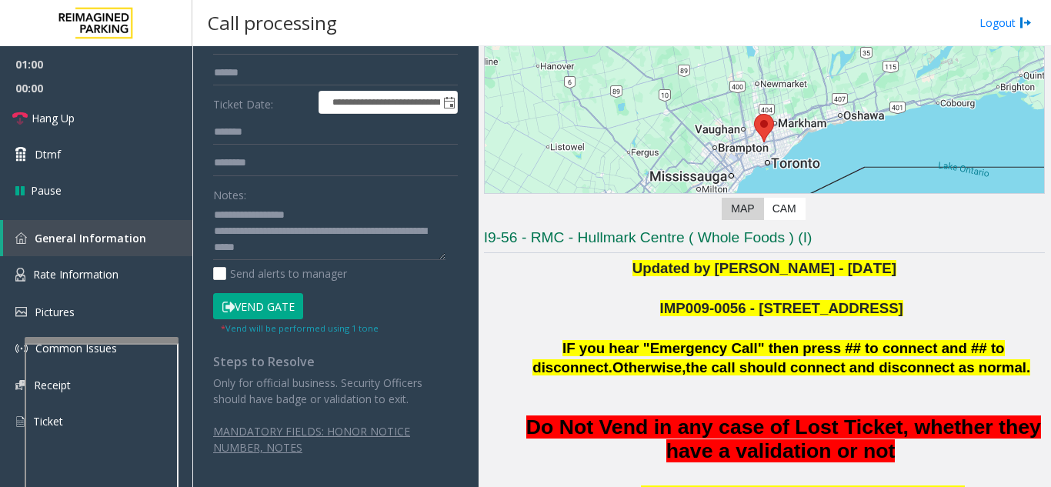
click at [247, 313] on button "Vend Gate" at bounding box center [258, 306] width 90 height 26
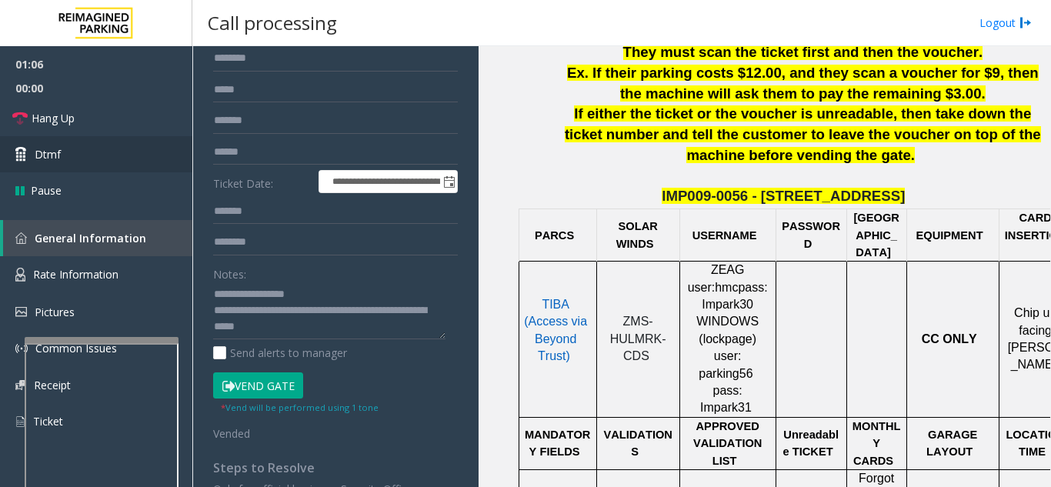
scroll to position [72, 0]
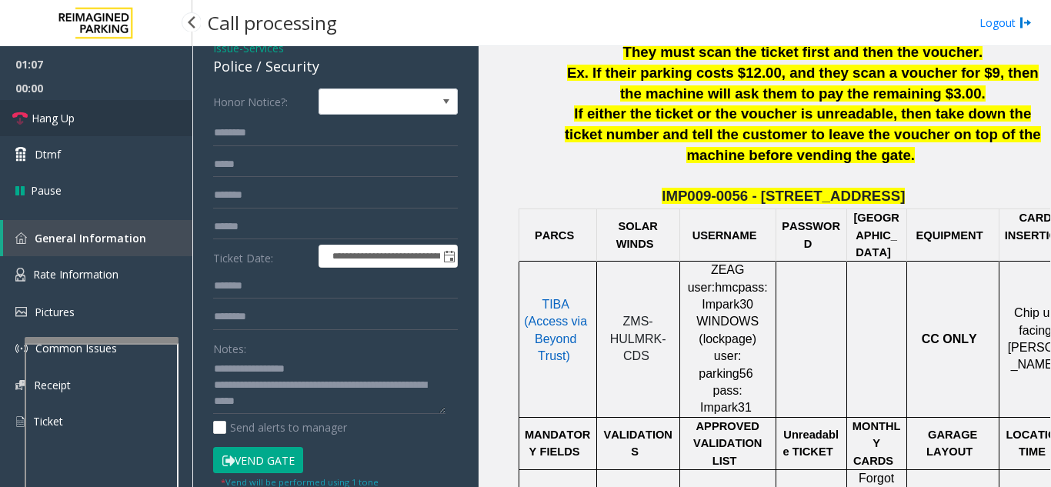
click at [92, 125] on link "Hang Up" at bounding box center [96, 118] width 192 height 36
paste input "*******"
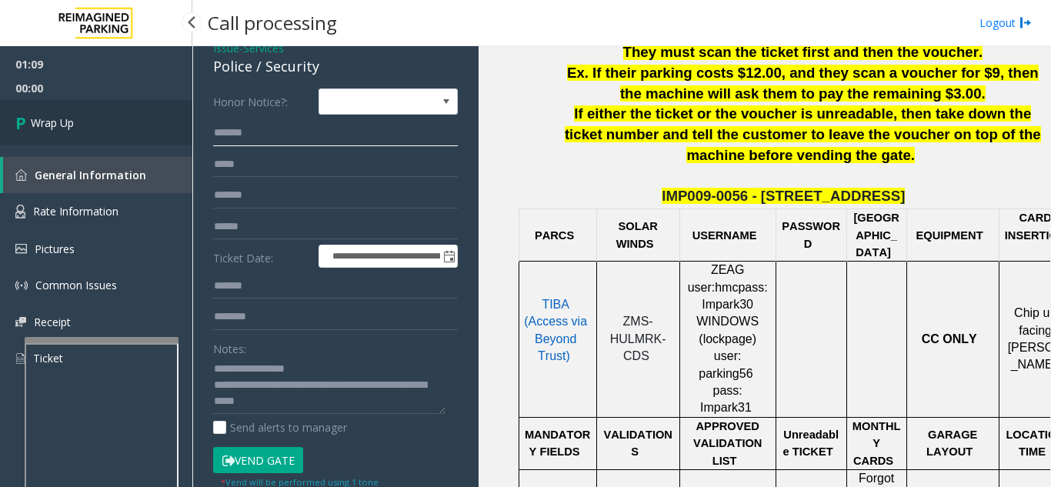
type input "*******"
click at [53, 130] on span "Wrap Up" at bounding box center [52, 123] width 43 height 16
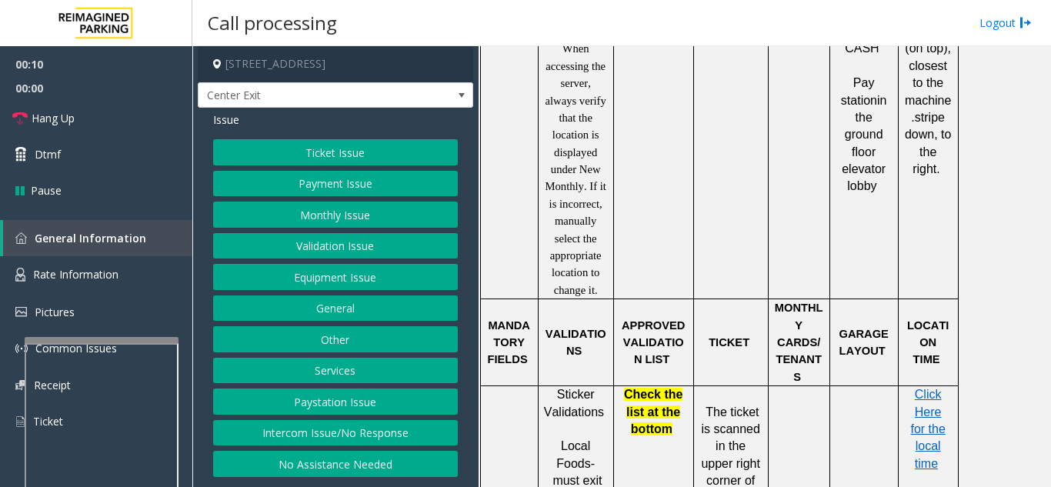
scroll to position [1231, 0]
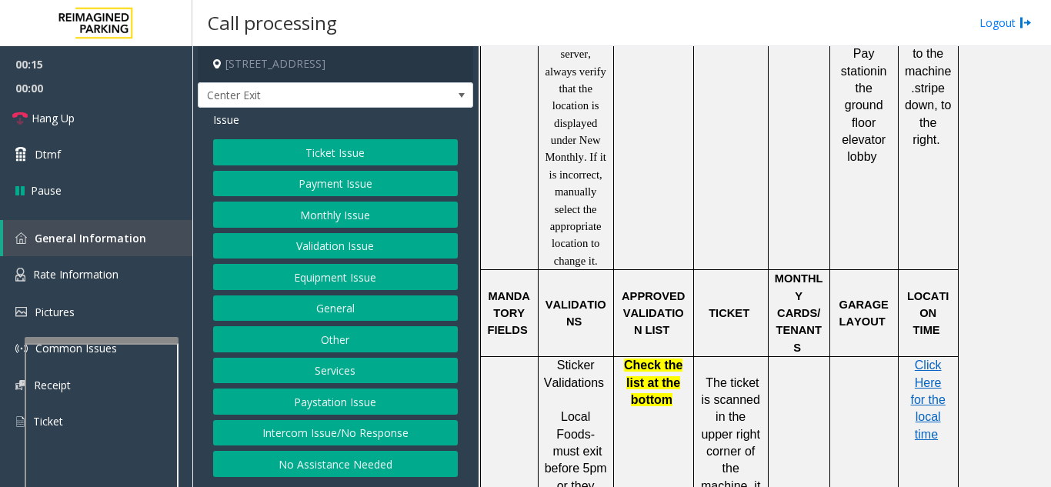
click at [292, 150] on button "Ticket Issue" at bounding box center [335, 152] width 245 height 26
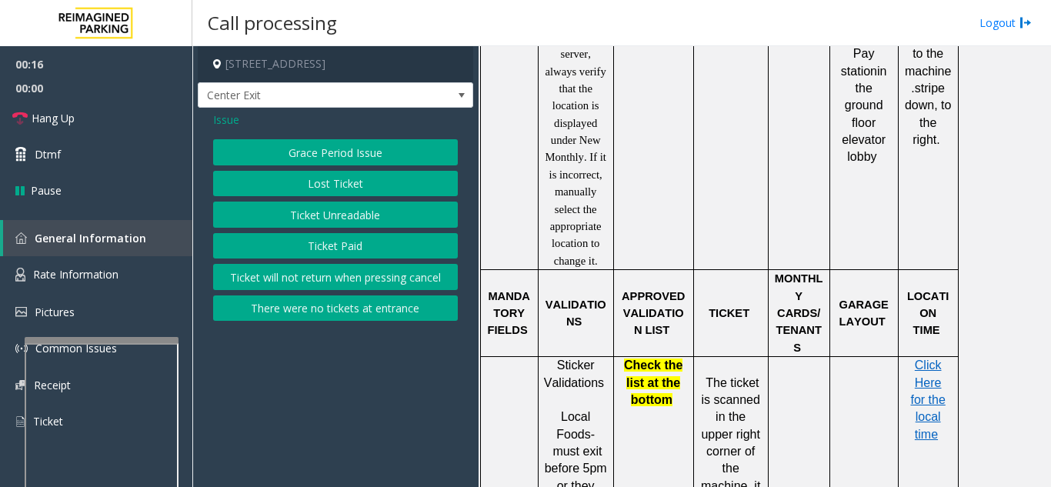
click at [297, 215] on button "Ticket Unreadable" at bounding box center [335, 215] width 245 height 26
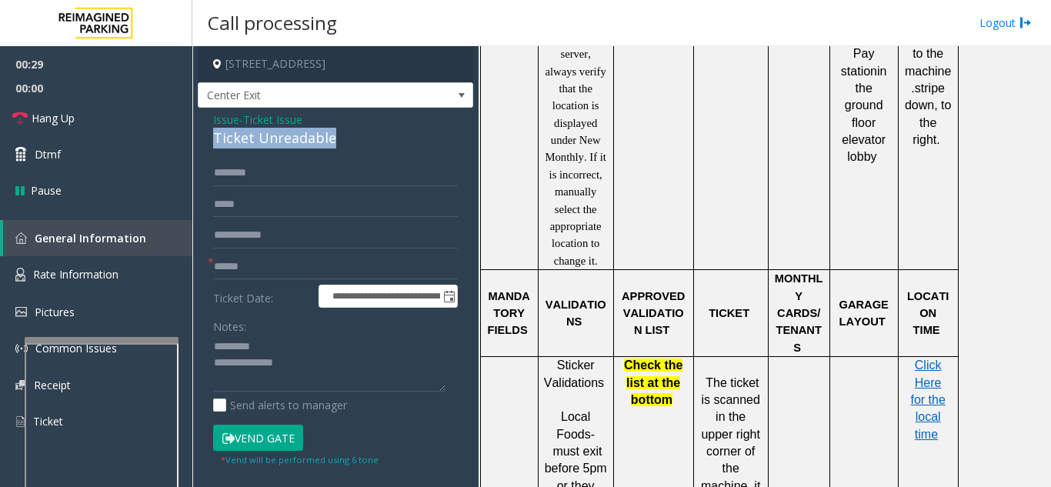
drag, startPoint x: 221, startPoint y: 145, endPoint x: 370, endPoint y: 139, distance: 149.3
click at [370, 139] on div "**********" at bounding box center [335, 404] width 275 height 592
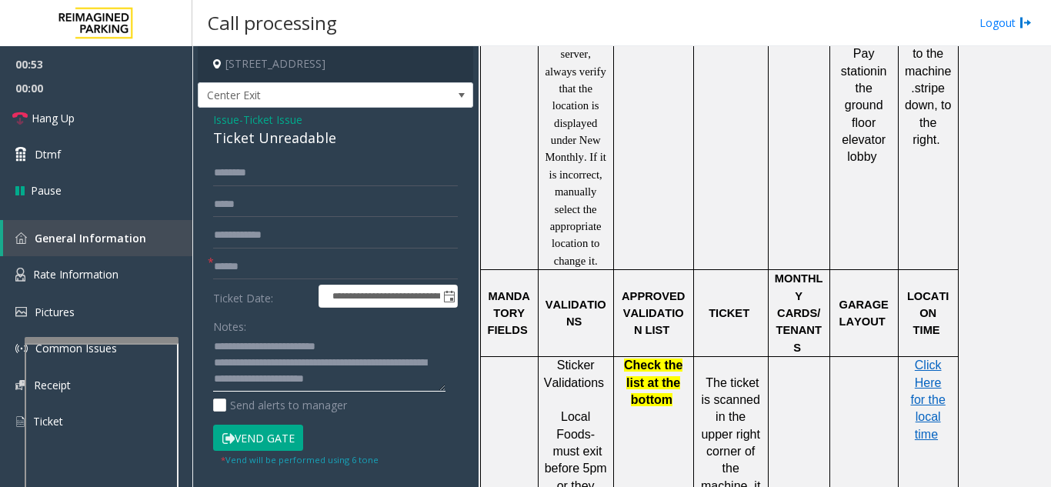
type textarea "**********"
click at [242, 265] on input "text" at bounding box center [335, 267] width 245 height 26
click at [258, 268] on input "****" at bounding box center [335, 267] width 245 height 26
type input "*******"
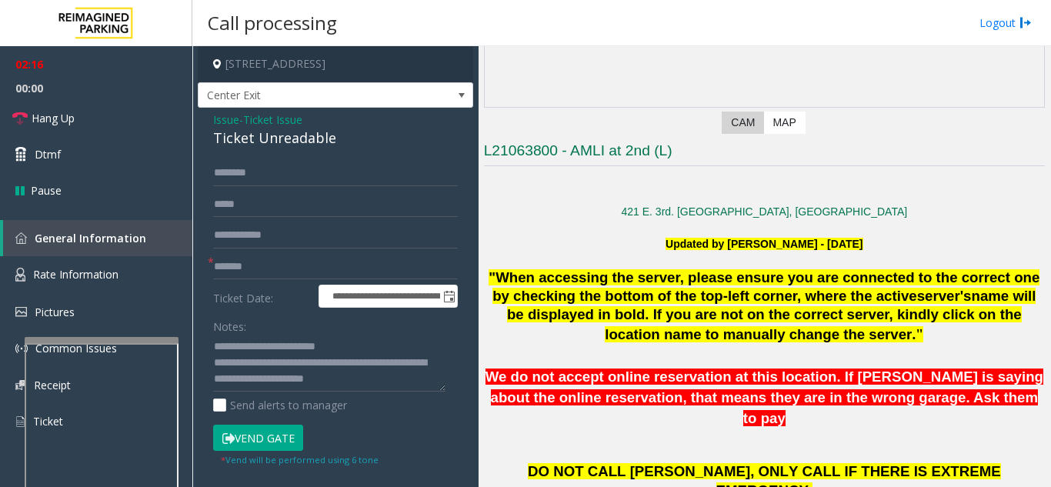
scroll to position [77, 0]
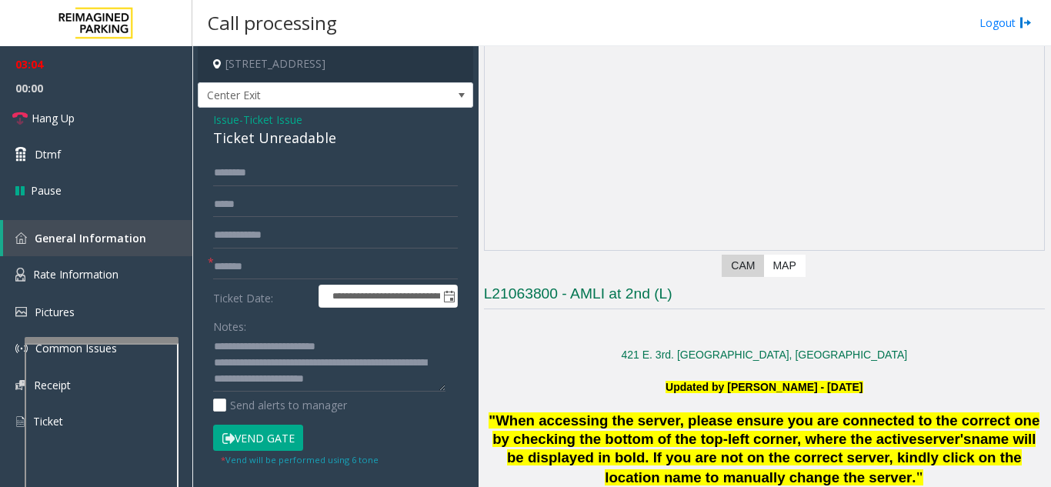
click at [253, 436] on button "Vend Gate" at bounding box center [258, 438] width 90 height 26
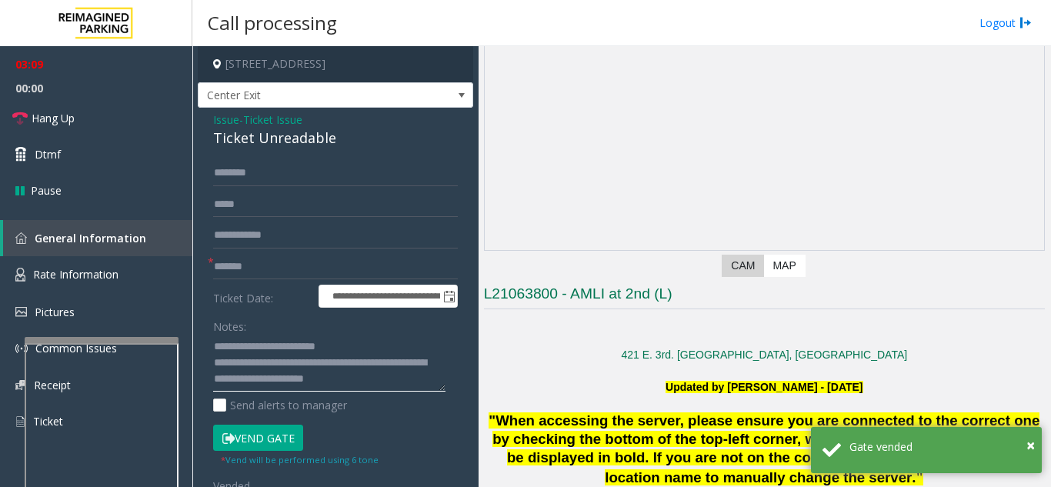
click at [408, 382] on textarea at bounding box center [329, 364] width 232 height 58
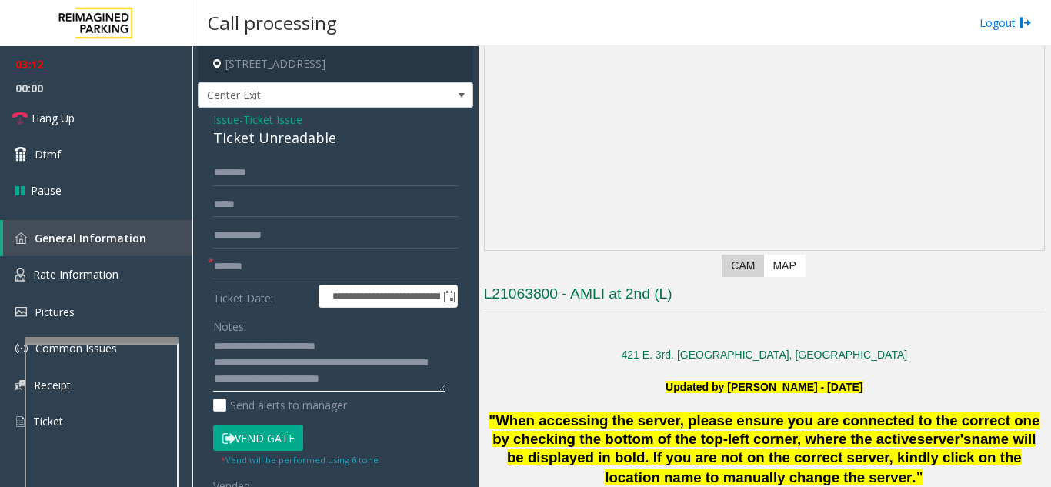
scroll to position [12, 0]
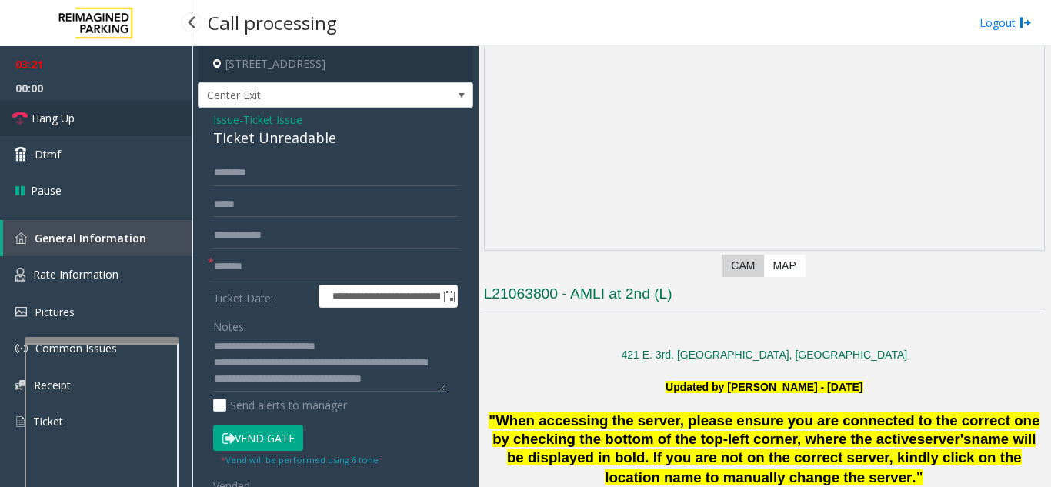
click at [95, 125] on link "Hang Up" at bounding box center [96, 118] width 192 height 36
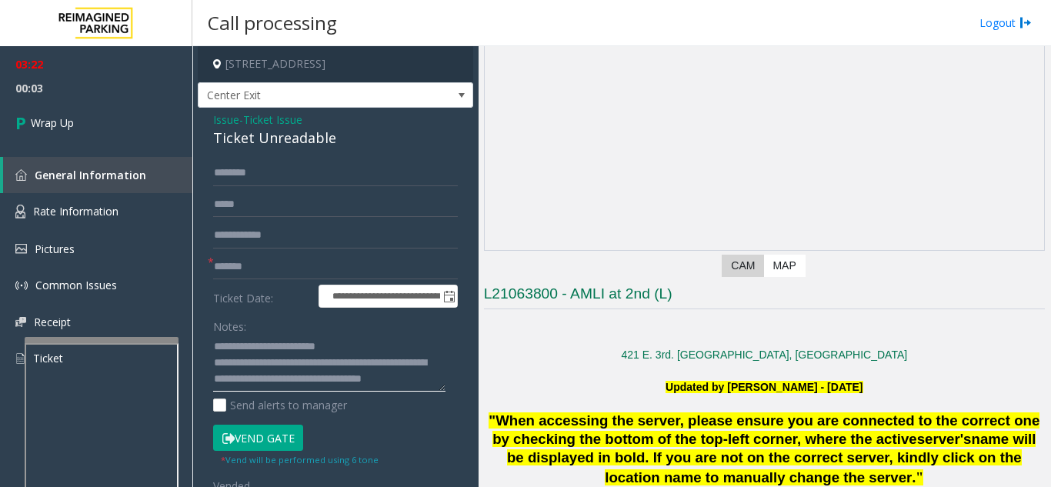
click at [327, 382] on textarea at bounding box center [329, 364] width 232 height 58
drag, startPoint x: 282, startPoint y: 354, endPoint x: 404, endPoint y: 365, distance: 122.8
click at [404, 365] on textarea at bounding box center [329, 364] width 232 height 58
click at [385, 362] on textarea at bounding box center [329, 364] width 232 height 58
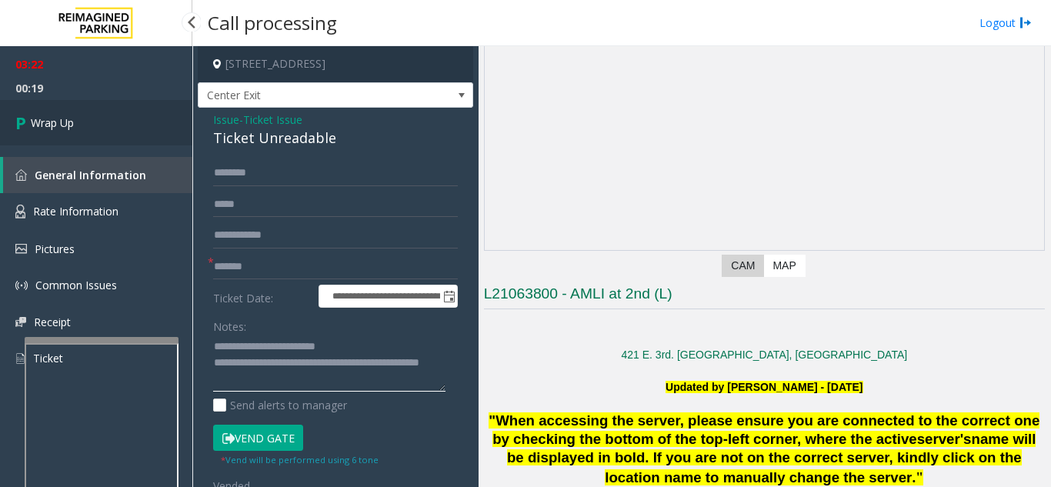
type textarea "**********"
click at [91, 123] on link "Wrap Up" at bounding box center [96, 122] width 192 height 45
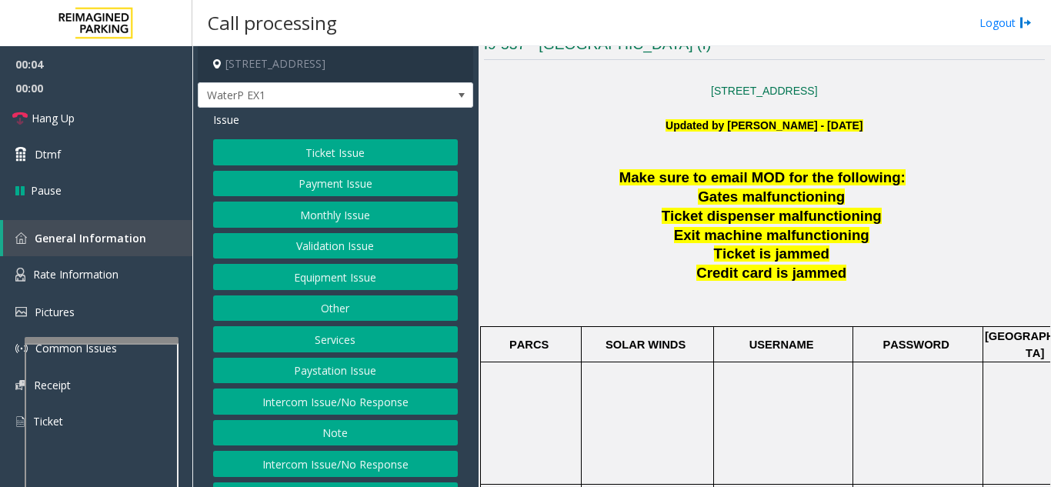
scroll to position [385, 0]
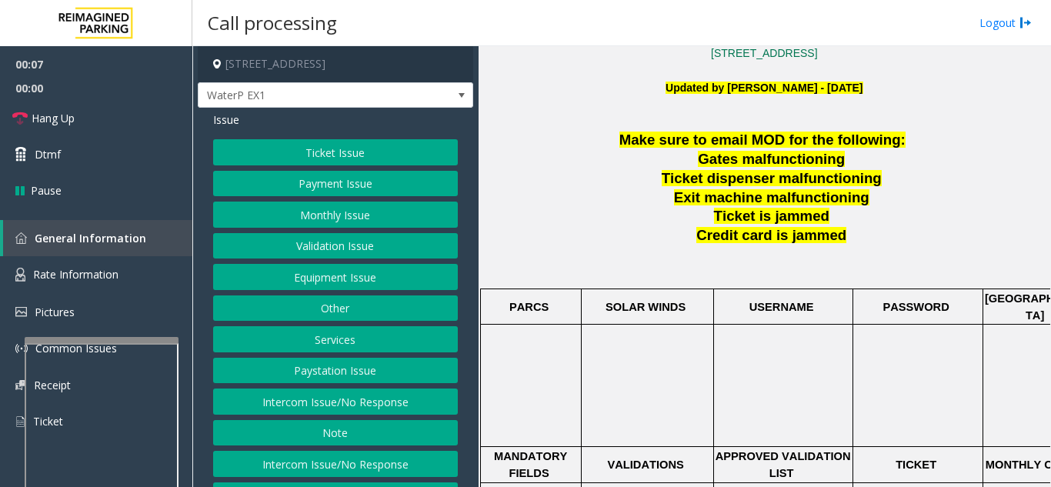
drag, startPoint x: 315, startPoint y: 169, endPoint x: 358, endPoint y: 151, distance: 46.2
click at [356, 149] on div "Ticket Issue Payment Issue Monthly Issue Validation Issue Equipment Issue Other…" at bounding box center [335, 339] width 245 height 400
click at [358, 152] on button "Ticket Issue" at bounding box center [335, 152] width 245 height 26
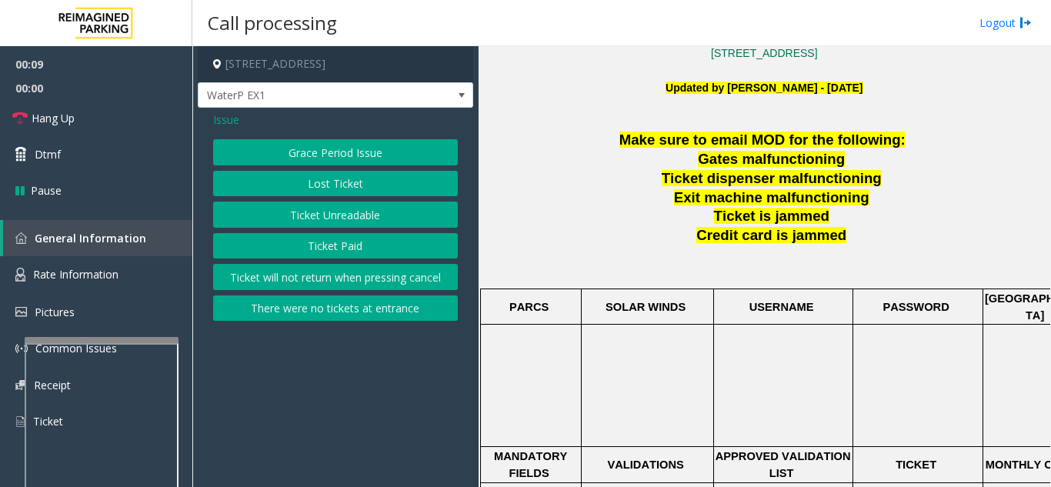
click at [299, 208] on button "Ticket Unreadable" at bounding box center [335, 215] width 245 height 26
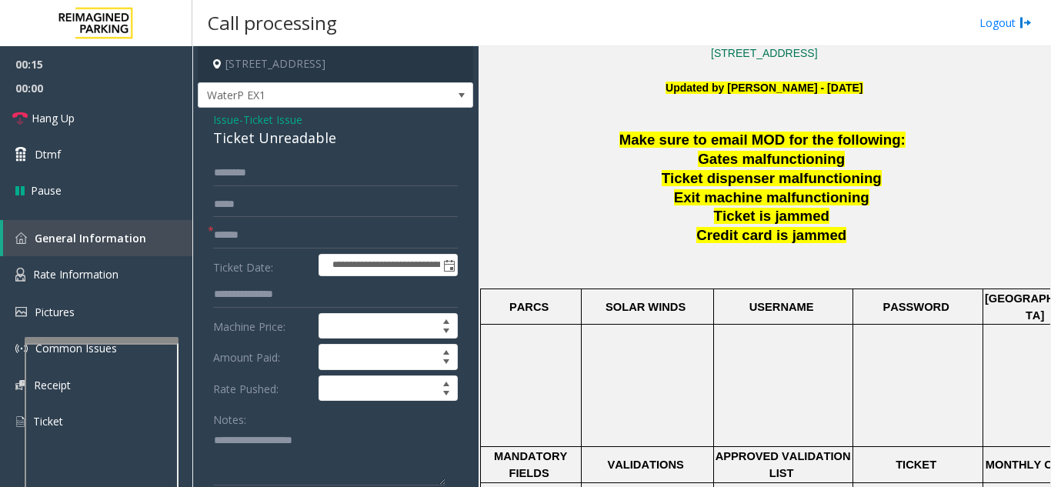
scroll to position [40, 0]
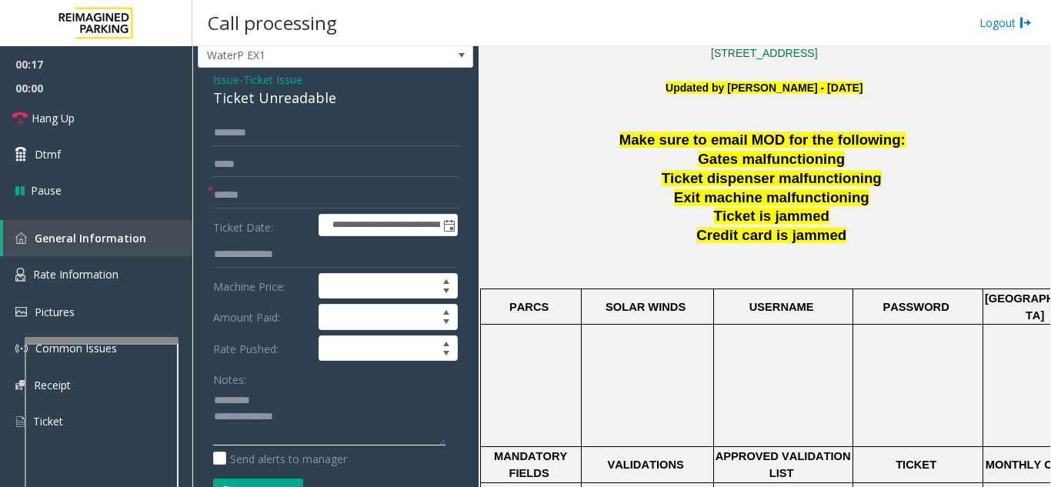
type textarea "**********"
click at [248, 82] on span "- Ticket Issue" at bounding box center [270, 79] width 63 height 15
click at [261, 83] on span "Ticket Issue" at bounding box center [272, 80] width 59 height 16
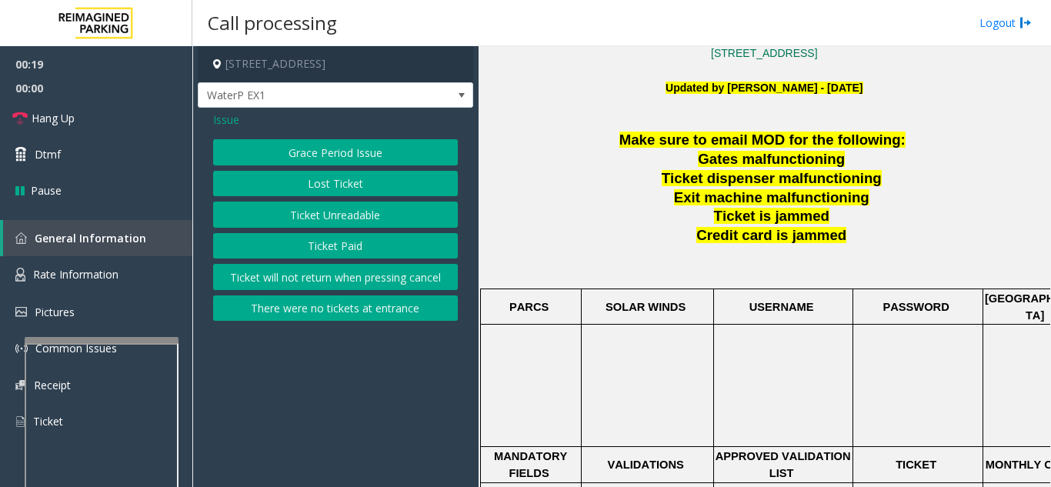
click at [342, 245] on button "Ticket Paid" at bounding box center [335, 246] width 245 height 26
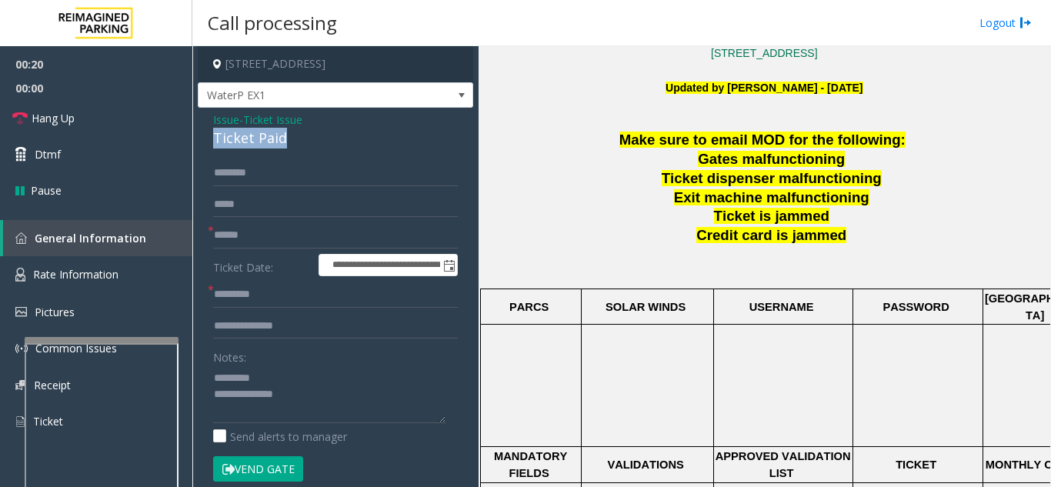
drag, startPoint x: 209, startPoint y: 135, endPoint x: 295, endPoint y: 135, distance: 86.2
click at [295, 135] on div "**********" at bounding box center [335, 475] width 275 height 735
click at [291, 393] on textarea at bounding box center [329, 394] width 232 height 58
paste textarea "**********"
click at [286, 416] on textarea at bounding box center [329, 394] width 232 height 58
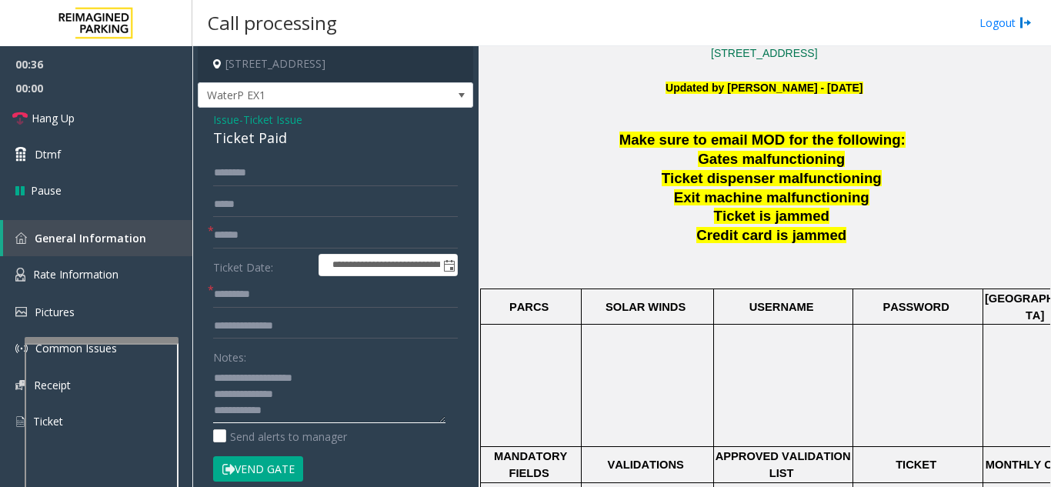
scroll to position [12, 0]
paste textarea "**********"
click at [291, 389] on textarea at bounding box center [329, 394] width 232 height 58
click at [289, 404] on textarea at bounding box center [329, 394] width 232 height 58
click at [295, 406] on textarea at bounding box center [329, 394] width 232 height 58
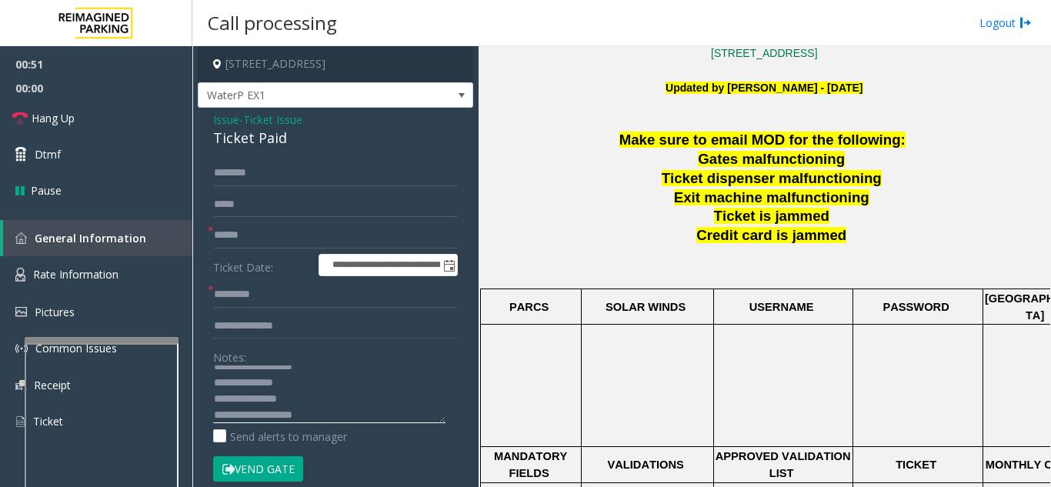
click at [315, 422] on textarea at bounding box center [329, 394] width 232 height 58
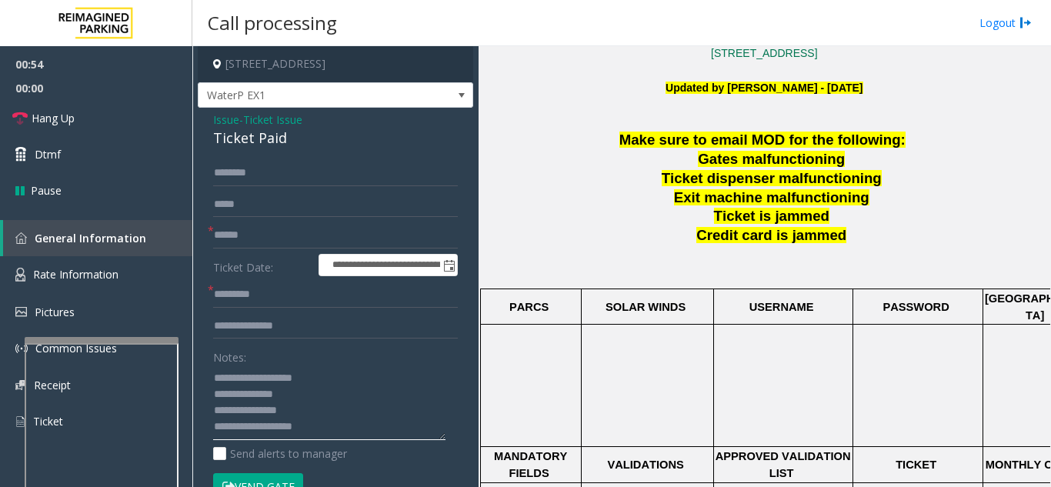
scroll to position [0, 0]
drag, startPoint x: 443, startPoint y: 421, endPoint x: 452, endPoint y: 494, distance: 73.6
click at [452, 486] on html "**********" at bounding box center [525, 243] width 1051 height 487
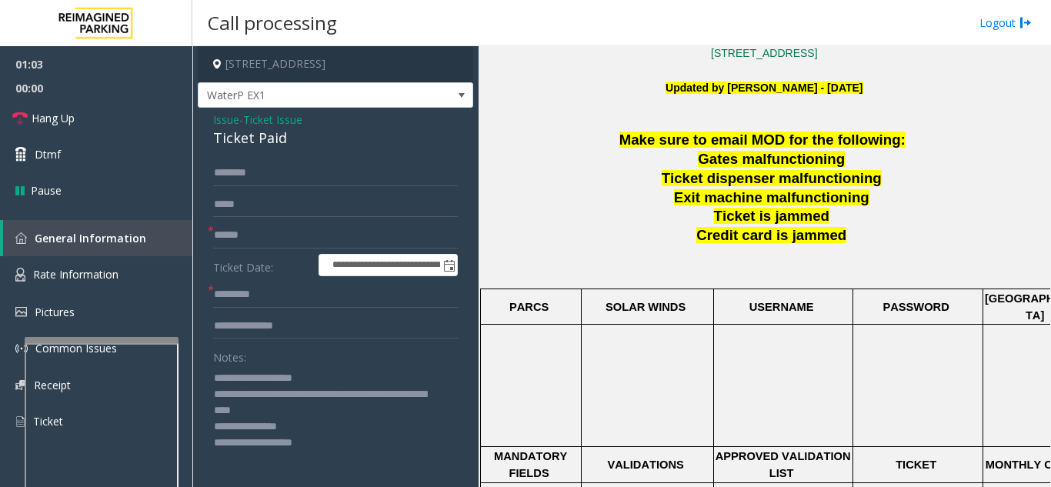
click at [315, 447] on textarea at bounding box center [329, 430] width 232 height 130
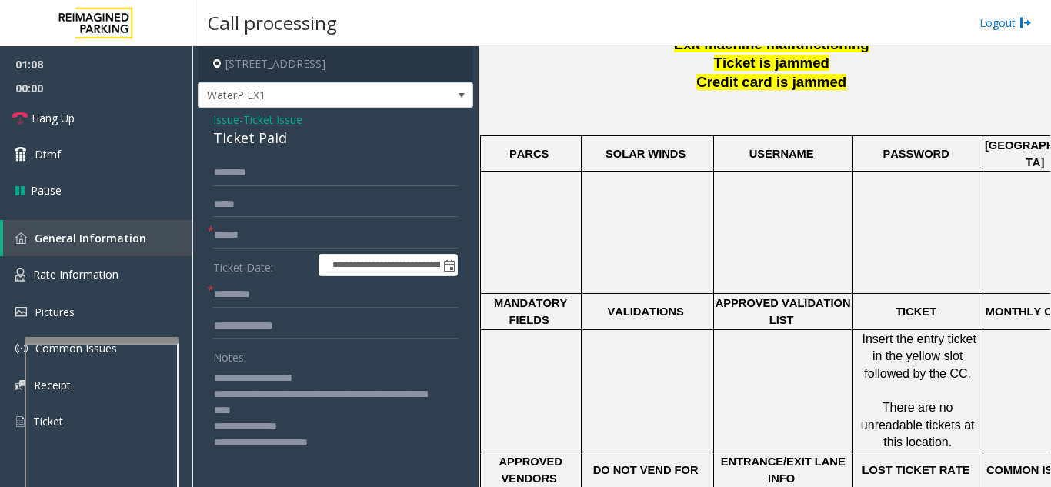
scroll to position [538, 0]
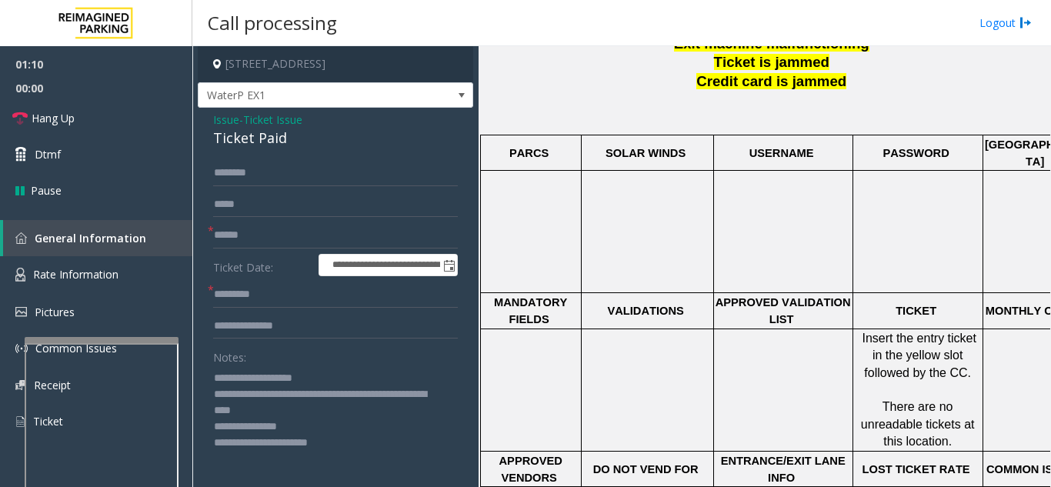
type textarea "**********"
drag, startPoint x: 881, startPoint y: 372, endPoint x: 905, endPoint y: 369, distance: 24.8
click at [905, 398] on p "There are no unreadable tickets at this location." at bounding box center [918, 424] width 128 height 52
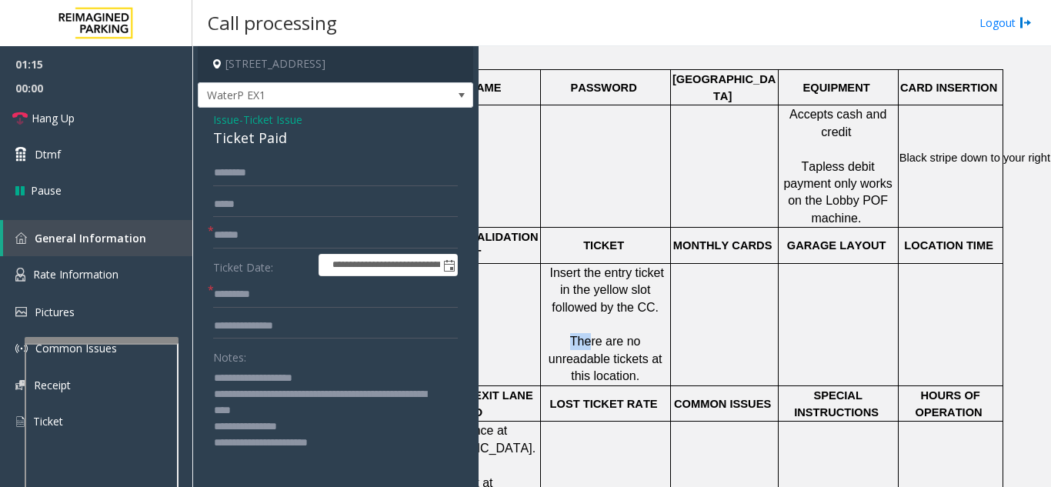
scroll to position [462, 317]
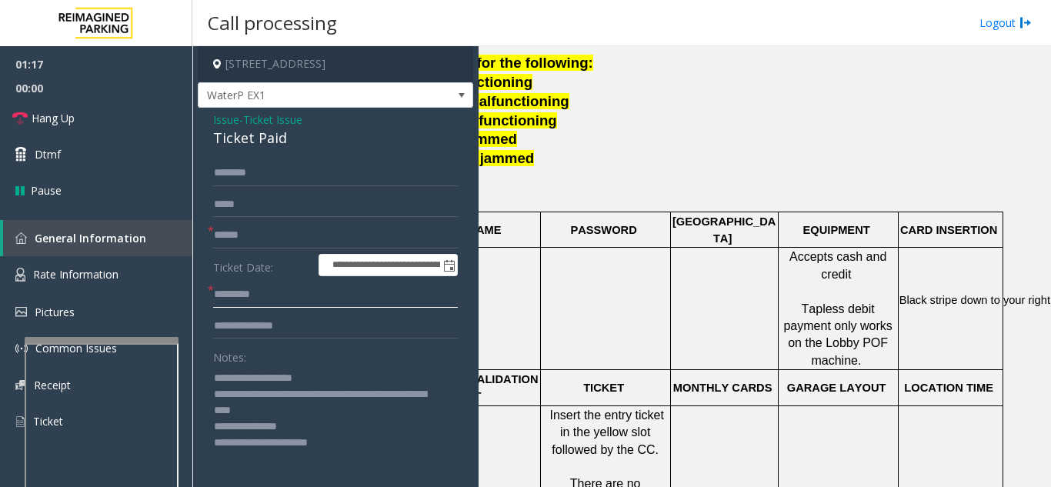
click at [258, 298] on input "text" at bounding box center [335, 295] width 245 height 26
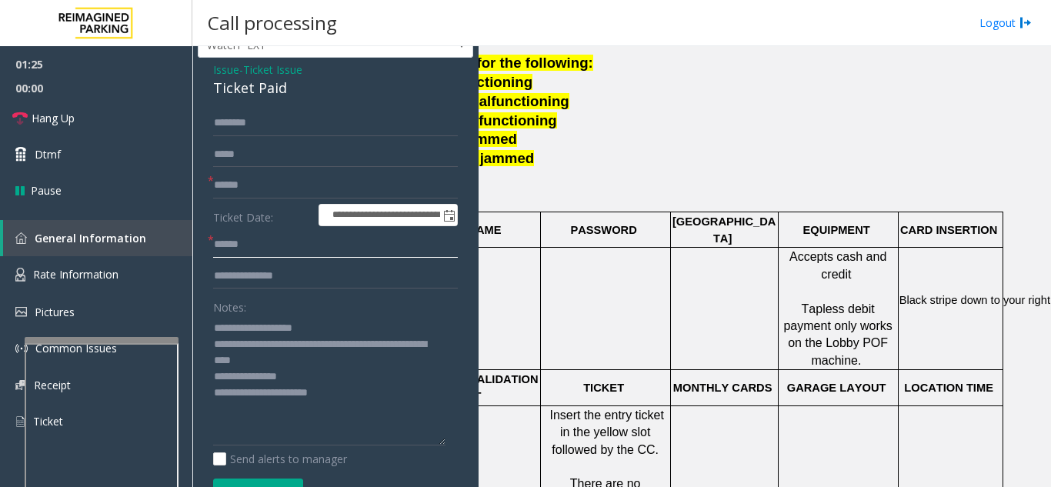
scroll to position [77, 0]
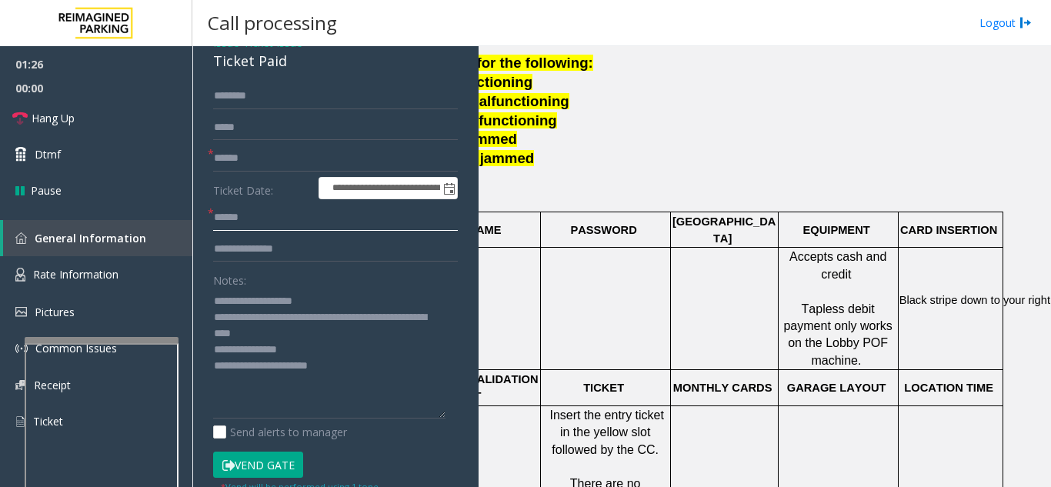
type input "*****"
click at [275, 471] on button "Vend Gate" at bounding box center [258, 465] width 90 height 26
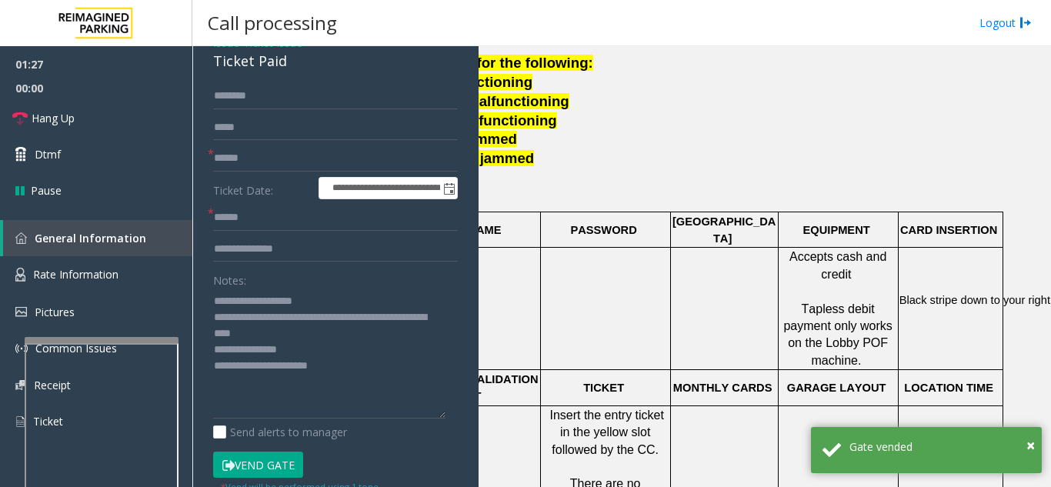
click at [261, 173] on form "**********" at bounding box center [335, 302] width 245 height 438
click at [254, 157] on input "text" at bounding box center [335, 158] width 245 height 26
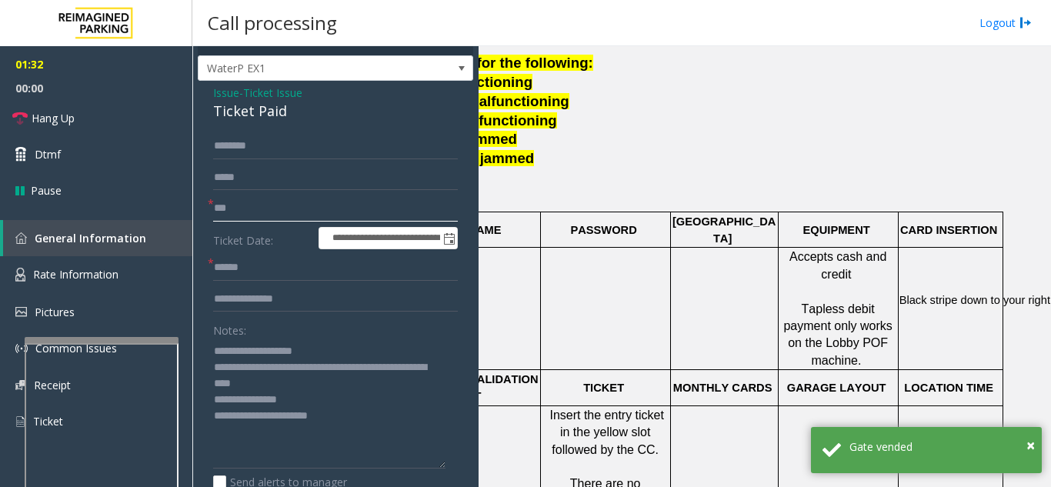
scroll to position [0, 0]
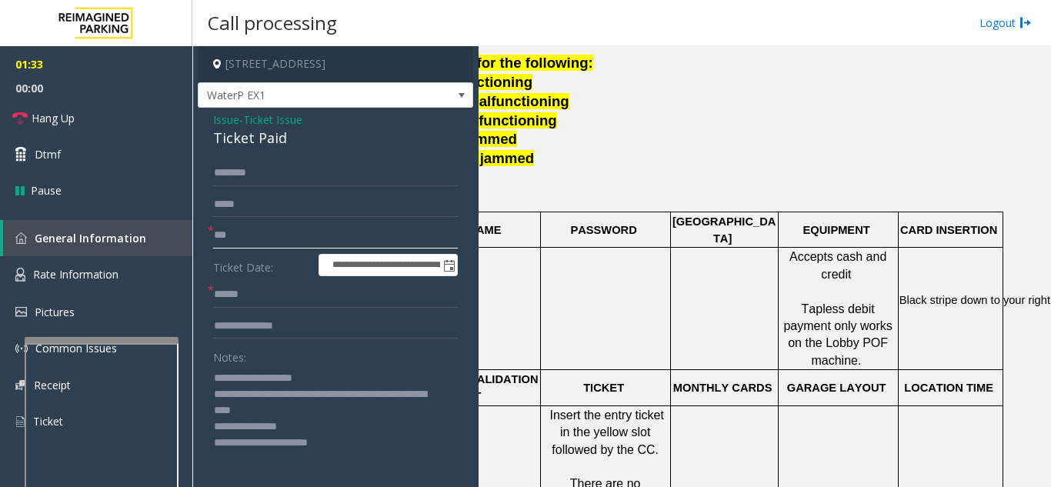
type input "**"
click at [114, 132] on link "Hang Up" at bounding box center [96, 118] width 192 height 36
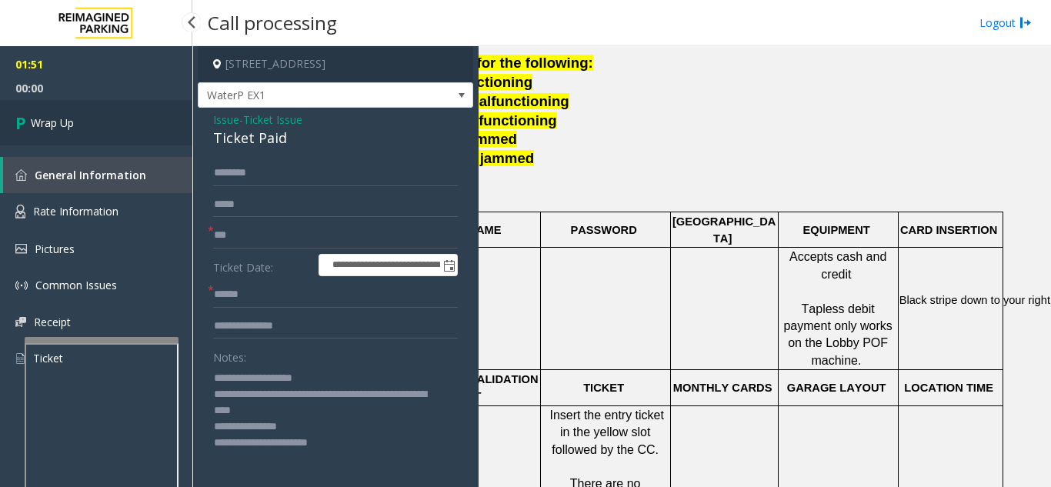
click at [114, 132] on link "Wrap Up" at bounding box center [96, 122] width 192 height 45
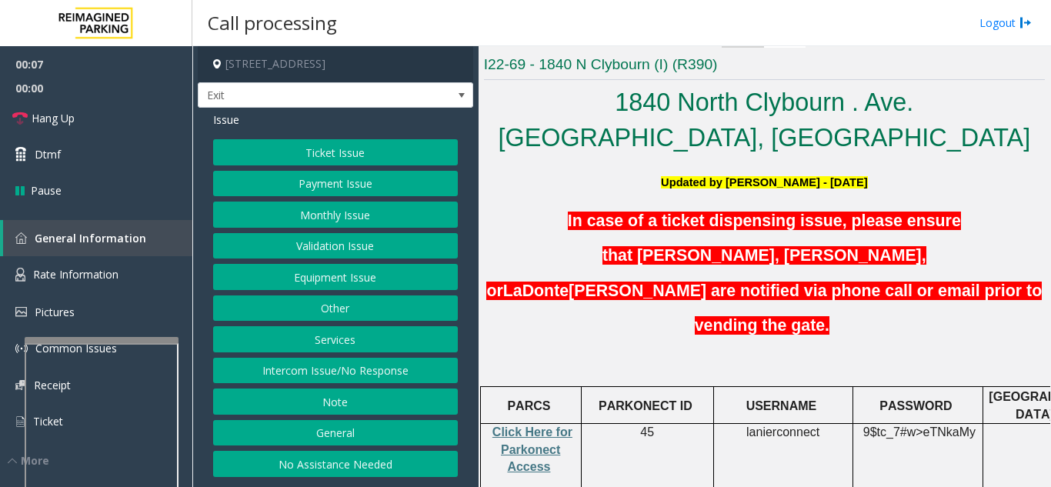
scroll to position [308, 0]
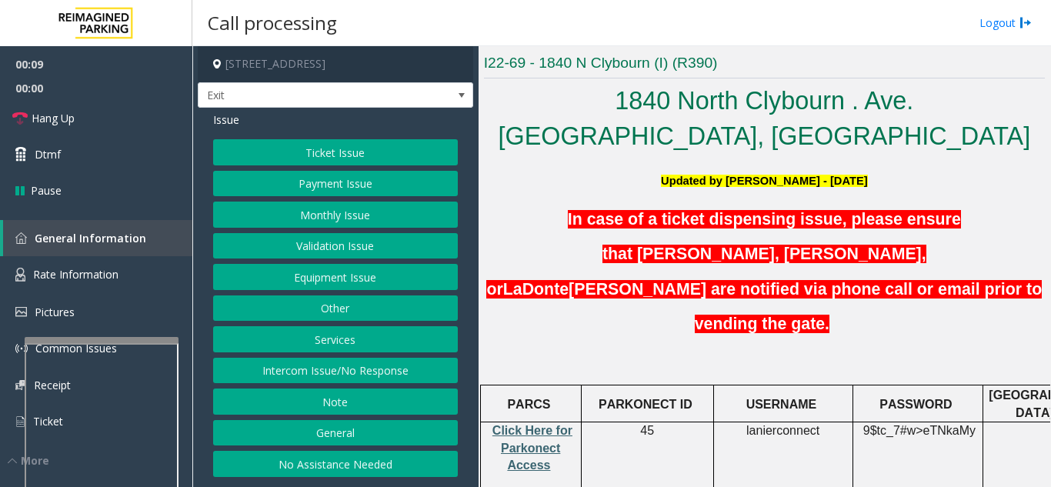
click at [544, 424] on span "Click Here for Parkonect Access" at bounding box center [532, 448] width 80 height 48
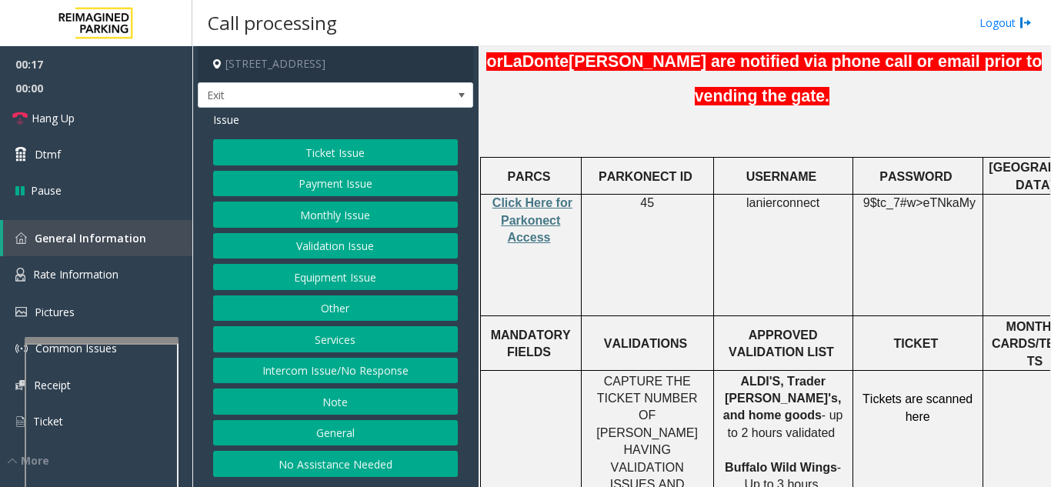
scroll to position [538, 0]
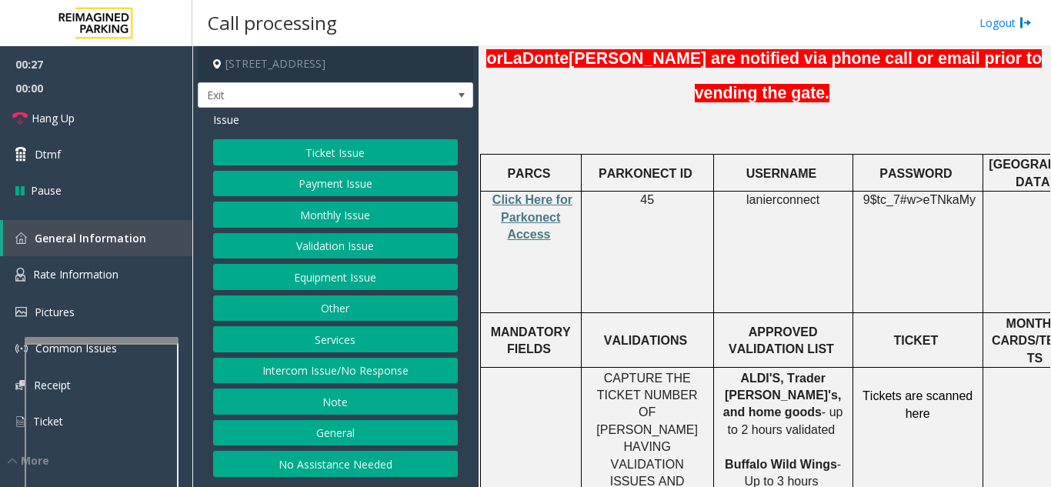
click at [328, 335] on button "Services" at bounding box center [335, 339] width 245 height 26
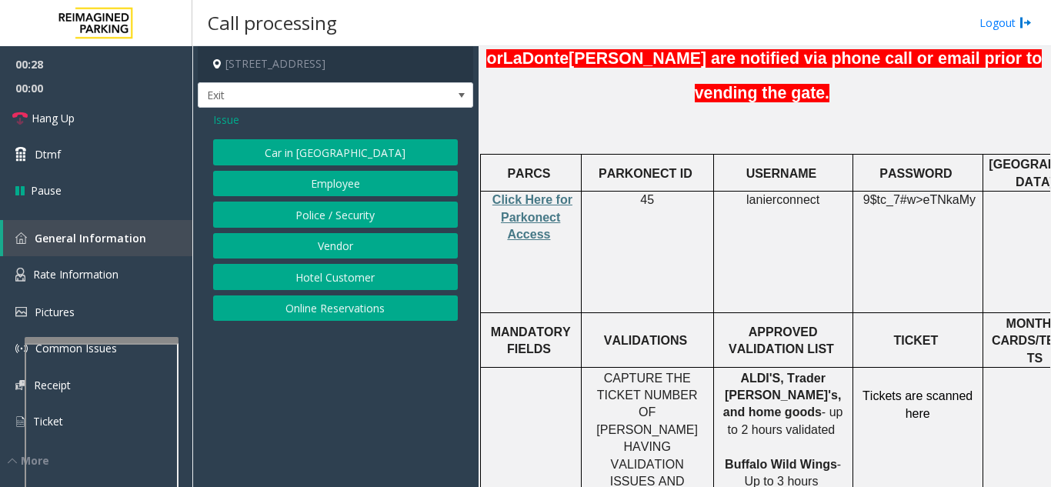
click at [315, 216] on button "Police / Security" at bounding box center [335, 215] width 245 height 26
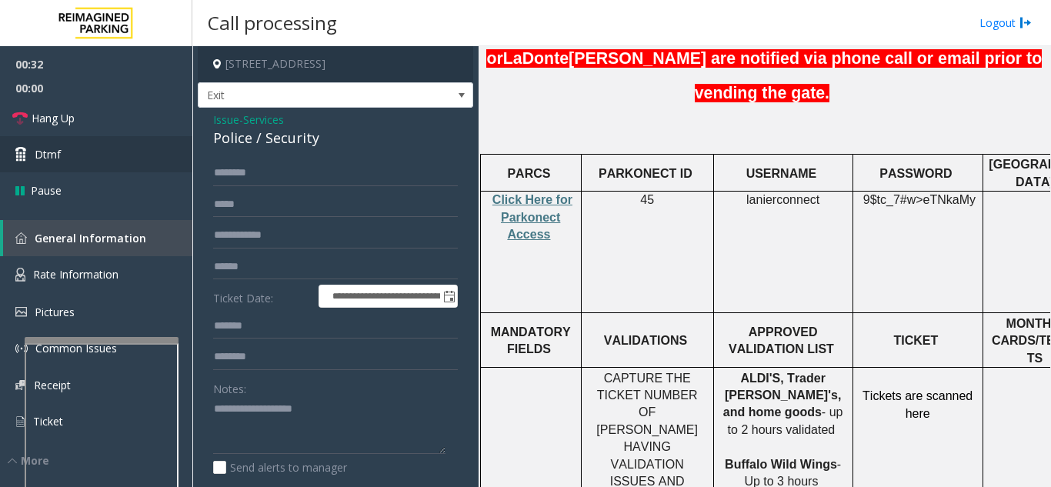
scroll to position [611, 0]
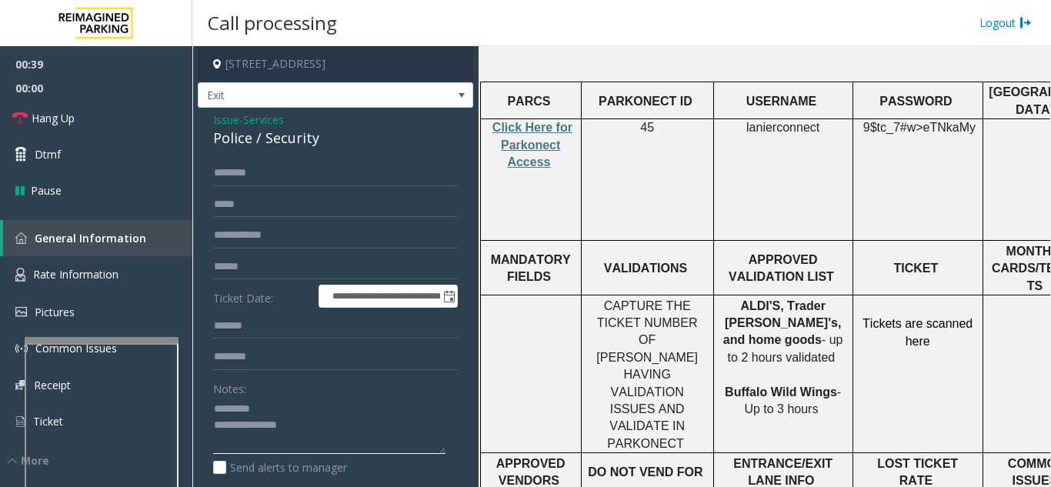
type textarea "**********"
click at [274, 125] on span "Services" at bounding box center [263, 120] width 41 height 16
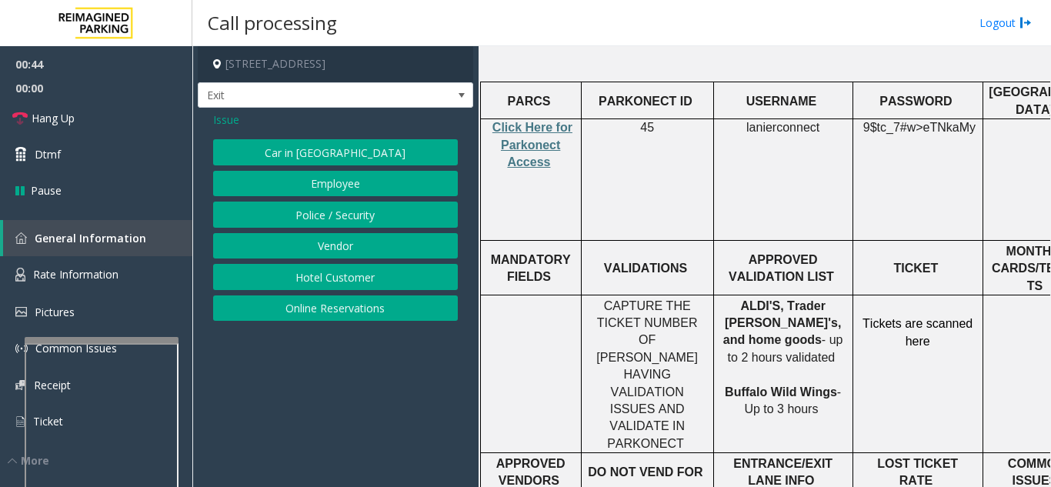
click at [228, 123] on span "Issue" at bounding box center [226, 120] width 26 height 16
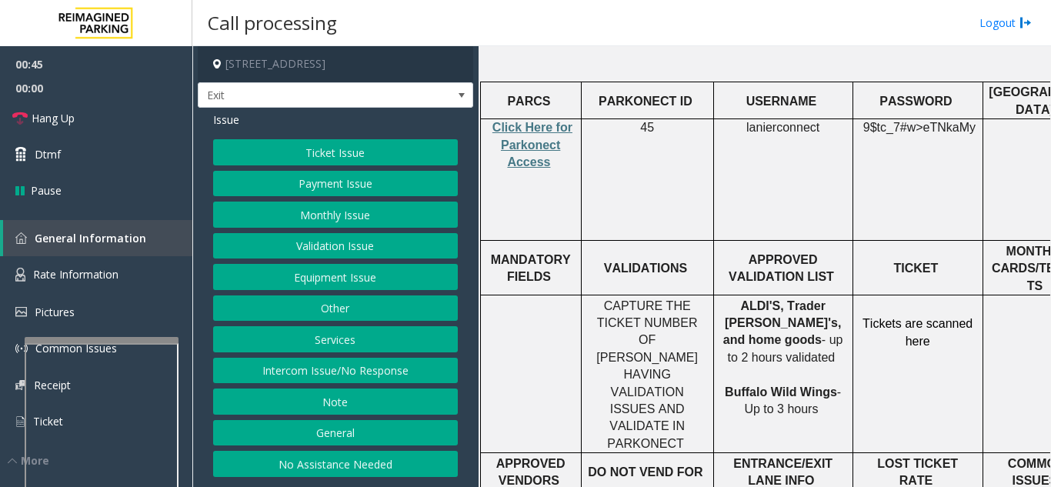
click at [314, 161] on button "Ticket Issue" at bounding box center [335, 152] width 245 height 26
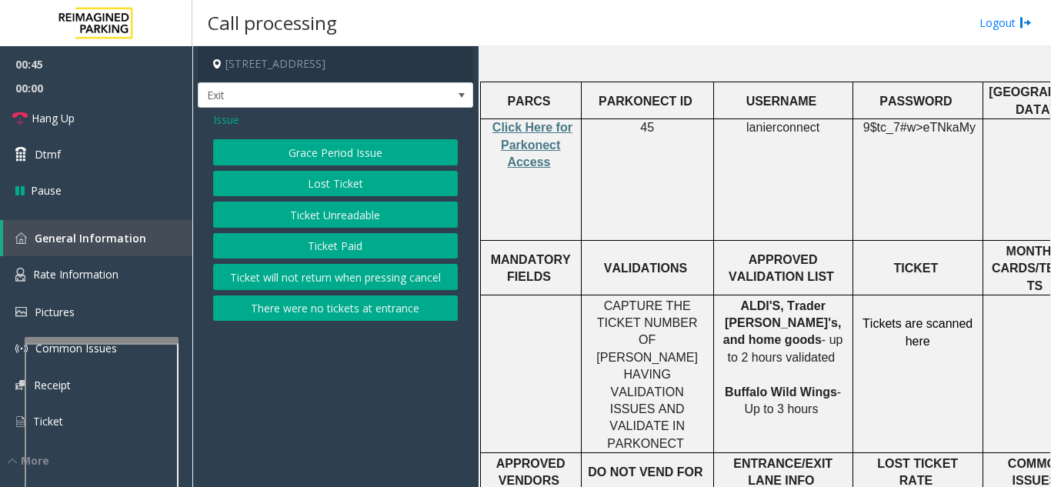
click at [309, 215] on button "Ticket Unreadable" at bounding box center [335, 215] width 245 height 26
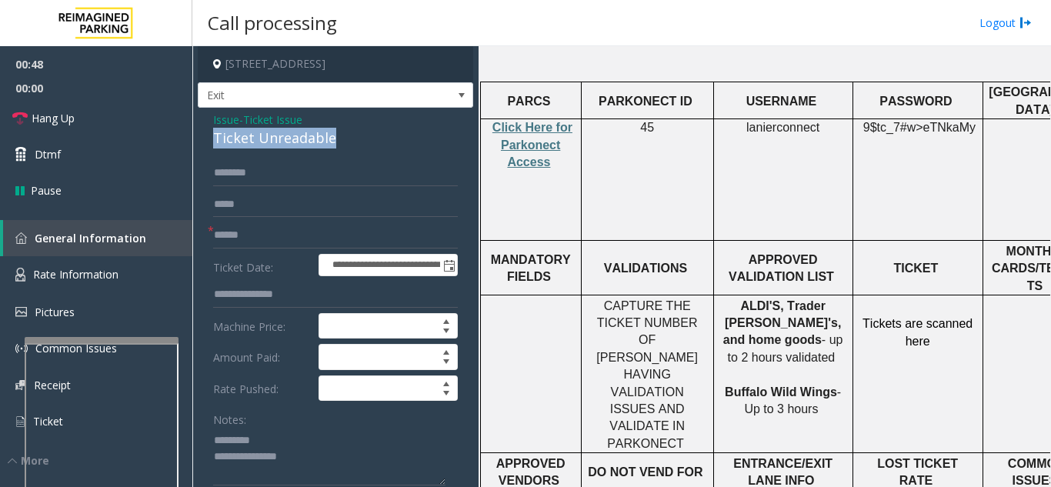
drag, startPoint x: 208, startPoint y: 138, endPoint x: 342, endPoint y: 135, distance: 133.9
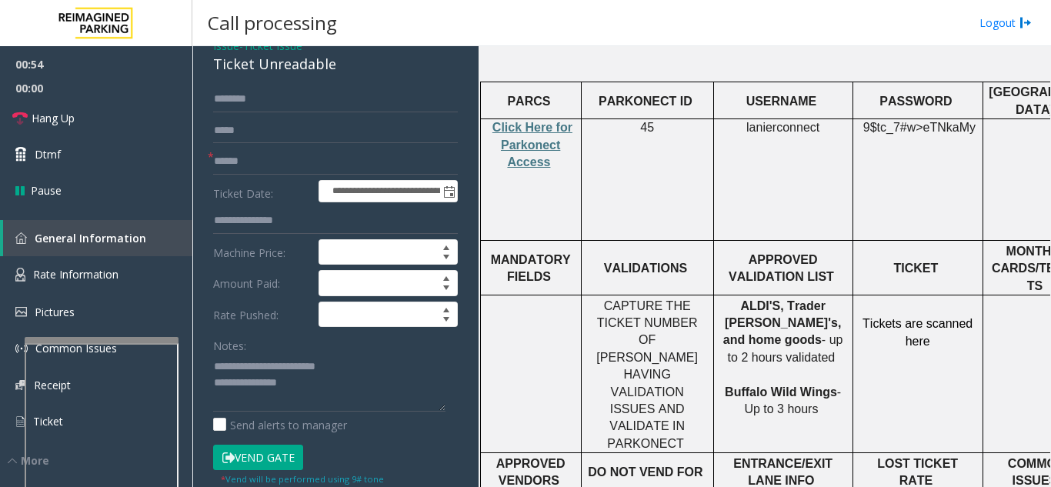
scroll to position [76, 0]
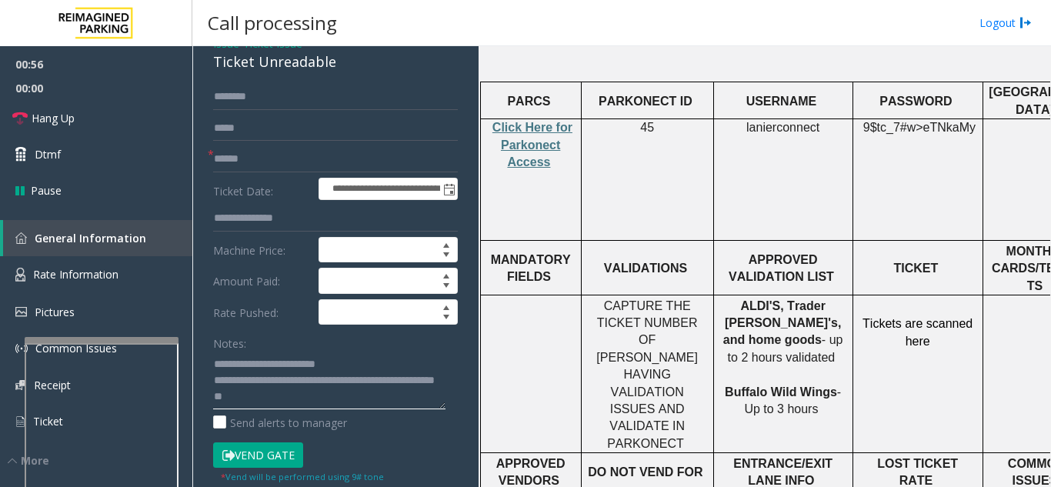
click at [365, 407] on textarea at bounding box center [329, 381] width 232 height 58
click at [351, 398] on textarea at bounding box center [329, 381] width 232 height 58
type textarea "**********"
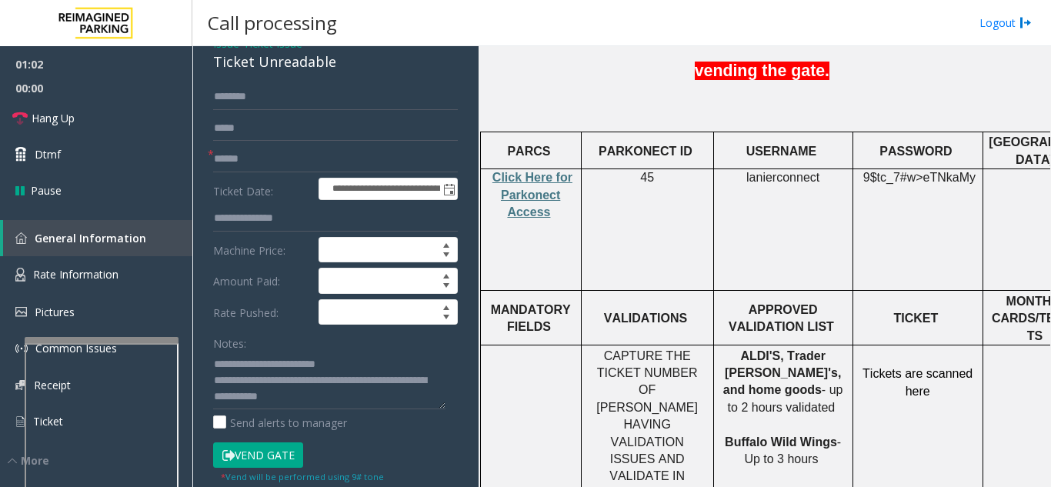
scroll to position [534, 0]
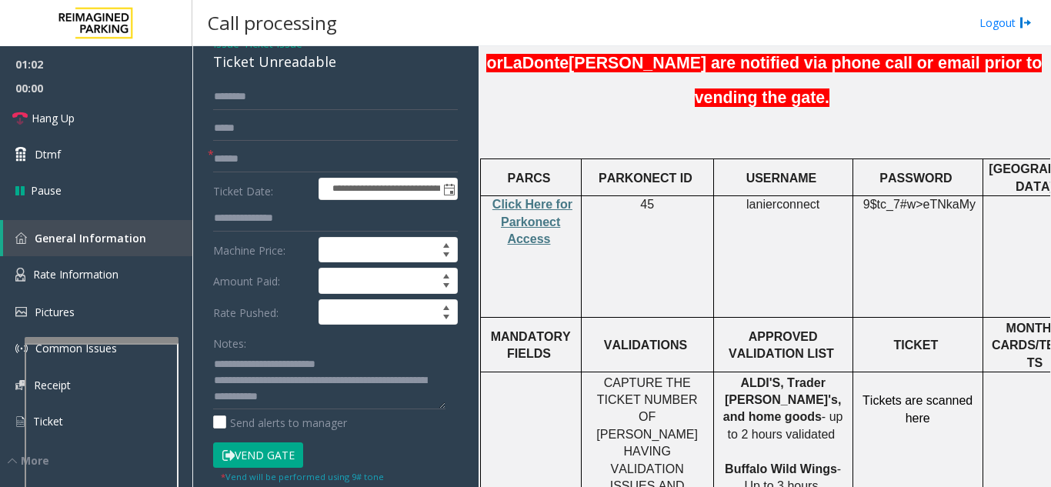
click at [821, 196] on p "lanierconnect" at bounding box center [783, 204] width 128 height 17
click at [796, 198] on span "lanierconnect" at bounding box center [782, 205] width 73 height 14
click at [329, 155] on input "text" at bounding box center [335, 159] width 245 height 26
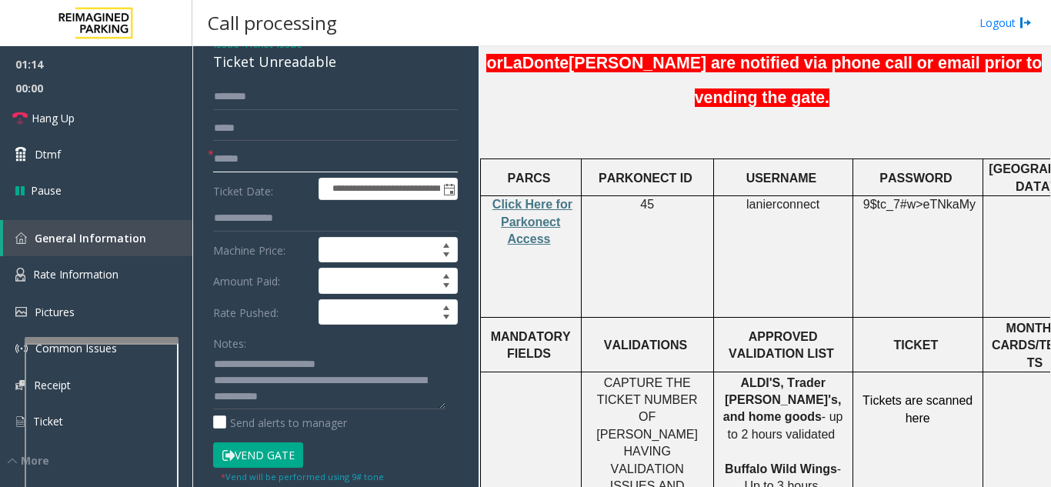
type input "******"
click at [335, 395] on textarea at bounding box center [329, 381] width 232 height 58
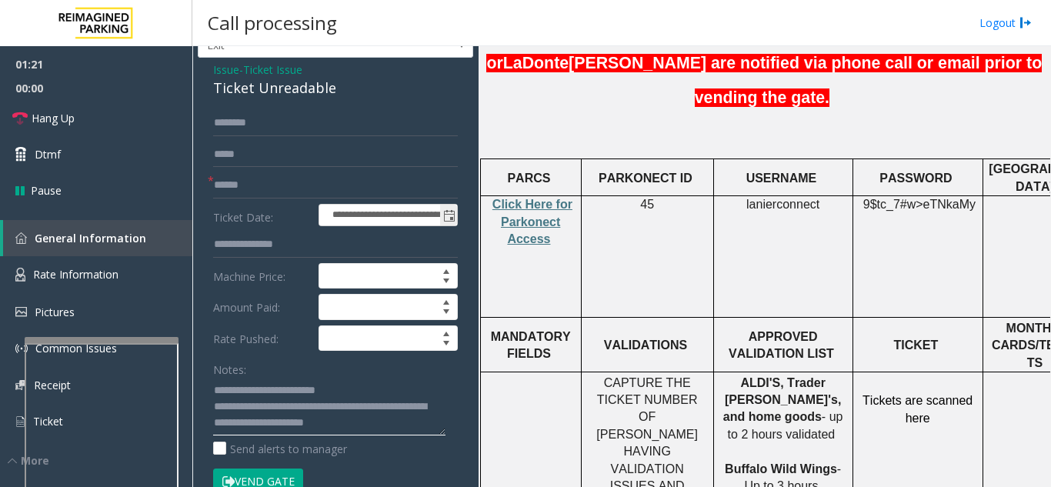
scroll to position [77, 0]
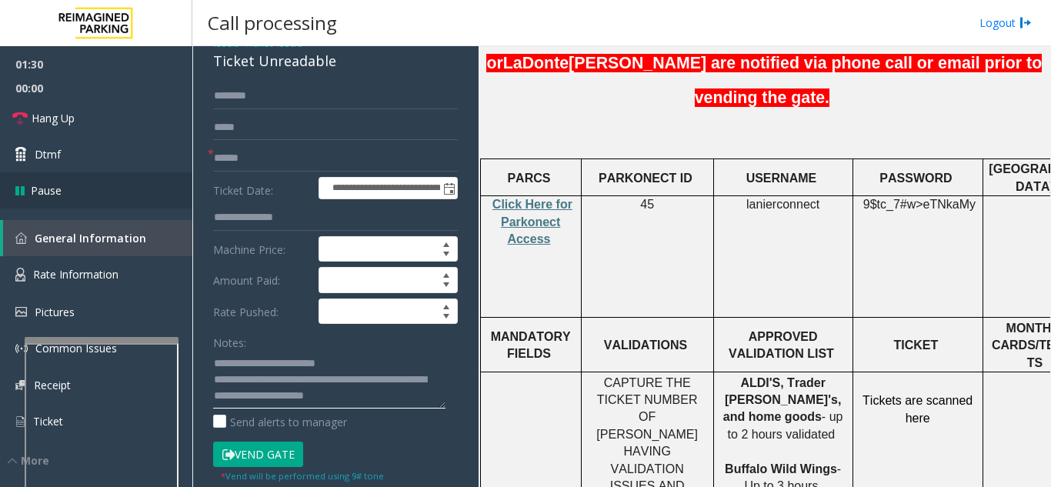
type textarea "**********"
click at [287, 456] on button "Vend Gate" at bounding box center [258, 455] width 90 height 26
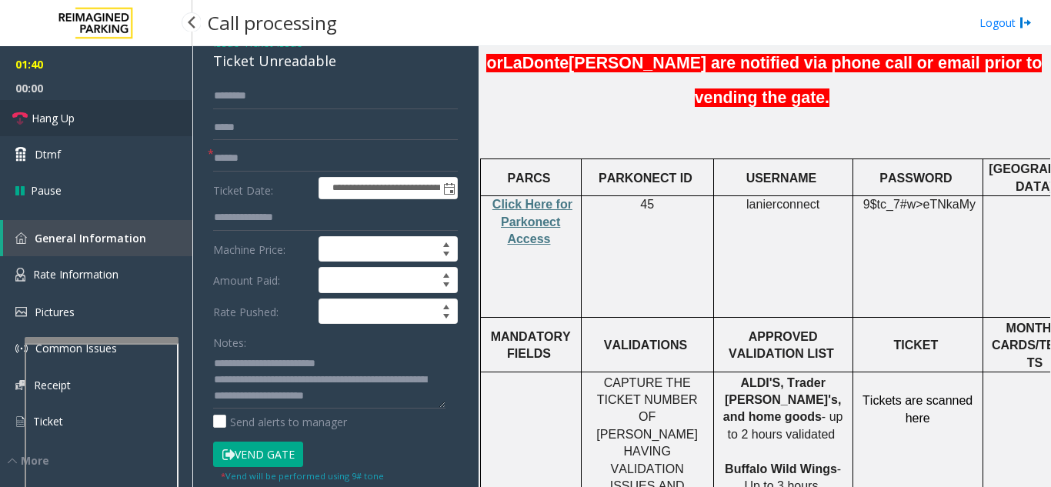
click at [55, 104] on link "Hang Up" at bounding box center [96, 118] width 192 height 36
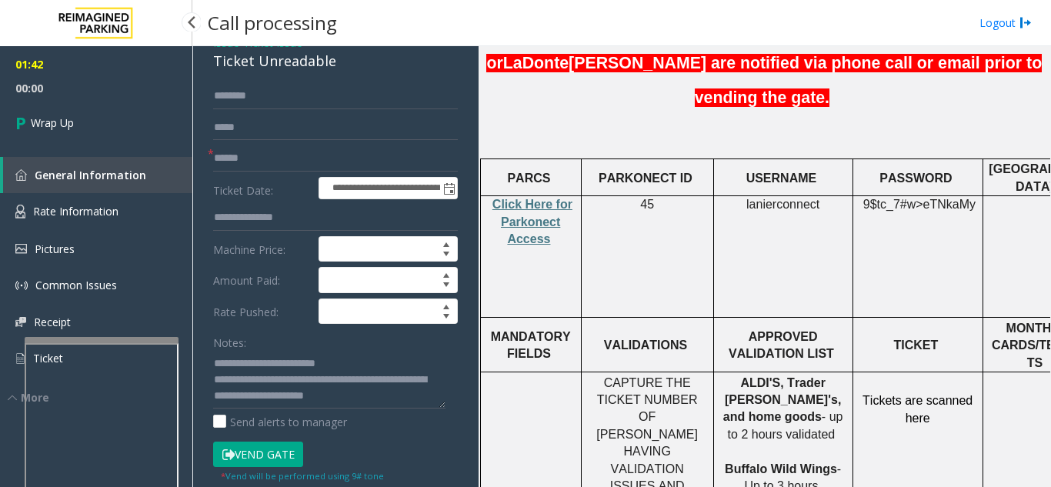
click at [55, 104] on link "Wrap Up" at bounding box center [96, 122] width 192 height 45
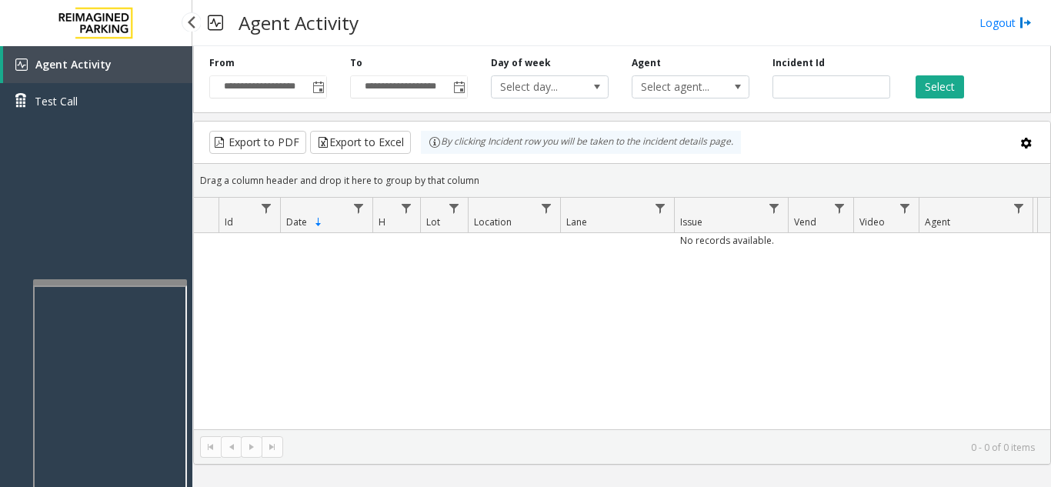
click at [129, 234] on app-root "**********" at bounding box center [525, 243] width 1051 height 487
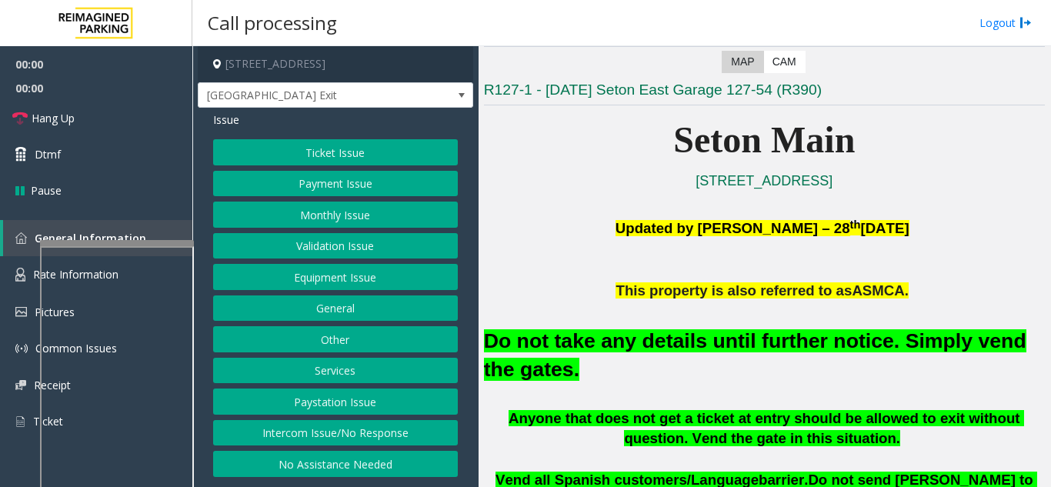
scroll to position [308, 0]
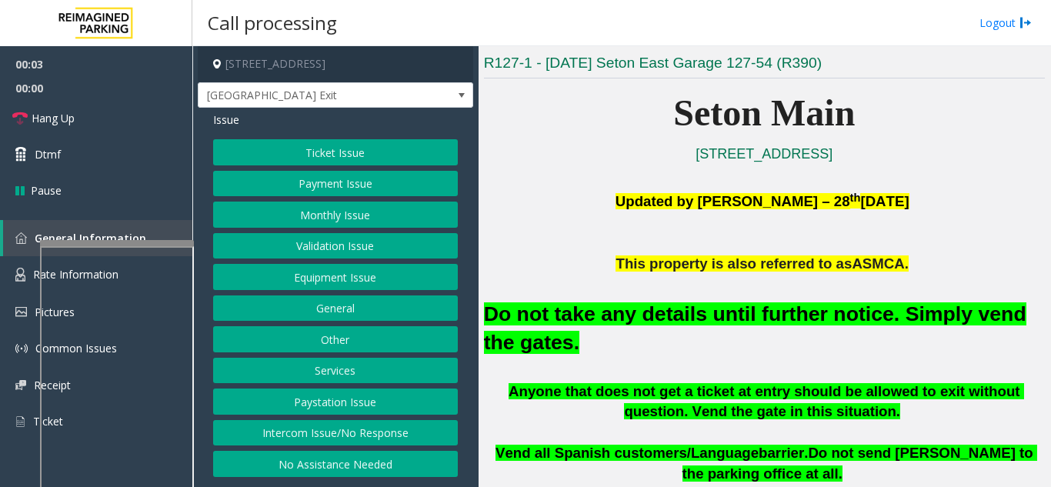
click at [362, 285] on button "Equipment Issue" at bounding box center [335, 277] width 245 height 26
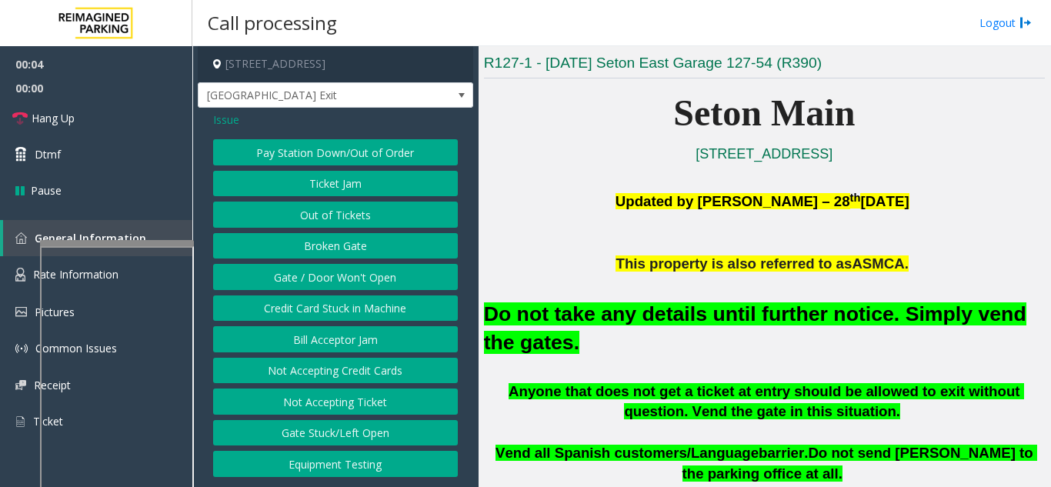
click at [358, 277] on button "Gate / Door Won't Open" at bounding box center [335, 277] width 245 height 26
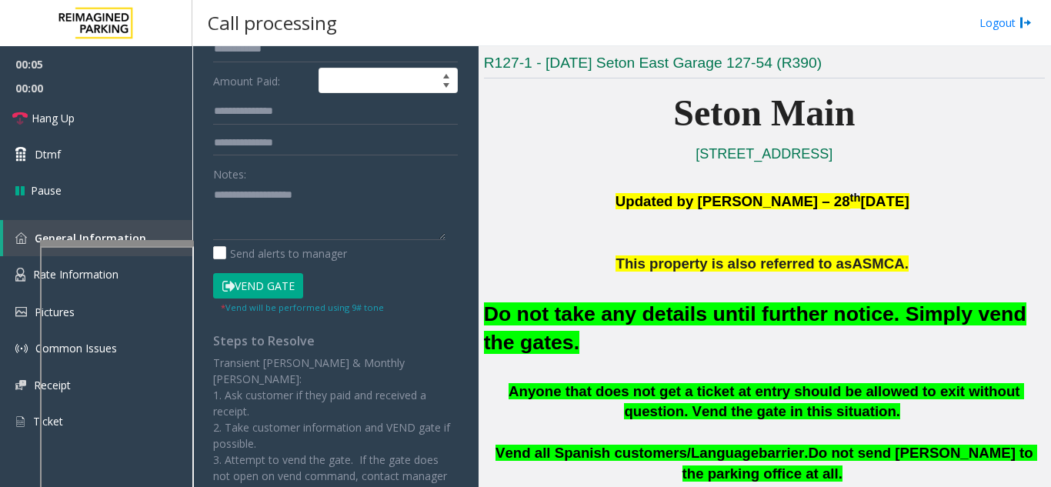
click at [275, 285] on button "Vend Gate" at bounding box center [258, 286] width 90 height 26
click at [681, 332] on h2 "Do not take any details until further notice. Simply vend the gates." at bounding box center [764, 328] width 561 height 57
drag, startPoint x: 679, startPoint y: 331, endPoint x: 678, endPoint y: 323, distance: 7.8
click at [680, 331] on h2 "Do not take any details until further notice. Simply vend the gates." at bounding box center [764, 328] width 561 height 57
click at [678, 322] on font "Do not take any details until further notice. Simply vend the gates." at bounding box center [755, 328] width 542 height 52
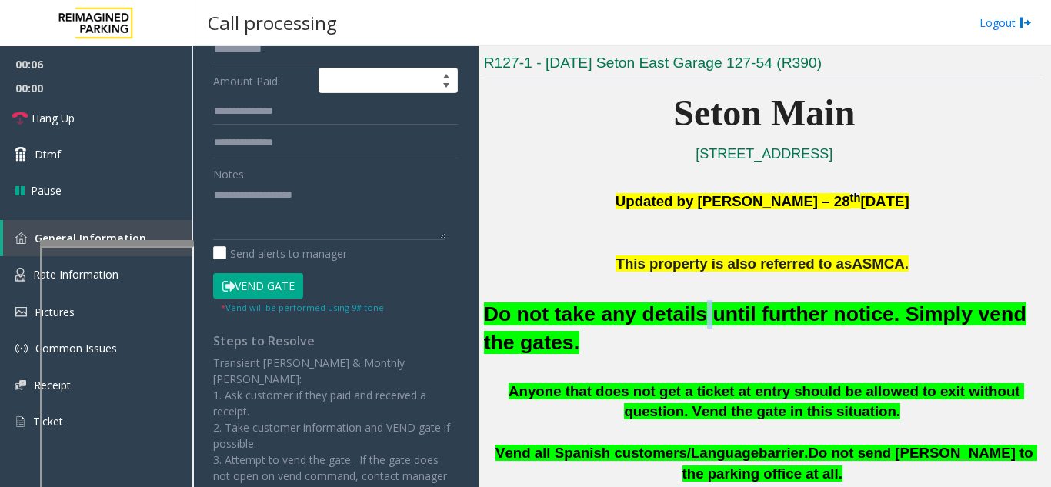
click at [677, 322] on font "Do not take any details until further notice. Simply vend the gates." at bounding box center [755, 328] width 542 height 52
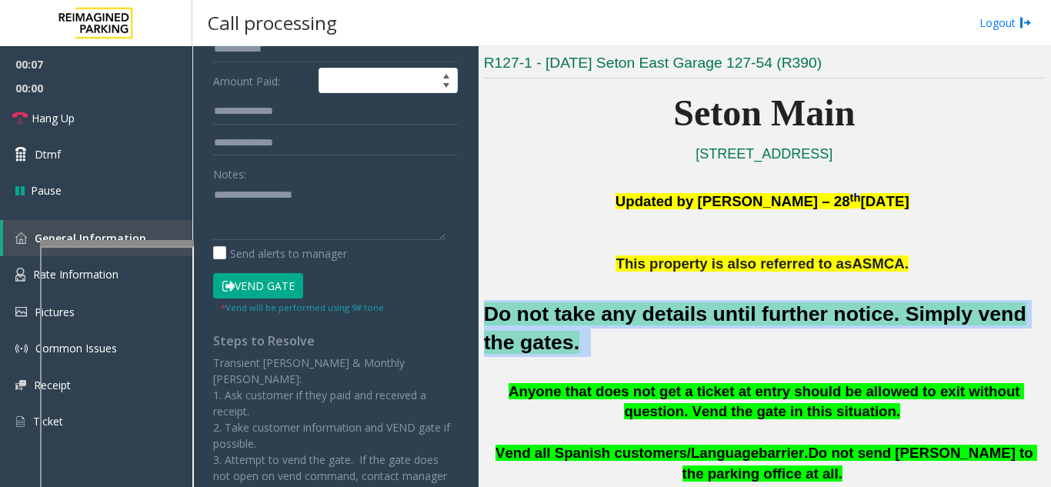
click at [677, 322] on font "Do not take any details until further notice. Simply vend the gates." at bounding box center [755, 328] width 542 height 52
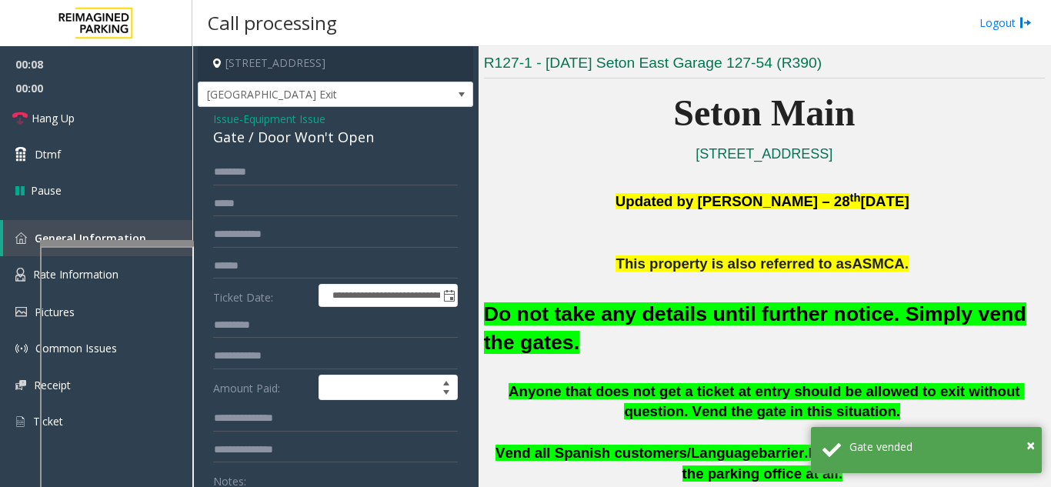
scroll to position [0, 0]
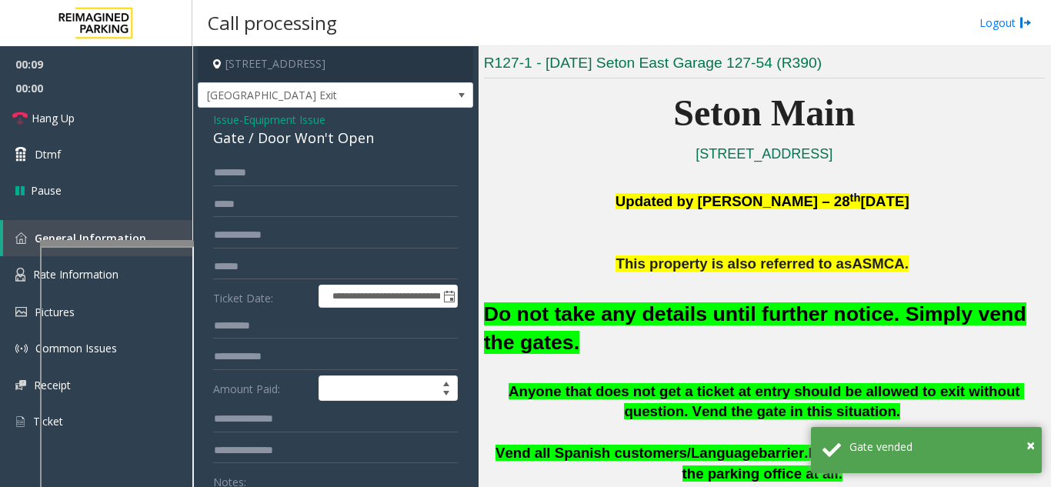
type textarea "**********"
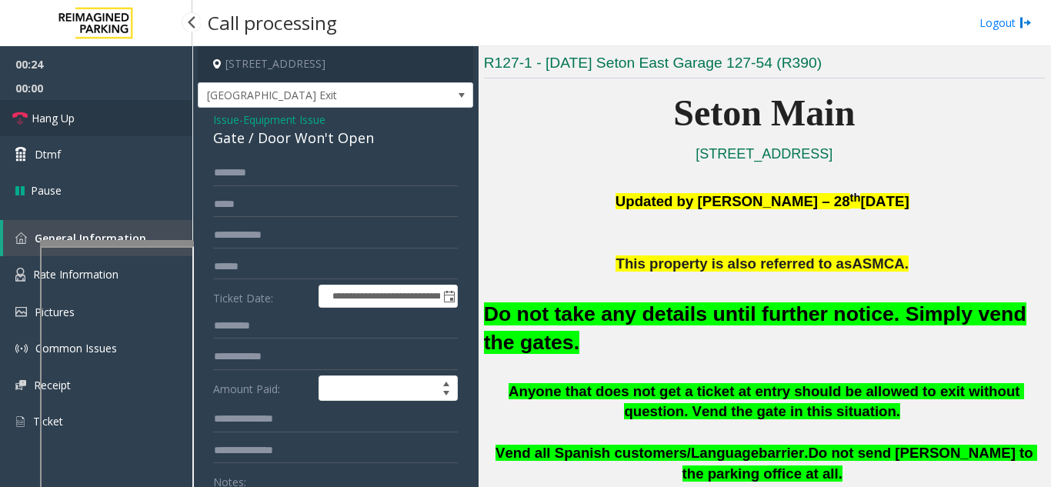
click at [95, 127] on link "Hang Up" at bounding box center [96, 118] width 192 height 36
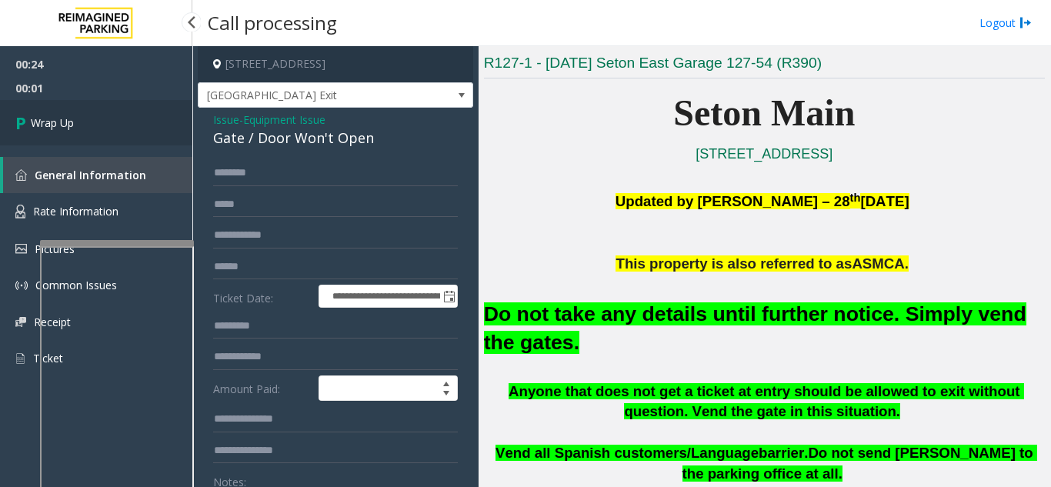
click at [106, 127] on link "Wrap Up" at bounding box center [96, 122] width 192 height 45
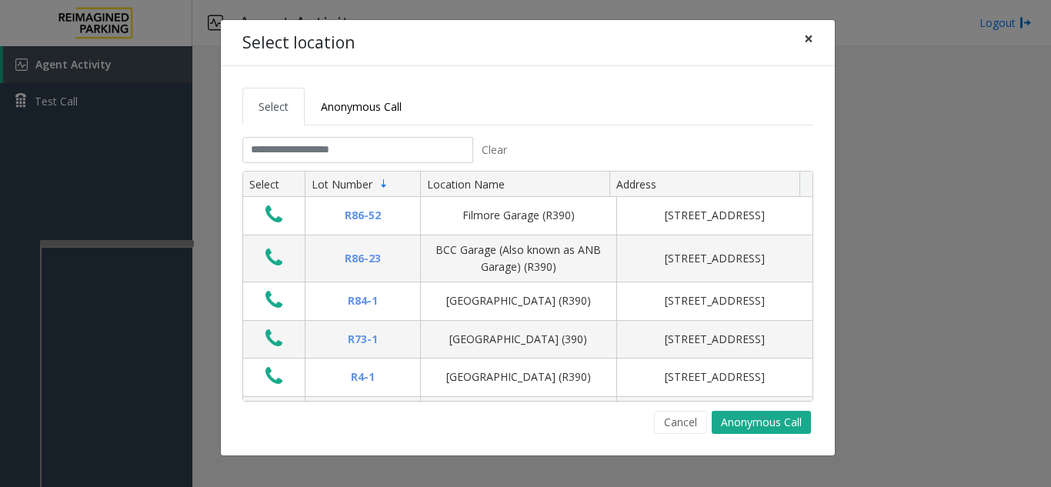
click at [807, 34] on span "×" at bounding box center [808, 39] width 9 height 22
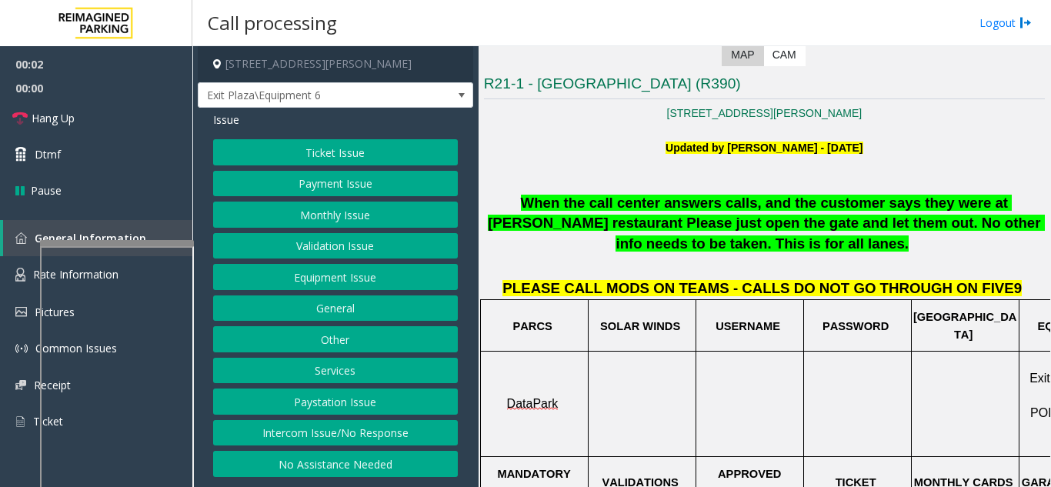
scroll to position [385, 0]
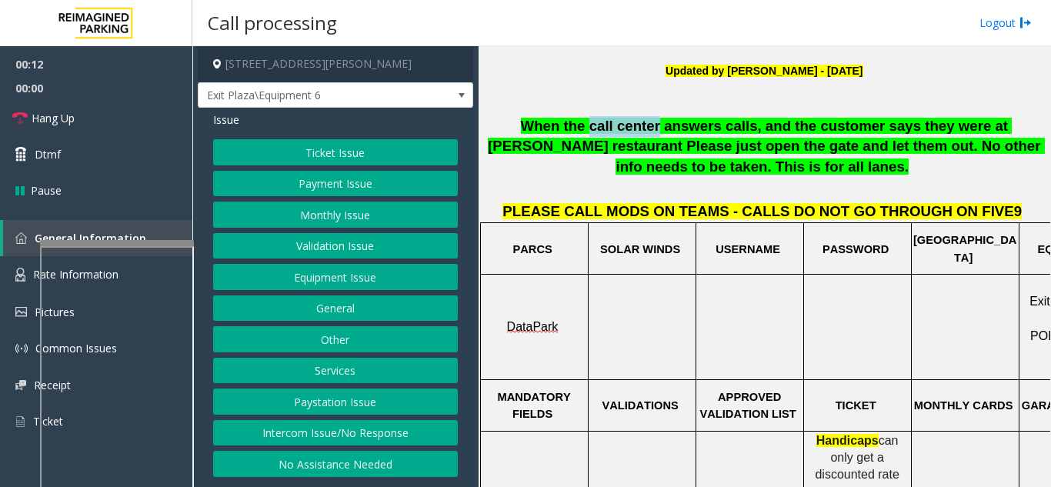
drag, startPoint x: 550, startPoint y: 127, endPoint x: 609, endPoint y: 124, distance: 58.5
click at [609, 124] on span "When the call center answers calls, and the customer says they were at [PERSON_…" at bounding box center [766, 146] width 557 height 57
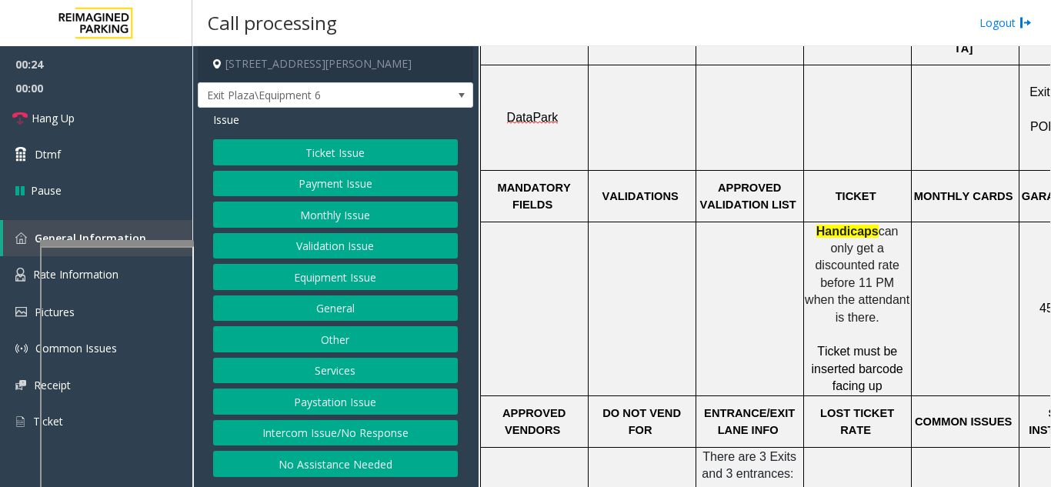
scroll to position [615, 0]
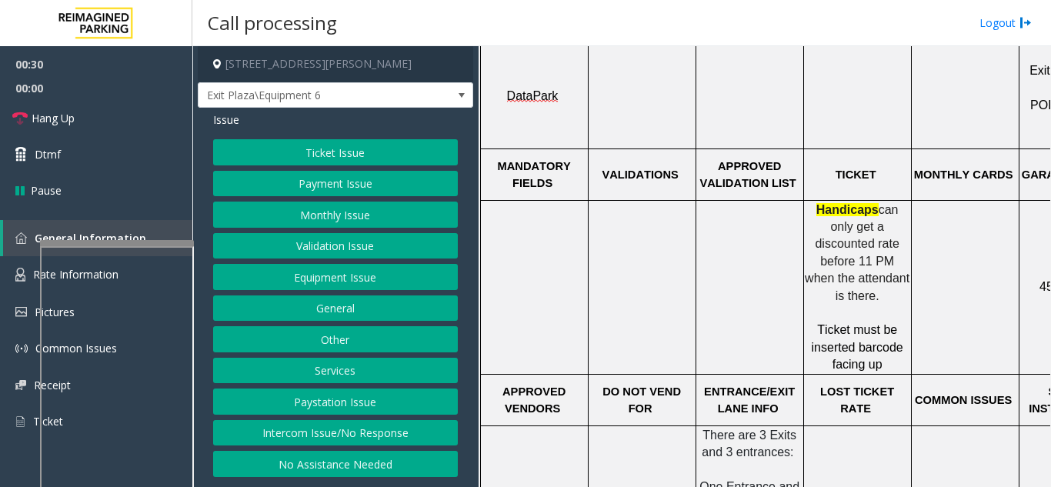
click at [400, 145] on button "Ticket Issue" at bounding box center [335, 152] width 245 height 26
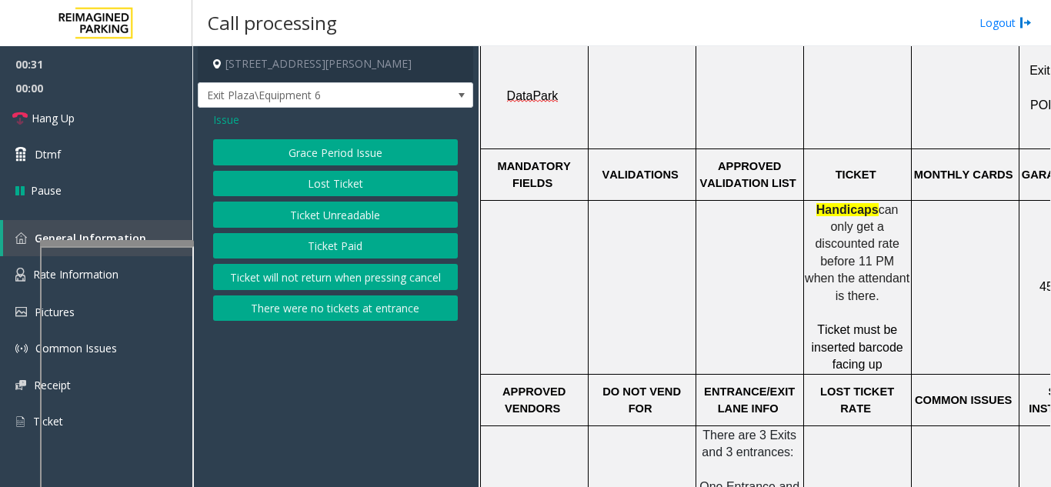
click at [325, 227] on button "Ticket Unreadable" at bounding box center [335, 215] width 245 height 26
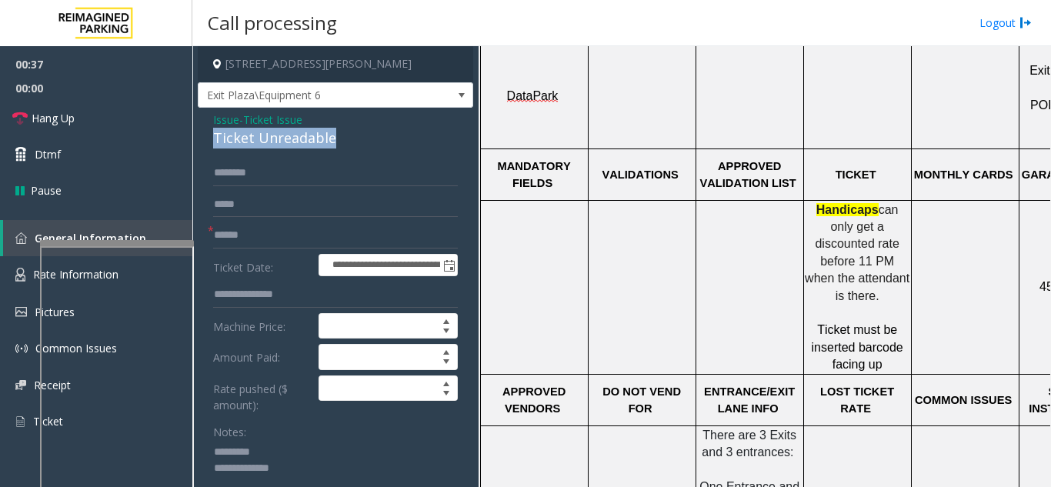
drag, startPoint x: 233, startPoint y: 136, endPoint x: 347, endPoint y: 137, distance: 113.9
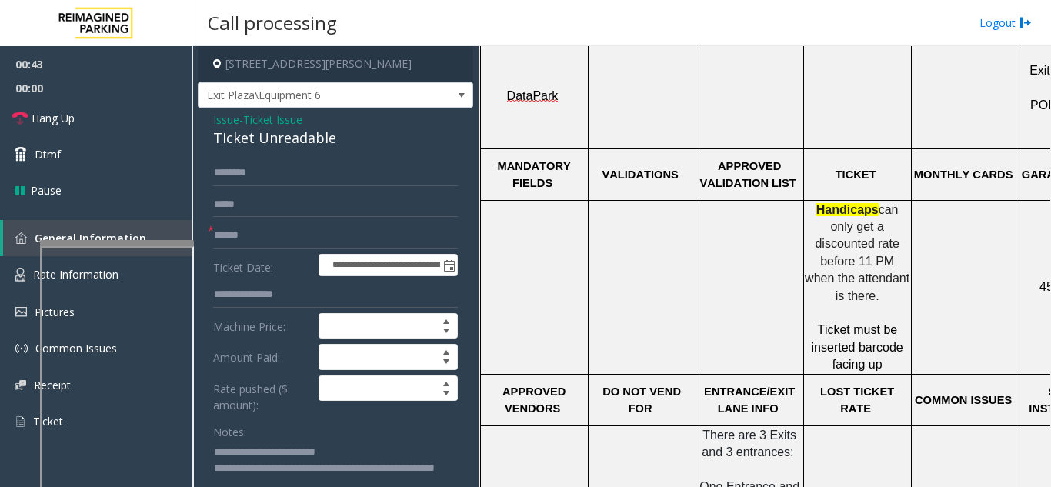
type textarea "**********"
click at [265, 252] on form "**********" at bounding box center [335, 366] width 245 height 412
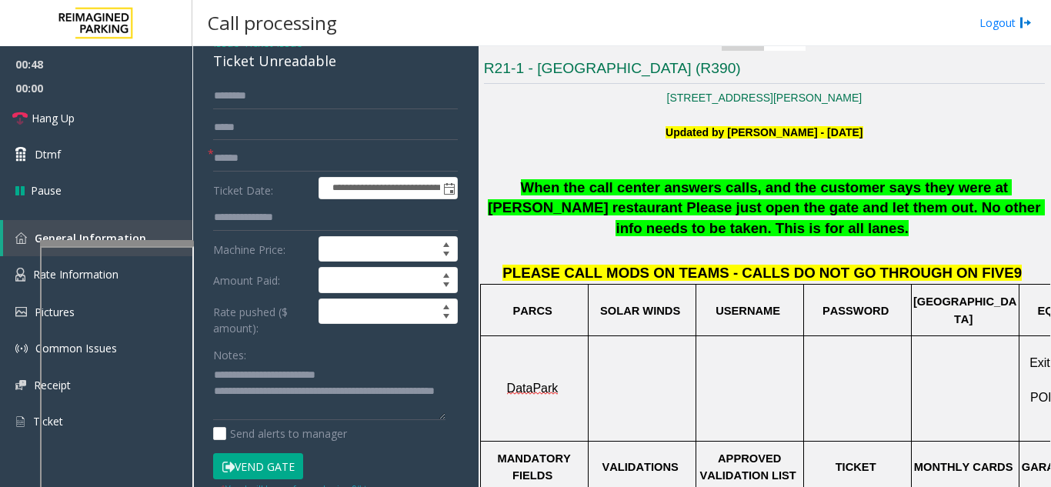
scroll to position [308, 0]
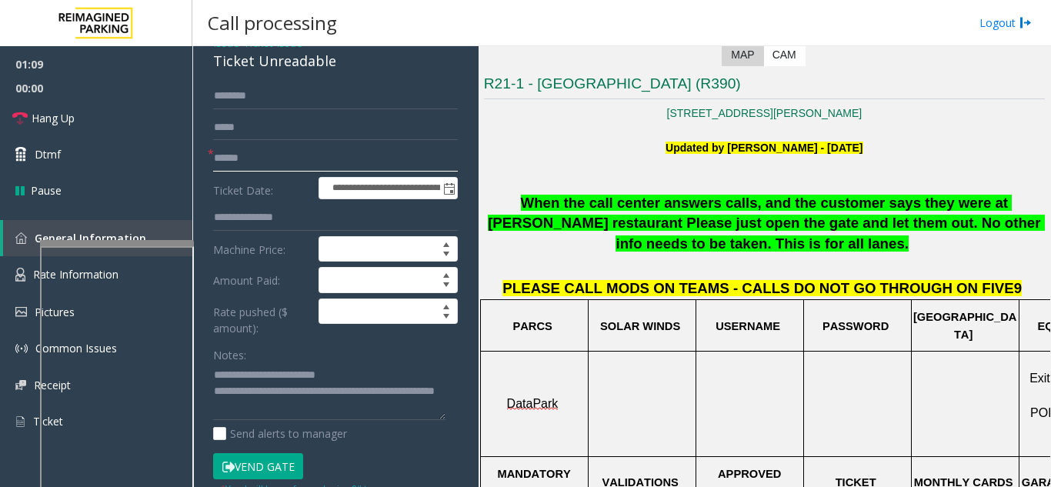
click at [258, 155] on input "text" at bounding box center [335, 158] width 245 height 26
type input "******"
click at [267, 468] on button "Vend Gate" at bounding box center [258, 466] width 90 height 26
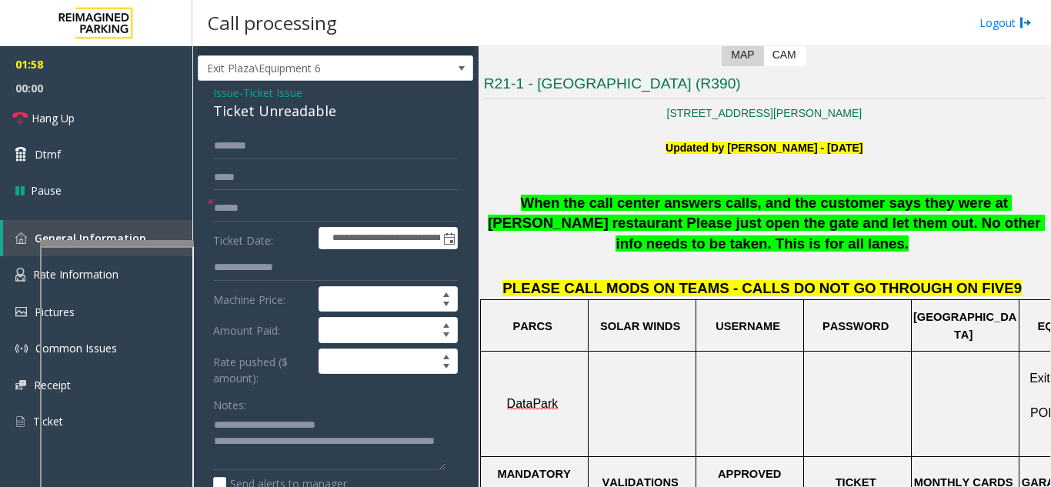
scroll to position [0, 0]
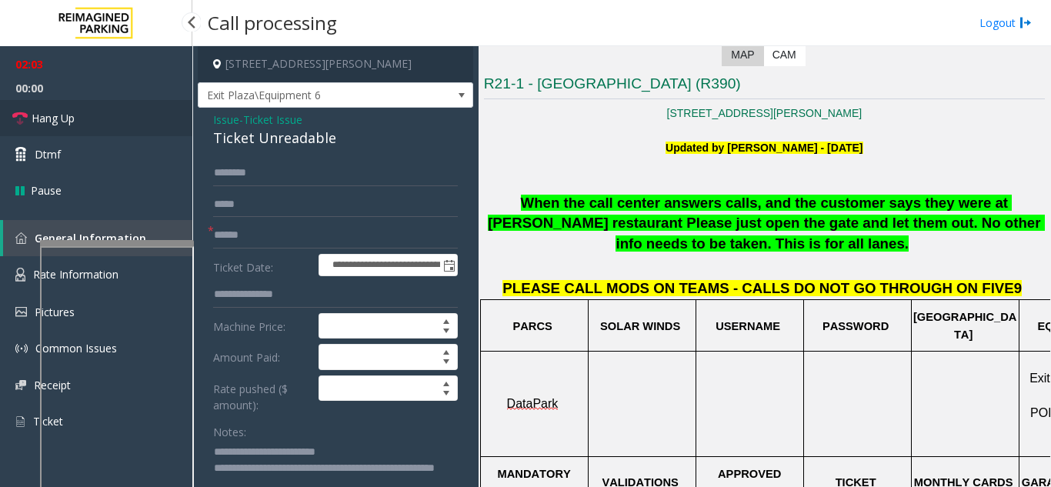
click at [91, 118] on link "Hang Up" at bounding box center [96, 118] width 192 height 36
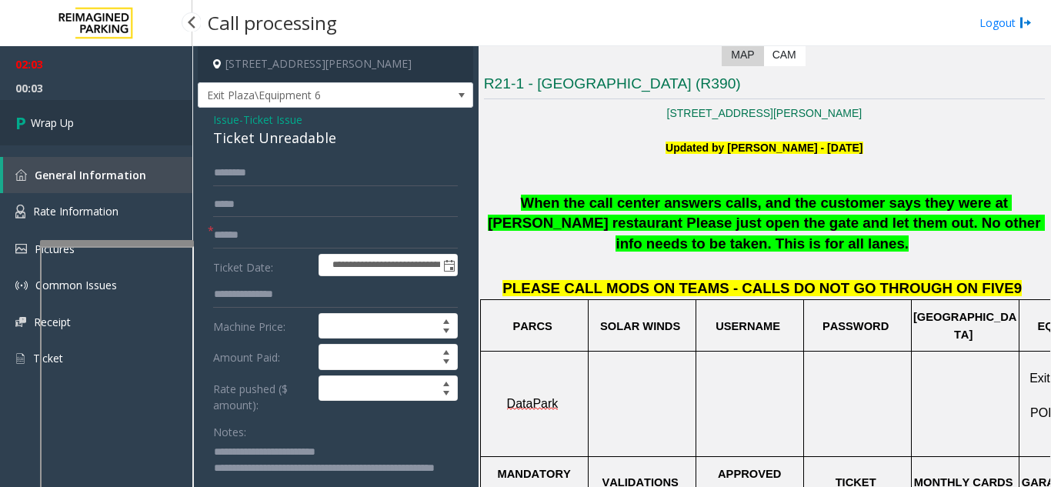
click at [42, 115] on span "Wrap Up" at bounding box center [52, 123] width 43 height 16
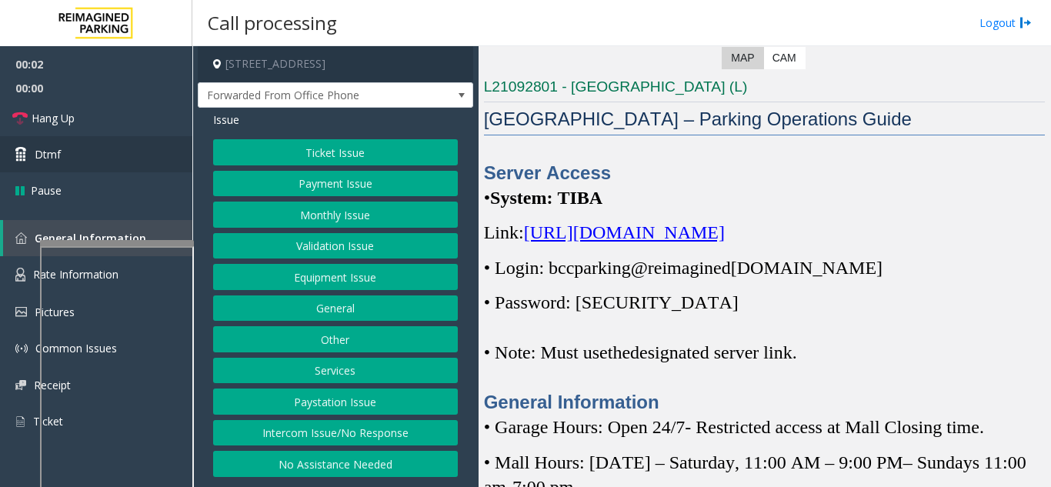
scroll to position [308, 0]
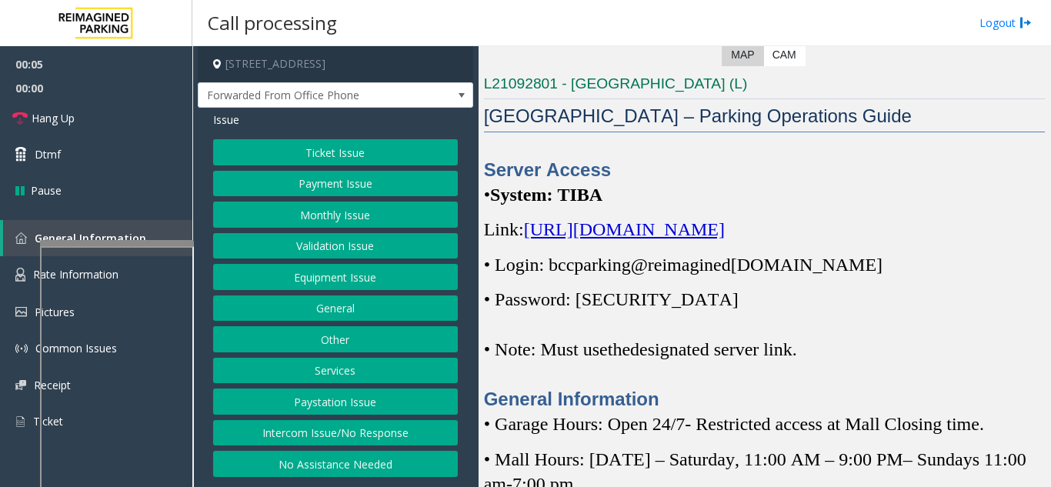
click at [579, 239] on span "[URL][DOMAIN_NAME]" at bounding box center [624, 229] width 201 height 20
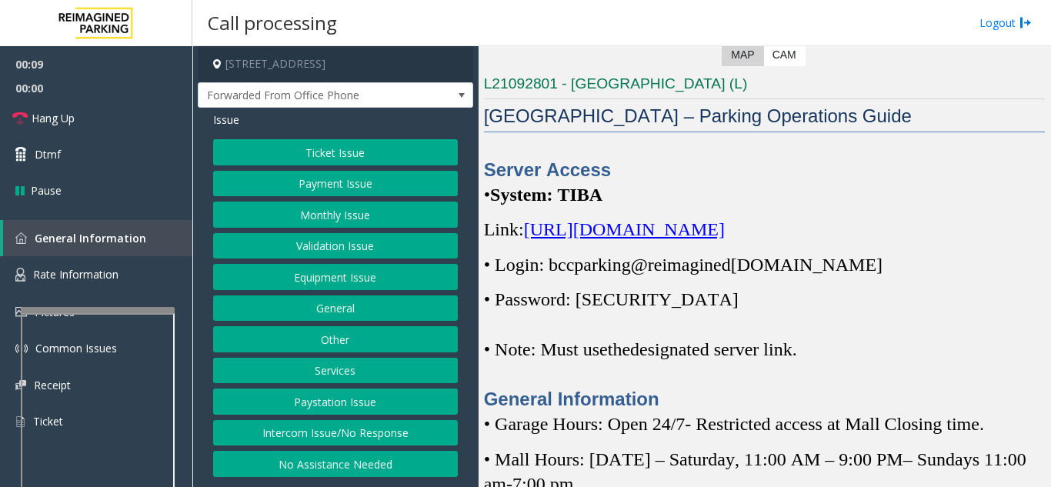
click at [82, 310] on div at bounding box center [98, 310] width 154 height 6
click at [67, 275] on span "Rate Information" at bounding box center [75, 274] width 85 height 15
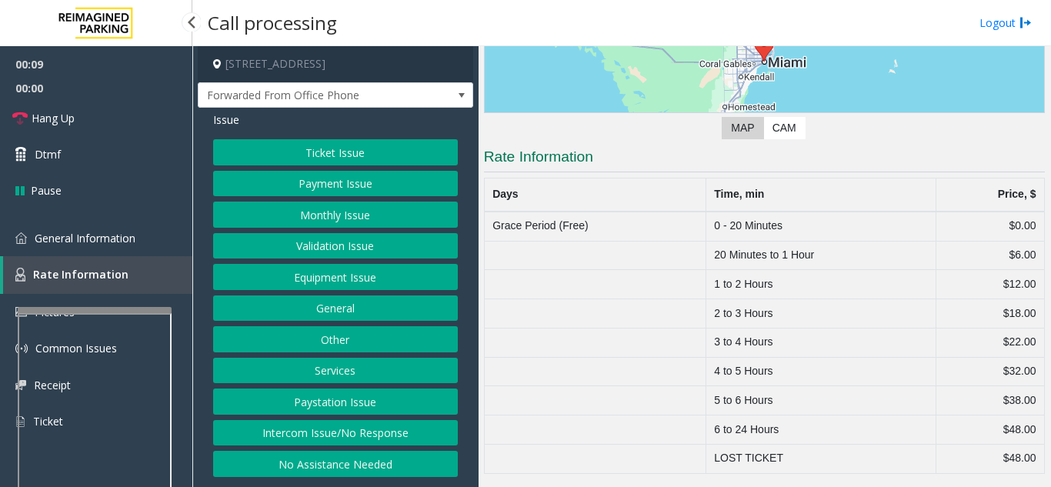
scroll to position [235, 0]
click at [100, 241] on span "General Information" at bounding box center [85, 238] width 101 height 15
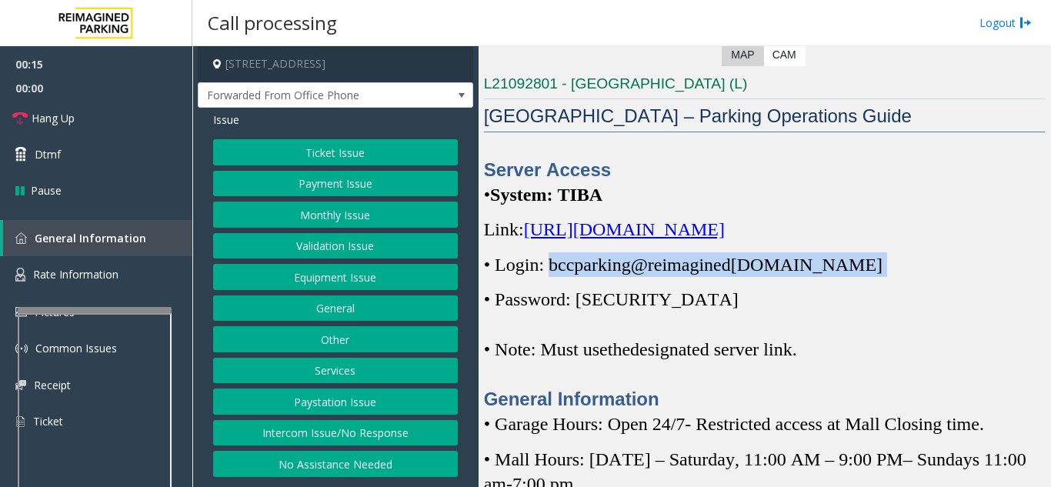
drag, startPoint x: 566, startPoint y: 292, endPoint x: 844, endPoint y: 290, distance: 277.7
click at [844, 277] on p "• Login: bccparking@re imagined [DOMAIN_NAME]" at bounding box center [764, 264] width 561 height 25
click at [839, 275] on span "[DOMAIN_NAME]" at bounding box center [807, 265] width 152 height 20
drag, startPoint x: 840, startPoint y: 292, endPoint x: 550, endPoint y: 295, distance: 290.0
click at [550, 275] on span "• Login: bccparking@re imagined [DOMAIN_NAME]" at bounding box center [683, 265] width 398 height 20
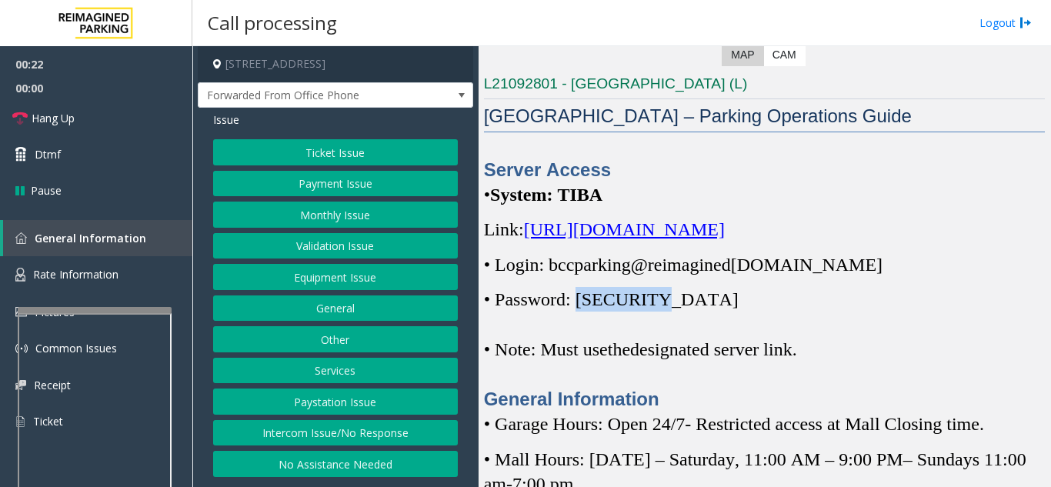
drag, startPoint x: 587, startPoint y: 322, endPoint x: 659, endPoint y: 328, distance: 71.9
click at [659, 312] on p "• Password: [SECURITY_DATA]" at bounding box center [764, 299] width 561 height 25
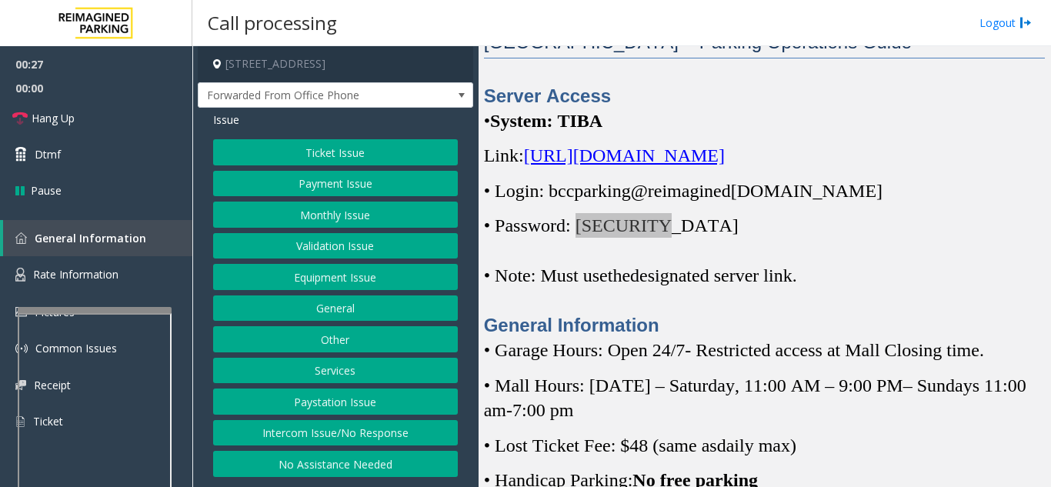
scroll to position [462, 0]
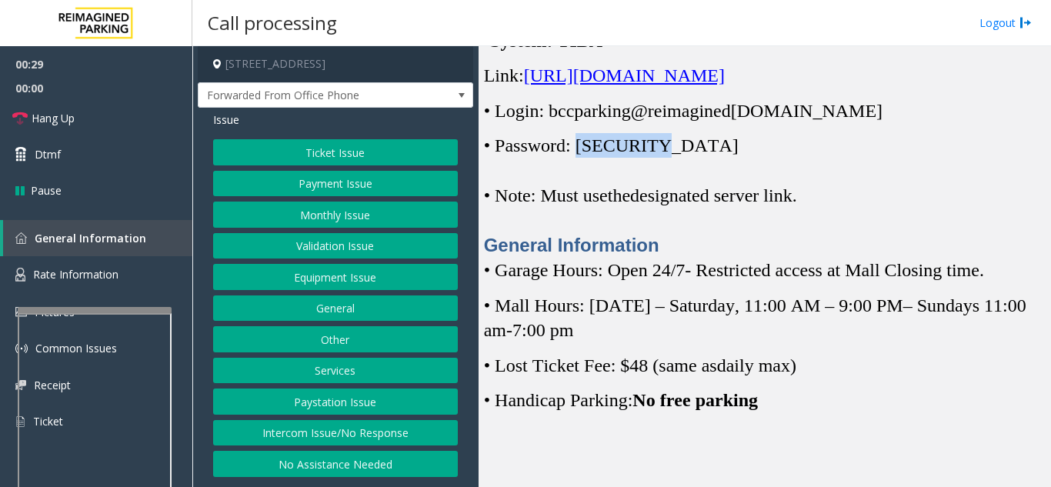
click at [305, 153] on button "Ticket Issue" at bounding box center [335, 152] width 245 height 26
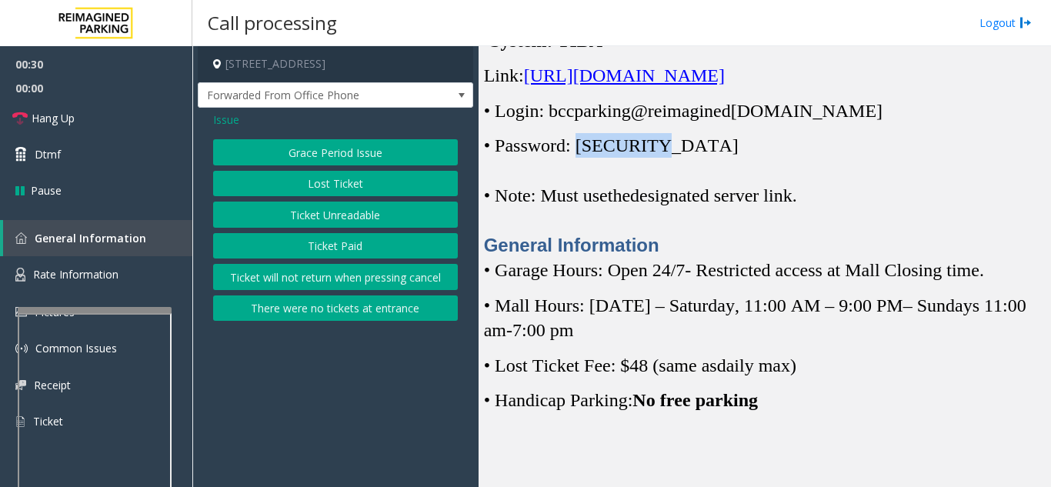
click at [318, 212] on button "Ticket Unreadable" at bounding box center [335, 215] width 245 height 26
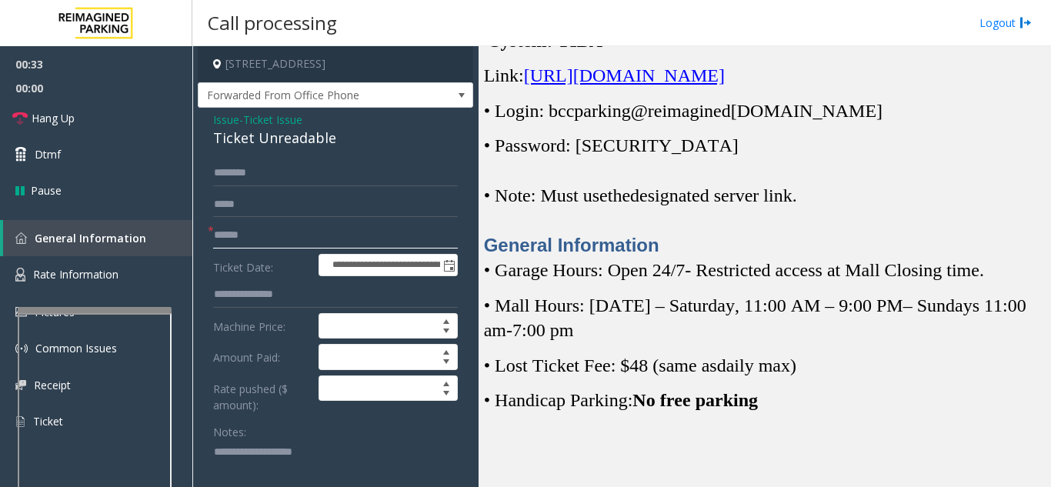
click at [290, 237] on input "text" at bounding box center [335, 235] width 245 height 26
type input "*"
drag, startPoint x: 277, startPoint y: 238, endPoint x: 222, endPoint y: 238, distance: 54.6
click at [213, 236] on div "* *********" at bounding box center [335, 235] width 245 height 26
type input "*********"
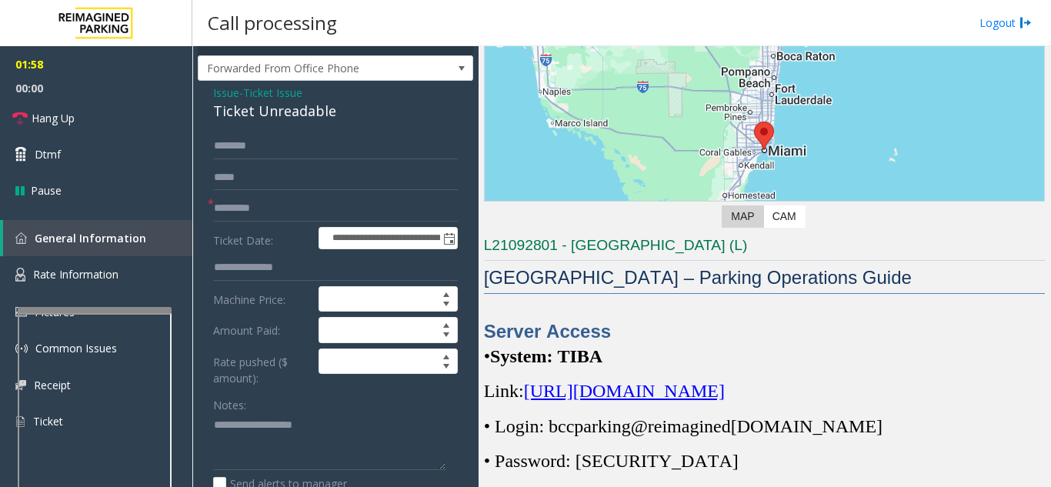
scroll to position [0, 0]
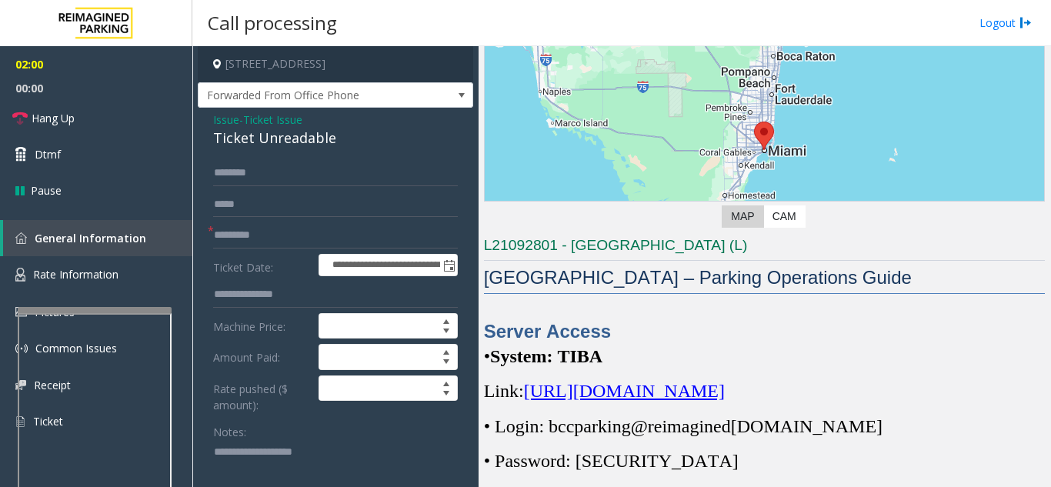
click at [282, 116] on span "Ticket Issue" at bounding box center [272, 120] width 59 height 16
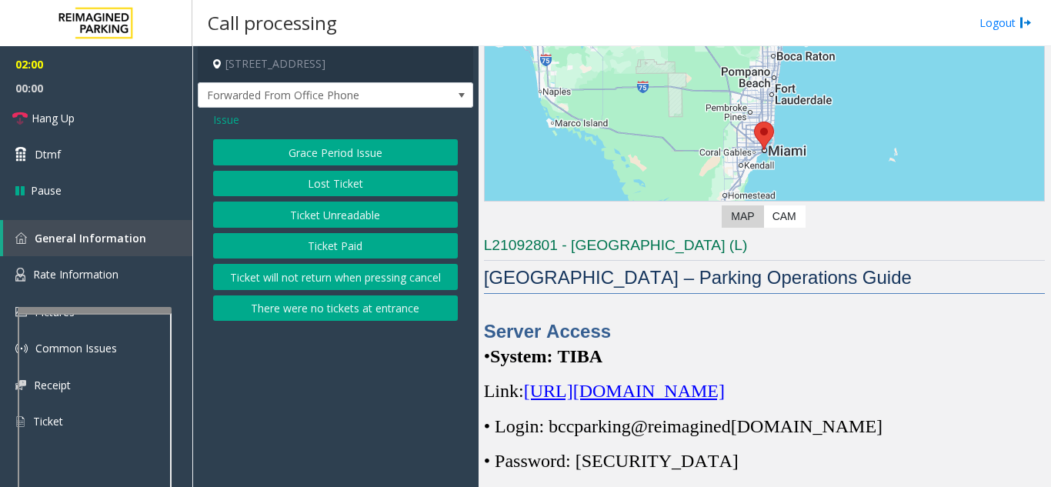
click at [253, 150] on button "Grace Period Issue" at bounding box center [335, 152] width 245 height 26
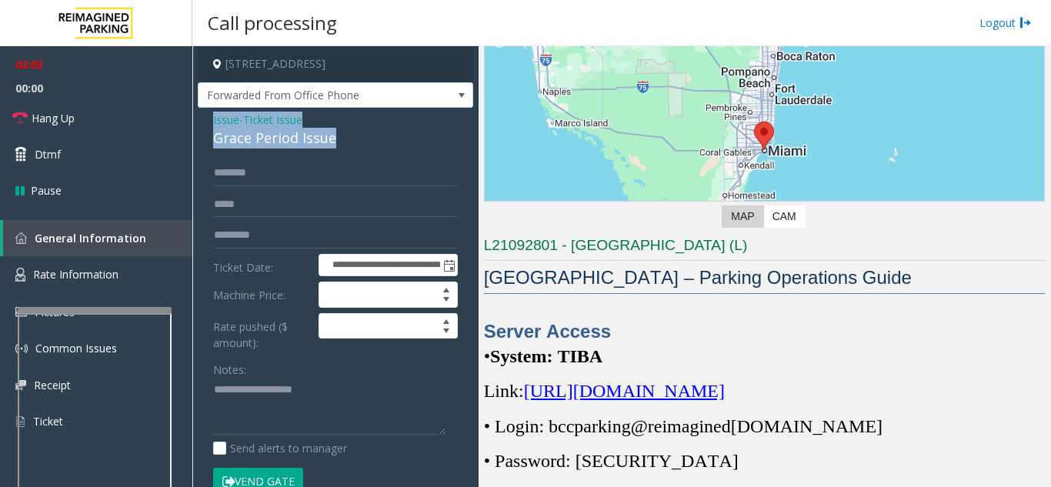
drag, startPoint x: 359, startPoint y: 137, endPoint x: 209, endPoint y: 124, distance: 150.6
click at [209, 124] on div "**********" at bounding box center [335, 433] width 275 height 651
copy div "Issue - Ticket Issue Grace Period Issue"
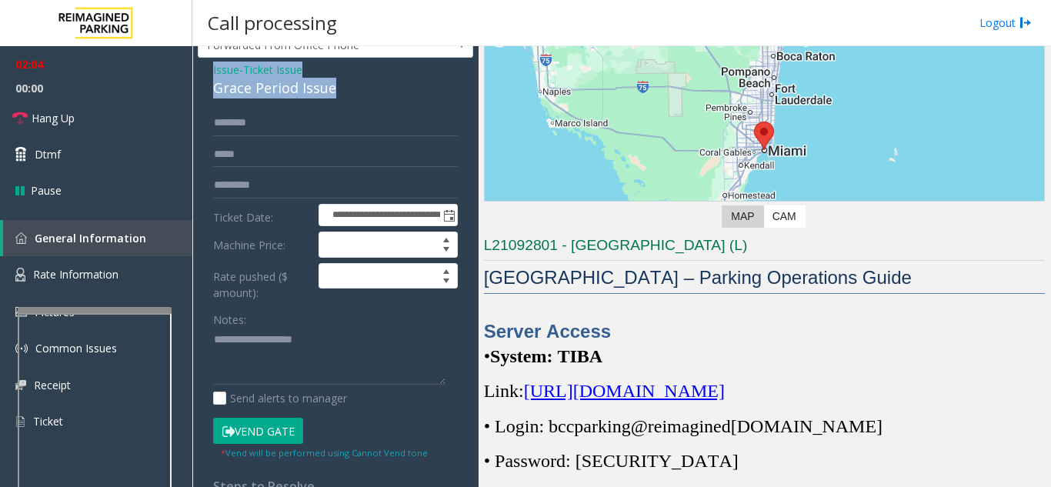
scroll to position [77, 0]
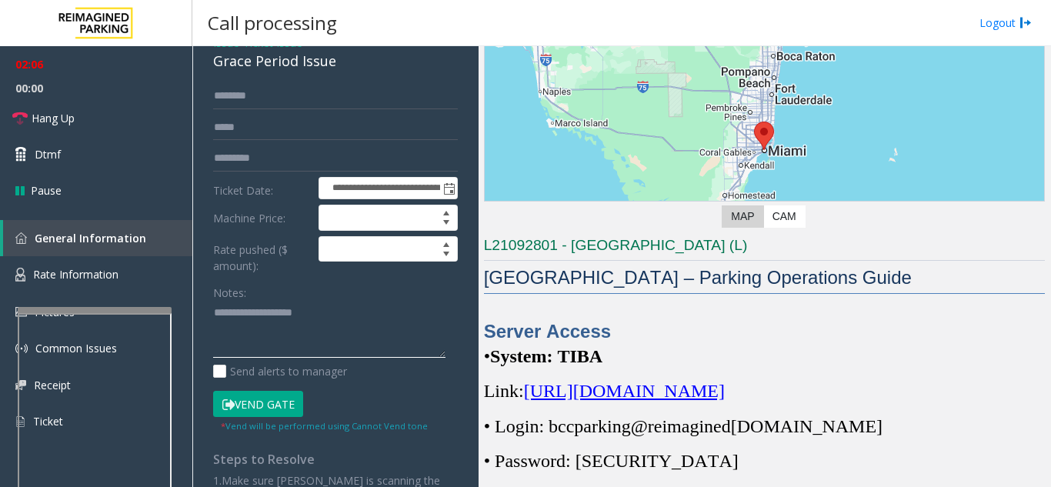
paste textarea "**********"
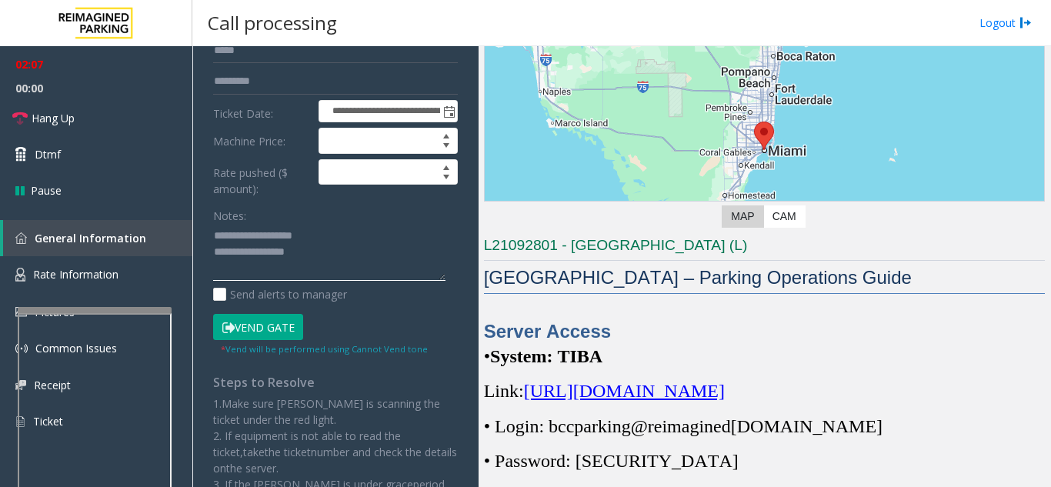
scroll to position [231, 0]
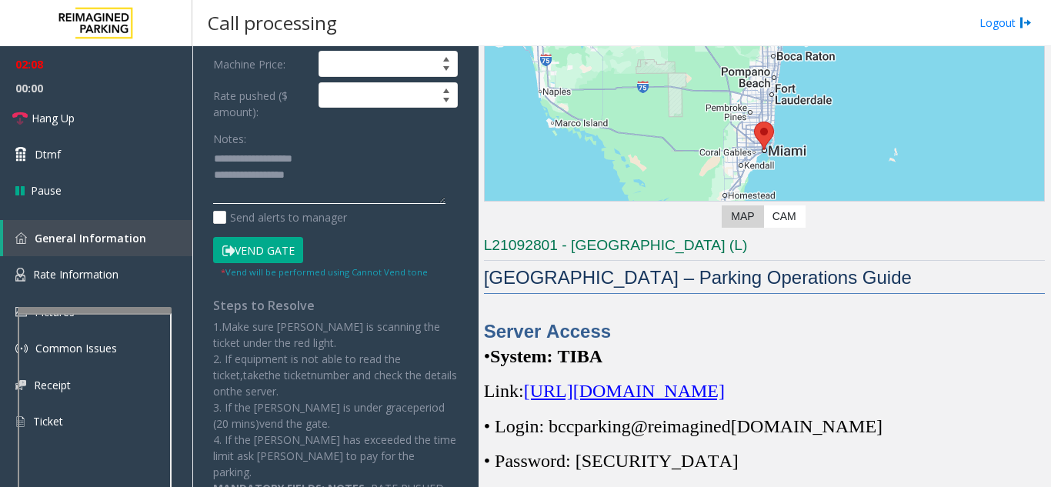
click at [322, 184] on textarea at bounding box center [329, 176] width 232 height 58
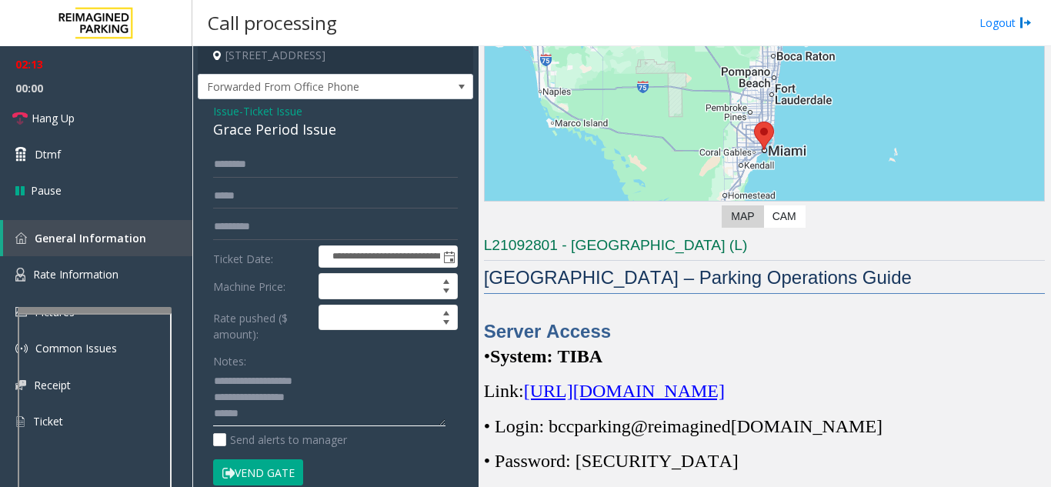
scroll to position [0, 0]
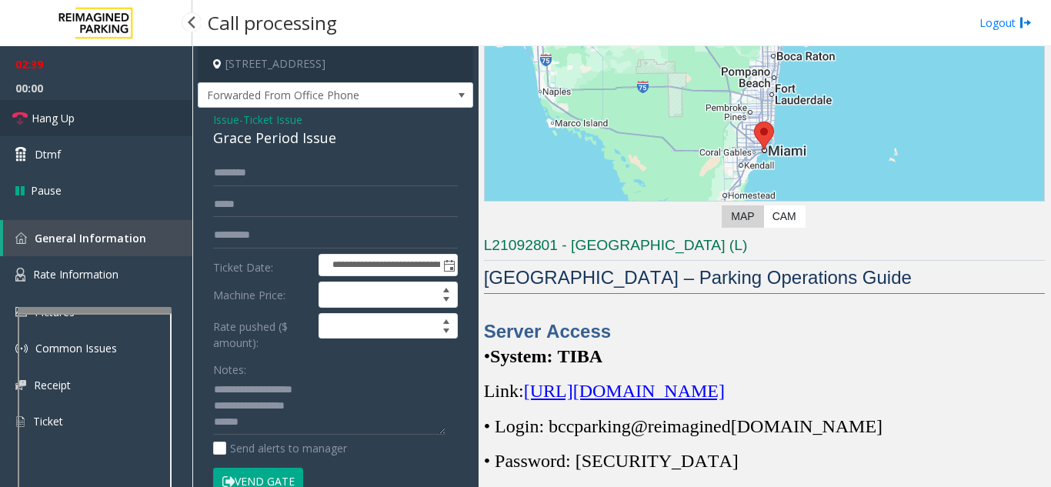
click at [122, 126] on link "Hang Up" at bounding box center [96, 118] width 192 height 36
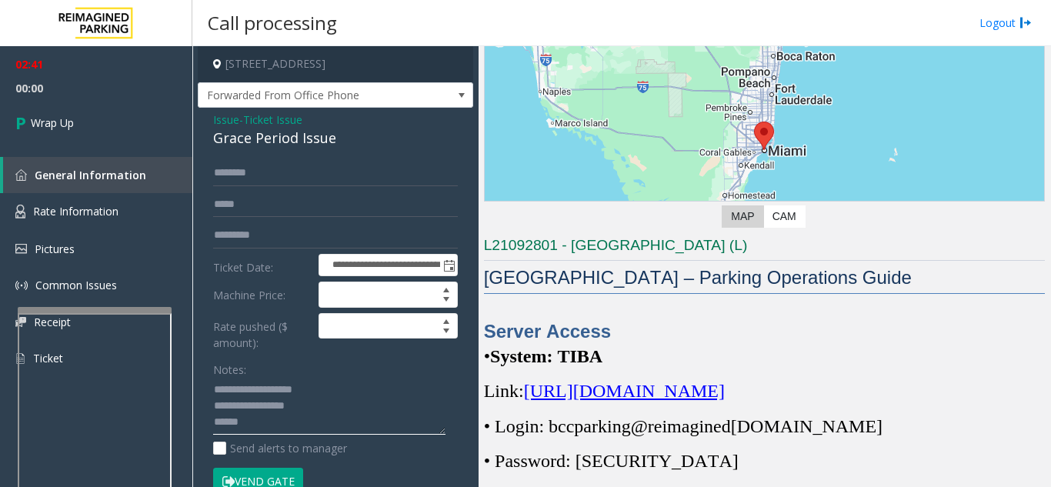
click at [323, 420] on textarea at bounding box center [329, 407] width 232 height 58
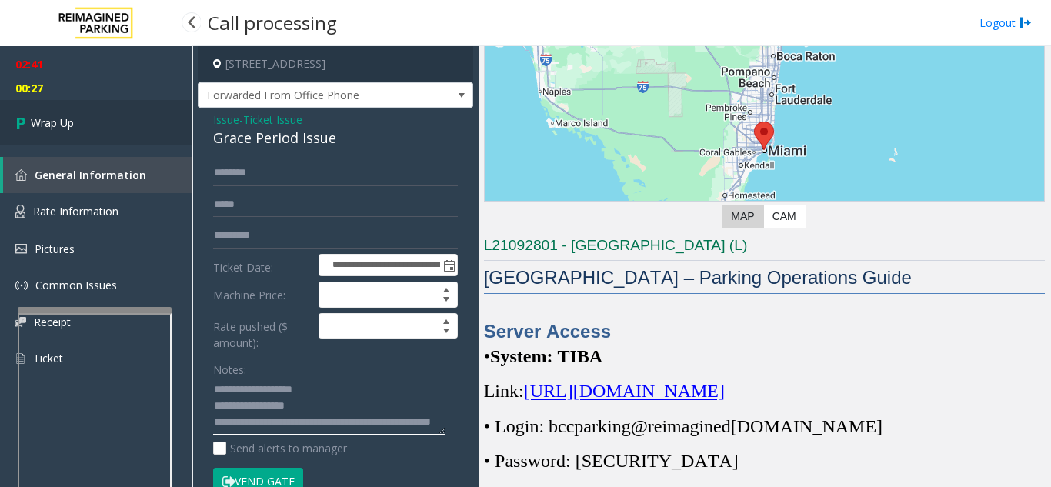
type textarea "**********"
click at [92, 118] on link "Wrap Up" at bounding box center [96, 122] width 192 height 45
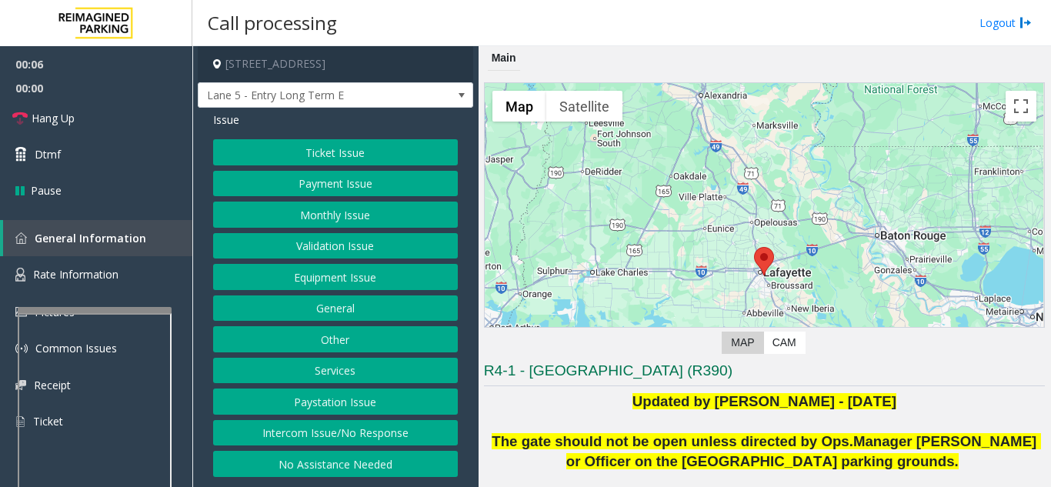
click at [353, 441] on button "Intercom Issue/No Response" at bounding box center [335, 433] width 245 height 26
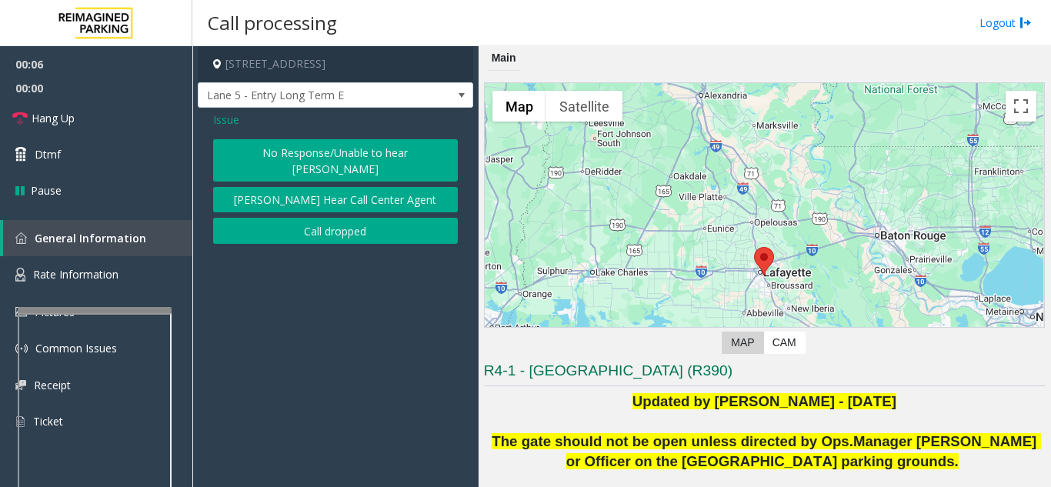
click at [326, 158] on button "No Response/Unable to hear [PERSON_NAME]" at bounding box center [335, 160] width 245 height 42
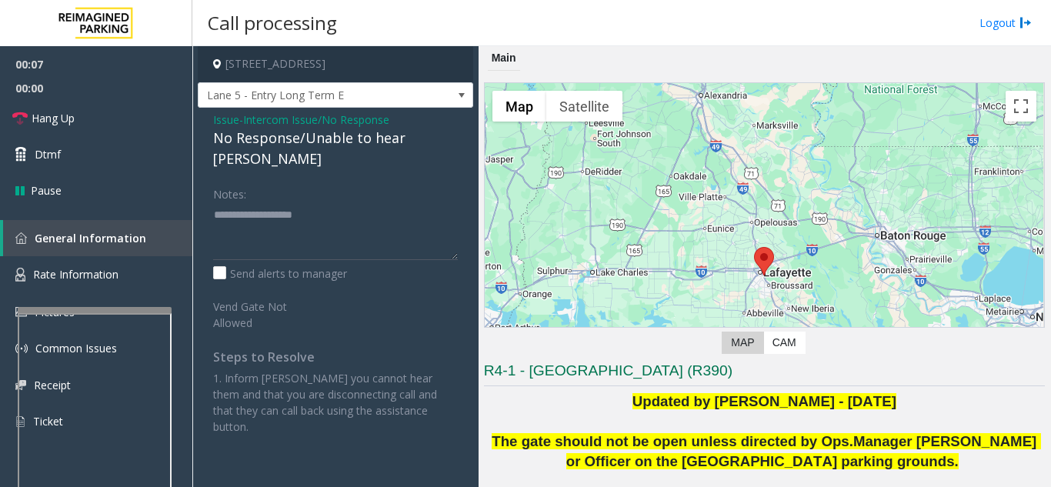
click at [310, 138] on div "No Response/Unable to hear [PERSON_NAME]" at bounding box center [335, 149] width 245 height 42
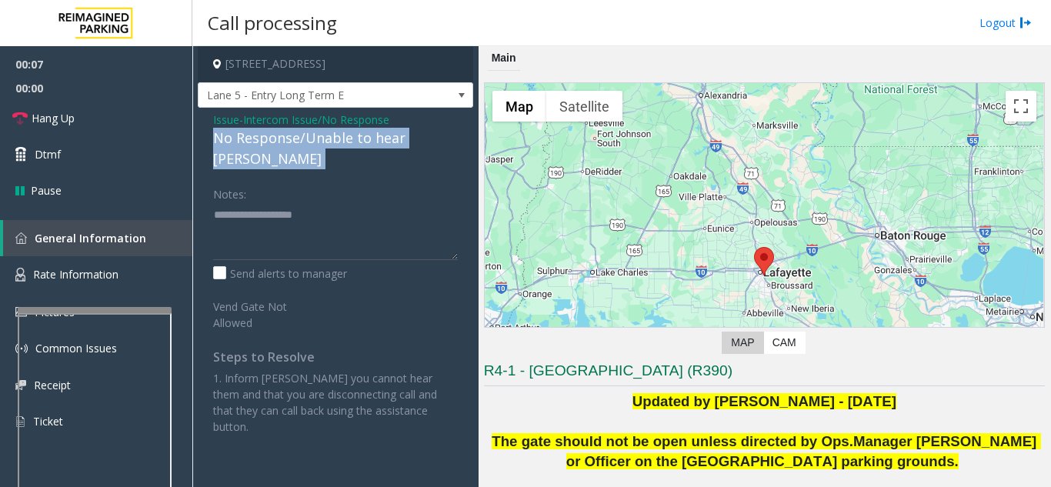
click at [310, 138] on div "No Response/Unable to hear [PERSON_NAME]" at bounding box center [335, 149] width 245 height 42
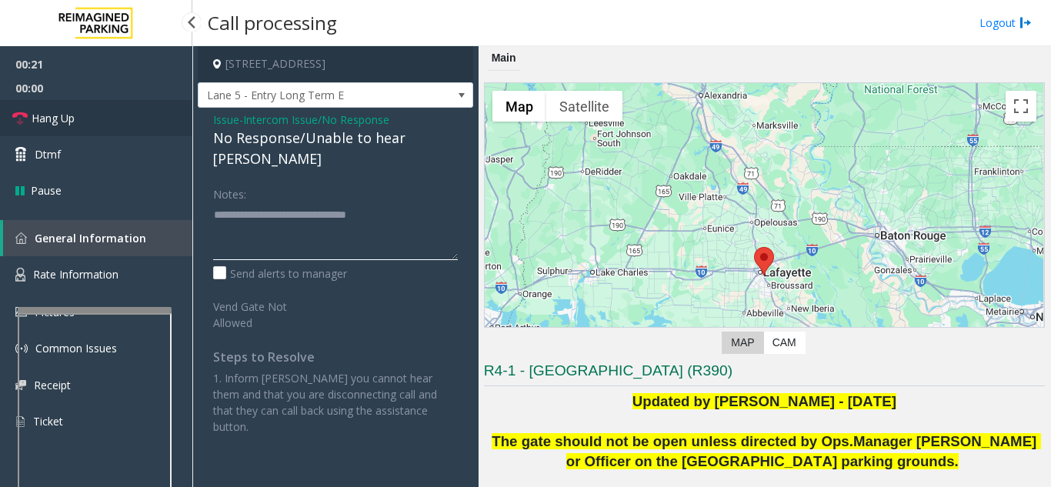
type textarea "**********"
click at [129, 132] on link "Hang Up" at bounding box center [96, 118] width 192 height 36
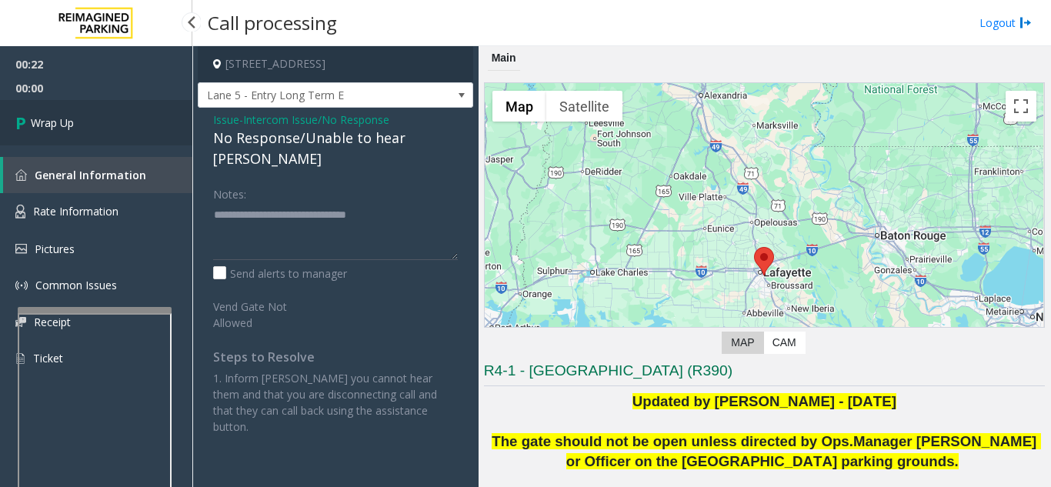
click at [129, 132] on link "Wrap Up" at bounding box center [96, 122] width 192 height 45
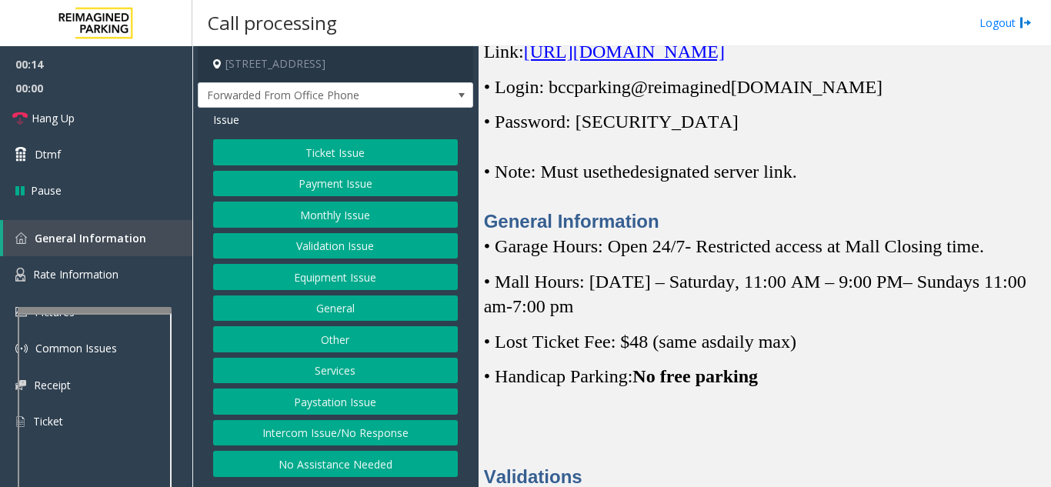
scroll to position [308, 0]
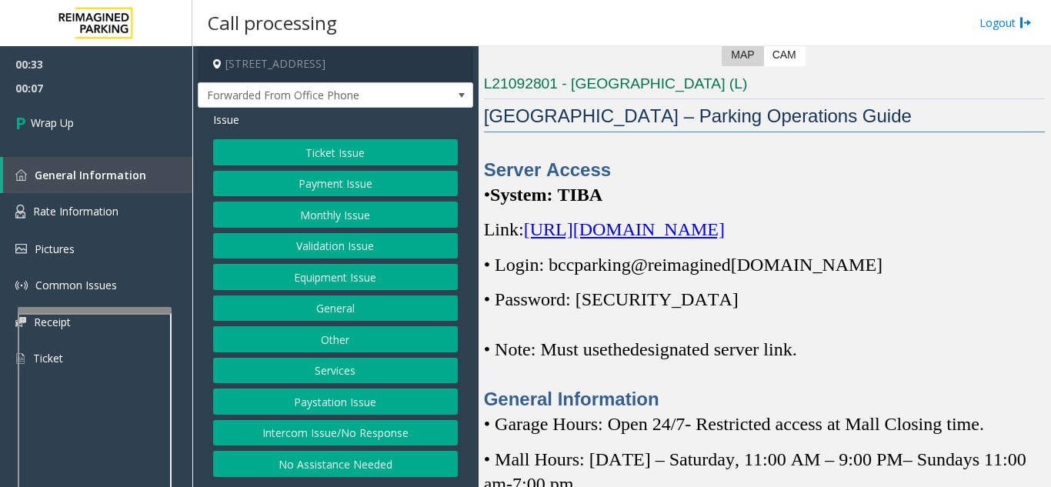
click at [341, 155] on button "Ticket Issue" at bounding box center [335, 152] width 245 height 26
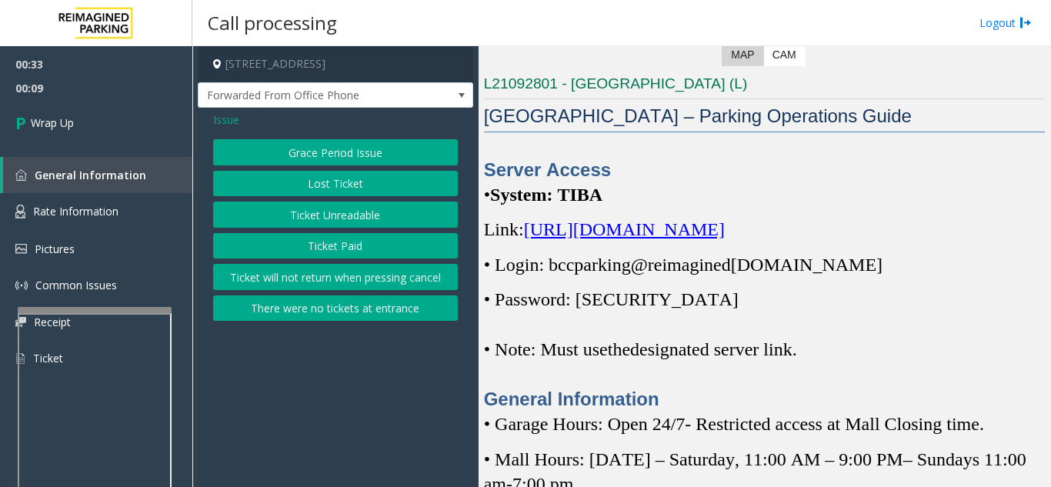
click at [234, 124] on span "Issue" at bounding box center [226, 120] width 26 height 16
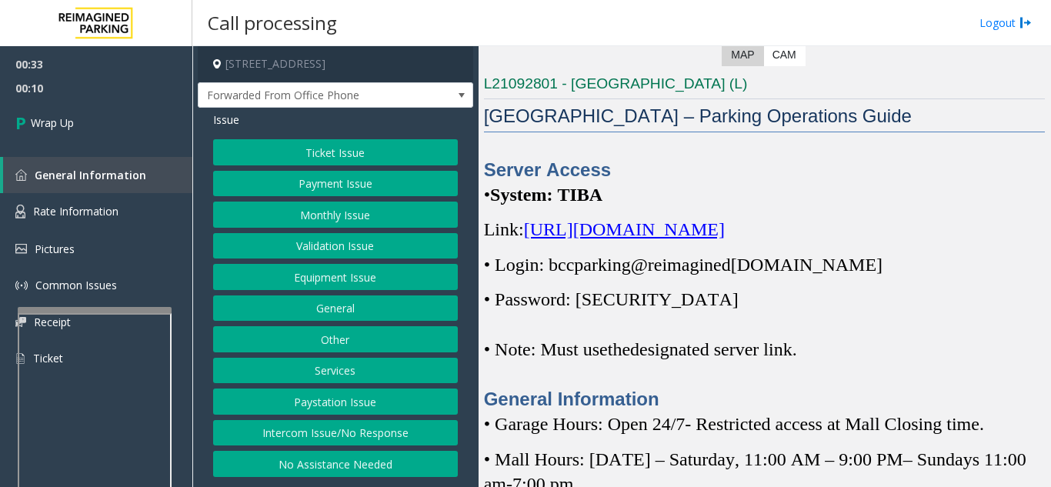
click at [294, 183] on button "Payment Issue" at bounding box center [335, 184] width 245 height 26
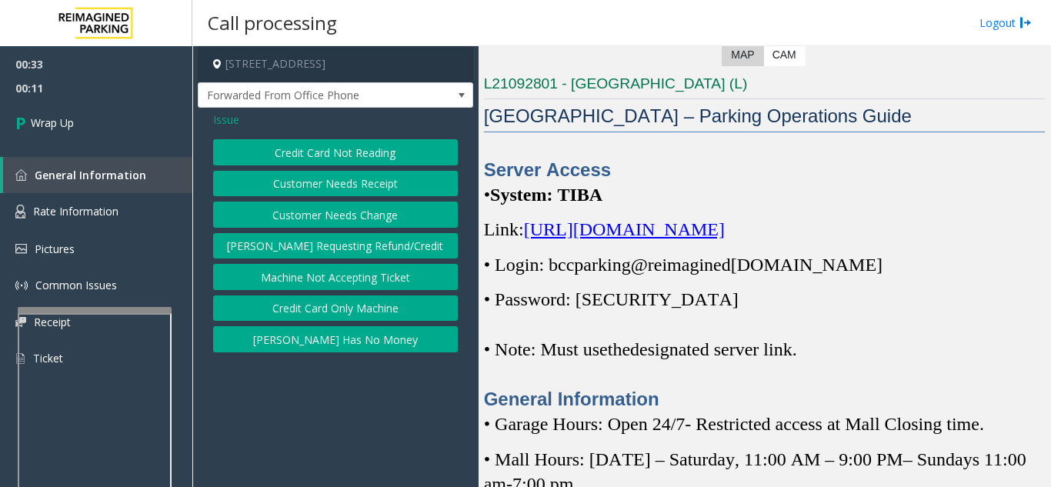
click at [325, 311] on button "Credit Card Only Machine" at bounding box center [335, 308] width 245 height 26
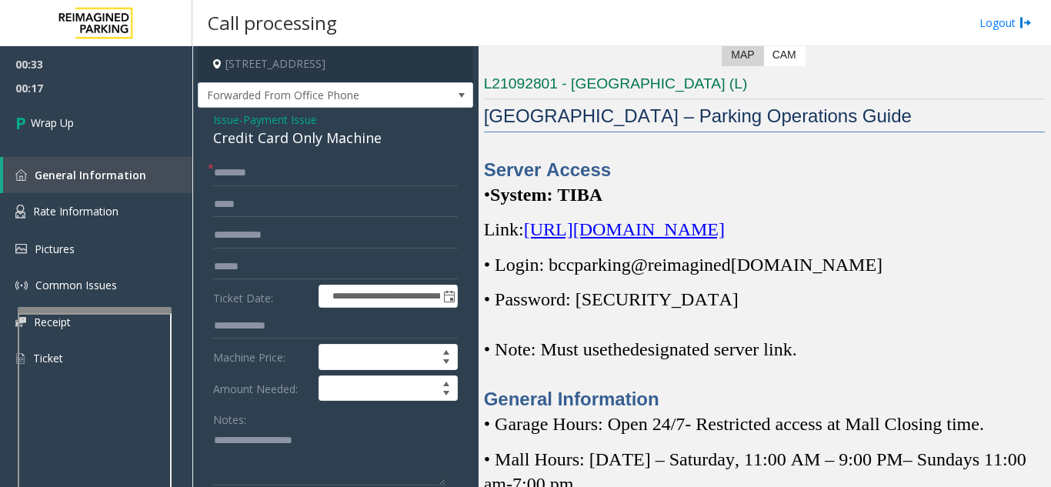
click at [295, 423] on div "Notes:" at bounding box center [335, 445] width 245 height 79
click at [291, 457] on textarea at bounding box center [329, 457] width 232 height 58
paste textarea "**********"
click at [235, 135] on div "Credit Card Only Machine" at bounding box center [335, 138] width 245 height 21
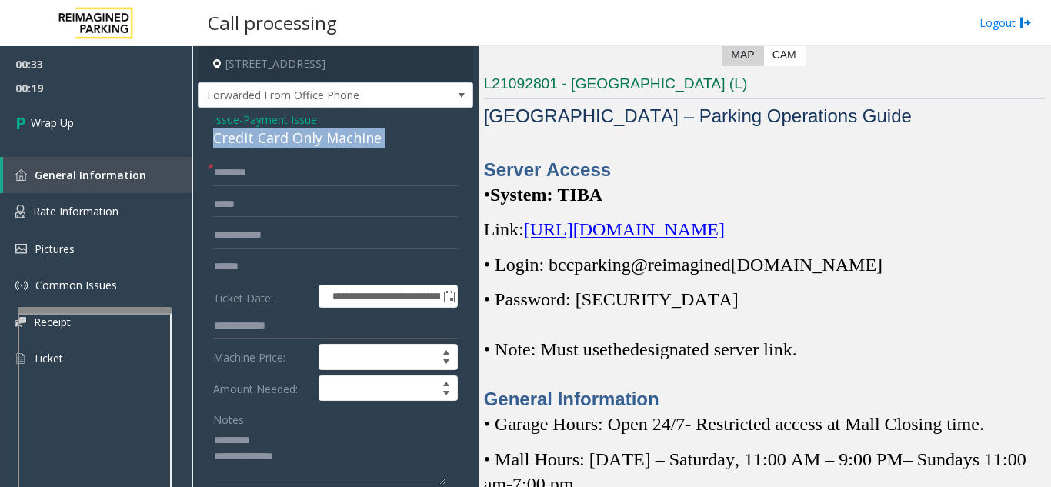
click at [235, 135] on div "Credit Card Only Machine" at bounding box center [335, 138] width 245 height 21
copy div "Credit Card Only Machine"
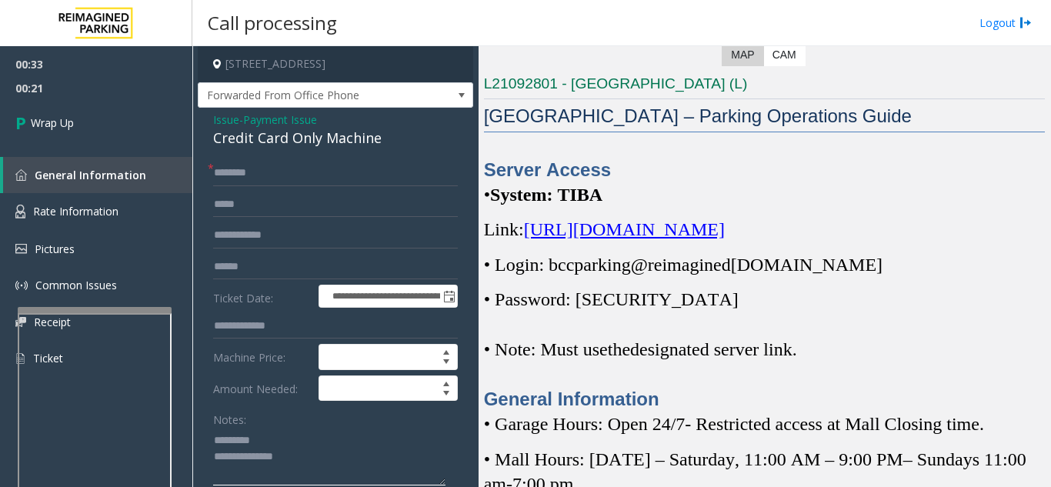
click at [262, 432] on textarea at bounding box center [329, 457] width 232 height 58
paste textarea "**********"
click at [302, 476] on textarea at bounding box center [329, 457] width 232 height 58
paste textarea "**********"
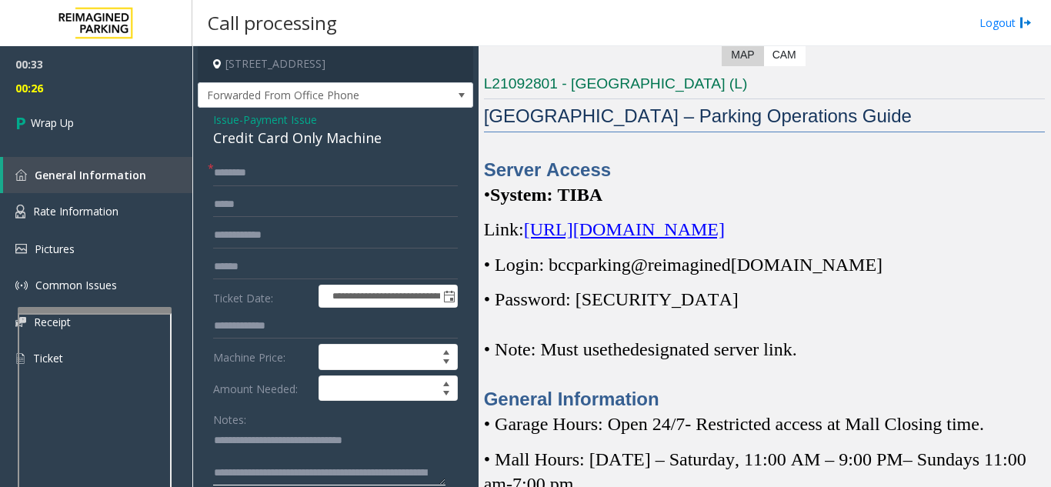
scroll to position [28, 0]
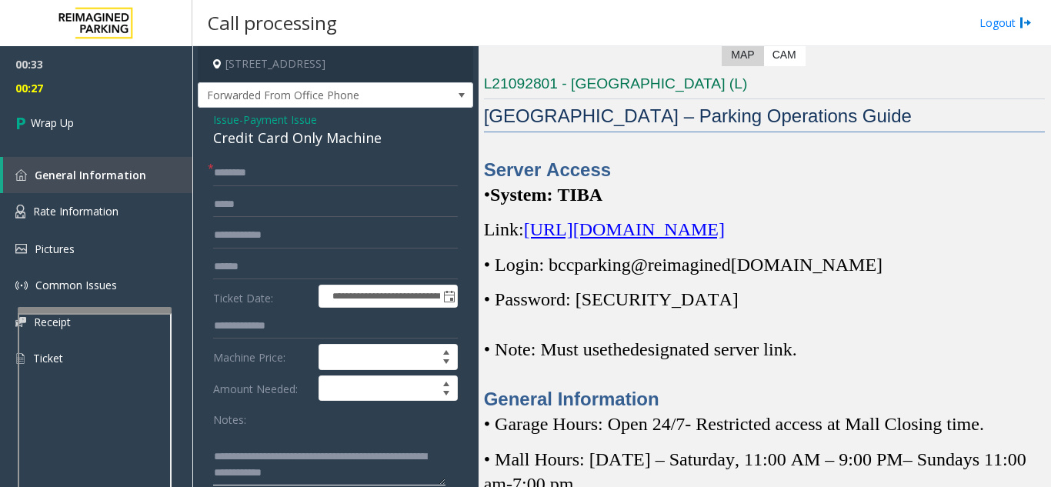
type textarea "**********"
click at [228, 168] on input "text" at bounding box center [335, 173] width 245 height 26
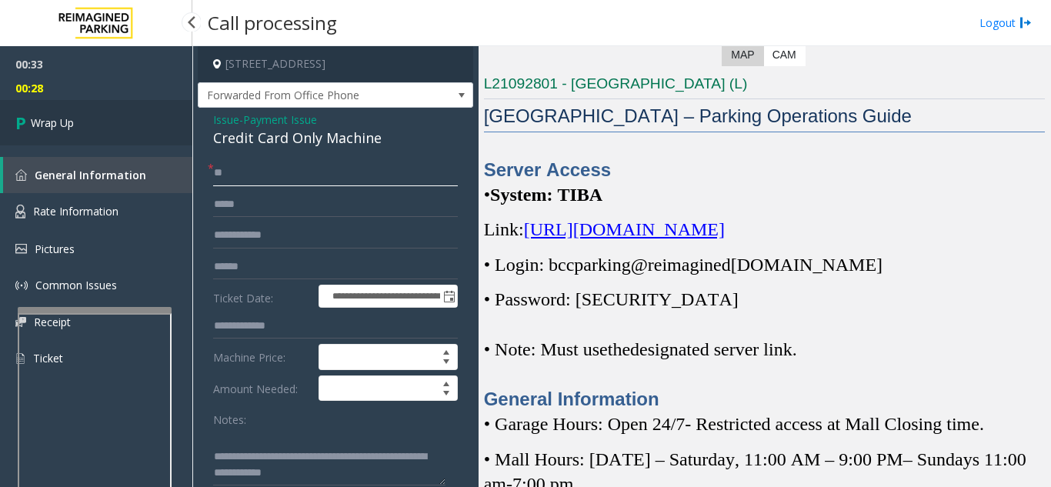
type input "**"
click at [97, 139] on link "Wrap Up" at bounding box center [96, 122] width 192 height 45
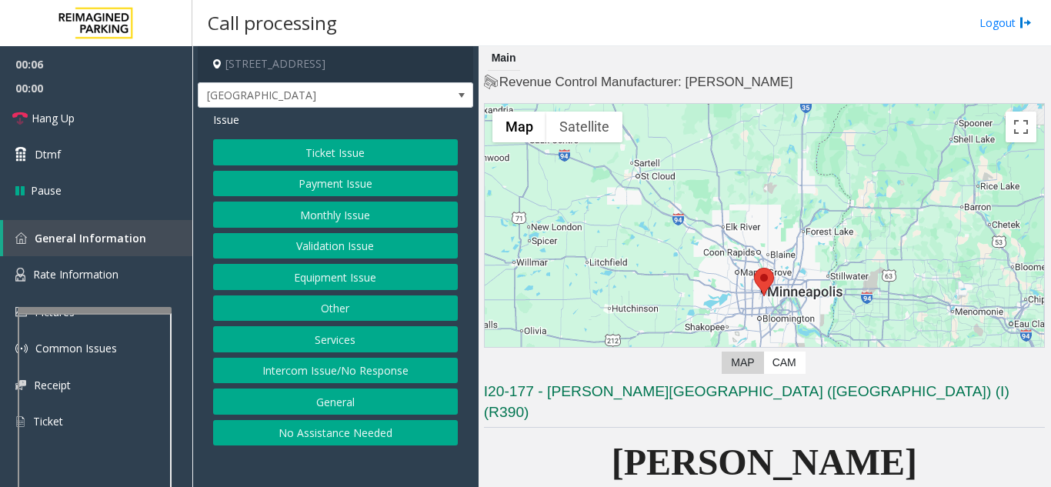
click at [334, 286] on button "Equipment Issue" at bounding box center [335, 277] width 245 height 26
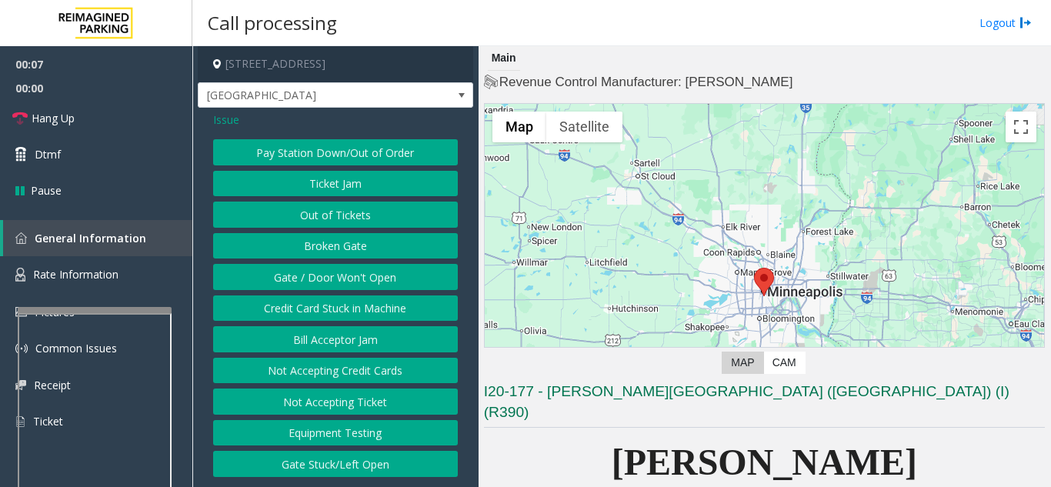
click at [352, 283] on button "Gate / Door Won't Open" at bounding box center [335, 277] width 245 height 26
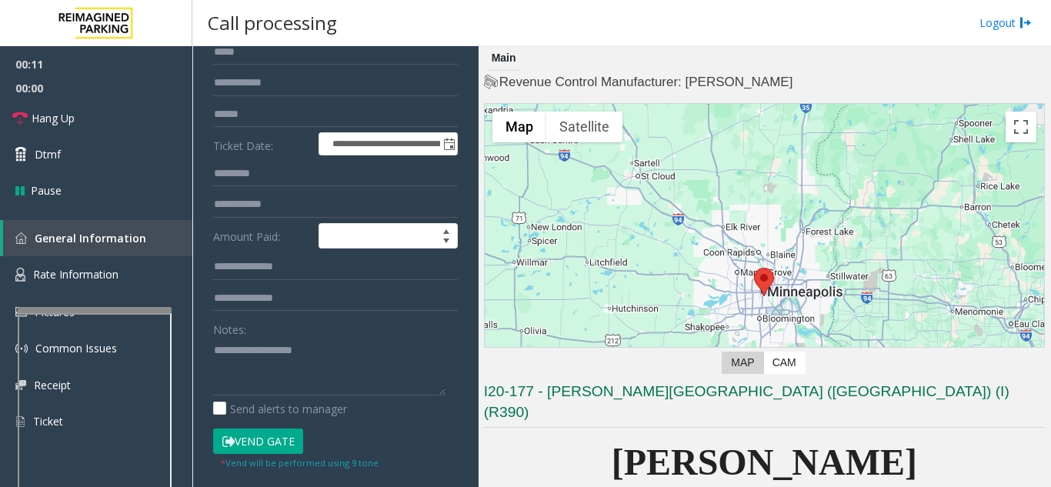
scroll to position [154, 0]
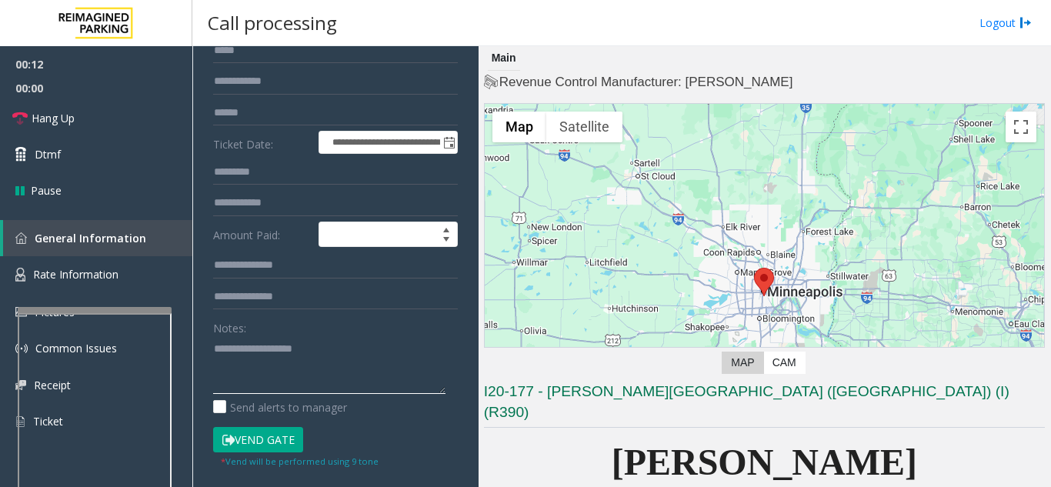
paste textarea "**********"
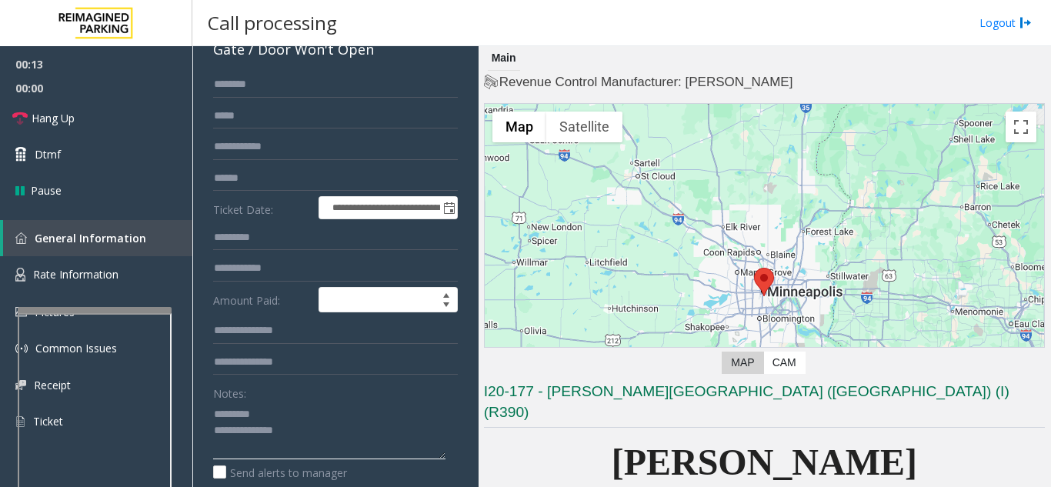
scroll to position [0, 0]
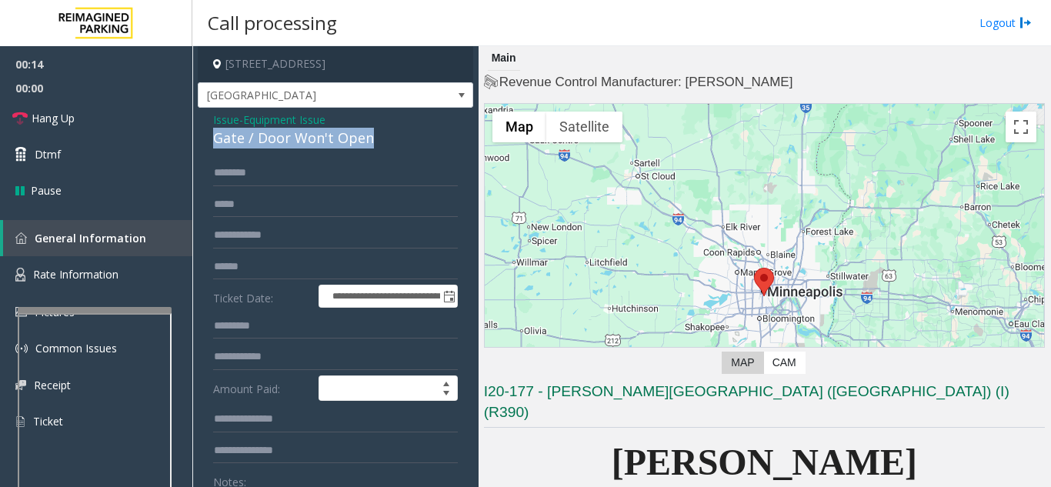
drag, startPoint x: 210, startPoint y: 139, endPoint x: 370, endPoint y: 137, distance: 160.0
copy div "Gate / Door Won't Open"
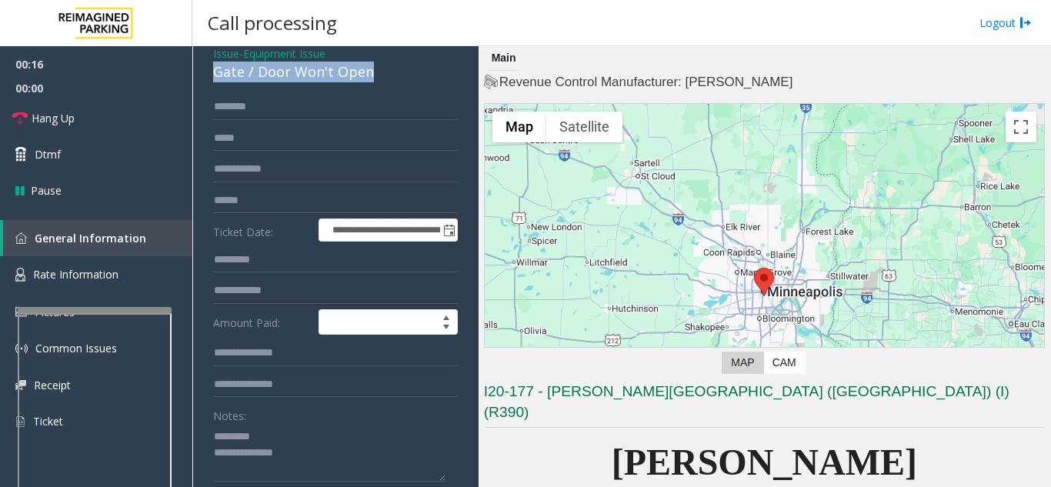
scroll to position [154, 0]
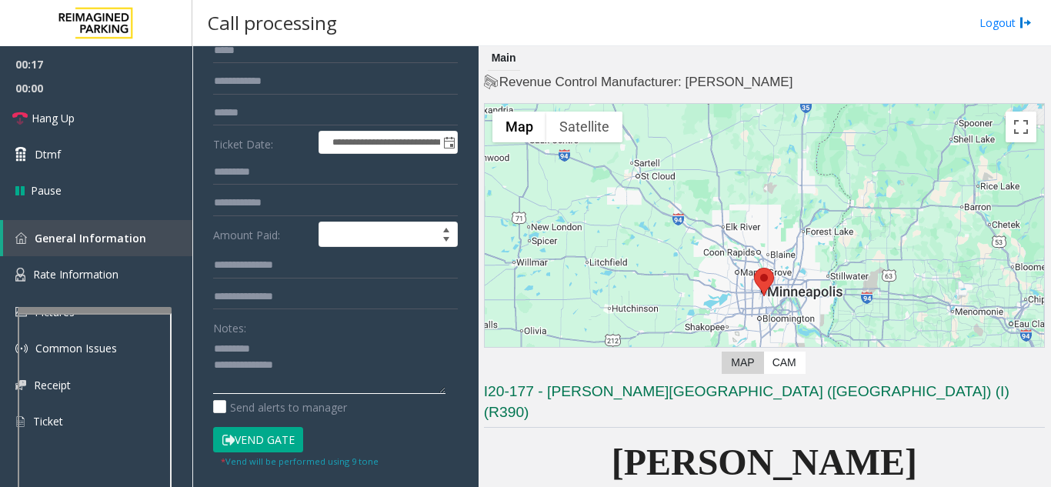
paste textarea "**********"
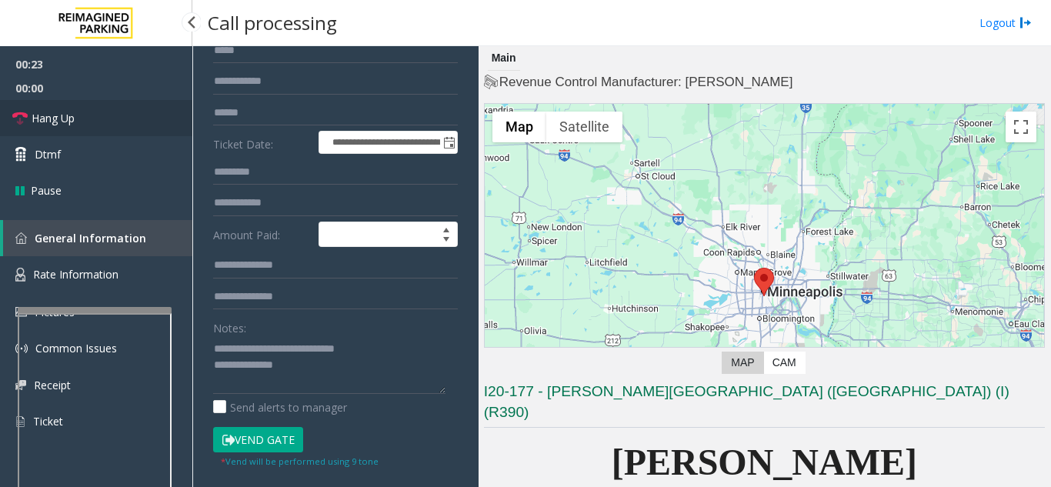
click at [70, 125] on span "Hang Up" at bounding box center [53, 118] width 43 height 16
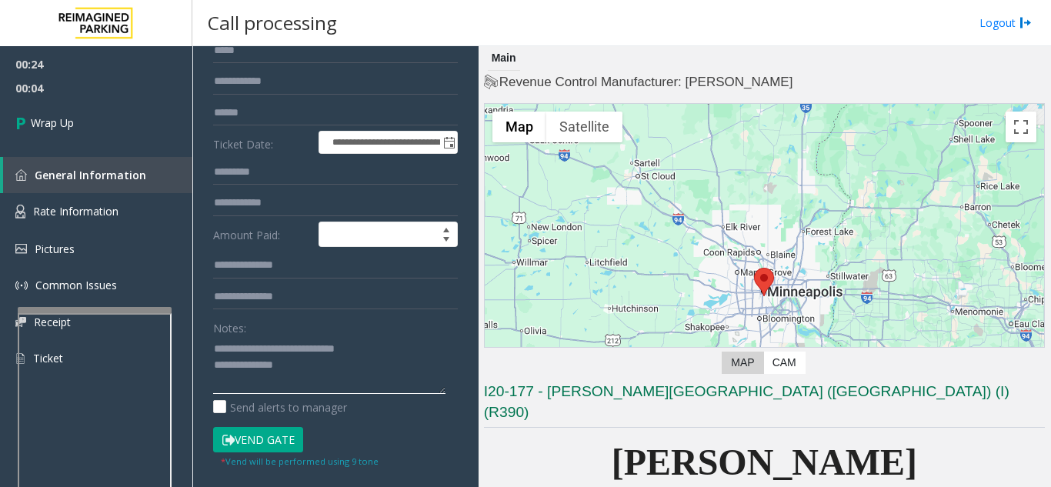
click at [305, 368] on textarea at bounding box center [329, 365] width 232 height 58
paste textarea "**********"
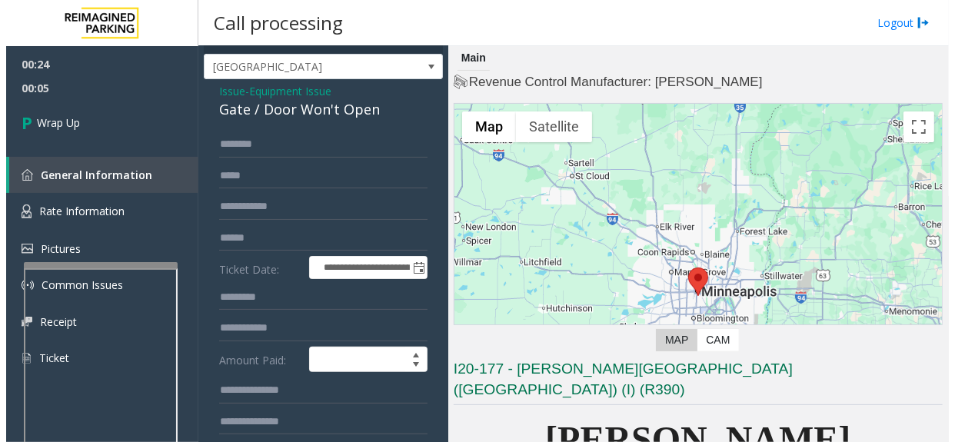
scroll to position [0, 0]
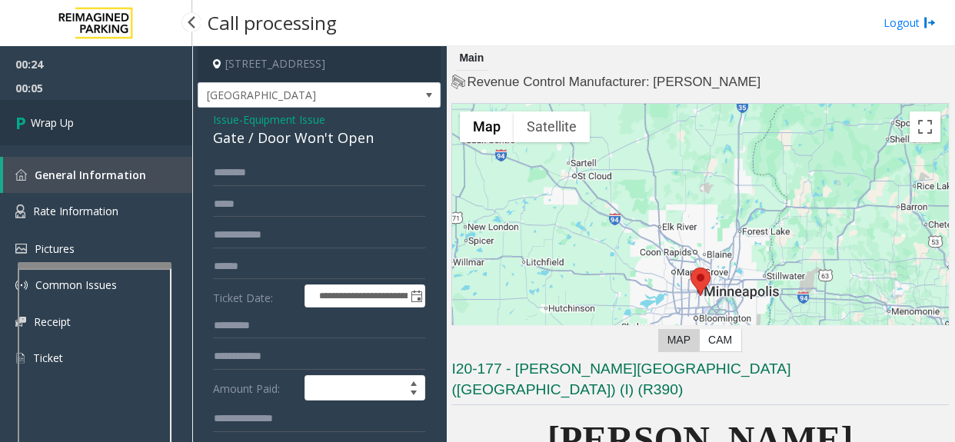
type textarea "**********"
click at [78, 130] on link "Wrap Up" at bounding box center [96, 122] width 192 height 45
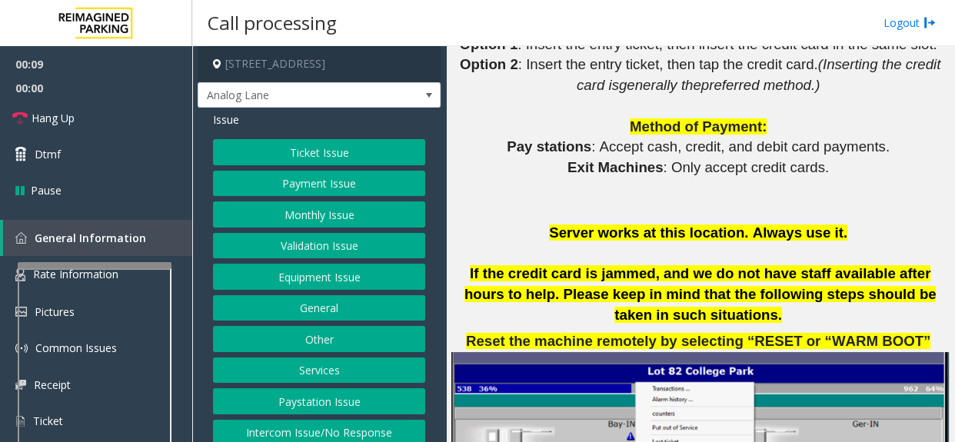
scroll to position [1539, 0]
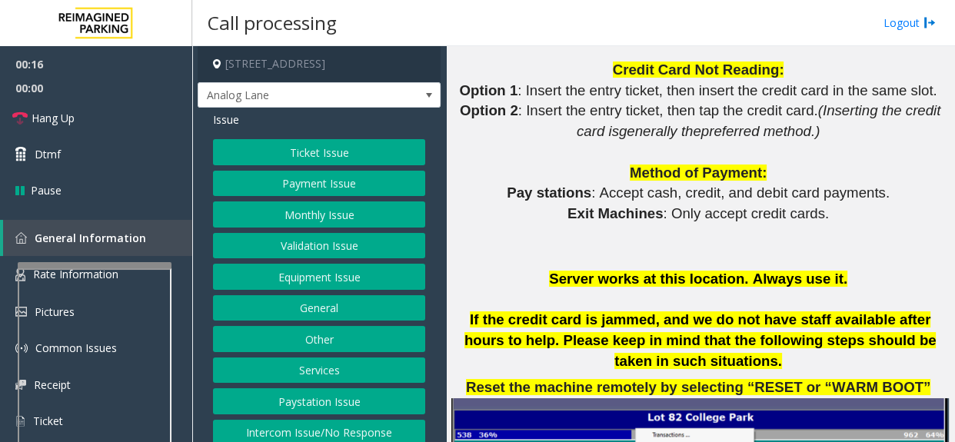
click at [315, 183] on button "Payment Issue" at bounding box center [319, 184] width 212 height 26
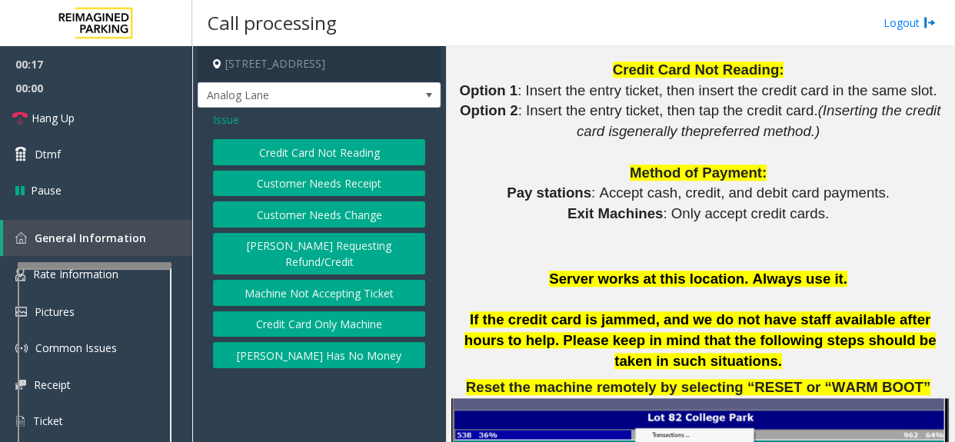
click at [310, 312] on button "Credit Card Only Machine" at bounding box center [319, 325] width 212 height 26
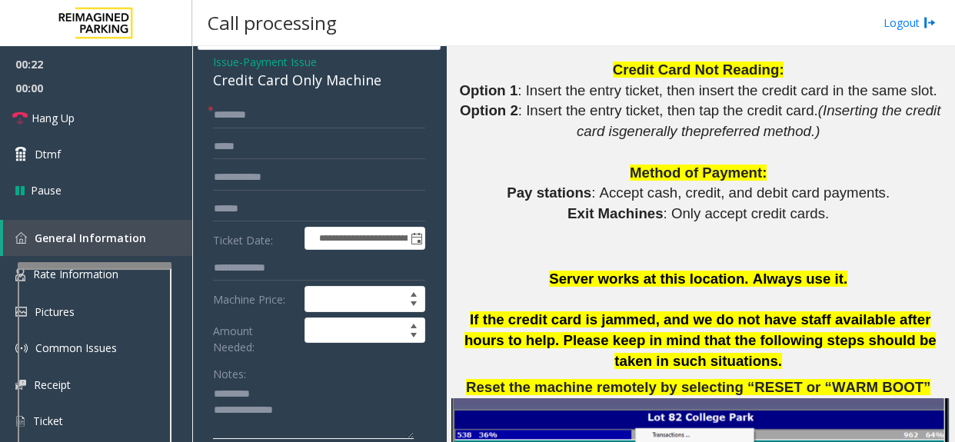
scroll to position [0, 0]
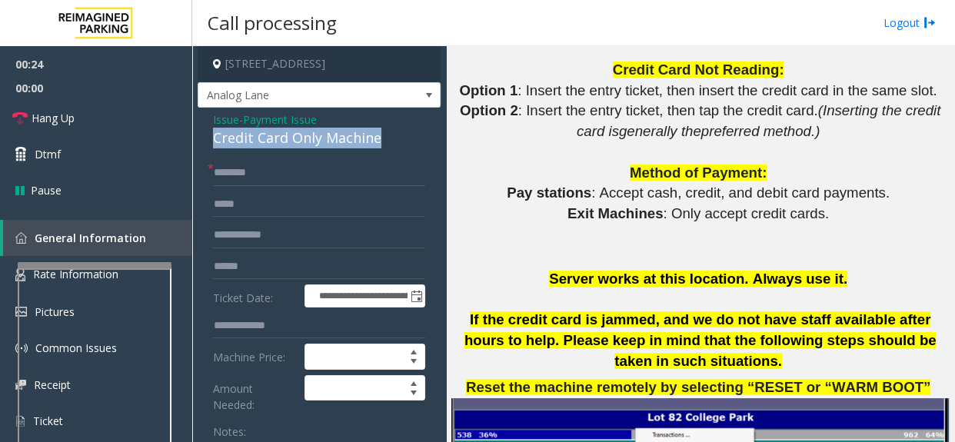
drag, startPoint x: 212, startPoint y: 134, endPoint x: 385, endPoint y: 140, distance: 174.0
copy div "Credit Card Only Machine"
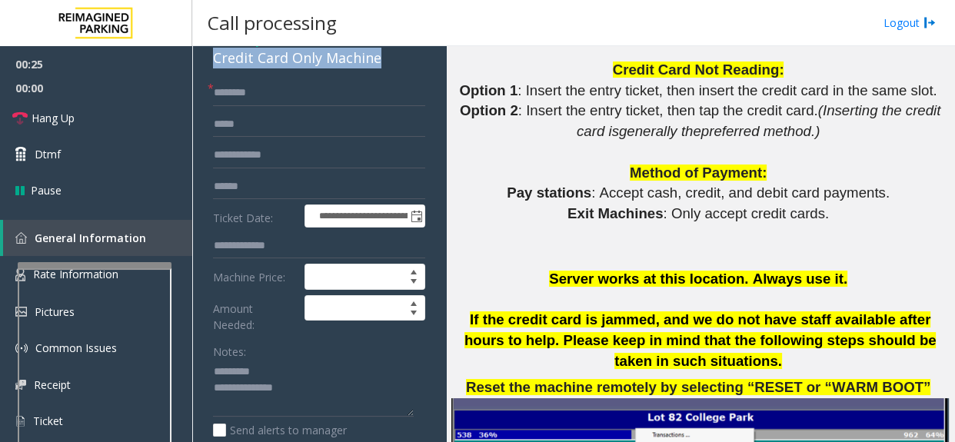
scroll to position [139, 0]
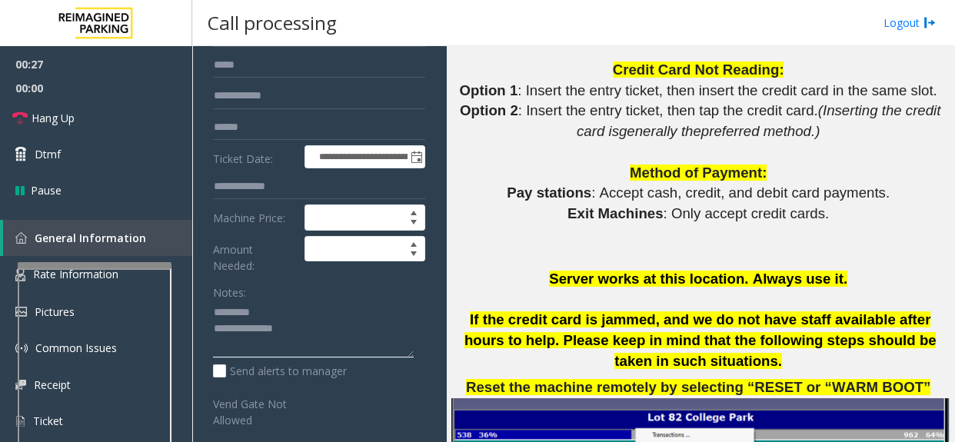
paste textarea "**********"
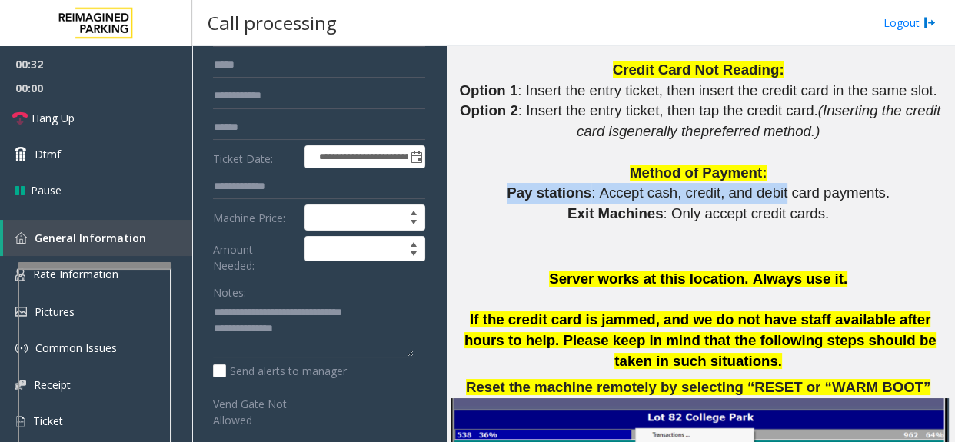
drag, startPoint x: 497, startPoint y: 212, endPoint x: 762, endPoint y: 215, distance: 264.7
click at [772, 204] on p "Pay stations : Accept cash, credit, and debit card payments." at bounding box center [701, 193] width 498 height 21
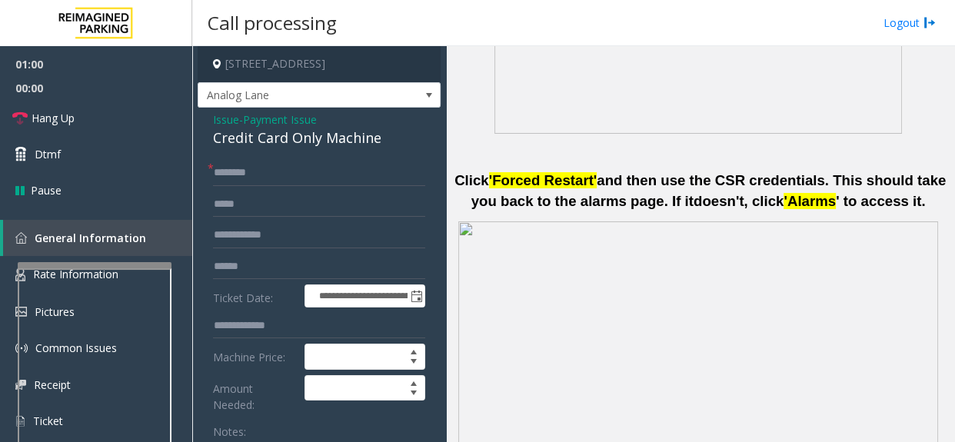
scroll to position [769, 0]
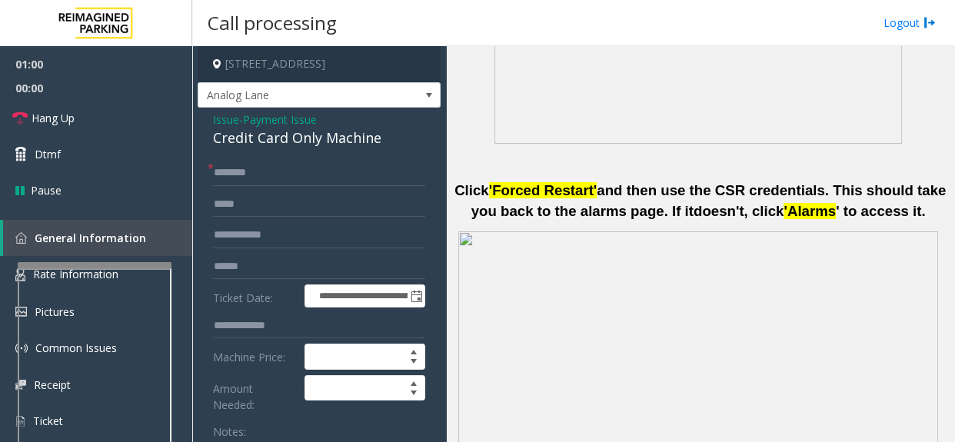
type textarea "**********"
click at [340, 179] on input "text" at bounding box center [319, 173] width 212 height 26
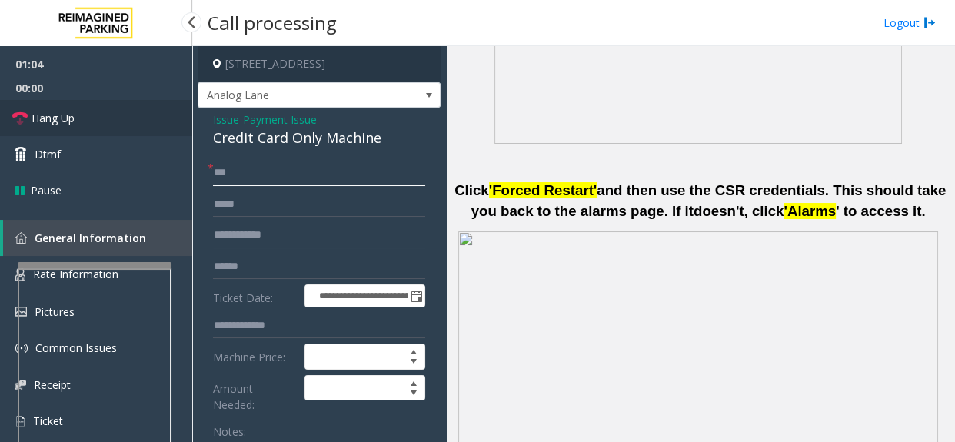
type input "**"
click at [66, 129] on link "Hang Up" at bounding box center [96, 118] width 192 height 36
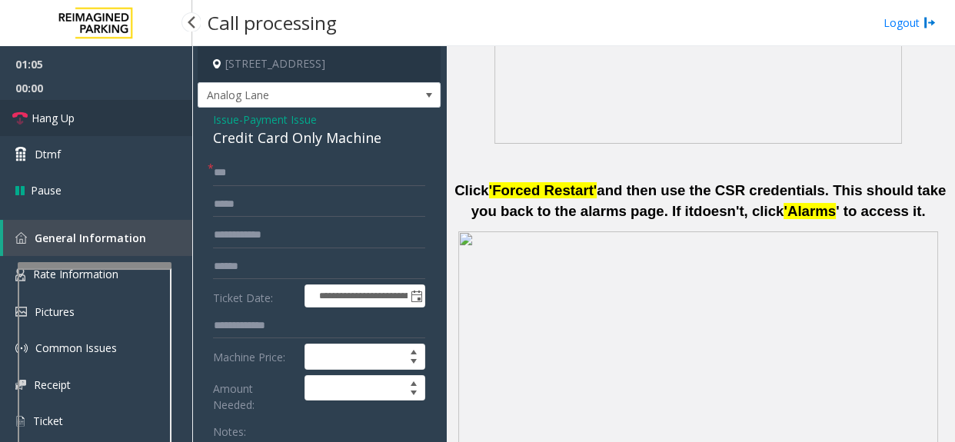
click at [66, 129] on link "Hang Up" at bounding box center [96, 118] width 192 height 36
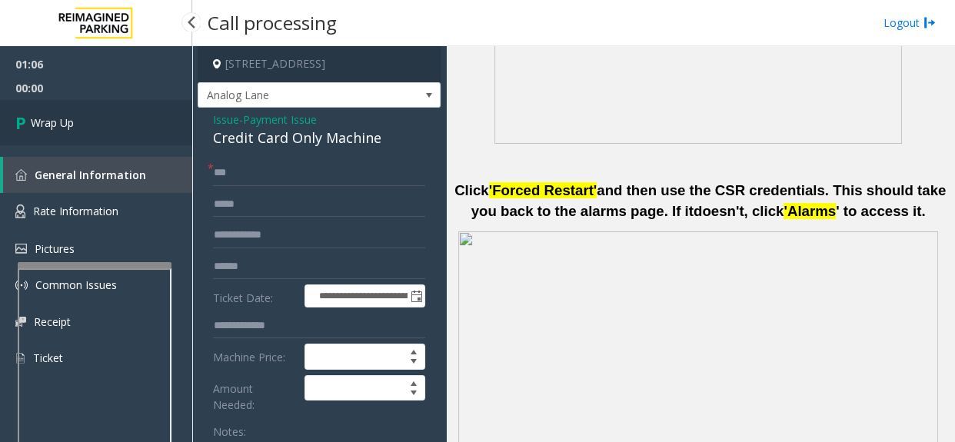
click at [82, 129] on link "Wrap Up" at bounding box center [96, 122] width 192 height 45
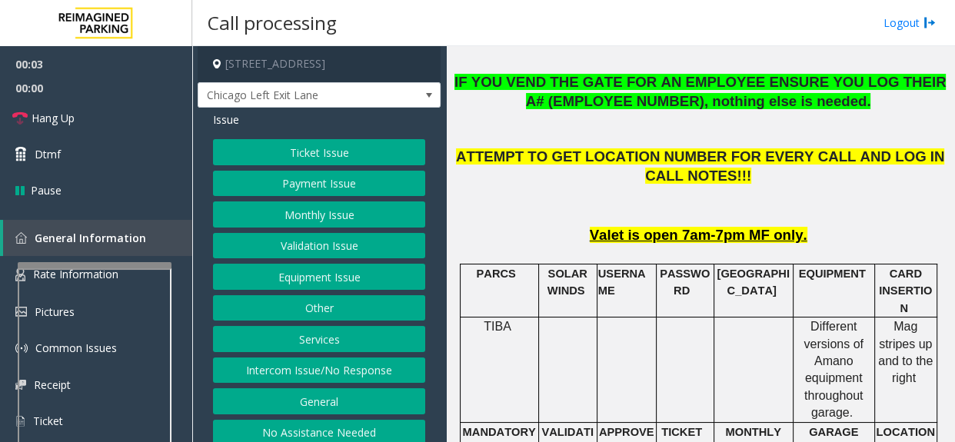
scroll to position [699, 0]
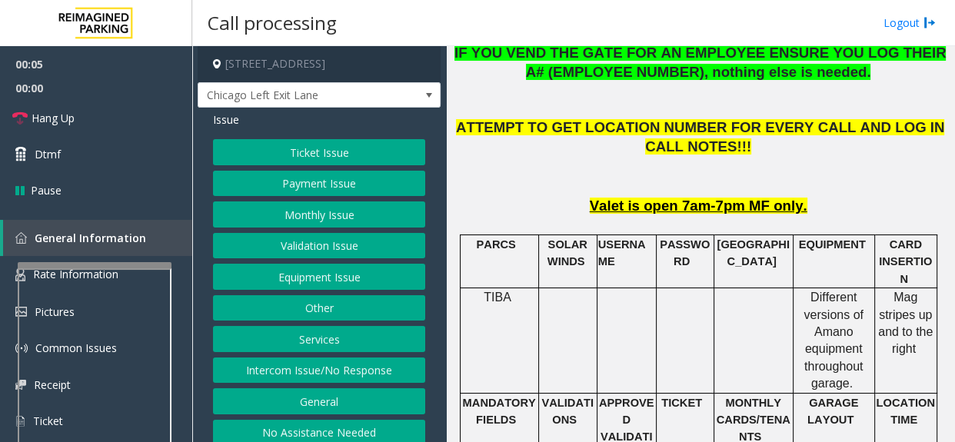
click at [327, 226] on button "Monthly Issue" at bounding box center [319, 215] width 212 height 26
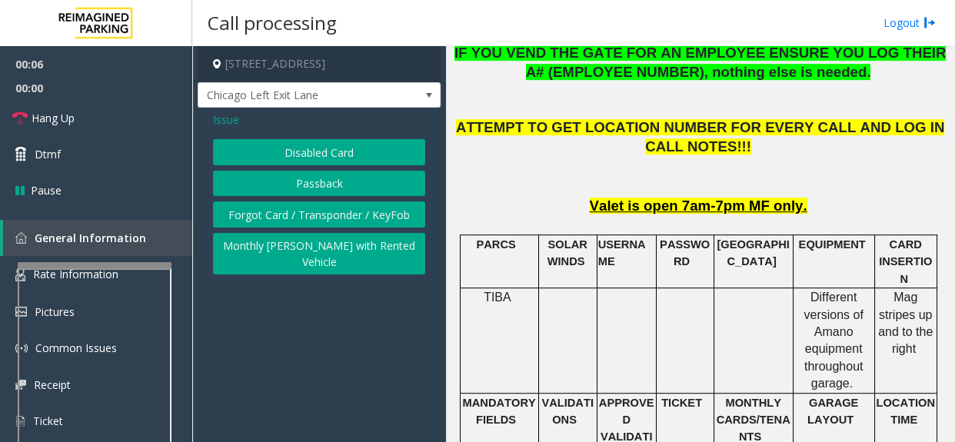
click at [300, 159] on button "Disabled Card" at bounding box center [319, 152] width 212 height 26
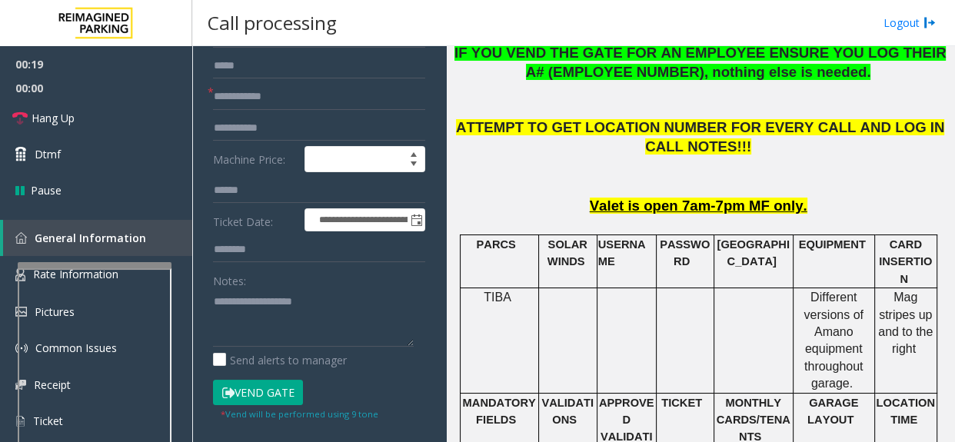
scroll to position [139, 0]
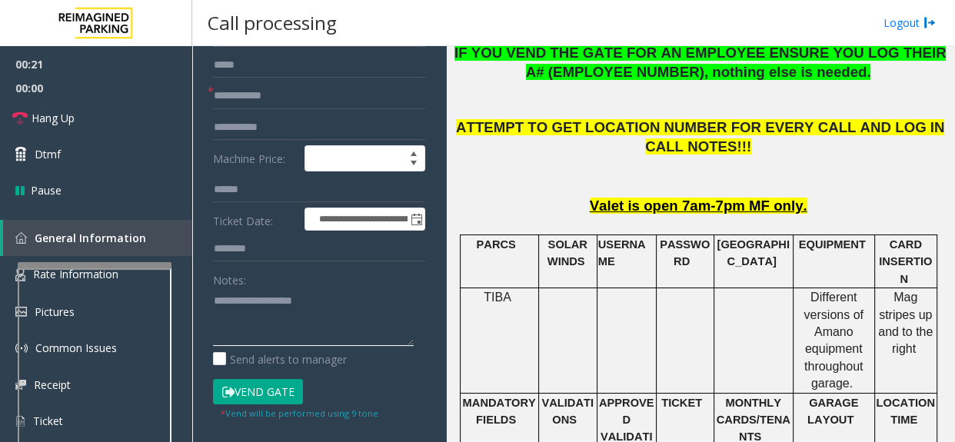
paste textarea "**********"
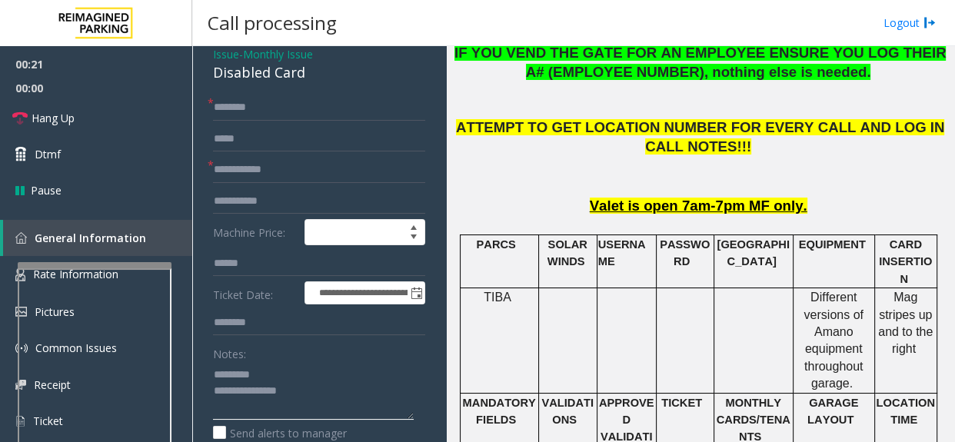
scroll to position [0, 0]
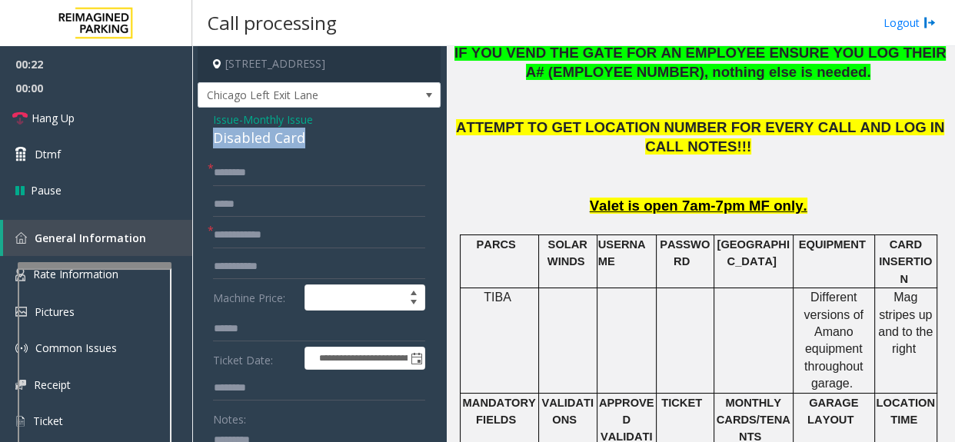
drag, startPoint x: 207, startPoint y: 147, endPoint x: 328, endPoint y: 148, distance: 120.8
copy div "Disabled Card"
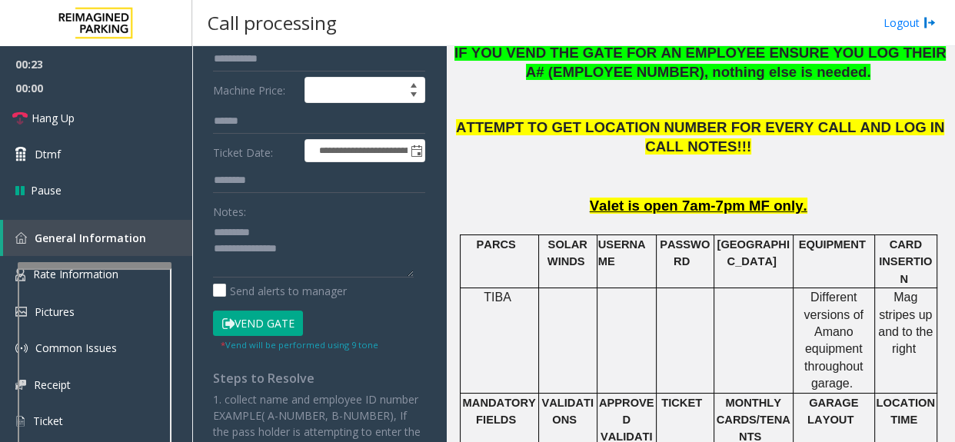
scroll to position [209, 0]
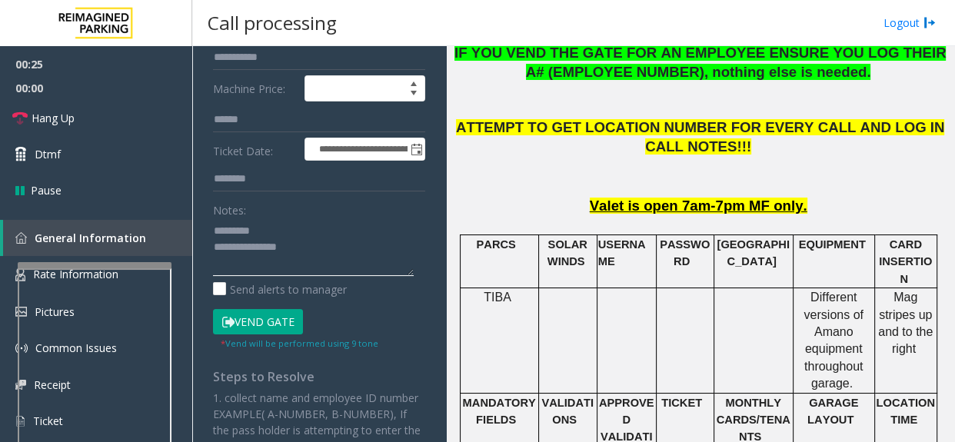
paste textarea "**********"
click at [305, 261] on textarea at bounding box center [313, 246] width 201 height 57
drag, startPoint x: 265, startPoint y: 328, endPoint x: 232, endPoint y: 340, distance: 34.3
click at [262, 332] on button "Vend Gate" at bounding box center [258, 322] width 90 height 26
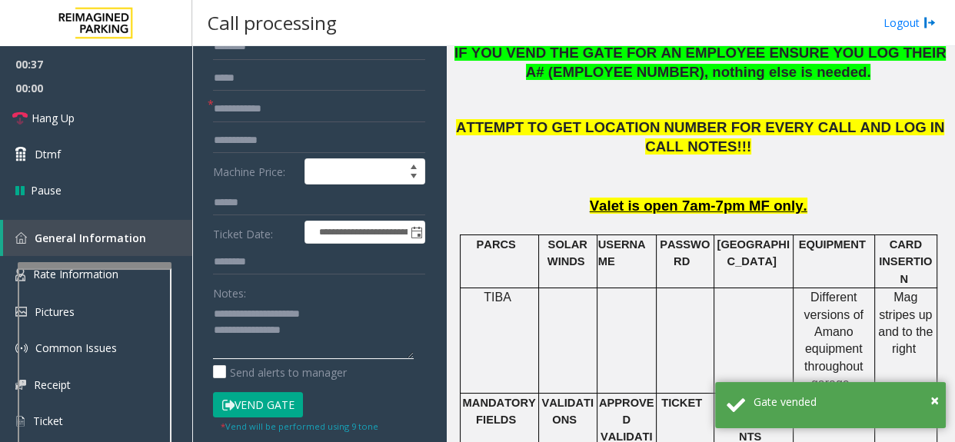
click at [282, 338] on textarea at bounding box center [313, 330] width 201 height 57
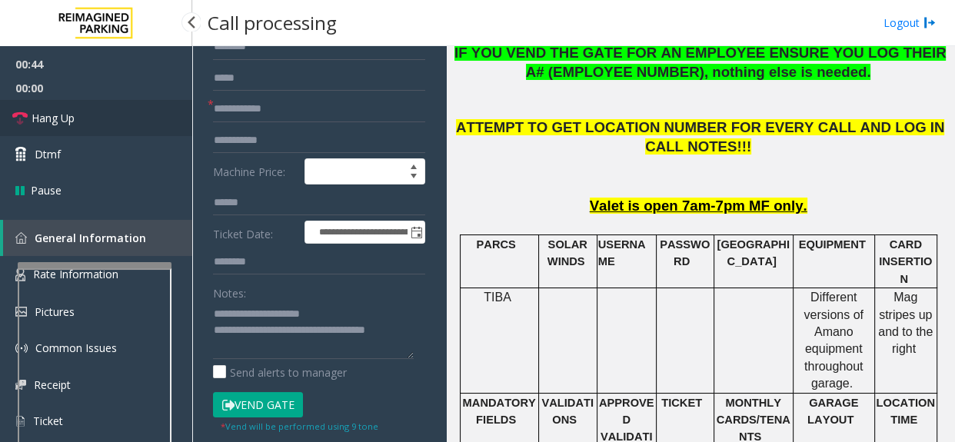
click at [122, 102] on link "Hang Up" at bounding box center [96, 118] width 192 height 36
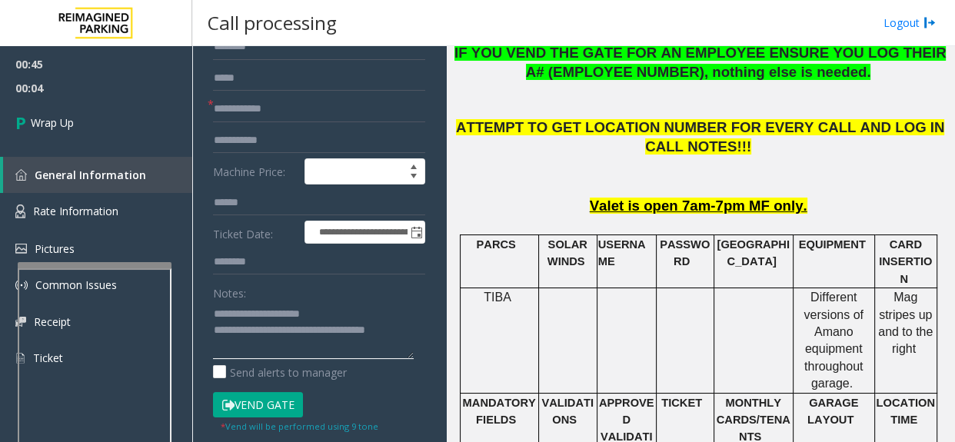
click at [388, 349] on textarea at bounding box center [313, 330] width 201 height 57
click at [337, 337] on textarea at bounding box center [313, 330] width 201 height 57
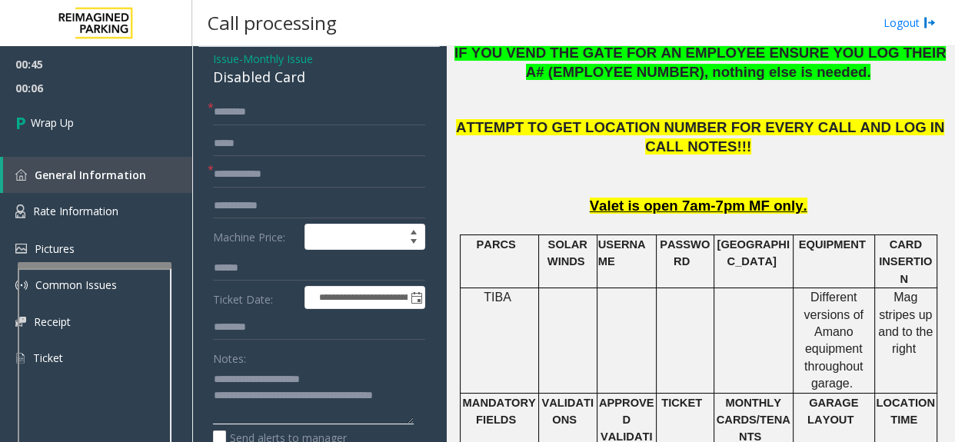
scroll to position [0, 0]
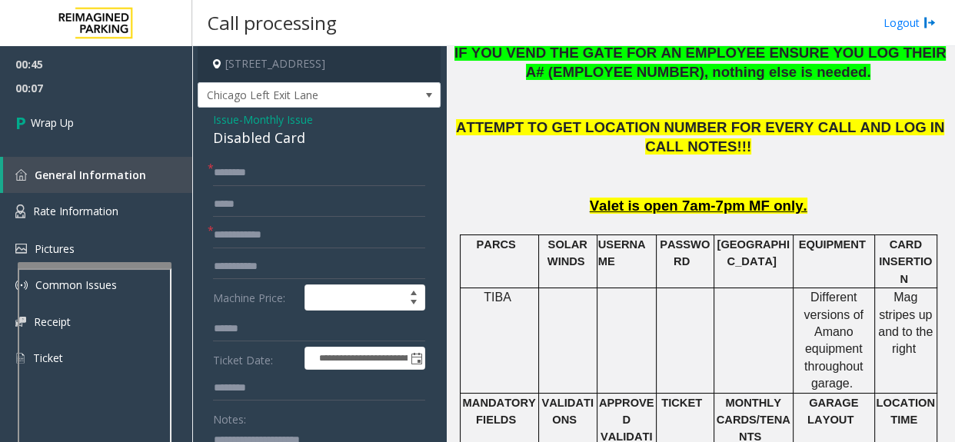
type textarea "**********"
click at [221, 186] on input "text" at bounding box center [319, 173] width 212 height 26
type input "**"
click at [225, 248] on input "text" at bounding box center [319, 235] width 212 height 26
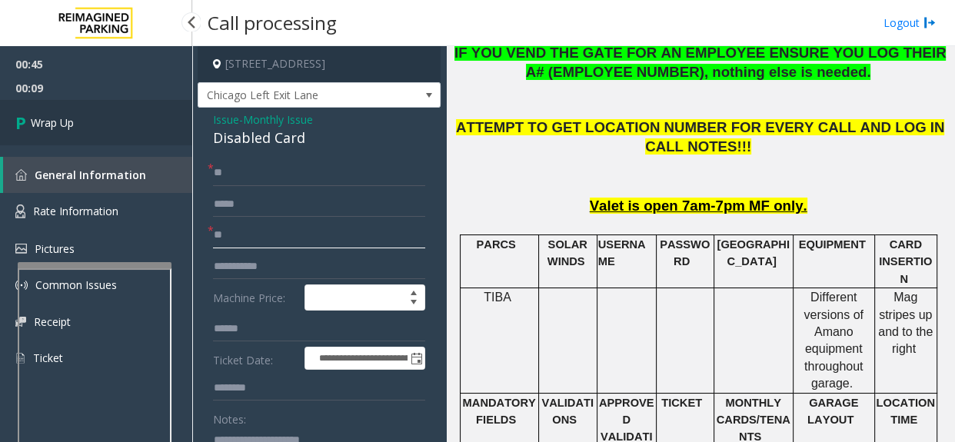
type input "**"
click at [65, 118] on span "Wrap Up" at bounding box center [52, 123] width 43 height 16
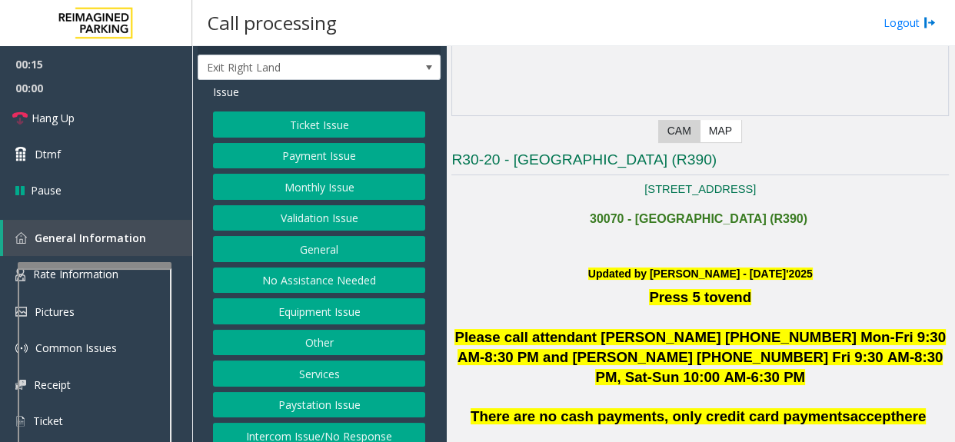
scroll to position [53, 0]
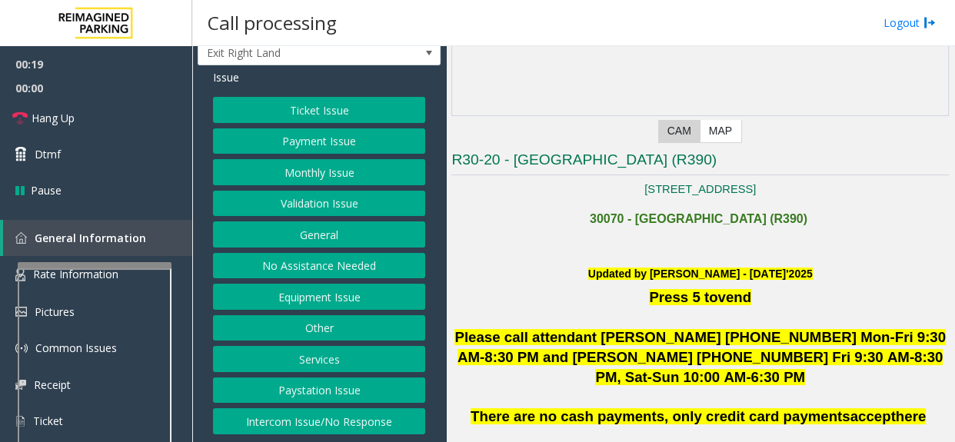
click at [341, 109] on button "Ticket Issue" at bounding box center [319, 110] width 212 height 26
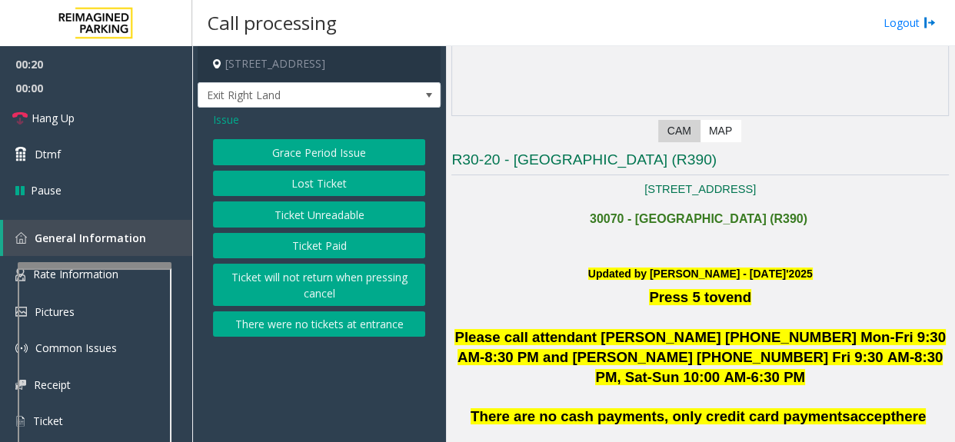
click at [300, 217] on button "Ticket Unreadable" at bounding box center [319, 215] width 212 height 26
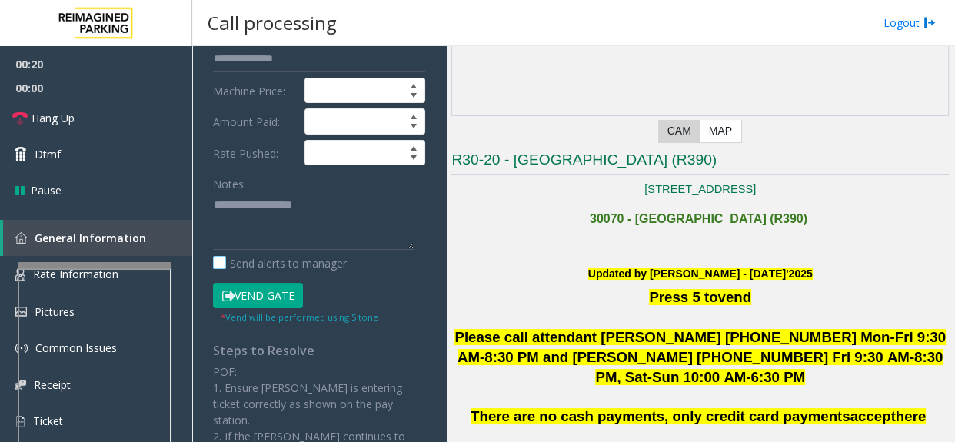
scroll to position [279, 0]
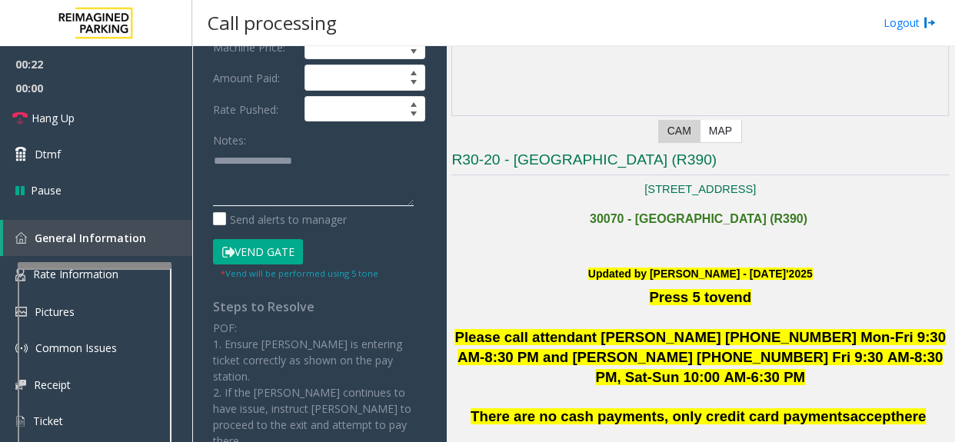
drag, startPoint x: 272, startPoint y: 239, endPoint x: 238, endPoint y: 214, distance: 42.9
click at [238, 205] on textarea at bounding box center [313, 176] width 201 height 57
paste textarea "**********"
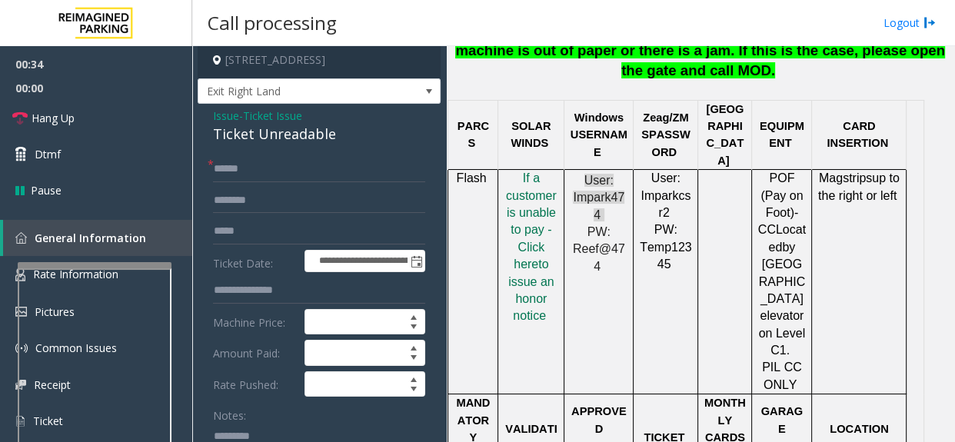
scroll to position [0, 0]
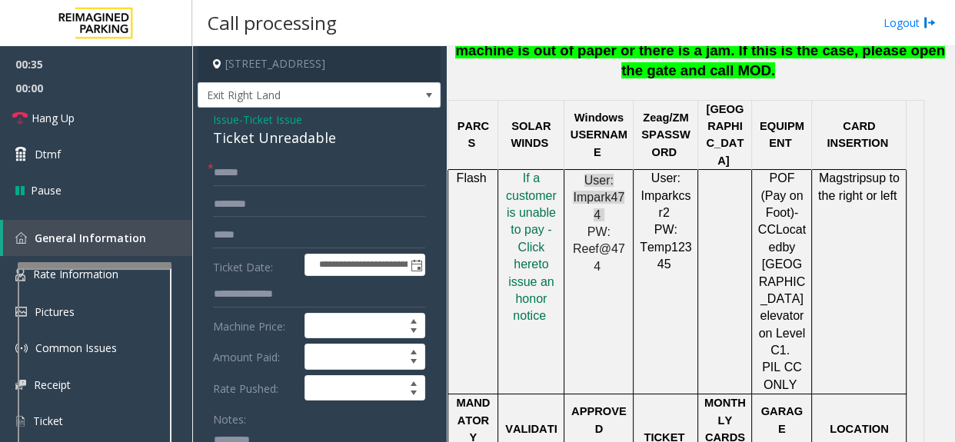
type textarea "**********"
click at [260, 128] on span "Ticket Issue" at bounding box center [272, 120] width 59 height 16
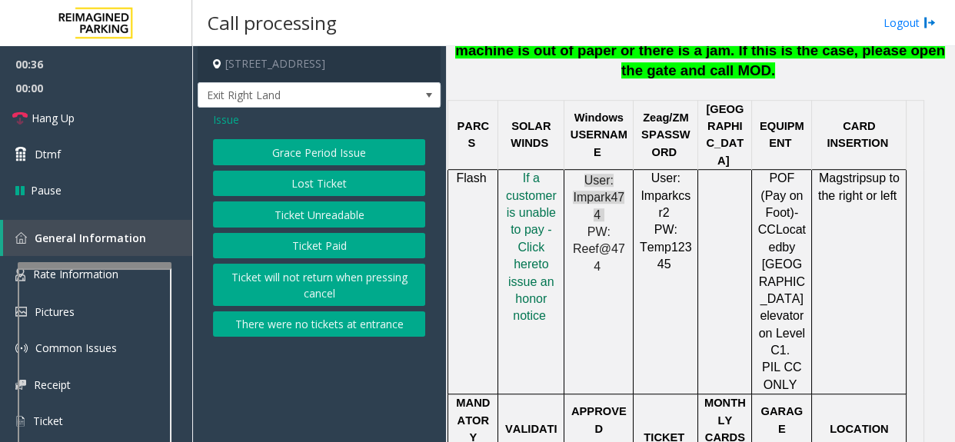
click at [226, 129] on div "Issue Grace Period Issue Lost Ticket Ticket Unreadable Ticket Paid Ticket will …" at bounding box center [319, 226] width 243 height 237
click at [222, 124] on span "Issue" at bounding box center [226, 120] width 26 height 16
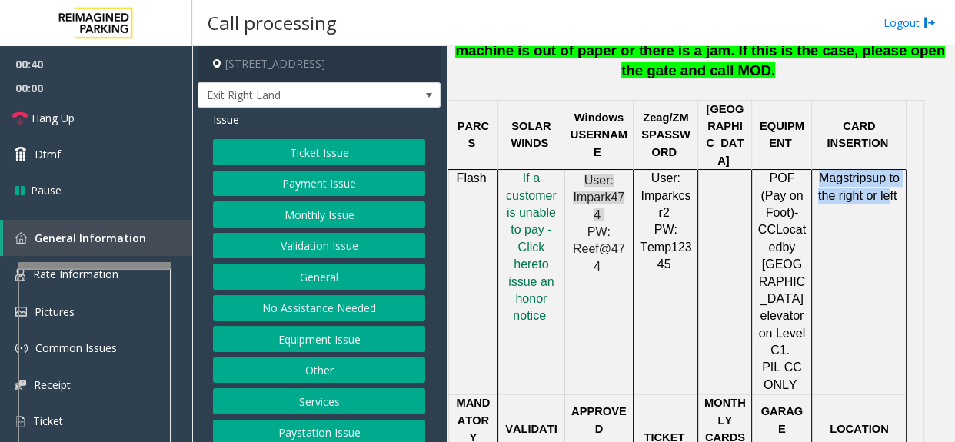
drag, startPoint x: 816, startPoint y: 129, endPoint x: 884, endPoint y: 147, distance: 70.0
click at [884, 170] on td "Mag strips up to the right or left" at bounding box center [859, 282] width 95 height 225
click at [821, 193] on td "Mag strips up to the right or left" at bounding box center [859, 282] width 95 height 225
click at [320, 197] on button "Payment Issue" at bounding box center [319, 184] width 212 height 26
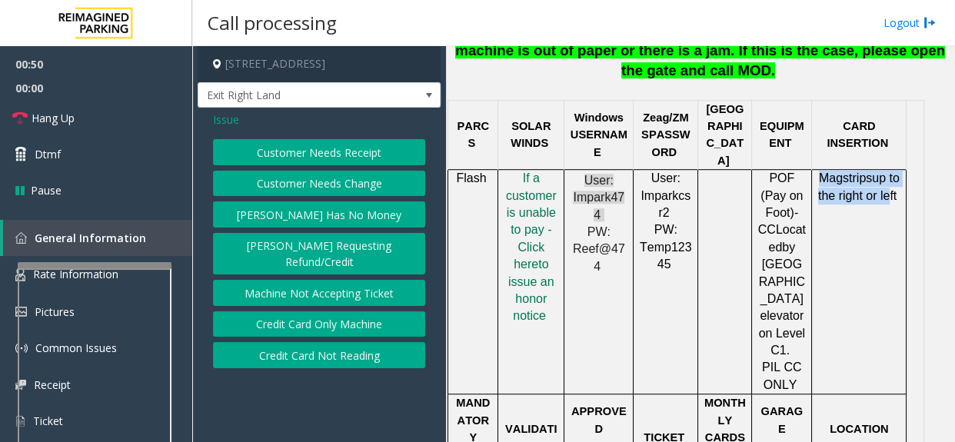
click at [335, 348] on button "Credit Card Not Reading" at bounding box center [319, 355] width 212 height 26
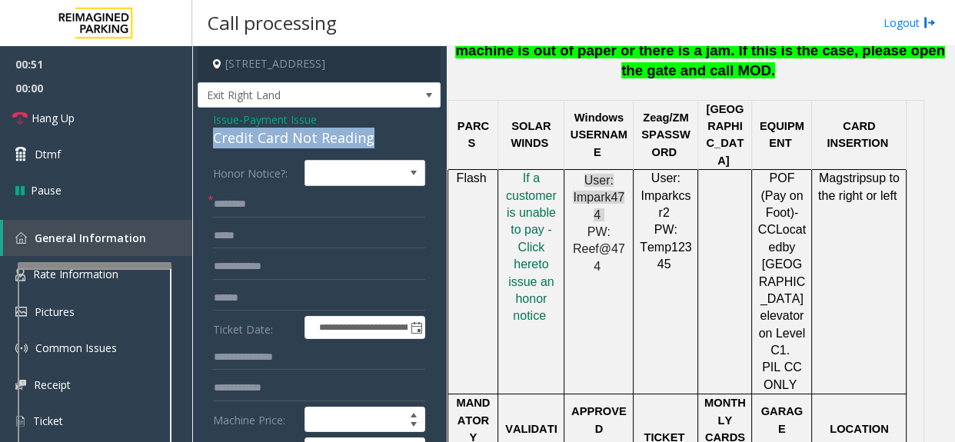
drag, startPoint x: 212, startPoint y: 147, endPoint x: 368, endPoint y: 155, distance: 155.6
click at [368, 148] on div "Credit Card Not Reading" at bounding box center [319, 138] width 212 height 21
drag, startPoint x: 330, startPoint y: 162, endPoint x: 380, endPoint y: 145, distance: 52.5
copy div "Credit Card Not Reading"
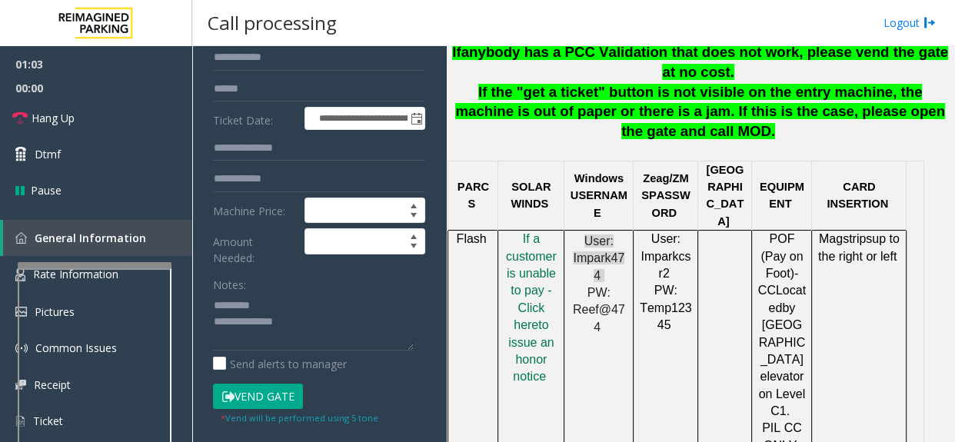
scroll to position [947, 0]
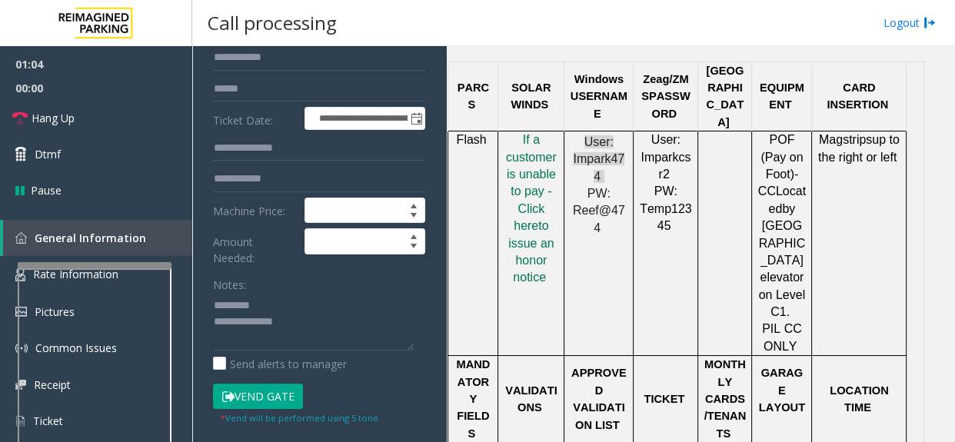
click at [520, 156] on span "f a customer is unable to pay - Click her" at bounding box center [531, 182] width 51 height 99
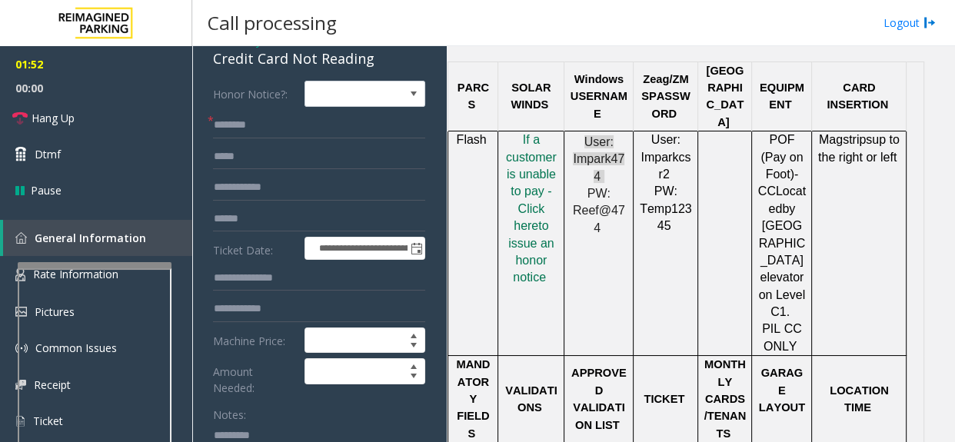
scroll to position [69, 0]
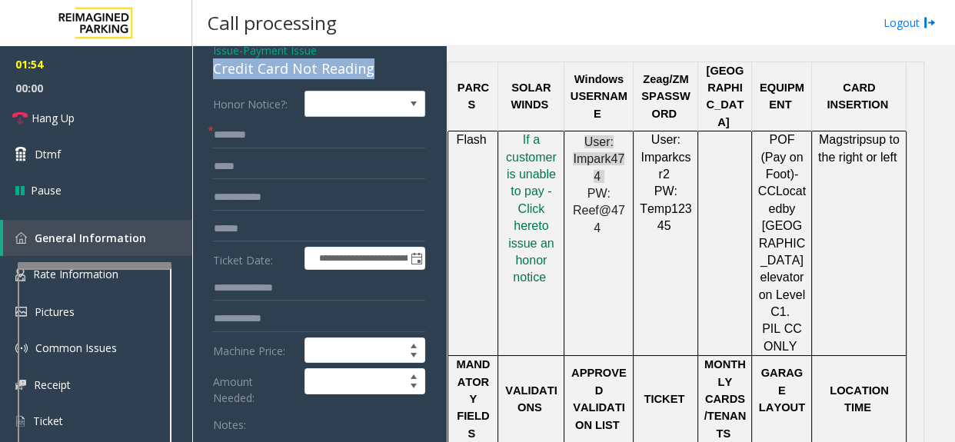
drag, startPoint x: 212, startPoint y: 84, endPoint x: 380, endPoint y: 85, distance: 167.7
click at [388, 79] on div "Credit Card Not Reading" at bounding box center [319, 68] width 212 height 21
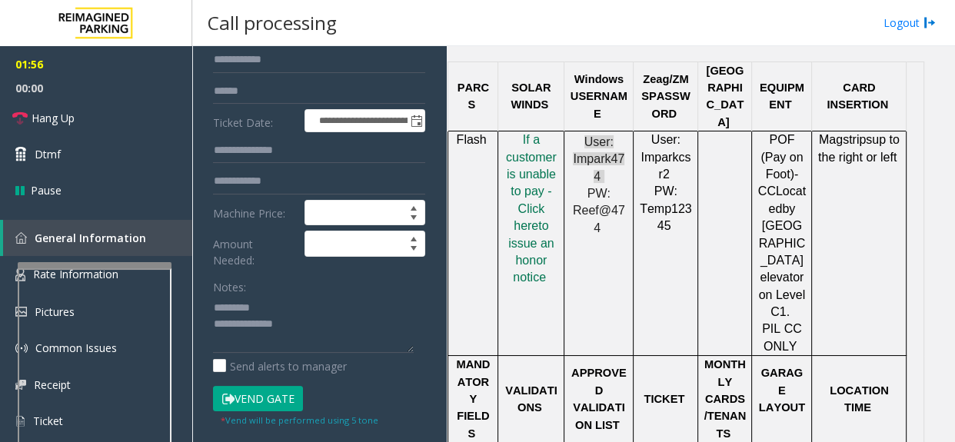
scroll to position [257, 0]
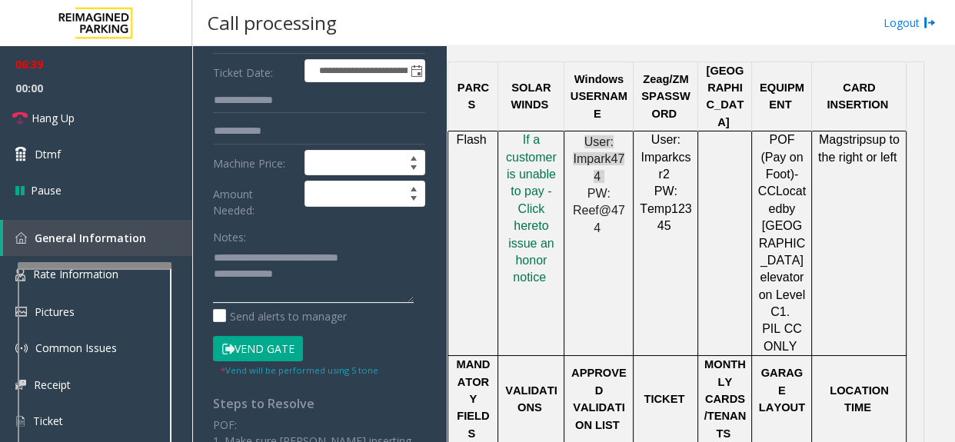
paste textarea "**********"
type textarea "**********"
click at [270, 356] on button "Vend Gate" at bounding box center [258, 349] width 90 height 26
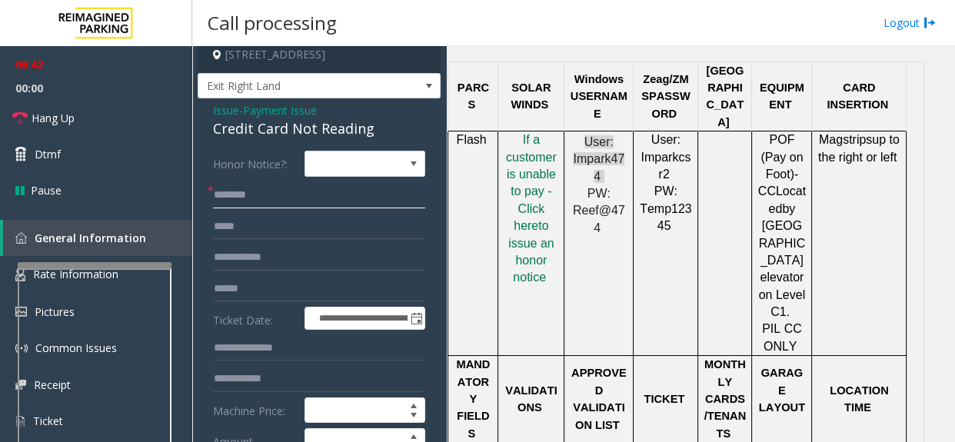
scroll to position [0, 0]
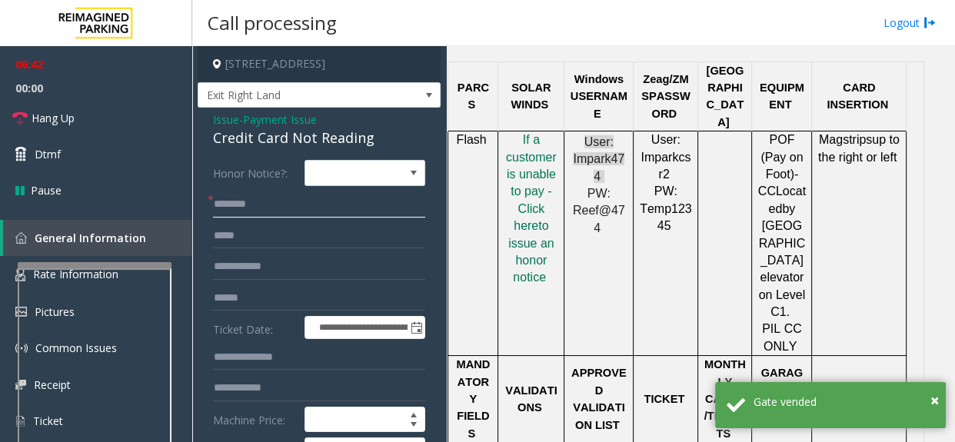
click at [255, 218] on input "text" at bounding box center [319, 205] width 212 height 26
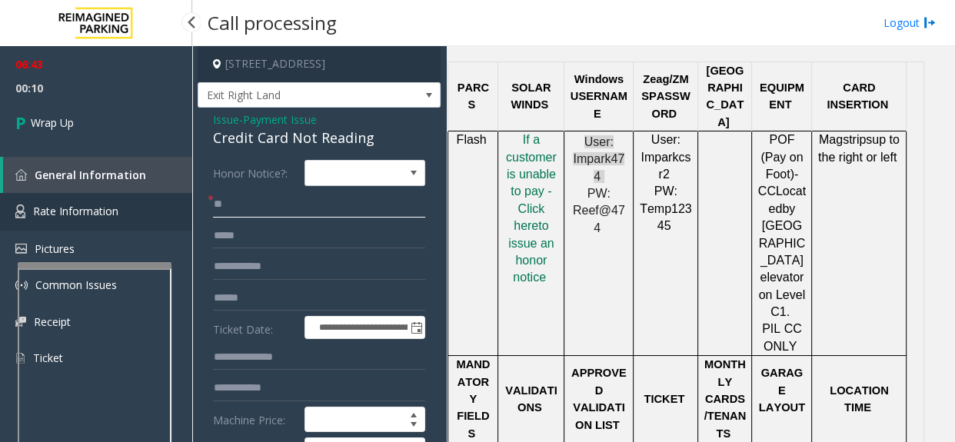
drag, startPoint x: 236, startPoint y: 221, endPoint x: 183, endPoint y: 218, distance: 53.2
click at [183, 218] on app-root "**********" at bounding box center [477, 221] width 955 height 442
paste input "*****"
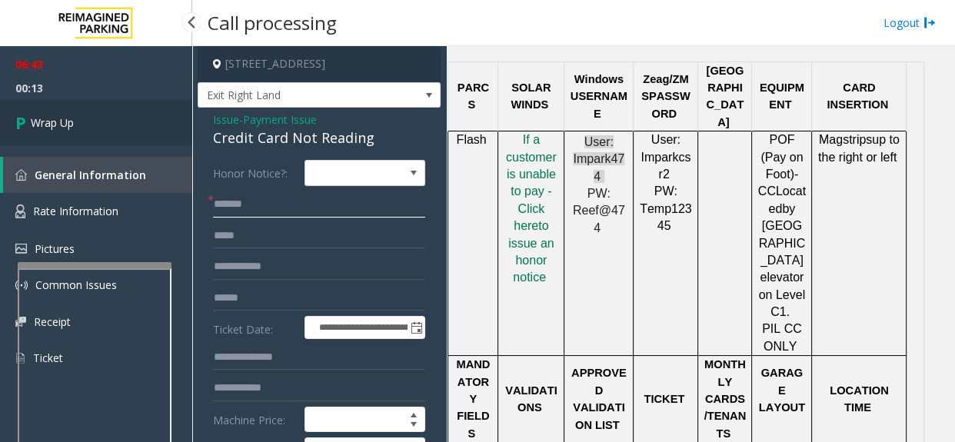
type input "*******"
click at [100, 114] on link "Wrap Up" at bounding box center [96, 122] width 192 height 45
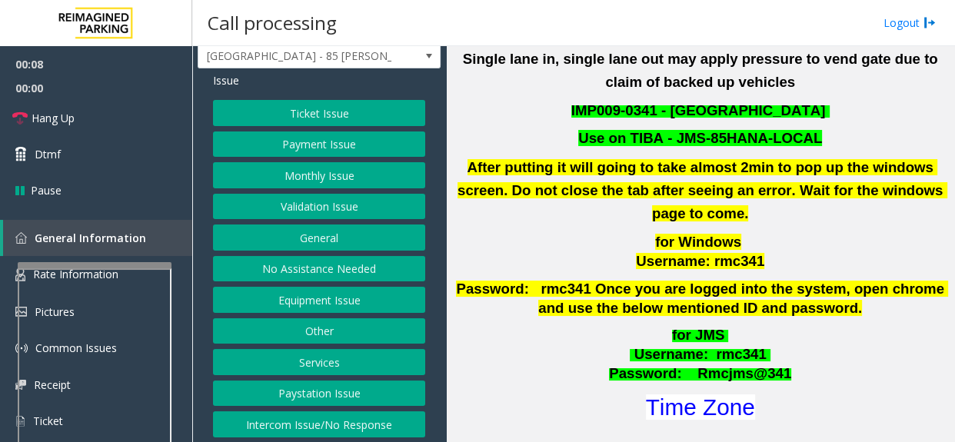
scroll to position [489, 0]
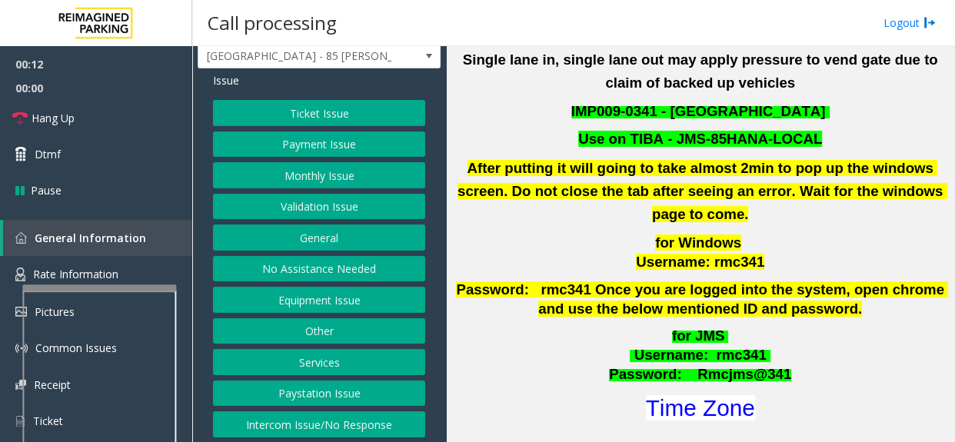
click at [99, 272] on span "Rate Information" at bounding box center [75, 274] width 85 height 15
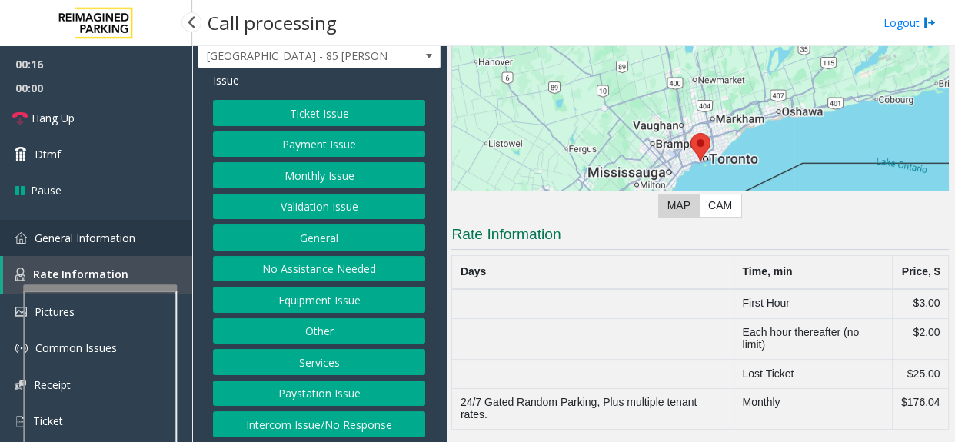
click at [94, 248] on link "General Information" at bounding box center [96, 238] width 192 height 36
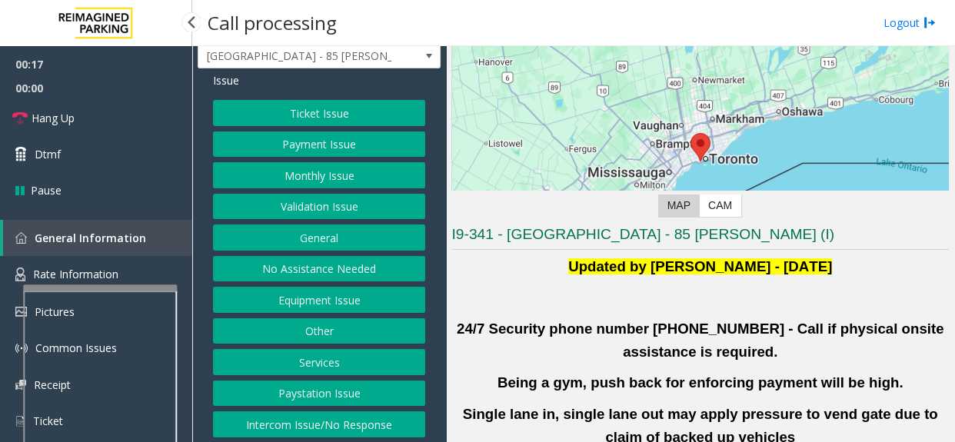
scroll to position [489, 0]
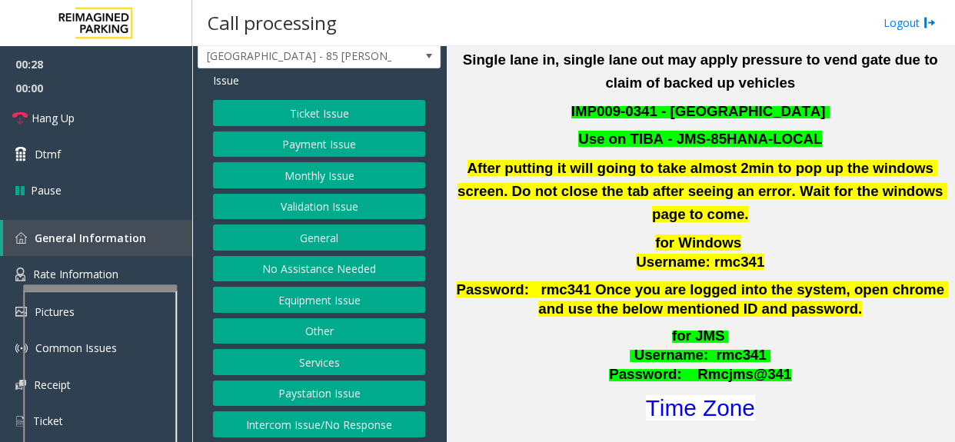
click at [334, 195] on button "Validation Issue" at bounding box center [319, 207] width 212 height 26
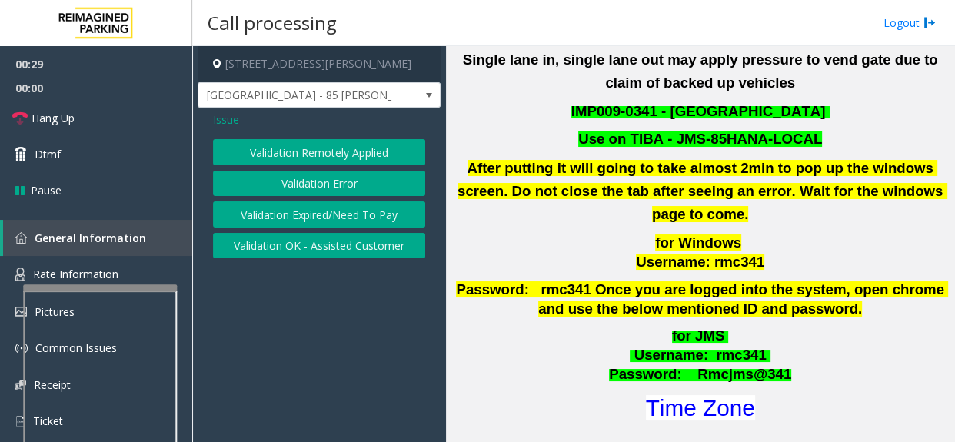
click at [327, 177] on button "Validation Error" at bounding box center [319, 184] width 212 height 26
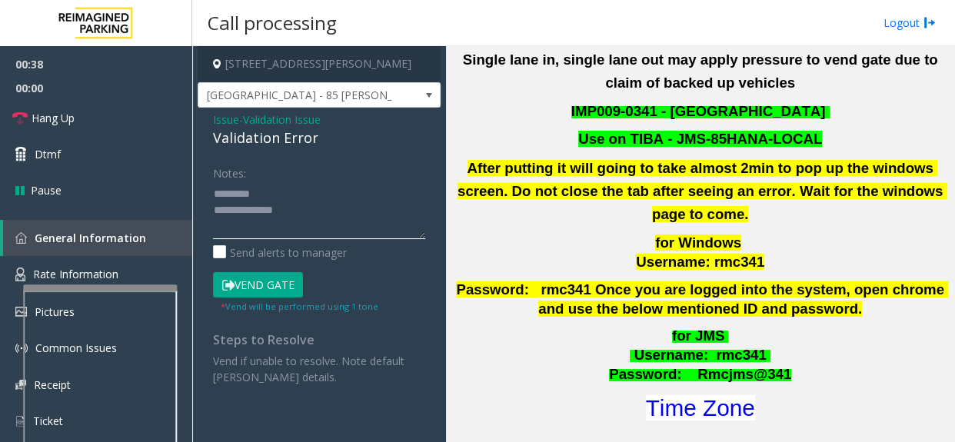
click at [281, 222] on textarea at bounding box center [319, 210] width 212 height 57
click at [329, 233] on textarea at bounding box center [319, 210] width 212 height 57
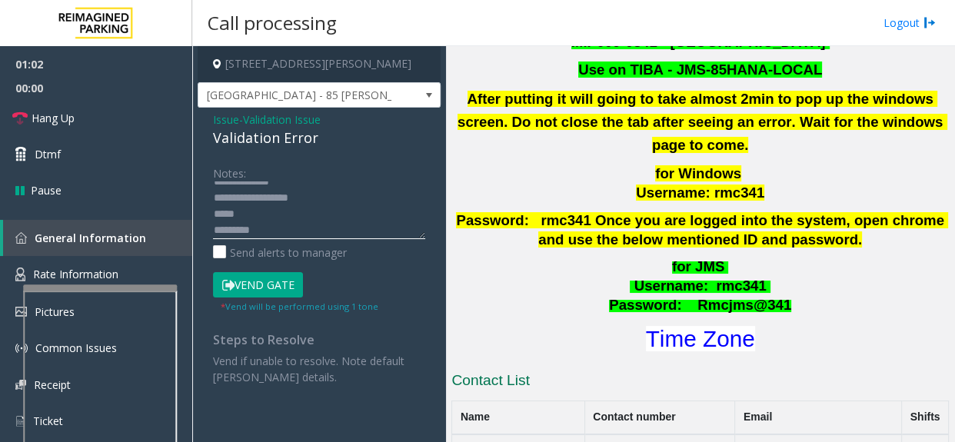
scroll to position [559, 0]
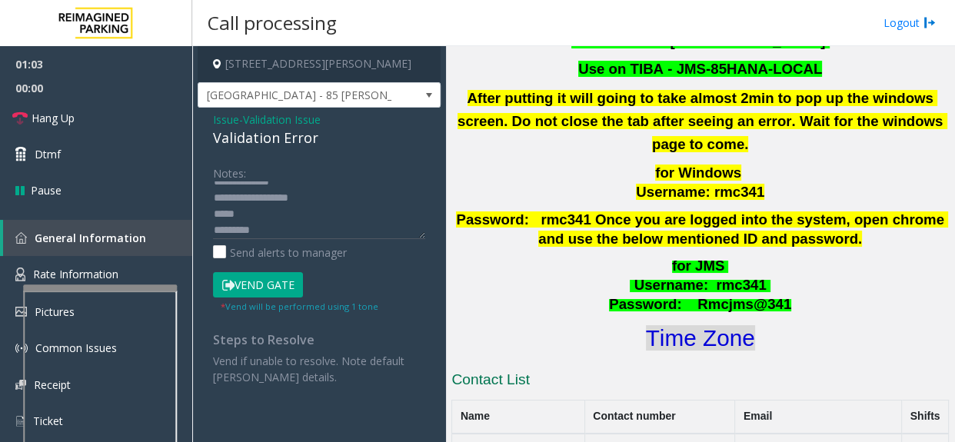
click at [669, 325] on font "Time Zone" at bounding box center [700, 337] width 109 height 25
drag, startPoint x: 244, startPoint y: 283, endPoint x: 236, endPoint y: 246, distance: 37.7
click at [242, 282] on button "Vend Gate" at bounding box center [258, 285] width 90 height 26
click at [250, 213] on textarea at bounding box center [319, 210] width 212 height 57
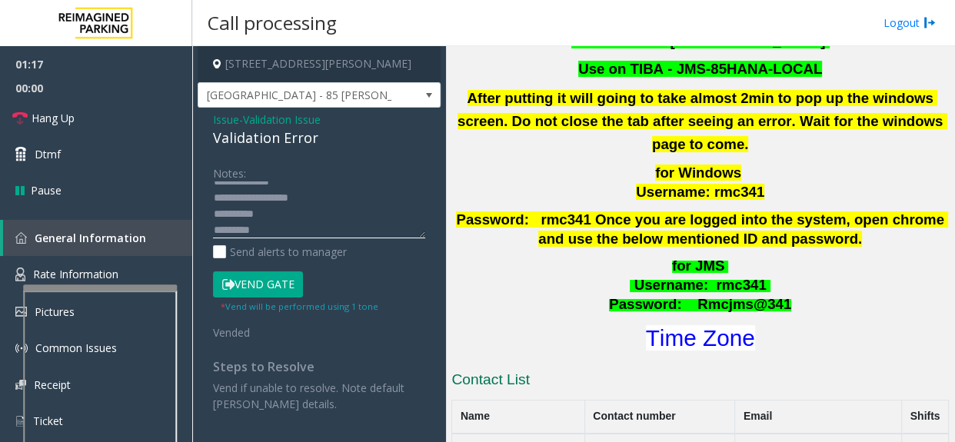
scroll to position [7, 0]
drag, startPoint x: 421, startPoint y: 235, endPoint x: 195, endPoint y: 185, distance: 231.5
click at [418, 275] on div "Notes: Send alerts to manager Vend Gate * Vend will be performed using 1 tone V…" at bounding box center [319, 286] width 235 height 252
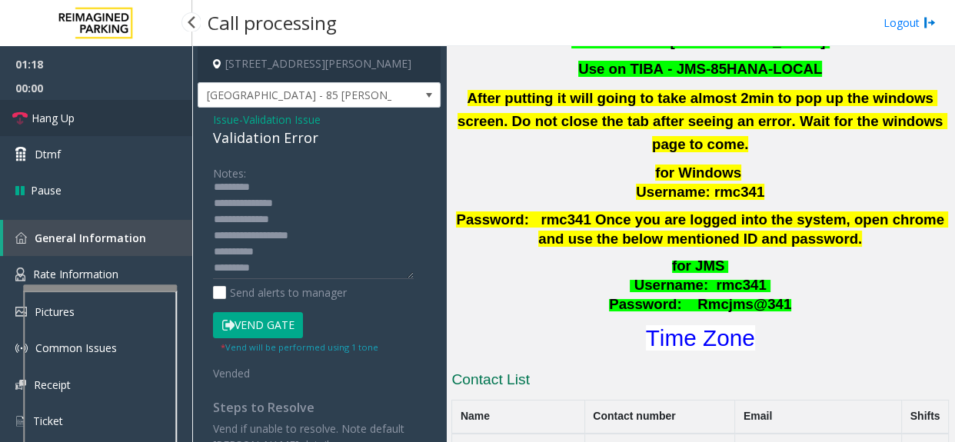
click at [71, 116] on span "Hang Up" at bounding box center [53, 118] width 43 height 16
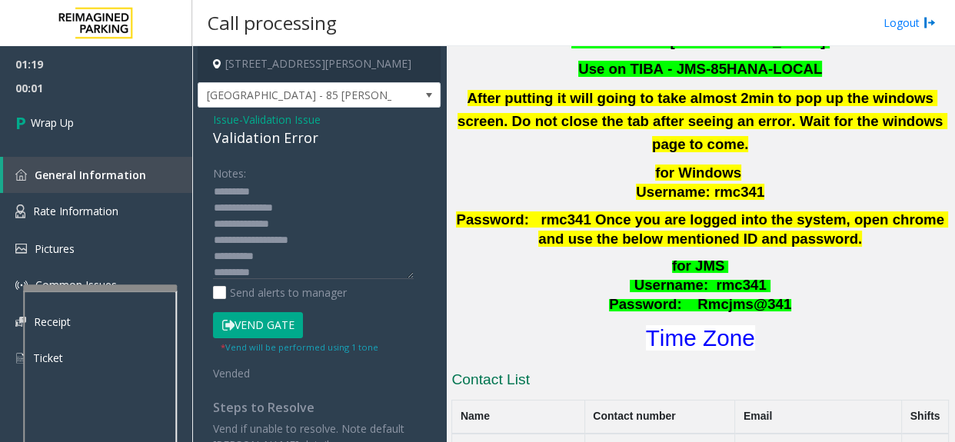
scroll to position [0, 0]
click at [258, 144] on div "Validation Error" at bounding box center [319, 138] width 212 height 21
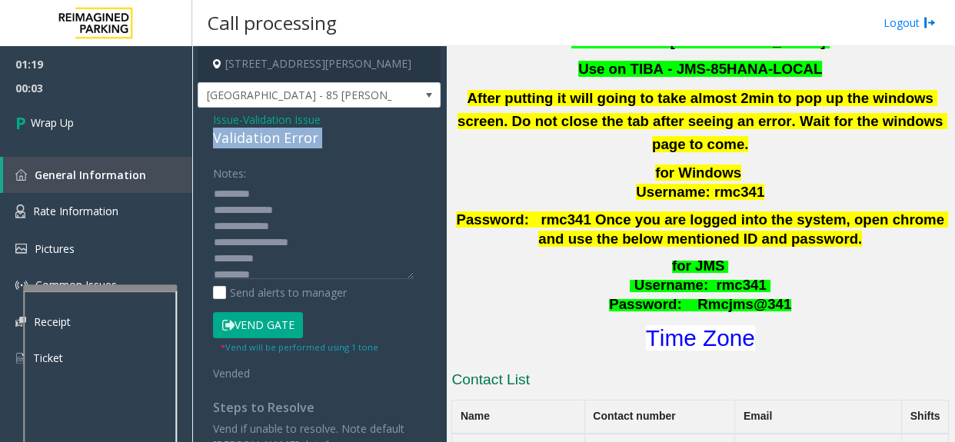
copy div "Validation Error"
click at [262, 198] on textarea at bounding box center [313, 231] width 201 height 98
paste textarea "**********"
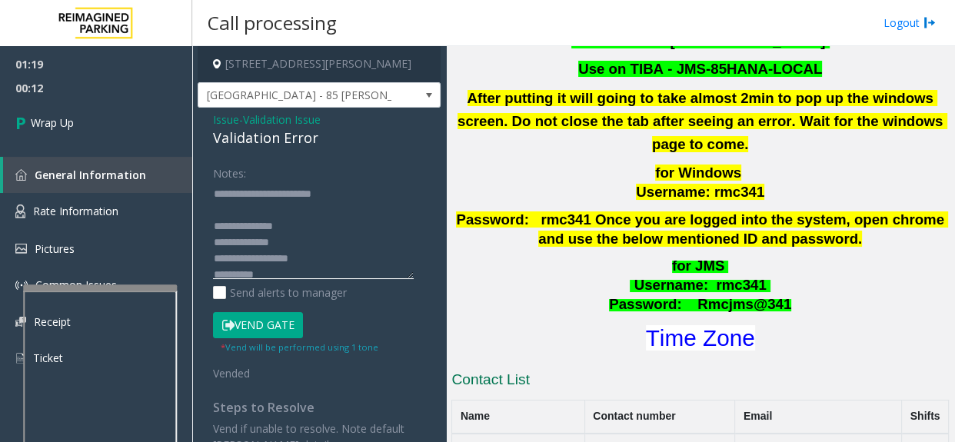
click at [283, 218] on textarea at bounding box center [313, 231] width 201 height 98
click at [359, 192] on textarea at bounding box center [313, 231] width 201 height 98
click at [308, 210] on textarea at bounding box center [313, 231] width 201 height 98
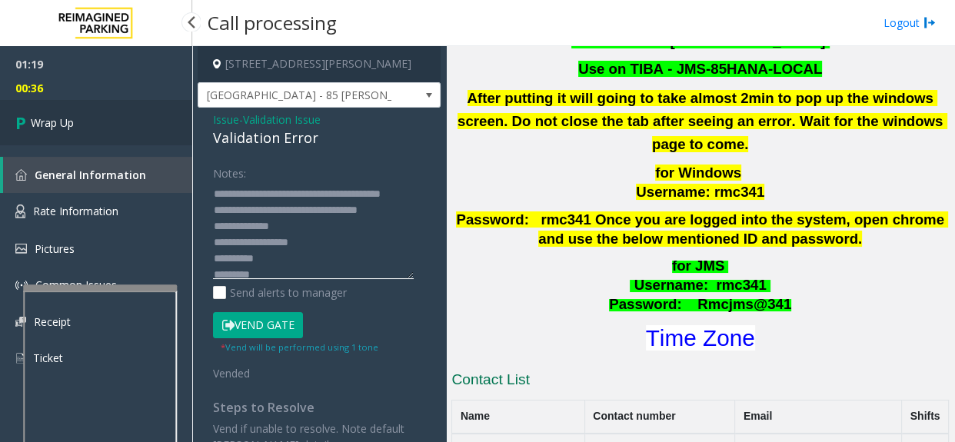
type textarea "**********"
click at [79, 124] on link "Wrap Up" at bounding box center [96, 122] width 192 height 45
